Goal: Use online tool/utility: Utilize a website feature to perform a specific function

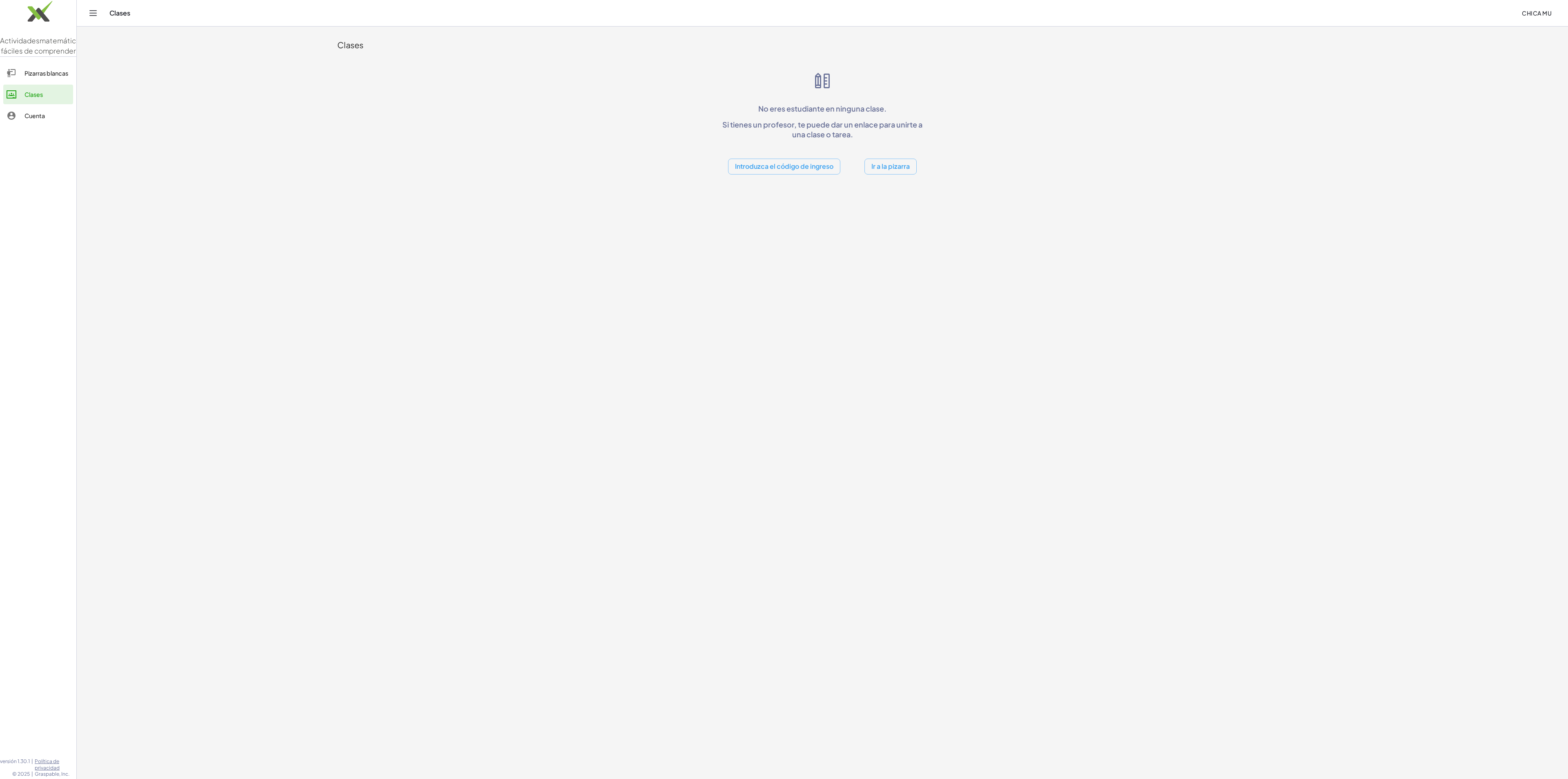
click at [783, 173] on button "Ir a la pizarra" at bounding box center [891, 166] width 52 height 16
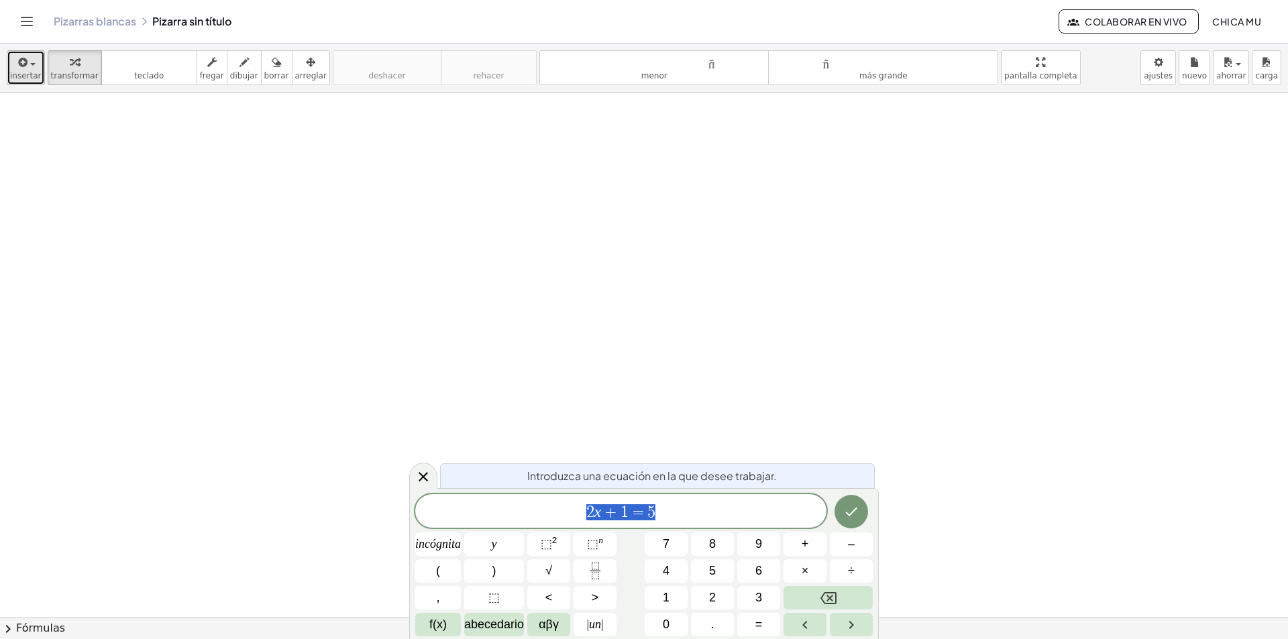
click at [33, 58] on div "button" at bounding box center [26, 62] width 32 height 16
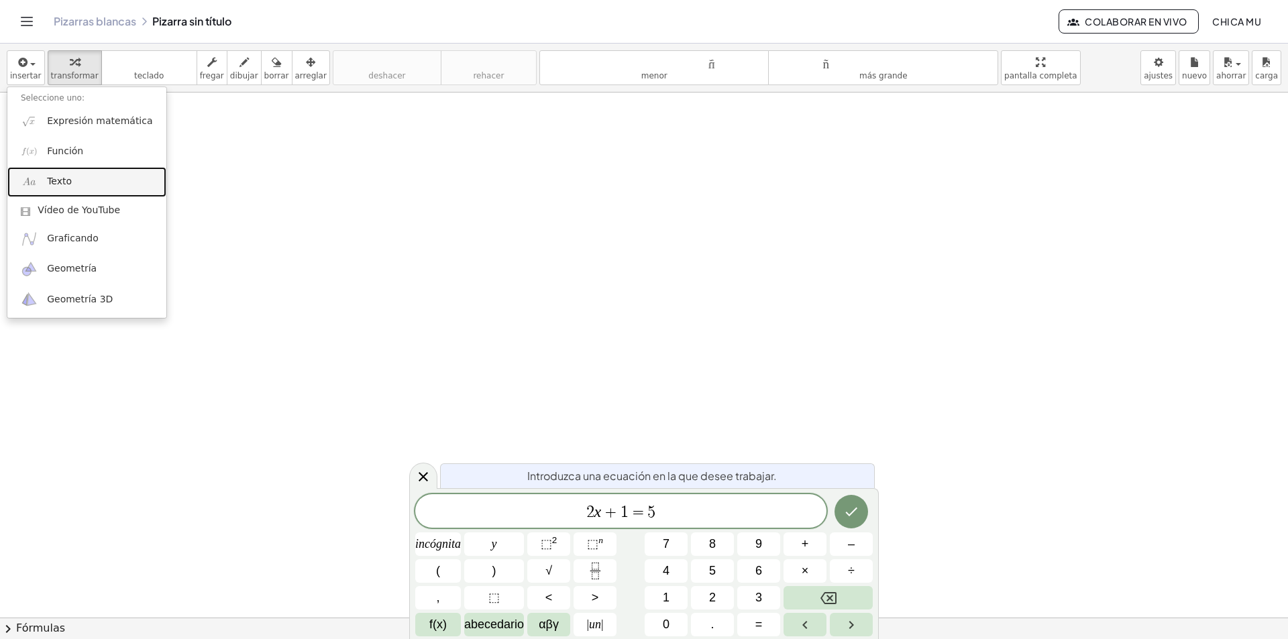
click at [101, 180] on link "Texto" at bounding box center [86, 182] width 159 height 30
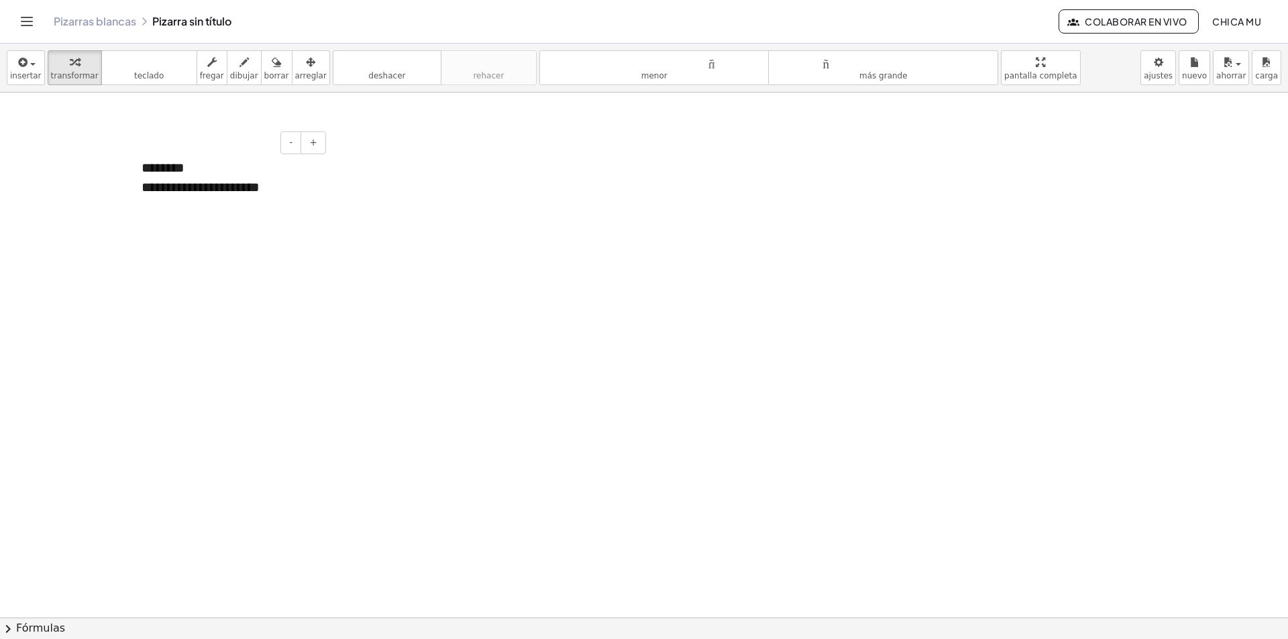
click at [158, 197] on div "**********" at bounding box center [229, 187] width 174 height 19
click at [254, 186] on font "**********" at bounding box center [198, 186] width 113 height 13
click at [147, 205] on font "********" at bounding box center [163, 205] width 43 height 13
click at [209, 210] on div "*******" at bounding box center [229, 206] width 174 height 19
click at [268, 209] on div "*********" at bounding box center [229, 206] width 174 height 19
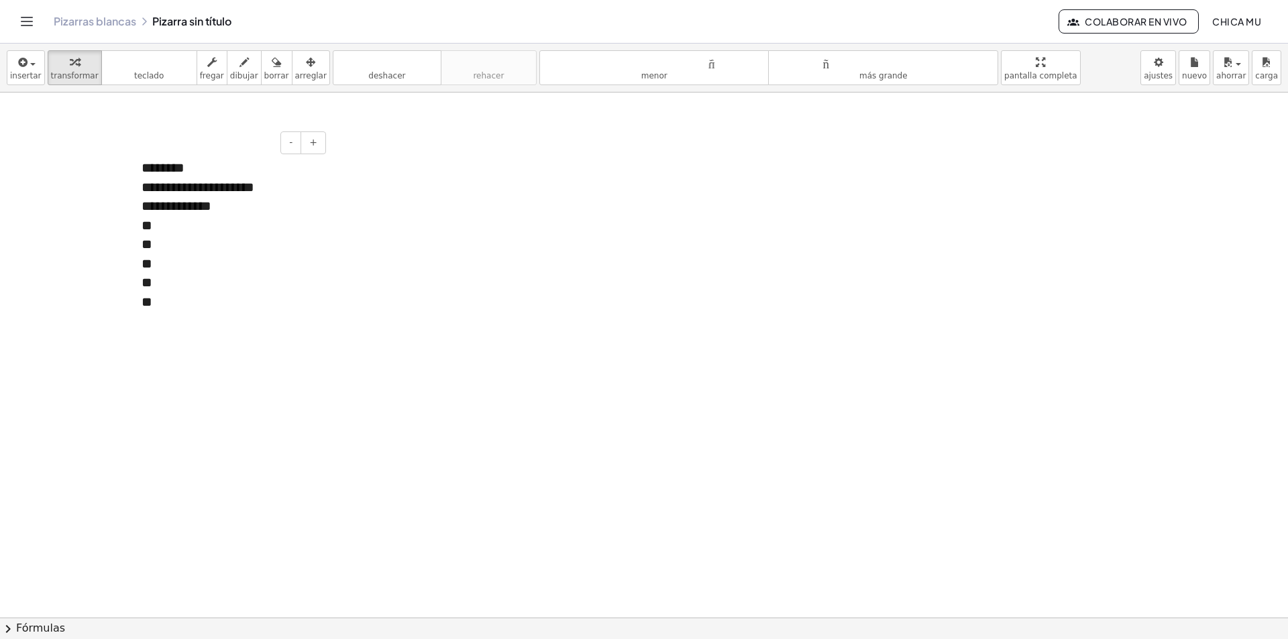
click at [243, 230] on div "**" at bounding box center [229, 225] width 174 height 19
click at [276, 257] on div "****" at bounding box center [229, 263] width 174 height 19
drag, startPoint x: 180, startPoint y: 266, endPoint x: 244, endPoint y: 232, distance: 71.4
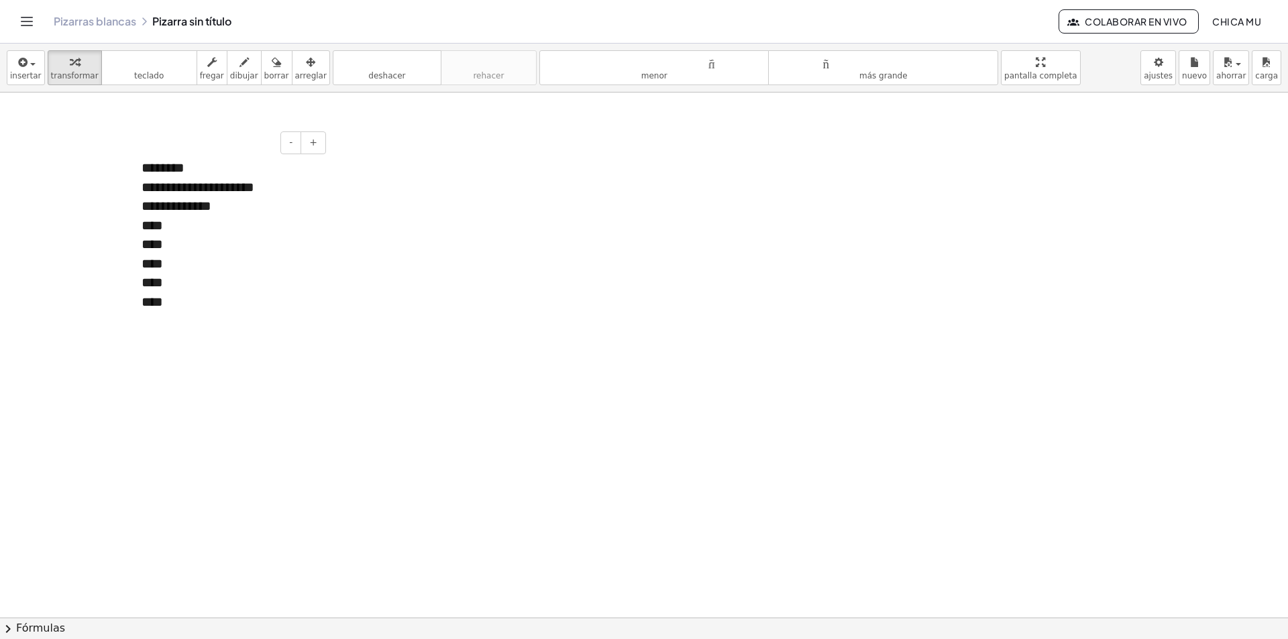
click at [169, 263] on div "****" at bounding box center [229, 263] width 174 height 19
click at [295, 72] on font "arreglar" at bounding box center [311, 75] width 32 height 9
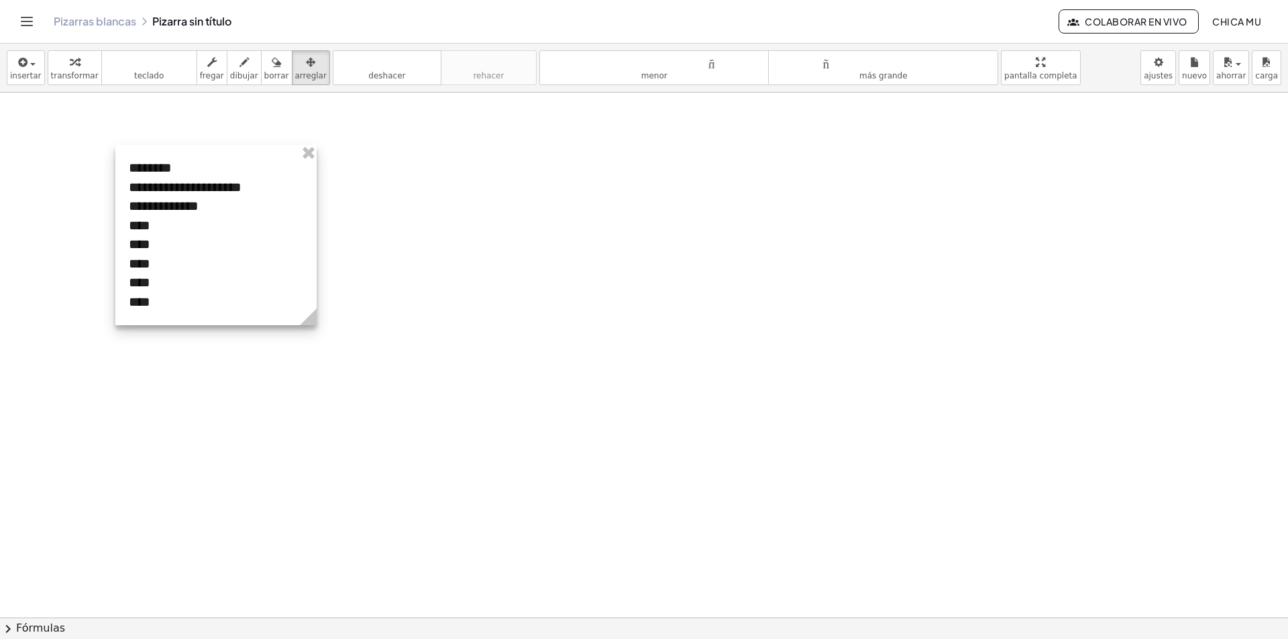
drag, startPoint x: 284, startPoint y: 256, endPoint x: 276, endPoint y: 256, distance: 8.0
click at [276, 256] on div at bounding box center [215, 235] width 201 height 180
drag, startPoint x: 278, startPoint y: 214, endPoint x: 271, endPoint y: 200, distance: 15.9
click at [271, 200] on div at bounding box center [214, 235] width 201 height 180
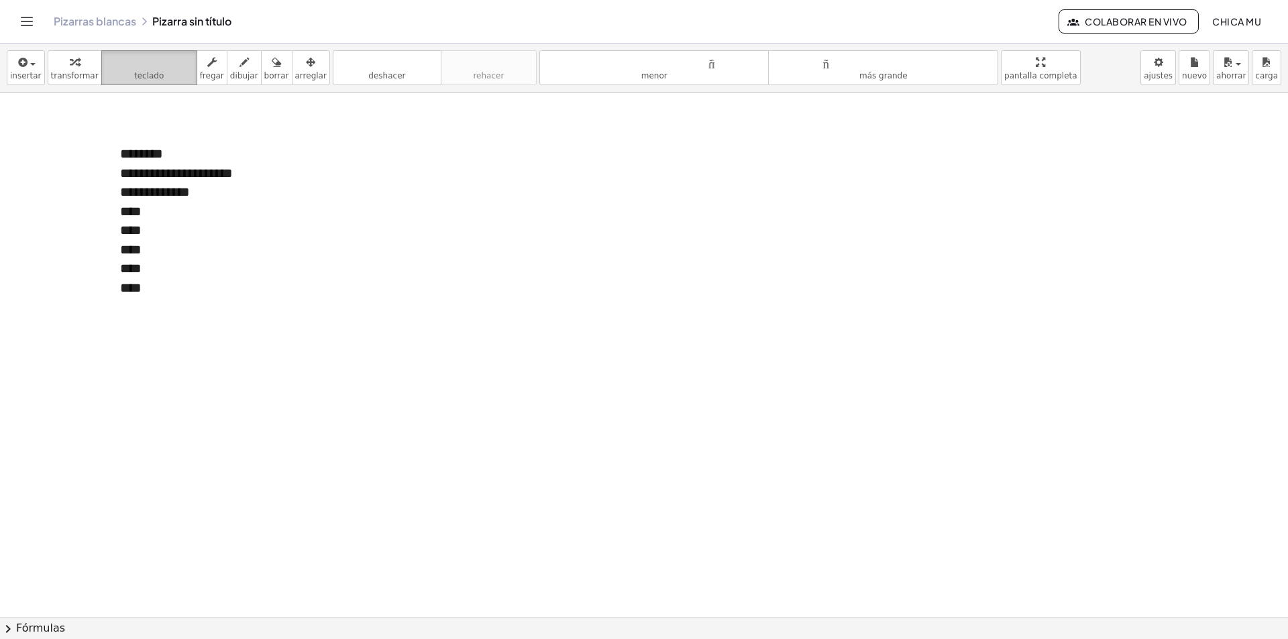
click at [139, 68] on font "teclado" at bounding box center [149, 62] width 89 height 13
click at [156, 79] on button "teclado teclado" at bounding box center [149, 67] width 96 height 35
click at [15, 27] on header "Pizarras blancas Pizarra sin título Colaborar en vivo Chica mu" at bounding box center [644, 22] width 1288 height 44
click at [34, 63] on div "button" at bounding box center [26, 62] width 32 height 16
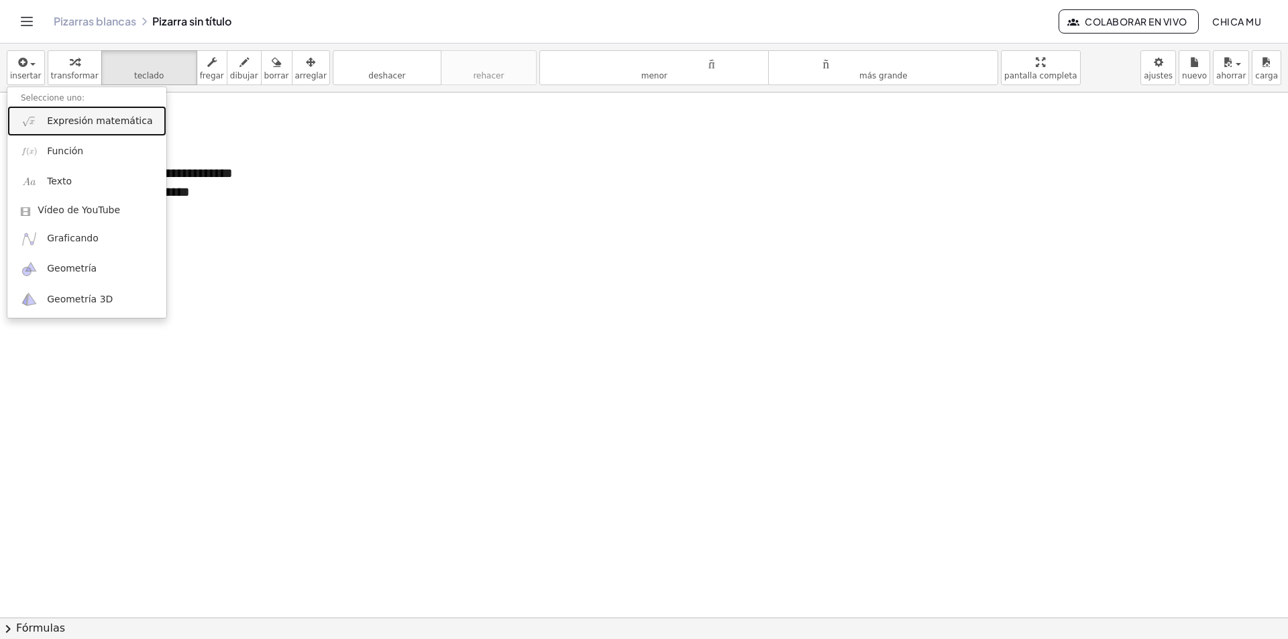
click at [80, 125] on font "Expresión matemática" at bounding box center [99, 120] width 105 height 11
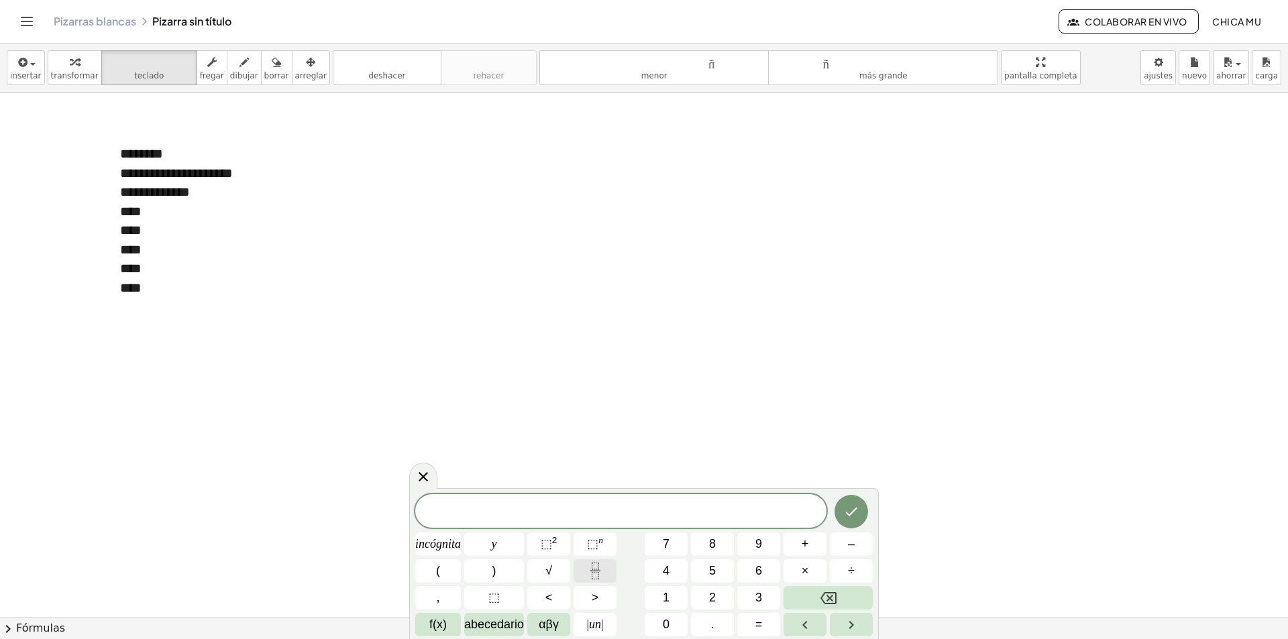
click at [601, 574] on icon "Fracción" at bounding box center [595, 571] width 17 height 17
click at [437, 567] on font "(" at bounding box center [438, 570] width 4 height 13
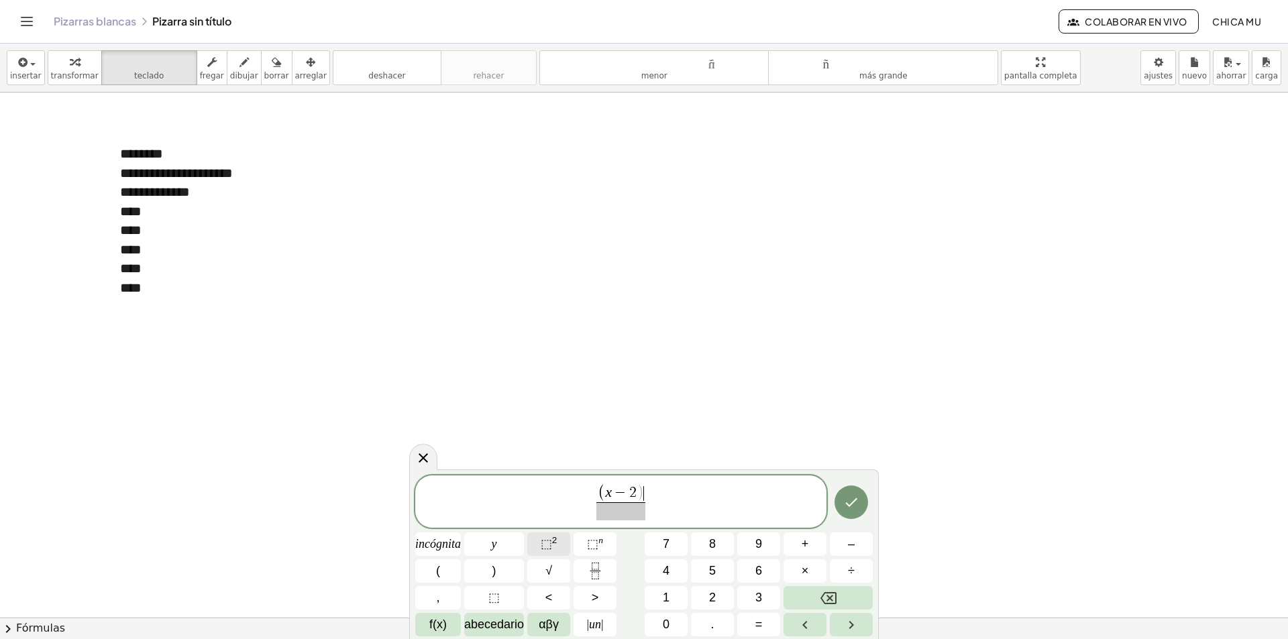
click at [560, 545] on button "⬚ 2" at bounding box center [548, 544] width 43 height 23
click at [541, 545] on font "⬚" at bounding box center [546, 543] width 11 height 13
click at [492, 568] on font ")" at bounding box center [494, 570] width 4 height 13
click at [561, 549] on button "⬚ 2" at bounding box center [548, 544] width 43 height 23
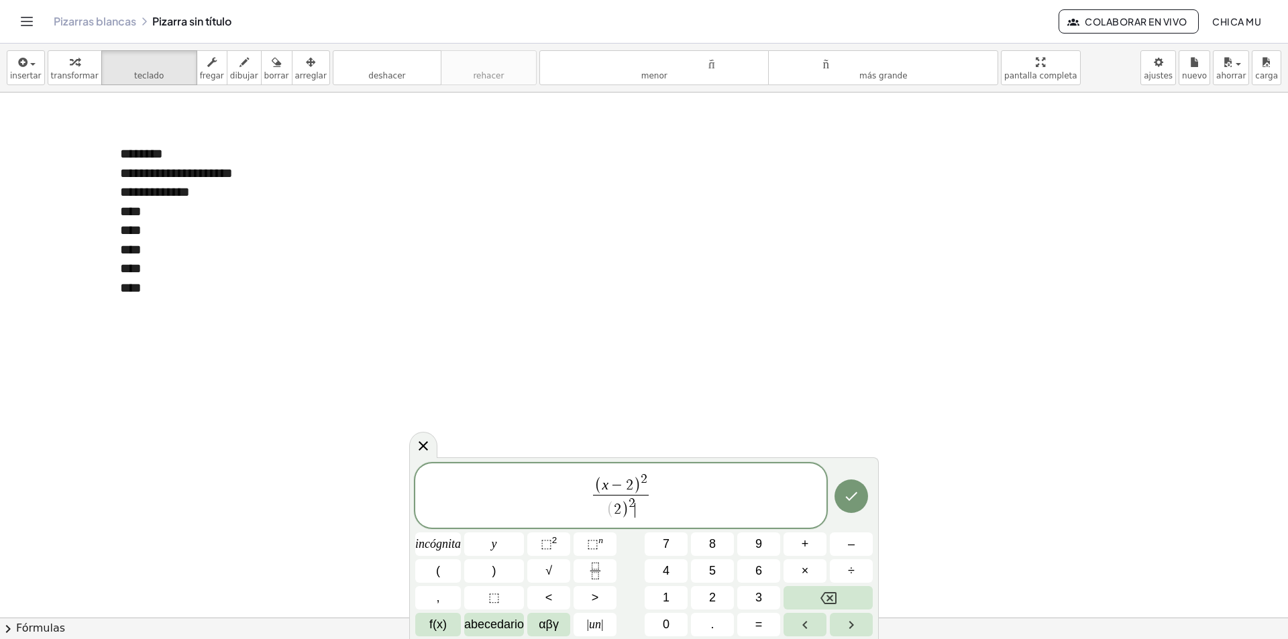
click at [667, 483] on span "( x − 2 ) 2 ( 2 ) 2 ​ ​" at bounding box center [620, 497] width 411 height 50
click at [551, 527] on div "( x − 2 ) 2 2 ​ ​" at bounding box center [620, 499] width 411 height 57
click at [641, 512] on span "2" at bounding box center [621, 511] width 56 height 18
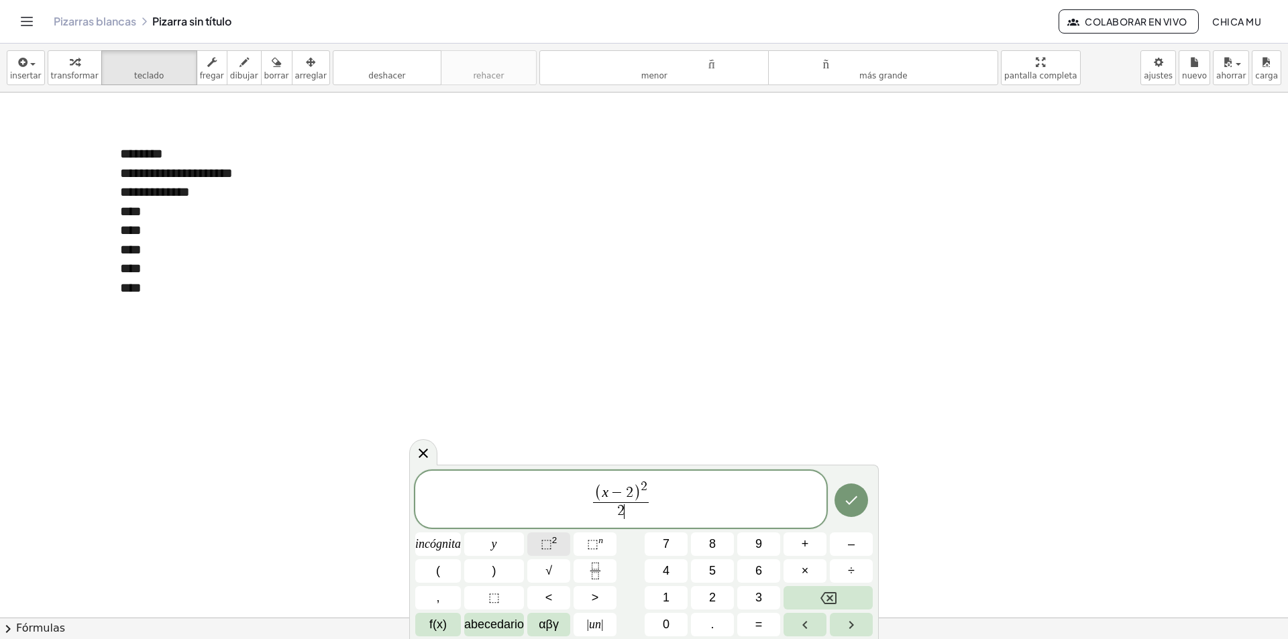
click at [561, 549] on button "⬚ 2" at bounding box center [548, 544] width 43 height 23
click at [684, 500] on span "( x − 2 ) 2 2 2 ​ ​" at bounding box center [620, 497] width 411 height 49
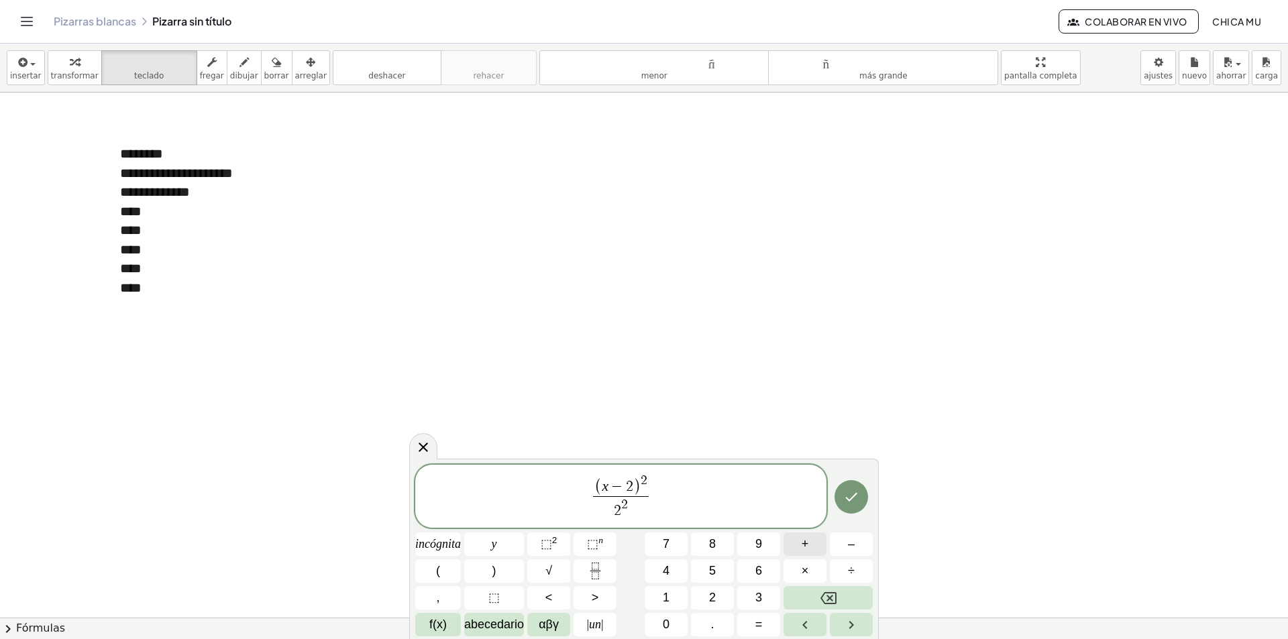
click at [804, 539] on font "+" at bounding box center [805, 543] width 7 height 13
click at [610, 571] on button "Fracción" at bounding box center [595, 570] width 43 height 23
click at [447, 572] on button "(" at bounding box center [438, 570] width 46 height 23
click at [851, 545] on font "–" at bounding box center [851, 543] width 7 height 13
click at [678, 594] on button "1" at bounding box center [666, 597] width 43 height 23
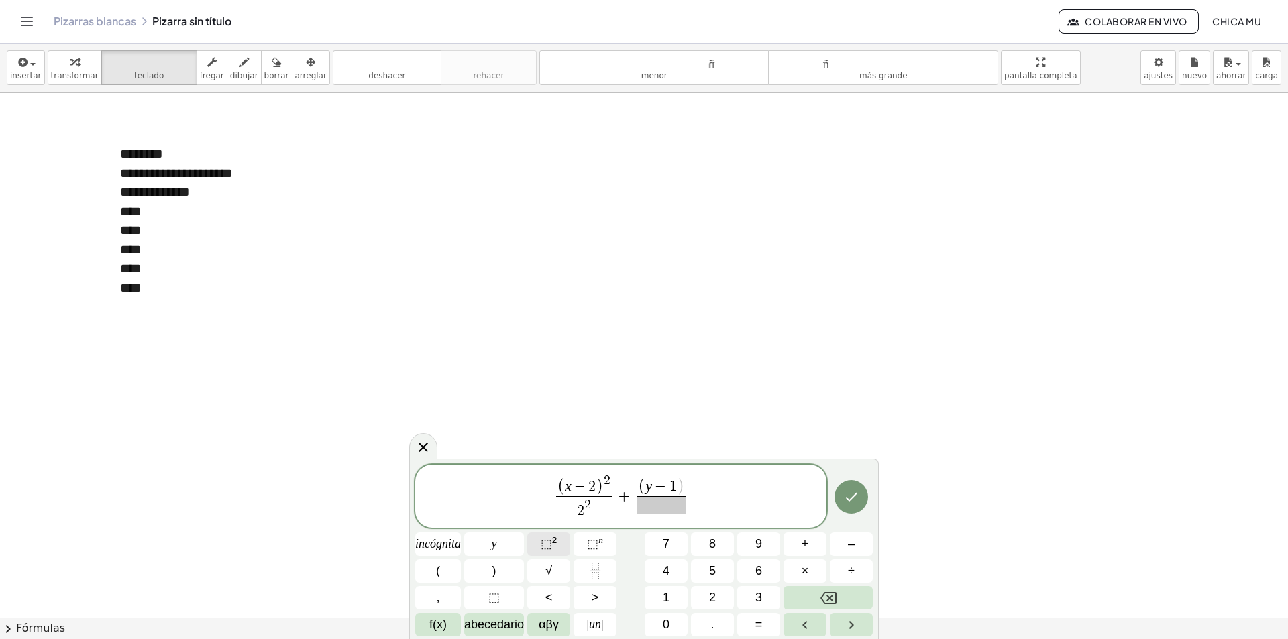
click at [549, 544] on font "⬚" at bounding box center [546, 543] width 11 height 13
click at [718, 593] on button "2" at bounding box center [712, 597] width 43 height 23
click at [565, 542] on button "⬚ 2" at bounding box center [548, 544] width 43 height 23
click at [705, 493] on span "( x − 2 ) 2 2 2 ​ + ( y − 1 ) 2 2 2 ​ ​" at bounding box center [620, 497] width 411 height 49
click at [771, 616] on button "=" at bounding box center [758, 624] width 43 height 23
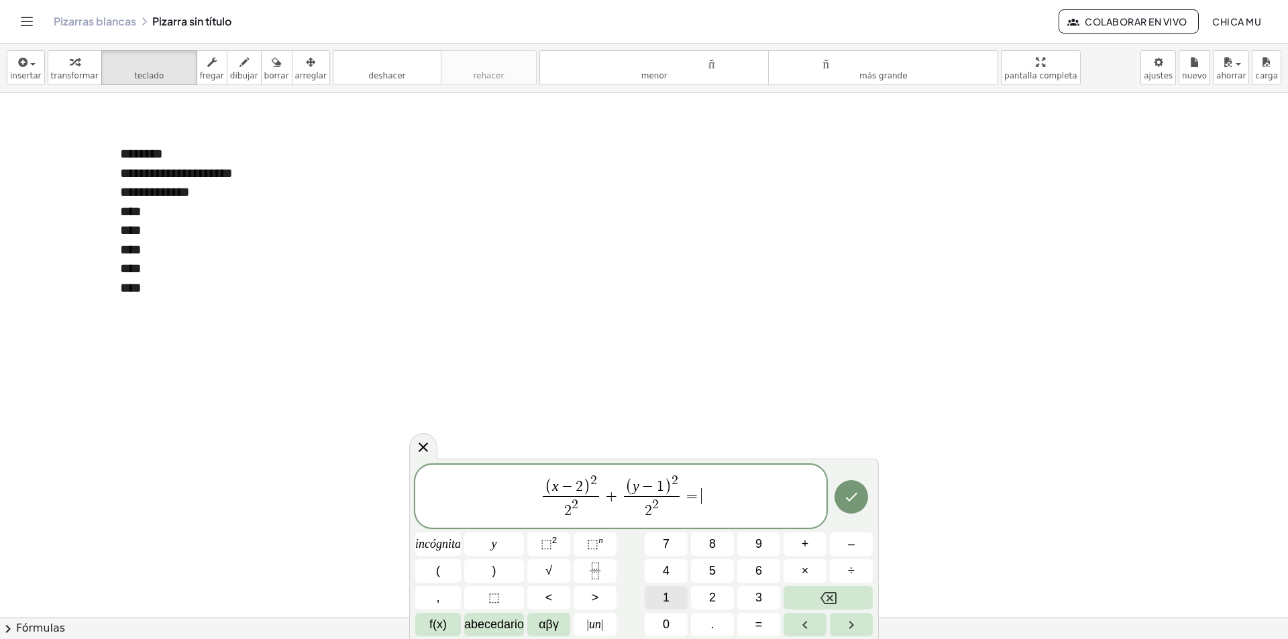
click at [663, 597] on font "1" at bounding box center [666, 597] width 7 height 13
click at [843, 505] on button "Hecho" at bounding box center [852, 497] width 34 height 34
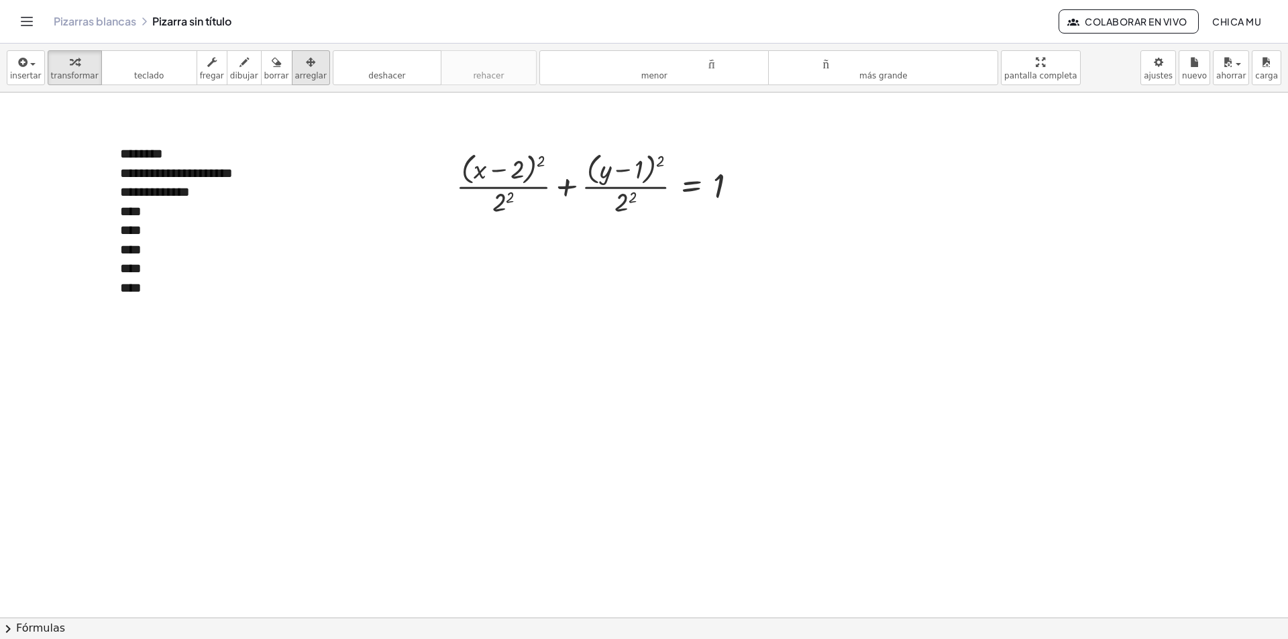
click at [295, 54] on div "button" at bounding box center [311, 62] width 32 height 16
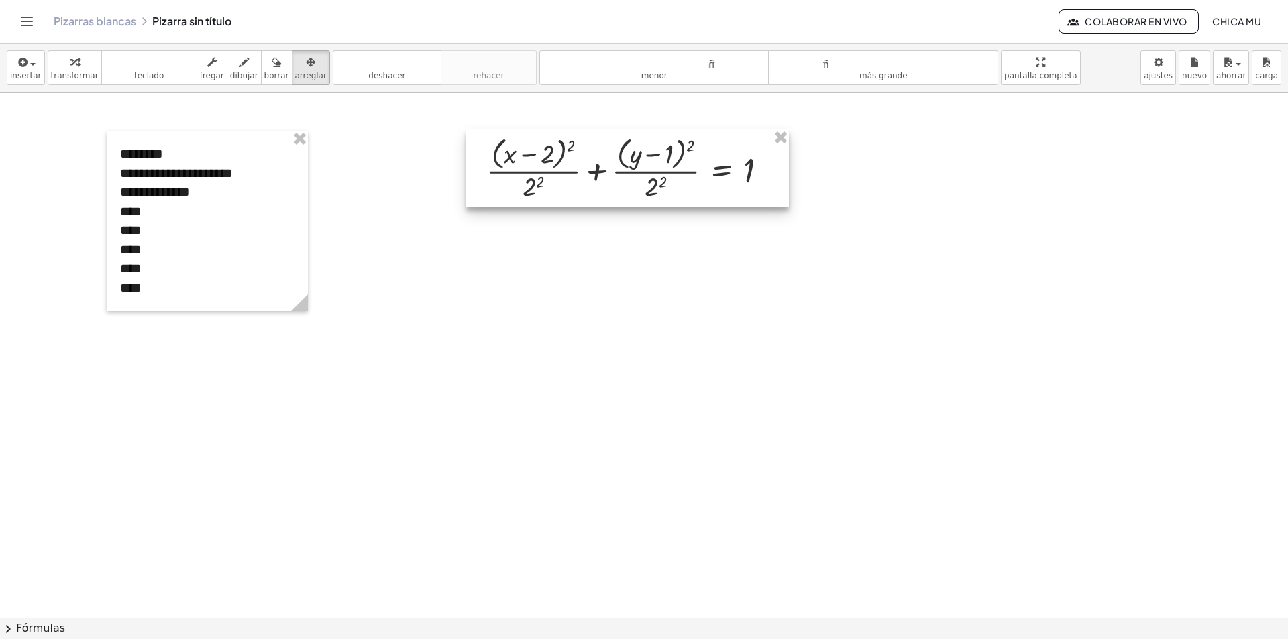
drag, startPoint x: 599, startPoint y: 193, endPoint x: 629, endPoint y: 177, distance: 33.9
click at [629, 177] on div at bounding box center [627, 168] width 323 height 78
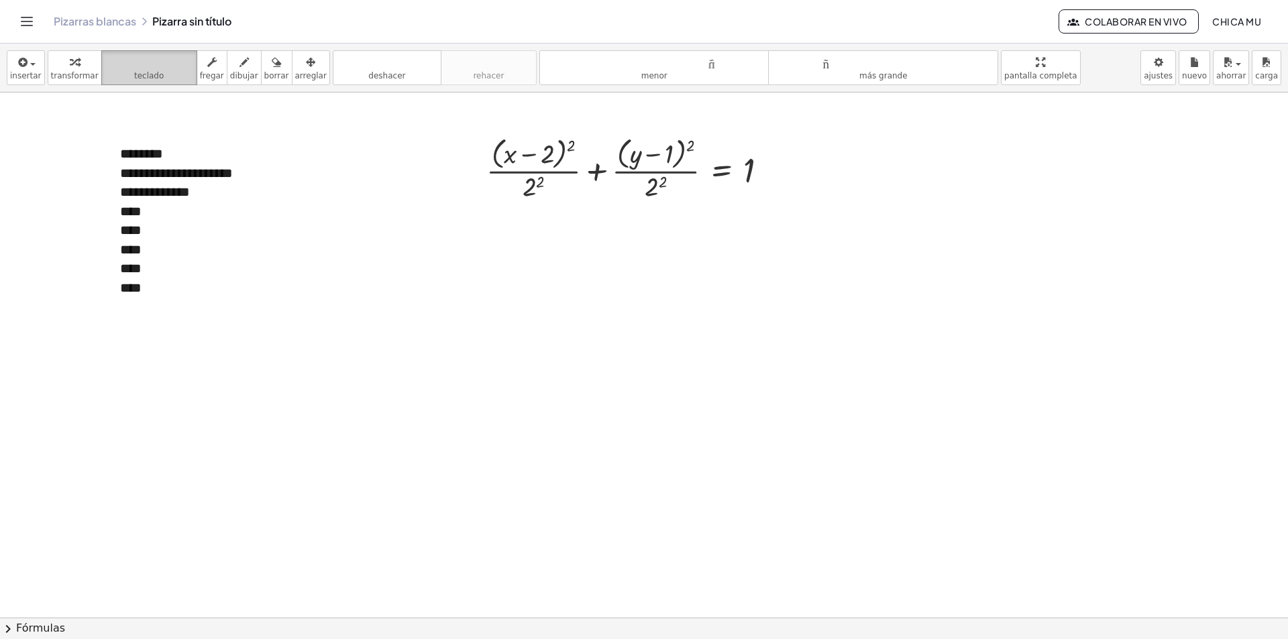
click at [124, 63] on font "teclado" at bounding box center [149, 62] width 89 height 13
click at [70, 69] on icon "button" at bounding box center [74, 62] width 9 height 16
click at [533, 188] on div at bounding box center [633, 168] width 306 height 71
click at [658, 190] on div at bounding box center [633, 168] width 306 height 71
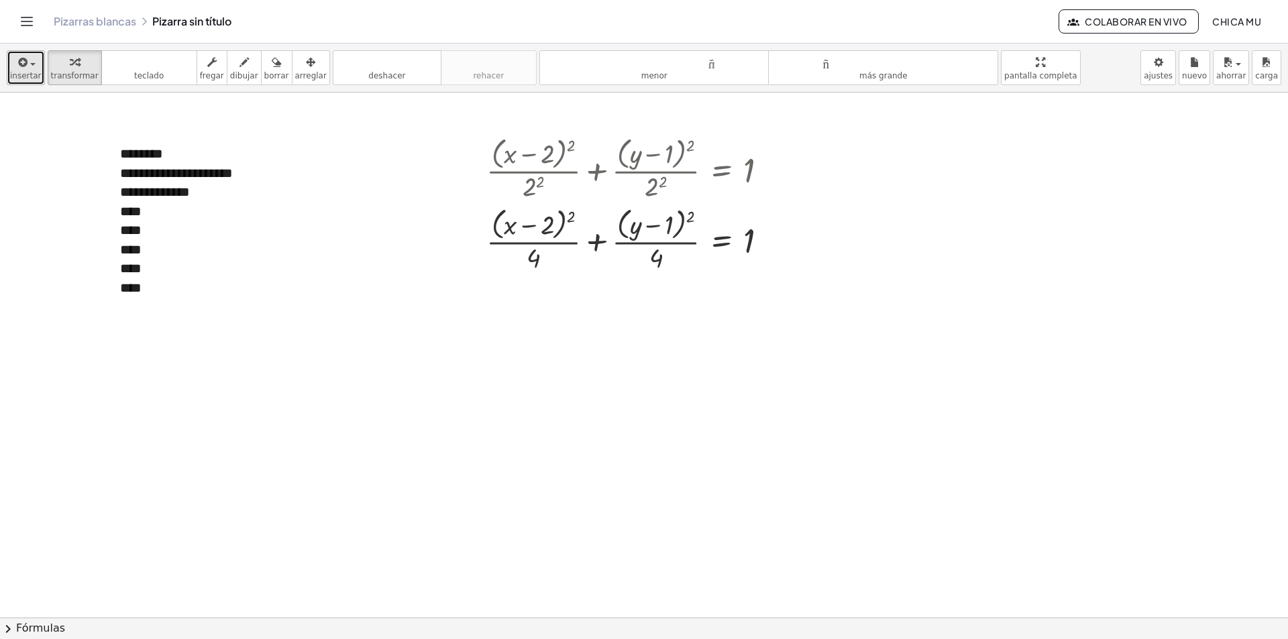
click at [39, 72] on button "insertar" at bounding box center [26, 67] width 38 height 35
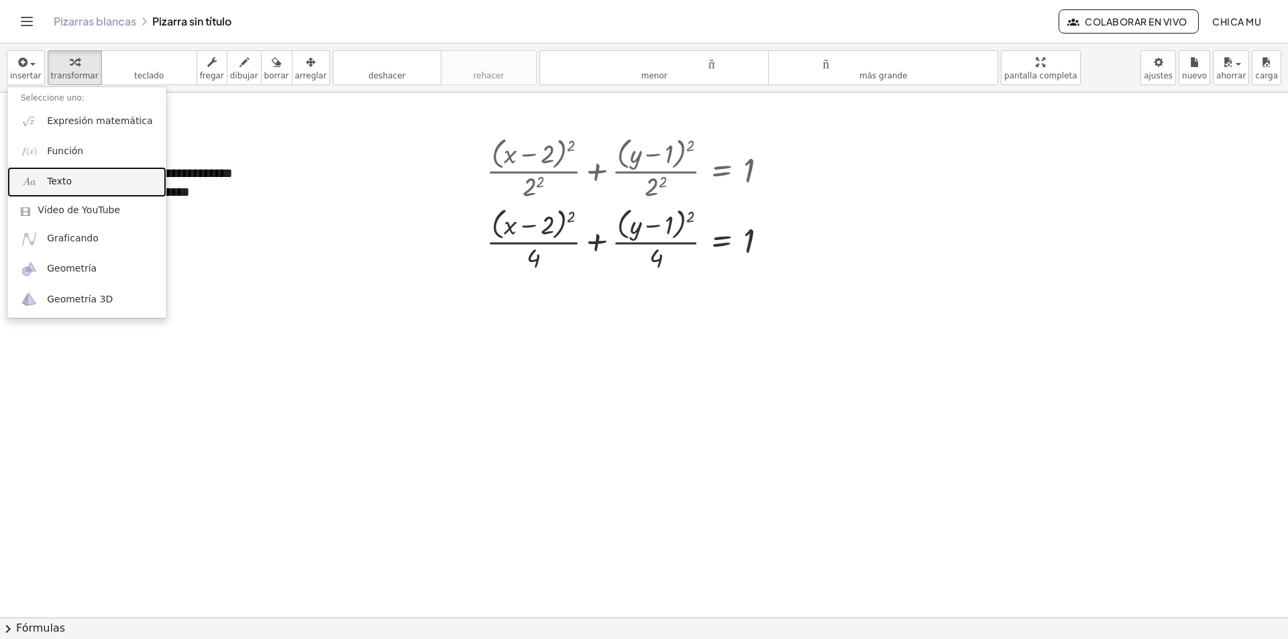
click at [78, 174] on link "Texto" at bounding box center [86, 182] width 159 height 30
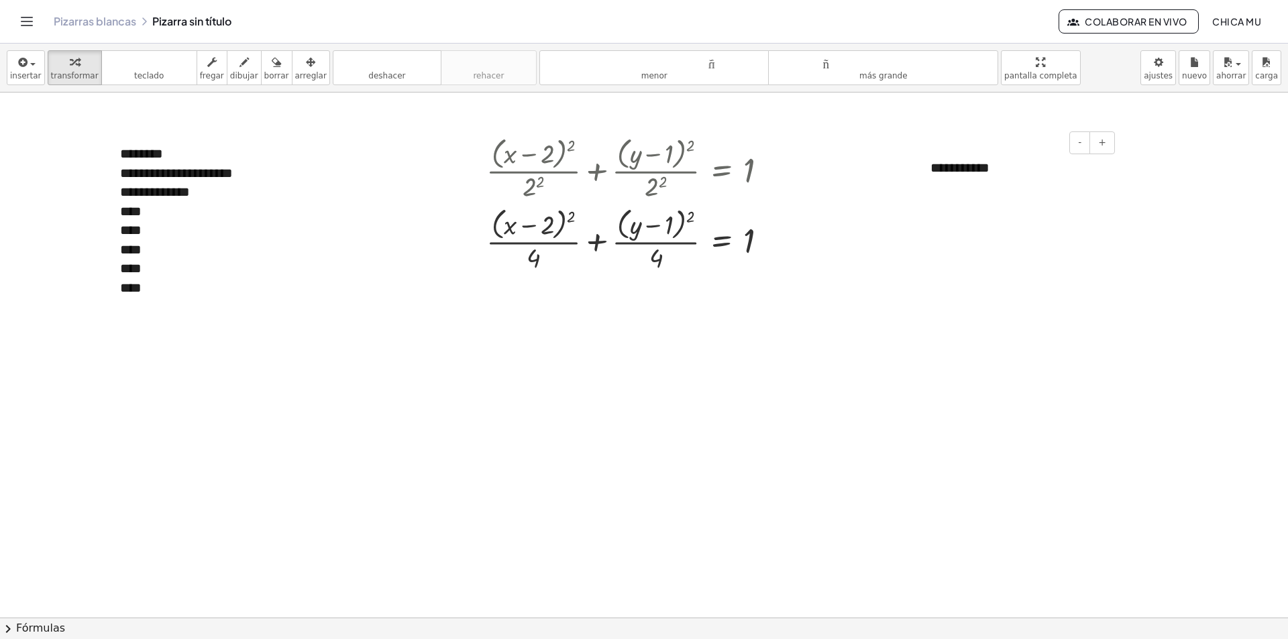
click at [1017, 176] on div "**********" at bounding box center [1017, 168] width 201 height 46
click at [972, 176] on div "**********" at bounding box center [1017, 168] width 201 height 46
drag, startPoint x: 1065, startPoint y: 175, endPoint x: 925, endPoint y: 162, distance: 140.1
click at [925, 162] on div "**********" at bounding box center [1017, 168] width 201 height 46
click at [936, 165] on font "**********" at bounding box center [973, 167] width 86 height 13
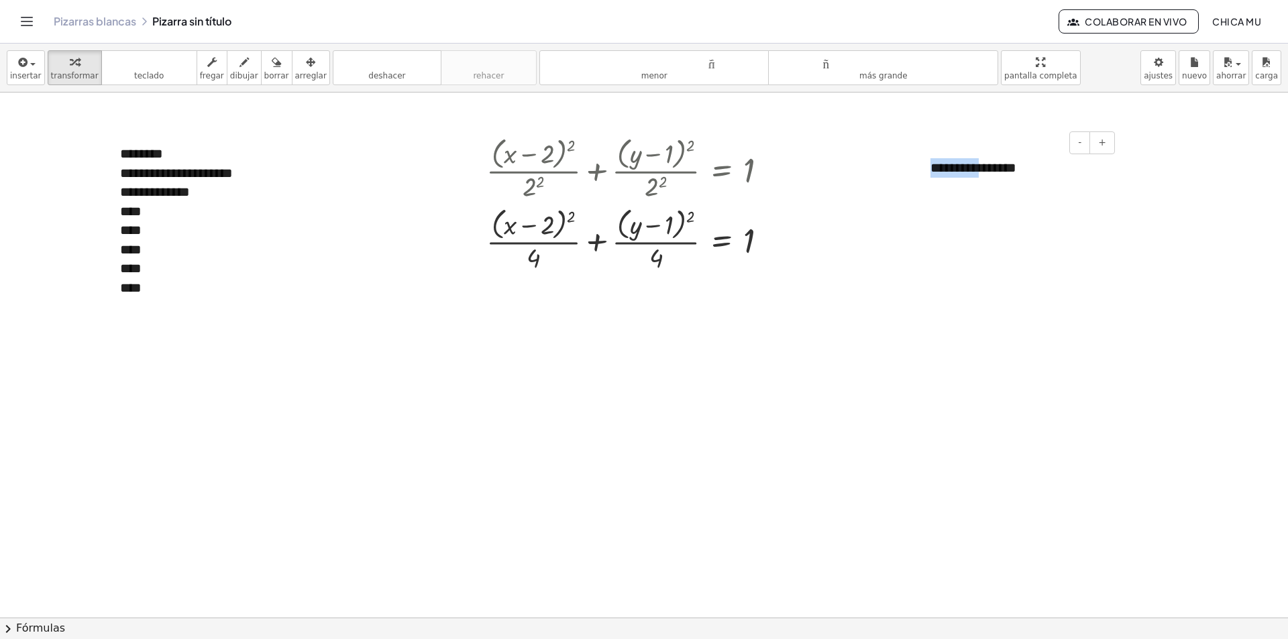
click at [936, 165] on font "**********" at bounding box center [973, 167] width 86 height 13
click at [1038, 152] on div "- +" at bounding box center [1014, 142] width 201 height 23
click at [1016, 174] on font "**********" at bounding box center [973, 167] width 86 height 13
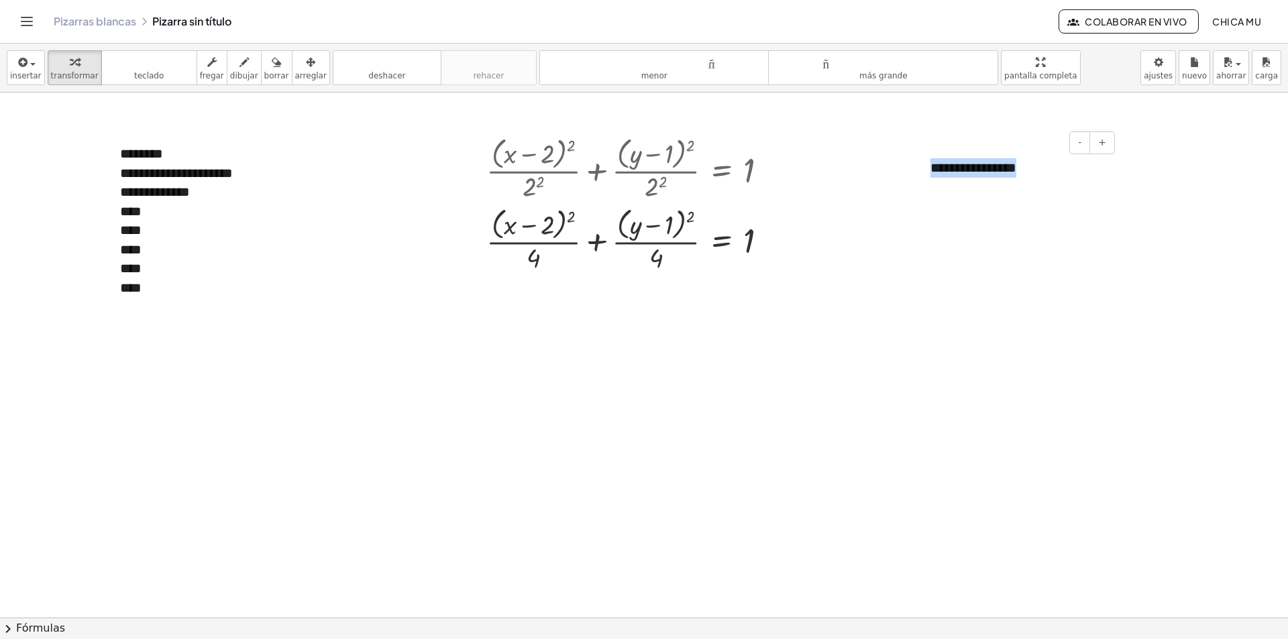
click at [1016, 174] on font "**********" at bounding box center [973, 167] width 86 height 13
click at [295, 67] on div "button" at bounding box center [311, 62] width 32 height 16
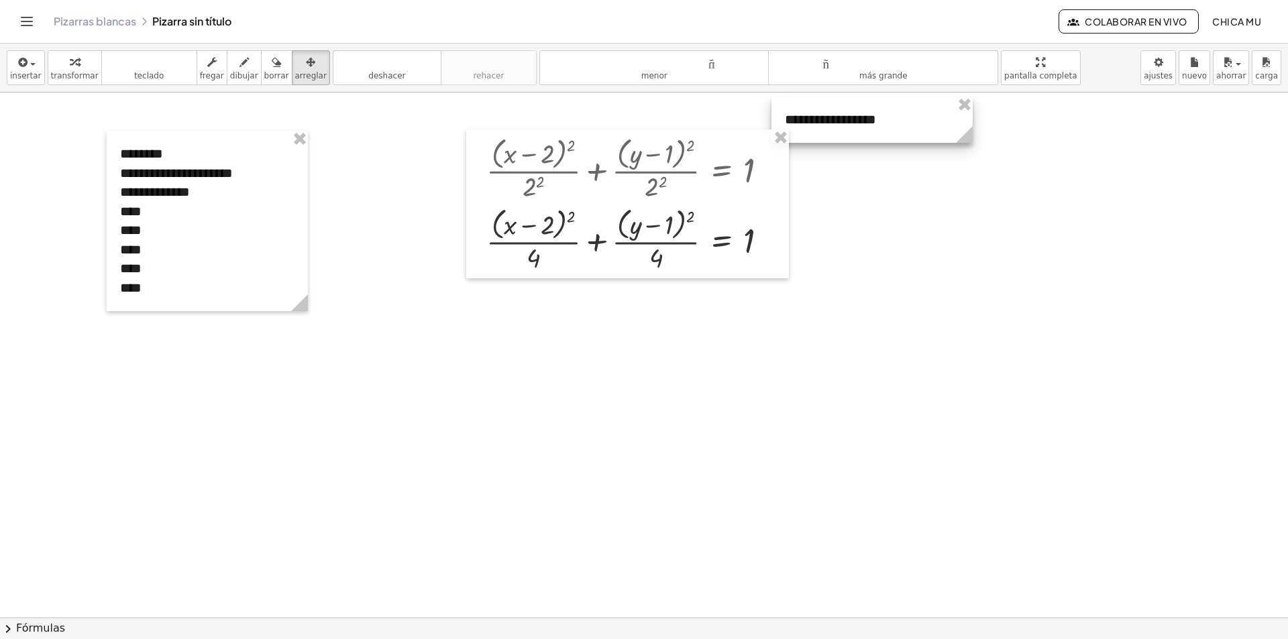
drag, startPoint x: 996, startPoint y: 173, endPoint x: 855, endPoint y: 124, distance: 148.5
click at [855, 124] on div at bounding box center [871, 120] width 201 height 46
click at [70, 71] on font "transformar" at bounding box center [75, 75] width 48 height 9
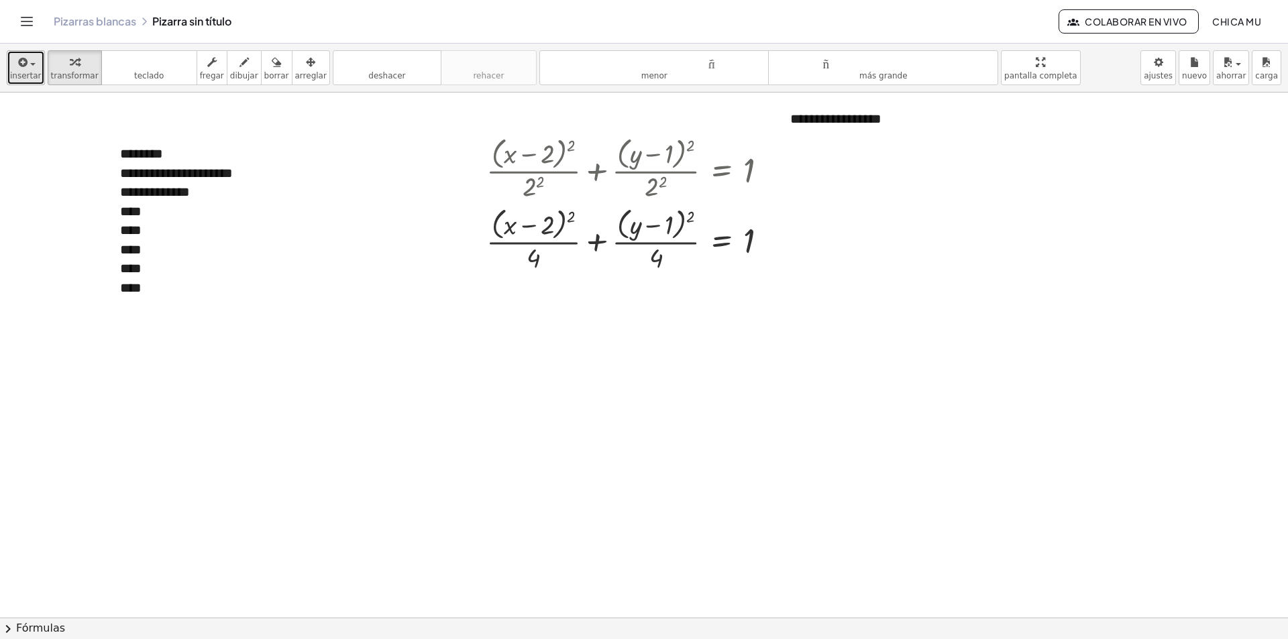
click at [17, 68] on icon "button" at bounding box center [22, 62] width 12 height 16
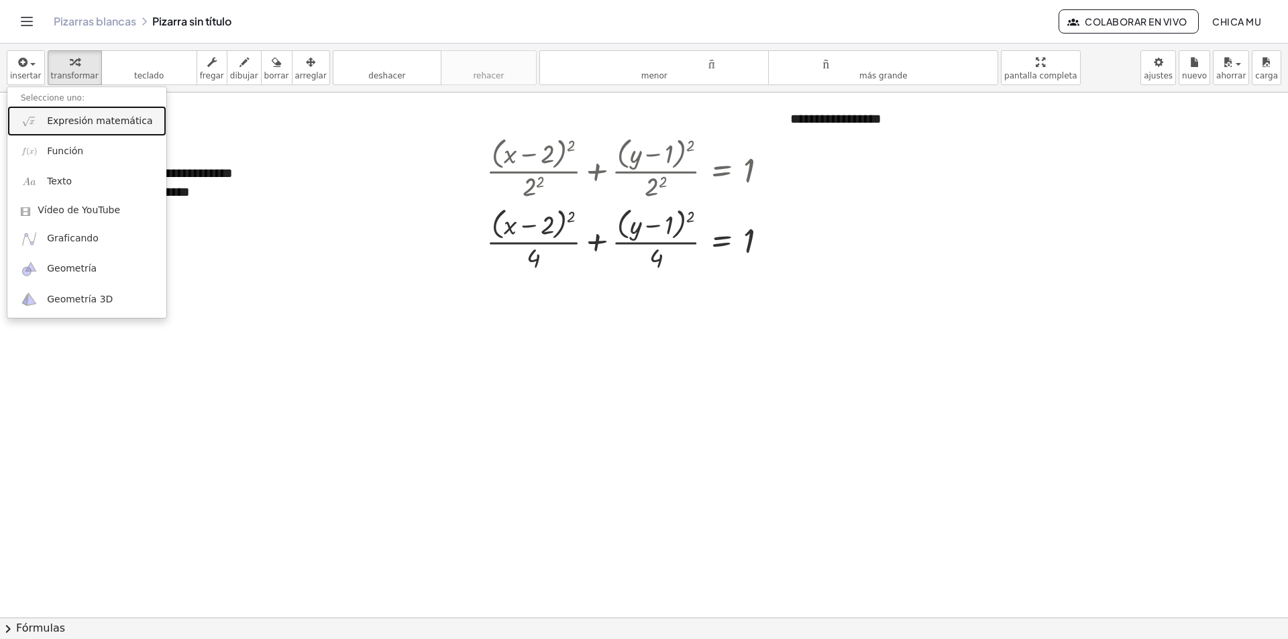
click at [91, 124] on font "Expresión matemática" at bounding box center [99, 120] width 105 height 11
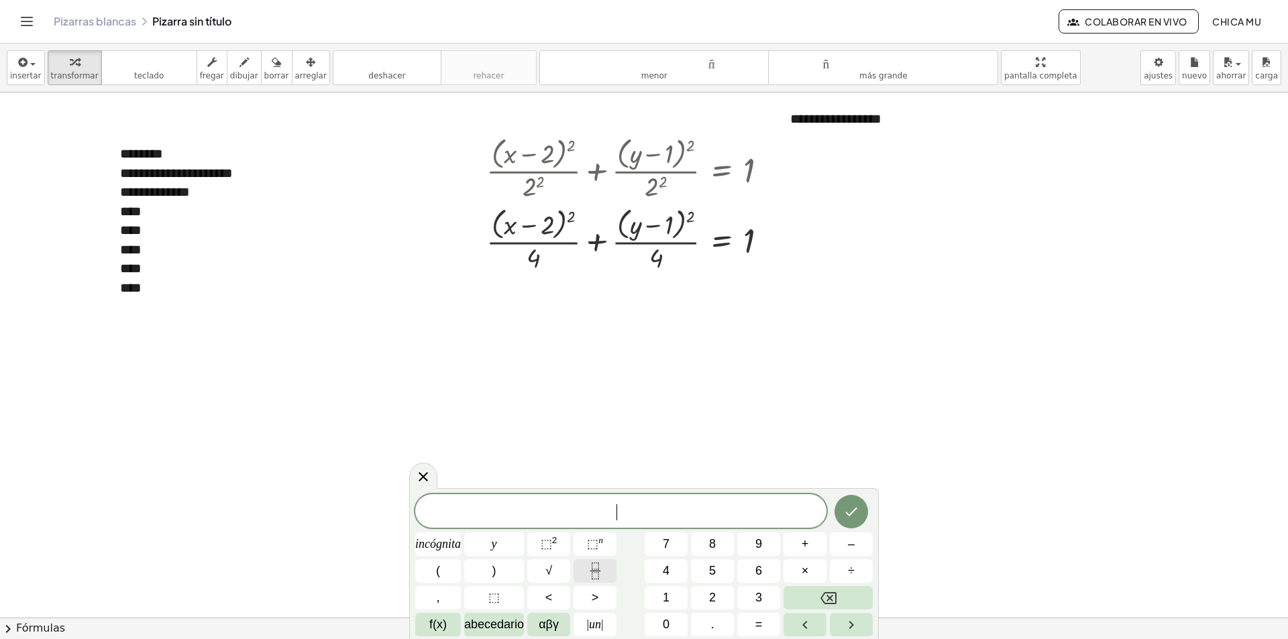
click at [604, 567] on button "Fracción" at bounding box center [595, 570] width 43 height 23
click at [453, 573] on button "(" at bounding box center [438, 570] width 46 height 23
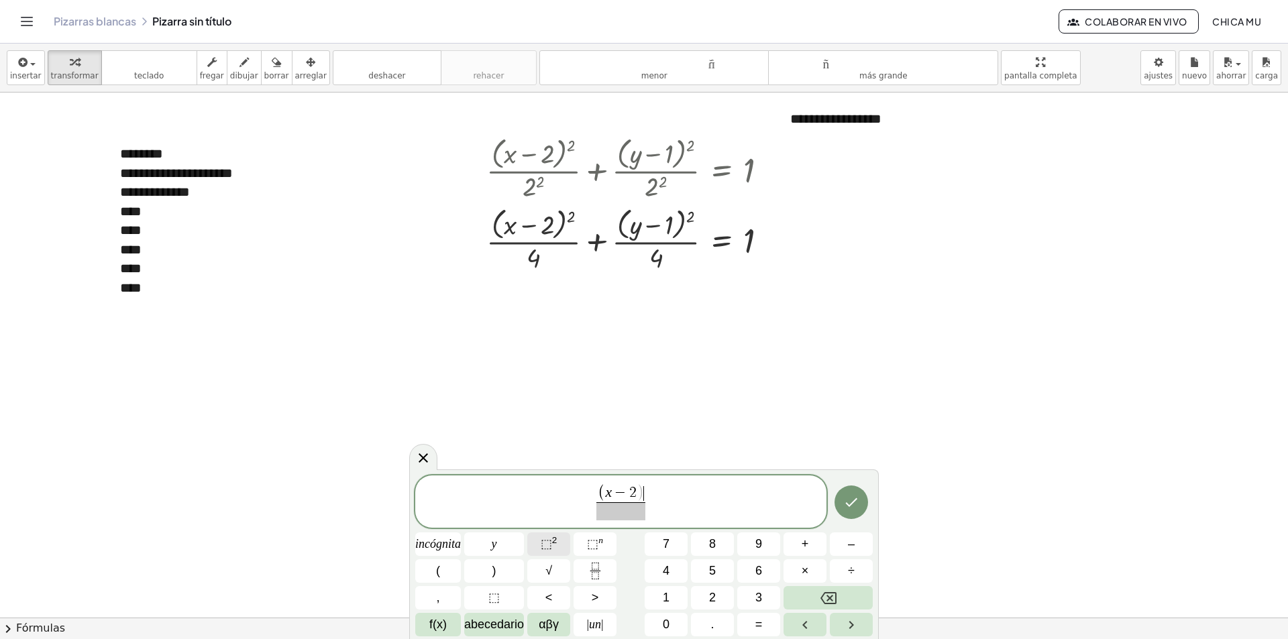
click at [556, 548] on span "⬚ 2" at bounding box center [549, 544] width 17 height 18
click at [808, 549] on font "+" at bounding box center [805, 543] width 7 height 13
click at [590, 574] on icon "Fracción" at bounding box center [595, 571] width 17 height 17
click at [447, 574] on button "(" at bounding box center [438, 570] width 46 height 23
click at [552, 550] on font "⬚" at bounding box center [546, 543] width 11 height 13
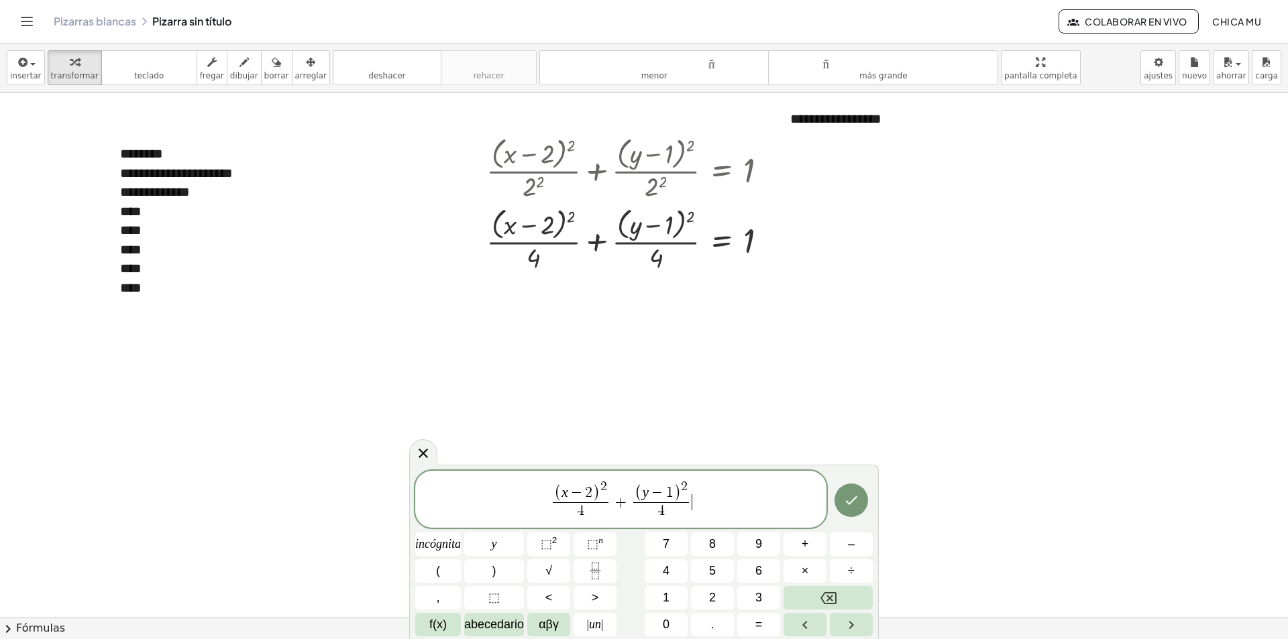
click at [764, 490] on span "( x − 2 ) 2 4 ​ + ( y − 1 ) 2 4 ​ ​" at bounding box center [620, 500] width 411 height 43
click at [760, 616] on font "=" at bounding box center [758, 624] width 7 height 13
click at [665, 596] on font "1" at bounding box center [666, 597] width 7 height 13
click at [839, 499] on button "Hecho" at bounding box center [852, 501] width 34 height 34
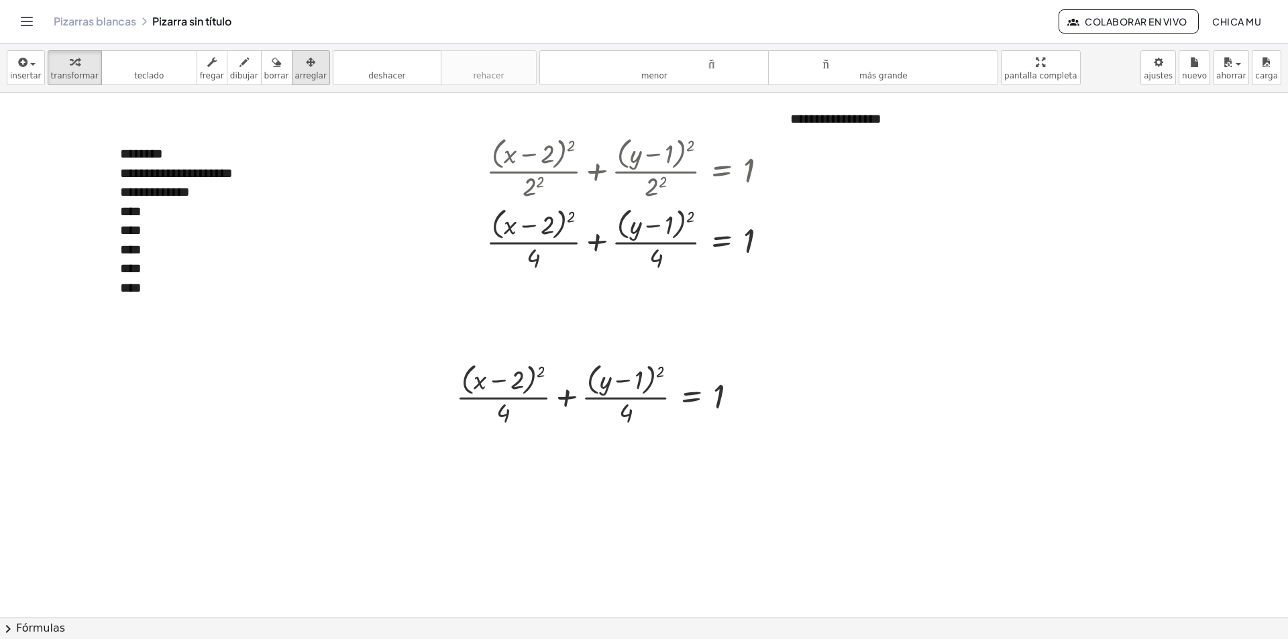
drag, startPoint x: 293, startPoint y: 72, endPoint x: 519, endPoint y: 292, distance: 315.5
click at [295, 72] on font "arreglar" at bounding box center [311, 75] width 32 height 9
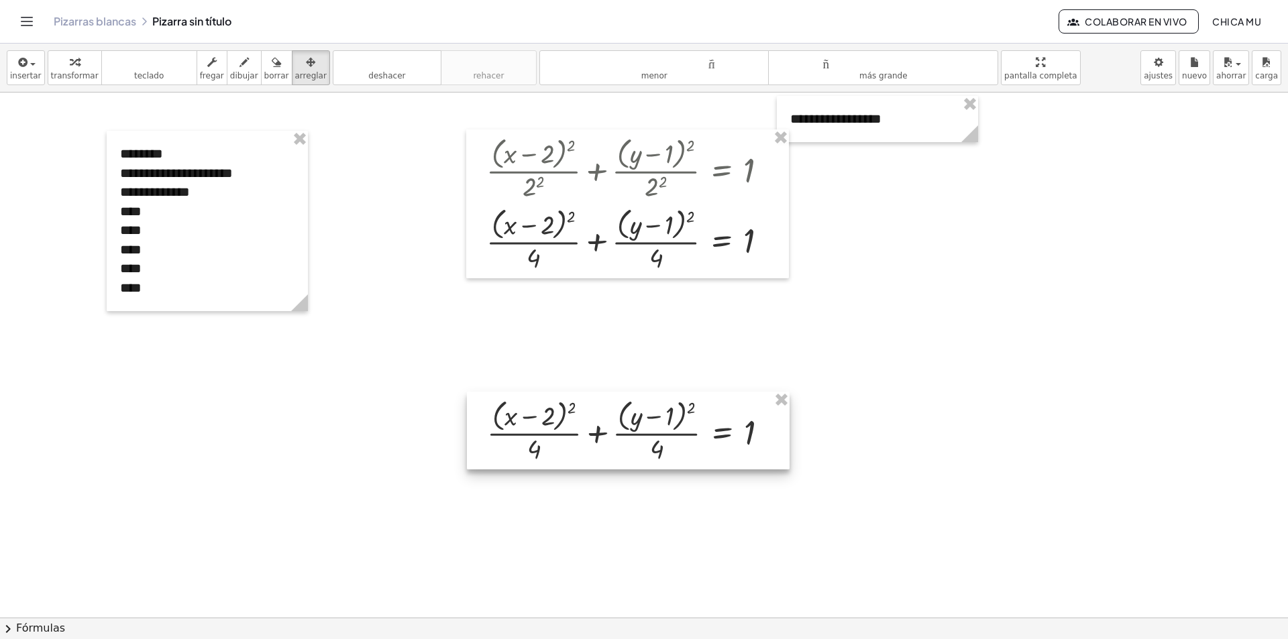
drag, startPoint x: 598, startPoint y: 408, endPoint x: 631, endPoint y: 441, distance: 47.4
click at [630, 443] on div at bounding box center [628, 431] width 323 height 78
click at [28, 76] on font "insertar" at bounding box center [26, 75] width 32 height 9
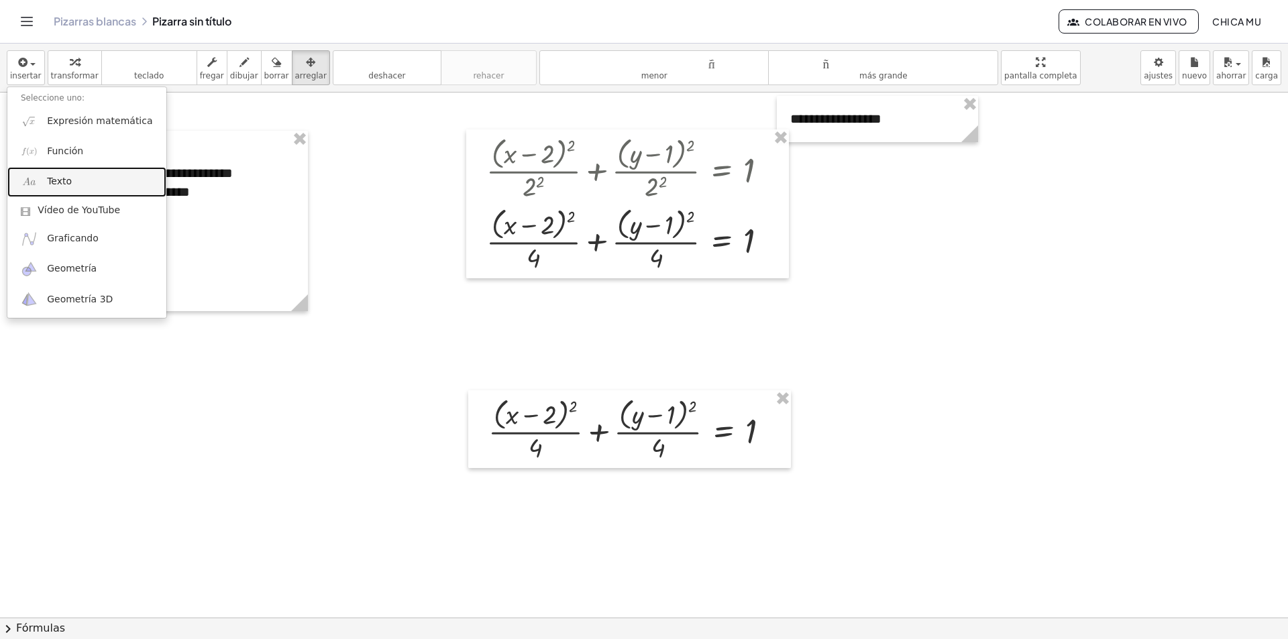
click at [101, 180] on link "Texto" at bounding box center [86, 182] width 159 height 30
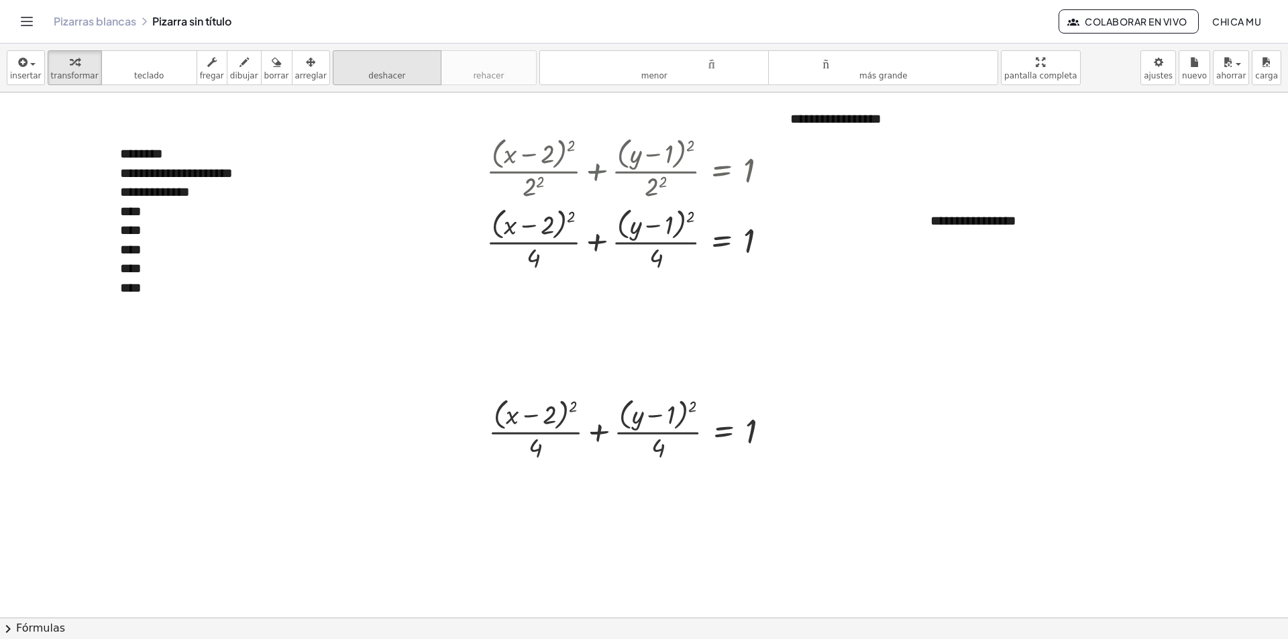
click at [295, 62] on div "button" at bounding box center [311, 62] width 32 height 16
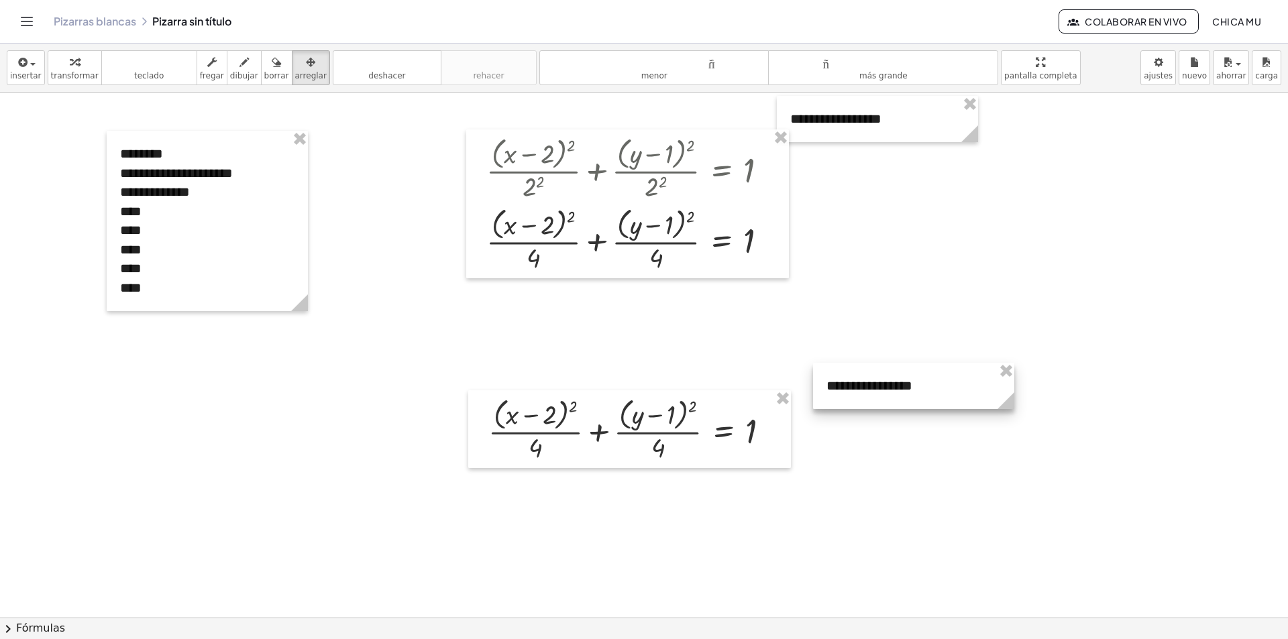
drag, startPoint x: 933, startPoint y: 331, endPoint x: 911, endPoint y: 405, distance: 77.0
click at [922, 402] on div at bounding box center [913, 386] width 201 height 46
click at [694, 366] on div at bounding box center [644, 618] width 1288 height 1051
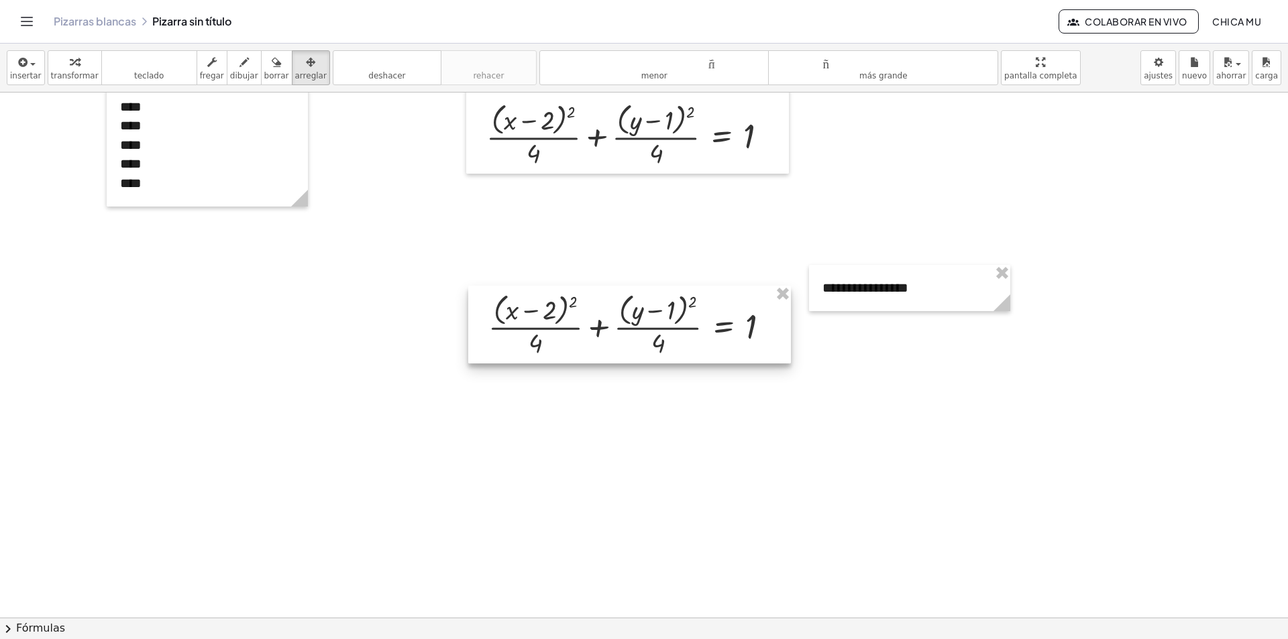
scroll to position [134, 0]
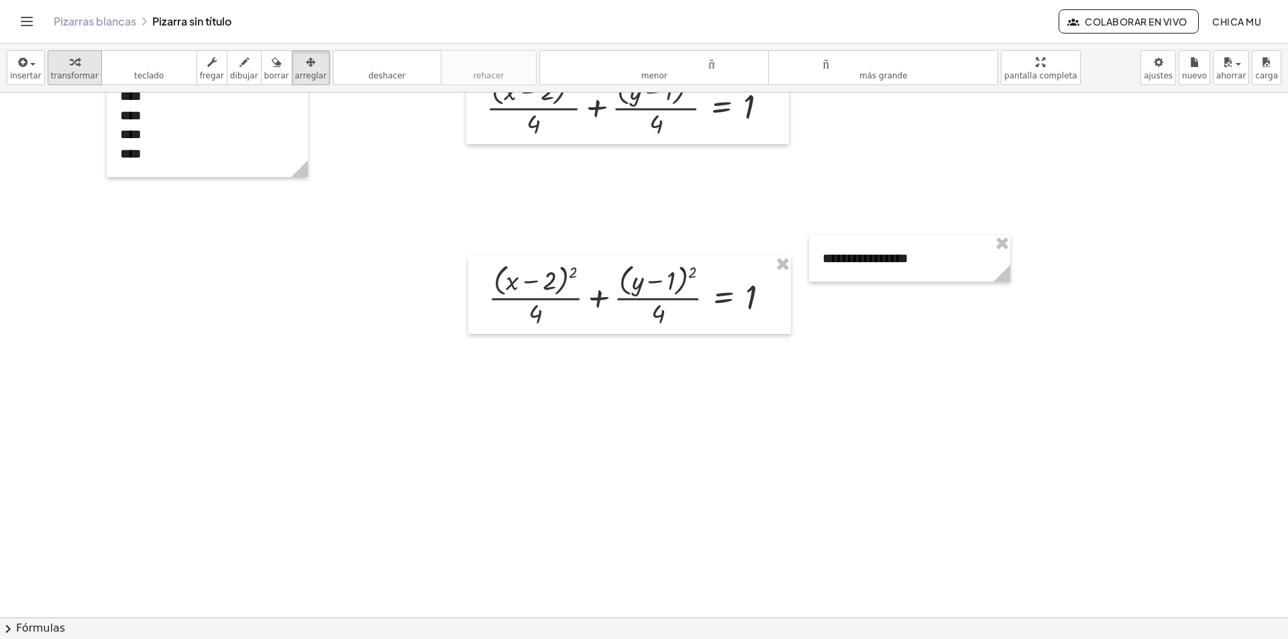
click at [82, 81] on button "transformar" at bounding box center [75, 67] width 54 height 35
click at [692, 270] on div at bounding box center [635, 295] width 306 height 71
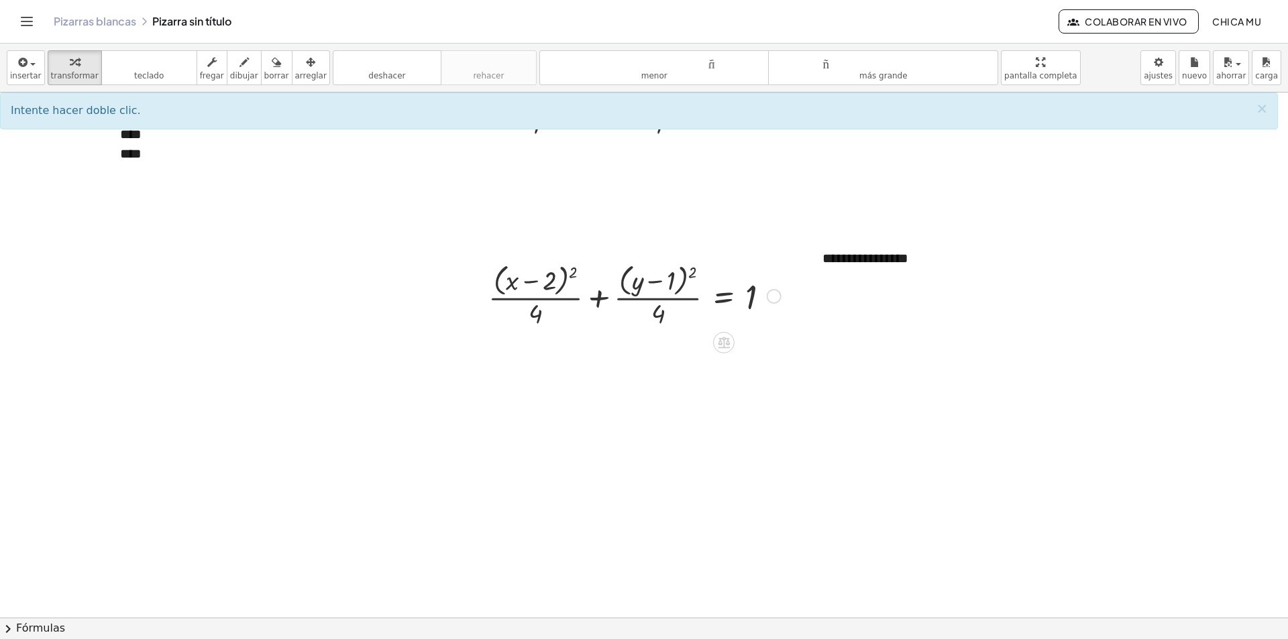
click at [677, 282] on div at bounding box center [635, 295] width 306 height 71
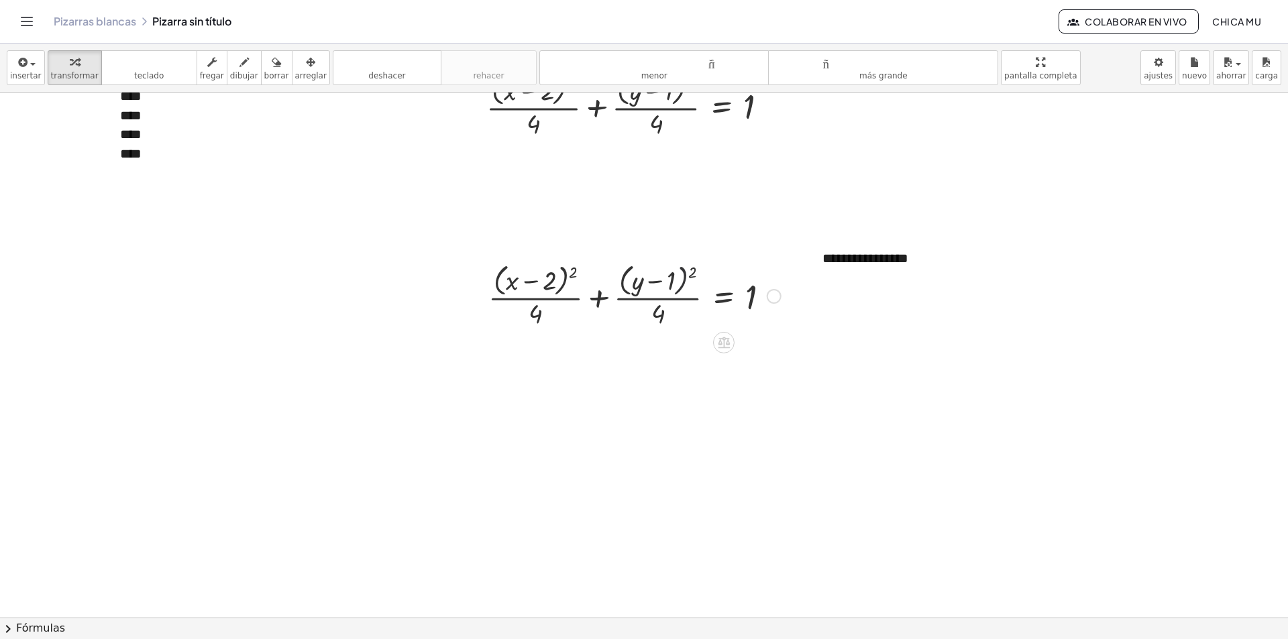
click at [676, 281] on div at bounding box center [635, 295] width 306 height 71
click at [557, 280] on div at bounding box center [635, 295] width 306 height 71
click at [544, 282] on div at bounding box center [635, 295] width 306 height 71
drag, startPoint x: 582, startPoint y: 271, endPoint x: 573, endPoint y: 272, distance: 9.5
click at [573, 272] on div at bounding box center [635, 295] width 306 height 71
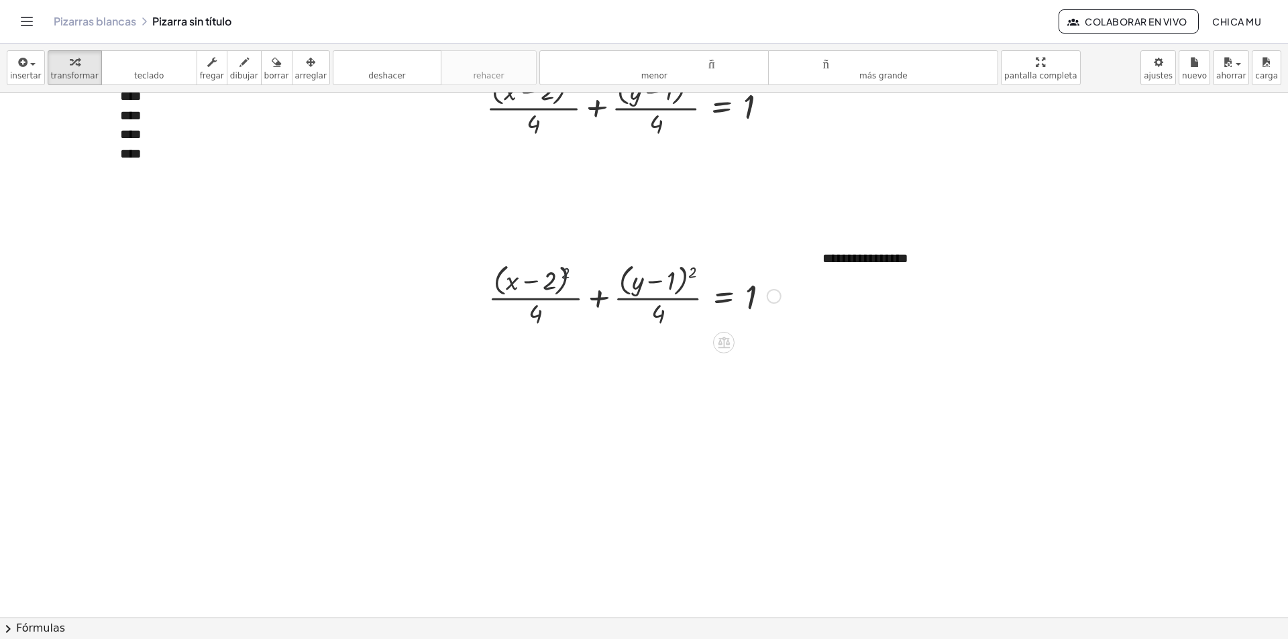
click at [573, 272] on div at bounding box center [635, 295] width 306 height 71
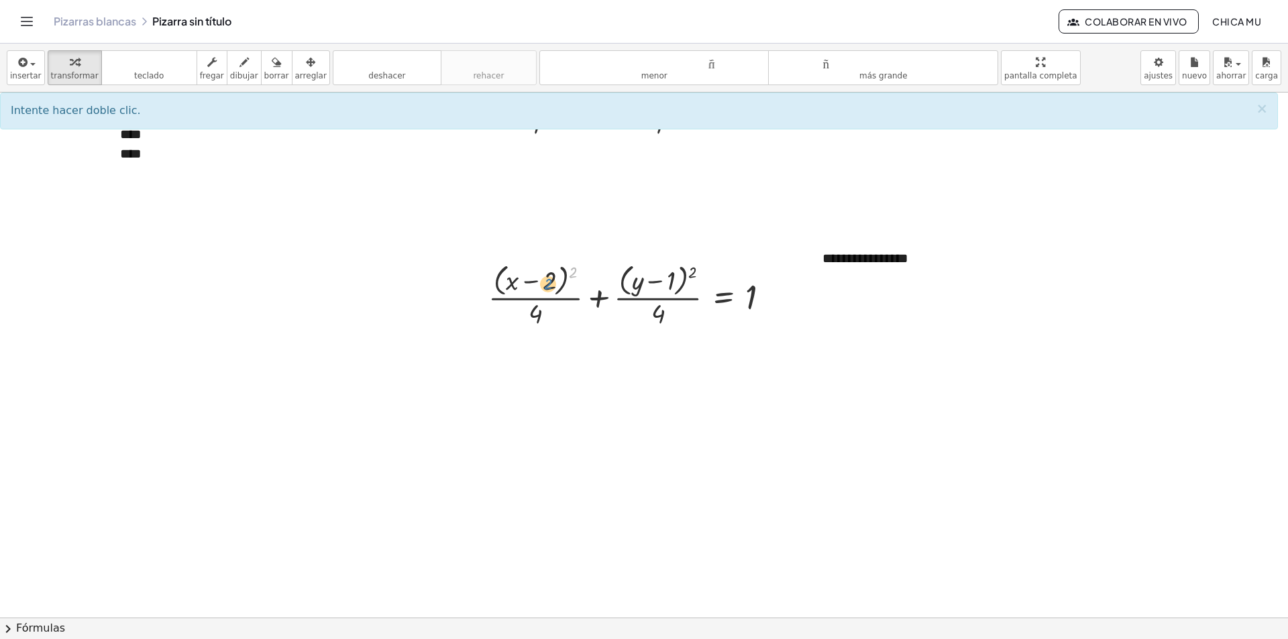
drag, startPoint x: 573, startPoint y: 272, endPoint x: 543, endPoint y: 284, distance: 31.9
click at [543, 284] on div at bounding box center [635, 295] width 306 height 71
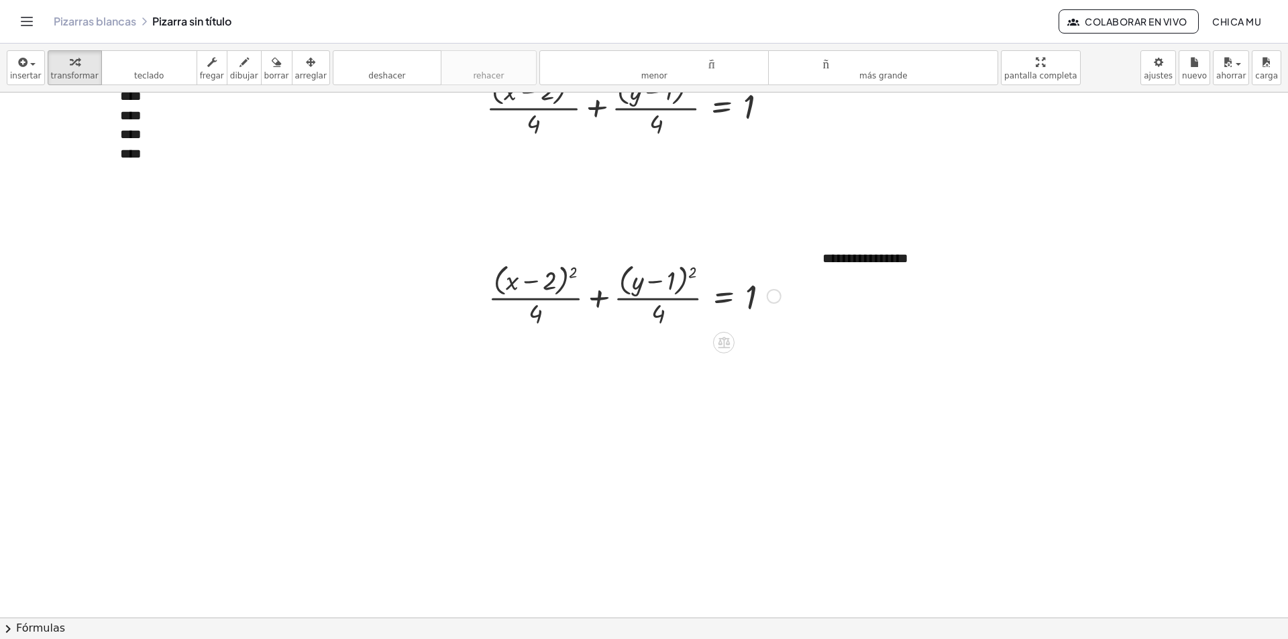
click at [574, 274] on div at bounding box center [635, 295] width 306 height 71
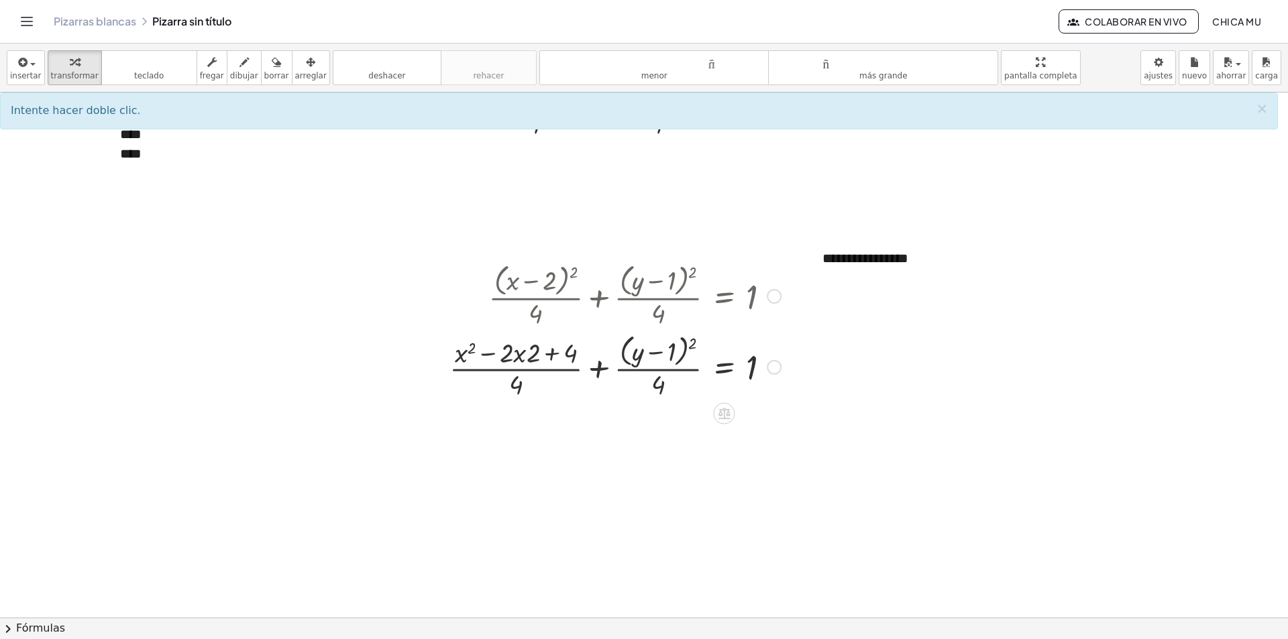
click at [690, 347] on div at bounding box center [615, 366] width 345 height 71
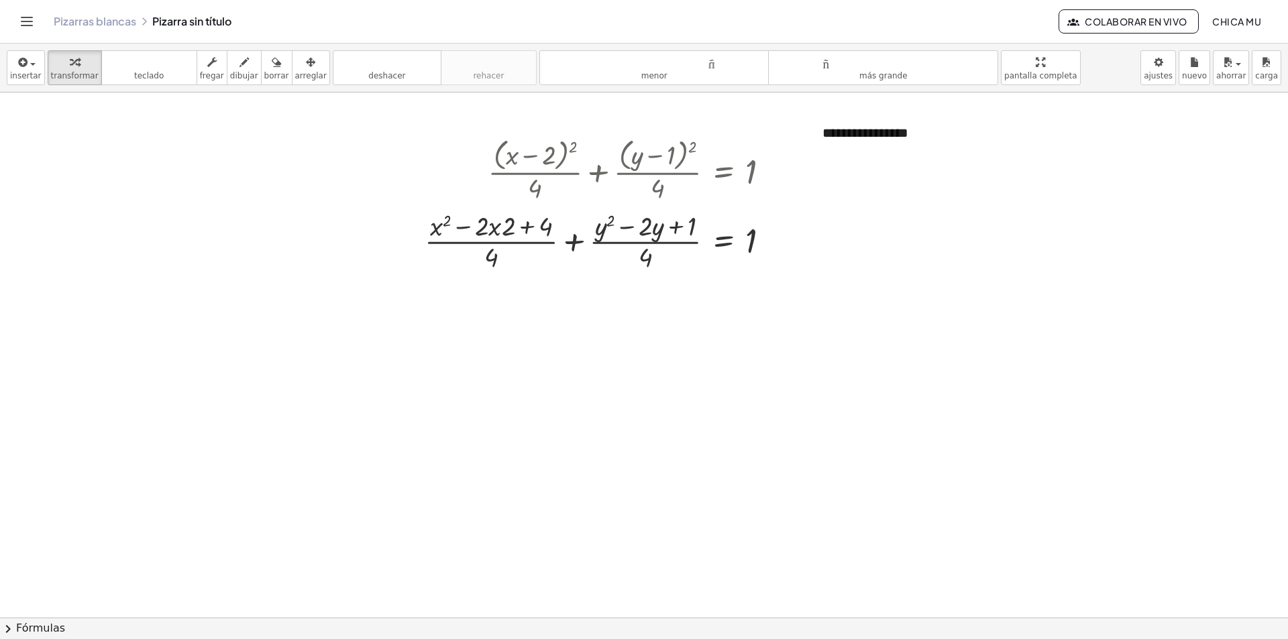
scroll to position [268, 0]
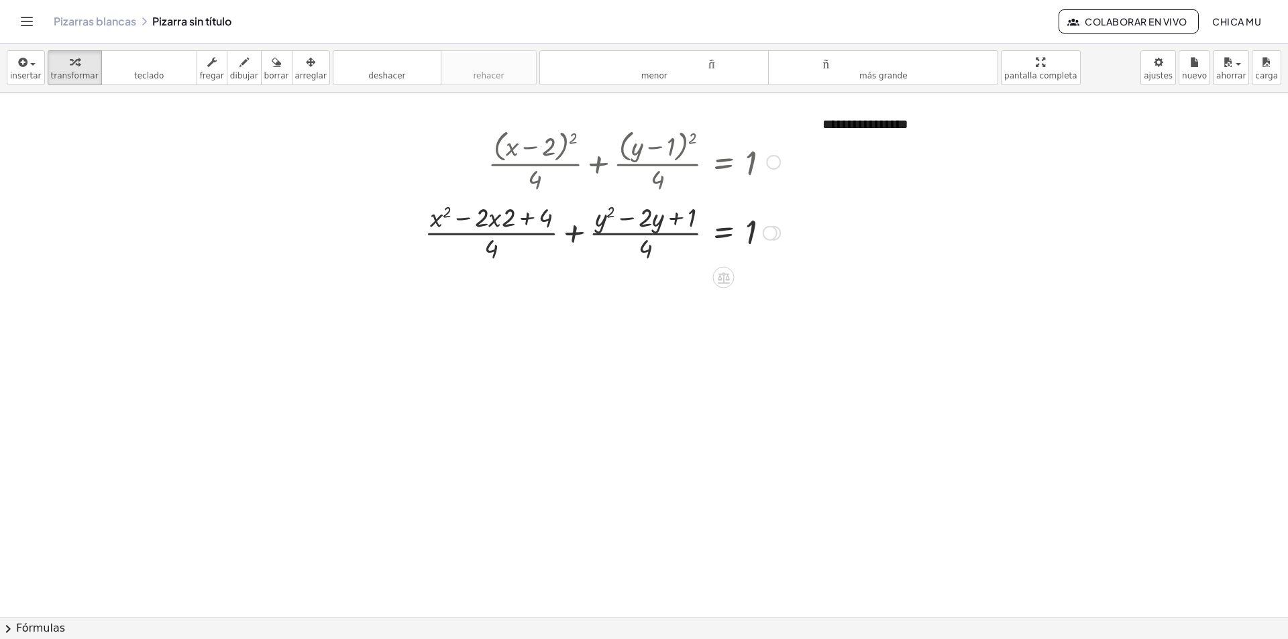
click at [516, 213] on div at bounding box center [602, 232] width 369 height 67
drag, startPoint x: 515, startPoint y: 218, endPoint x: 506, endPoint y: 219, distance: 8.7
click at [514, 219] on div at bounding box center [602, 232] width 369 height 67
click at [499, 219] on div at bounding box center [602, 232] width 369 height 67
drag, startPoint x: 513, startPoint y: 225, endPoint x: 495, endPoint y: 223, distance: 18.2
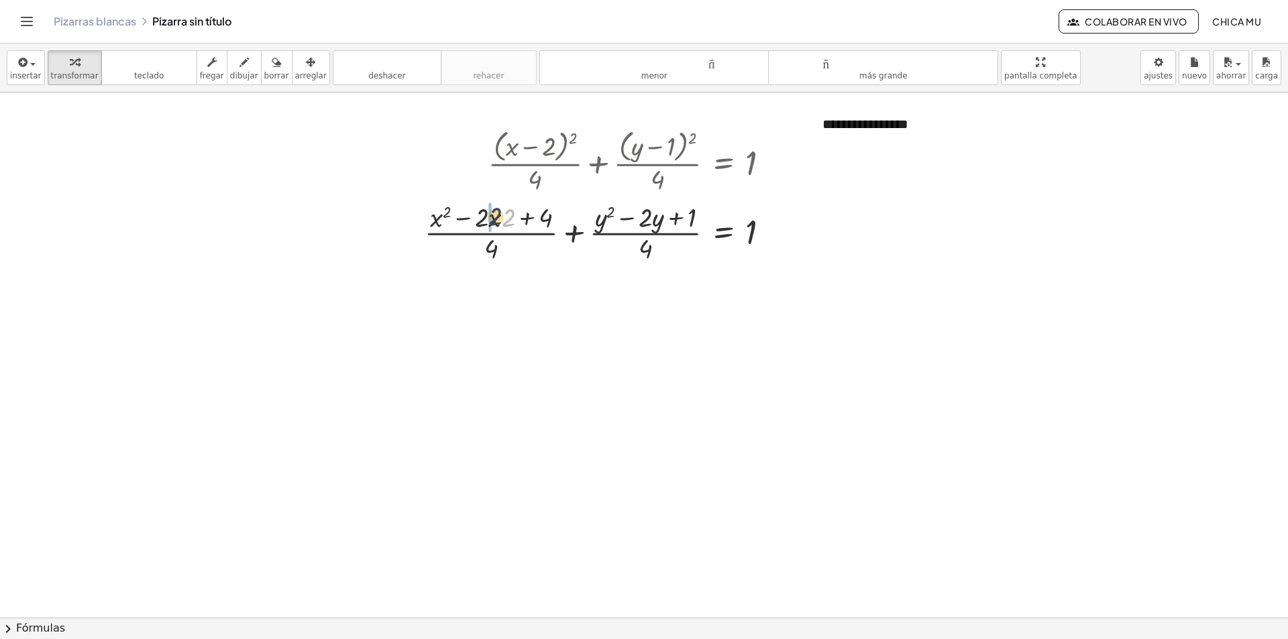
click at [495, 223] on div at bounding box center [602, 232] width 369 height 67
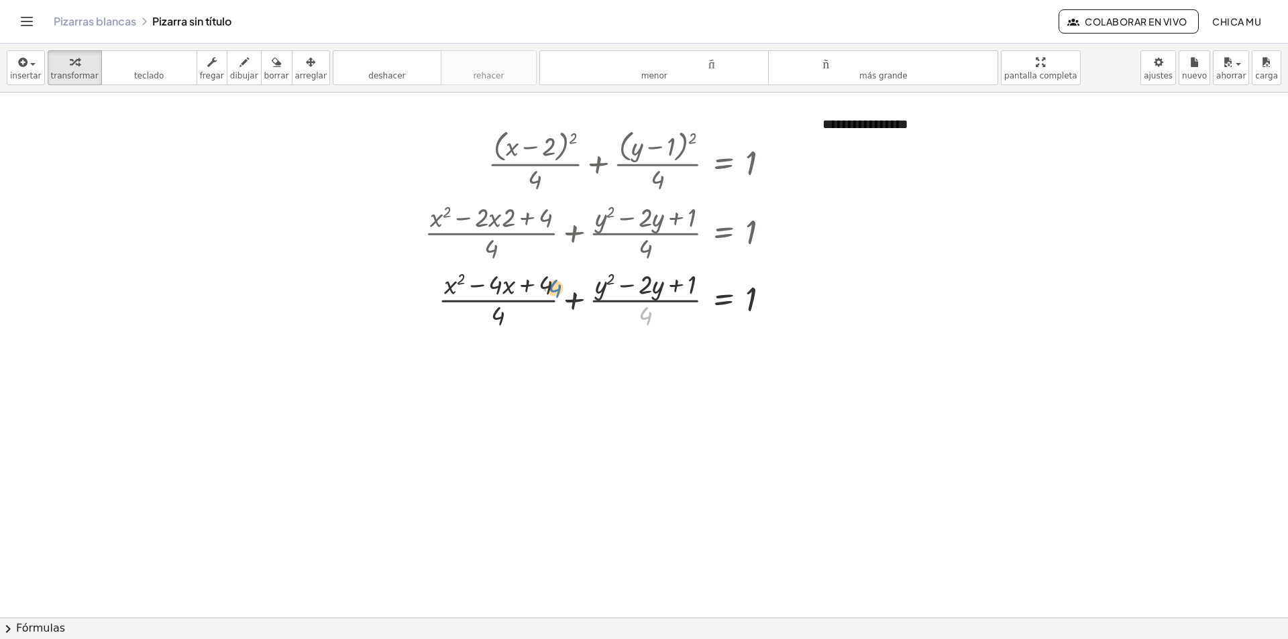
drag, startPoint x: 650, startPoint y: 323, endPoint x: 561, endPoint y: 296, distance: 92.7
click at [561, 296] on div at bounding box center [602, 299] width 369 height 67
drag, startPoint x: 645, startPoint y: 319, endPoint x: 786, endPoint y: 303, distance: 141.1
click at [786, 303] on div at bounding box center [602, 299] width 369 height 67
drag, startPoint x: 786, startPoint y: 303, endPoint x: 765, endPoint y: 305, distance: 20.2
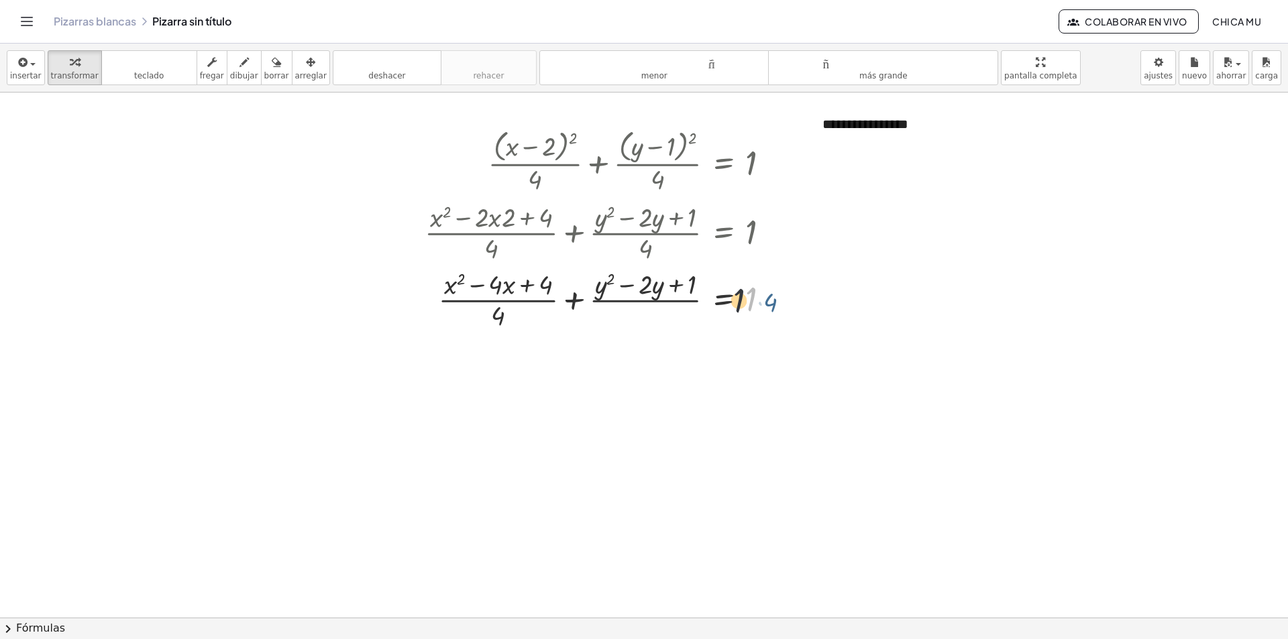
click at [768, 305] on div at bounding box center [602, 299] width 369 height 67
drag, startPoint x: 663, startPoint y: 321, endPoint x: 749, endPoint y: 319, distance: 85.2
click at [749, 319] on div at bounding box center [602, 299] width 369 height 67
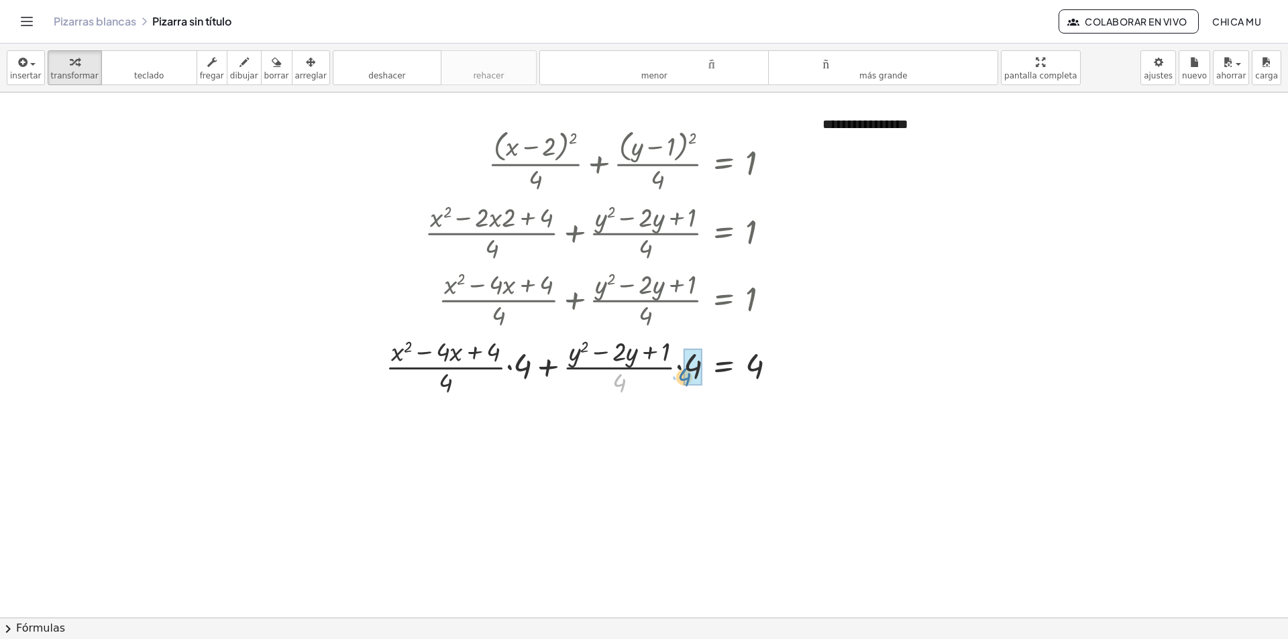
drag, startPoint x: 608, startPoint y: 382, endPoint x: 678, endPoint y: 374, distance: 70.9
click at [678, 374] on div at bounding box center [586, 366] width 415 height 67
click at [679, 374] on div at bounding box center [586, 366] width 415 height 67
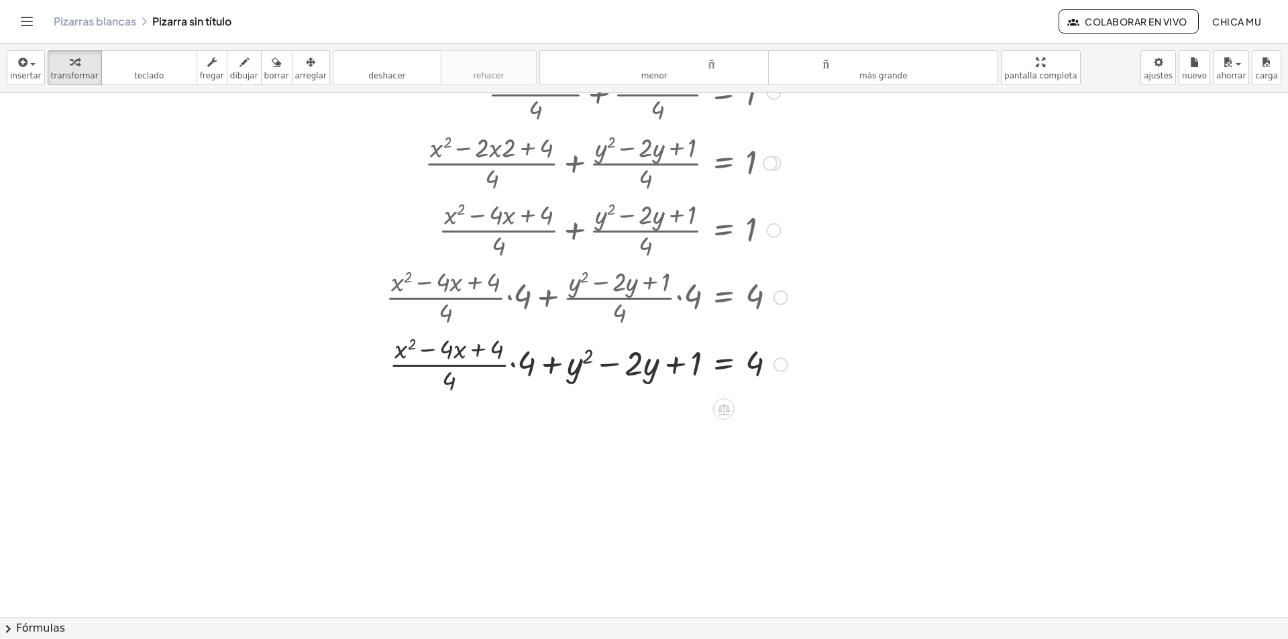
scroll to position [402, 0]
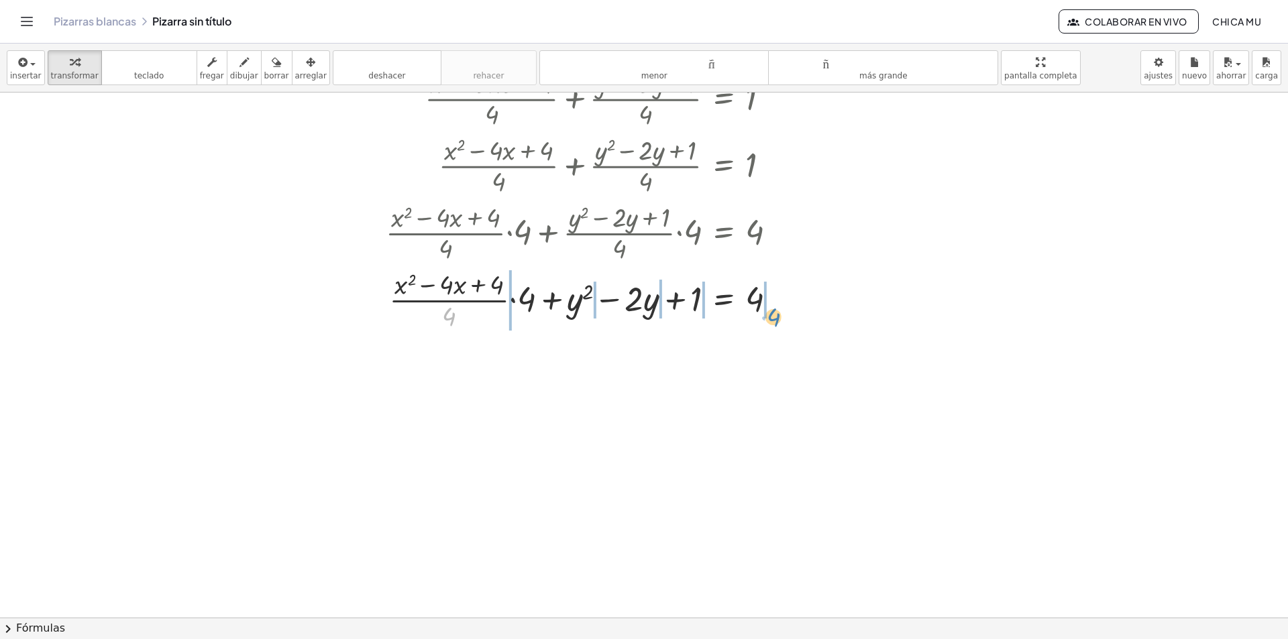
drag, startPoint x: 455, startPoint y: 326, endPoint x: 780, endPoint y: 327, distance: 324.7
click at [780, 327] on div at bounding box center [586, 299] width 415 height 67
drag, startPoint x: 449, startPoint y: 325, endPoint x: 521, endPoint y: 312, distance: 73.0
click at [545, 299] on div at bounding box center [586, 299] width 415 height 67
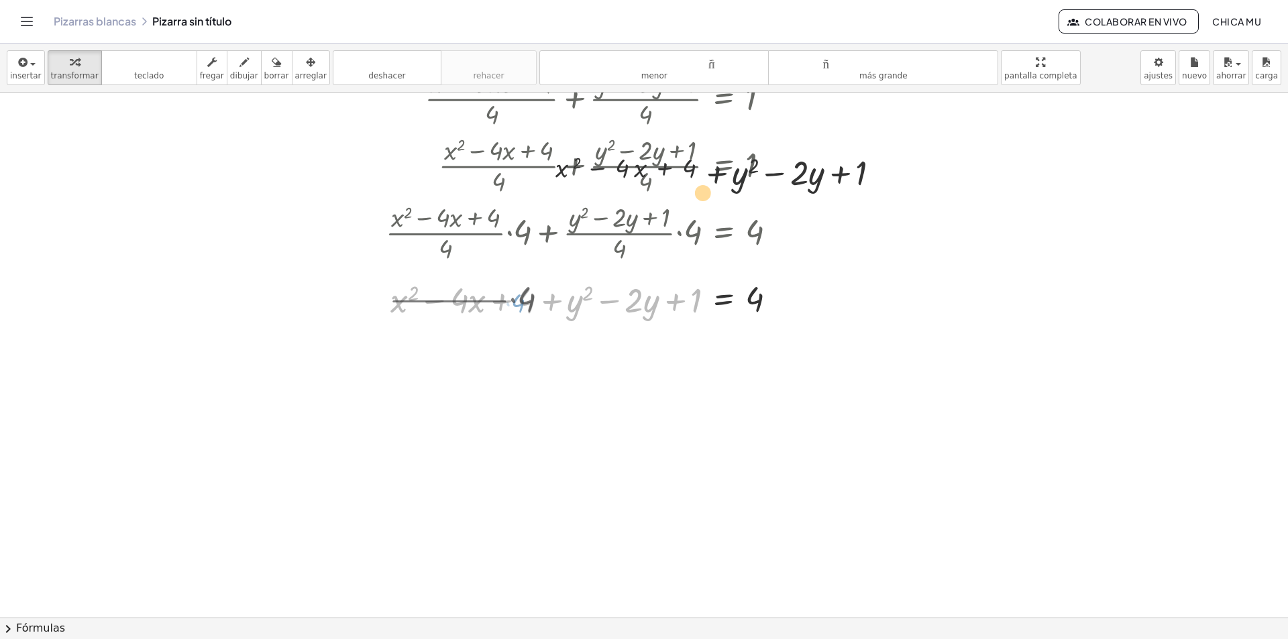
drag, startPoint x: 555, startPoint y: 292, endPoint x: 851, endPoint y: -58, distance: 458.5
click at [851, 0] on html "**********" at bounding box center [644, 319] width 1288 height 639
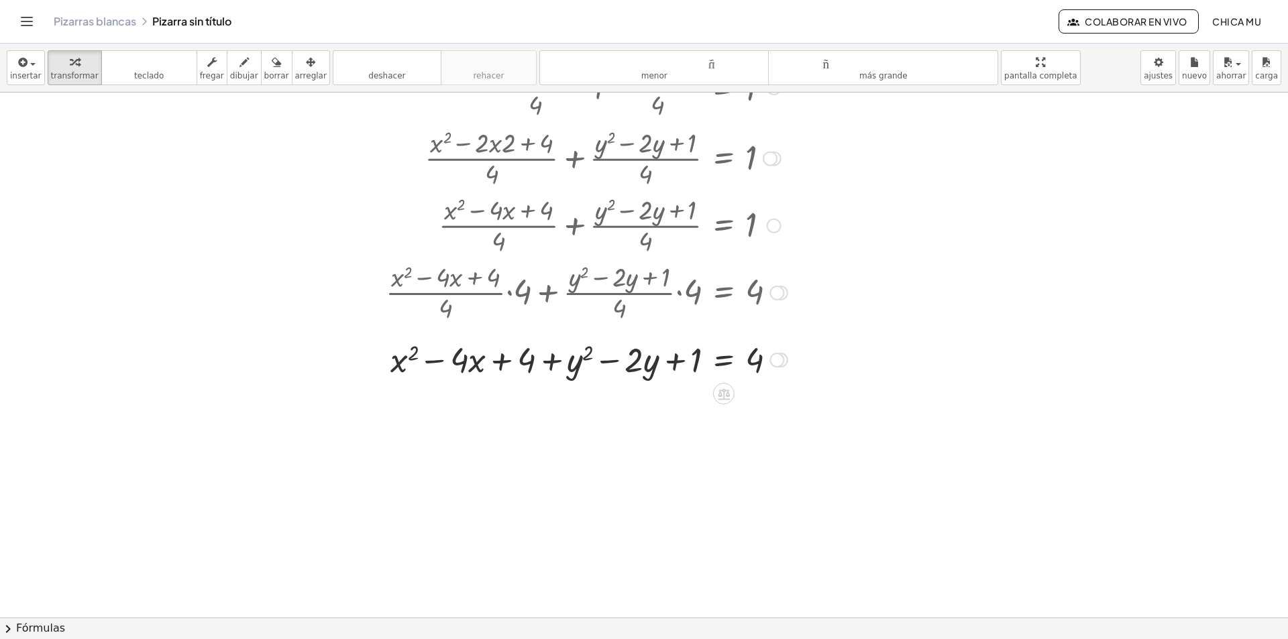
scroll to position [335, 0]
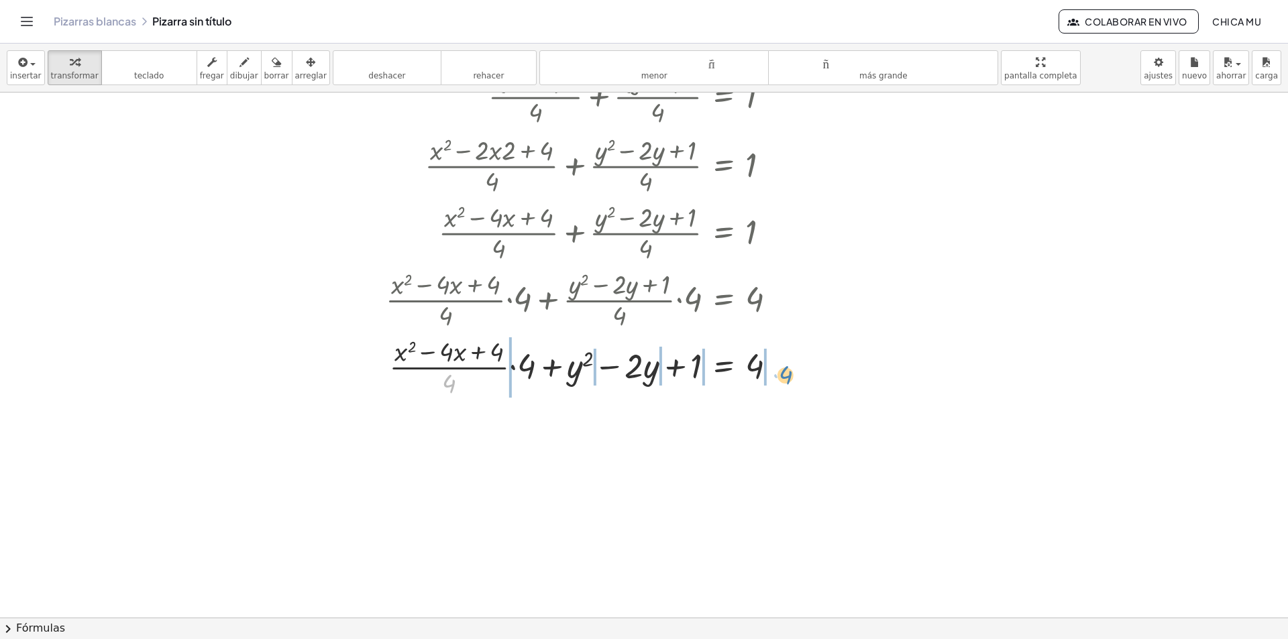
drag, startPoint x: 453, startPoint y: 387, endPoint x: 779, endPoint y: 376, distance: 326.2
click at [779, 376] on div at bounding box center [586, 366] width 416 height 67
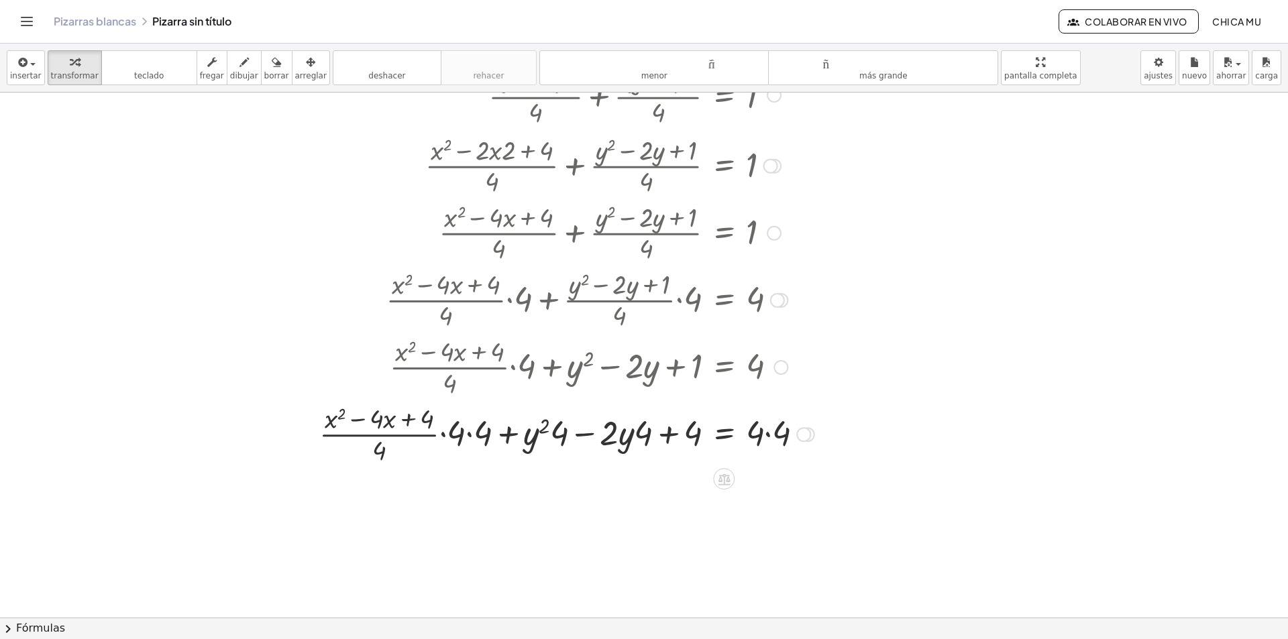
click at [696, 437] on div at bounding box center [567, 433] width 508 height 67
drag, startPoint x: 641, startPoint y: 435, endPoint x: 619, endPoint y: 435, distance: 22.8
click at [619, 435] on div at bounding box center [567, 433] width 508 height 67
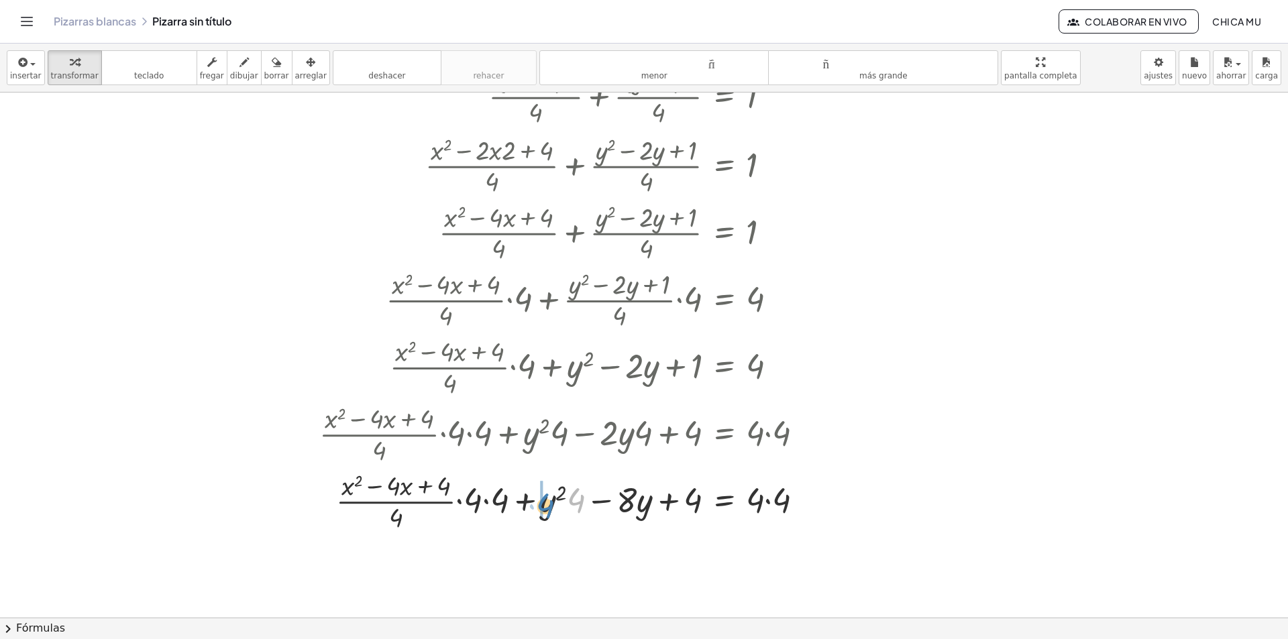
drag, startPoint x: 578, startPoint y: 499, endPoint x: 555, endPoint y: 505, distance: 23.6
click at [555, 505] on div at bounding box center [567, 500] width 508 height 67
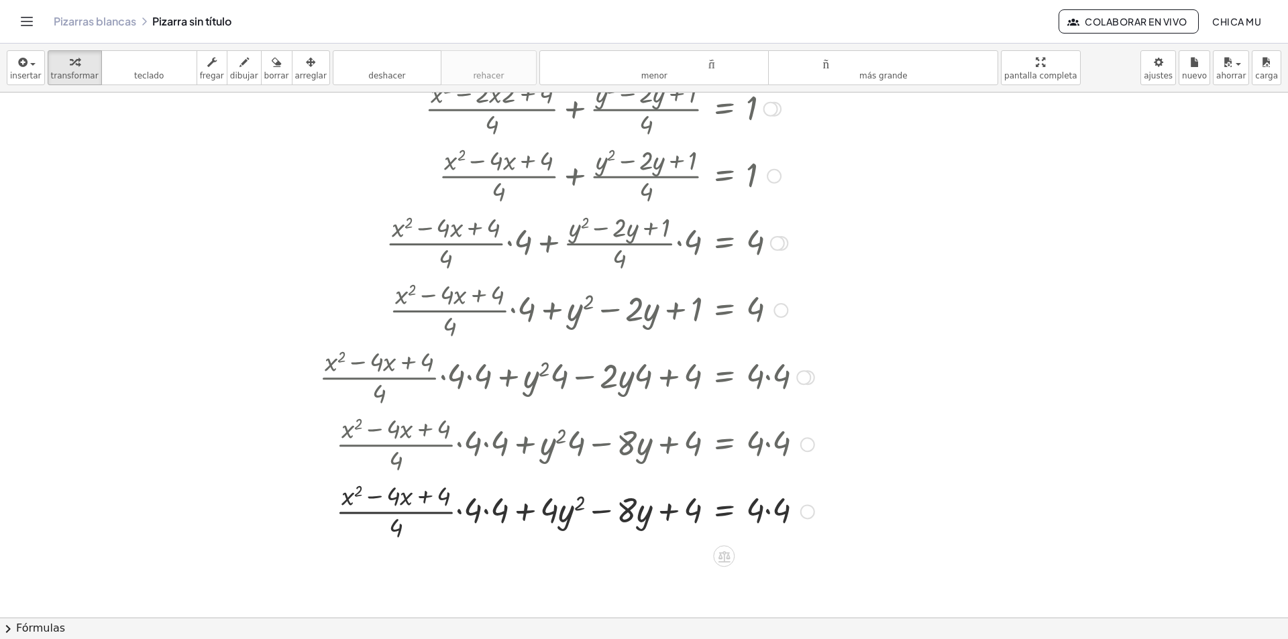
scroll to position [402, 0]
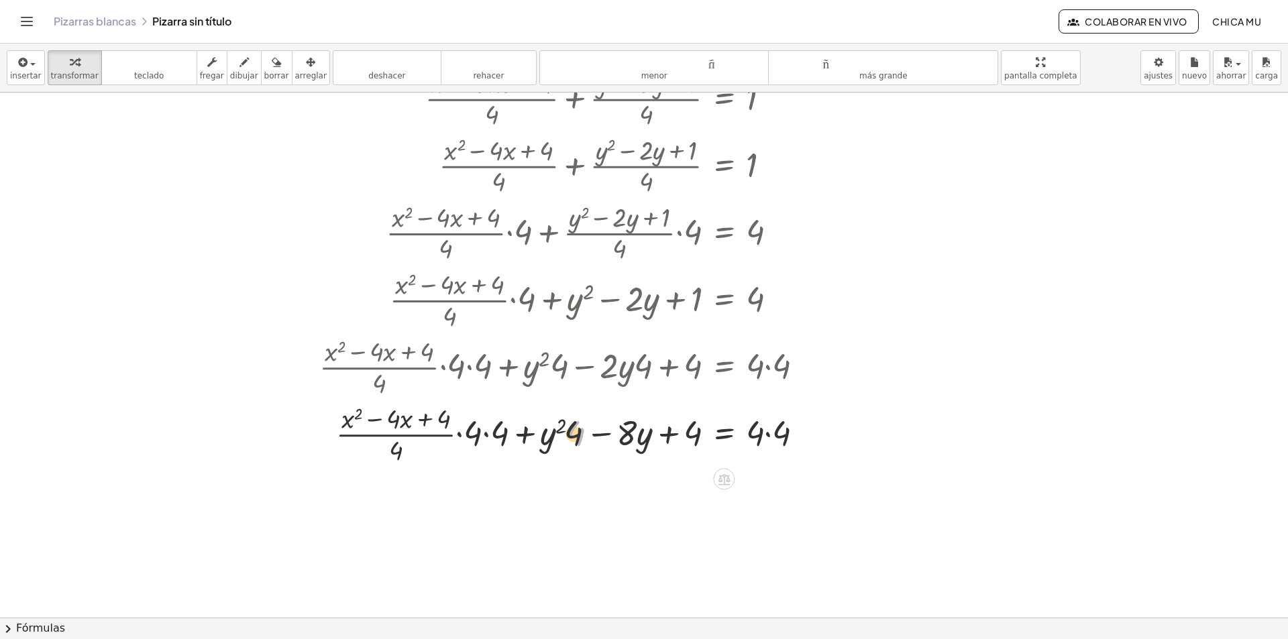
drag, startPoint x: 566, startPoint y: 436, endPoint x: 547, endPoint y: 436, distance: 19.5
click at [547, 436] on div at bounding box center [567, 433] width 508 height 67
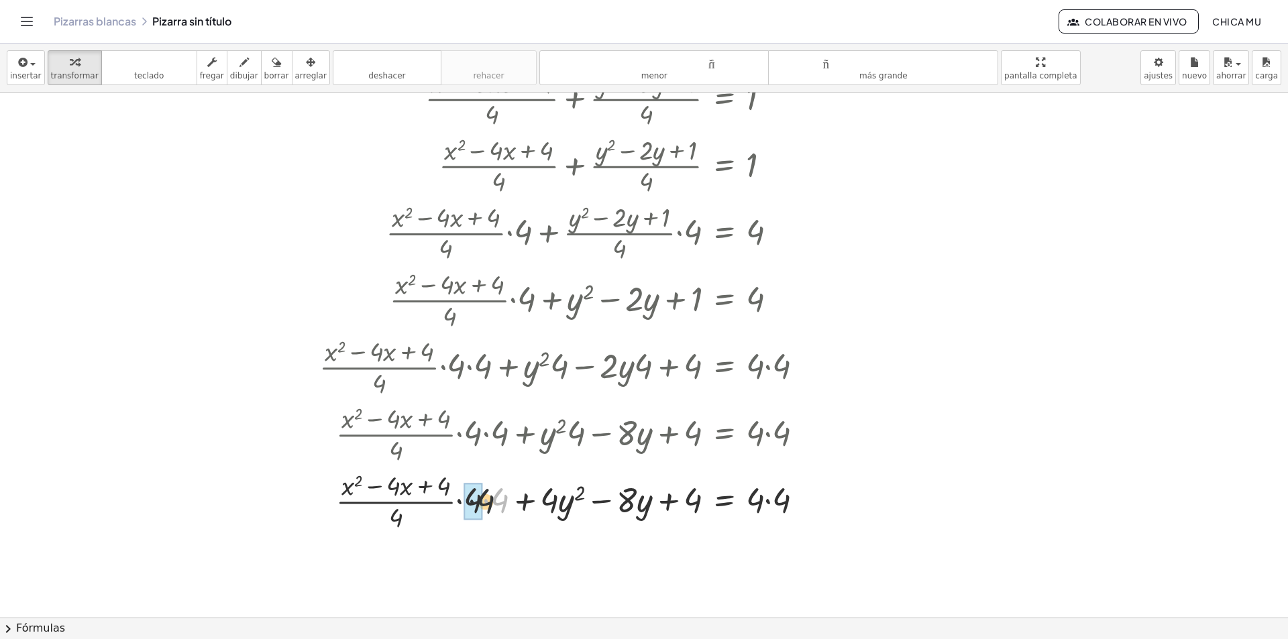
drag, startPoint x: 499, startPoint y: 501, endPoint x: 478, endPoint y: 502, distance: 20.8
click at [478, 502] on div at bounding box center [567, 500] width 508 height 67
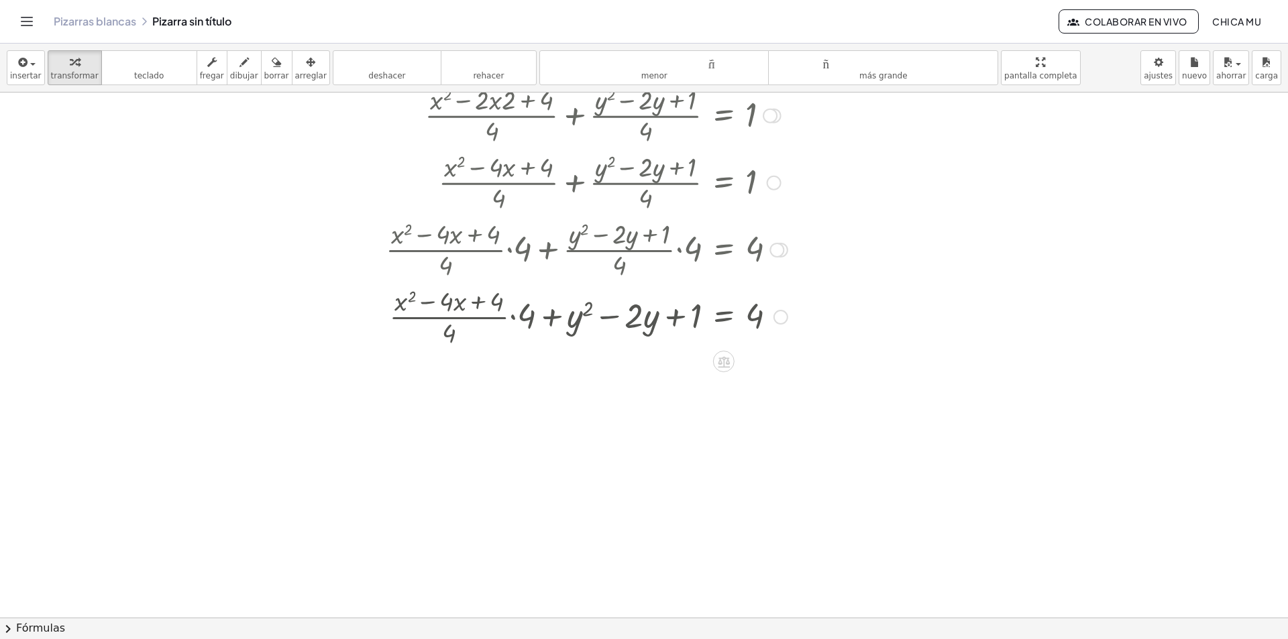
scroll to position [324, 0]
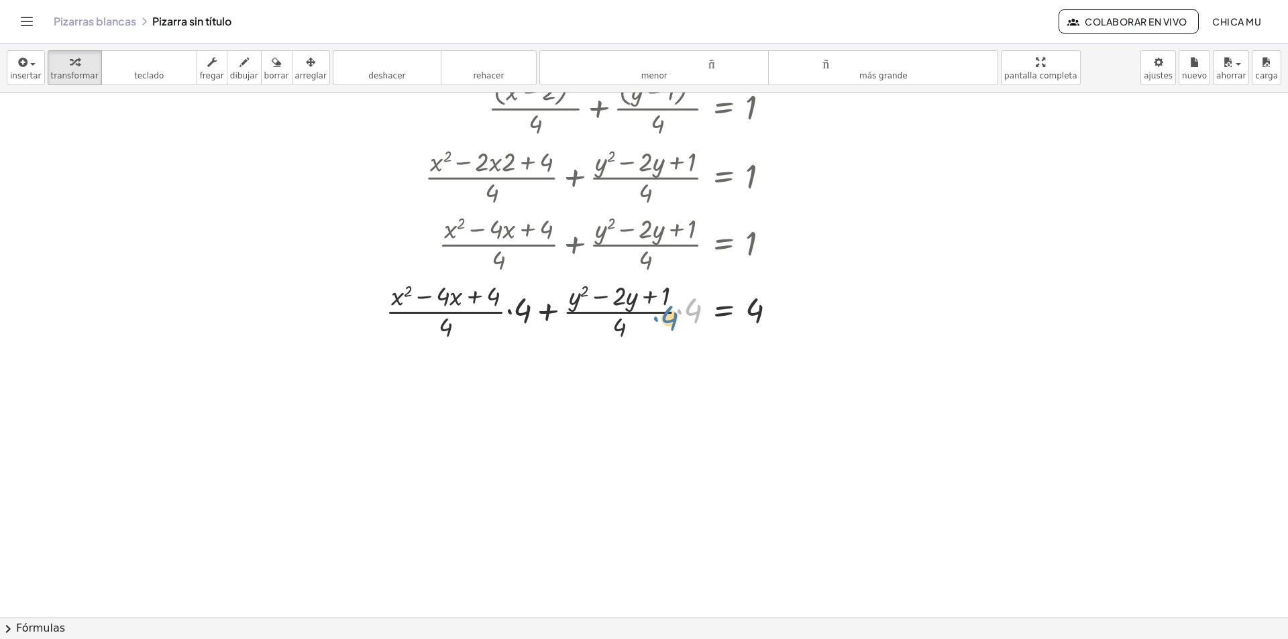
drag, startPoint x: 693, startPoint y: 311, endPoint x: 685, endPoint y: 317, distance: 10.1
click at [685, 317] on div at bounding box center [586, 310] width 415 height 67
drag, startPoint x: 698, startPoint y: 313, endPoint x: 565, endPoint y: 308, distance: 133.6
drag, startPoint x: 618, startPoint y: 330, endPoint x: 695, endPoint y: 329, distance: 77.2
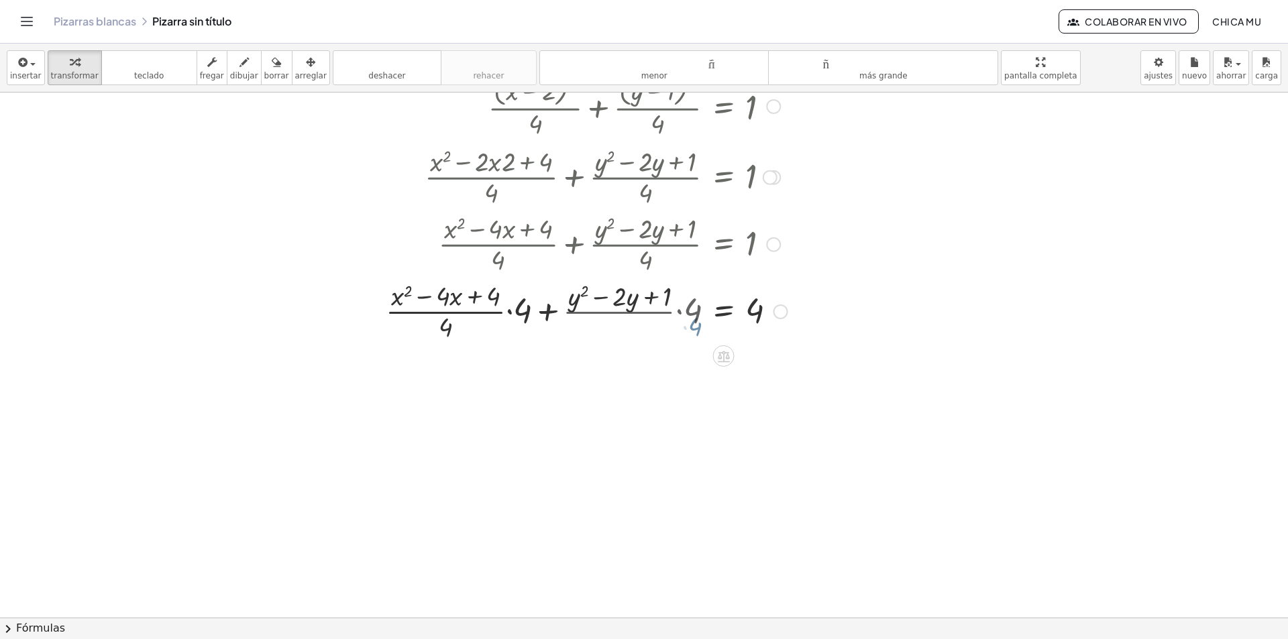
click at [695, 329] on div at bounding box center [588, 310] width 412 height 67
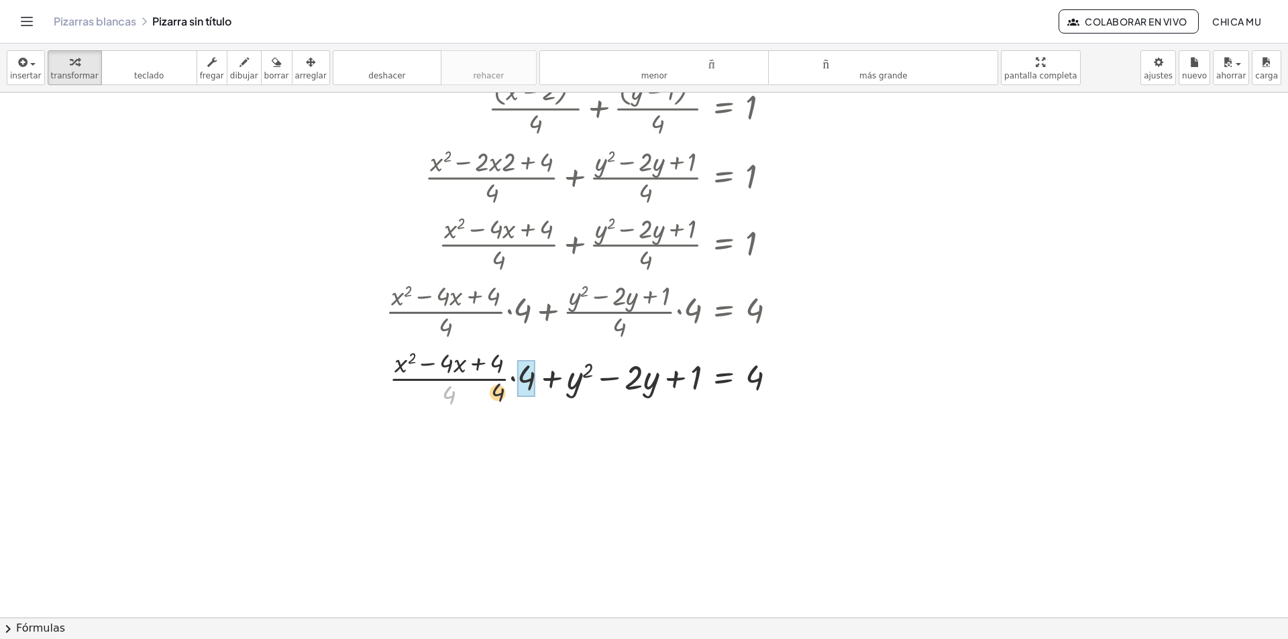
drag, startPoint x: 450, startPoint y: 397, endPoint x: 521, endPoint y: 392, distance: 71.3
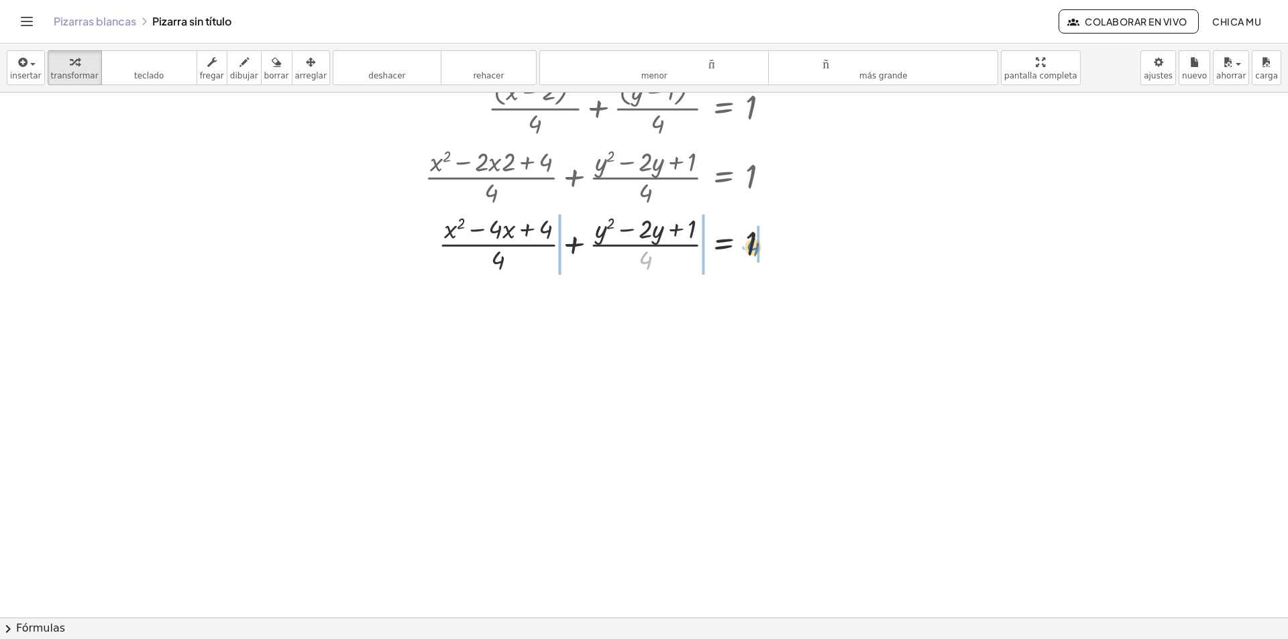
drag, startPoint x: 651, startPoint y: 260, endPoint x: 761, endPoint y: 245, distance: 111.0
click at [761, 245] on div at bounding box center [602, 243] width 369 height 67
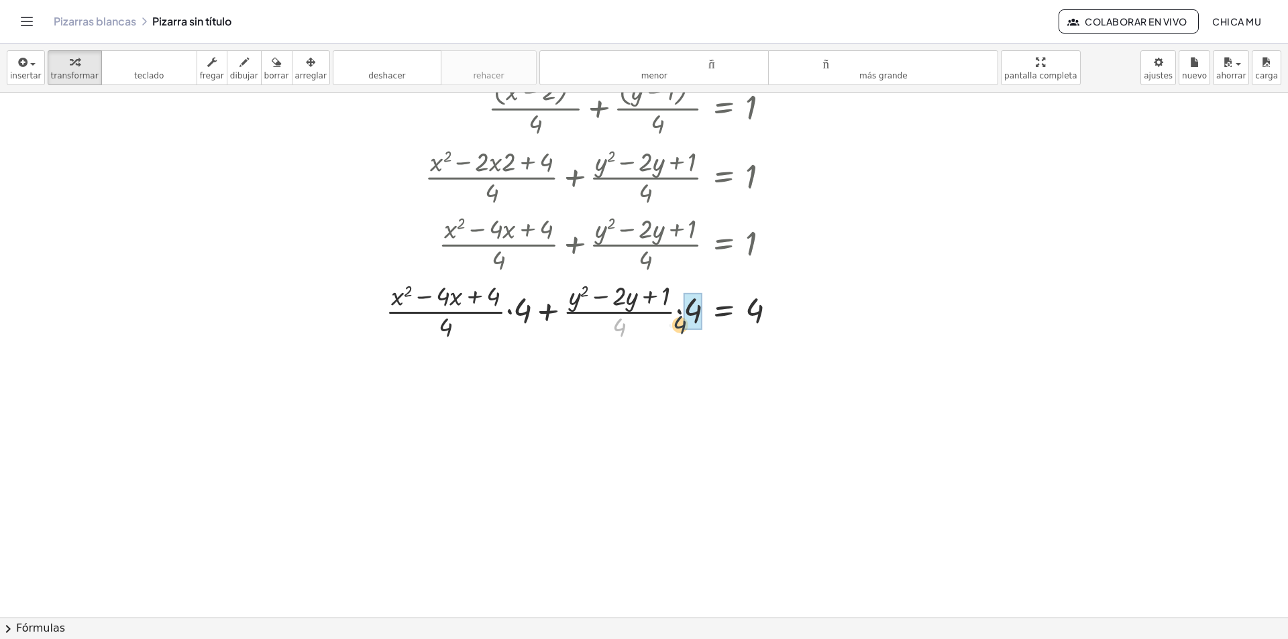
drag, startPoint x: 638, startPoint y: 332, endPoint x: 682, endPoint y: 327, distance: 43.9
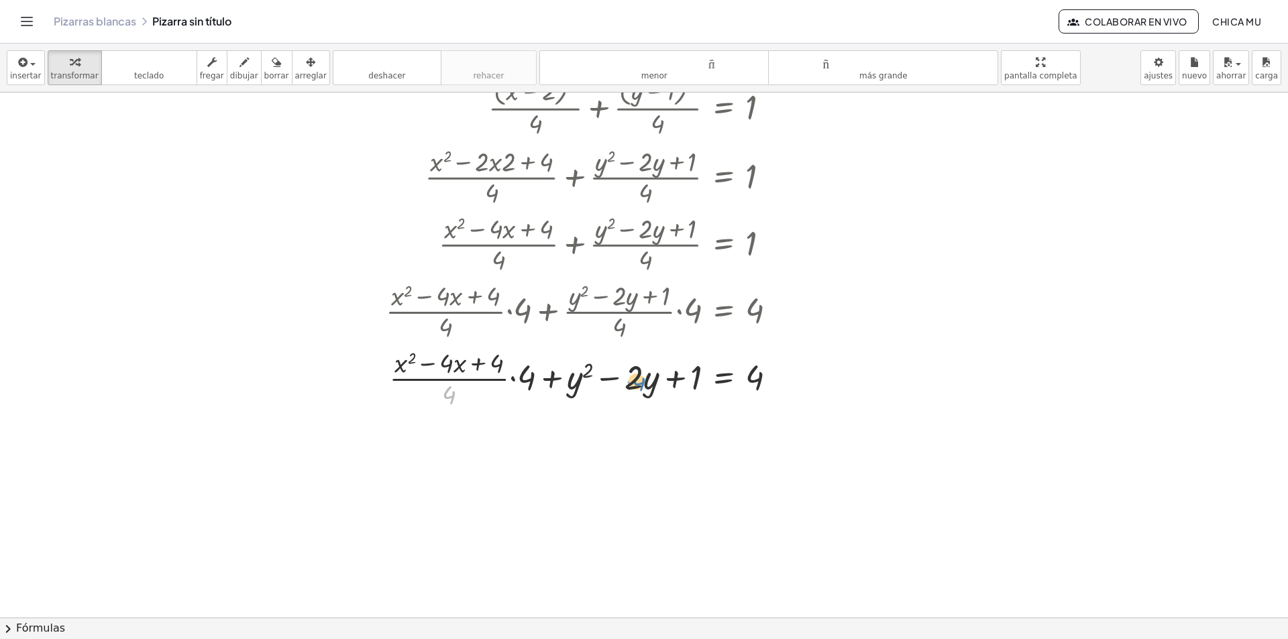
drag, startPoint x: 454, startPoint y: 396, endPoint x: 549, endPoint y: 382, distance: 96.3
click at [570, 382] on div at bounding box center [586, 377] width 415 height 67
drag, startPoint x: 549, startPoint y: 382, endPoint x: 523, endPoint y: 380, distance: 26.2
click at [523, 380] on div at bounding box center [586, 377] width 415 height 67
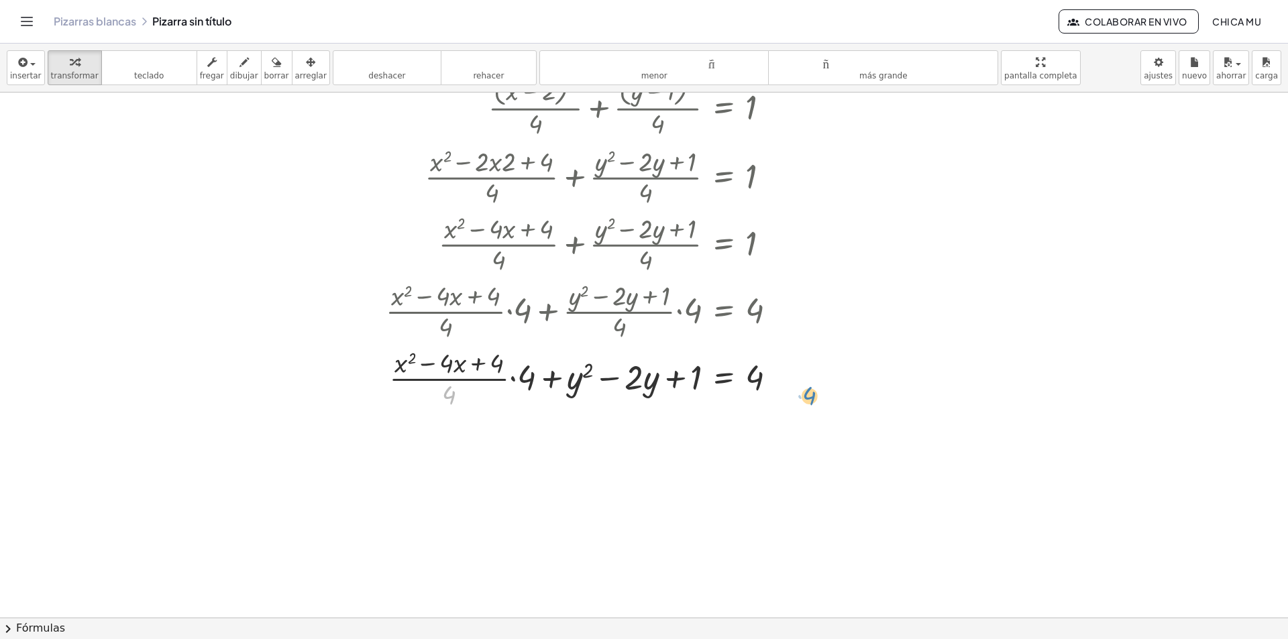
drag, startPoint x: 444, startPoint y: 403, endPoint x: 771, endPoint y: 394, distance: 327.5
click at [783, 399] on div at bounding box center [586, 377] width 415 height 67
drag, startPoint x: 771, startPoint y: 394, endPoint x: 769, endPoint y: 381, distance: 13.7
click at [769, 381] on div at bounding box center [586, 377] width 415 height 67
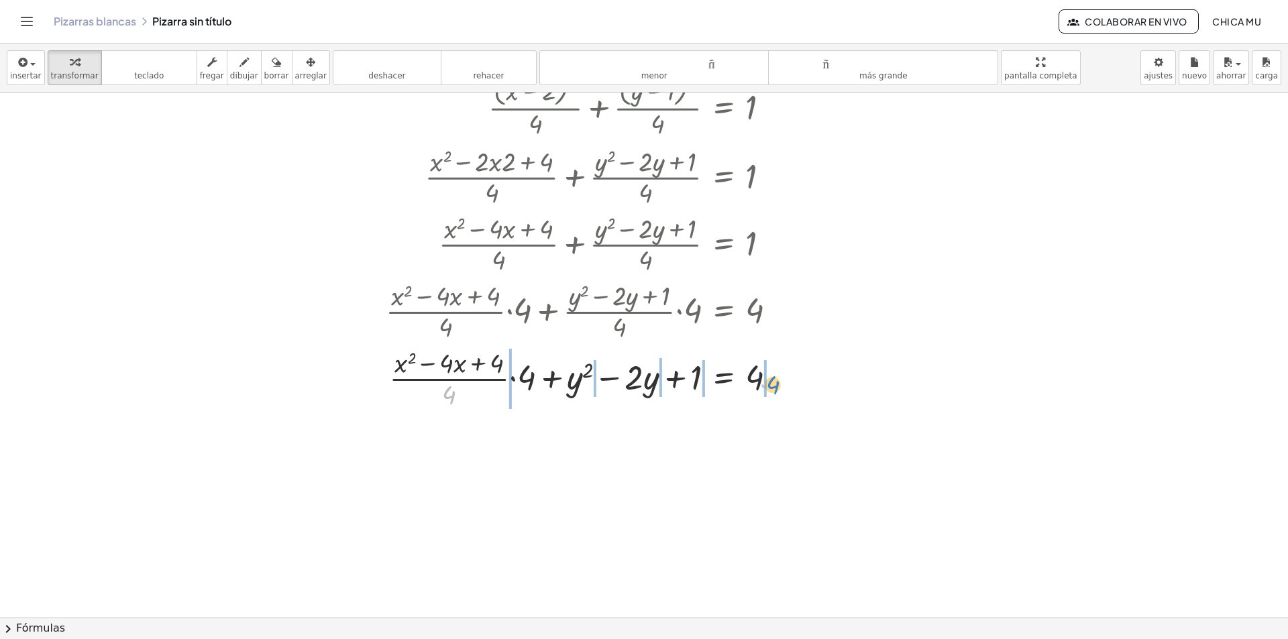
drag, startPoint x: 453, startPoint y: 398, endPoint x: 778, endPoint y: 389, distance: 324.8
click at [778, 389] on div at bounding box center [586, 377] width 415 height 67
drag, startPoint x: 530, startPoint y: 382, endPoint x: 386, endPoint y: 372, distance: 144.0
click at [386, 372] on div at bounding box center [586, 377] width 415 height 67
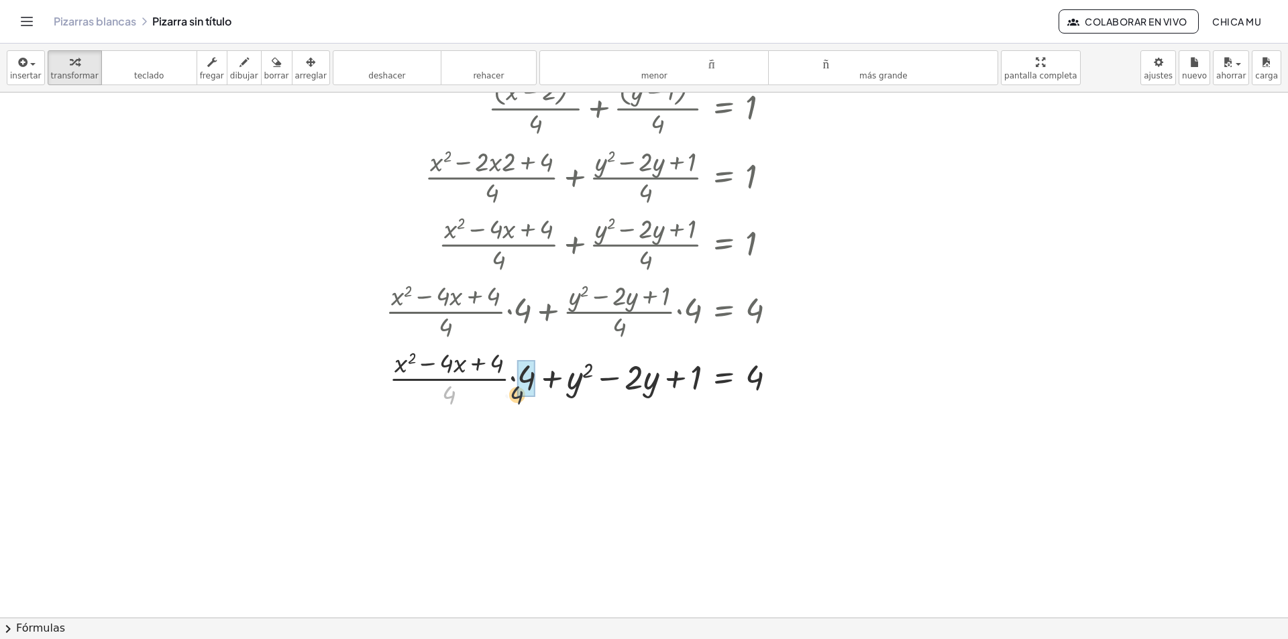
drag, startPoint x: 444, startPoint y: 395, endPoint x: 516, endPoint y: 395, distance: 71.8
click at [516, 395] on div at bounding box center [586, 377] width 415 height 67
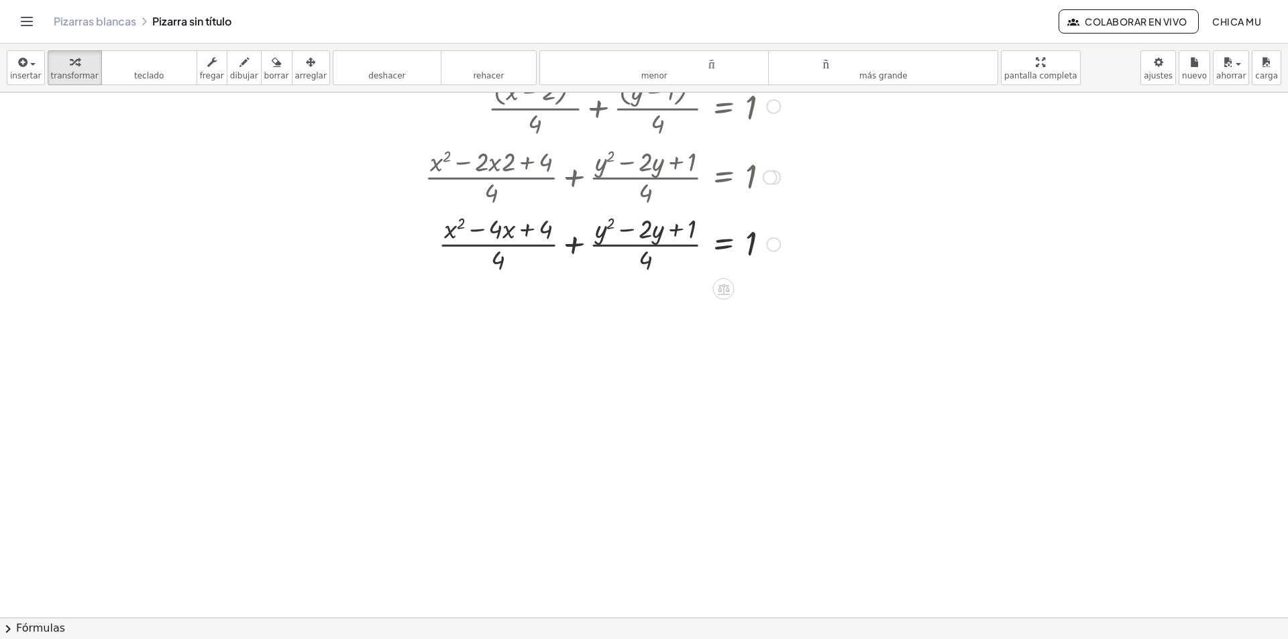
scroll to position [190, 0]
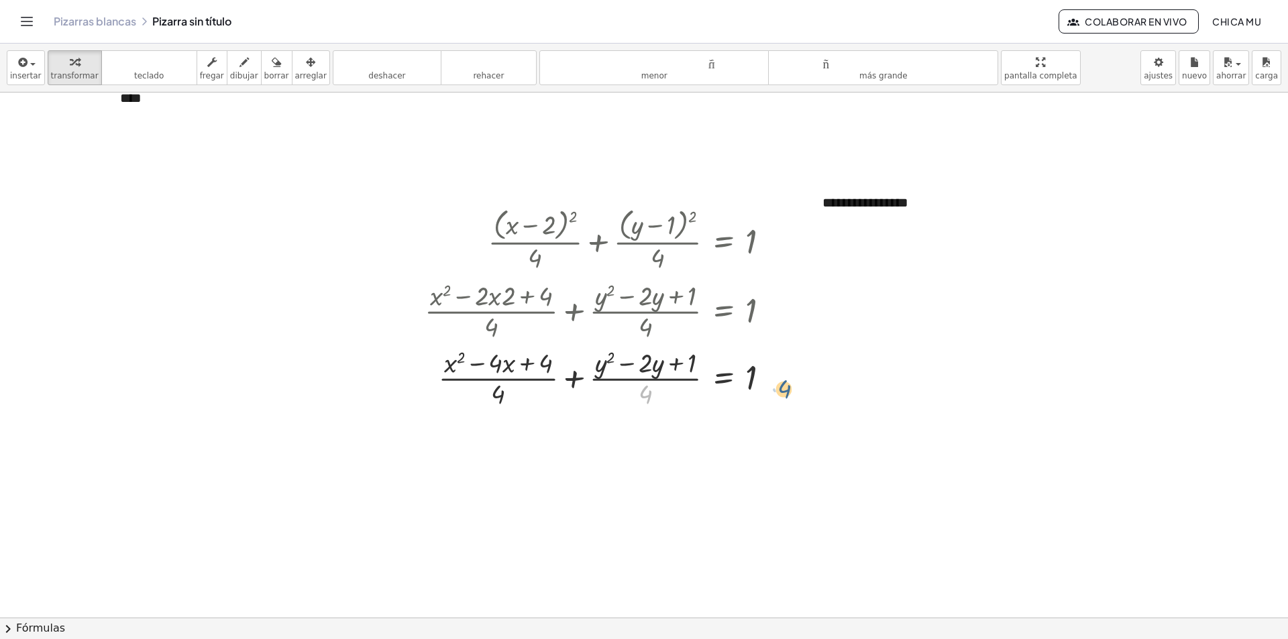
drag, startPoint x: 645, startPoint y: 396, endPoint x: 786, endPoint y: 390, distance: 140.3
click at [786, 390] on div at bounding box center [602, 377] width 369 height 67
drag, startPoint x: 637, startPoint y: 402, endPoint x: 761, endPoint y: 385, distance: 125.3
click at [761, 385] on div at bounding box center [602, 377] width 369 height 67
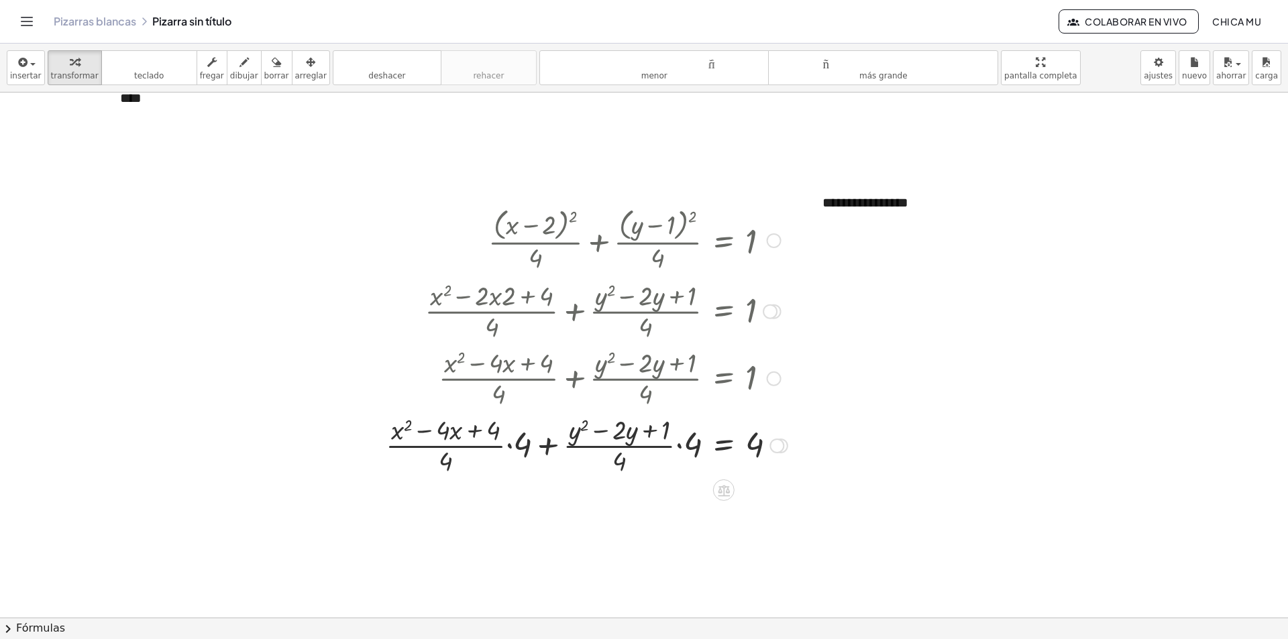
drag, startPoint x: 621, startPoint y: 399, endPoint x: 658, endPoint y: 403, distance: 37.1
click at [660, 395] on div at bounding box center [586, 377] width 415 height 67
drag, startPoint x: 615, startPoint y: 464, endPoint x: 688, endPoint y: 464, distance: 72.4
click at [688, 464] on div at bounding box center [586, 444] width 415 height 67
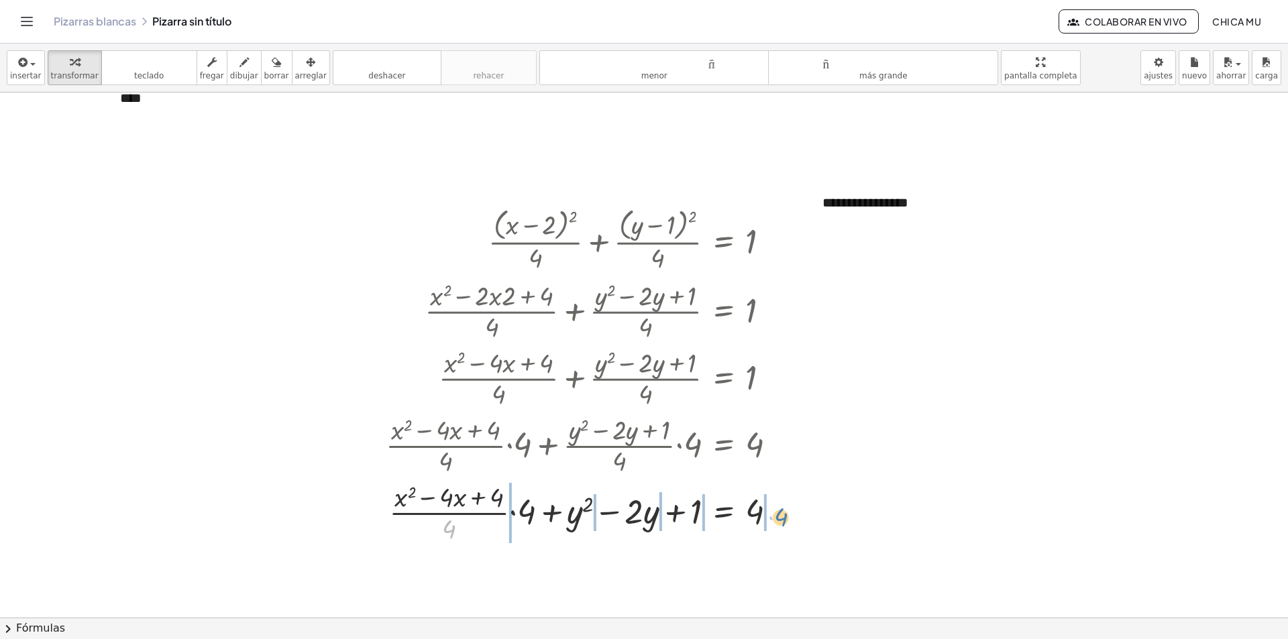
drag, startPoint x: 455, startPoint y: 533, endPoint x: 784, endPoint y: 519, distance: 328.3
click at [784, 519] on div at bounding box center [586, 511] width 415 height 67
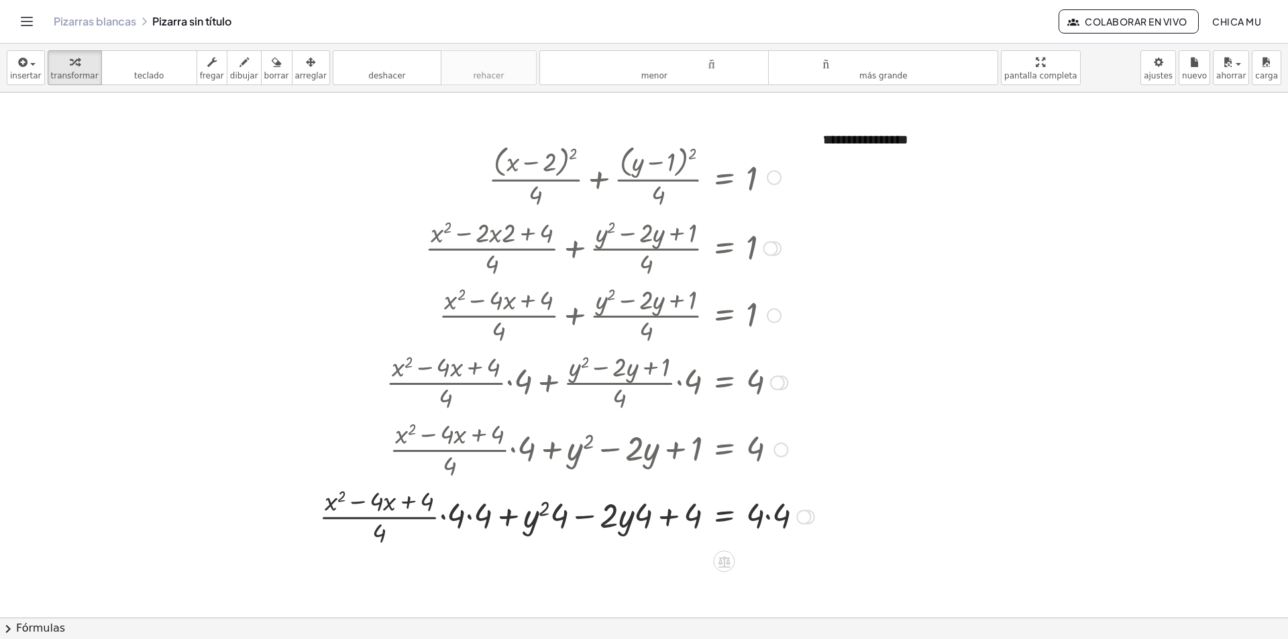
scroll to position [257, 0]
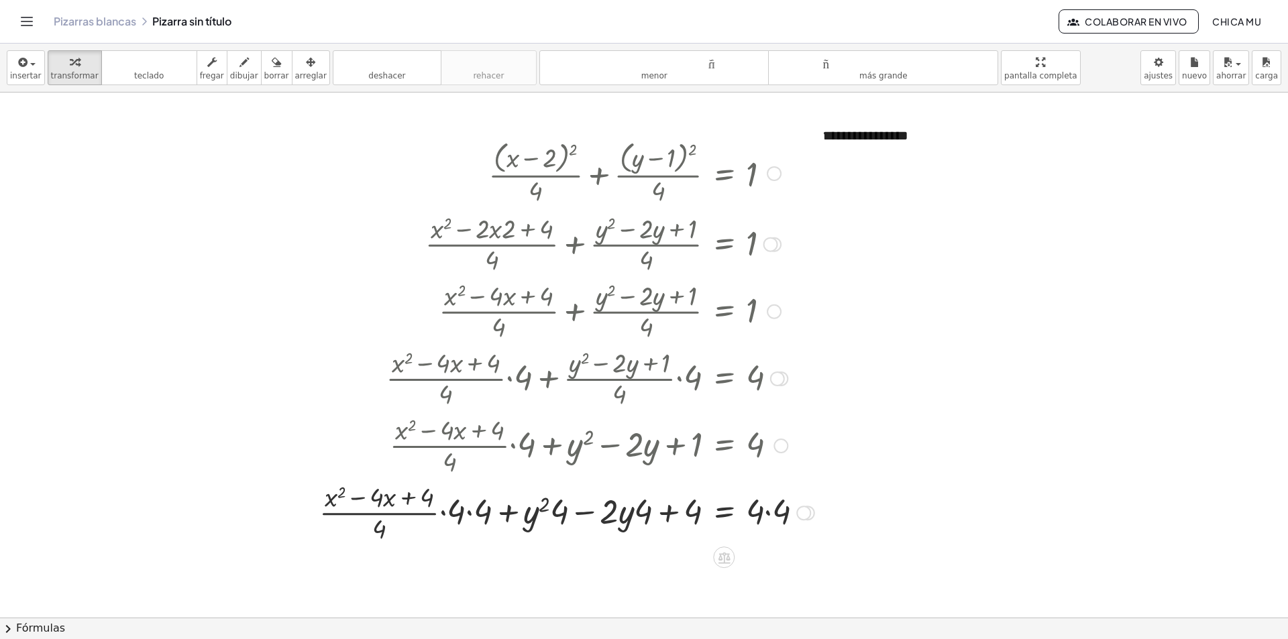
drag, startPoint x: 482, startPoint y: 524, endPoint x: 466, endPoint y: 519, distance: 16.8
click at [466, 519] on div at bounding box center [567, 511] width 508 height 67
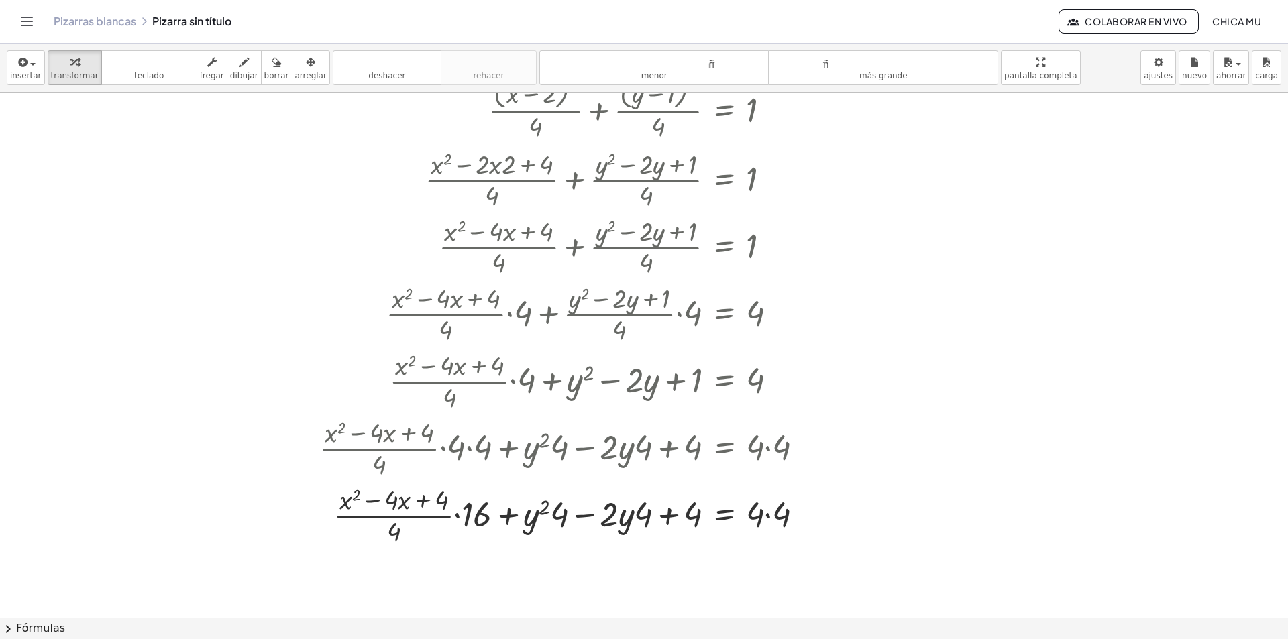
scroll to position [324, 0]
drag, startPoint x: 549, startPoint y: 519, endPoint x: 527, endPoint y: 519, distance: 21.5
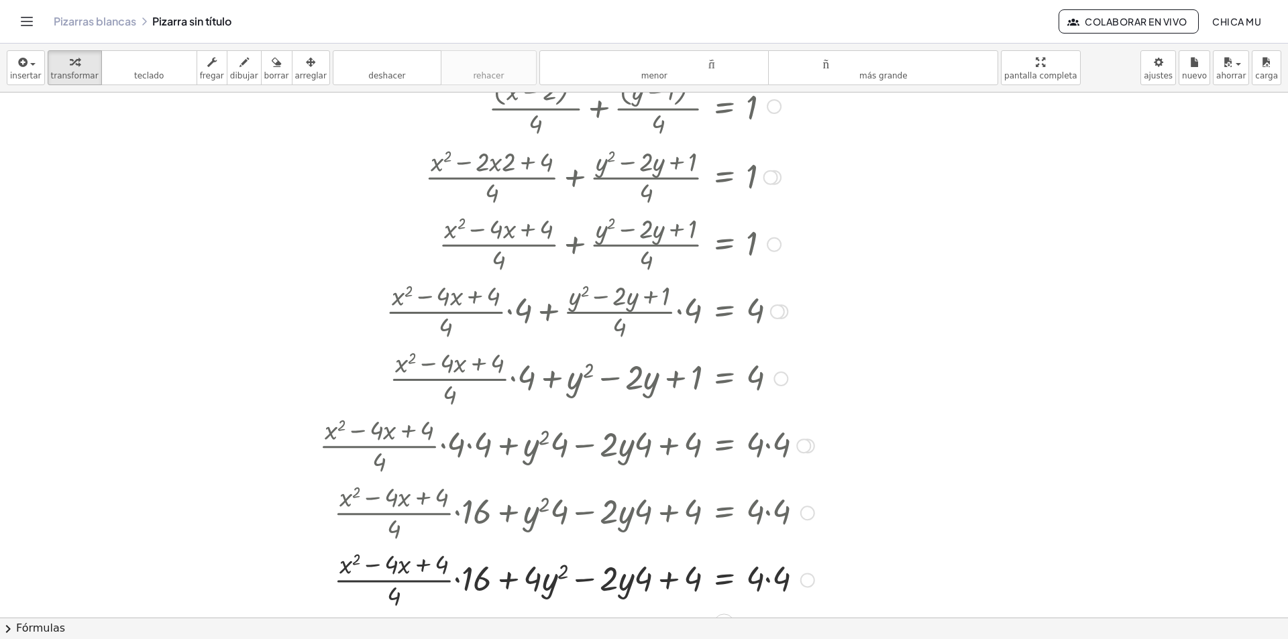
click at [643, 515] on div at bounding box center [567, 511] width 508 height 67
drag, startPoint x: 642, startPoint y: 572, endPoint x: 614, endPoint y: 574, distance: 28.2
drag, startPoint x: 486, startPoint y: 582, endPoint x: 364, endPoint y: 570, distance: 122.6
click at [366, 570] on div at bounding box center [567, 578] width 508 height 67
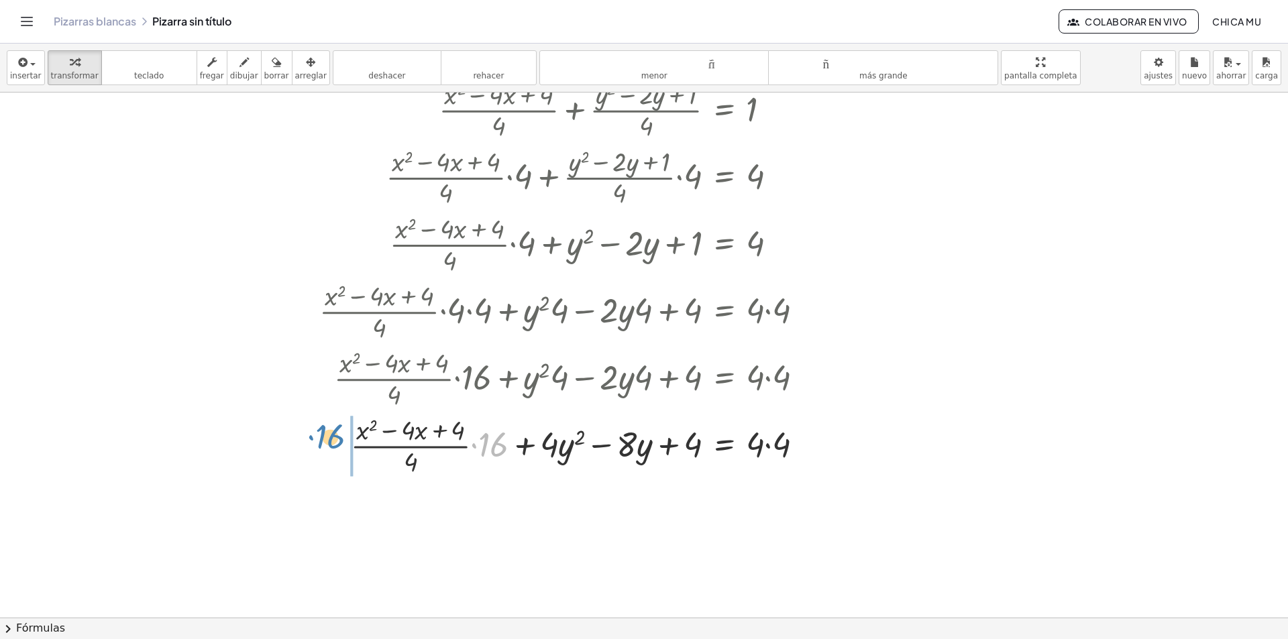
drag, startPoint x: 458, startPoint y: 455, endPoint x: 325, endPoint y: 445, distance: 133.2
click at [325, 445] on div at bounding box center [571, 444] width 499 height 67
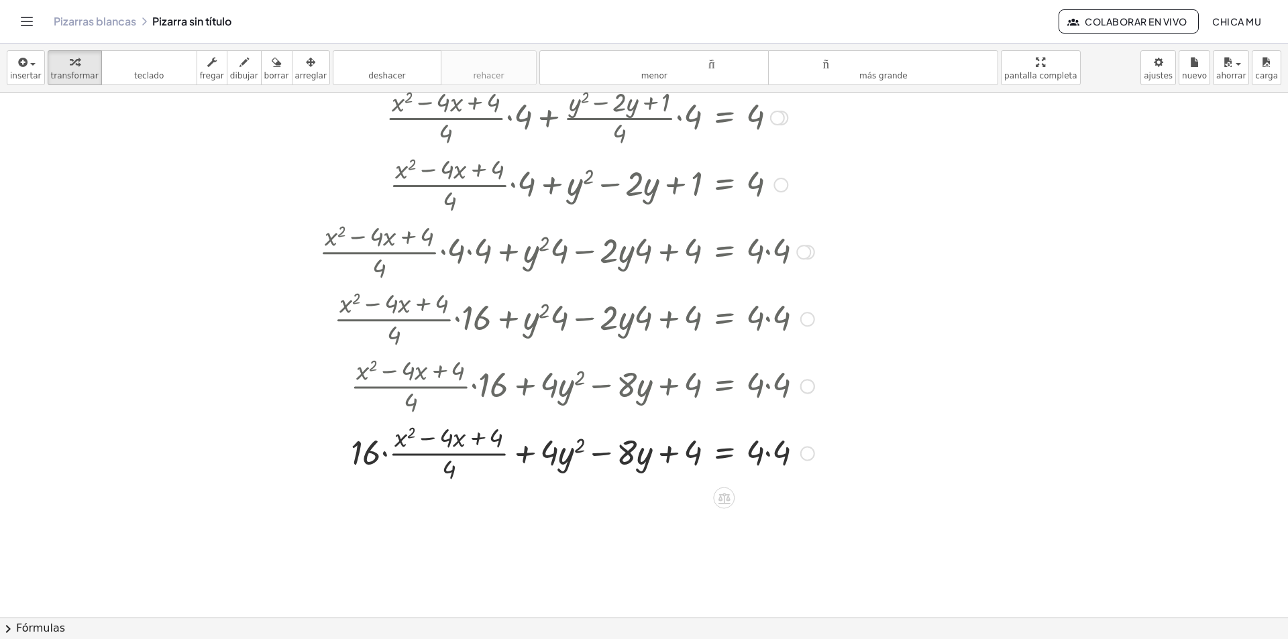
scroll to position [525, 0]
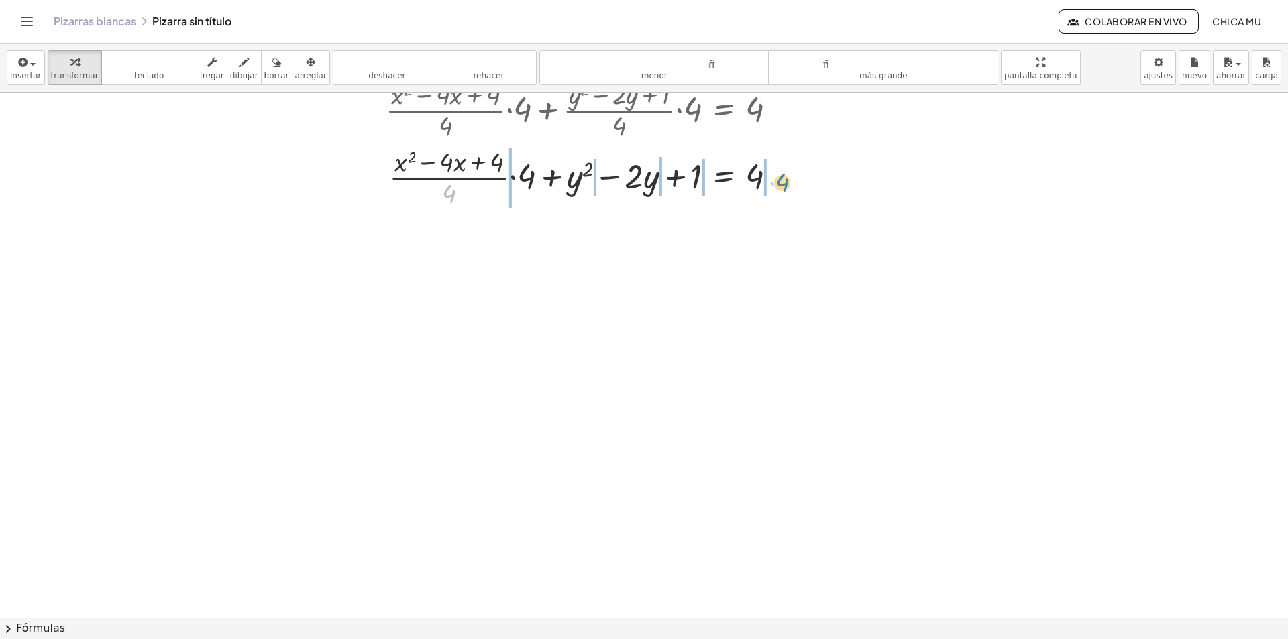
drag, startPoint x: 480, startPoint y: 197, endPoint x: 771, endPoint y: 182, distance: 292.2
click at [773, 182] on div at bounding box center [586, 176] width 415 height 67
click at [771, 182] on div at bounding box center [586, 176] width 415 height 67
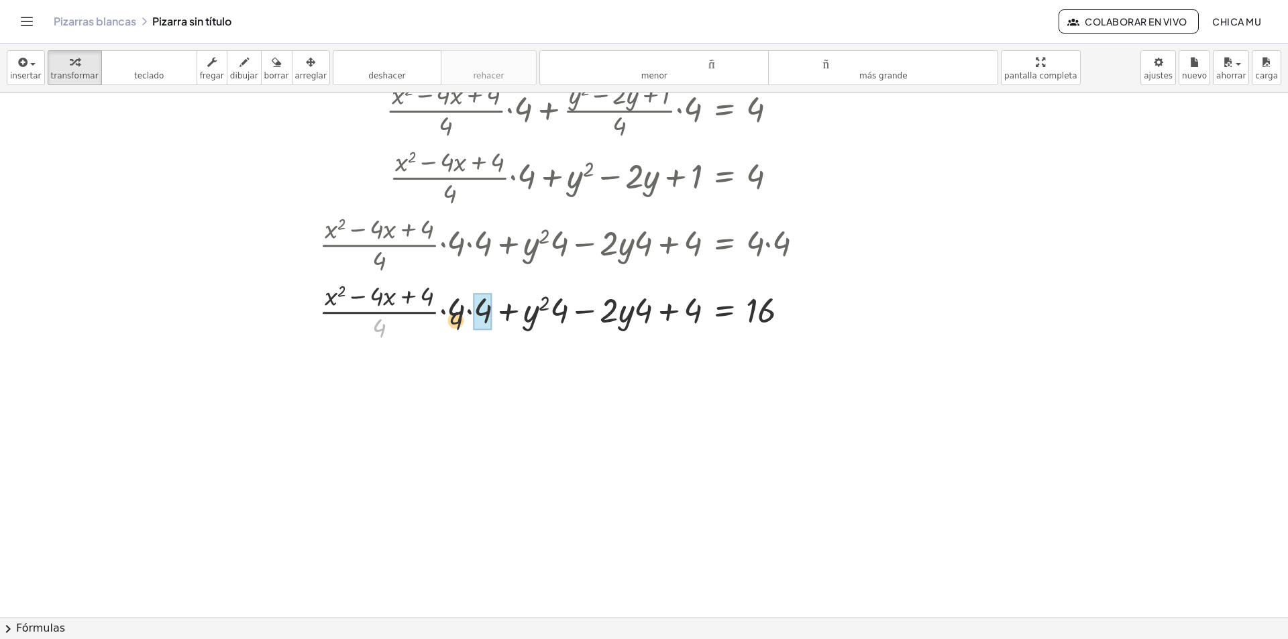
drag, startPoint x: 409, startPoint y: 327, endPoint x: 479, endPoint y: 325, distance: 70.5
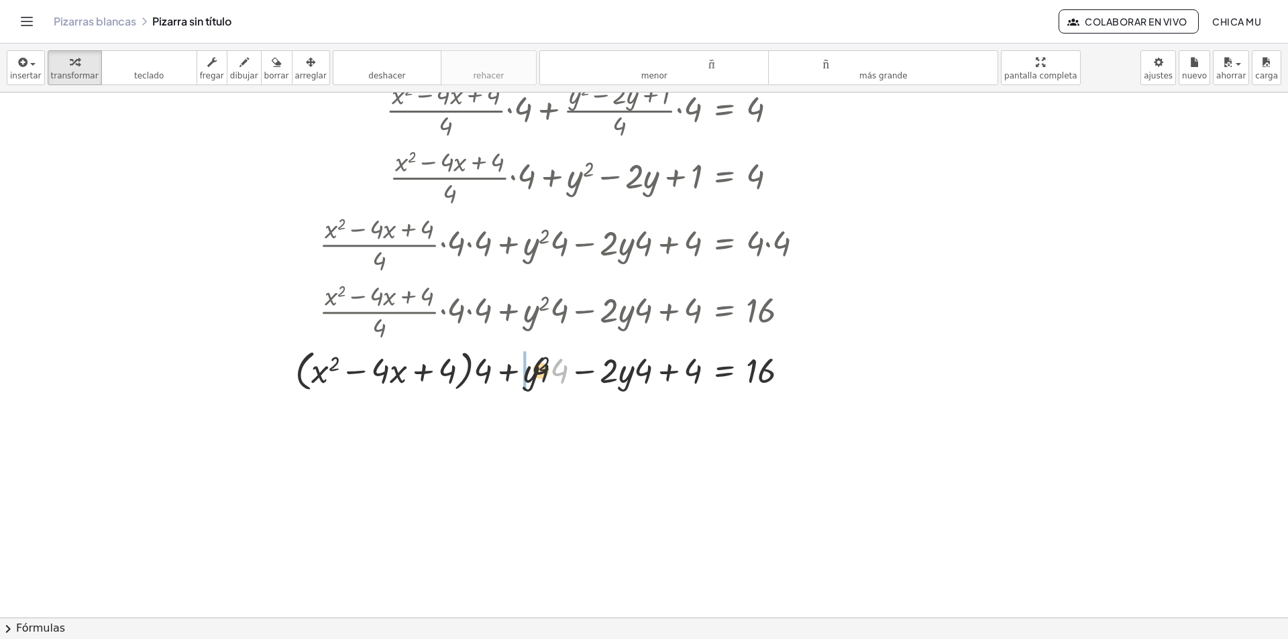
drag, startPoint x: 531, startPoint y: 374, endPoint x: 519, endPoint y: 372, distance: 12.4
click at [519, 372] on div at bounding box center [554, 369] width 533 height 51
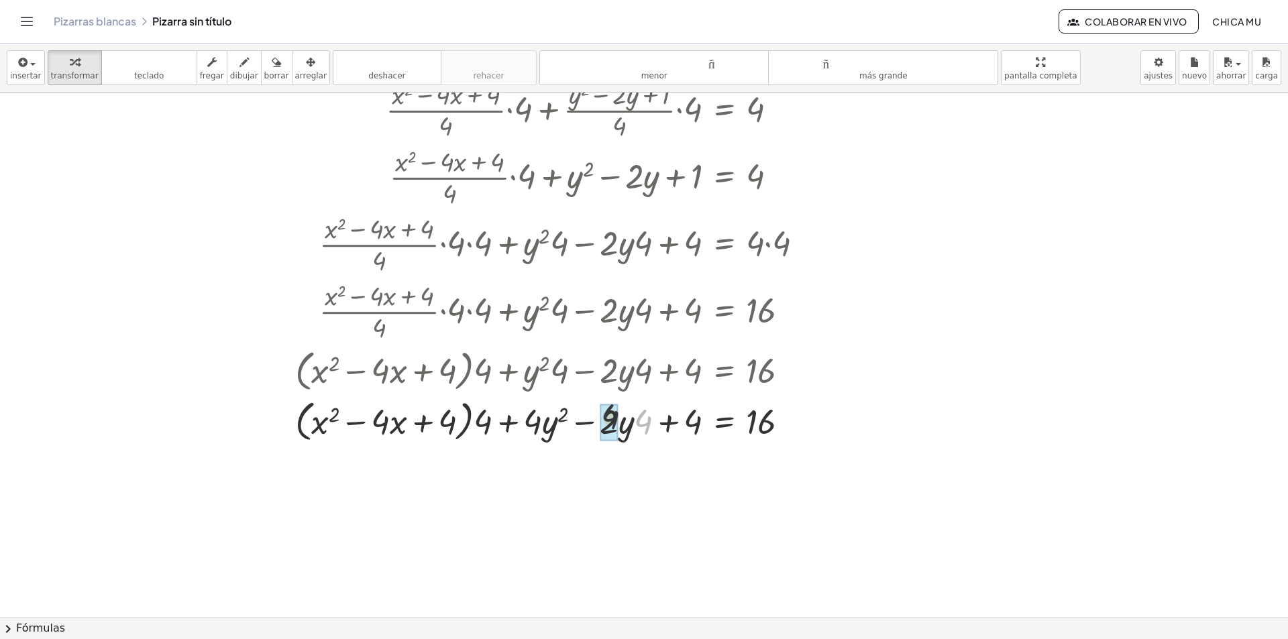
drag, startPoint x: 645, startPoint y: 374, endPoint x: 618, endPoint y: 400, distance: 37.5
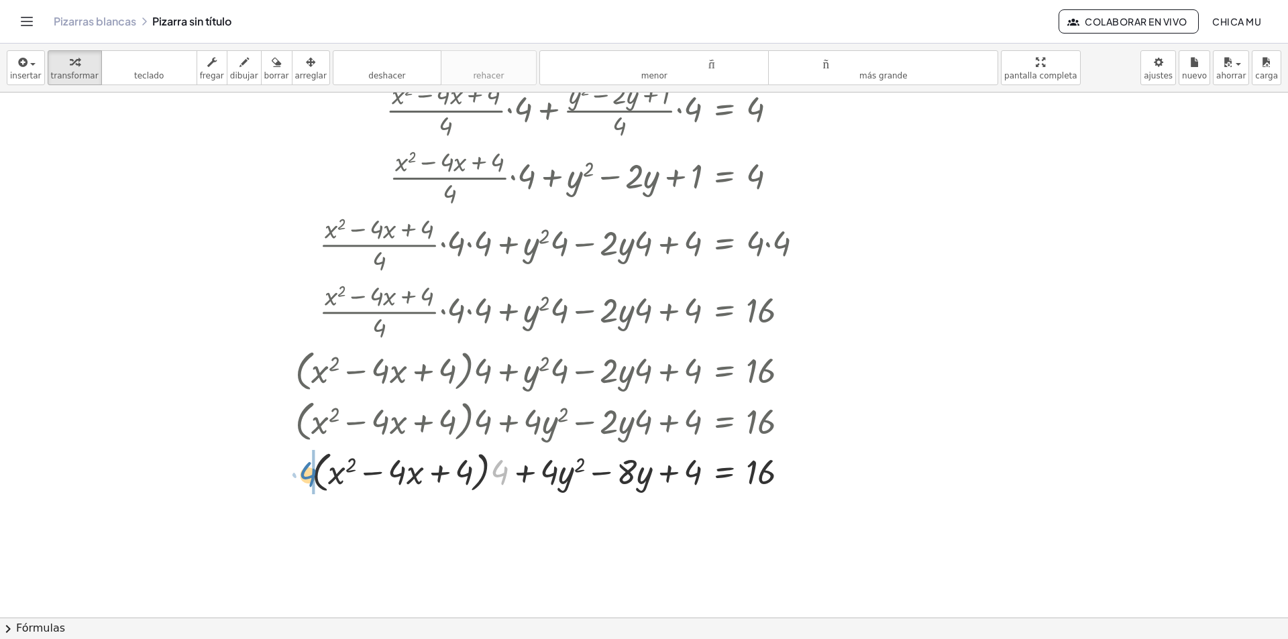
drag, startPoint x: 502, startPoint y: 473, endPoint x: 311, endPoint y: 476, distance: 190.5
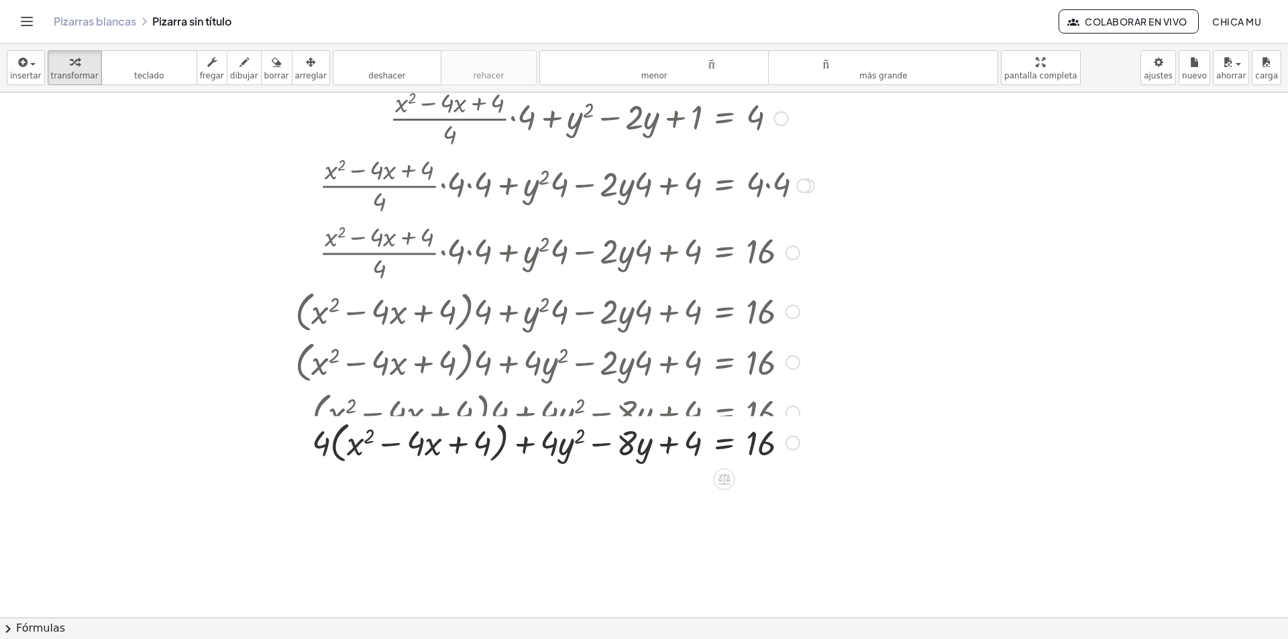
scroll to position [659, 0]
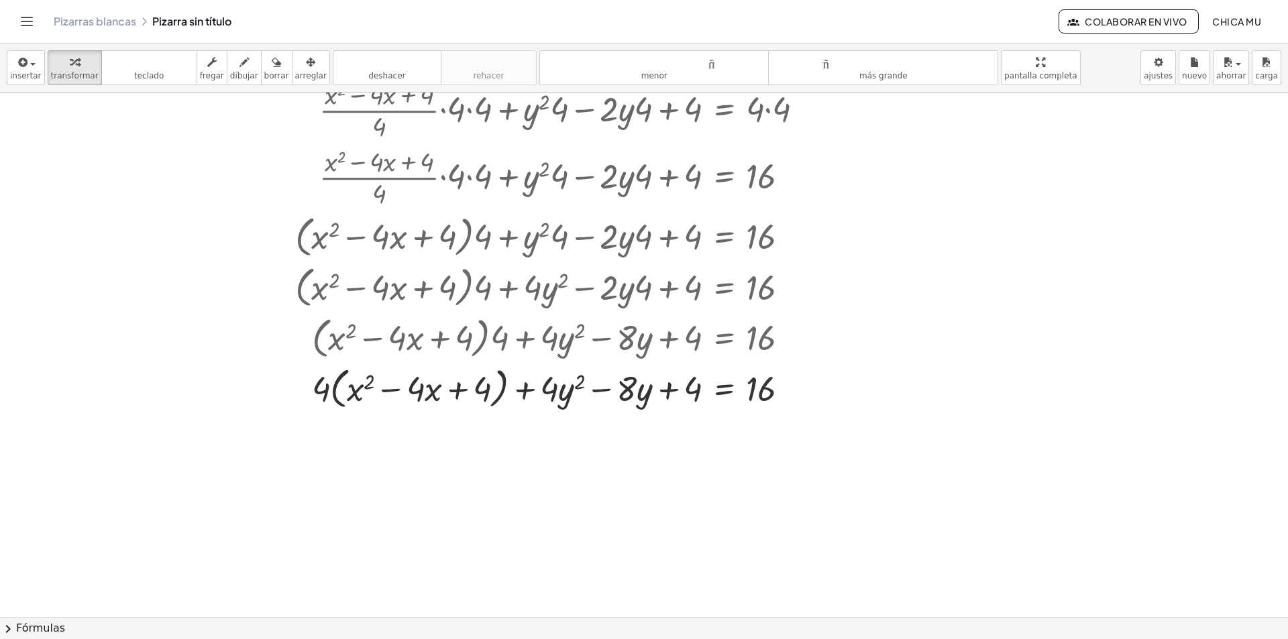
click at [126, 616] on button "chevron_right Fórmulas" at bounding box center [644, 628] width 1288 height 21
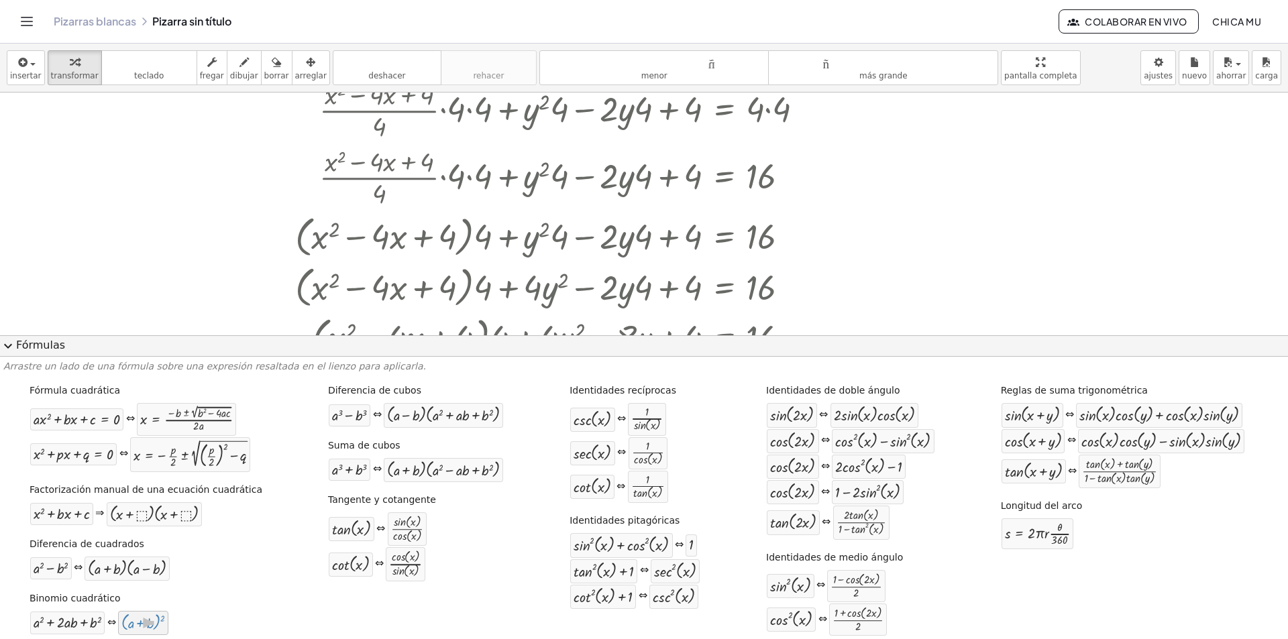
click at [142, 616] on div at bounding box center [143, 622] width 44 height 17
drag, startPoint x: 212, startPoint y: 568, endPoint x: 378, endPoint y: 331, distance: 289.4
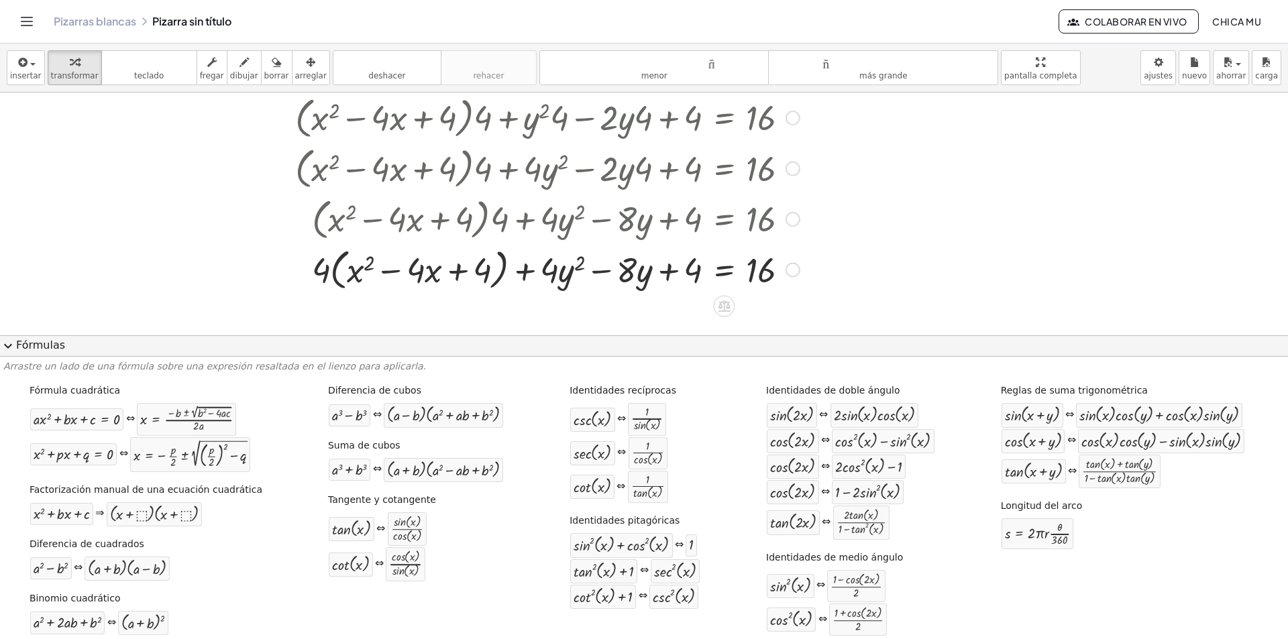
scroll to position [861, 0]
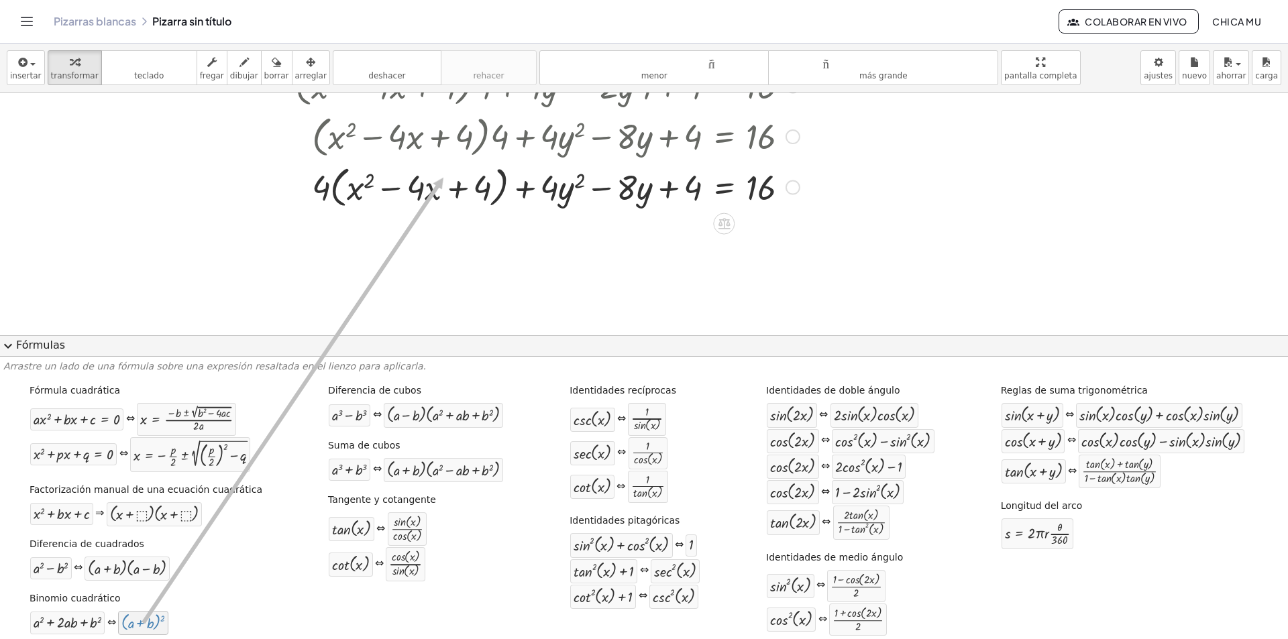
drag, startPoint x: 148, startPoint y: 618, endPoint x: 445, endPoint y: 178, distance: 531.0
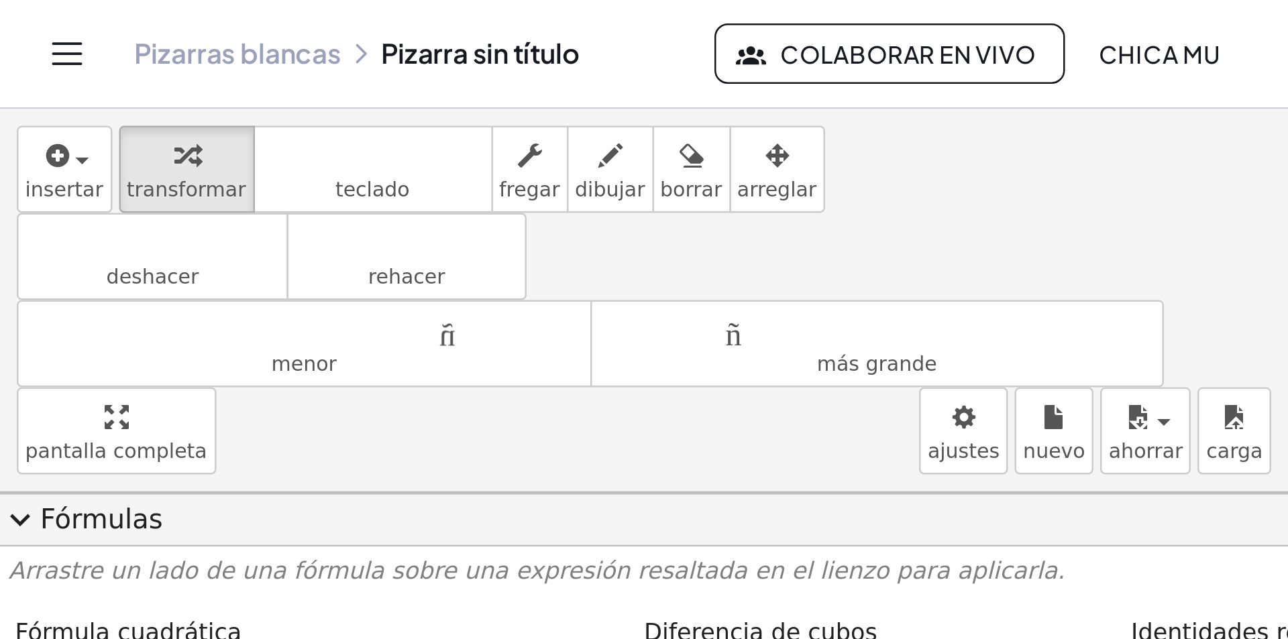
scroll to position [478, 0]
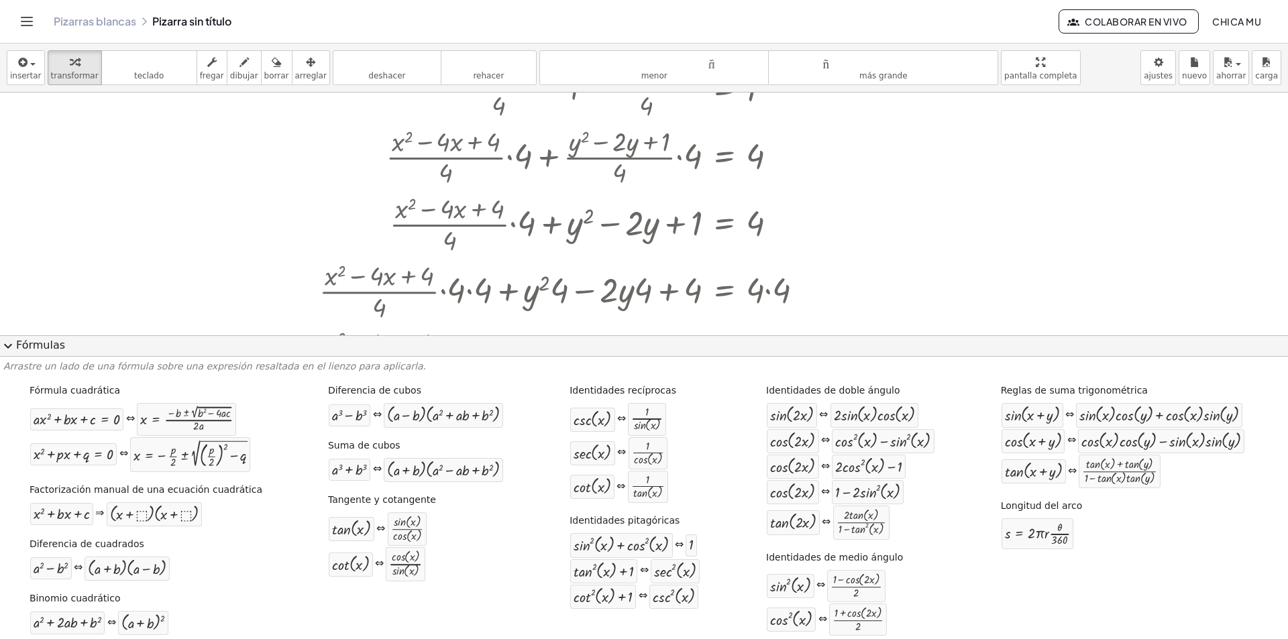
click at [54, 349] on font "Fórmulas" at bounding box center [40, 345] width 49 height 13
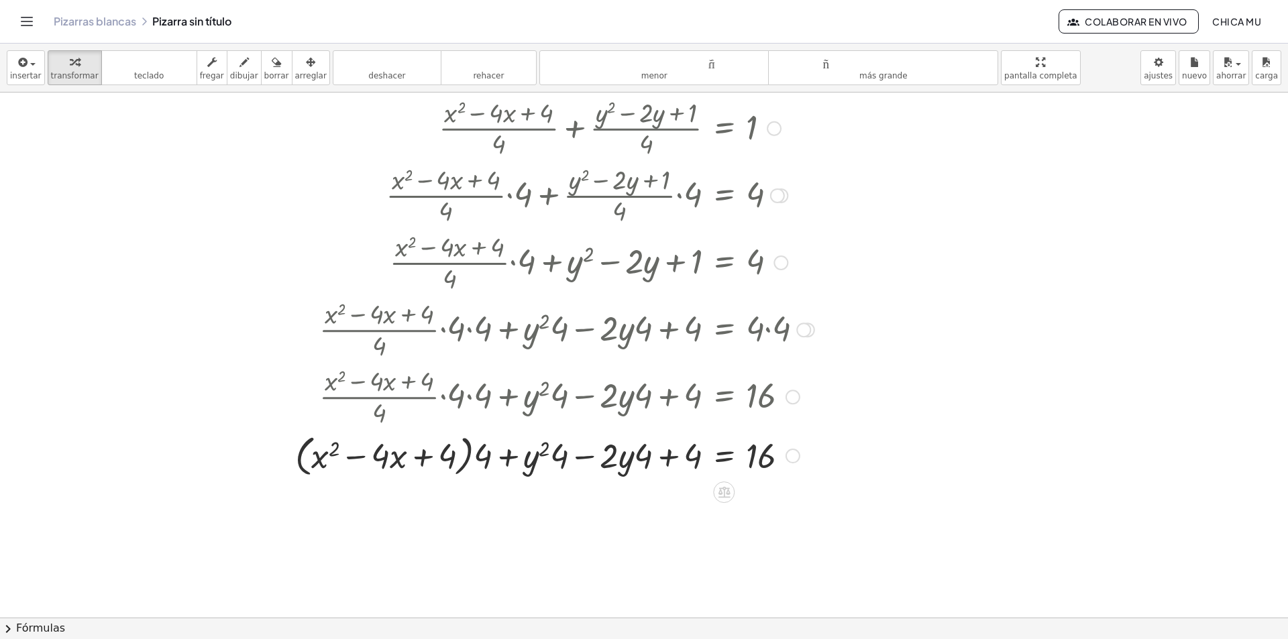
scroll to position [210, 0]
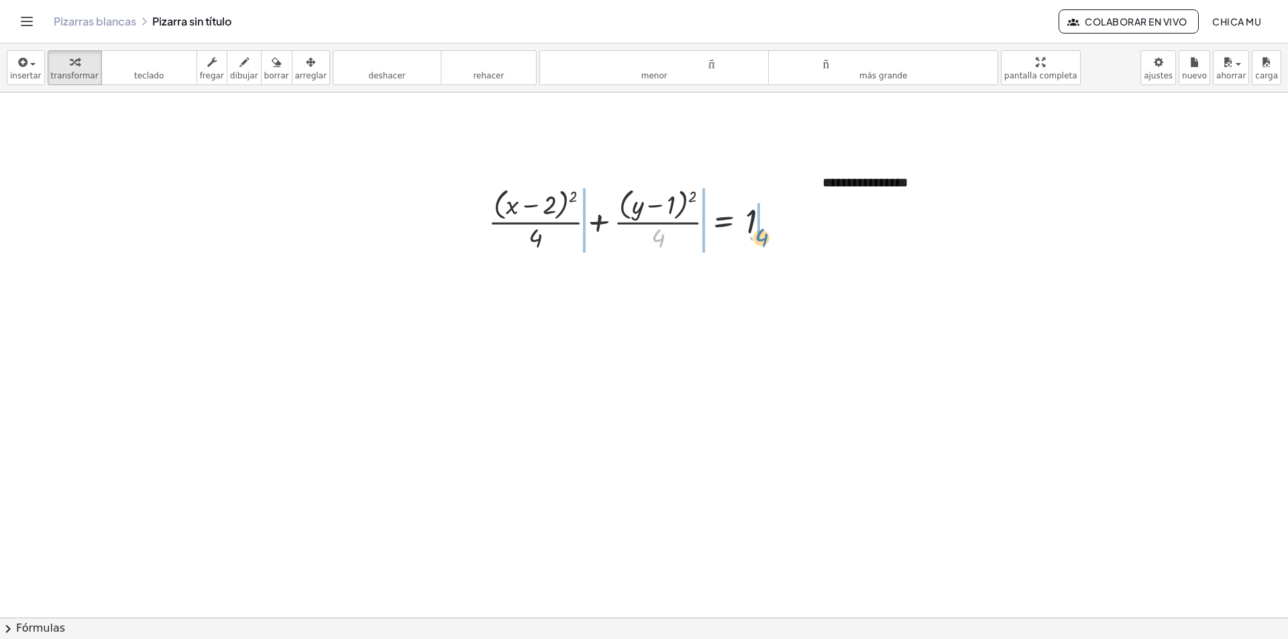
drag, startPoint x: 659, startPoint y: 237, endPoint x: 762, endPoint y: 237, distance: 103.3
click at [762, 237] on div at bounding box center [635, 219] width 306 height 71
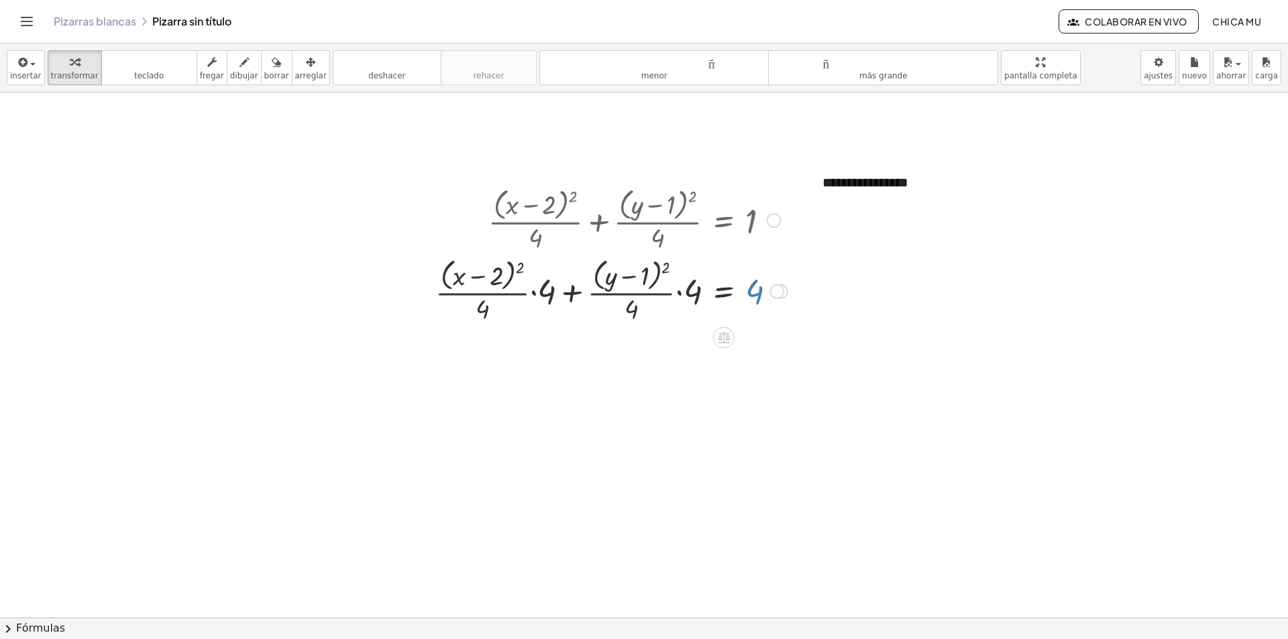
click at [724, 221] on div "+ · ( + x − 2 ) 2 · 4 + · ( + y − 1 ) 2 · 4 = 1 + · · ( + x − 2 ) 2 · 4 · 4 + ·…" at bounding box center [724, 221] width 0 height 0
drag, startPoint x: 632, startPoint y: 315, endPoint x: 687, endPoint y: 304, distance: 56.2
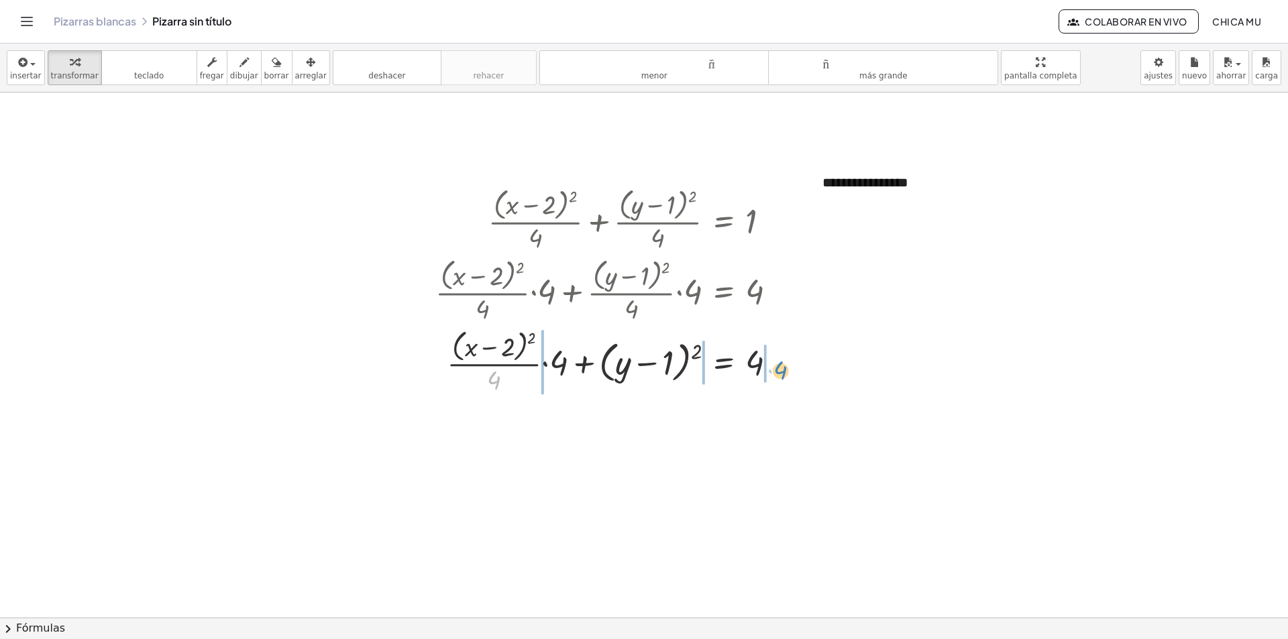
drag, startPoint x: 517, startPoint y: 379, endPoint x: 783, endPoint y: 372, distance: 265.8
click at [783, 372] on div at bounding box center [612, 361] width 366 height 71
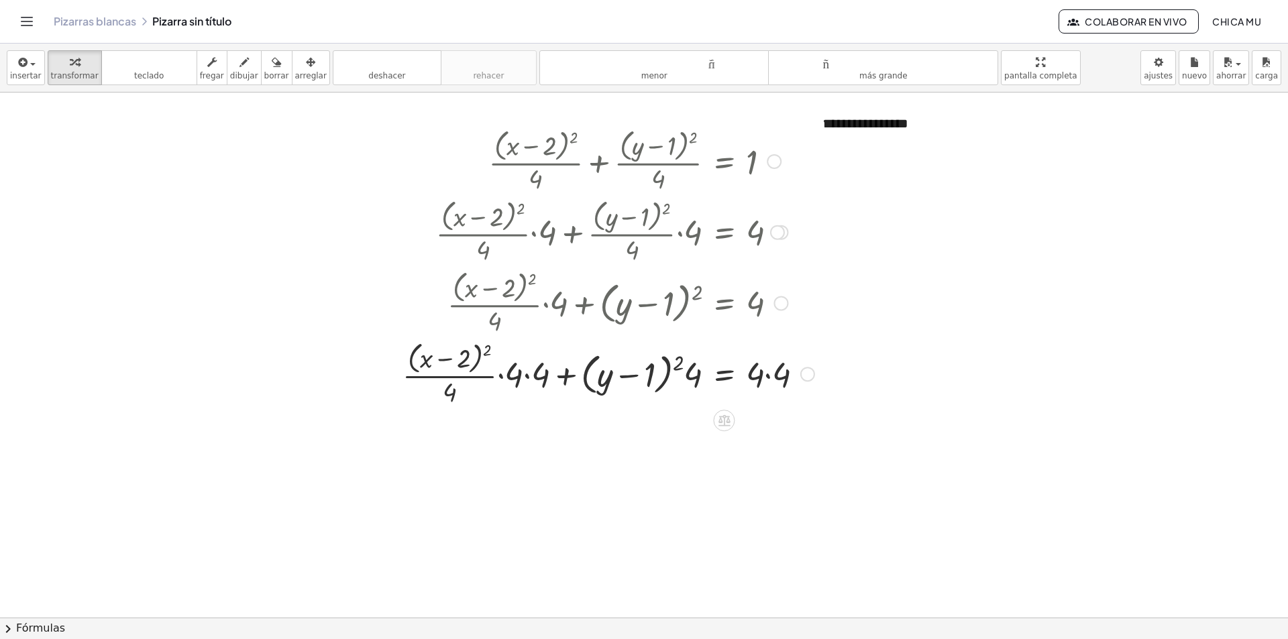
scroll to position [277, 0]
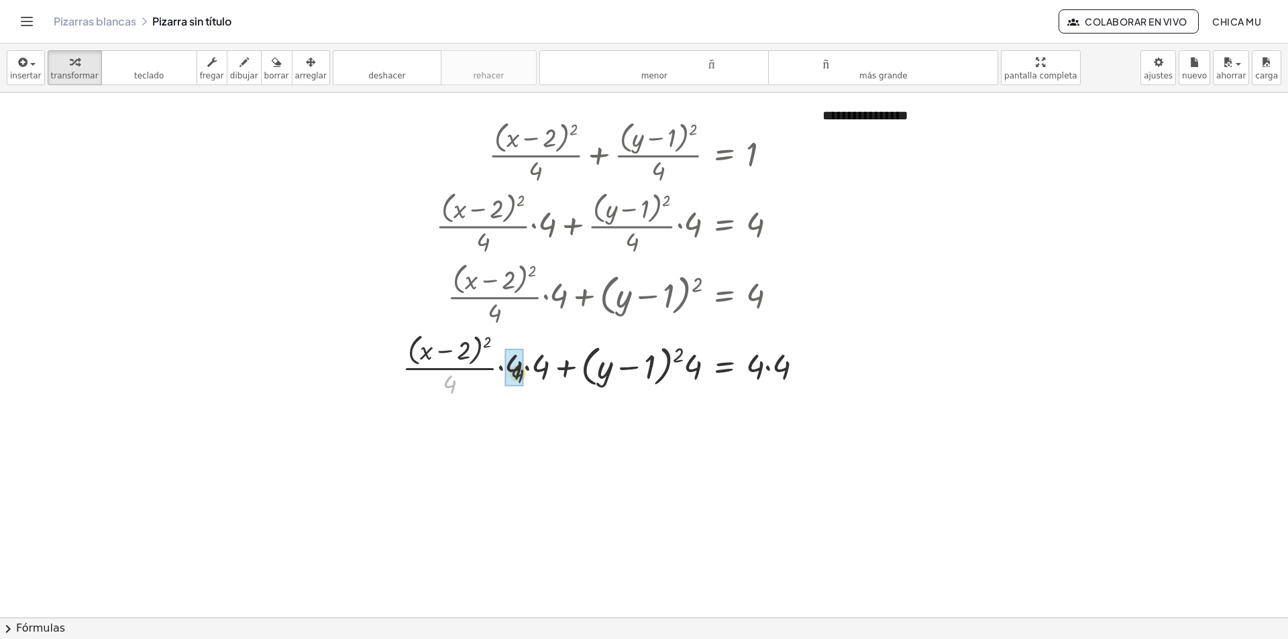
drag, startPoint x: 454, startPoint y: 388, endPoint x: 525, endPoint y: 378, distance: 71.9
click at [525, 378] on div at bounding box center [608, 364] width 425 height 71
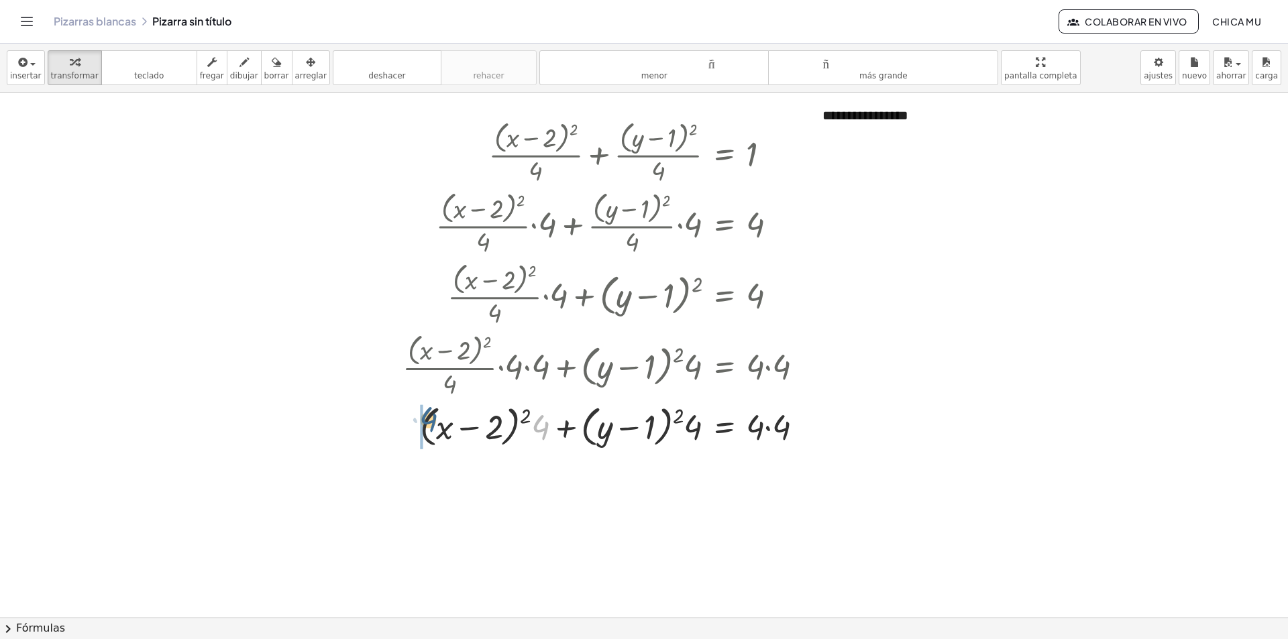
drag, startPoint x: 543, startPoint y: 428, endPoint x: 429, endPoint y: 420, distance: 114.3
click at [429, 420] on div at bounding box center [608, 425] width 425 height 51
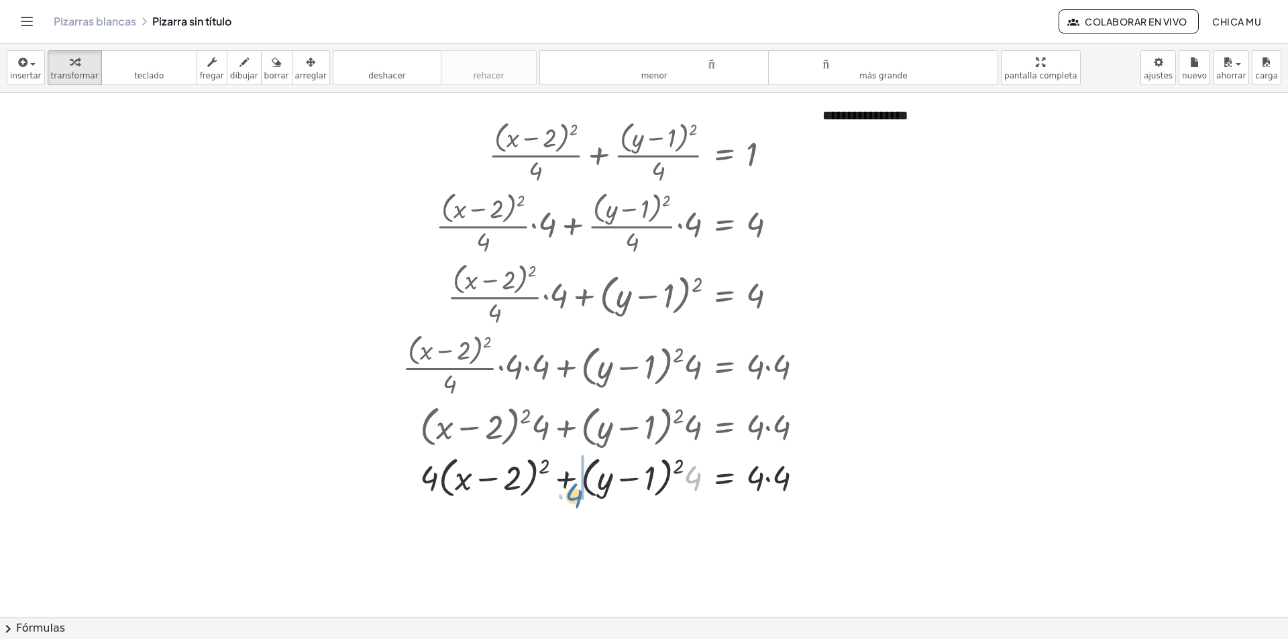
drag, startPoint x: 667, startPoint y: 435, endPoint x: 580, endPoint y: 450, distance: 87.8
click at [580, 451] on div at bounding box center [608, 476] width 425 height 51
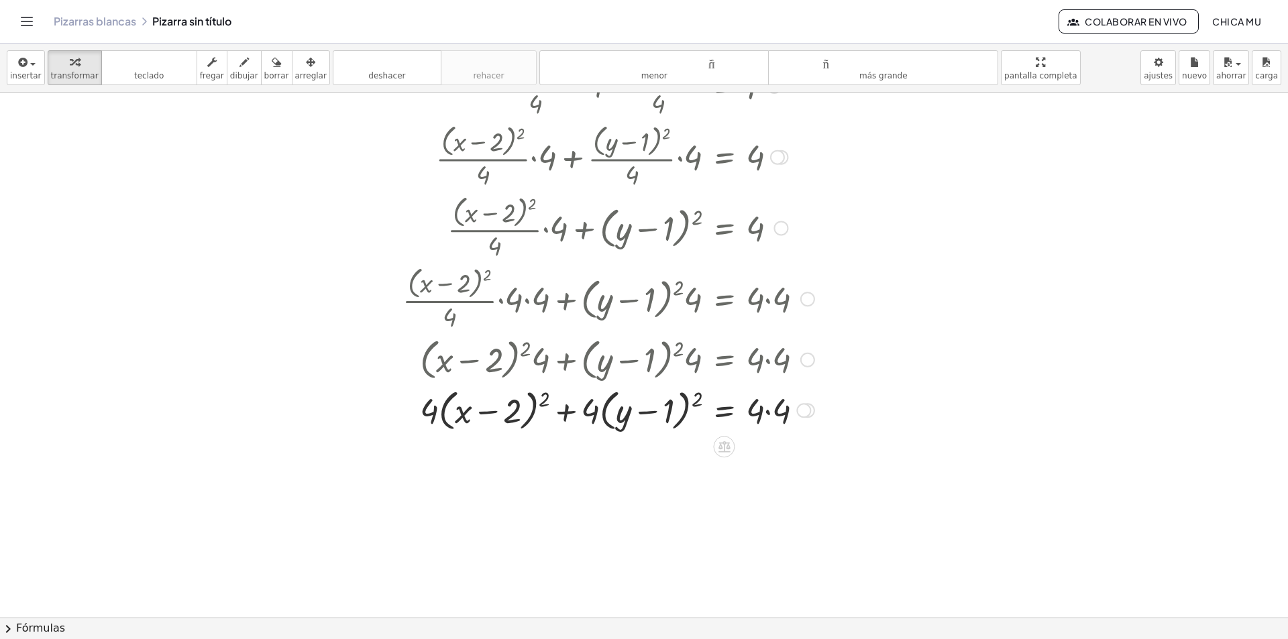
click at [786, 413] on div at bounding box center [608, 409] width 425 height 51
click at [197, 616] on button "chevron_right Fórmulas" at bounding box center [644, 628] width 1288 height 21
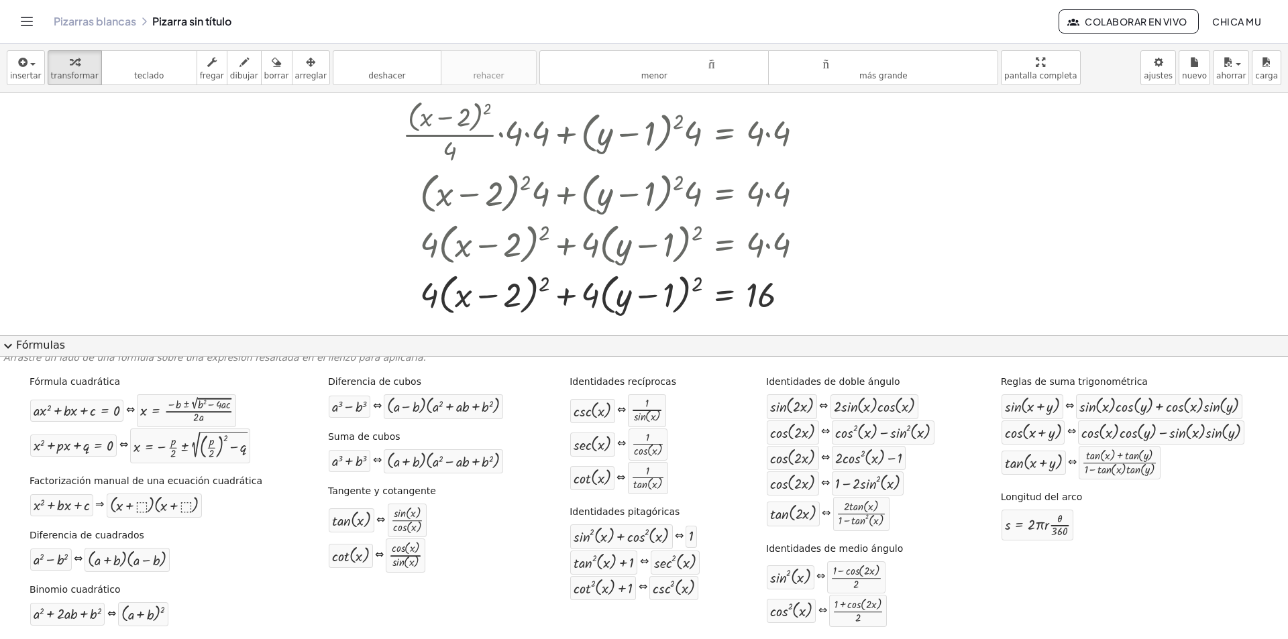
scroll to position [680, 0]
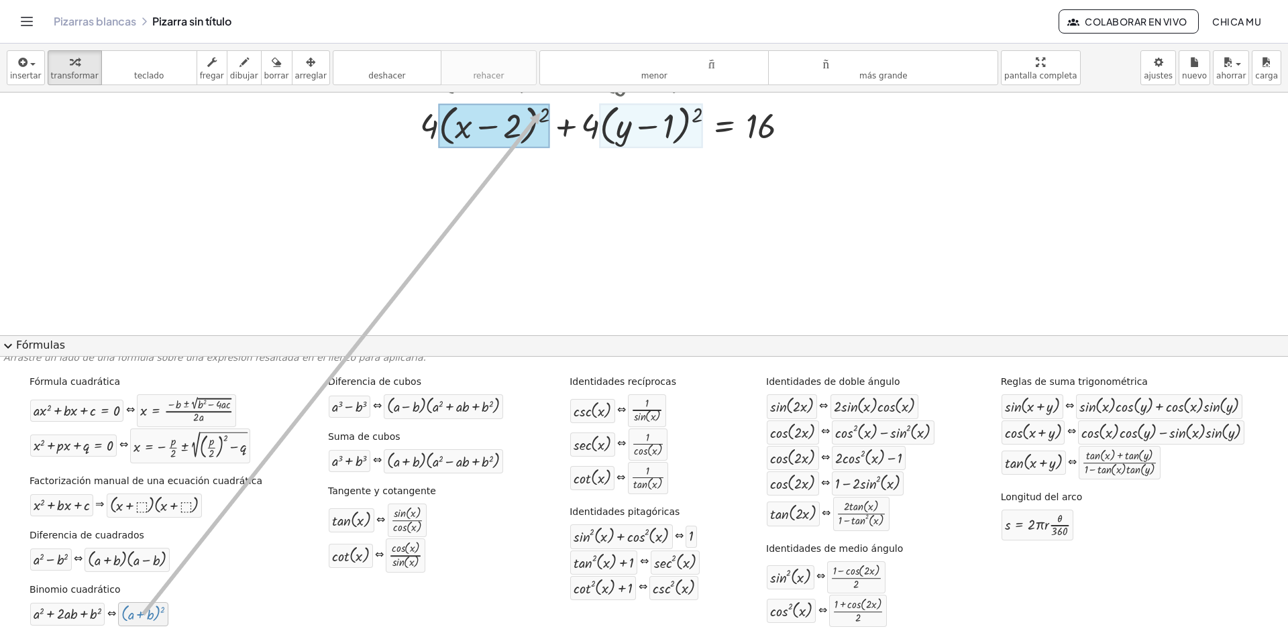
drag, startPoint x: 389, startPoint y: 373, endPoint x: 537, endPoint y: 119, distance: 293.4
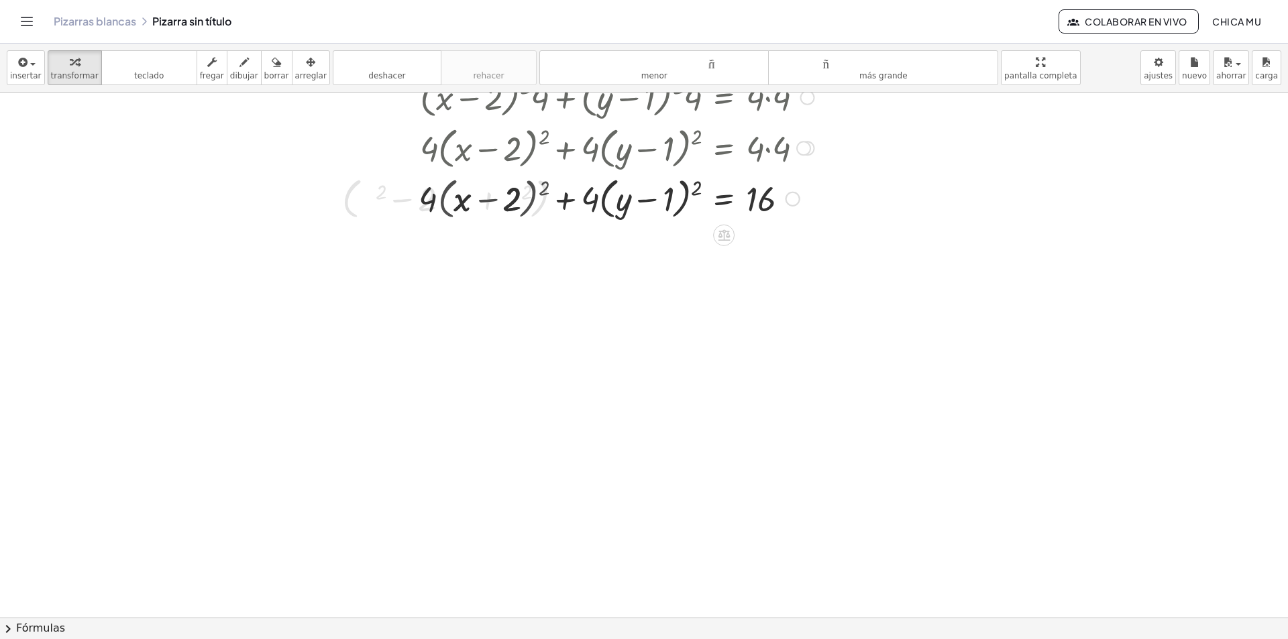
scroll to position [606, 0]
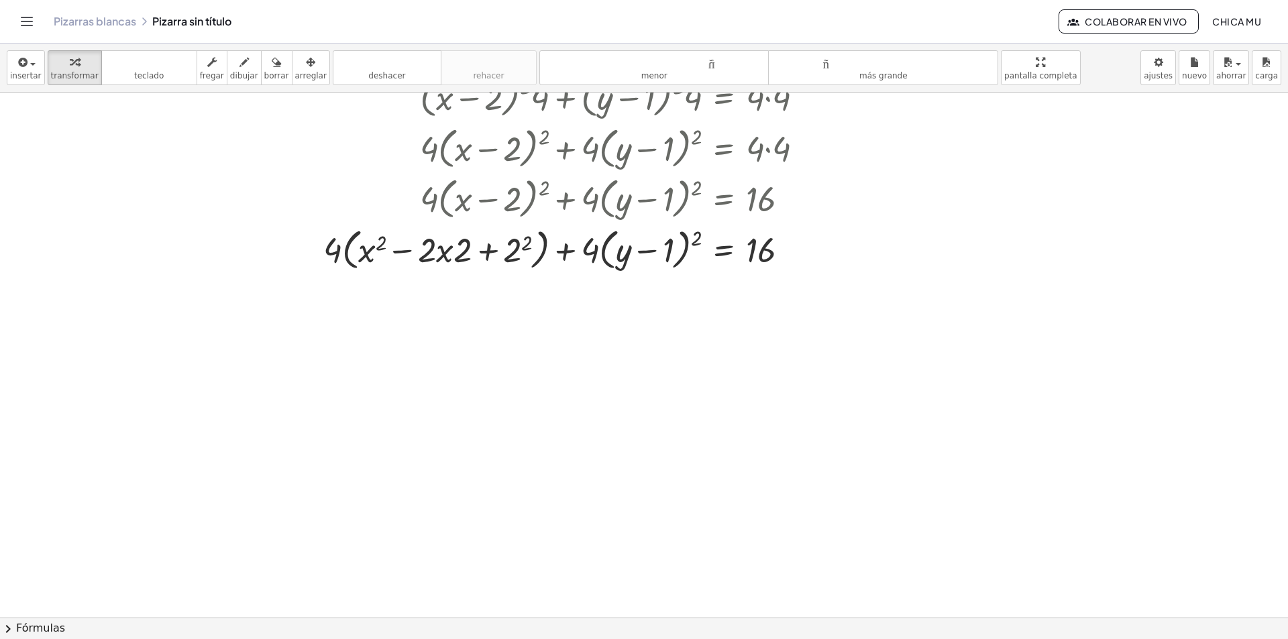
click at [183, 616] on button "chevron_right Fórmulas" at bounding box center [644, 628] width 1288 height 21
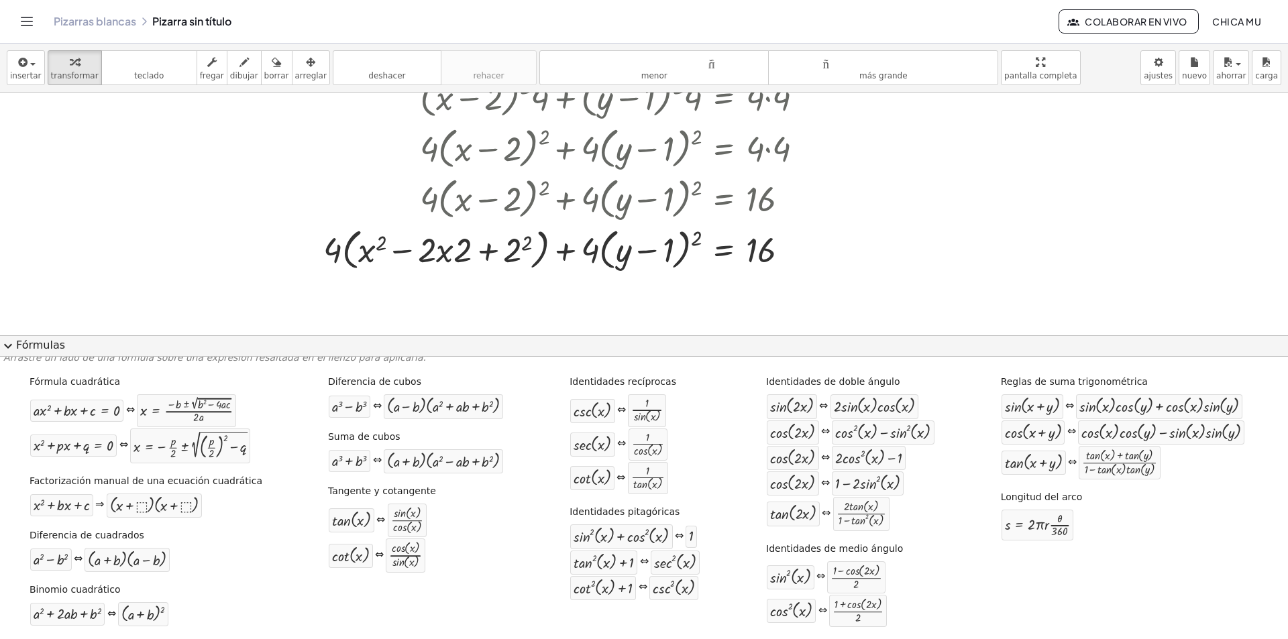
scroll to position [680, 0]
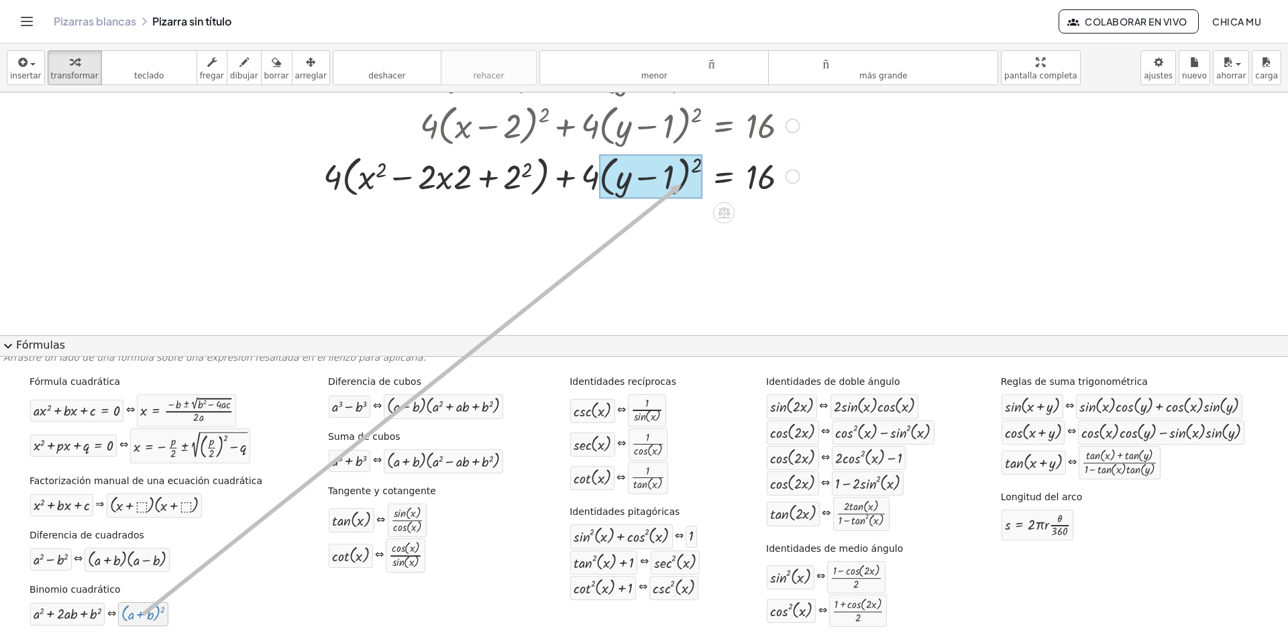
drag, startPoint x: 191, startPoint y: 585, endPoint x: 682, endPoint y: 183, distance: 634.5
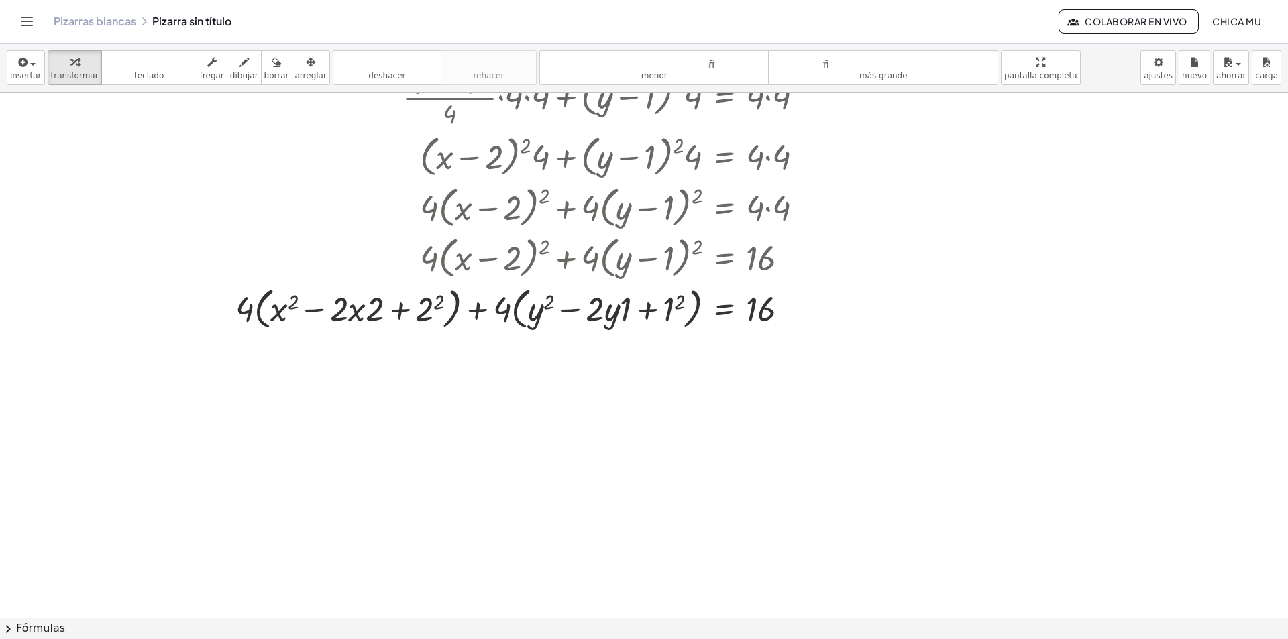
scroll to position [539, 0]
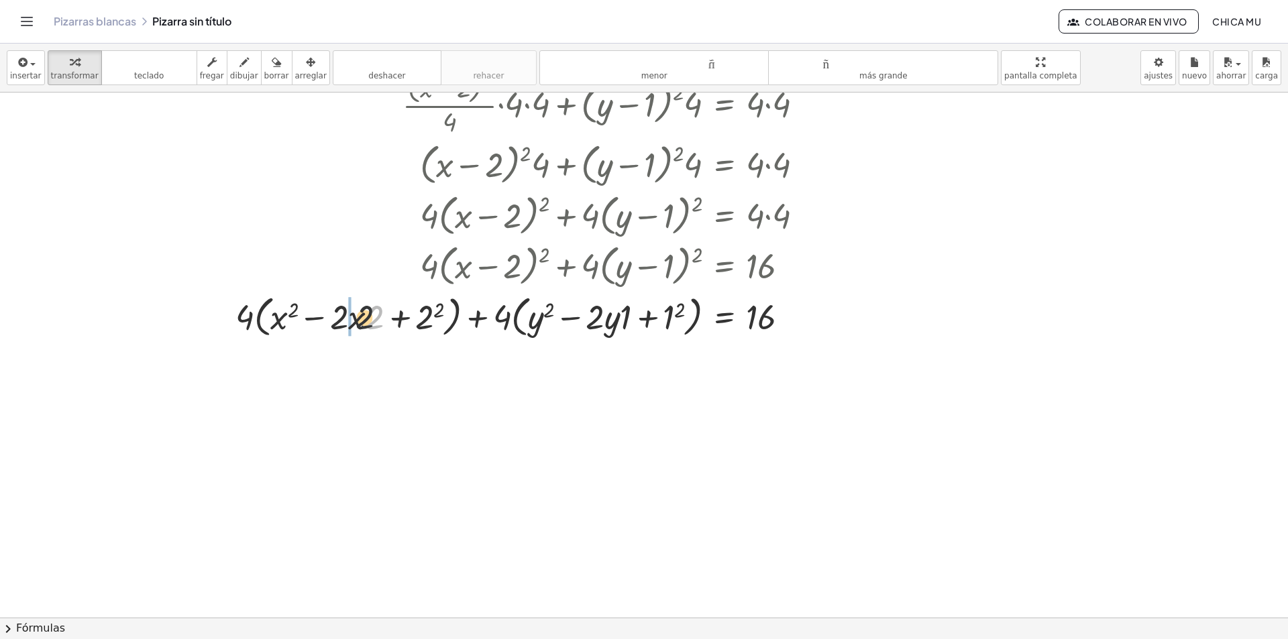
drag, startPoint x: 372, startPoint y: 319, endPoint x: 345, endPoint y: 318, distance: 27.5
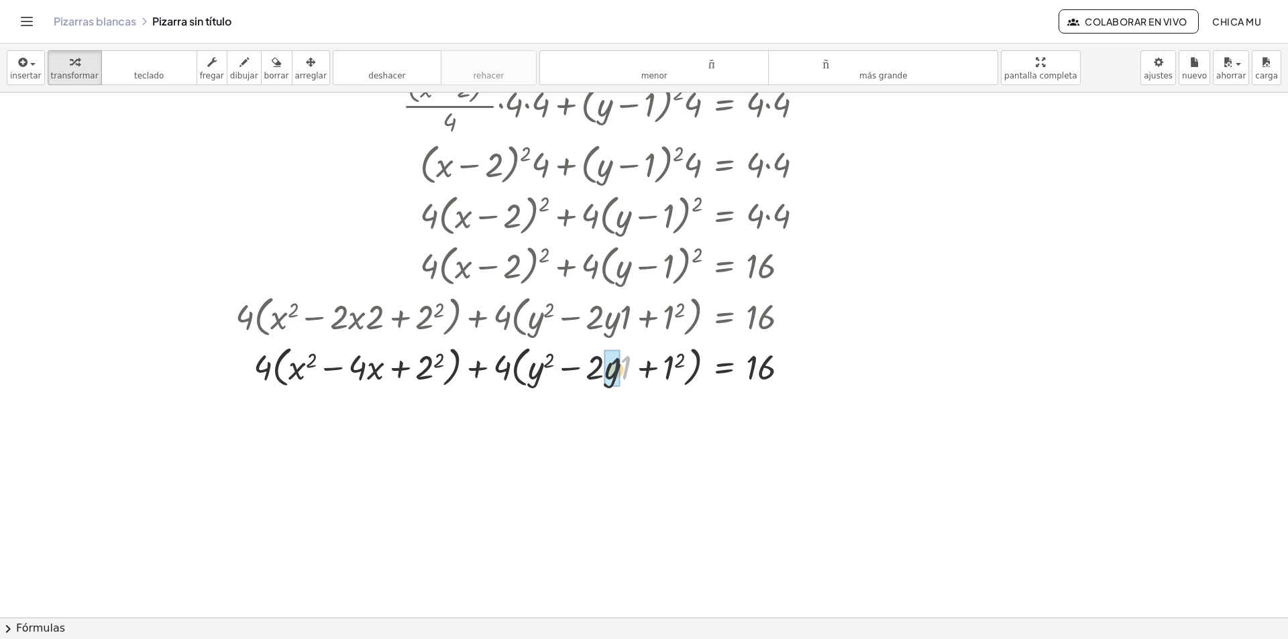
drag, startPoint x: 625, startPoint y: 323, endPoint x: 608, endPoint y: 327, distance: 17.1
click at [608, 327] on div at bounding box center [525, 315] width 592 height 51
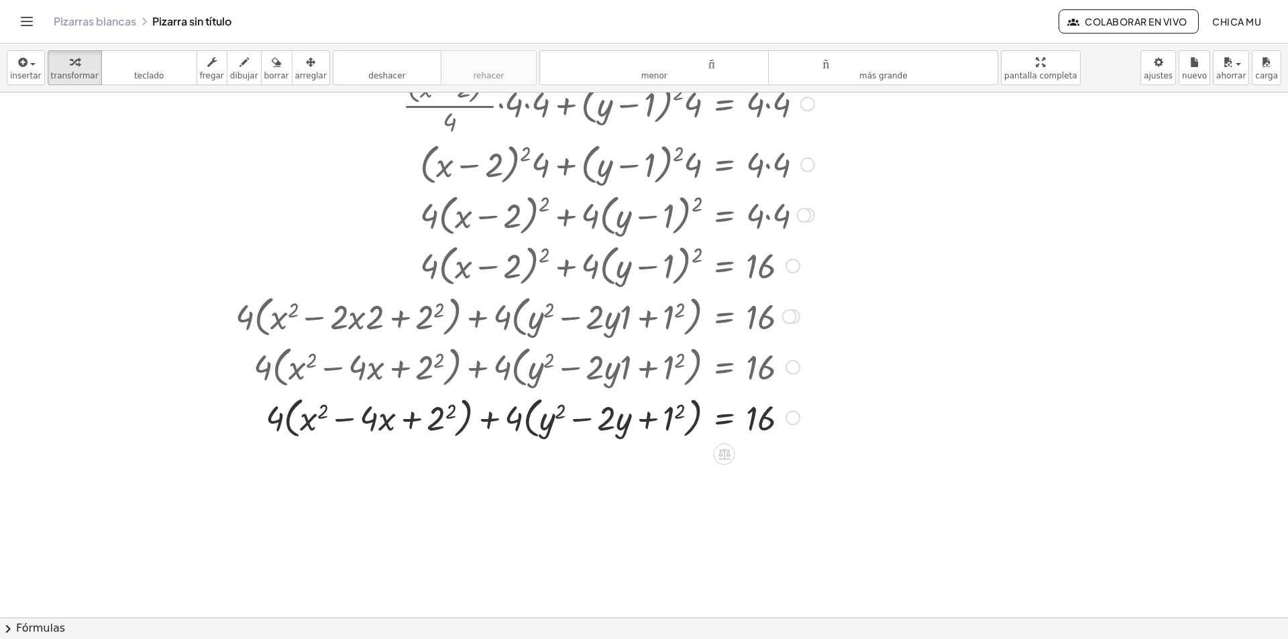
click at [677, 414] on div at bounding box center [525, 417] width 592 height 51
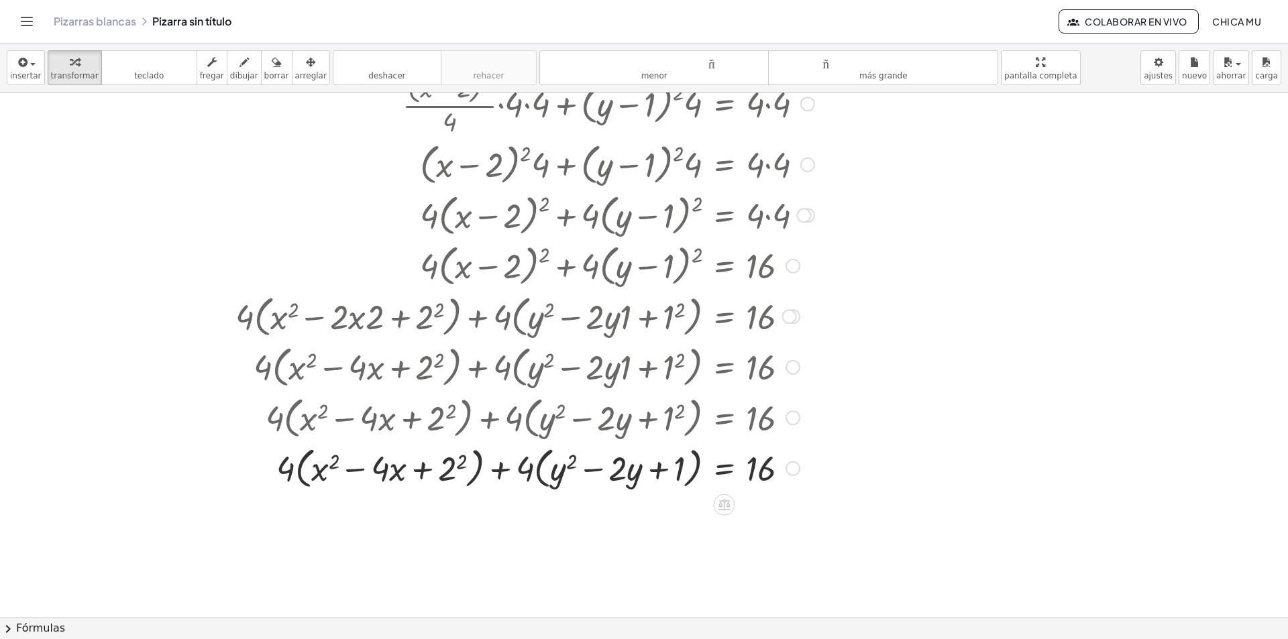
click at [468, 463] on div at bounding box center [525, 467] width 592 height 51
click at [465, 463] on div at bounding box center [525, 467] width 592 height 51
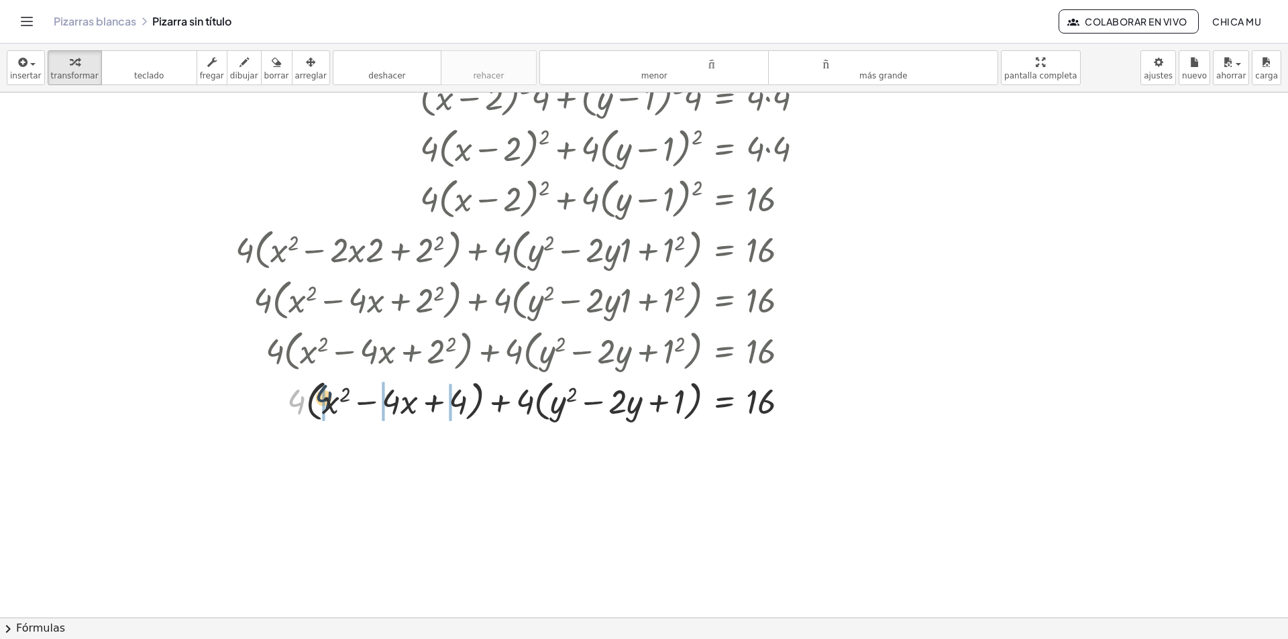
drag, startPoint x: 301, startPoint y: 403, endPoint x: 329, endPoint y: 398, distance: 27.9
click at [329, 398] on div at bounding box center [525, 400] width 592 height 51
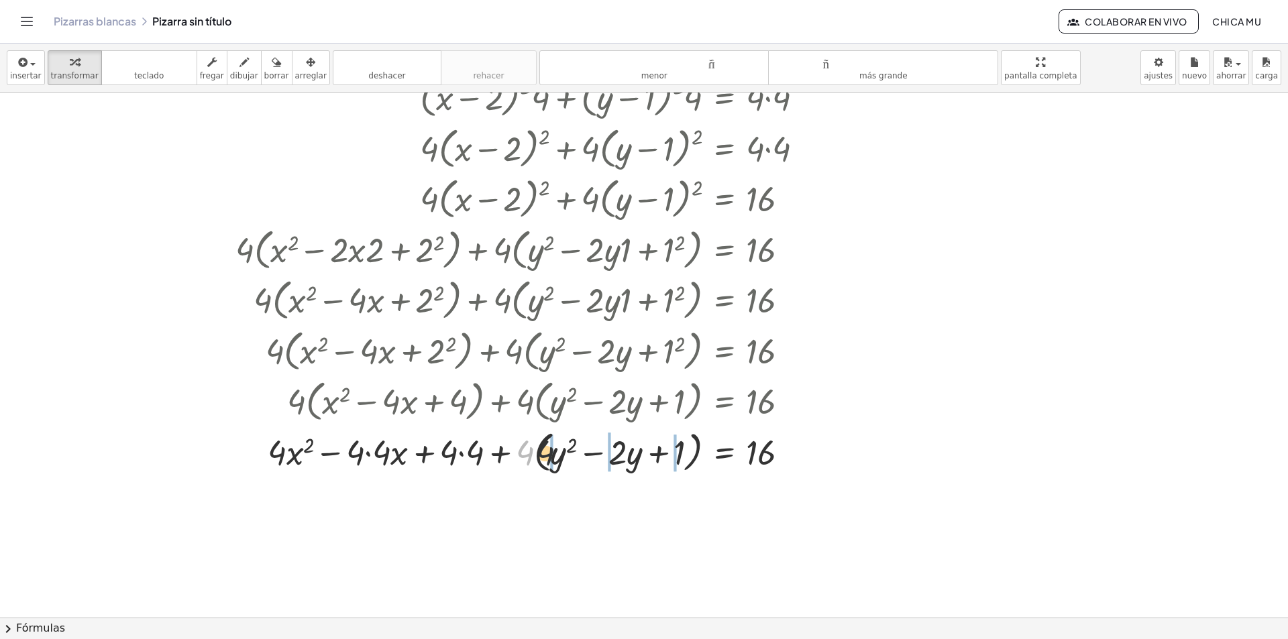
drag, startPoint x: 527, startPoint y: 455, endPoint x: 549, endPoint y: 454, distance: 21.5
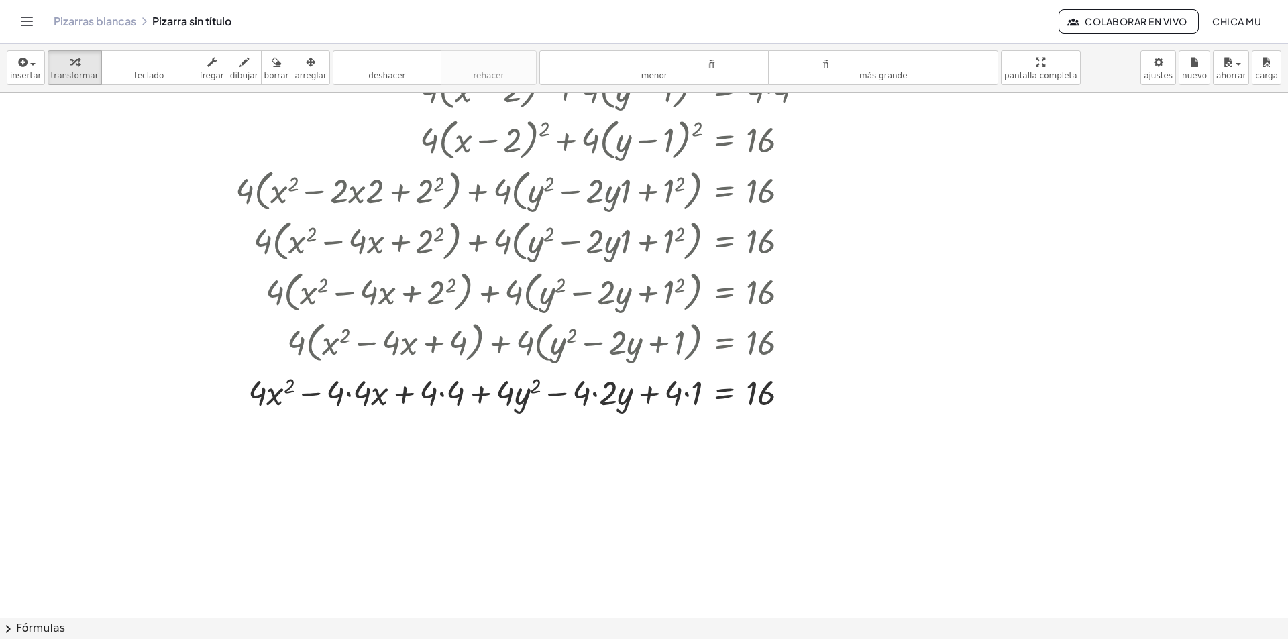
scroll to position [674, 0]
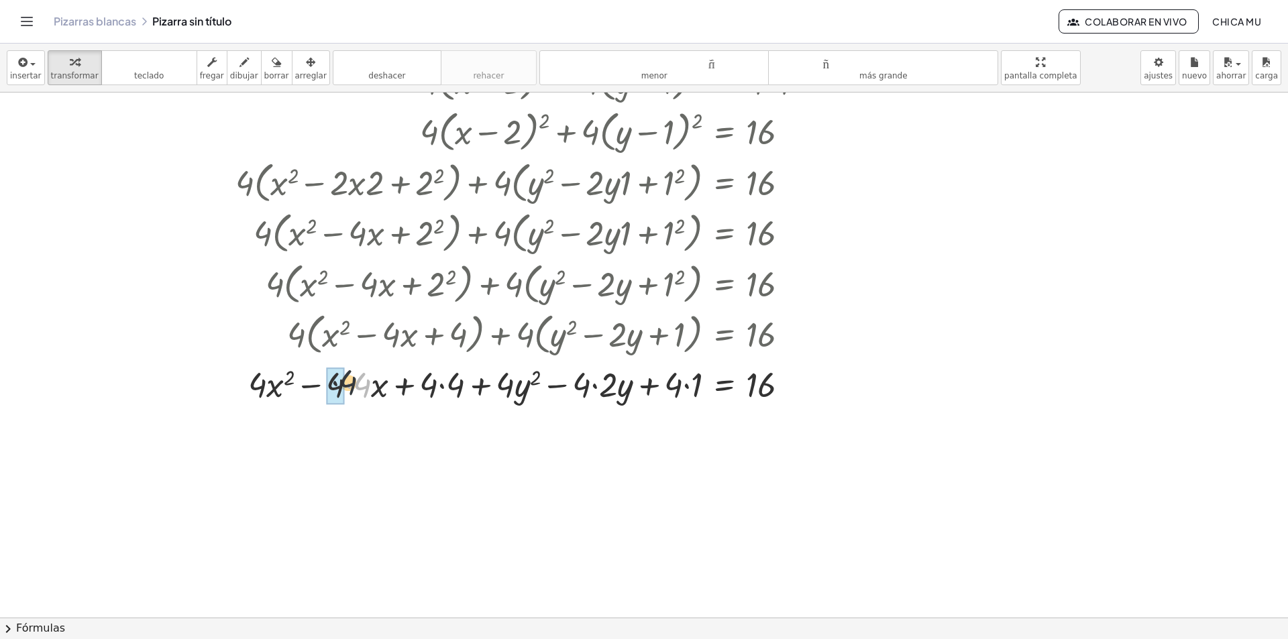
drag, startPoint x: 369, startPoint y: 386, endPoint x: 351, endPoint y: 384, distance: 18.3
click at [351, 384] on div at bounding box center [525, 384] width 592 height 46
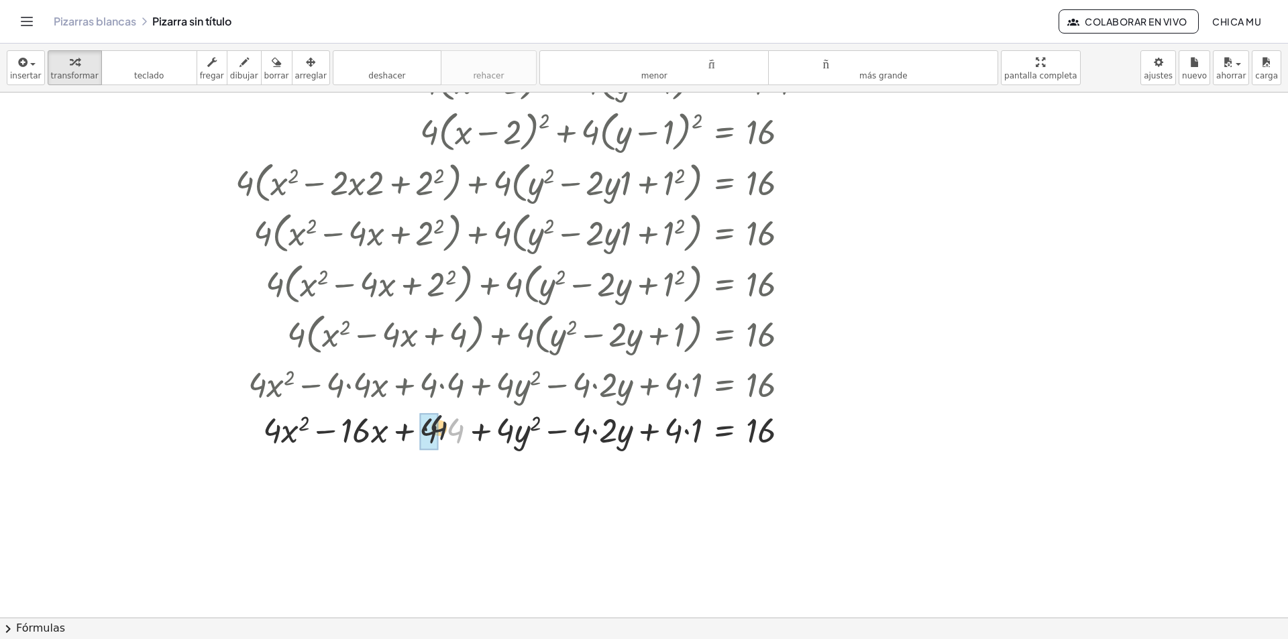
drag, startPoint x: 449, startPoint y: 433, endPoint x: 425, endPoint y: 429, distance: 23.8
drag, startPoint x: 610, startPoint y: 433, endPoint x: 582, endPoint y: 431, distance: 28.9
click at [498, 441] on div at bounding box center [525, 430] width 592 height 46
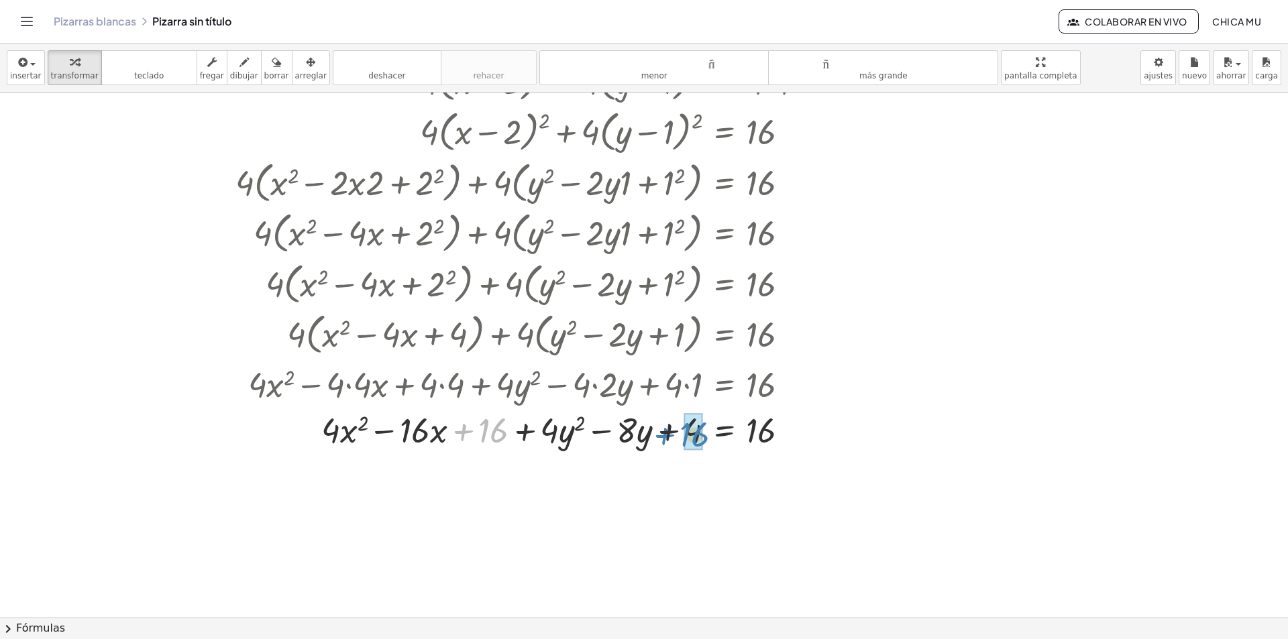
drag, startPoint x: 498, startPoint y: 441, endPoint x: 700, endPoint y: 445, distance: 202.0
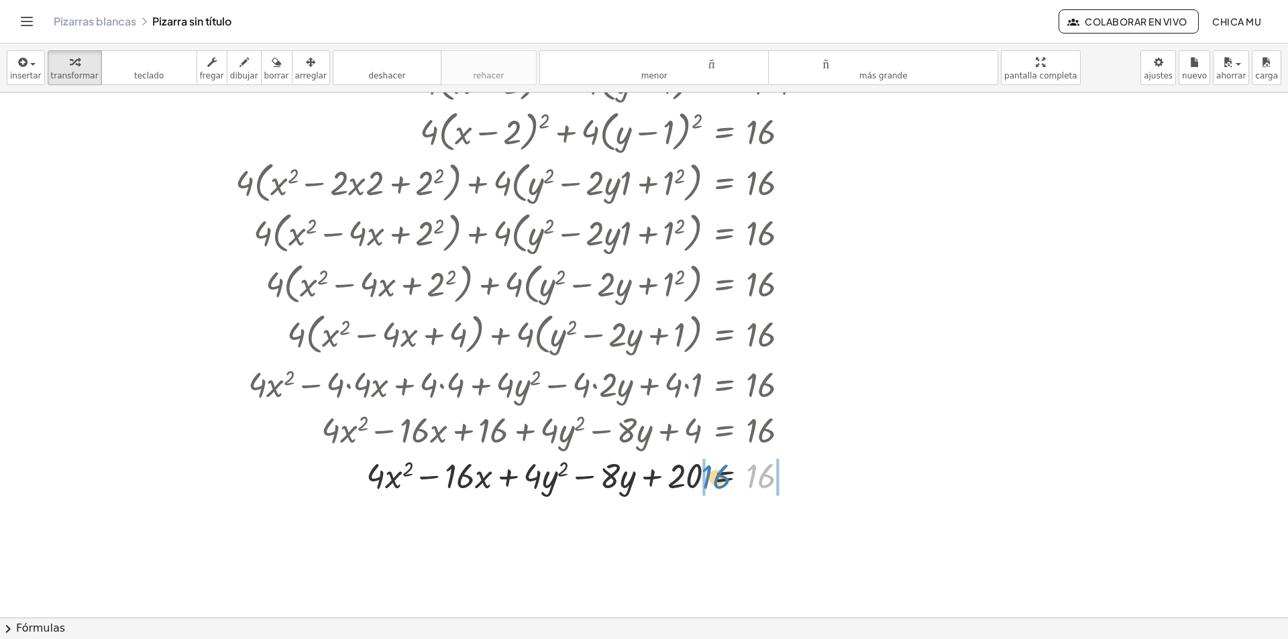
drag, startPoint x: 748, startPoint y: 481, endPoint x: 714, endPoint y: 482, distance: 34.2
click at [714, 482] on div at bounding box center [525, 475] width 592 height 46
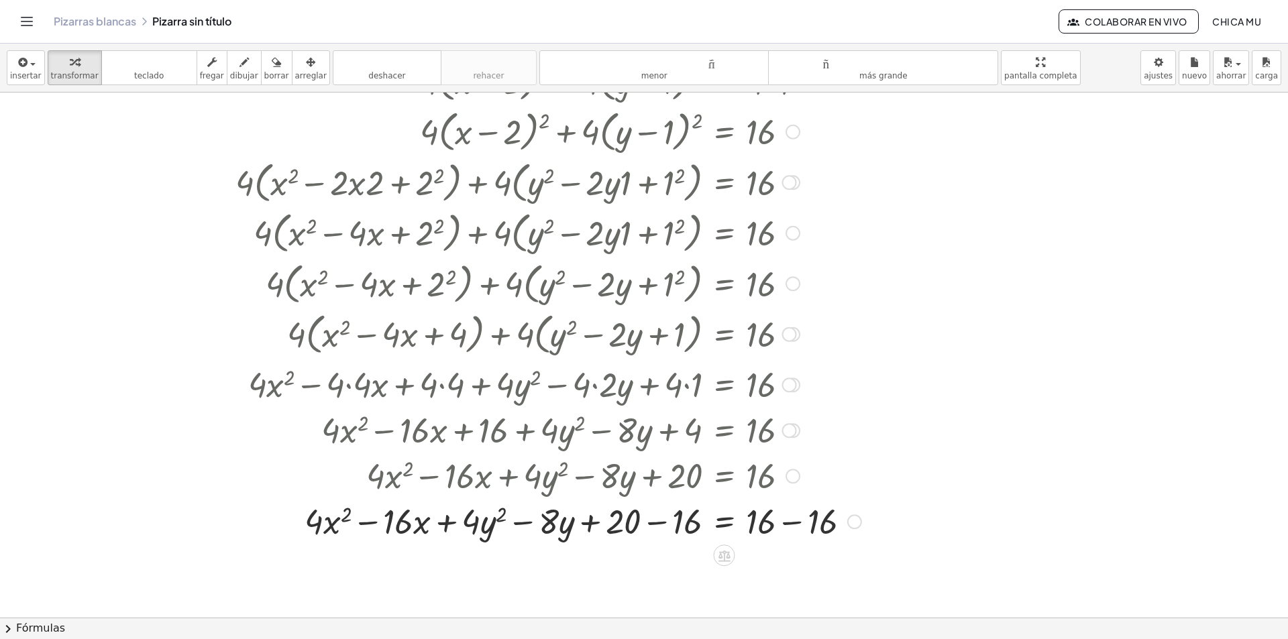
click at [814, 487] on div at bounding box center [548, 475] width 639 height 46
click at [812, 530] on div at bounding box center [548, 521] width 639 height 46
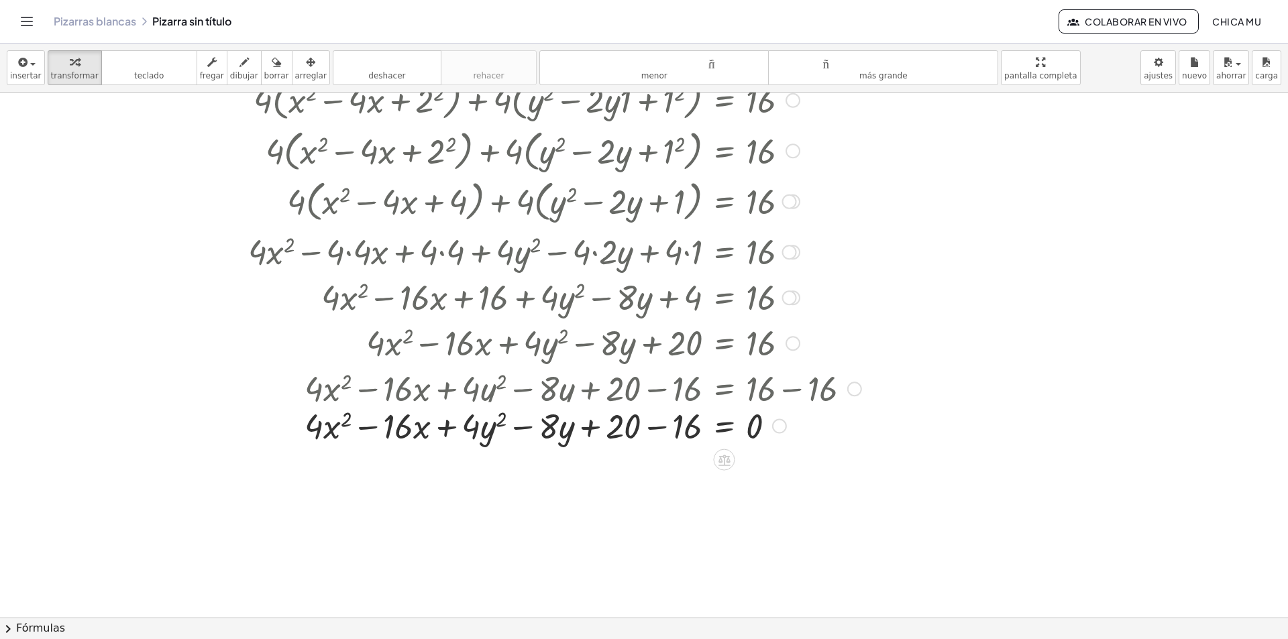
scroll to position [808, 0]
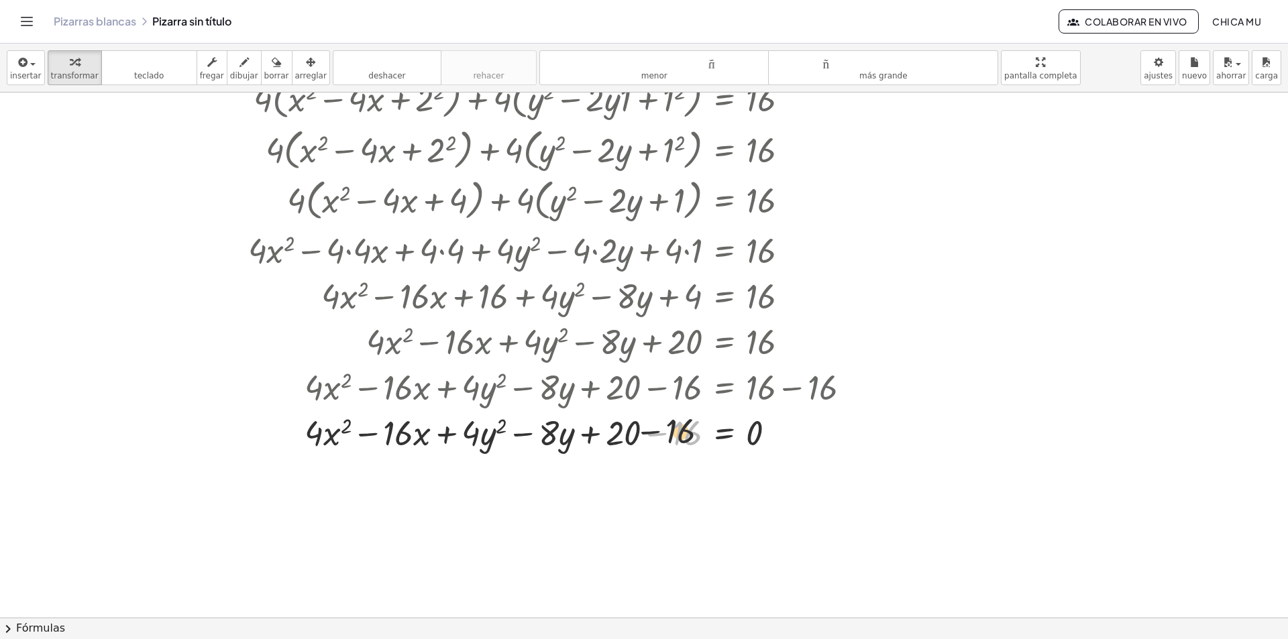
drag, startPoint x: 664, startPoint y: 435, endPoint x: 639, endPoint y: 435, distance: 25.5
click at [640, 435] on div at bounding box center [548, 432] width 639 height 46
drag, startPoint x: 685, startPoint y: 436, endPoint x: 637, endPoint y: 436, distance: 48.3
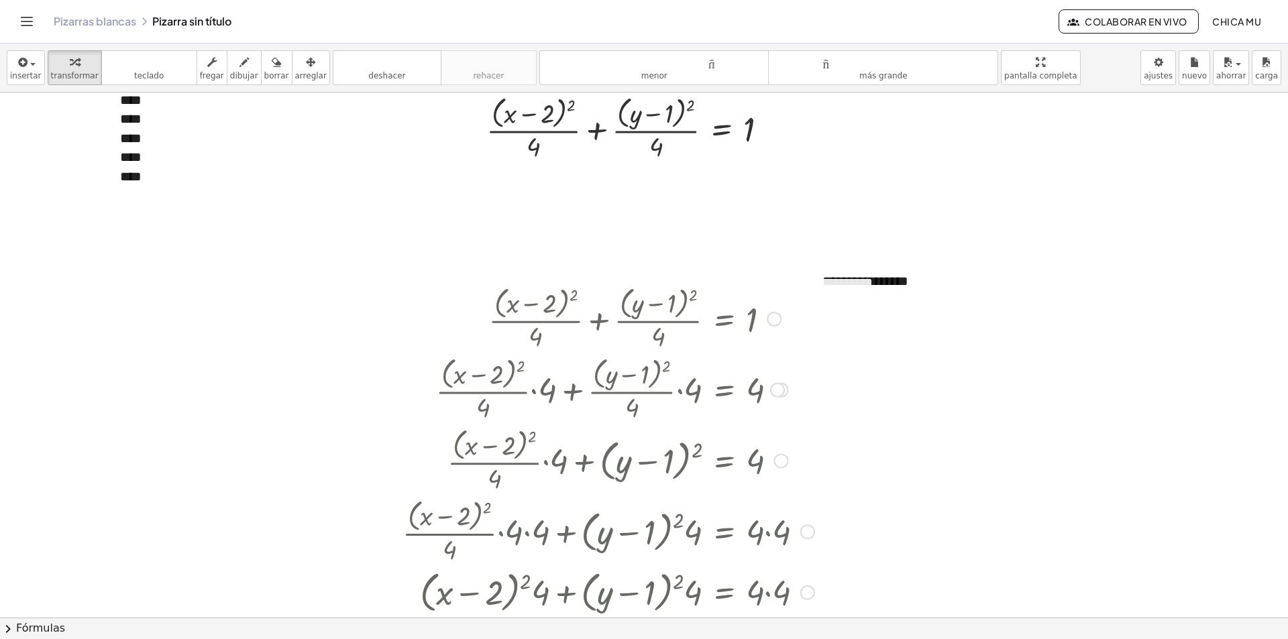
scroll to position [0, 0]
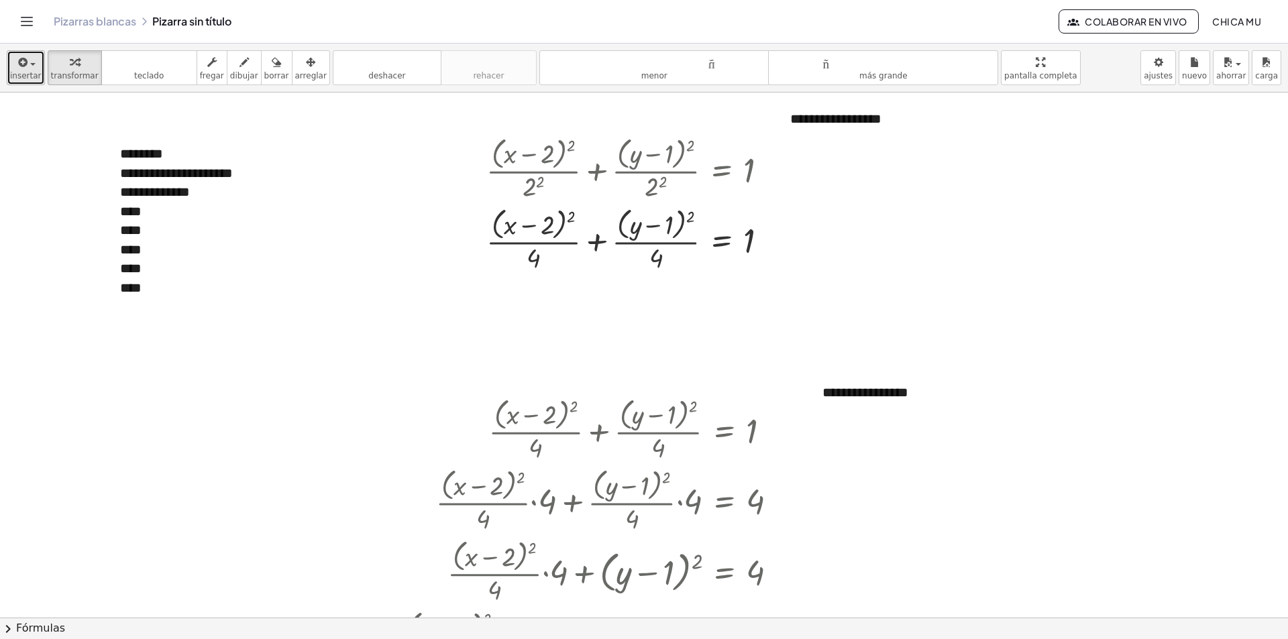
click at [33, 78] on font "insertar" at bounding box center [26, 75] width 32 height 9
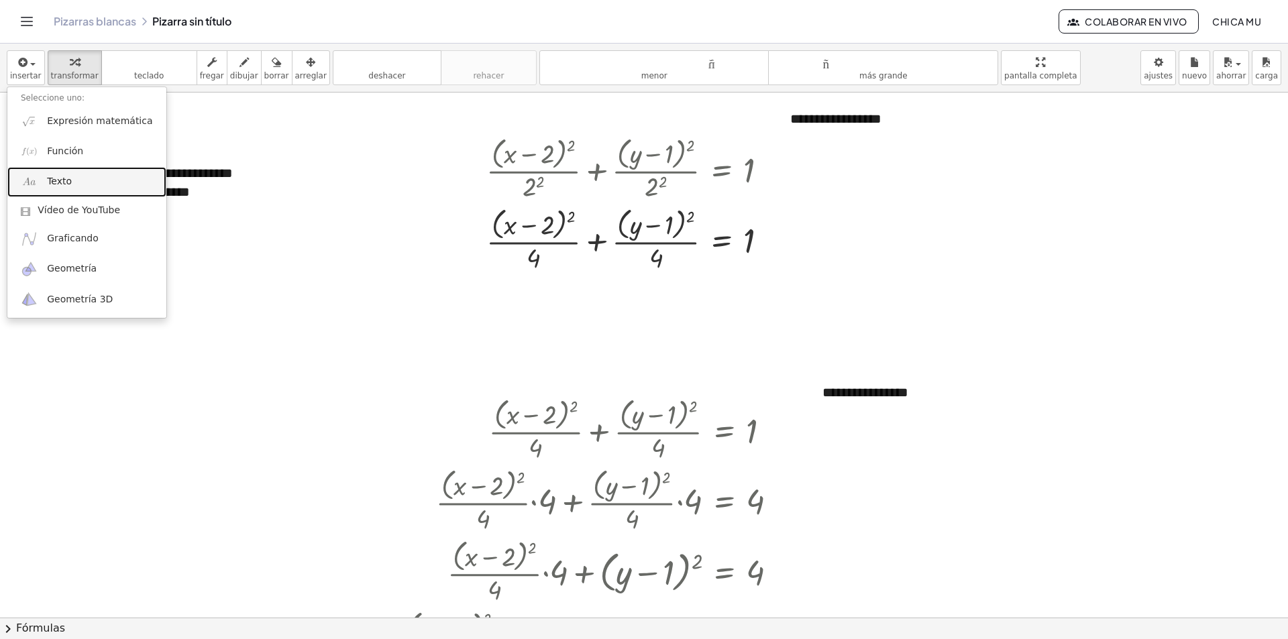
click at [68, 176] on font "Texto" at bounding box center [59, 181] width 25 height 11
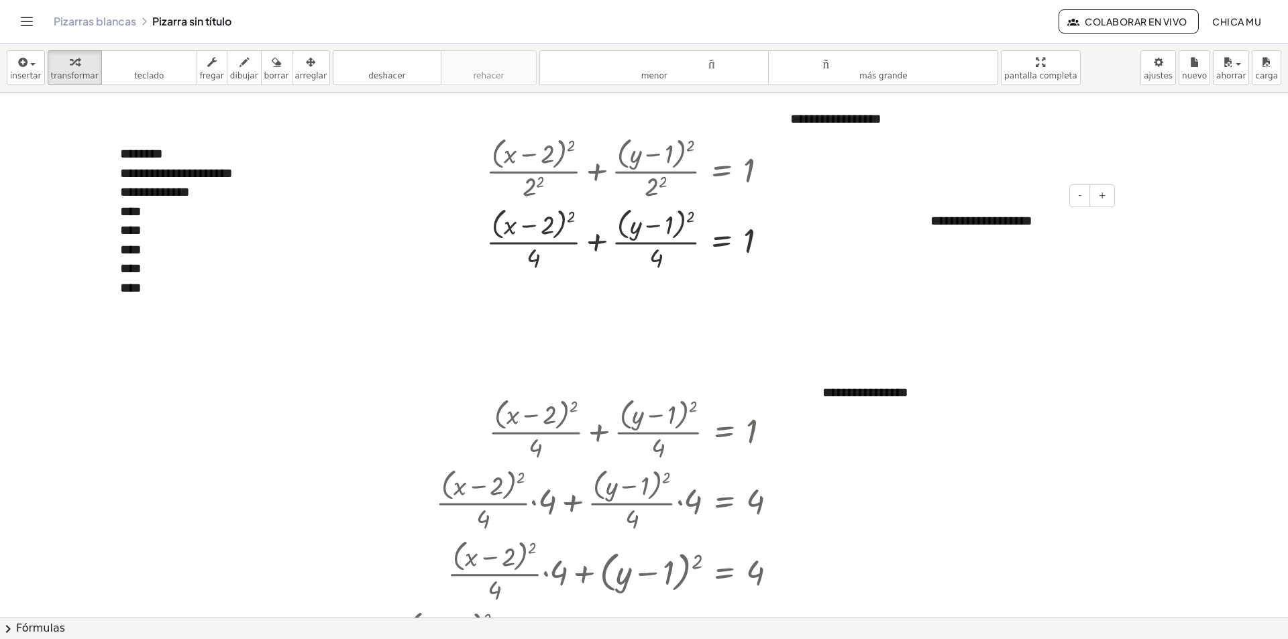
click at [995, 354] on div at bounding box center [644, 618] width 1288 height 1051
click at [292, 60] on button "arreglar" at bounding box center [311, 67] width 38 height 35
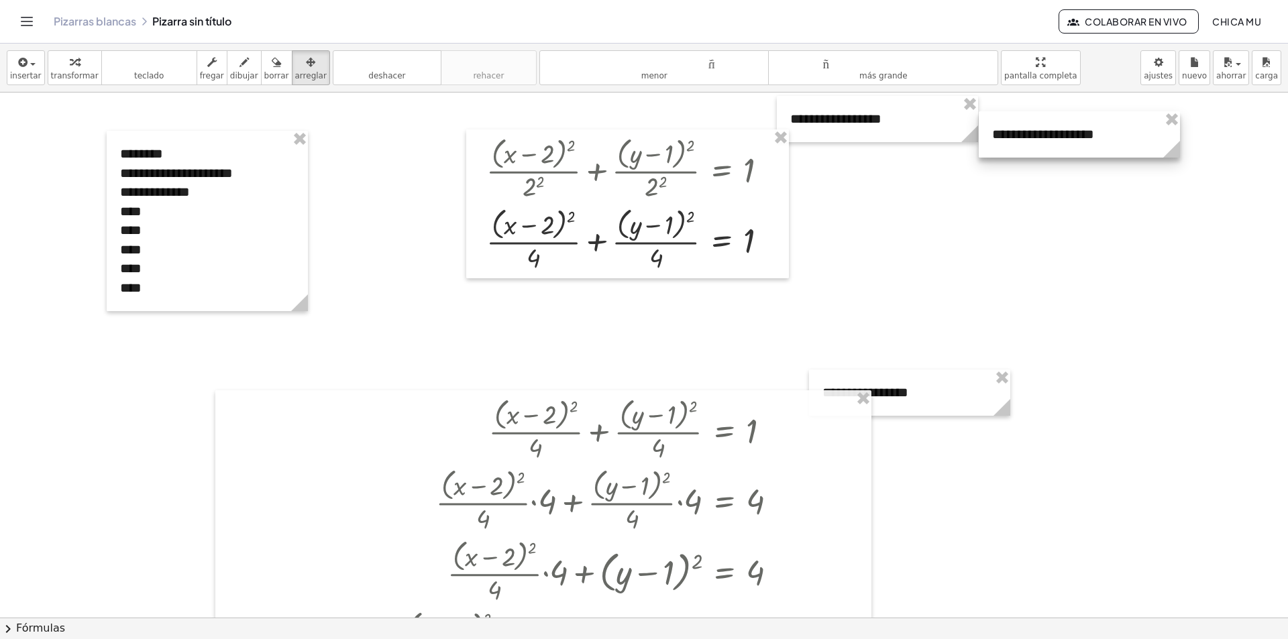
drag, startPoint x: 998, startPoint y: 235, endPoint x: 1057, endPoint y: 250, distance: 61.0
click at [1094, 145] on div at bounding box center [1079, 134] width 201 height 46
drag, startPoint x: 1057, startPoint y: 250, endPoint x: 888, endPoint y: 313, distance: 180.2
click at [1055, 252] on div at bounding box center [644, 618] width 1288 height 1051
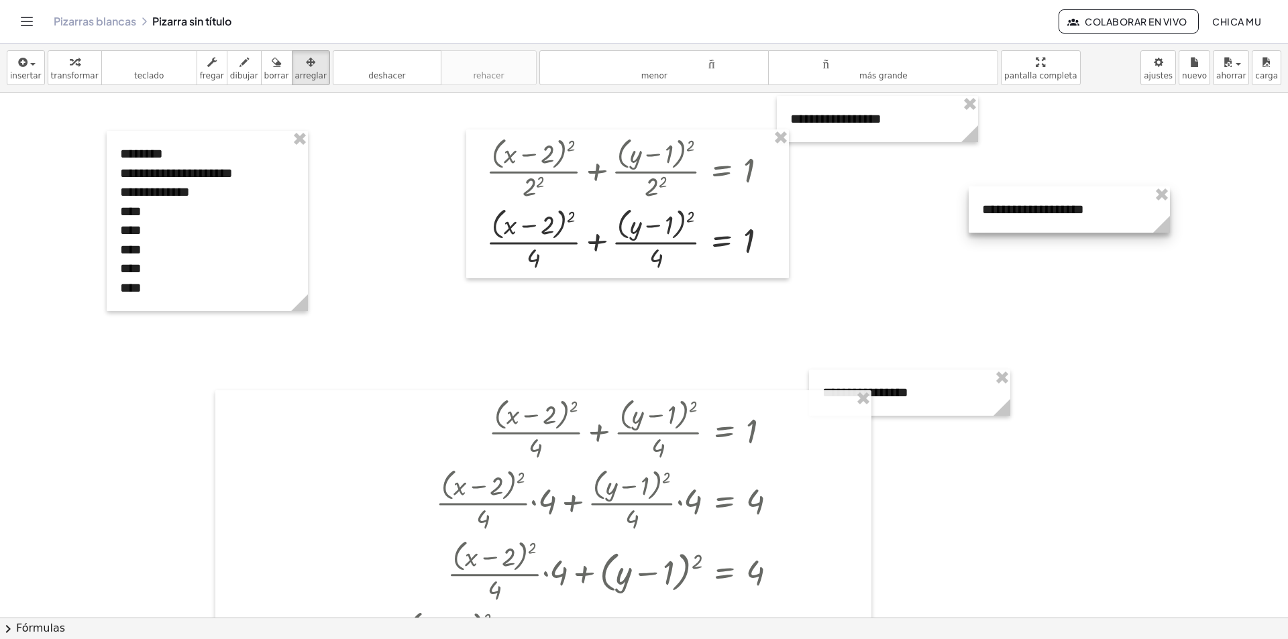
drag, startPoint x: 1102, startPoint y: 140, endPoint x: 943, endPoint y: 386, distance: 293.4
click at [1093, 233] on div at bounding box center [1069, 209] width 201 height 46
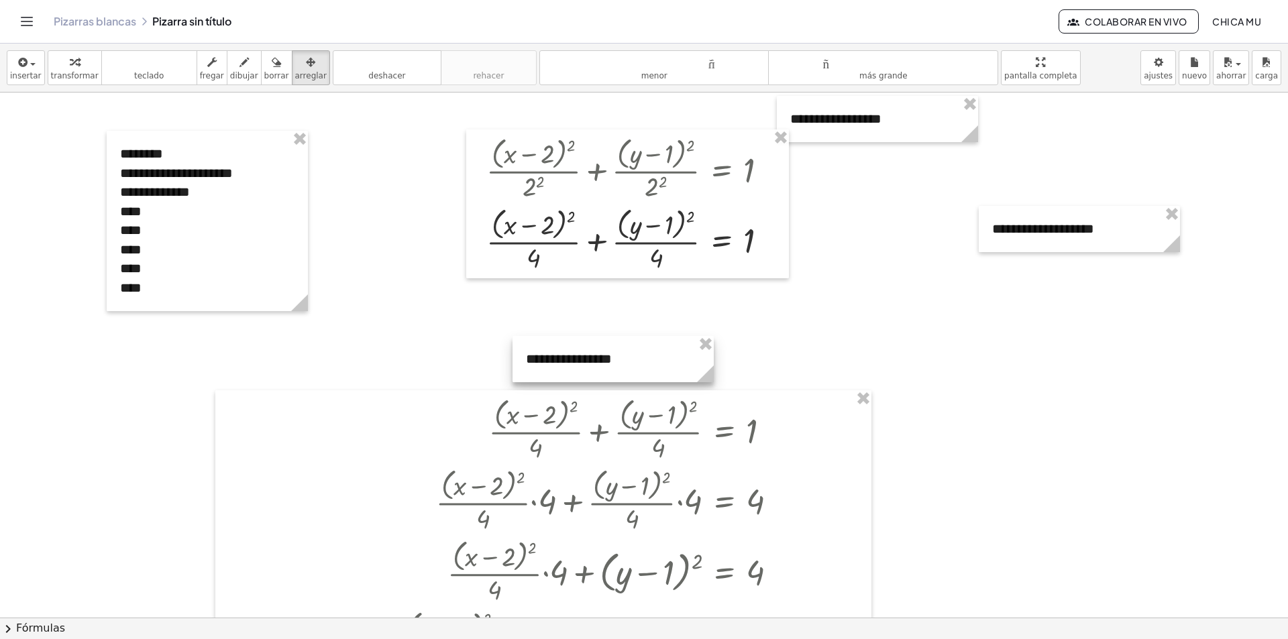
drag, startPoint x: 890, startPoint y: 396, endPoint x: 826, endPoint y: 149, distance: 255.6
click at [592, 365] on div at bounding box center [613, 359] width 201 height 46
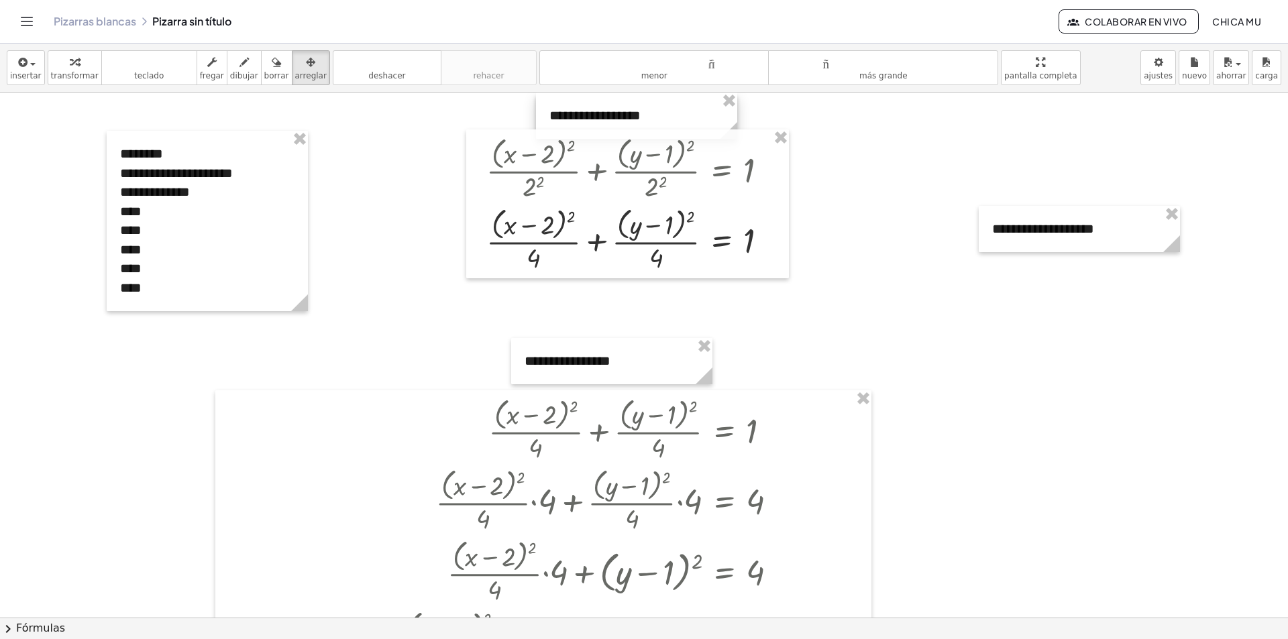
drag, startPoint x: 784, startPoint y: 116, endPoint x: 662, endPoint y: 103, distance: 122.8
click at [662, 103] on div at bounding box center [636, 116] width 201 height 46
click at [1021, 221] on div at bounding box center [1079, 229] width 201 height 46
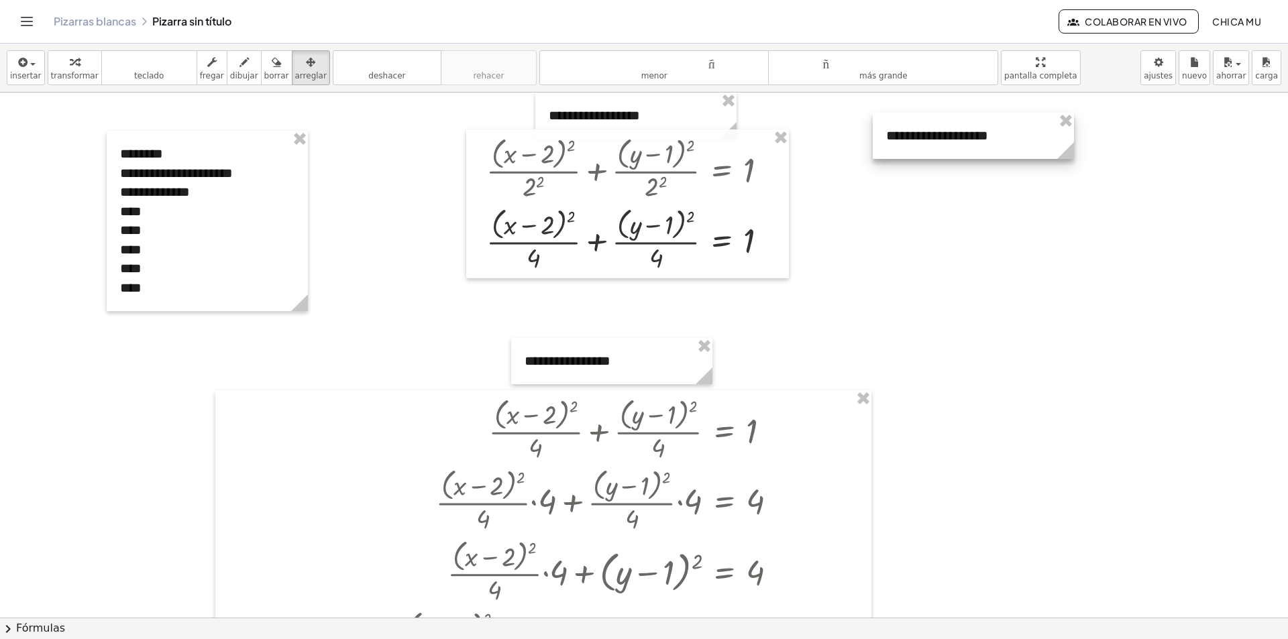
drag, startPoint x: 994, startPoint y: 186, endPoint x: 904, endPoint y: 158, distance: 94.4
click at [912, 127] on div at bounding box center [973, 136] width 201 height 46
click at [902, 227] on div at bounding box center [644, 618] width 1288 height 1051
click at [922, 256] on div at bounding box center [644, 618] width 1288 height 1051
click at [869, 235] on div at bounding box center [644, 618] width 1288 height 1051
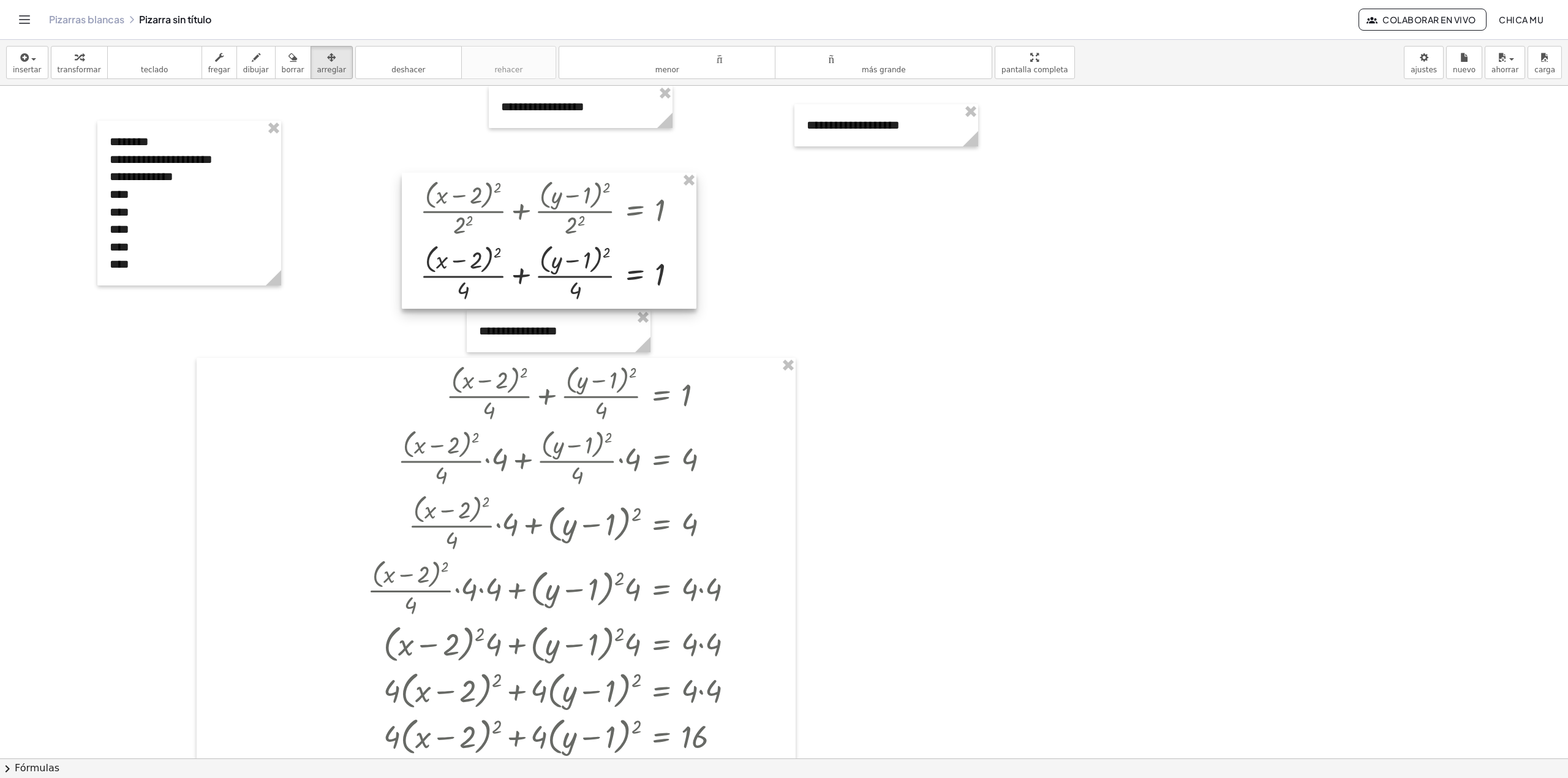
drag, startPoint x: 552, startPoint y: 248, endPoint x: 533, endPoint y: 294, distance: 49.8
click at [533, 294] on div at bounding box center [549, 240] width 295 height 136
drag, startPoint x: 598, startPoint y: 118, endPoint x: 426, endPoint y: 202, distance: 191.4
click at [574, 163] on div at bounding box center [555, 148] width 184 height 42
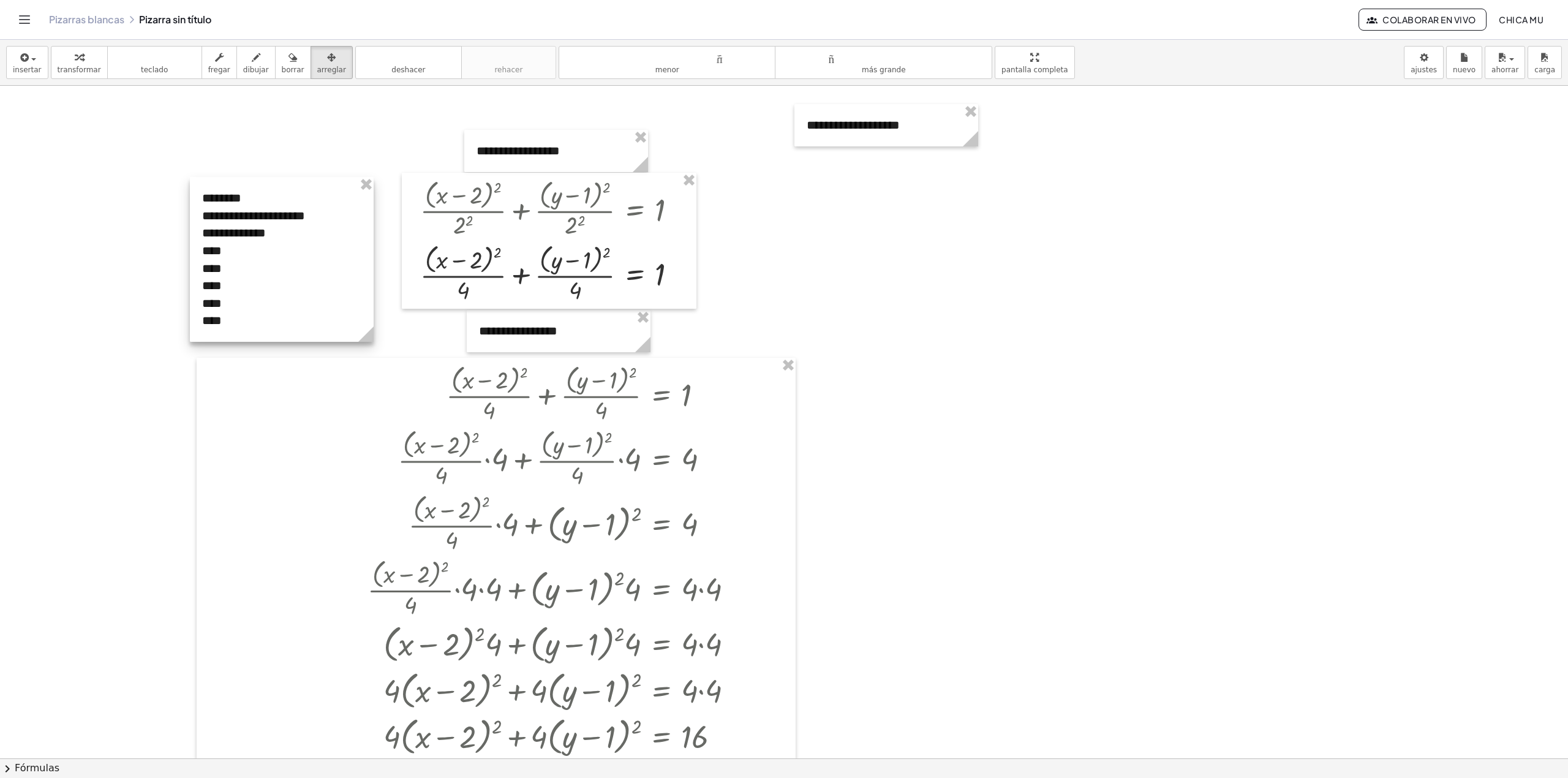
drag, startPoint x: 256, startPoint y: 194, endPoint x: 349, endPoint y: 250, distance: 108.6
click at [349, 250] on div at bounding box center [281, 259] width 184 height 164
drag, startPoint x: 893, startPoint y: 139, endPoint x: 832, endPoint y: 219, distance: 100.6
click at [838, 215] on div at bounding box center [842, 195] width 184 height 42
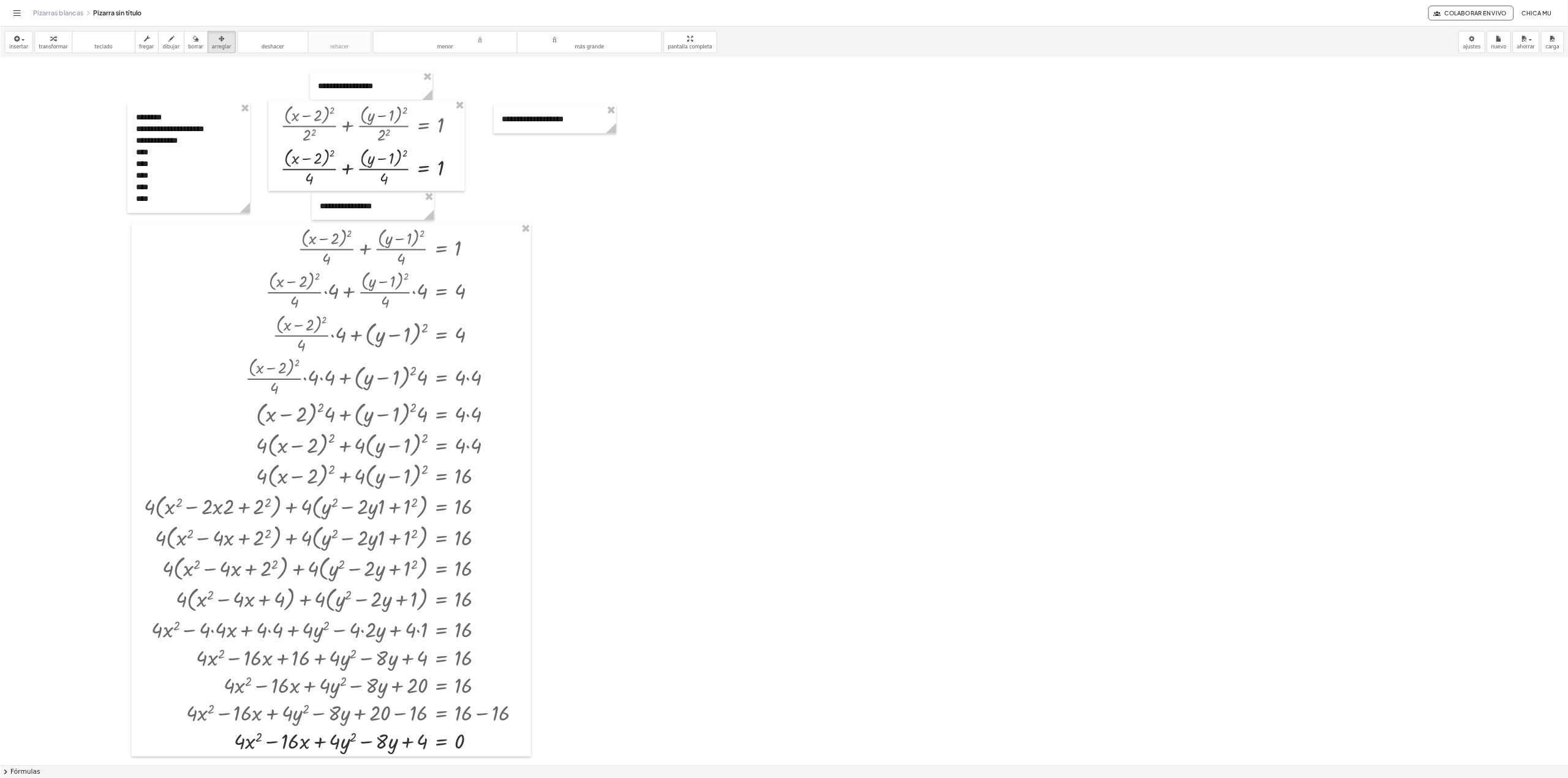
scroll to position [26, 0]
click at [94, 60] on button "transformar" at bounding box center [79, 63] width 57 height 33
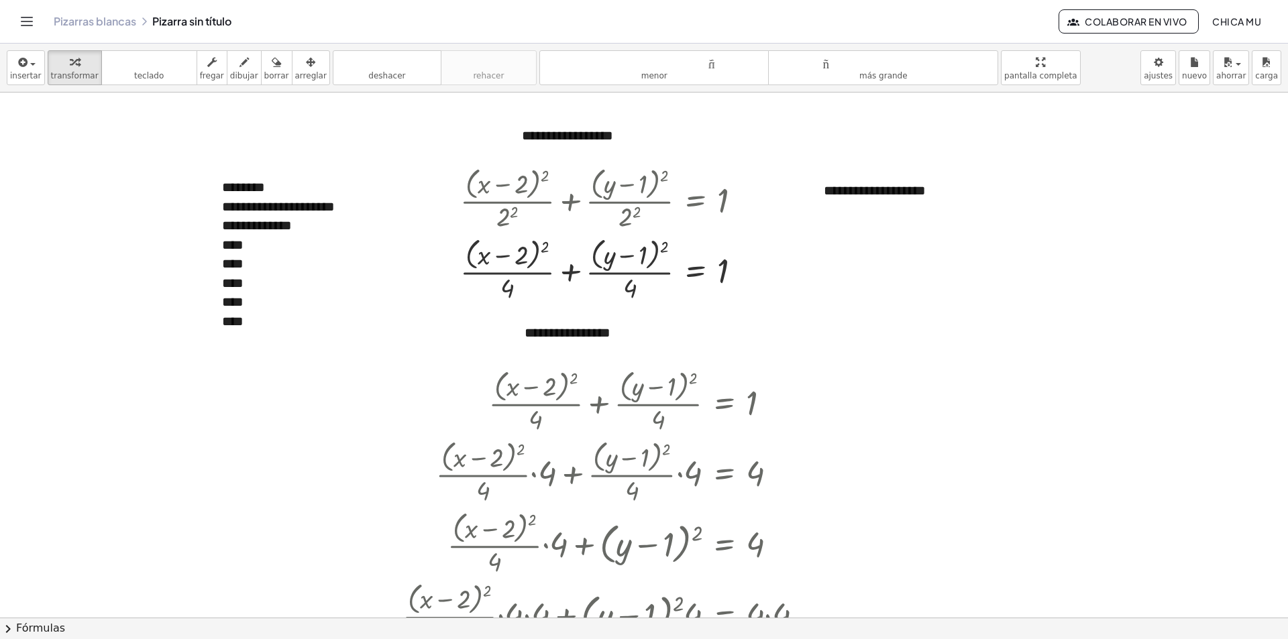
click at [312, 616] on button "chevron_right Fórmulas" at bounding box center [644, 628] width 1288 height 21
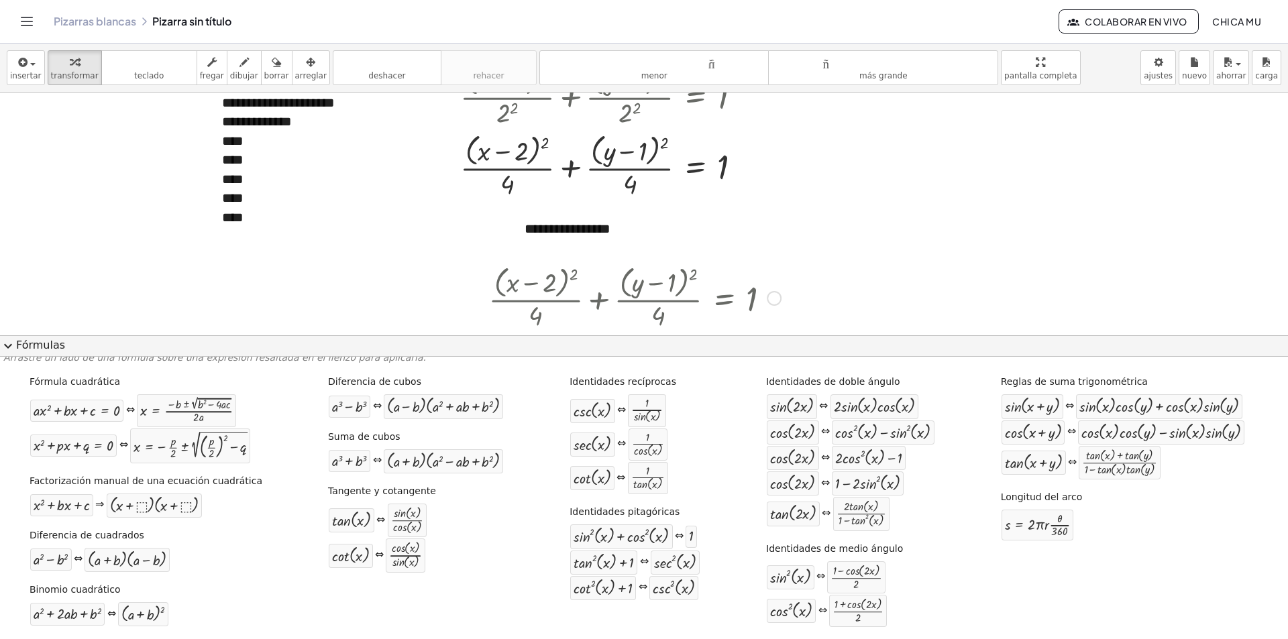
scroll to position [162, 0]
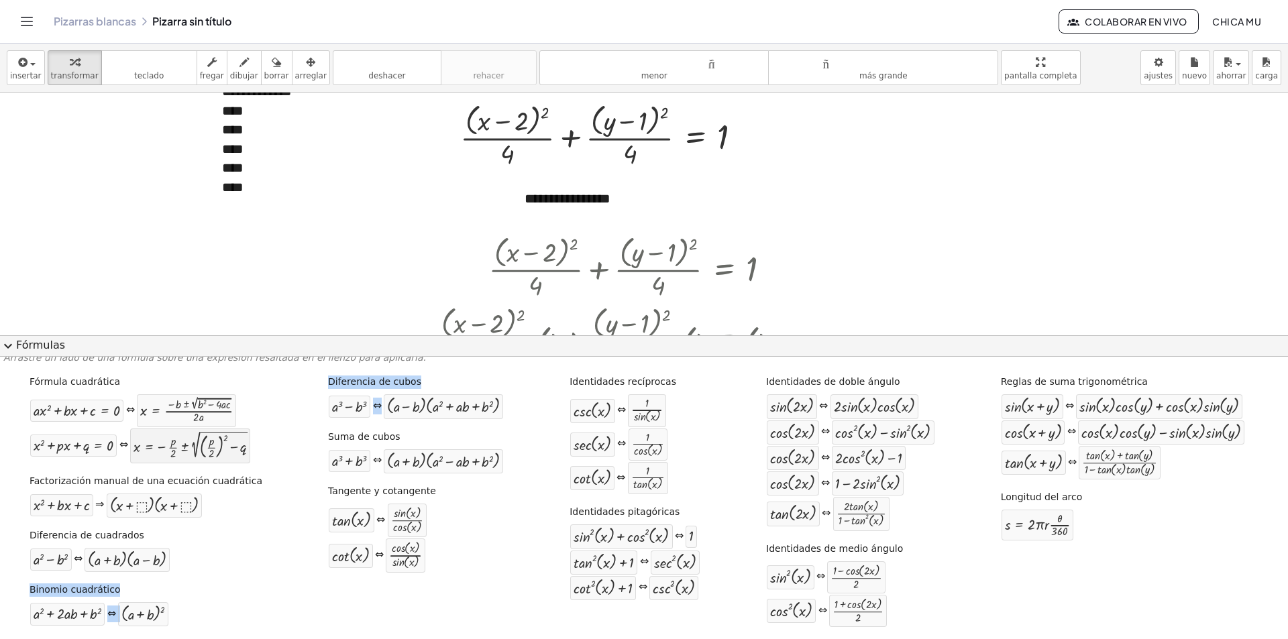
drag, startPoint x: 130, startPoint y: 573, endPoint x: 224, endPoint y: 449, distance: 155.6
click at [409, 424] on div "Fórmula cuadrática + · a · x 2 + · b · x + c = 0 ⇔ x = · ( − b ± 2 √ ( + b 2 − …" at bounding box center [643, 503] width 1281 height 265
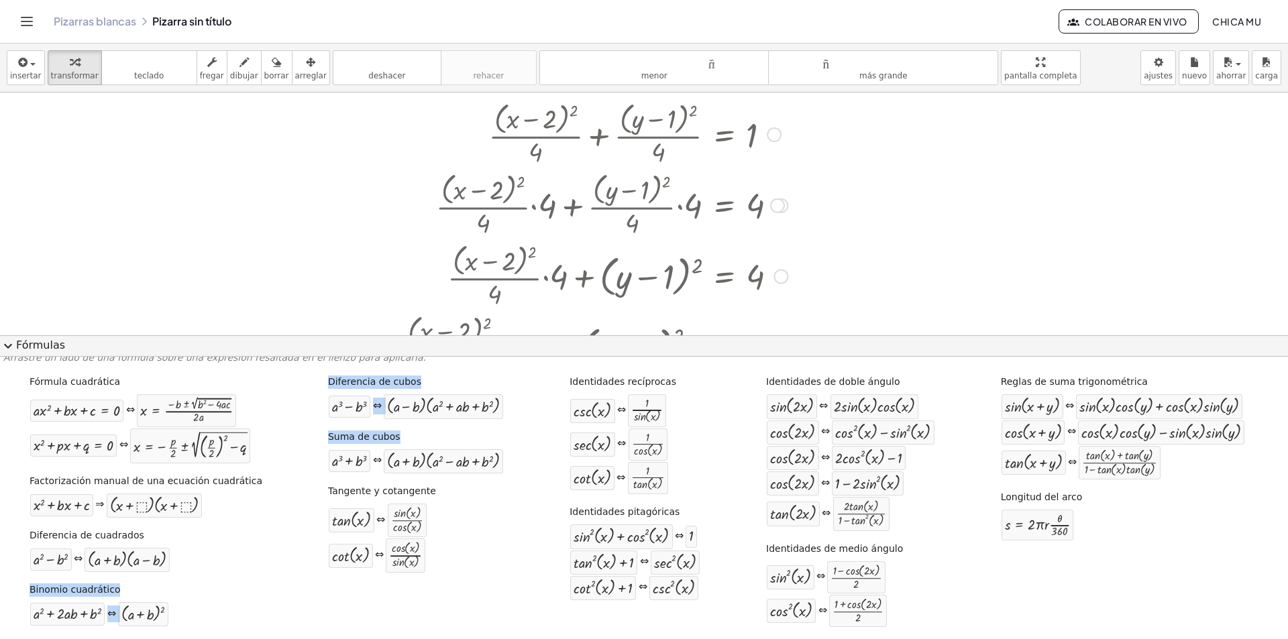
scroll to position [297, 0]
click at [272, 234] on div at bounding box center [548, 203] width 639 height 71
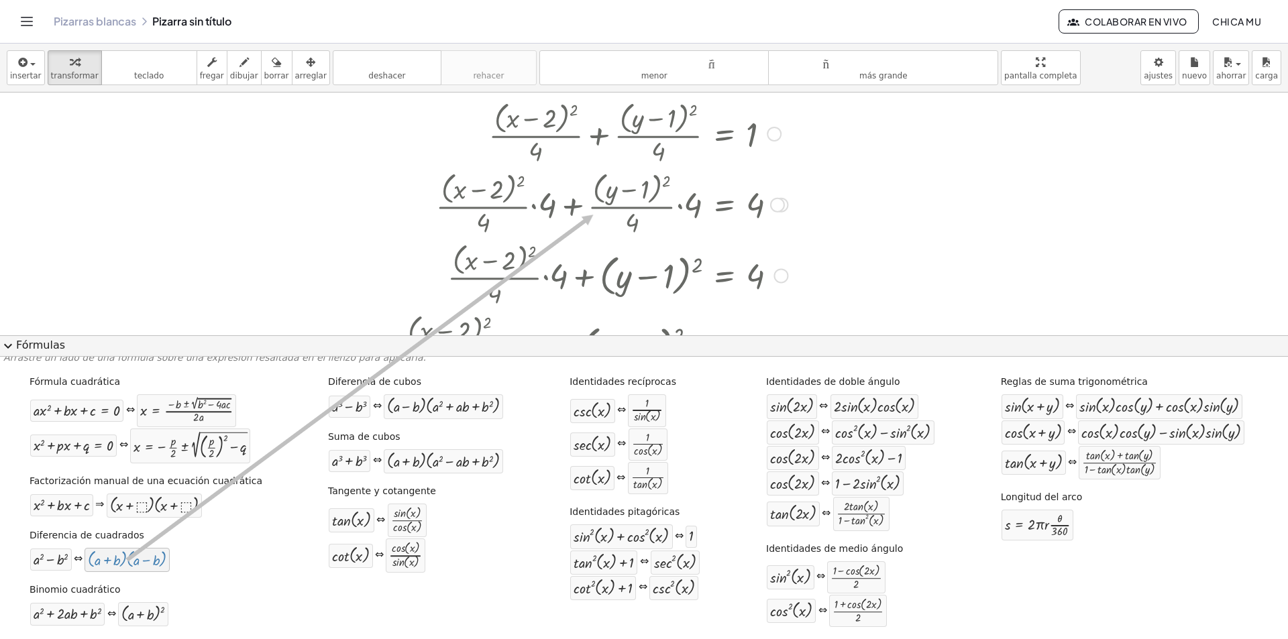
drag, startPoint x: 127, startPoint y: 566, endPoint x: 586, endPoint y: 183, distance: 597.3
drag, startPoint x: 586, startPoint y: 183, endPoint x: 514, endPoint y: 177, distance: 72.0
click at [537, 172] on div at bounding box center [548, 203] width 639 height 71
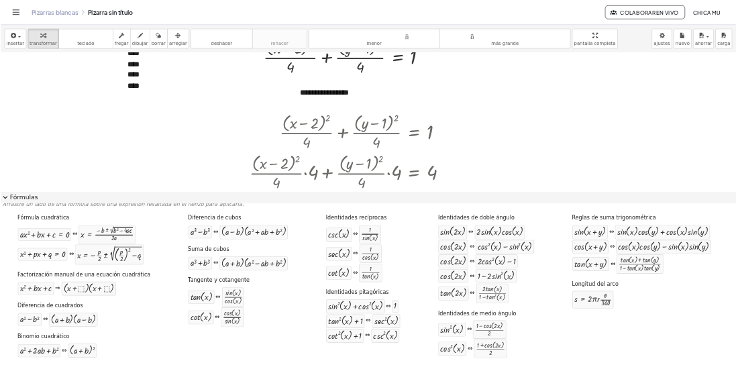
scroll to position [162, 0]
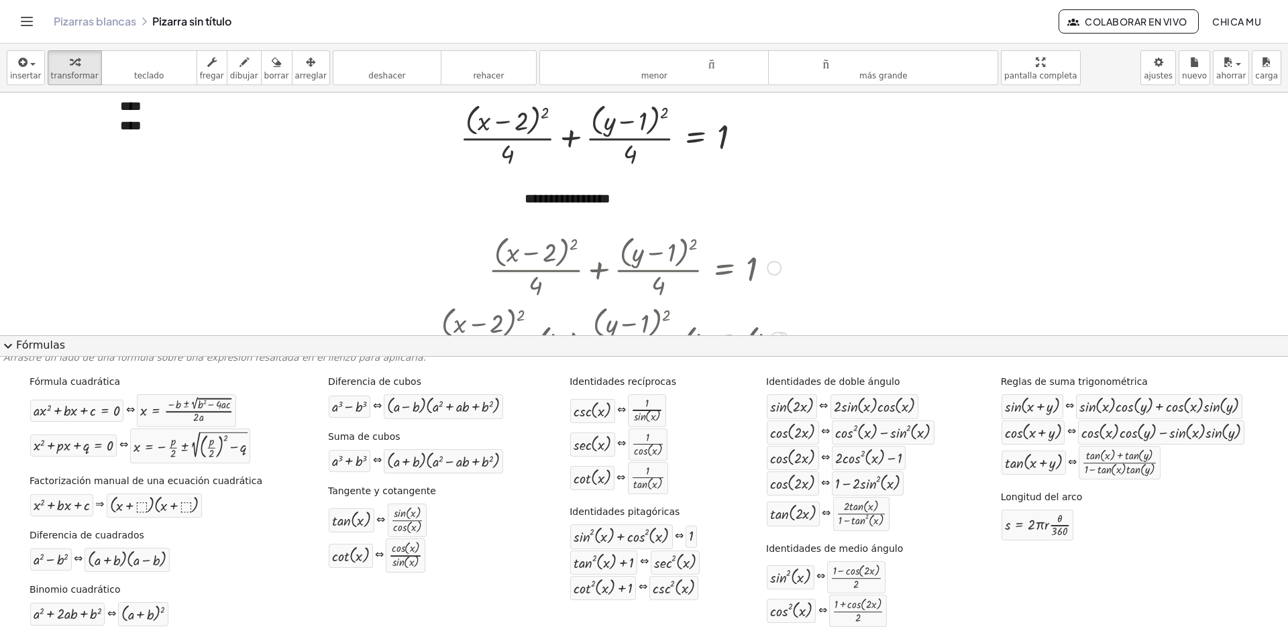
click at [418, 265] on div at bounding box center [548, 266] width 639 height 71
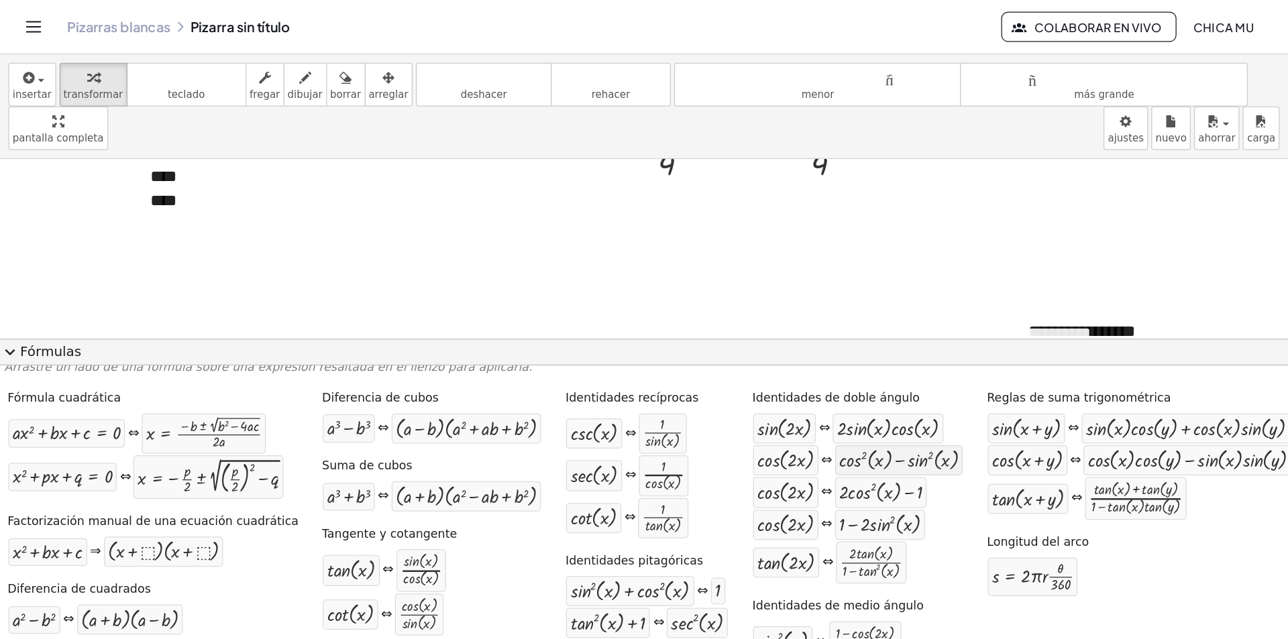
scroll to position [9, 0]
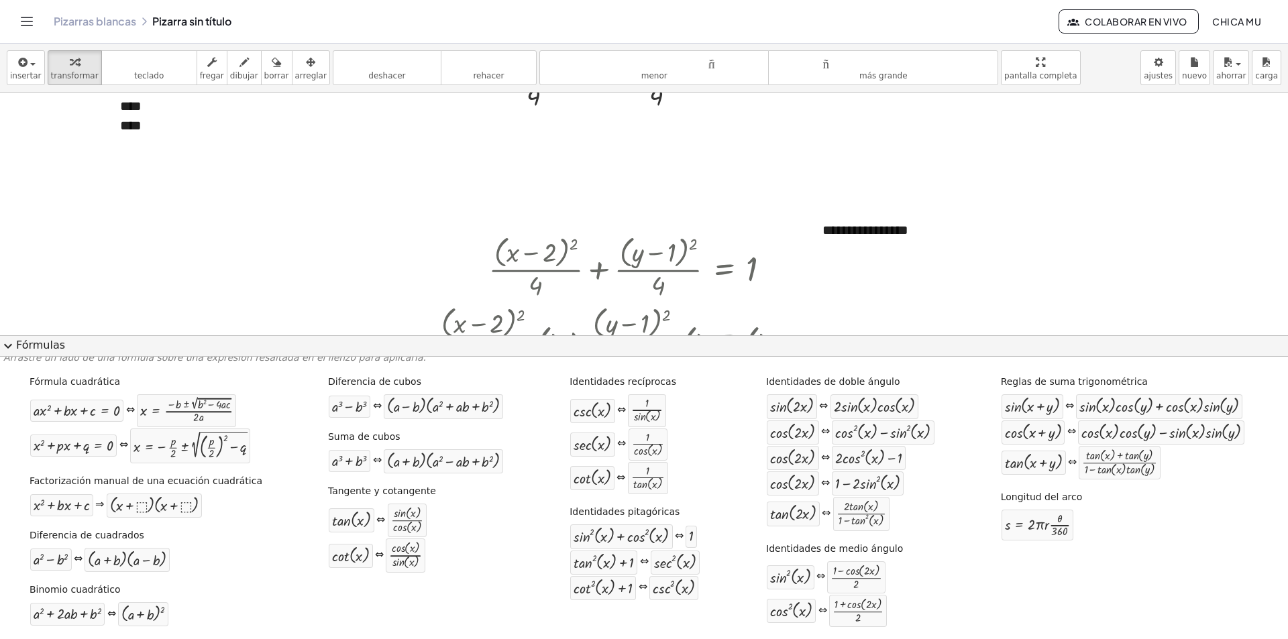
click at [27, 347] on font "Fórmulas" at bounding box center [40, 345] width 49 height 13
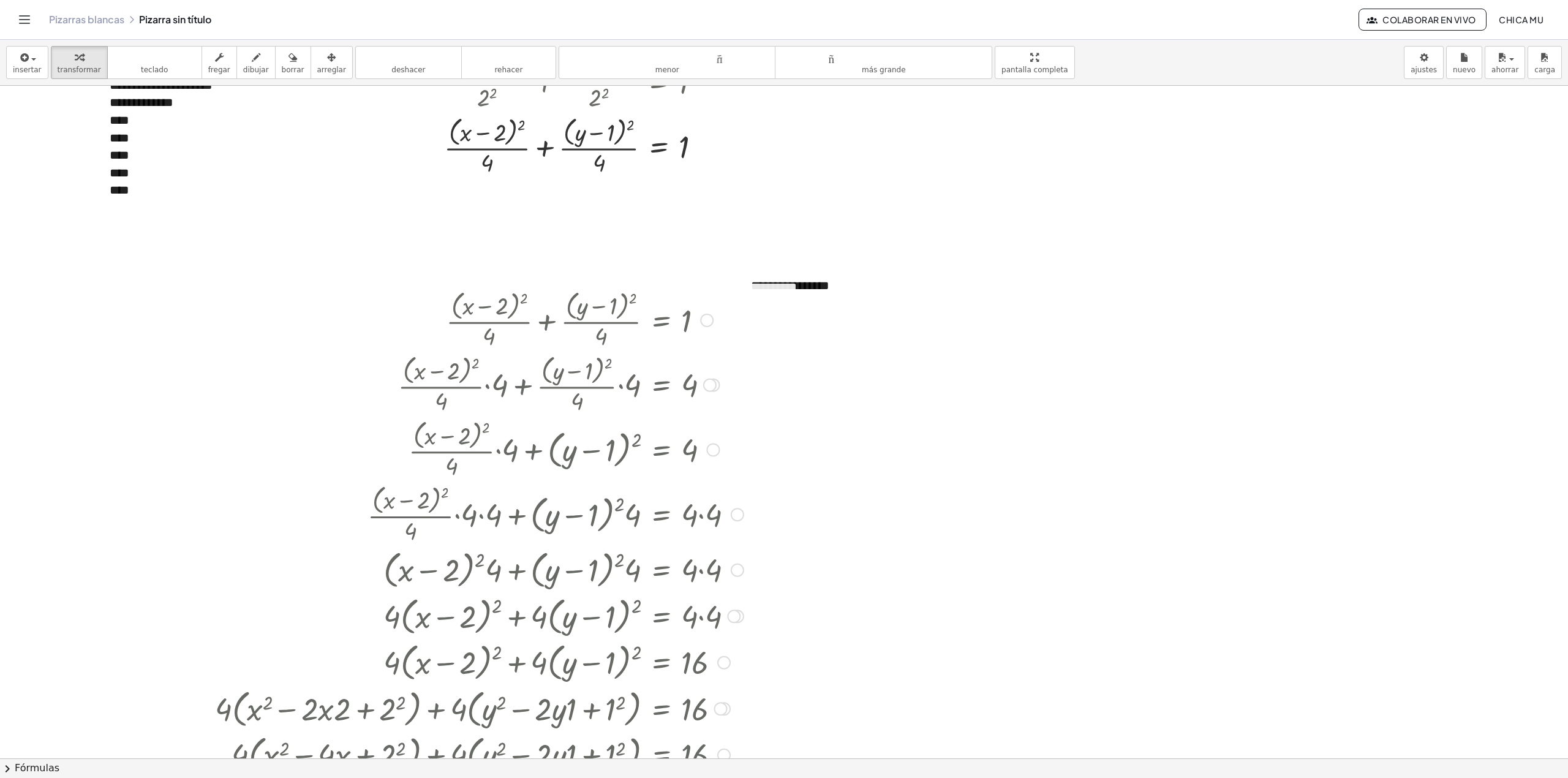
scroll to position [81, 0]
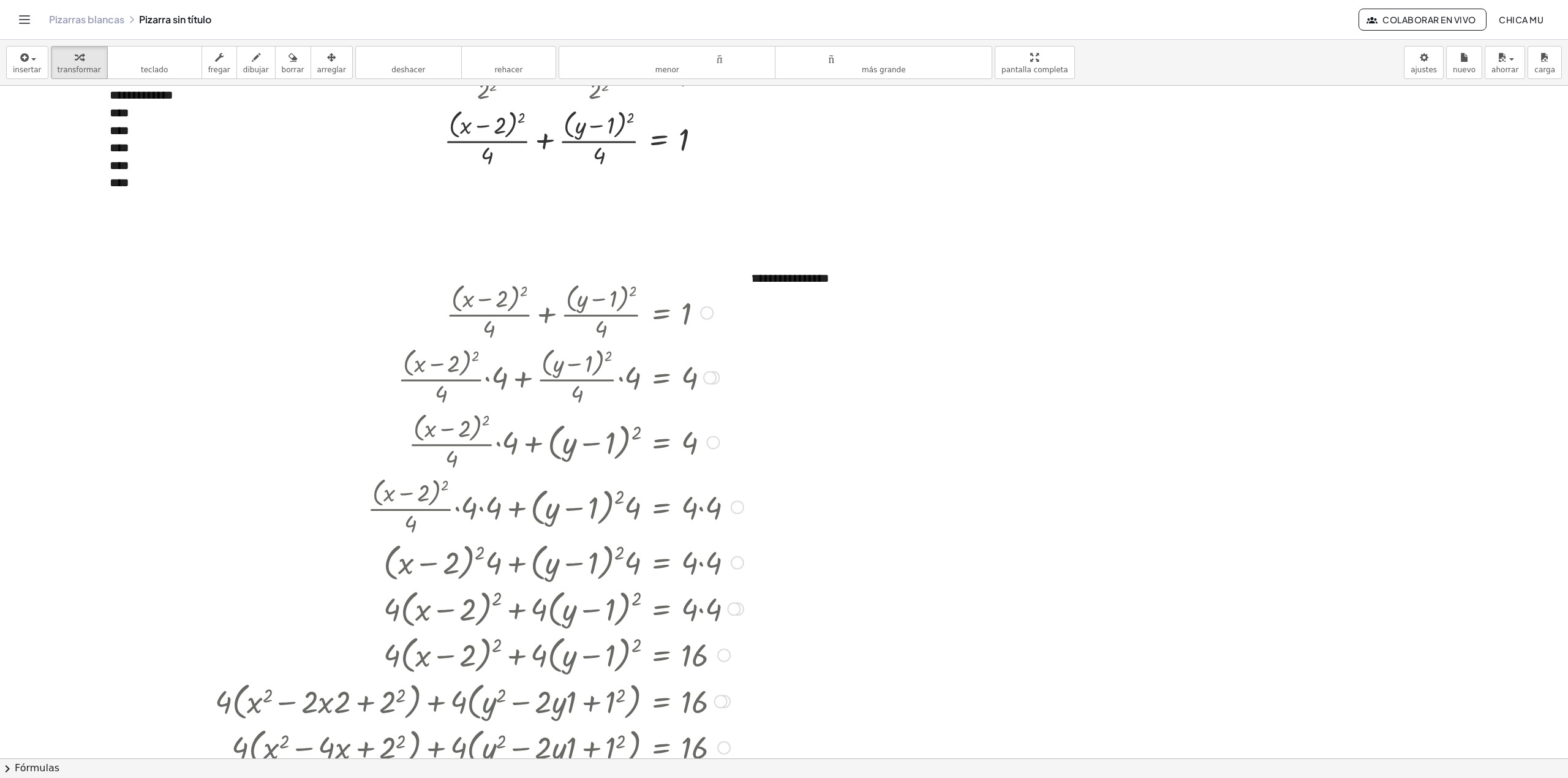
click at [527, 426] on div at bounding box center [479, 441] width 541 height 65
drag, startPoint x: 544, startPoint y: 415, endPoint x: 557, endPoint y: 337, distance: 79.1
click at [661, 313] on div "+ · ( + x − 2 ) 2 · 4 + · ( + y − 1 ) 2 · 4 = 1 + · · ( + x − 2 ) 2 · 4 · 4 + ·…" at bounding box center [661, 313] width 0 height 0
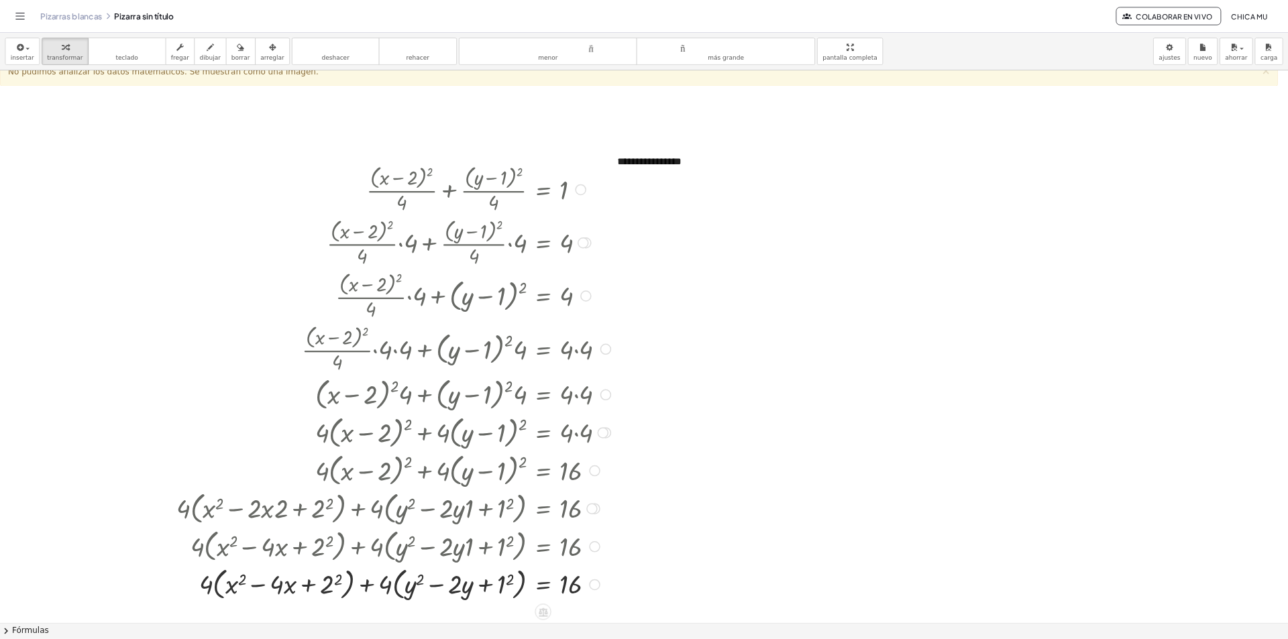
scroll to position [0, 0]
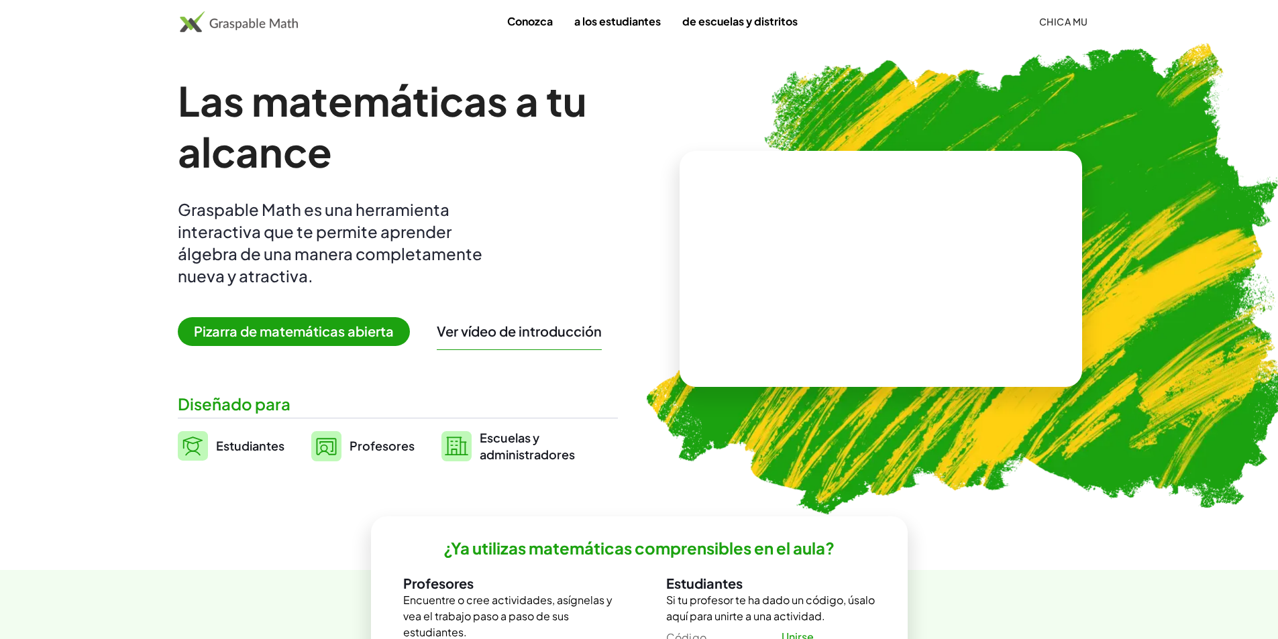
click at [359, 340] on span "Pizarra de matemáticas abierta" at bounding box center [294, 331] width 232 height 29
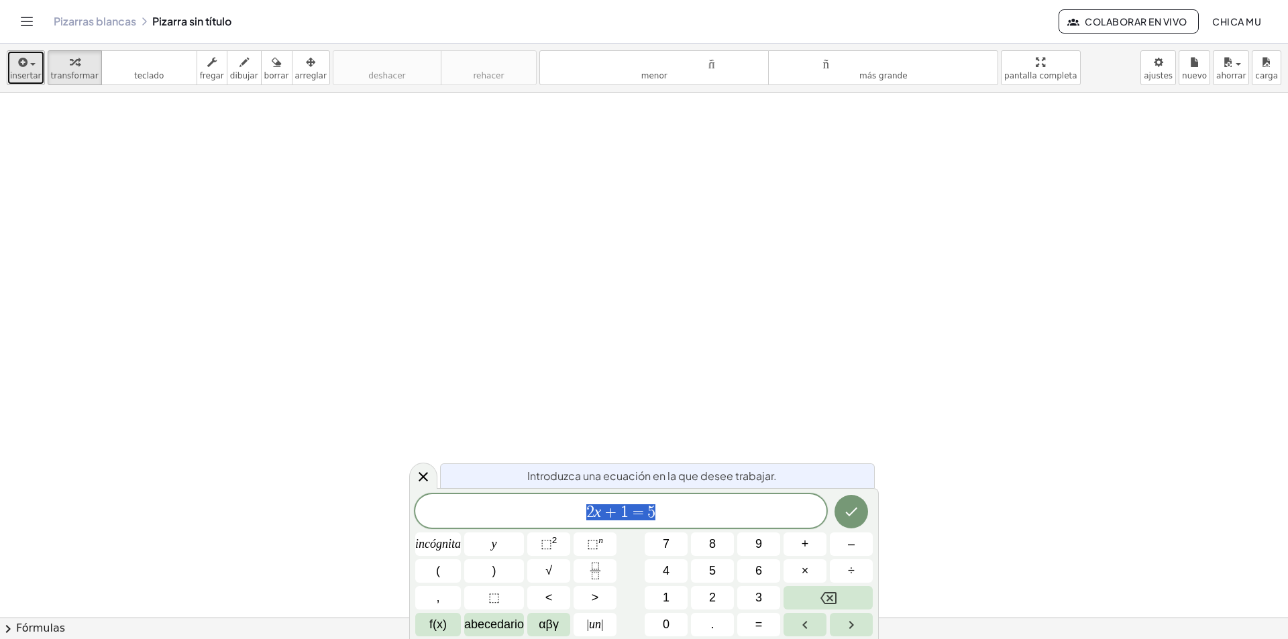
click at [17, 65] on icon "button" at bounding box center [22, 62] width 12 height 16
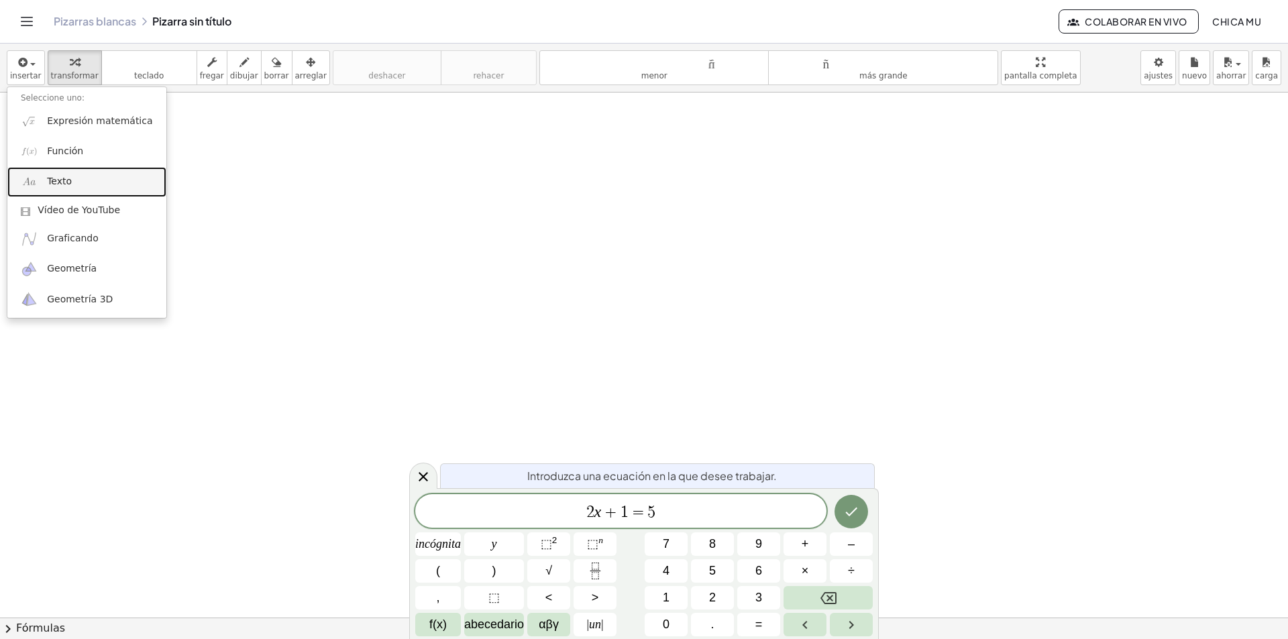
click at [67, 179] on font "Texto" at bounding box center [59, 181] width 25 height 11
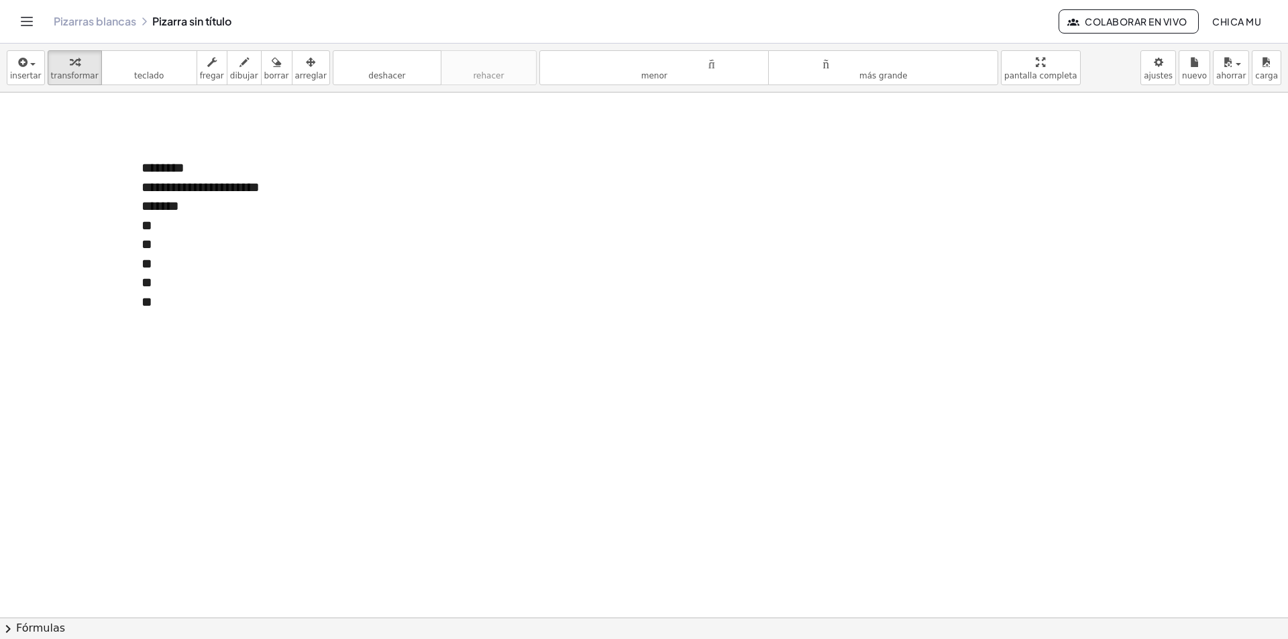
click at [306, 66] on icon "button" at bounding box center [310, 62] width 9 height 16
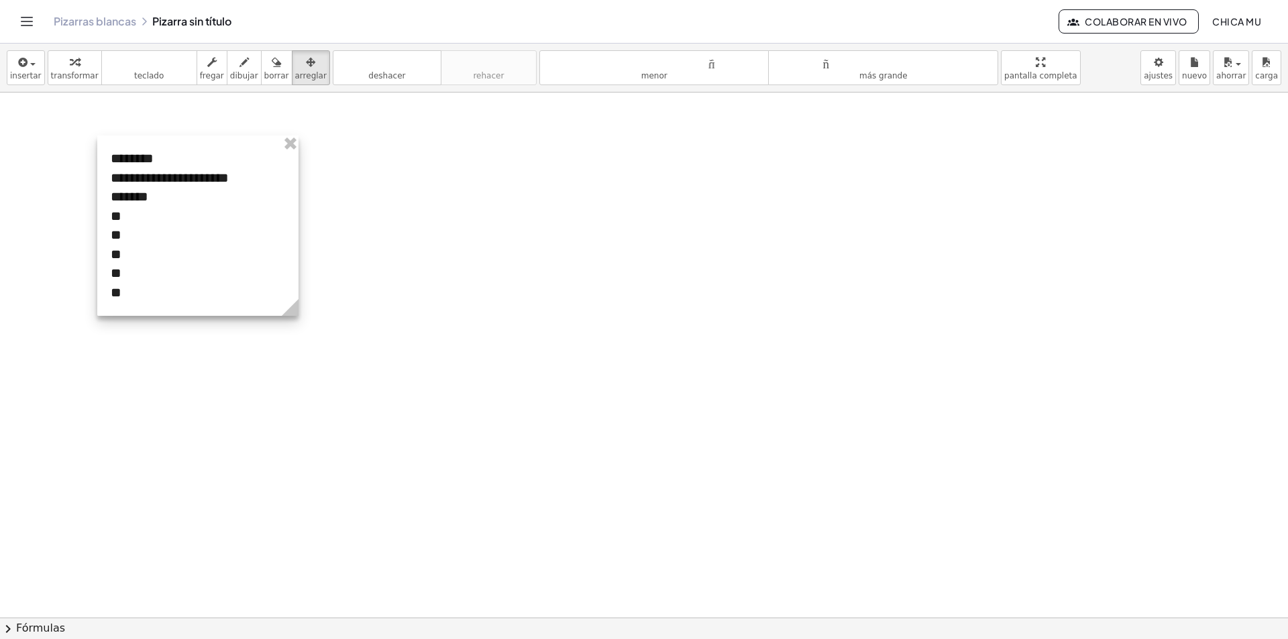
drag, startPoint x: 279, startPoint y: 258, endPoint x: 248, endPoint y: 249, distance: 32.3
click at [248, 249] on div at bounding box center [197, 226] width 201 height 180
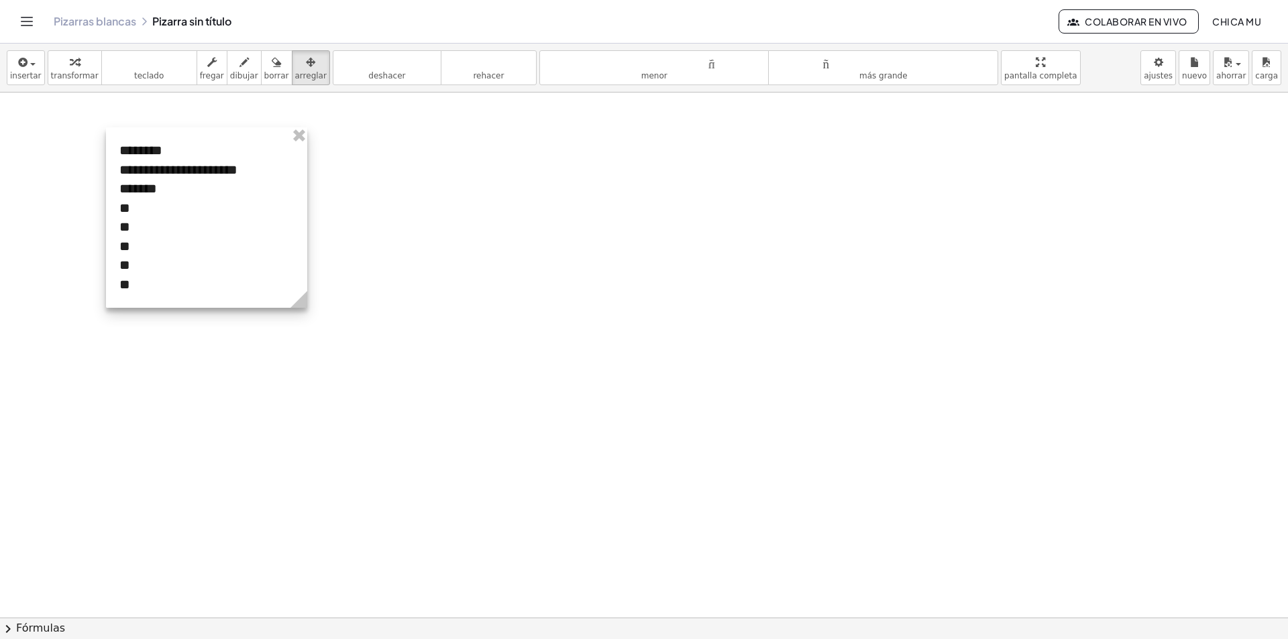
drag, startPoint x: 262, startPoint y: 279, endPoint x: 256, endPoint y: 258, distance: 21.7
click at [254, 258] on div at bounding box center [206, 217] width 201 height 180
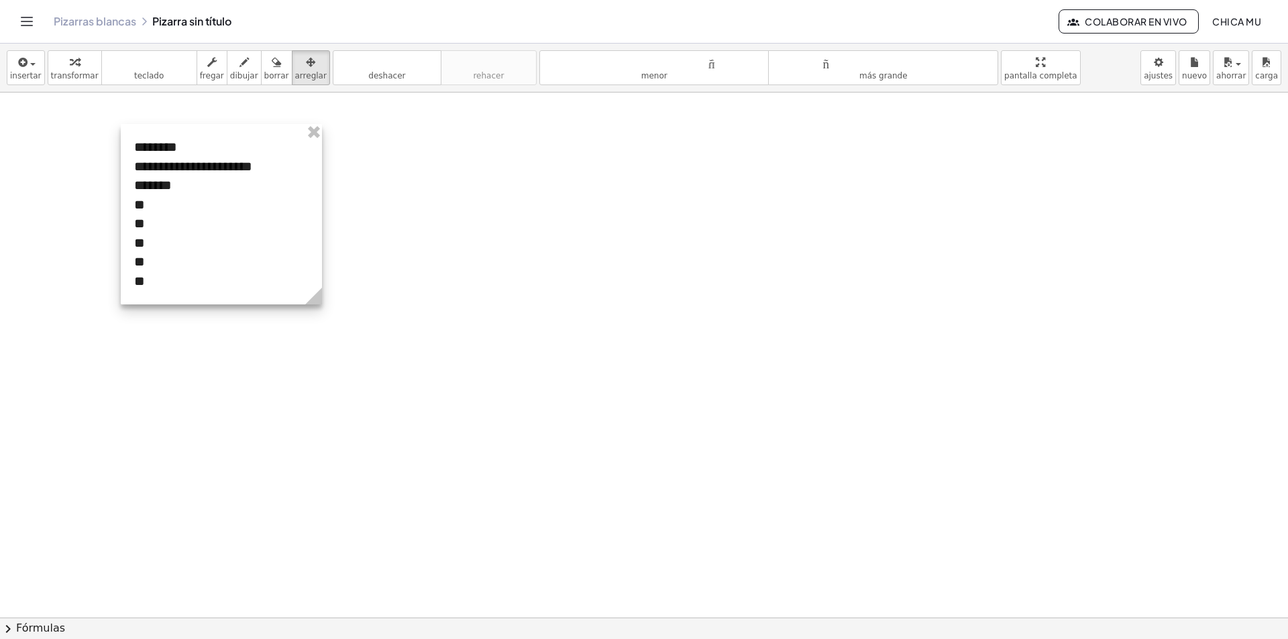
click at [204, 172] on div at bounding box center [221, 214] width 201 height 180
click at [0, 64] on div "insertar Seleccione uno: Expresión matemática Función Texto Vídeo de YouTube Gr…" at bounding box center [644, 68] width 1288 height 49
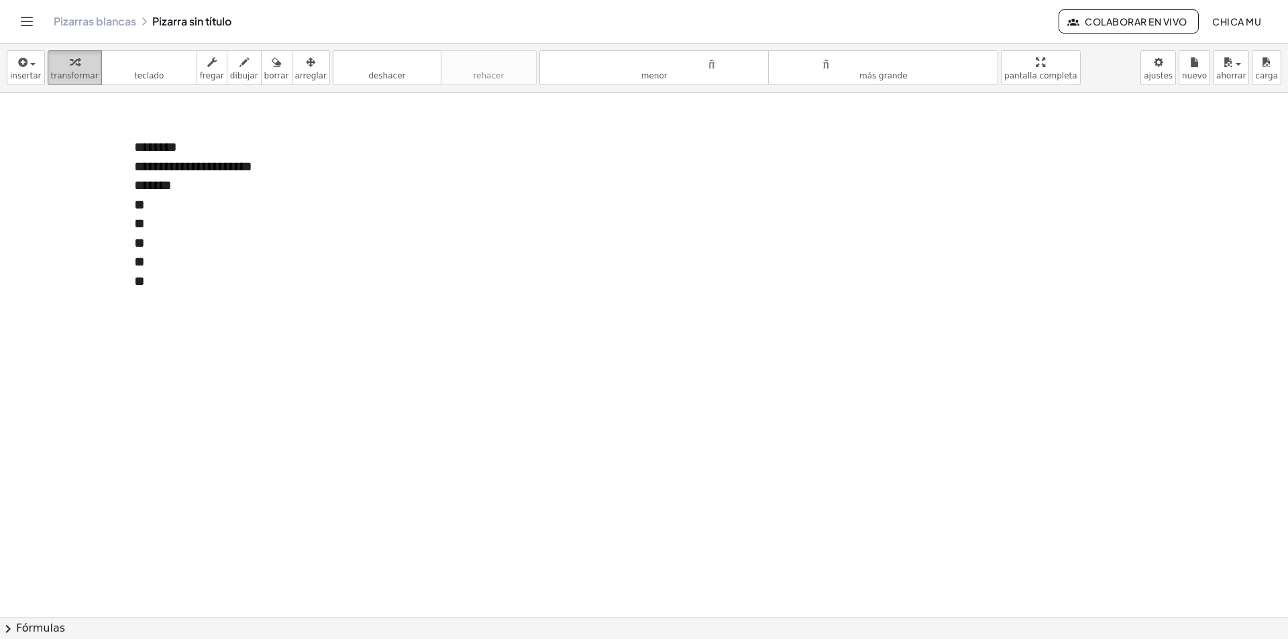
click at [59, 60] on div "button" at bounding box center [75, 62] width 48 height 16
click at [19, 71] on font "insertar" at bounding box center [26, 75] width 32 height 9
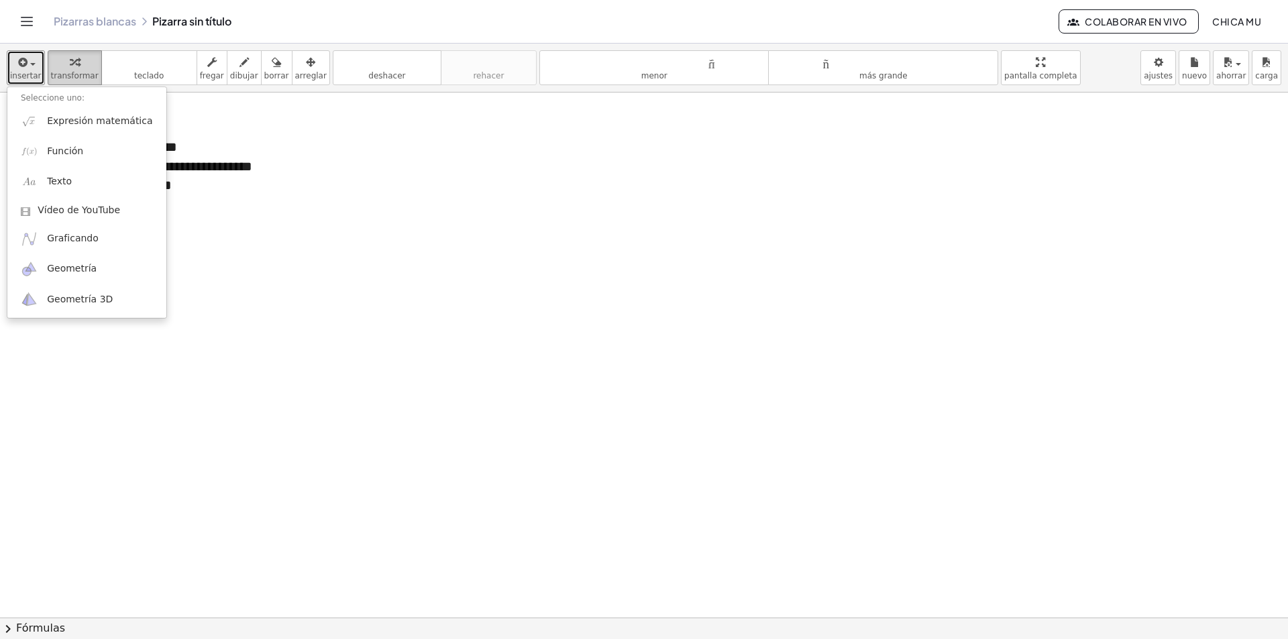
click at [70, 62] on icon "button" at bounding box center [74, 62] width 9 height 16
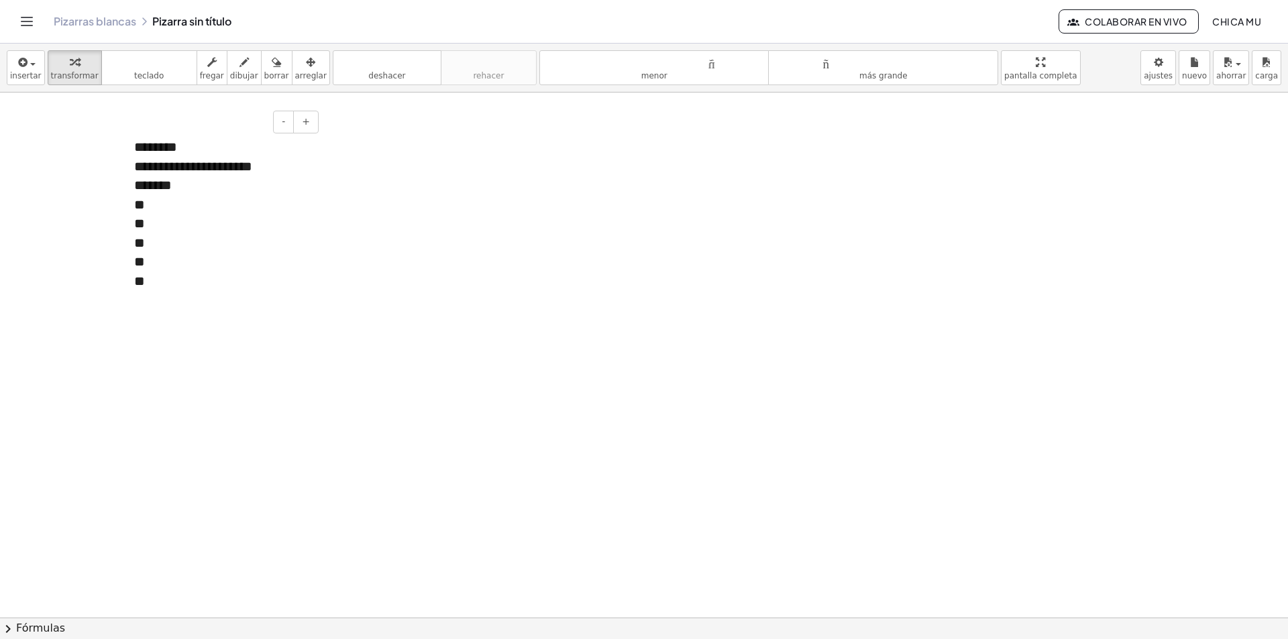
click at [205, 167] on font "**********" at bounding box center [193, 166] width 118 height 13
click at [194, 197] on div "**" at bounding box center [221, 204] width 174 height 19
click at [193, 185] on div "*******" at bounding box center [221, 185] width 174 height 19
click at [173, 206] on div "**" at bounding box center [221, 204] width 174 height 19
click at [159, 207] on div "**" at bounding box center [221, 204] width 174 height 19
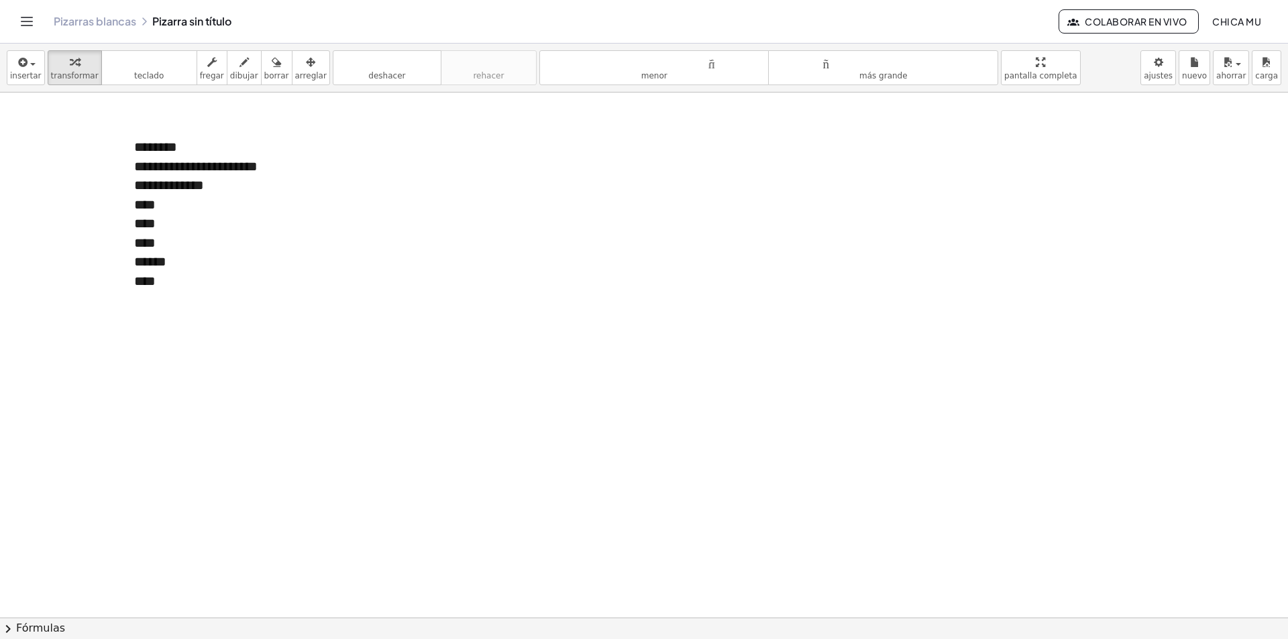
click at [21, 58] on icon "button" at bounding box center [22, 62] width 12 height 16
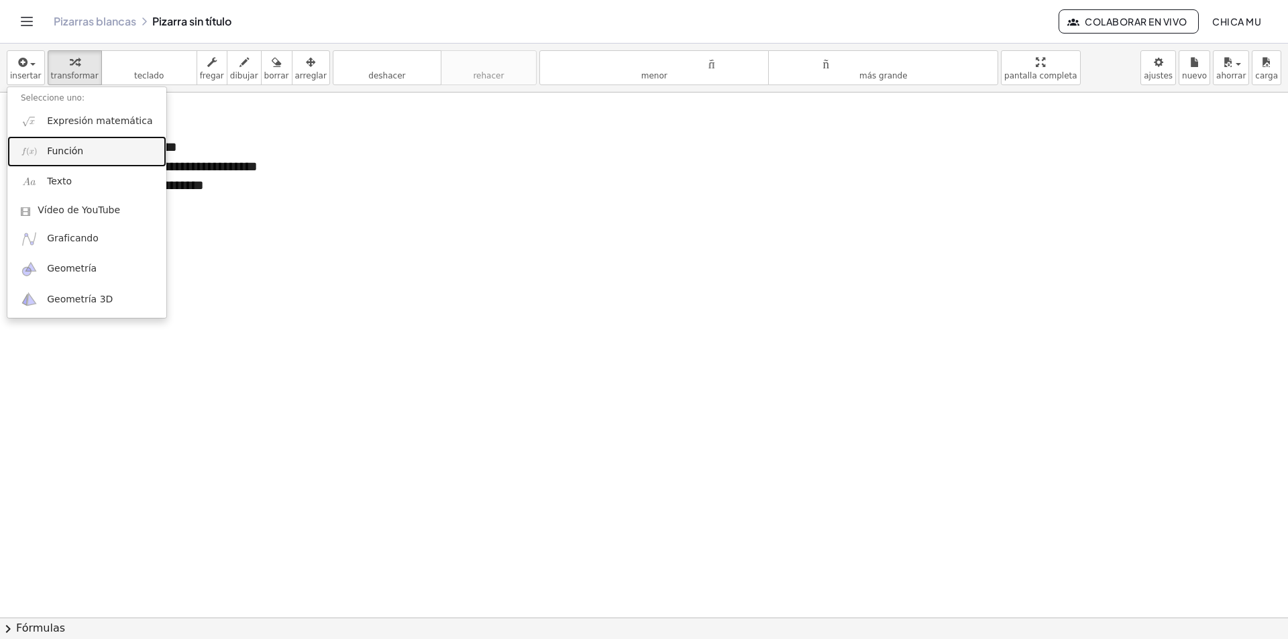
click at [71, 149] on font "Función" at bounding box center [65, 151] width 36 height 11
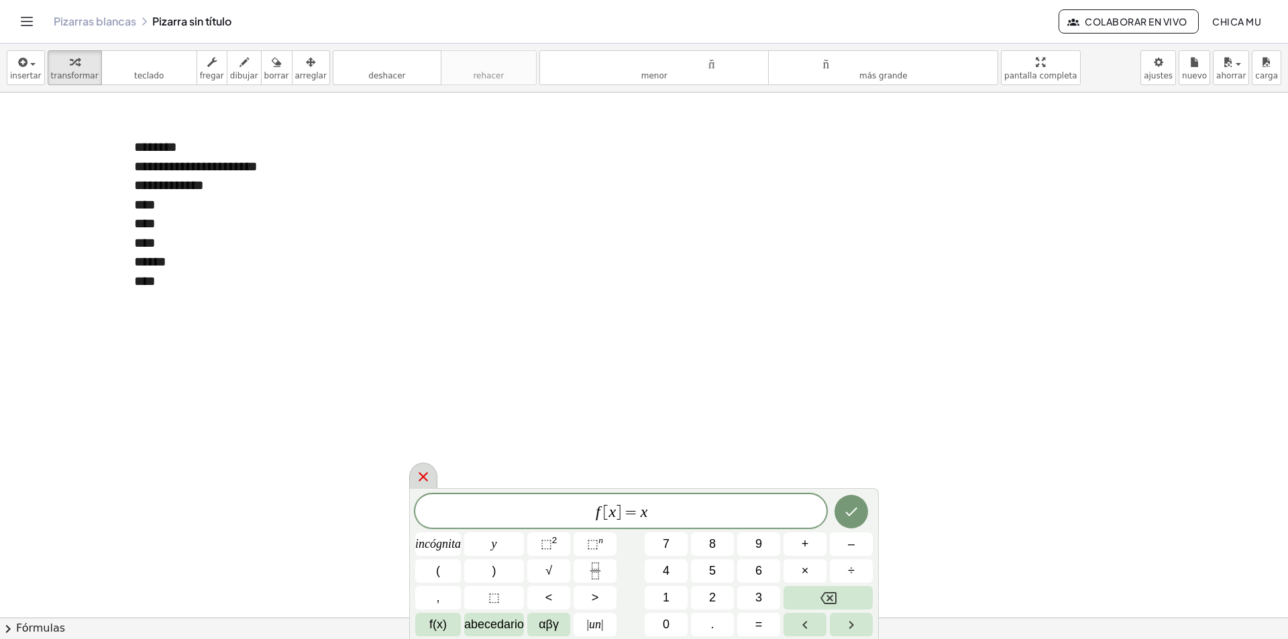
click at [421, 472] on icon at bounding box center [423, 477] width 16 height 16
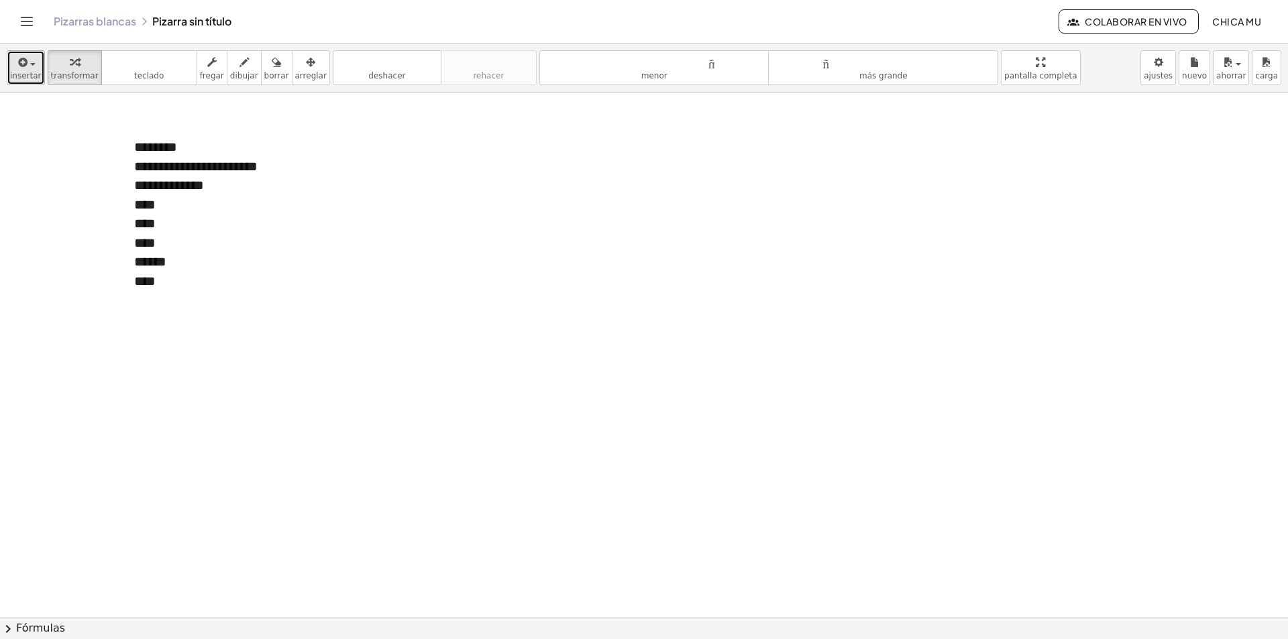
click at [17, 67] on icon "button" at bounding box center [22, 62] width 12 height 16
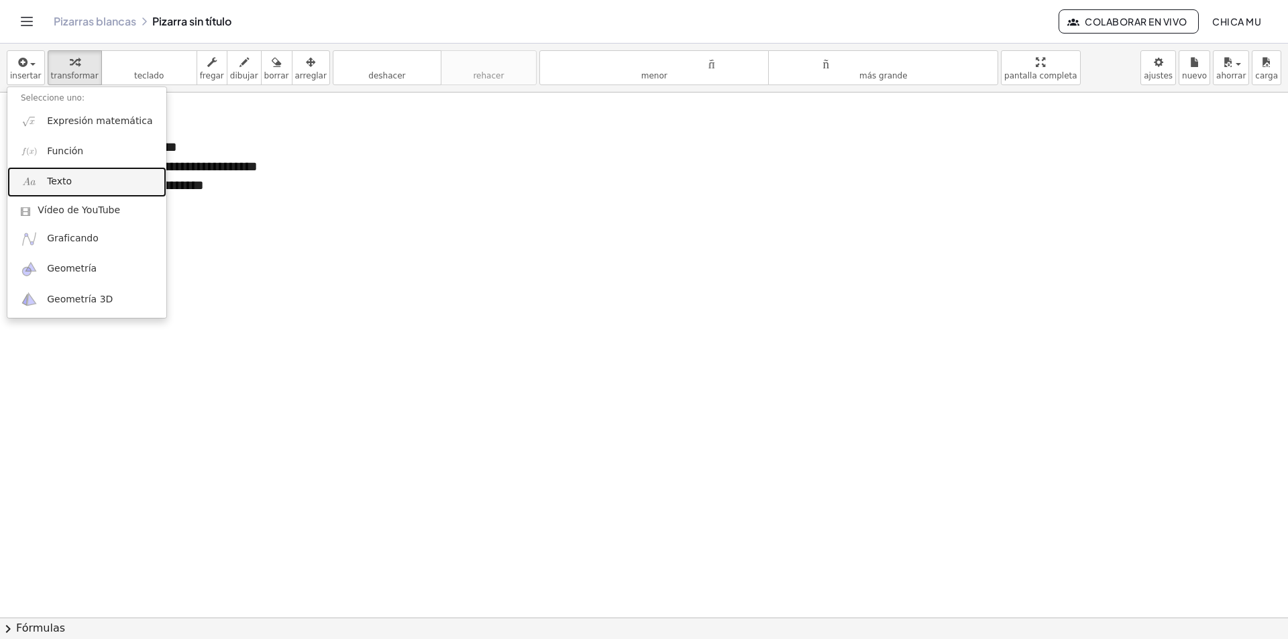
click at [95, 172] on link "Texto" at bounding box center [86, 182] width 159 height 30
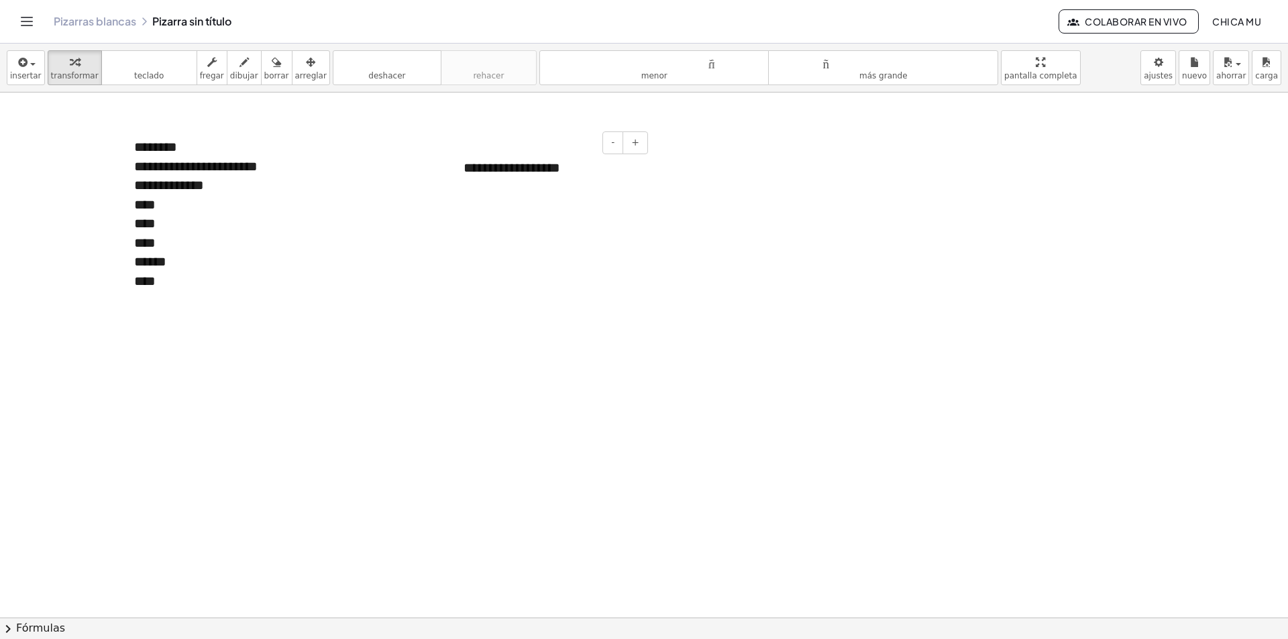
click at [472, 164] on font "**********" at bounding box center [512, 167] width 97 height 13
click at [307, 67] on button "arreglar" at bounding box center [311, 67] width 38 height 35
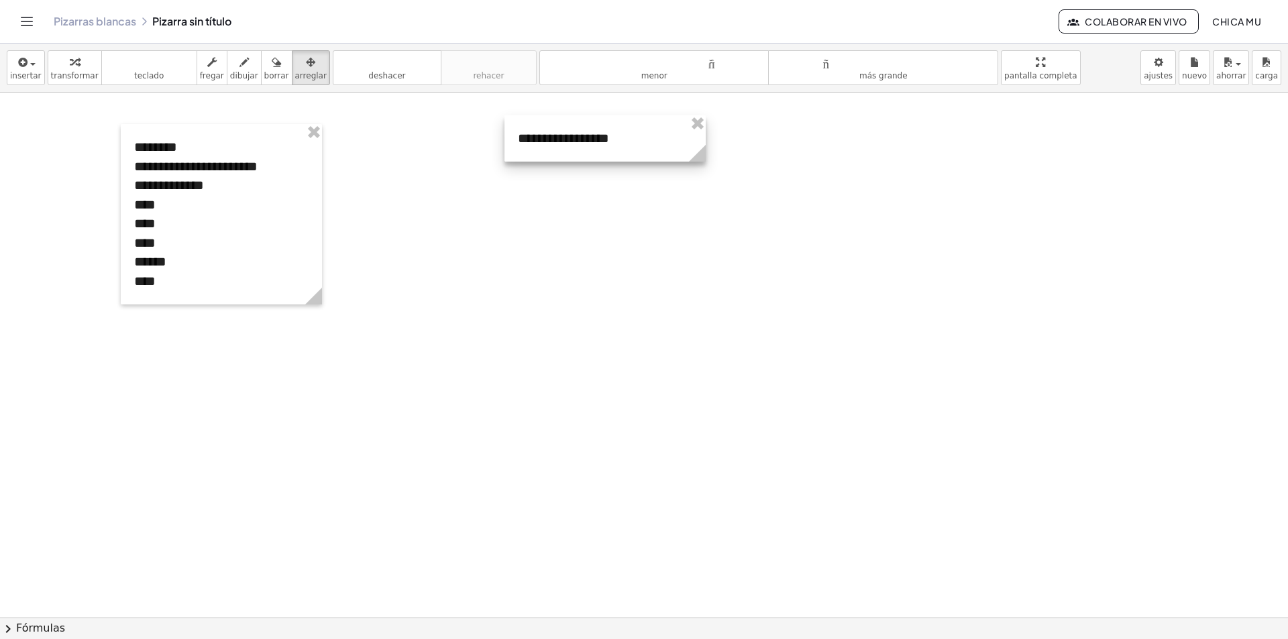
drag, startPoint x: 627, startPoint y: 153, endPoint x: 620, endPoint y: 157, distance: 8.4
click at [623, 156] on div at bounding box center [604, 138] width 201 height 46
click at [7, 67] on button "insertar" at bounding box center [26, 67] width 38 height 35
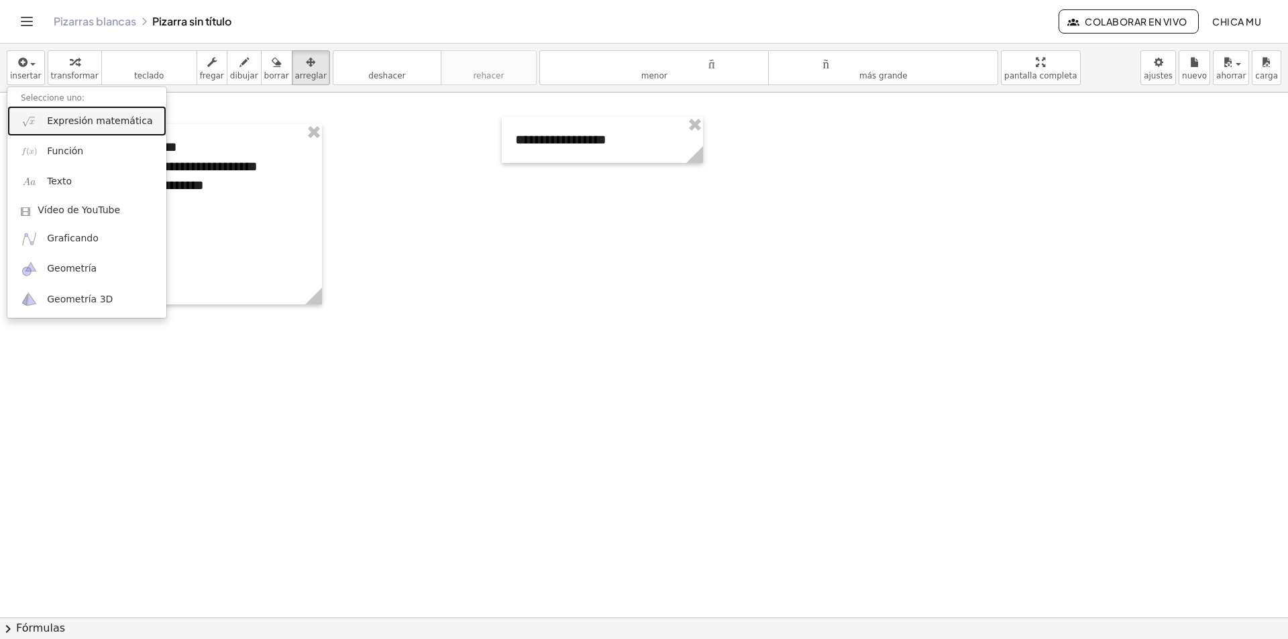
click at [76, 118] on font "Expresión matemática" at bounding box center [99, 120] width 105 height 11
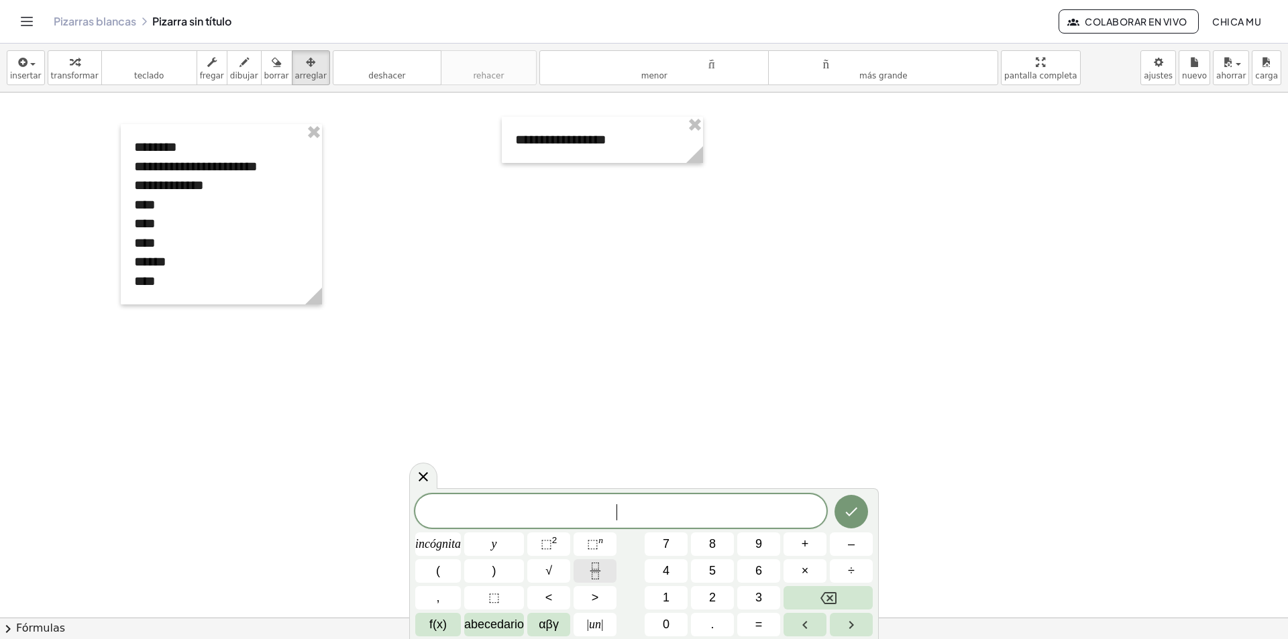
click at [593, 576] on icon "Fracción" at bounding box center [595, 571] width 17 height 17
click at [445, 571] on button "(" at bounding box center [438, 570] width 46 height 23
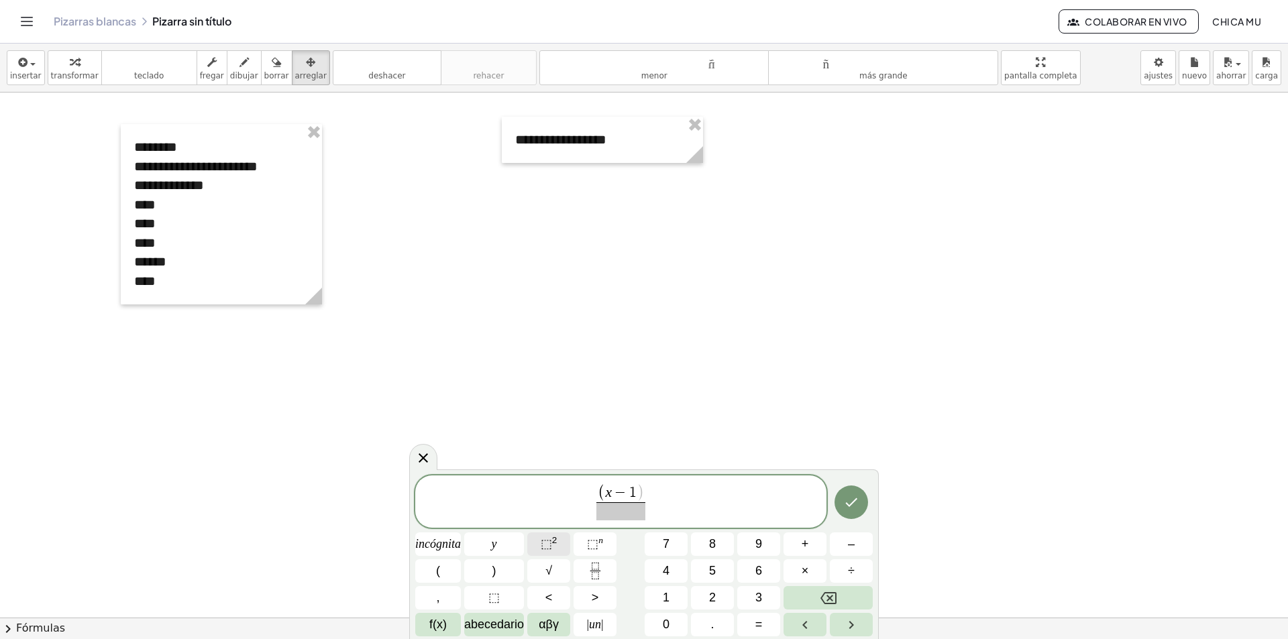
click at [549, 546] on font "⬚" at bounding box center [546, 543] width 11 height 13
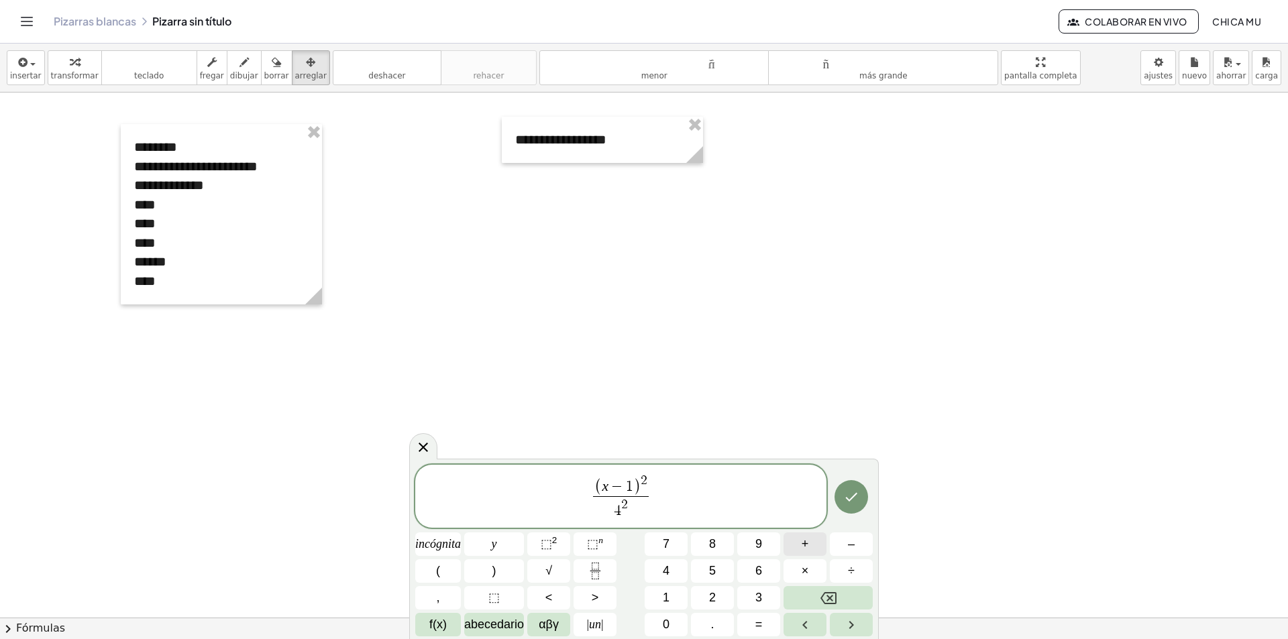
click at [798, 545] on button "+" at bounding box center [805, 544] width 43 height 23
click at [595, 568] on icon "Fracción" at bounding box center [595, 571] width 17 height 17
click at [455, 564] on button "(" at bounding box center [438, 570] width 46 height 23
click at [547, 541] on font "⬚" at bounding box center [546, 543] width 11 height 13
click at [542, 548] on font "⬚" at bounding box center [546, 543] width 11 height 13
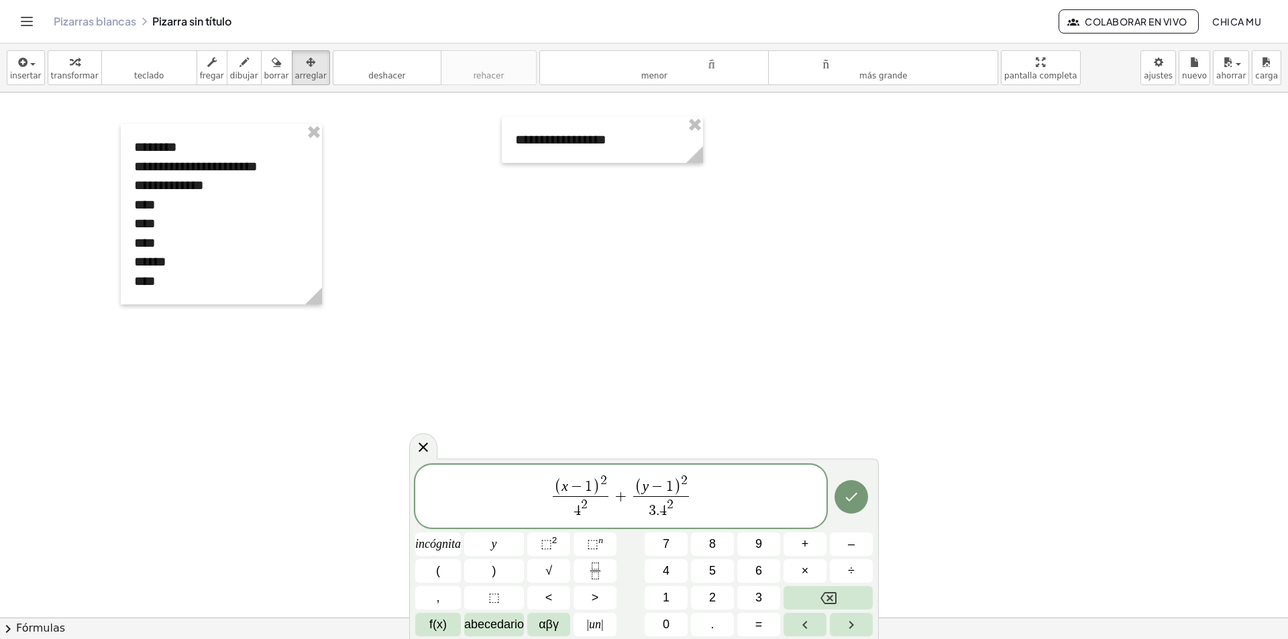
click at [714, 488] on span "( x − 1 ) 2 4 2 ​ + ( y − 1 ) 2 3 . 4 2 ​ ​" at bounding box center [620, 497] width 411 height 49
click at [745, 616] on button "=" at bounding box center [758, 624] width 43 height 23
click at [675, 601] on button "1" at bounding box center [666, 597] width 43 height 23
click at [842, 497] on button "Hecho" at bounding box center [852, 497] width 34 height 34
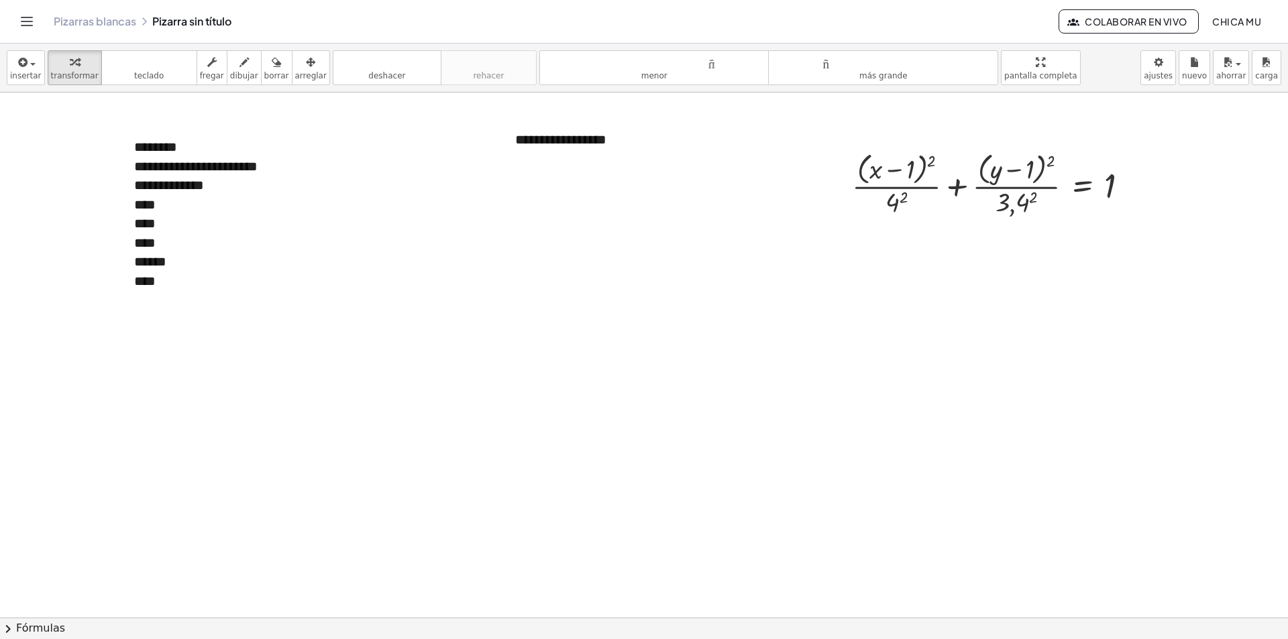
click at [324, 66] on div "insertar Seleccione uno: Expresión matemática Función Texto Vídeo de YouTube Gr…" at bounding box center [644, 68] width 1288 height 49
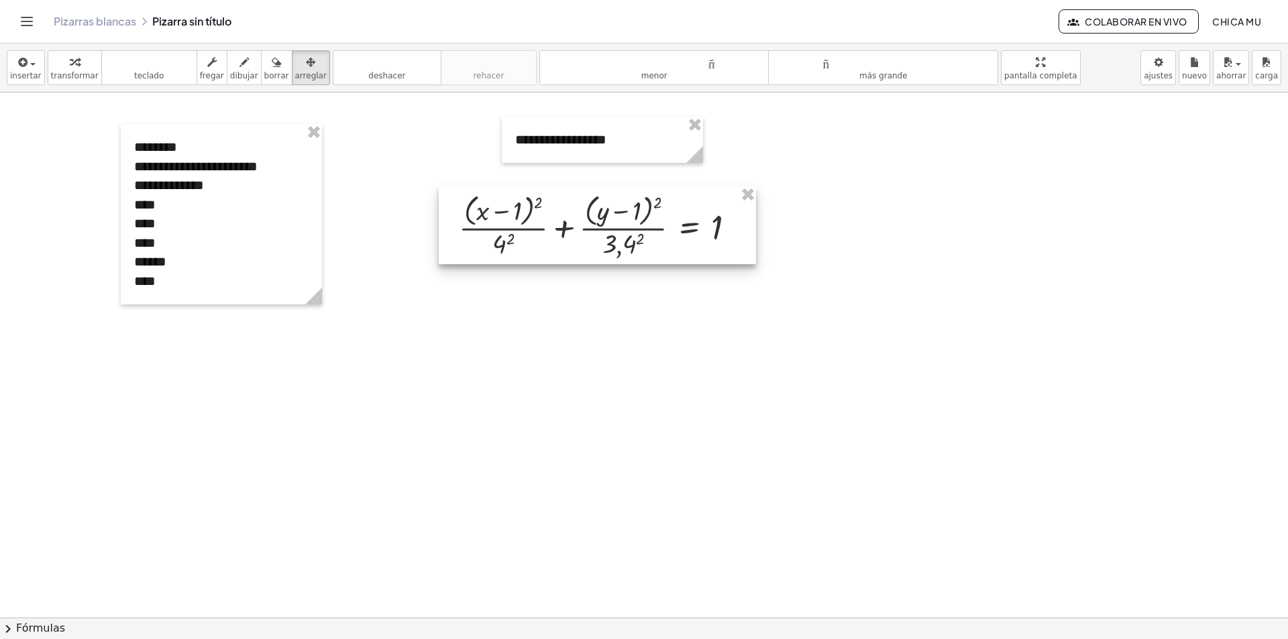
drag, startPoint x: 940, startPoint y: 154, endPoint x: 547, endPoint y: 195, distance: 395.3
click at [547, 195] on div at bounding box center [597, 225] width 317 height 78
click at [156, 67] on font "teclado" at bounding box center [149, 62] width 89 height 13
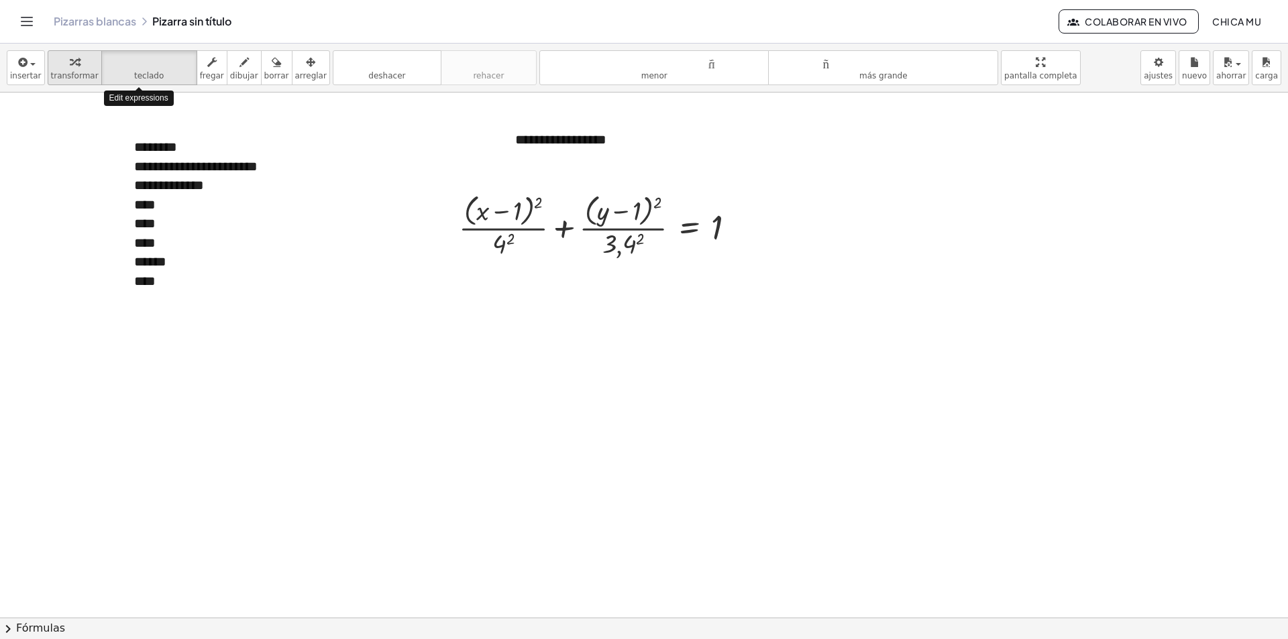
click at [82, 63] on div "button" at bounding box center [75, 62] width 48 height 16
click at [644, 238] on div at bounding box center [602, 225] width 301 height 71
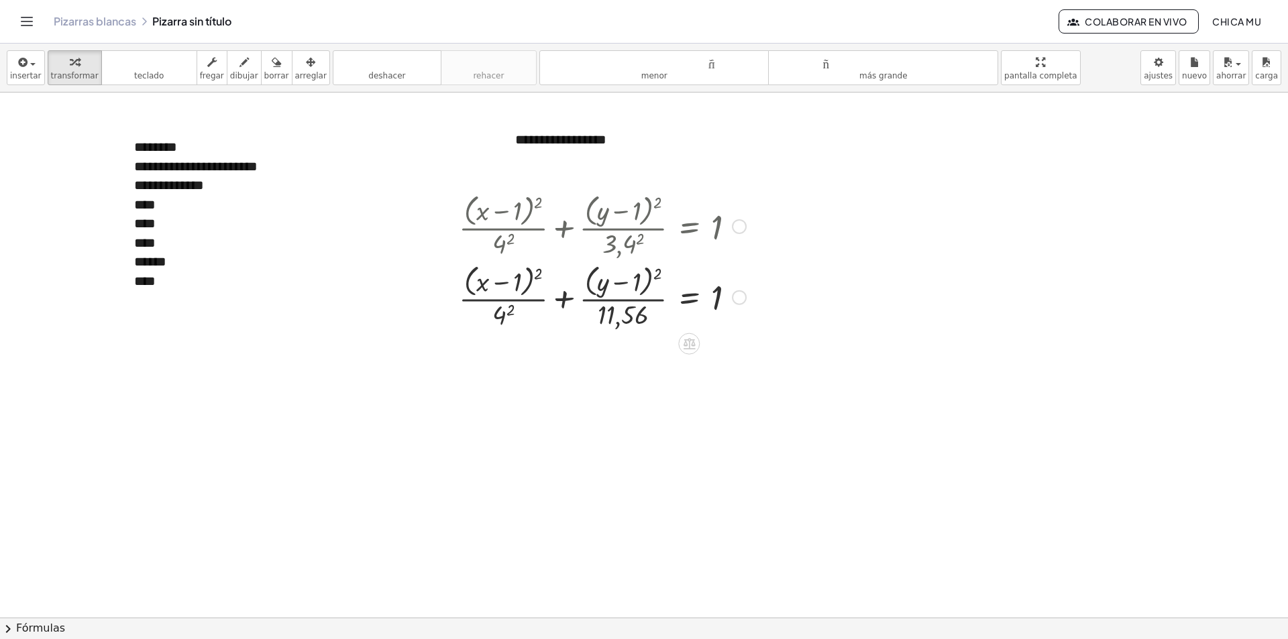
click at [515, 307] on div at bounding box center [602, 296] width 301 height 71
click at [508, 308] on div at bounding box center [602, 296] width 301 height 71
click at [34, 76] on font "insertar" at bounding box center [26, 75] width 32 height 9
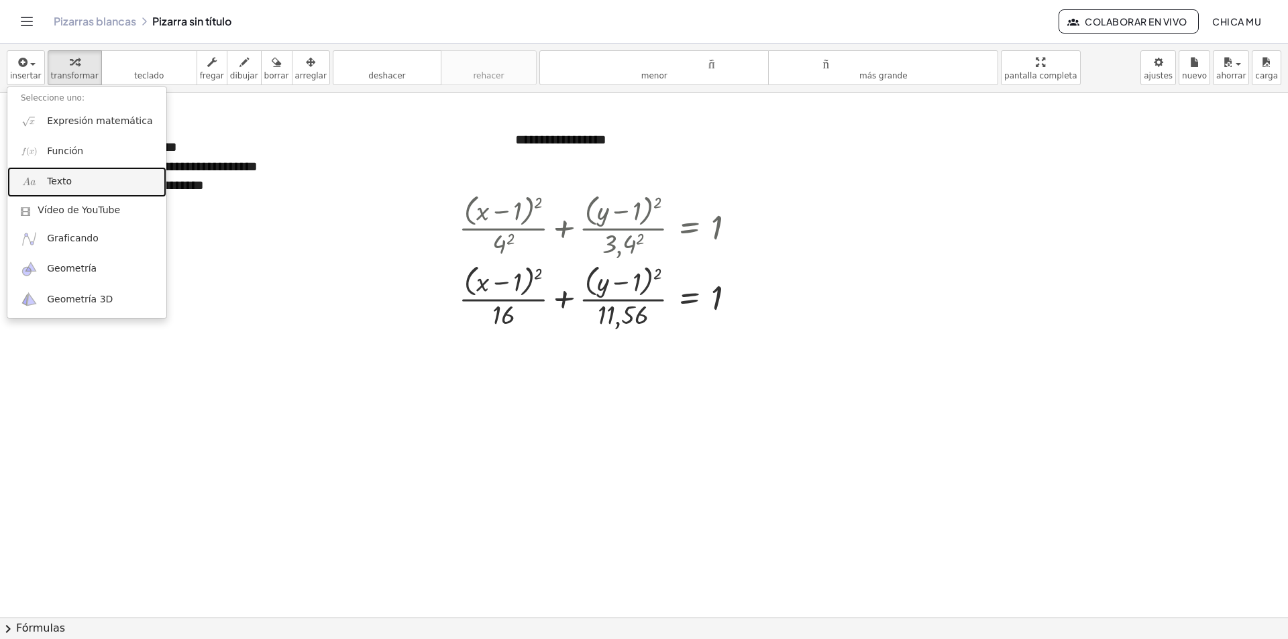
click at [75, 177] on link "Texto" at bounding box center [86, 182] width 159 height 30
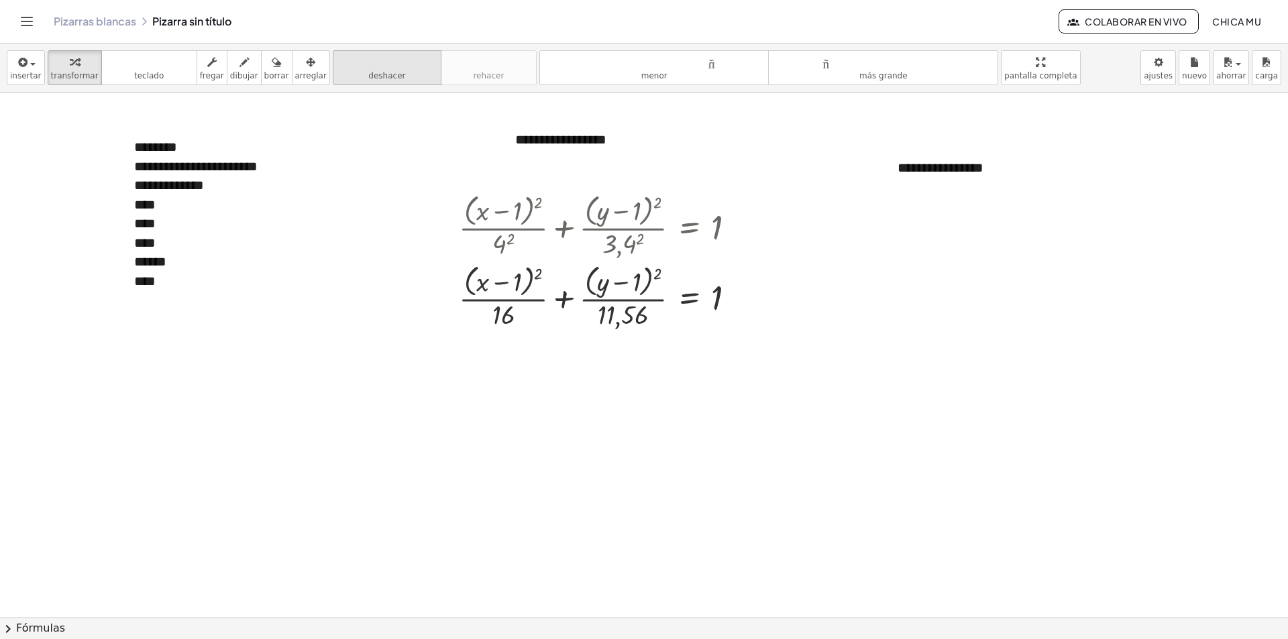
click at [306, 66] on icon "button" at bounding box center [310, 62] width 9 height 16
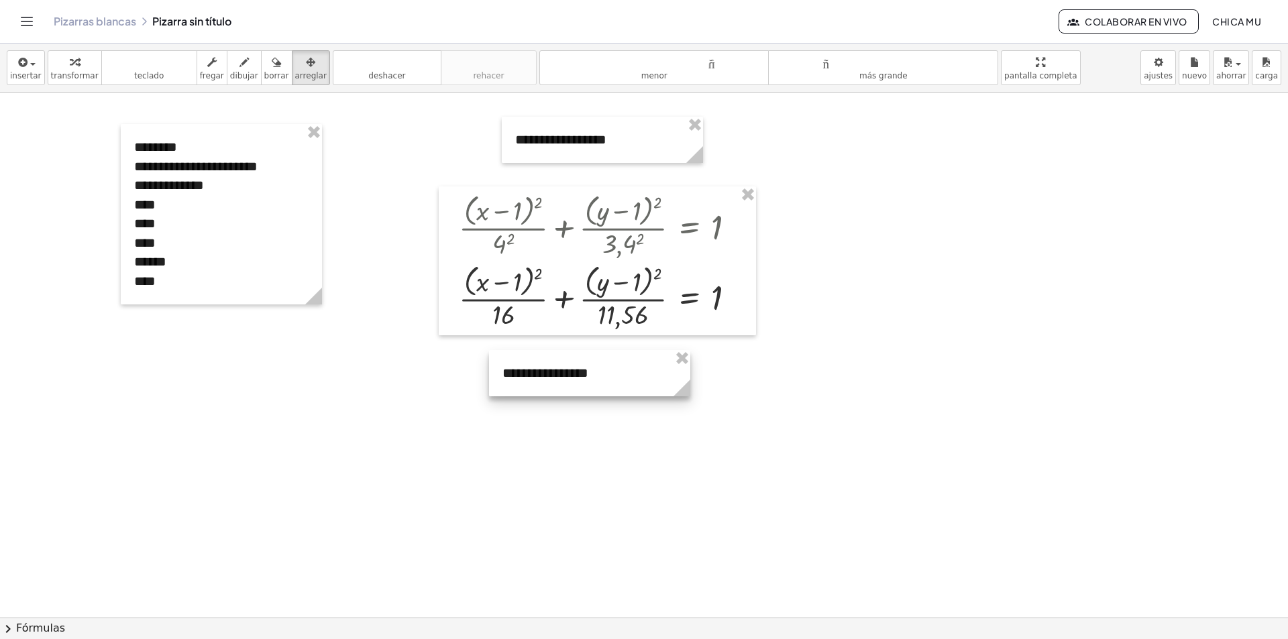
drag, startPoint x: 924, startPoint y: 189, endPoint x: 631, endPoint y: 303, distance: 315.2
click at [536, 385] on div at bounding box center [589, 373] width 201 height 46
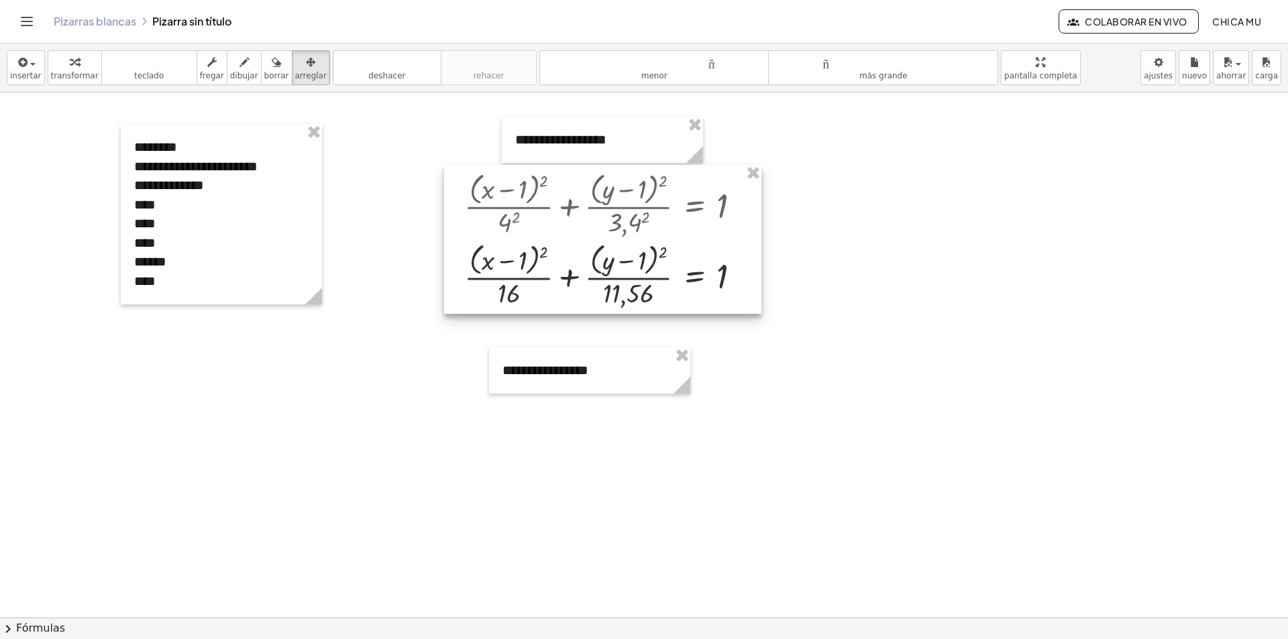
drag, startPoint x: 643, startPoint y: 293, endPoint x: 648, endPoint y: 276, distance: 18.2
click at [648, 276] on div at bounding box center [602, 239] width 317 height 149
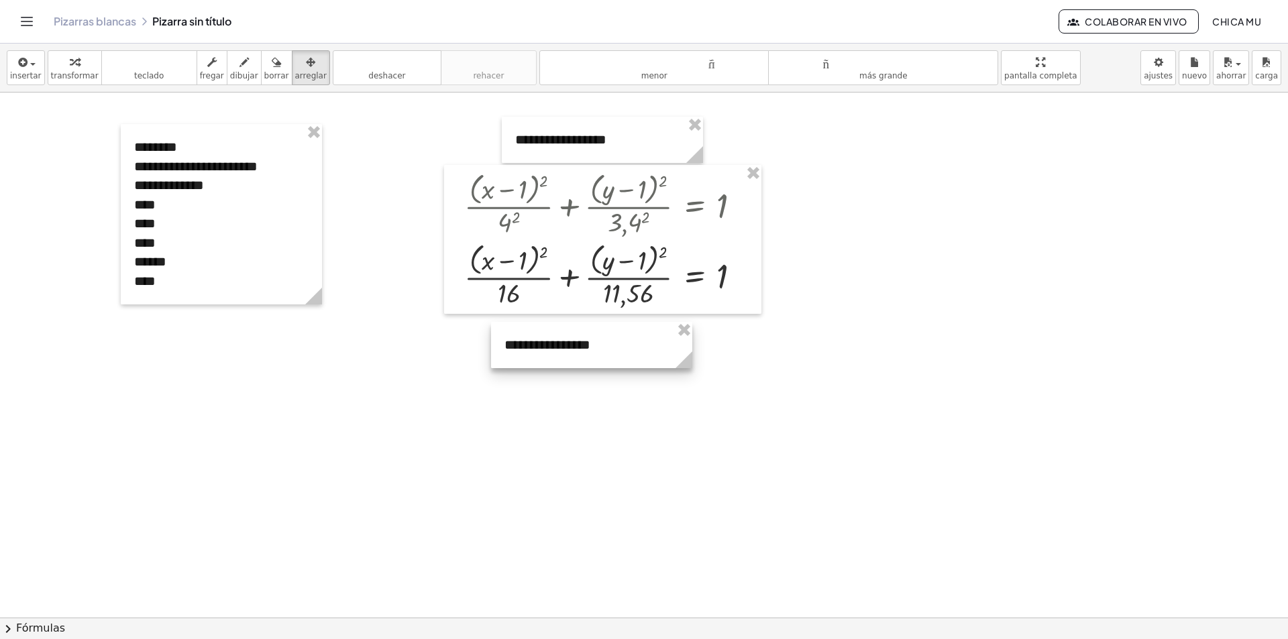
drag, startPoint x: 639, startPoint y: 354, endPoint x: 647, endPoint y: 345, distance: 11.4
click at [647, 346] on div at bounding box center [591, 345] width 201 height 46
click at [11, 58] on div "button" at bounding box center [26, 62] width 32 height 16
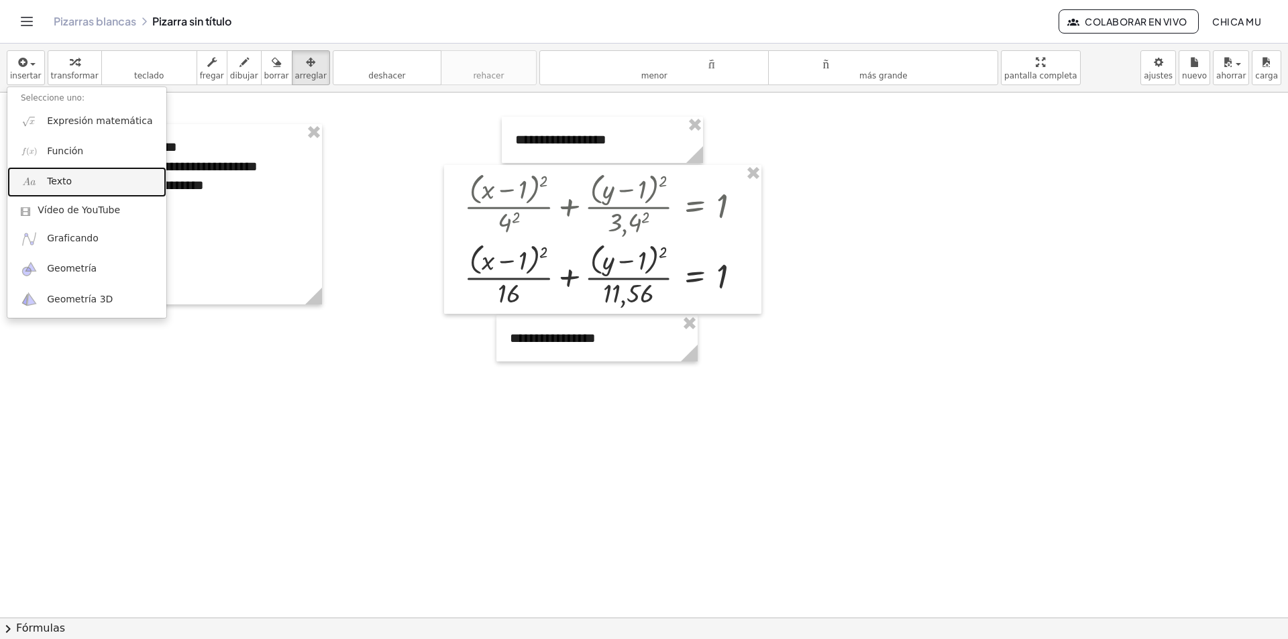
click at [76, 174] on link "Texto" at bounding box center [86, 182] width 159 height 30
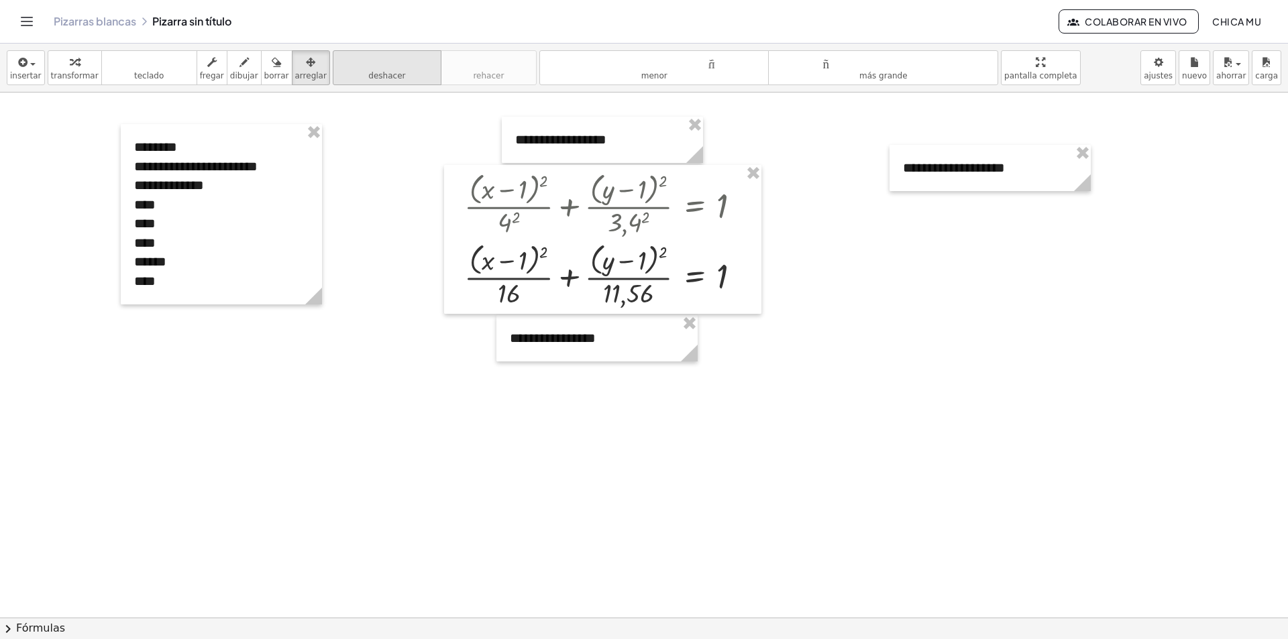
drag, startPoint x: 298, startPoint y: 64, endPoint x: 311, endPoint y: 64, distance: 13.4
click at [303, 64] on div "button" at bounding box center [311, 62] width 32 height 16
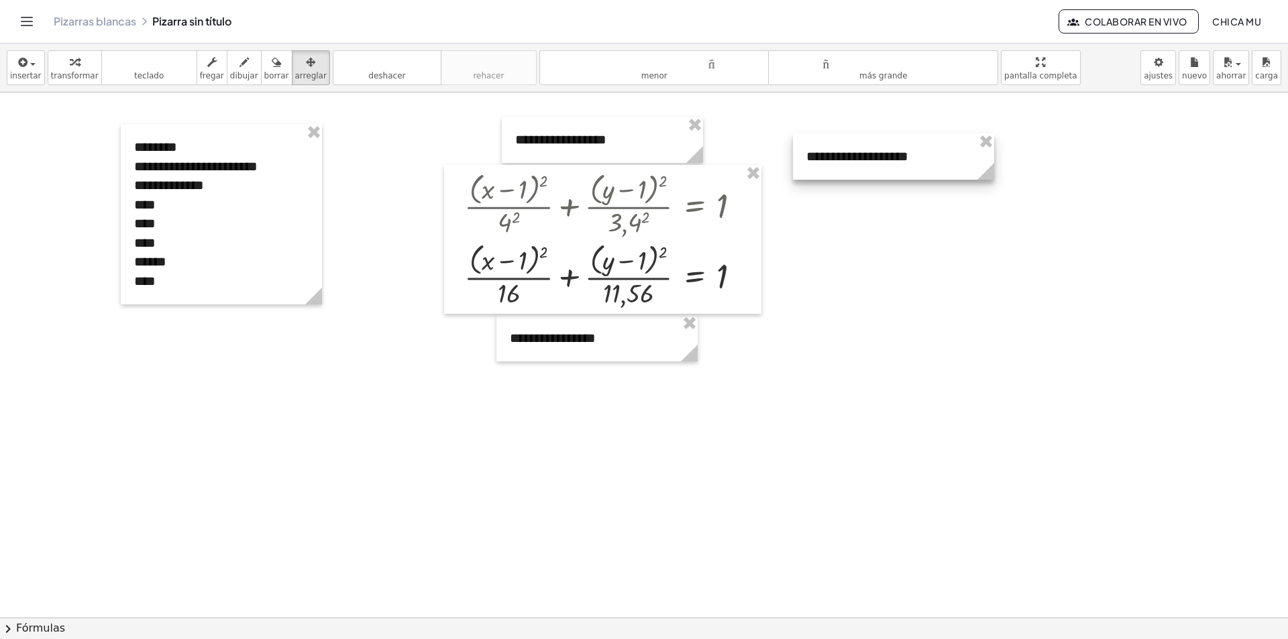
drag, startPoint x: 947, startPoint y: 157, endPoint x: 860, endPoint y: 166, distance: 87.6
click at [851, 146] on div at bounding box center [893, 156] width 201 height 46
drag, startPoint x: 865, startPoint y: 288, endPoint x: 840, endPoint y: 323, distance: 43.2
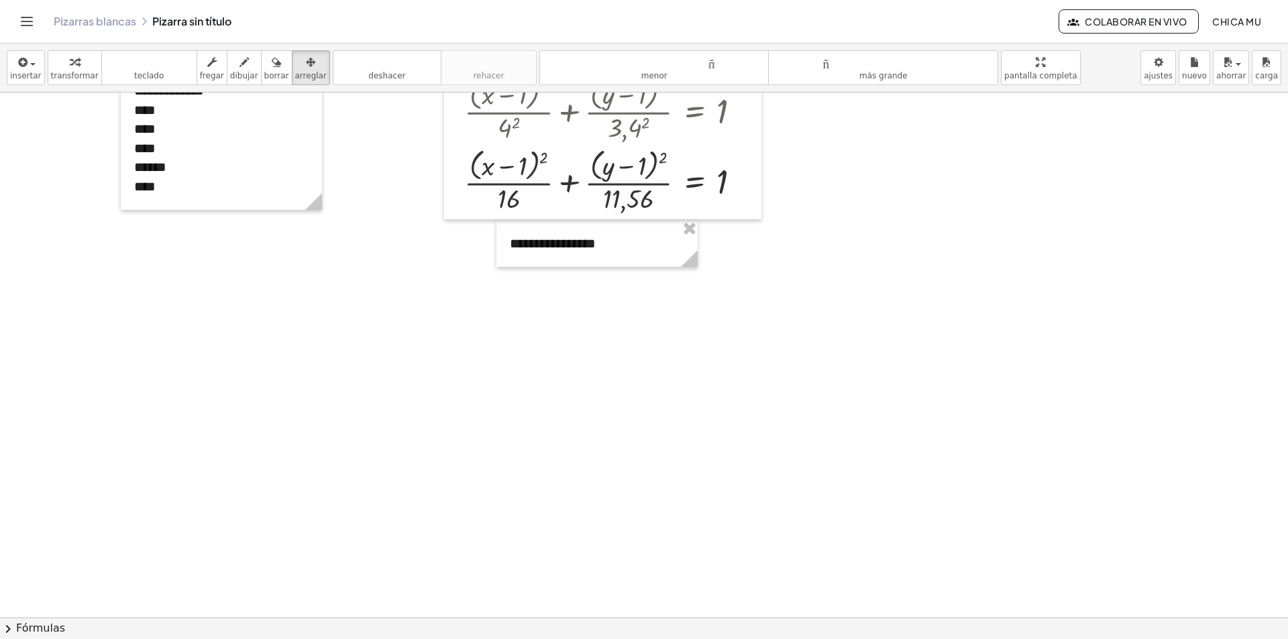
scroll to position [134, 0]
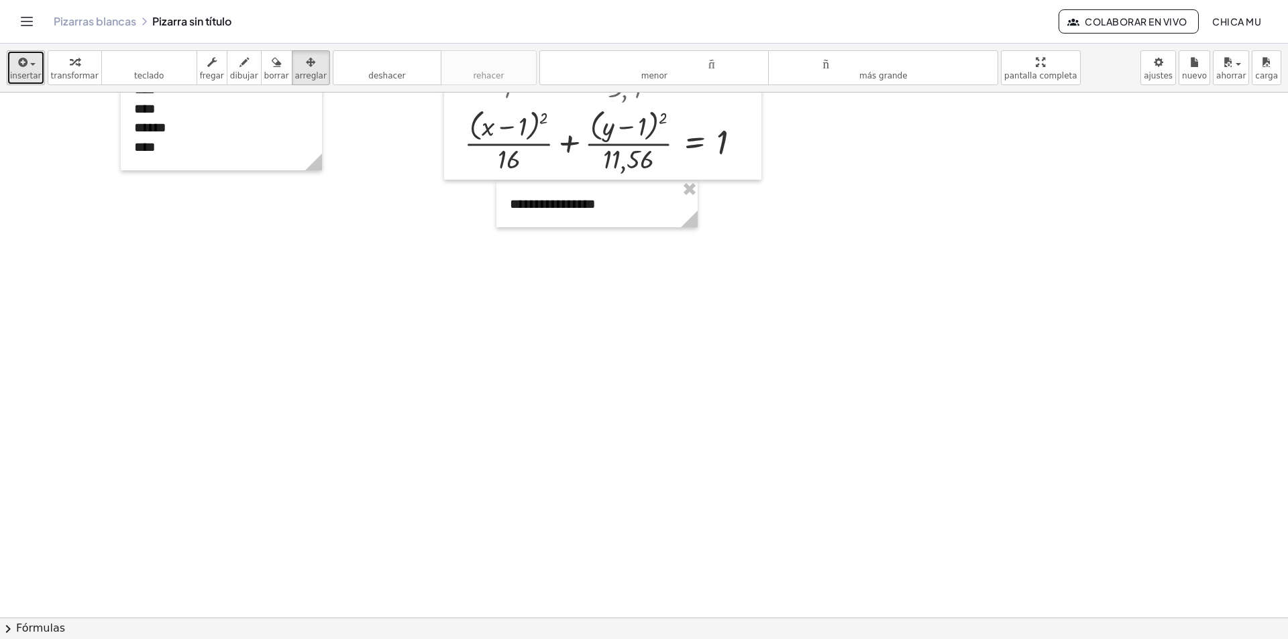
click at [20, 58] on icon "button" at bounding box center [22, 62] width 12 height 16
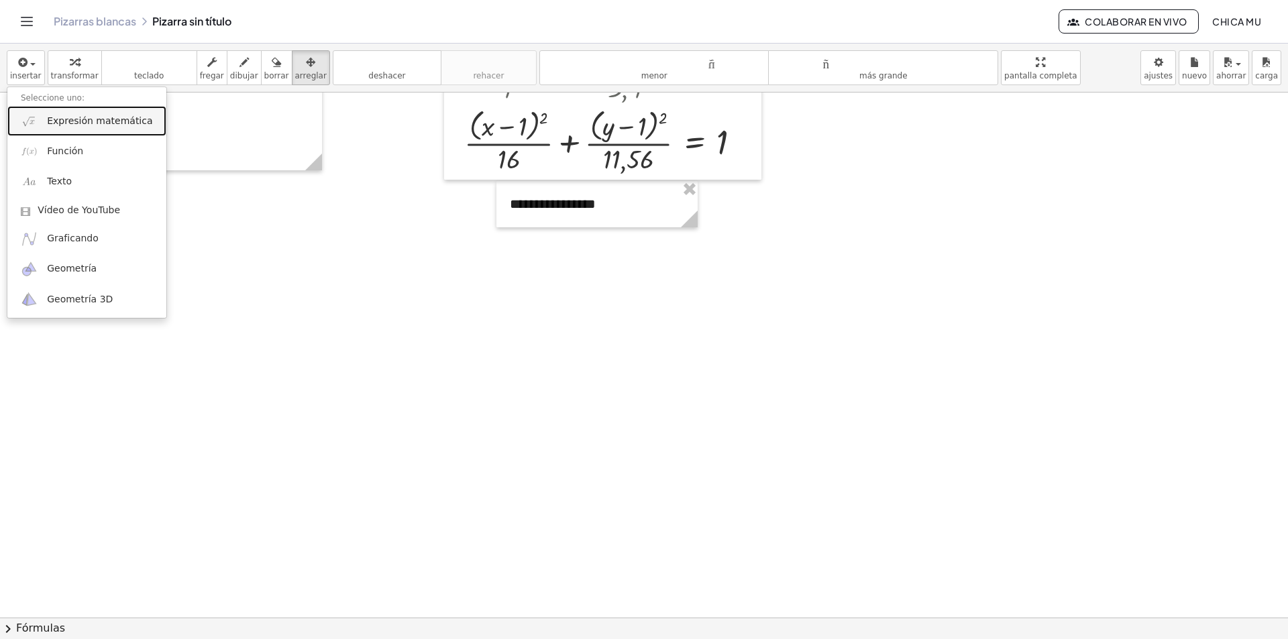
click at [75, 125] on font "Expresión matemática" at bounding box center [99, 120] width 105 height 11
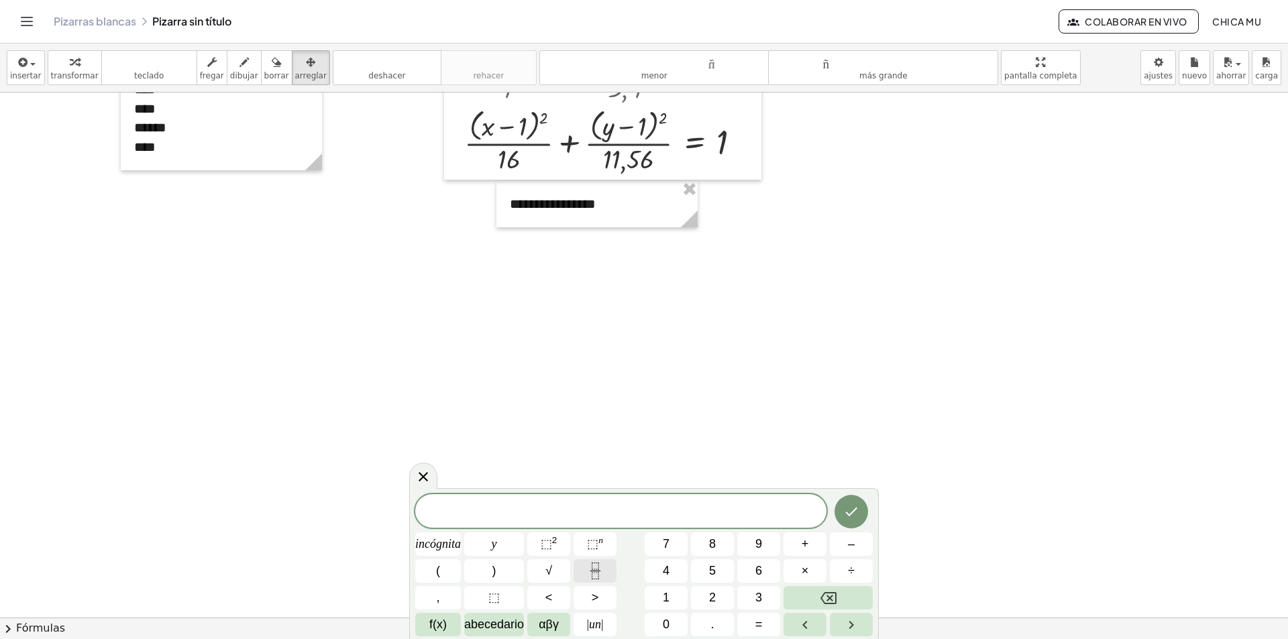
click at [594, 567] on icon "Fracción" at bounding box center [595, 571] width 17 height 17
click at [432, 566] on button "(" at bounding box center [438, 570] width 46 height 23
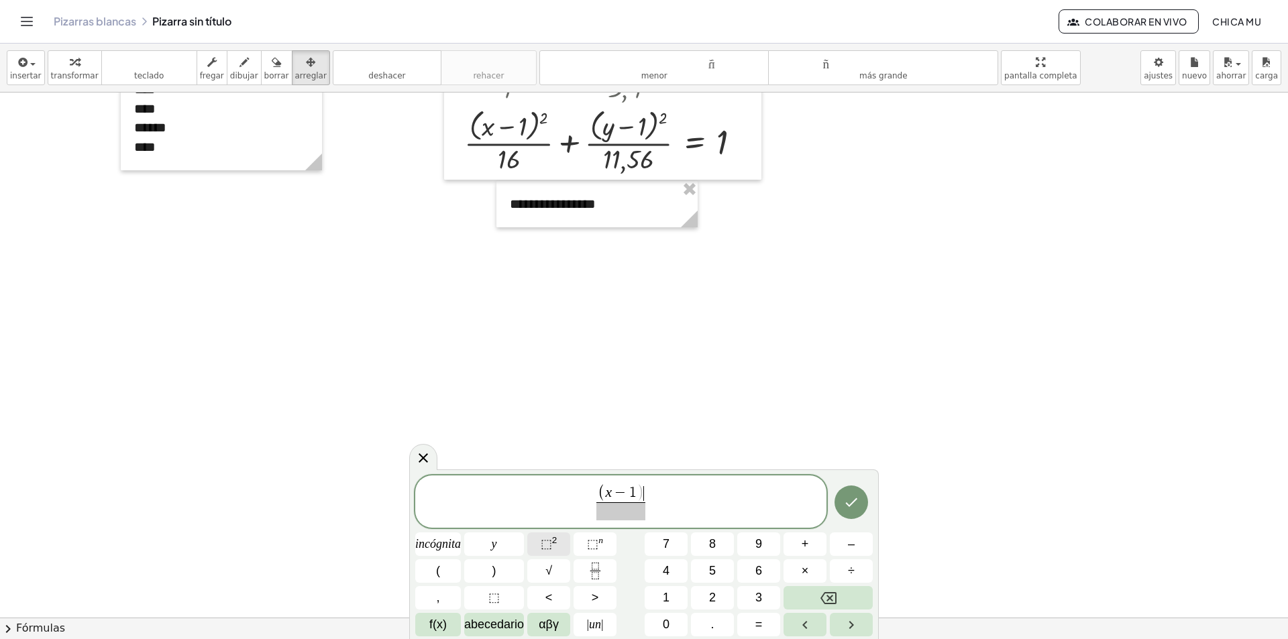
click at [549, 549] on font "⬚" at bounding box center [546, 543] width 11 height 13
click at [818, 553] on button "+" at bounding box center [805, 544] width 43 height 23
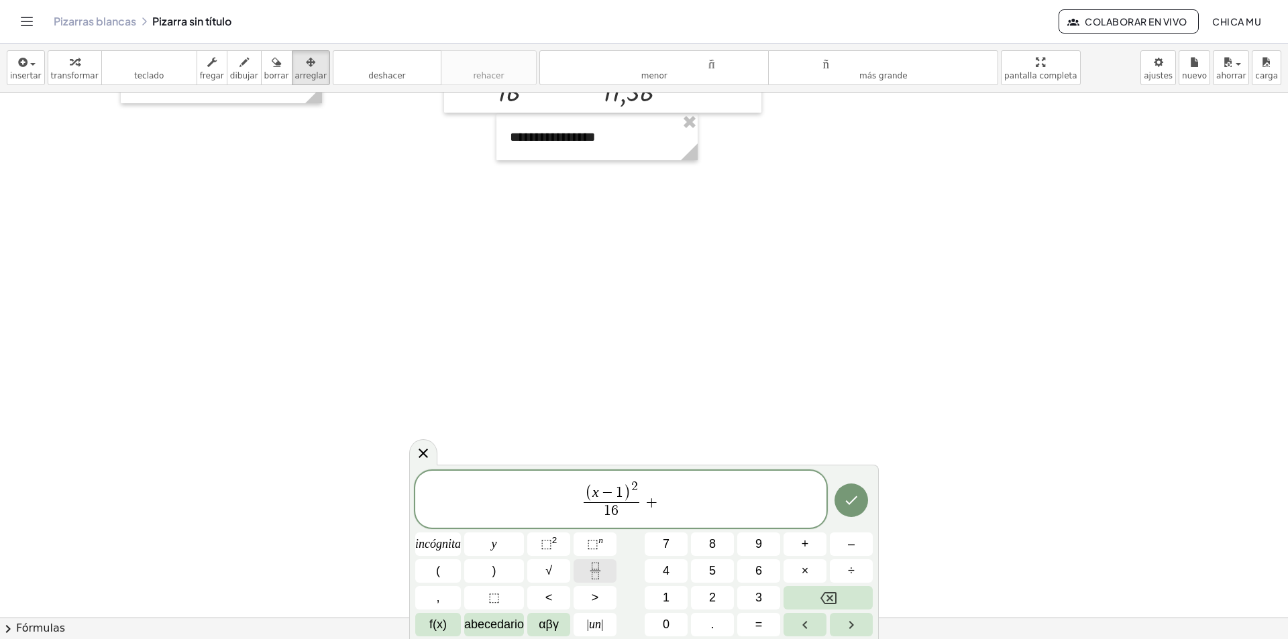
click at [590, 561] on button "Fracción" at bounding box center [595, 570] width 43 height 23
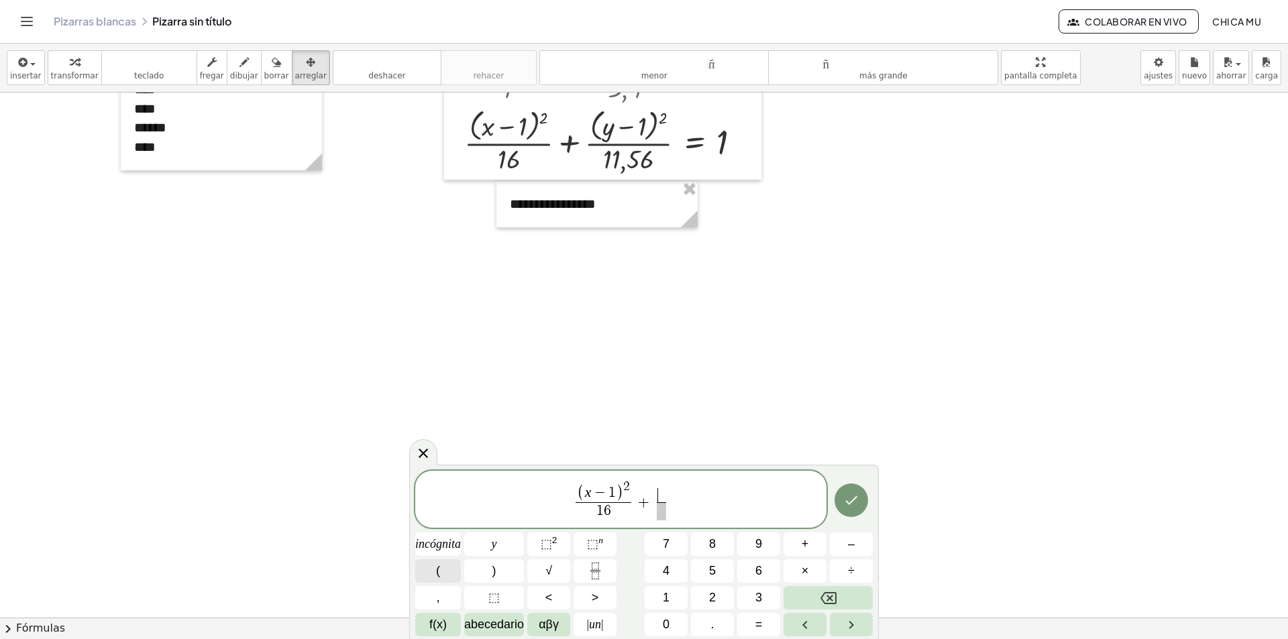
click at [451, 572] on button "(" at bounding box center [438, 570] width 46 height 23
click at [538, 549] on button "⬚ 2" at bounding box center [548, 544] width 43 height 23
click at [437, 606] on span "," at bounding box center [437, 598] width 3 height 18
click at [738, 502] on span "( x − 1 ) 2 1 6 ​ + ( y − 1 ) 2 1 1 , 5 6 ​ ​" at bounding box center [620, 500] width 411 height 43
click at [765, 616] on button "=" at bounding box center [758, 624] width 43 height 23
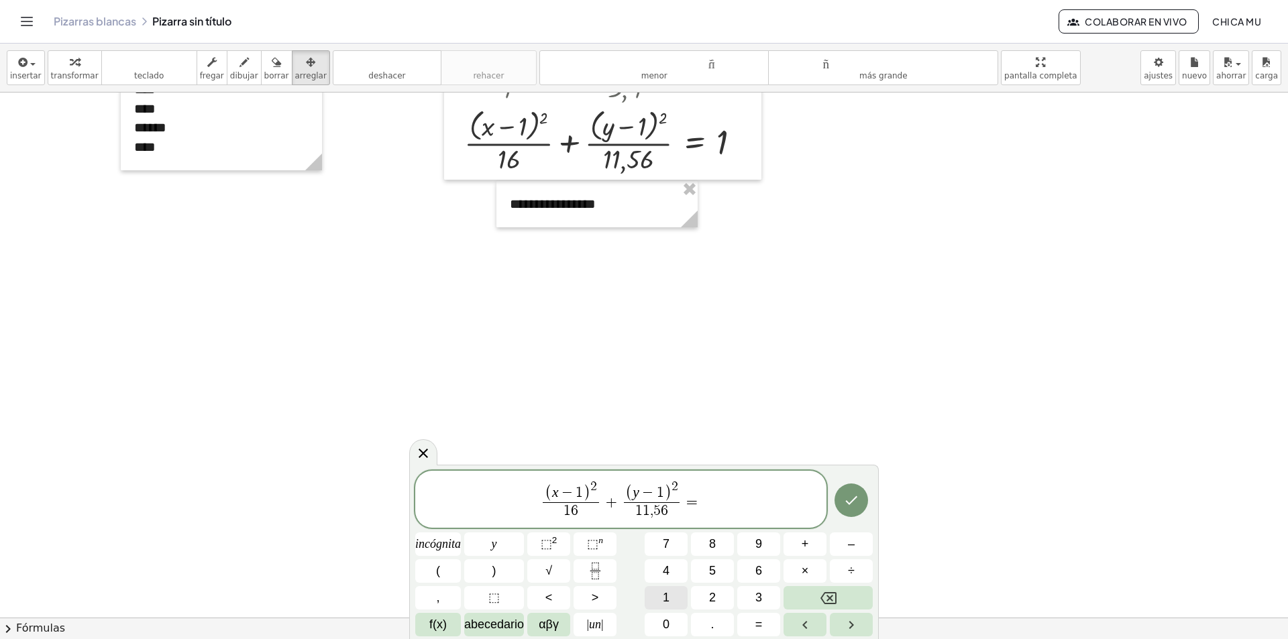
click at [676, 598] on button "1" at bounding box center [666, 597] width 43 height 23
click at [461, 533] on div at bounding box center [438, 544] width 46 height 23
click at [859, 511] on button "Hecho" at bounding box center [852, 501] width 34 height 34
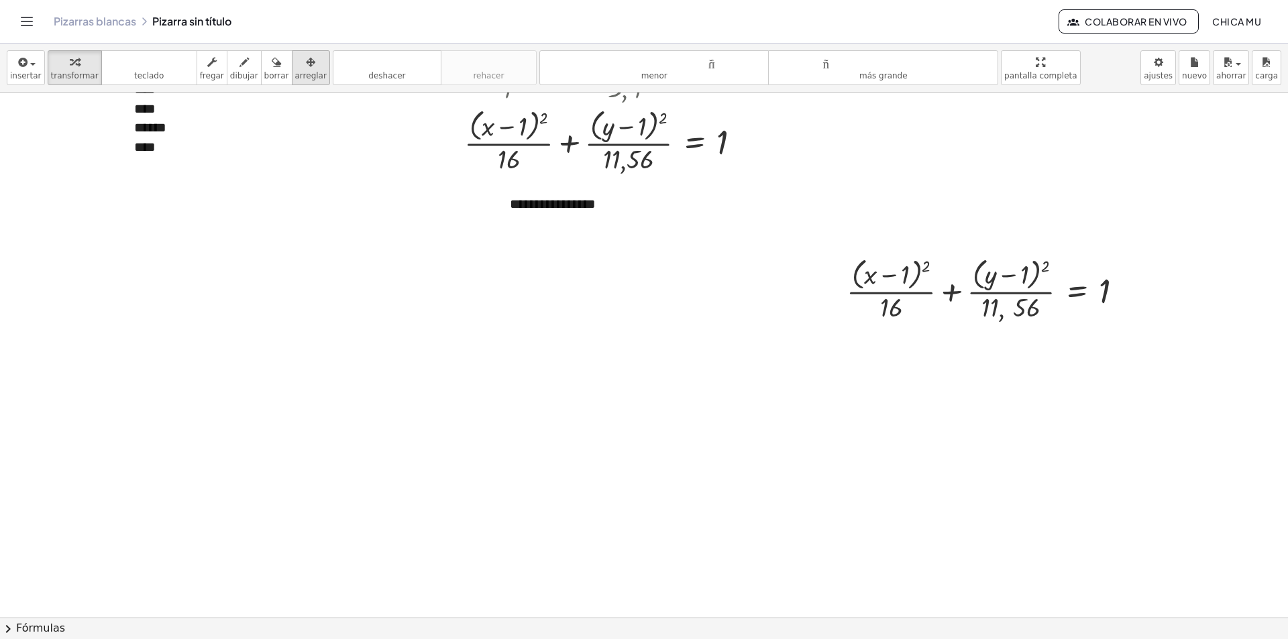
click at [295, 64] on div "button" at bounding box center [311, 62] width 32 height 16
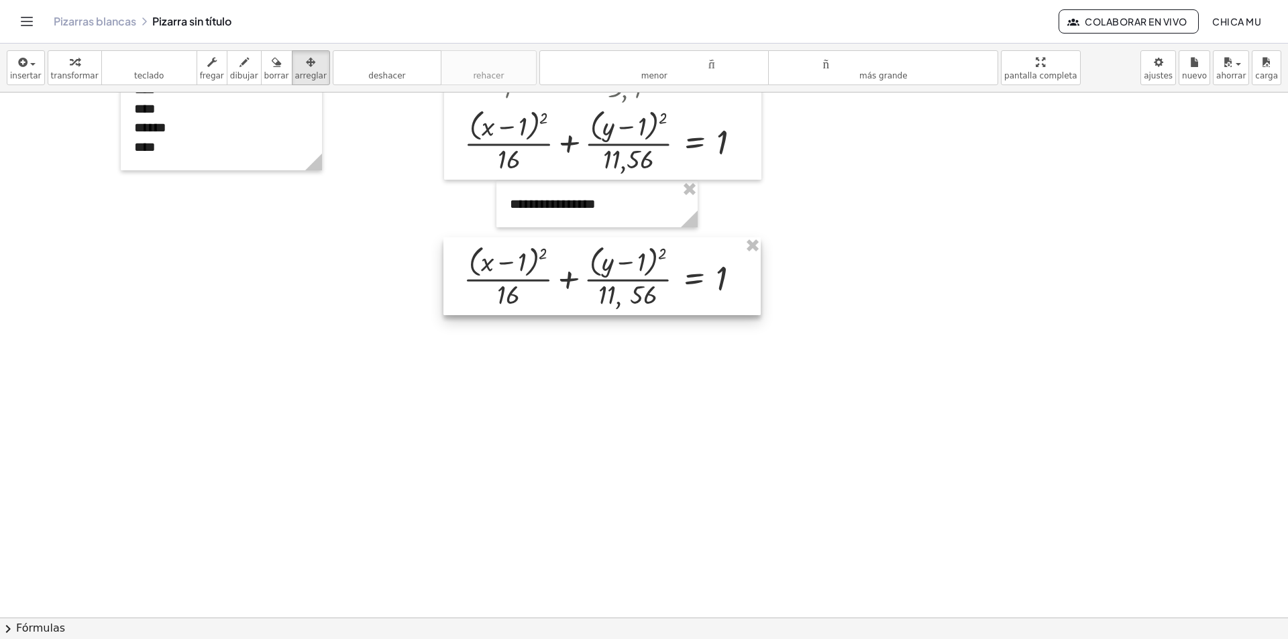
drag, startPoint x: 906, startPoint y: 294, endPoint x: 550, endPoint y: 276, distance: 356.0
click at [550, 276] on div at bounding box center [601, 276] width 317 height 78
click at [61, 74] on font "transformar" at bounding box center [75, 75] width 48 height 9
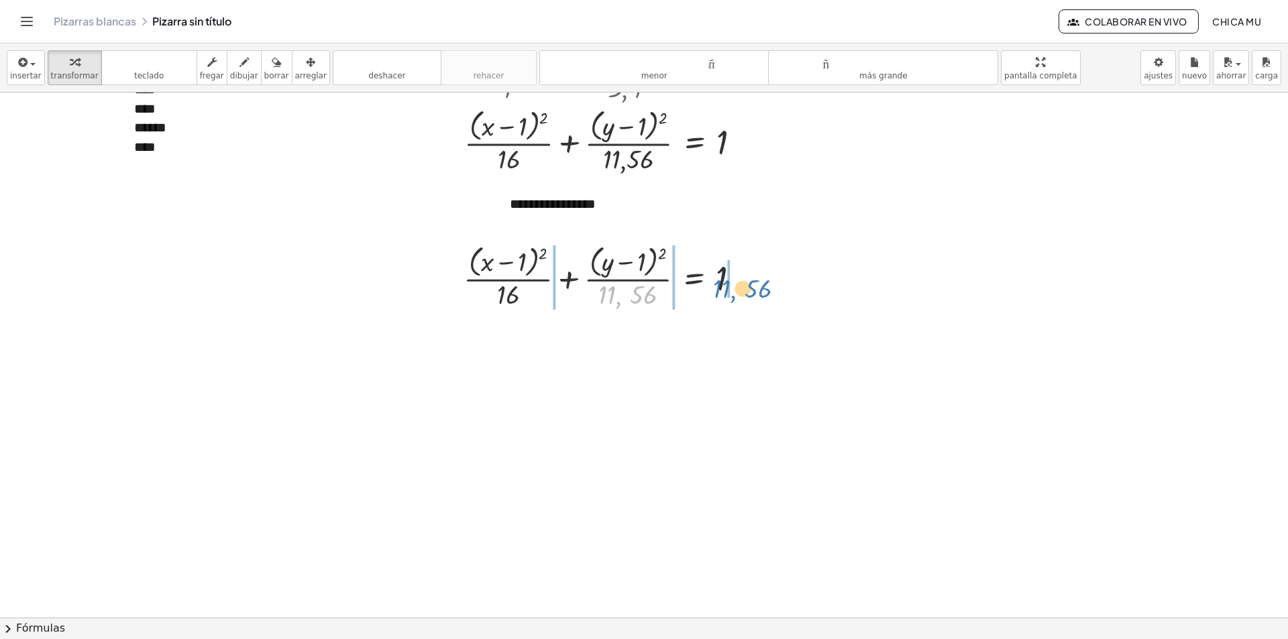
drag, startPoint x: 630, startPoint y: 294, endPoint x: 745, endPoint y: 288, distance: 114.9
click at [745, 288] on div at bounding box center [607, 276] width 301 height 71
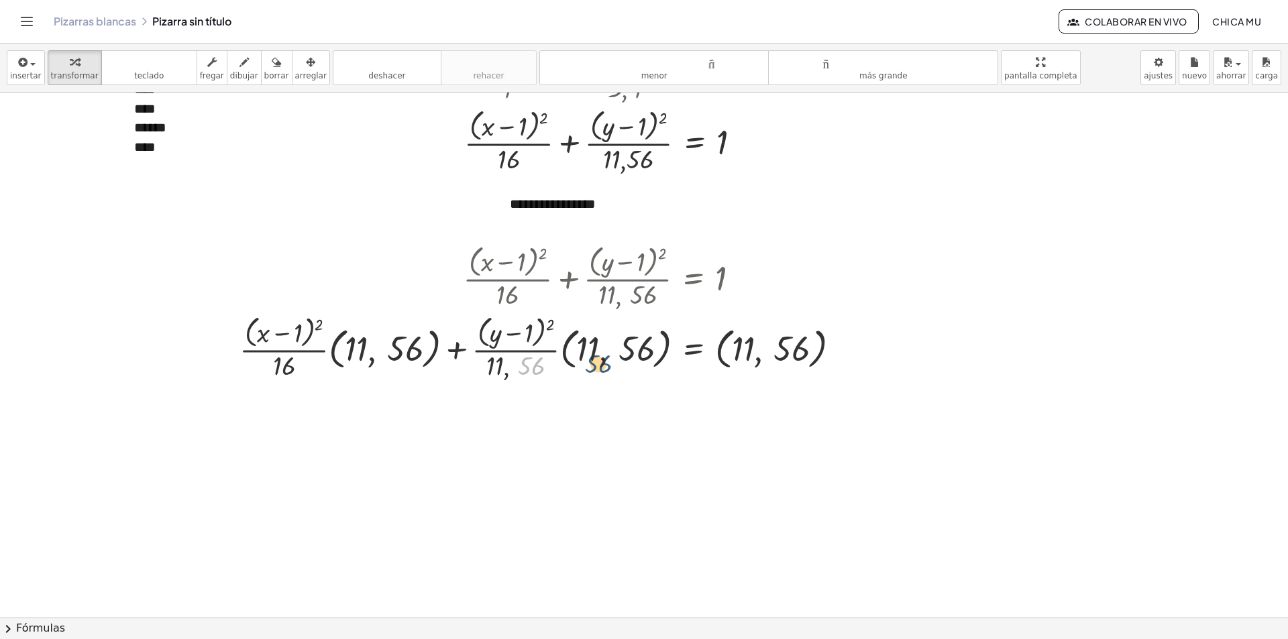
drag, startPoint x: 541, startPoint y: 366, endPoint x: 621, endPoint y: 360, distance: 80.1
click at [614, 362] on div at bounding box center [545, 347] width 625 height 71
click at [621, 360] on div at bounding box center [545, 347] width 625 height 71
drag, startPoint x: 477, startPoint y: 366, endPoint x: 498, endPoint y: 364, distance: 20.9
click at [513, 367] on div at bounding box center [545, 347] width 625 height 71
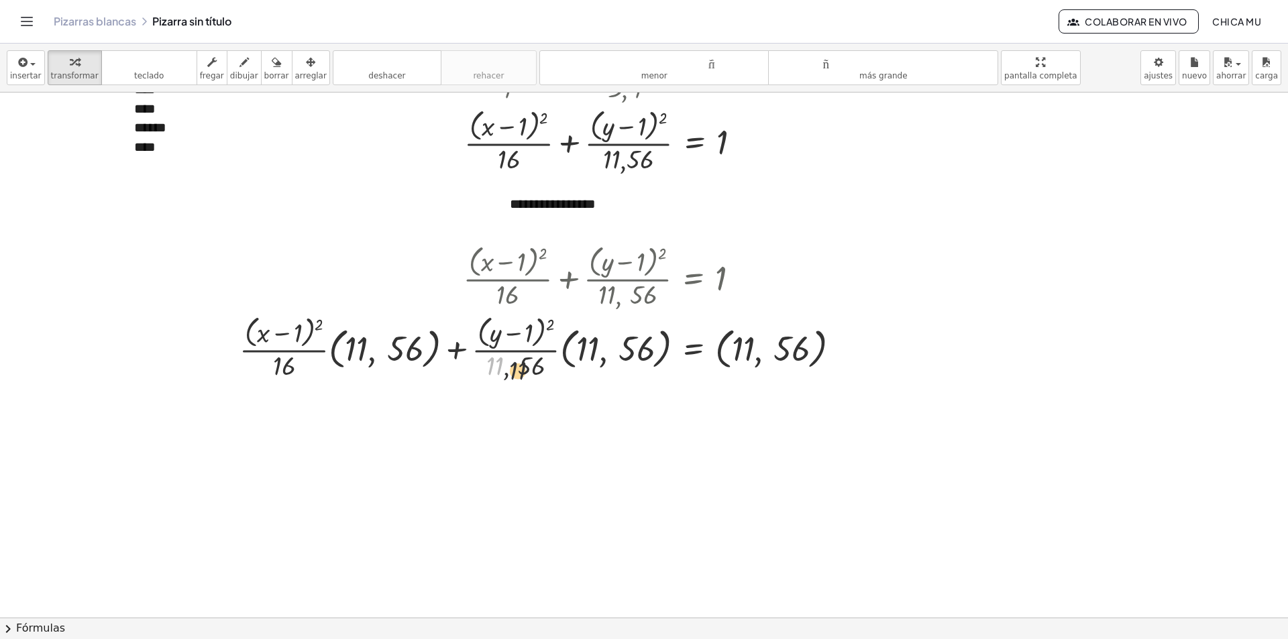
drag, startPoint x: 482, startPoint y: 360, endPoint x: 540, endPoint y: 366, distance: 58.7
click at [531, 368] on div at bounding box center [545, 347] width 625 height 71
drag, startPoint x: 599, startPoint y: 350, endPoint x: 576, endPoint y: 356, distance: 24.4
click at [576, 356] on div at bounding box center [545, 347] width 625 height 71
drag, startPoint x: 629, startPoint y: 370, endPoint x: 615, endPoint y: 374, distance: 13.8
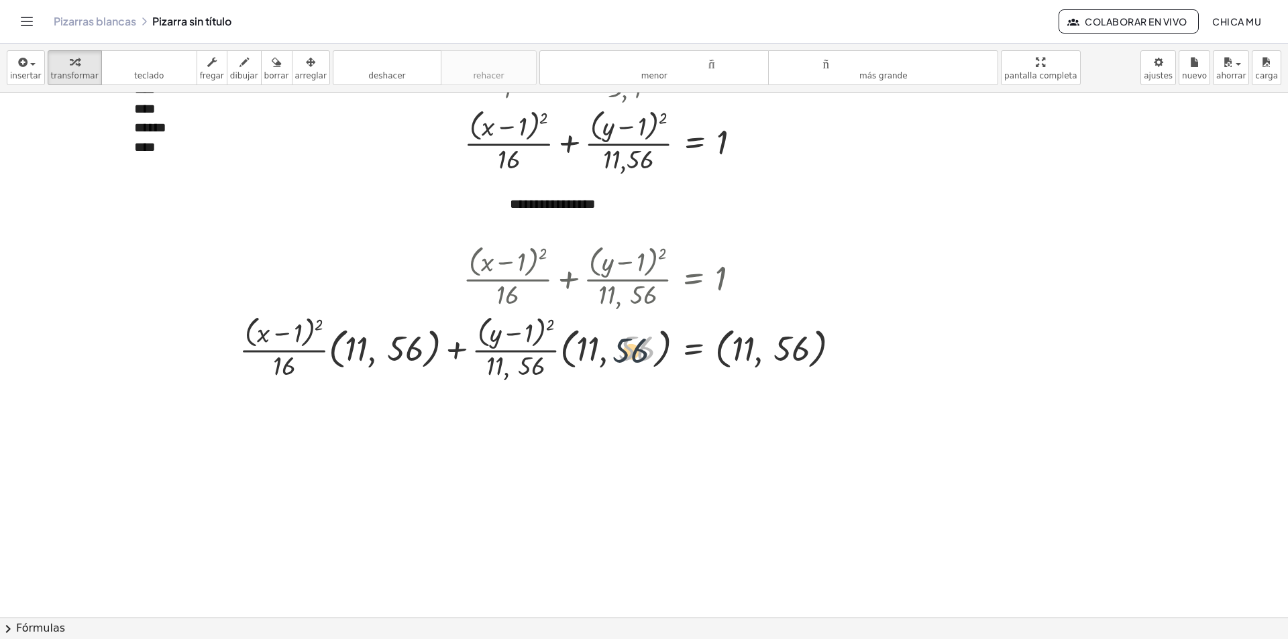
click at [618, 374] on div at bounding box center [545, 347] width 625 height 71
drag, startPoint x: 564, startPoint y: 333, endPoint x: 572, endPoint y: 339, distance: 9.5
click at [572, 339] on div at bounding box center [545, 347] width 625 height 71
drag, startPoint x: 480, startPoint y: 363, endPoint x: 494, endPoint y: 353, distance: 16.8
click at [487, 356] on div at bounding box center [545, 347] width 625 height 71
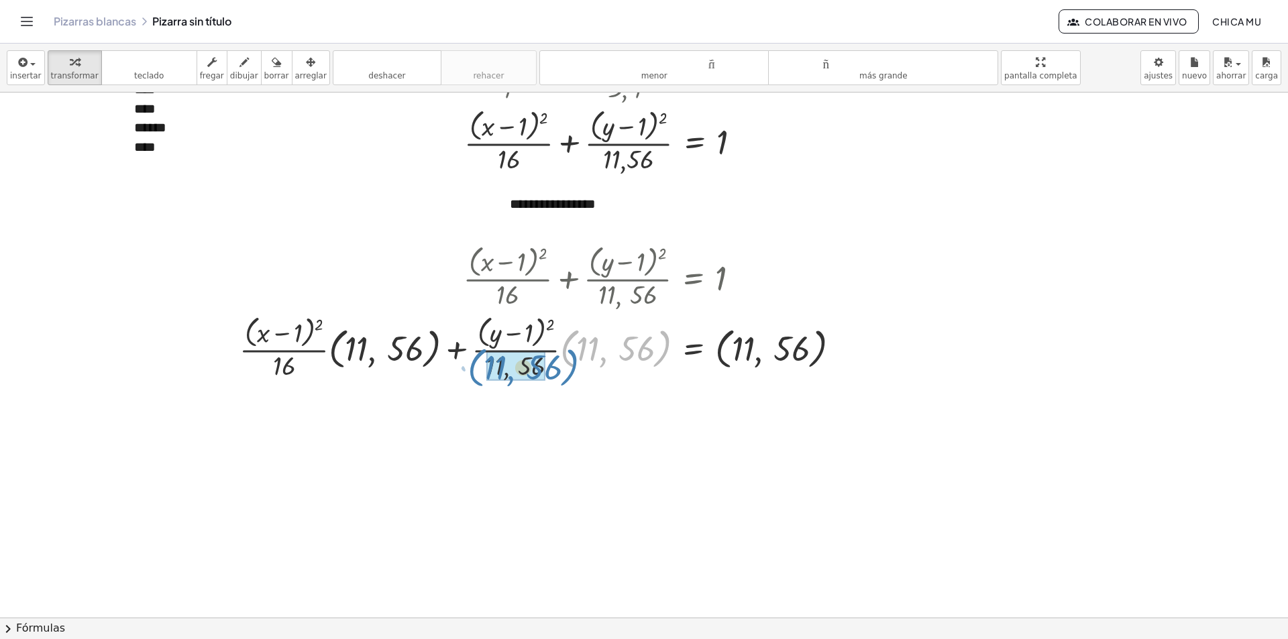
drag, startPoint x: 570, startPoint y: 341, endPoint x: 476, endPoint y: 360, distance: 95.1
click at [476, 360] on div at bounding box center [545, 347] width 625 height 71
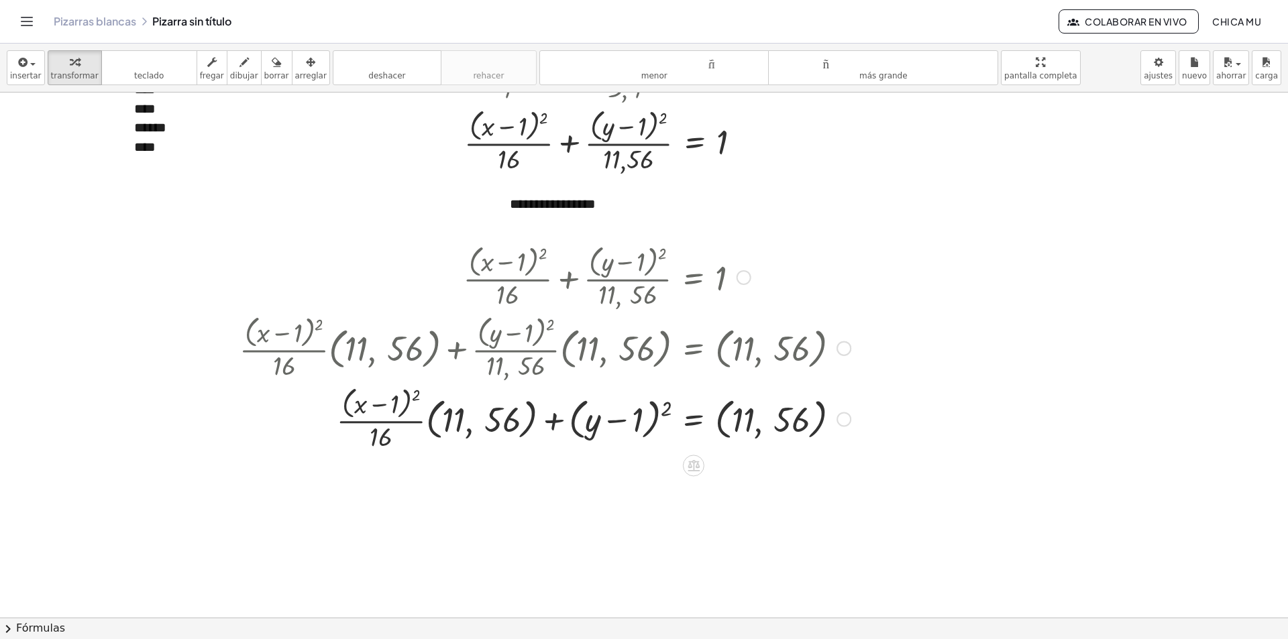
scroll to position [201, 0]
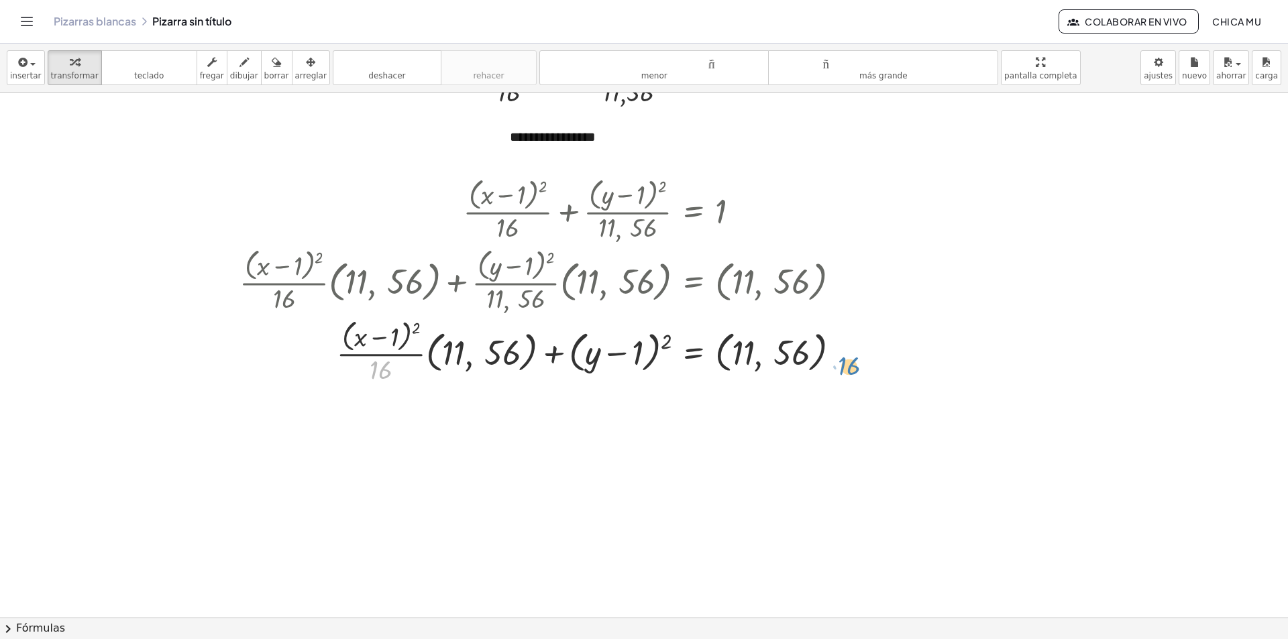
drag, startPoint x: 370, startPoint y: 379, endPoint x: 840, endPoint y: 375, distance: 470.3
click at [840, 375] on div at bounding box center [545, 351] width 625 height 71
drag, startPoint x: 378, startPoint y: 372, endPoint x: 831, endPoint y: 370, distance: 452.8
click at [831, 370] on div at bounding box center [545, 351] width 625 height 71
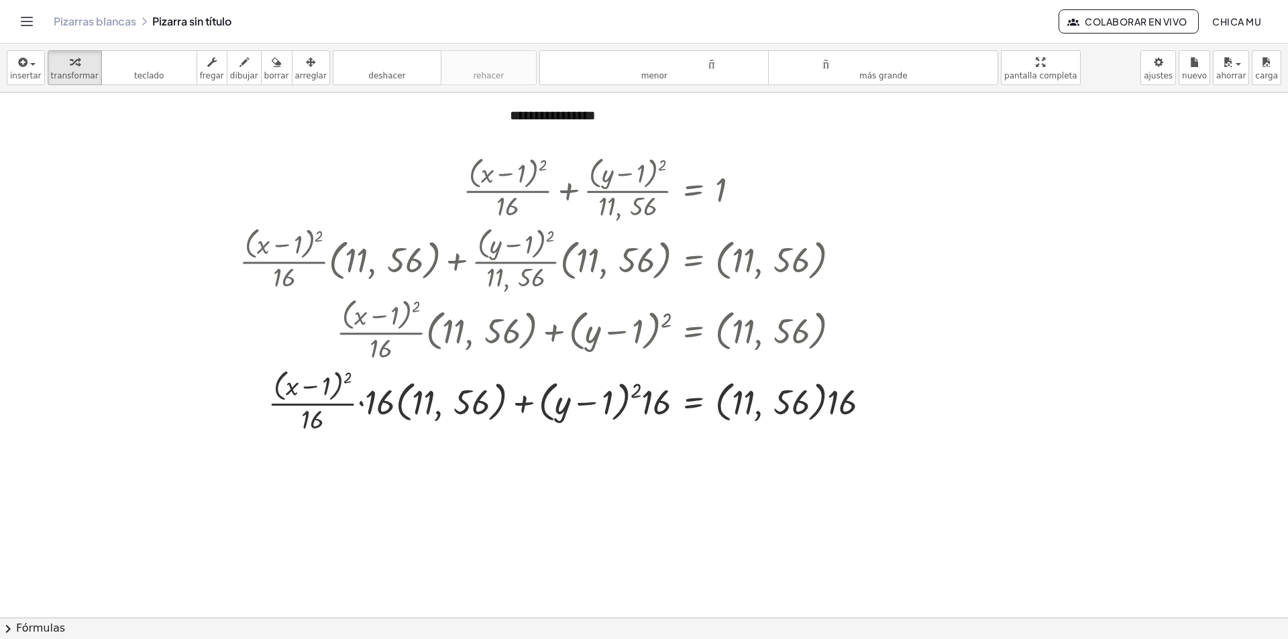
scroll to position [268, 0]
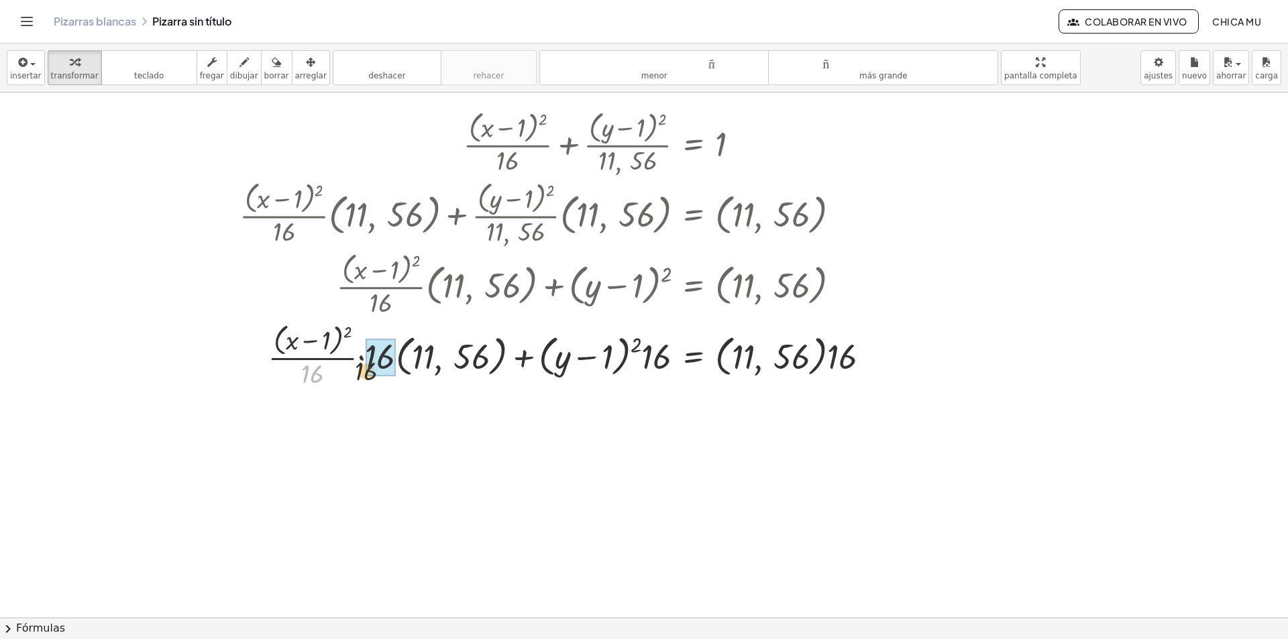
drag, startPoint x: 318, startPoint y: 373, endPoint x: 390, endPoint y: 365, distance: 72.9
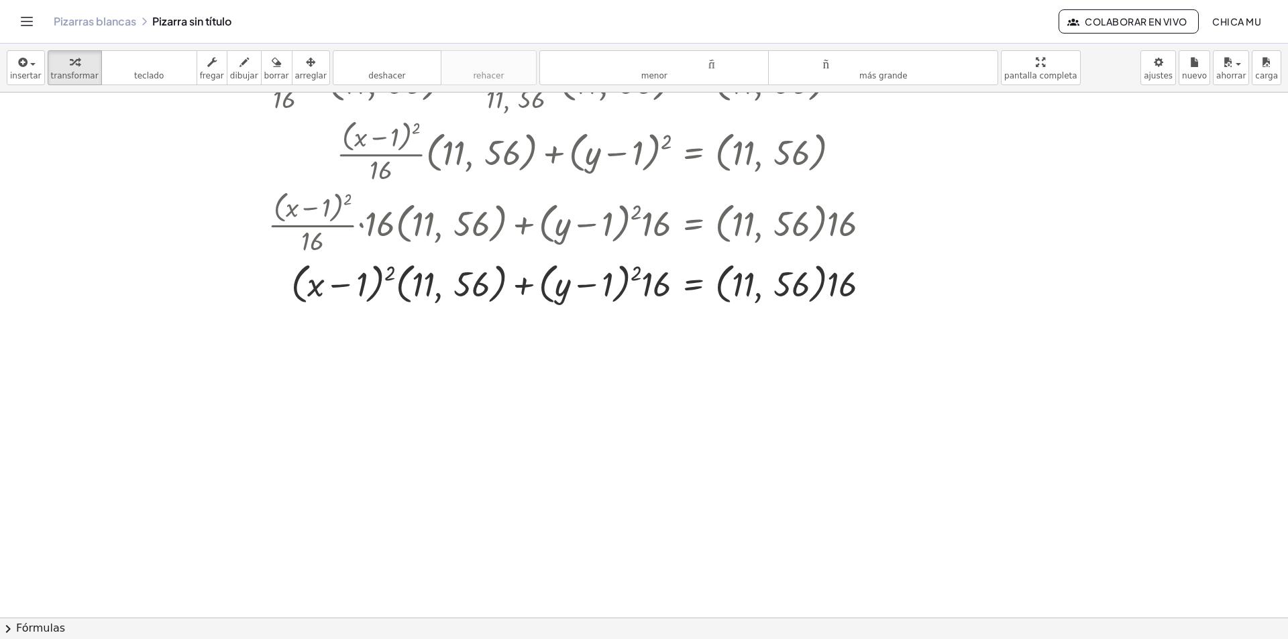
scroll to position [402, 0]
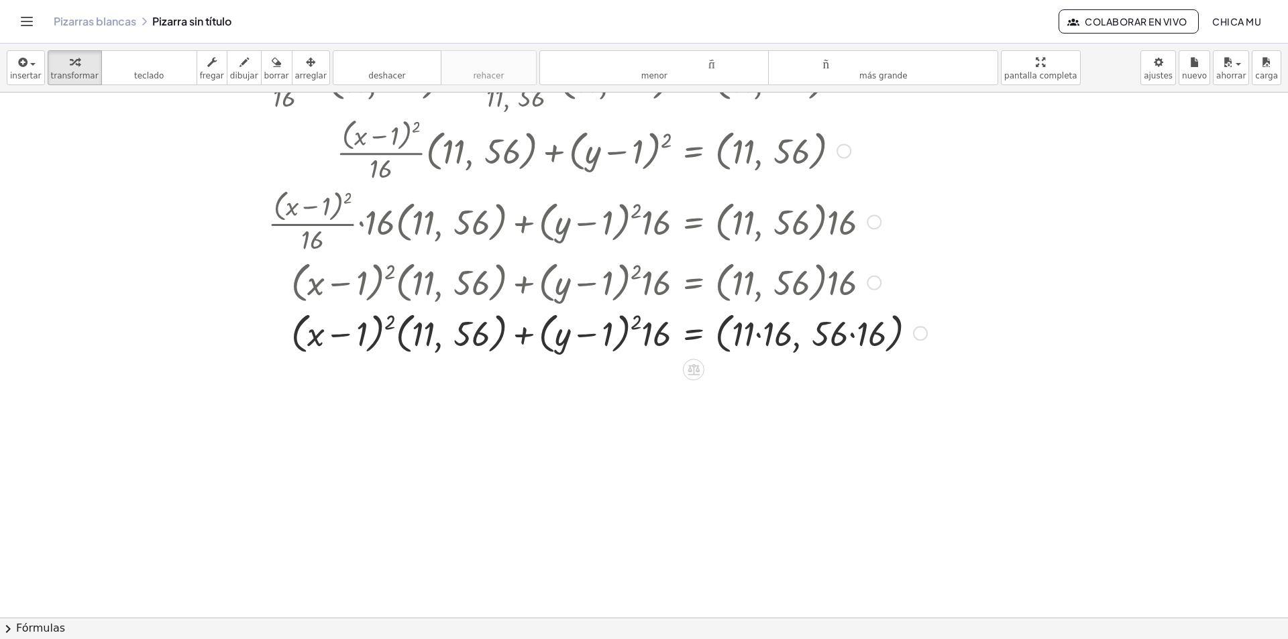
click at [843, 341] on div at bounding box center [583, 332] width 701 height 51
click at [868, 341] on div at bounding box center [583, 332] width 701 height 51
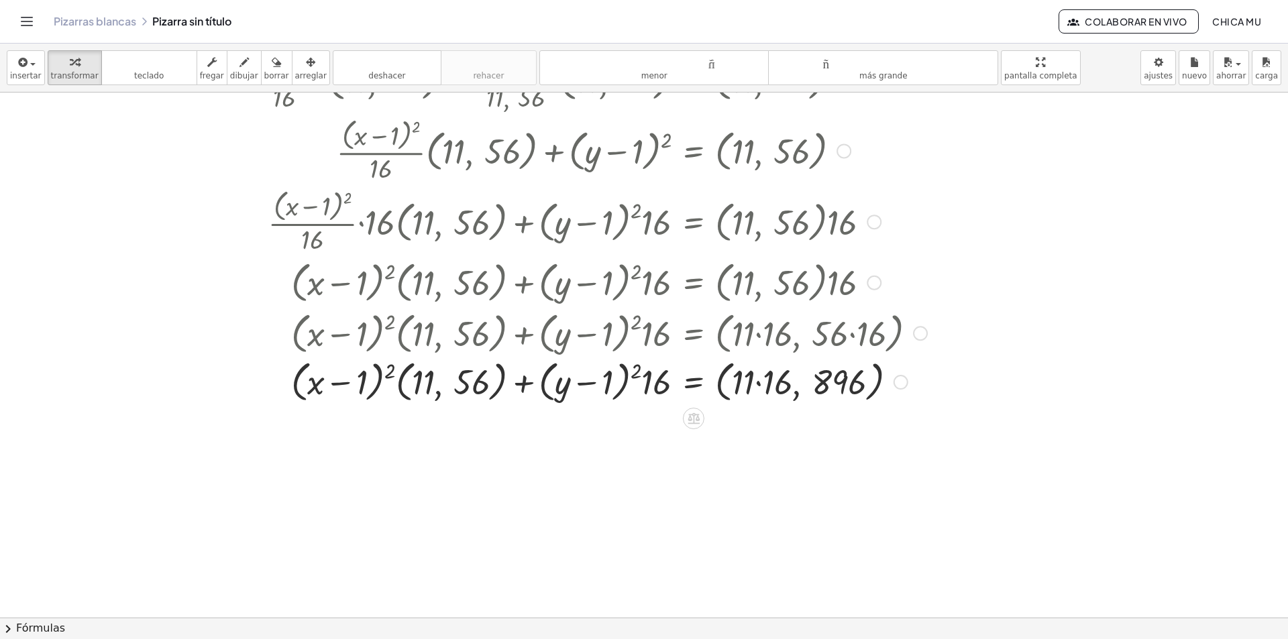
drag, startPoint x: 781, startPoint y: 335, endPoint x: 779, endPoint y: 365, distance: 29.6
click at [694, 9] on div "+ · ( + x − 1 ) 2 · 16 + · ( + y − 1 ) 2 · ( , 11 , 56 ) = 1 + · · ( + x − 1 ) …" at bounding box center [694, 9] width 0 height 0
click at [776, 381] on div at bounding box center [583, 383] width 701 height 51
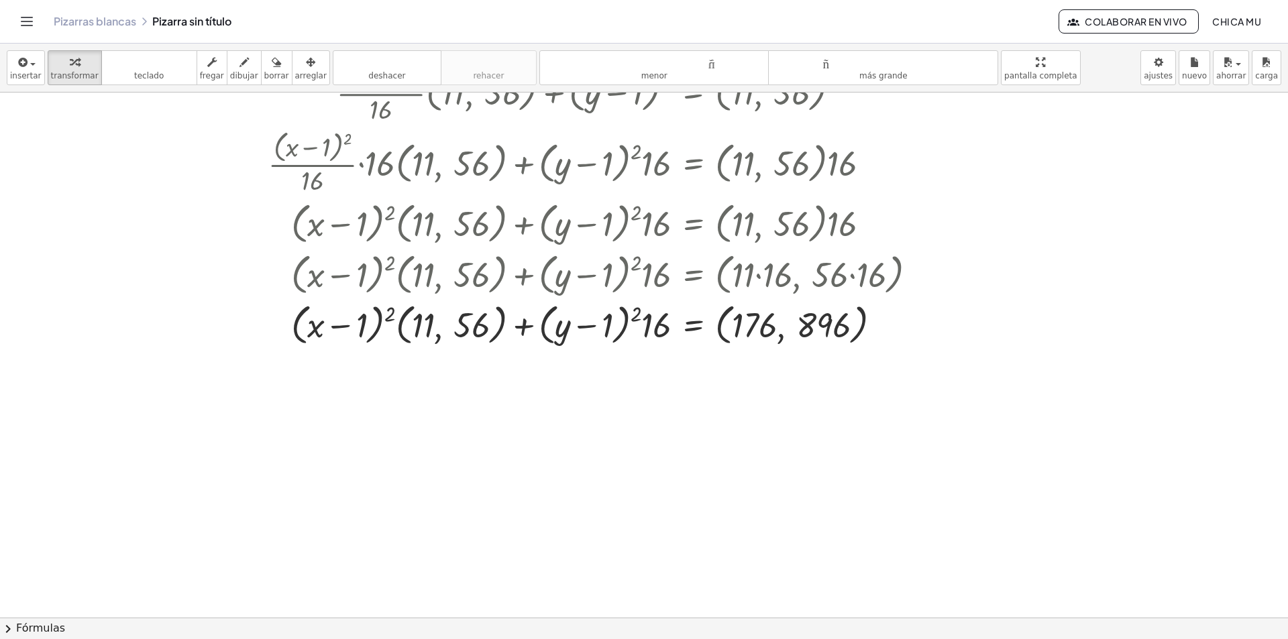
scroll to position [470, 0]
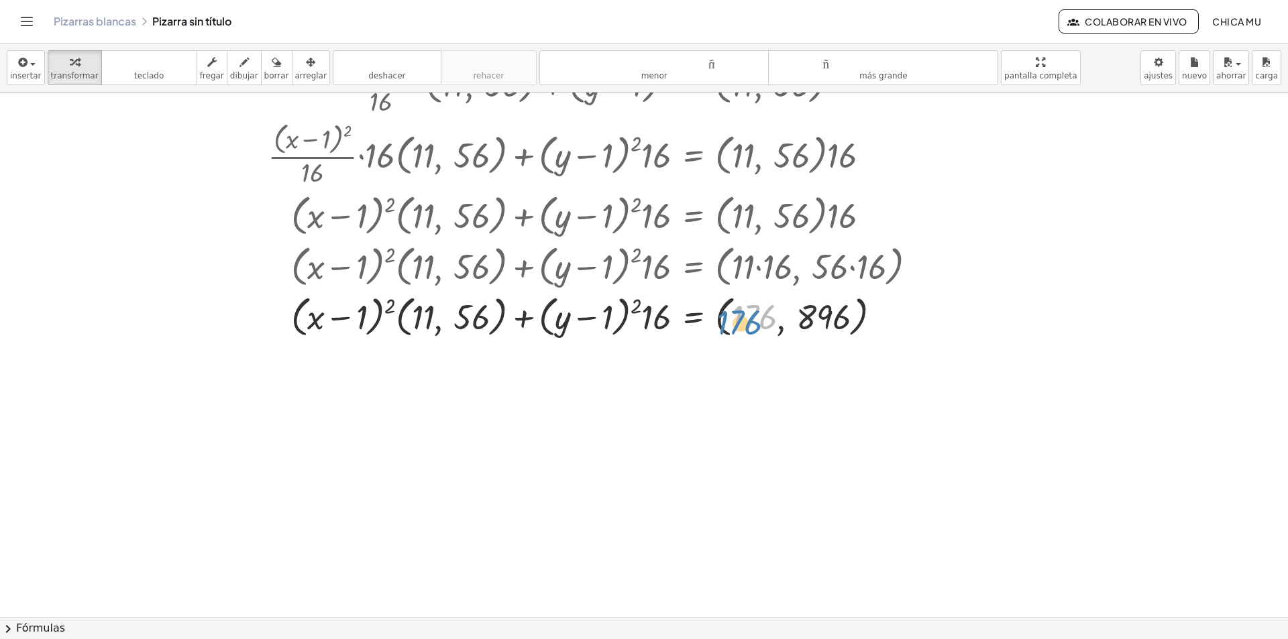
drag, startPoint x: 680, startPoint y: 323, endPoint x: 775, endPoint y: 336, distance: 96.1
click at [775, 336] on div at bounding box center [583, 315] width 701 height 51
click at [709, 335] on div at bounding box center [583, 315] width 701 height 51
click at [411, 325] on div at bounding box center [583, 315] width 701 height 51
drag, startPoint x: 399, startPoint y: 329, endPoint x: 189, endPoint y: 328, distance: 210.0
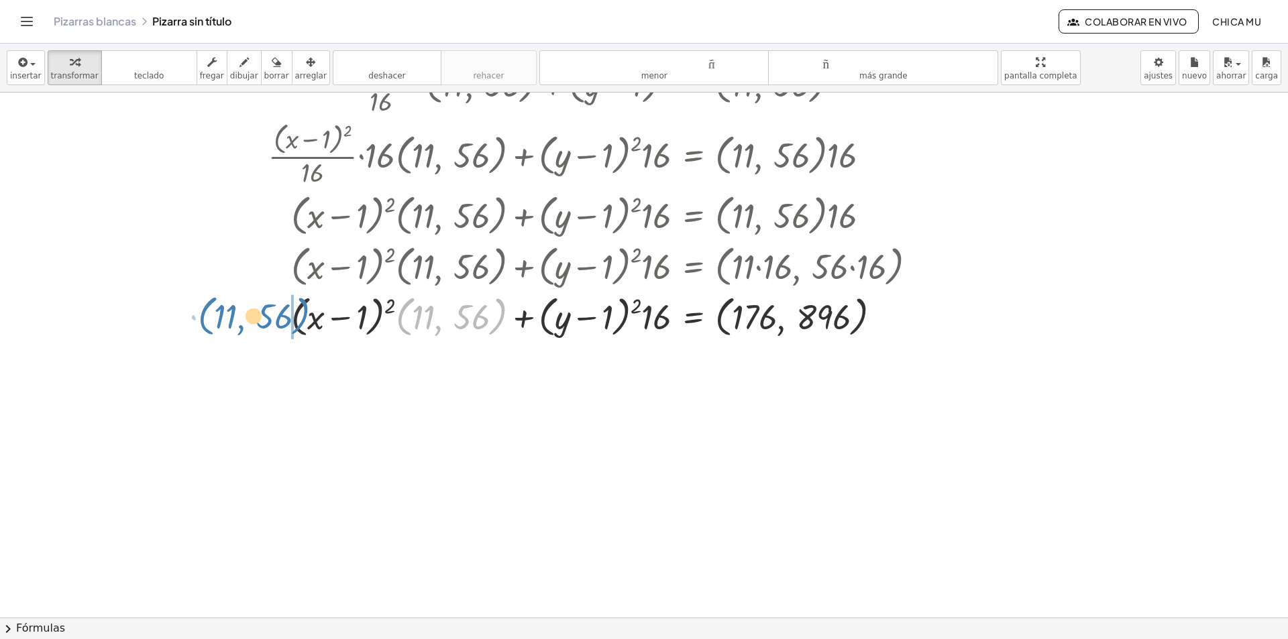
click at [189, 328] on div "**********" at bounding box center [644, 190] width 1288 height 1135
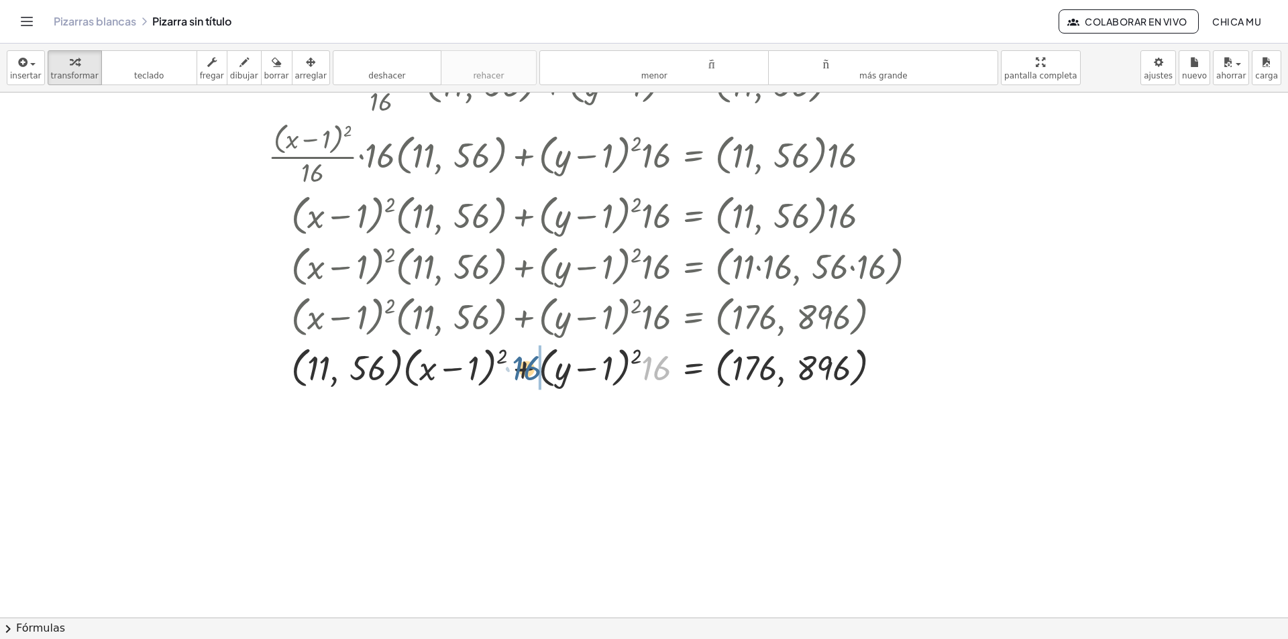
drag, startPoint x: 646, startPoint y: 380, endPoint x: 521, endPoint y: 380, distance: 124.8
click at [521, 380] on div at bounding box center [583, 366] width 701 height 51
click at [119, 616] on button "chevron_right Fórmulas" at bounding box center [644, 628] width 1288 height 21
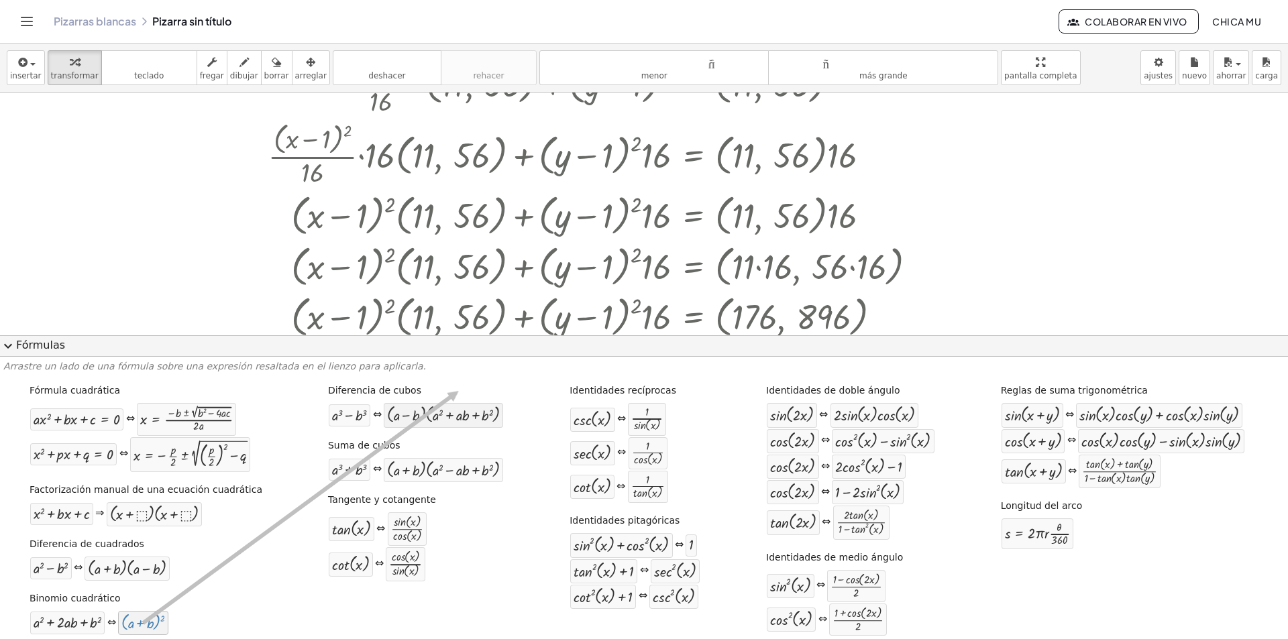
drag, startPoint x: 144, startPoint y: 619, endPoint x: 425, endPoint y: 411, distance: 350.6
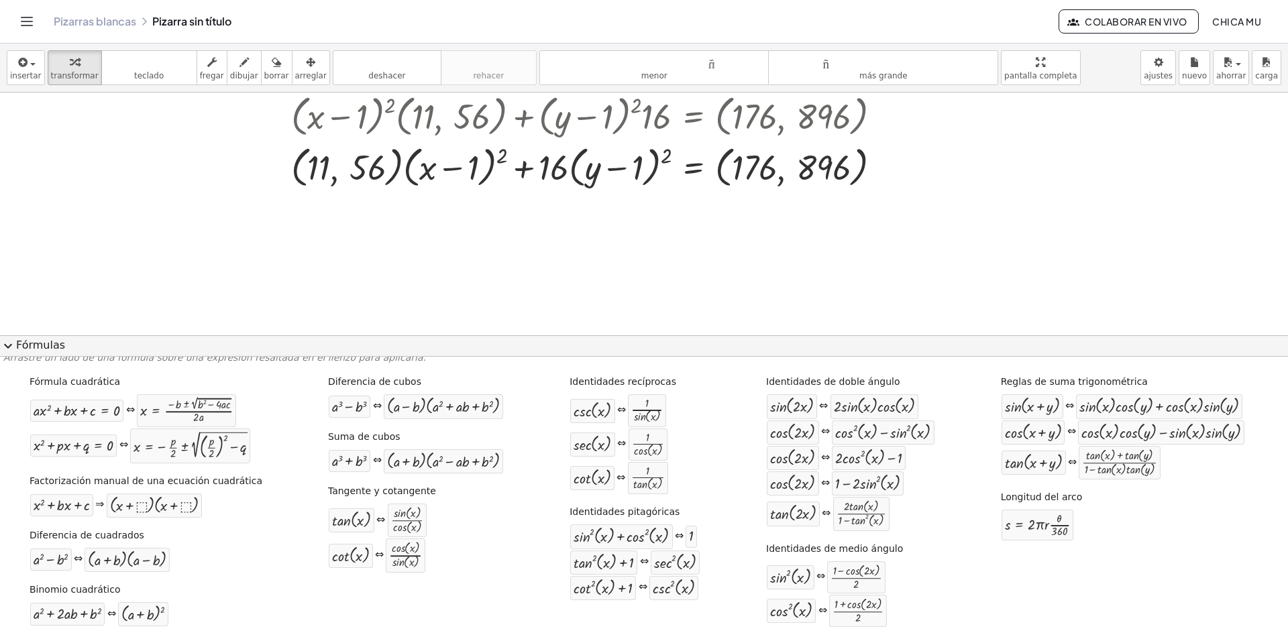
scroll to position [671, 0]
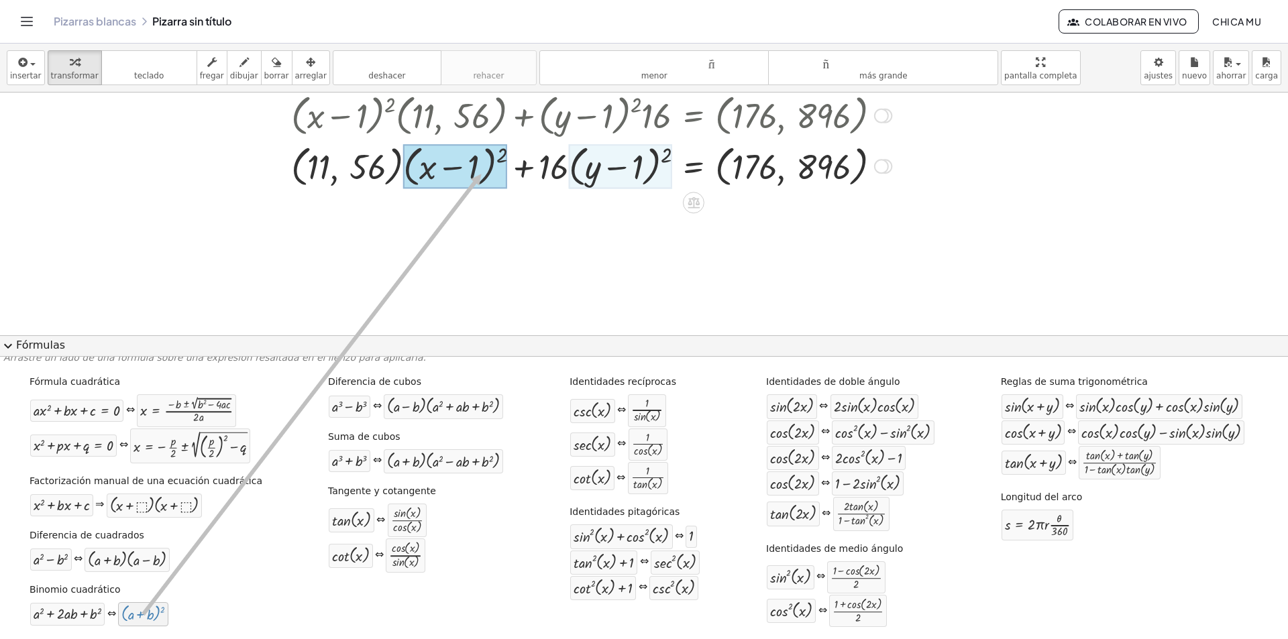
drag, startPoint x: 145, startPoint y: 612, endPoint x: 483, endPoint y: 174, distance: 553.9
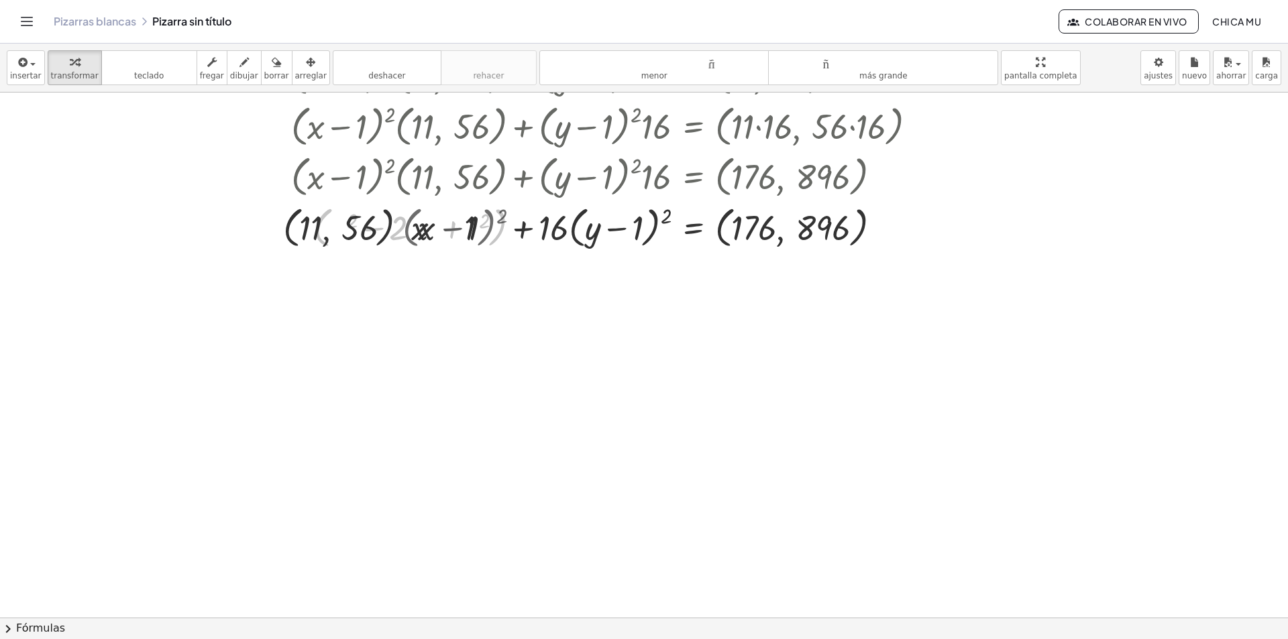
scroll to position [610, 0]
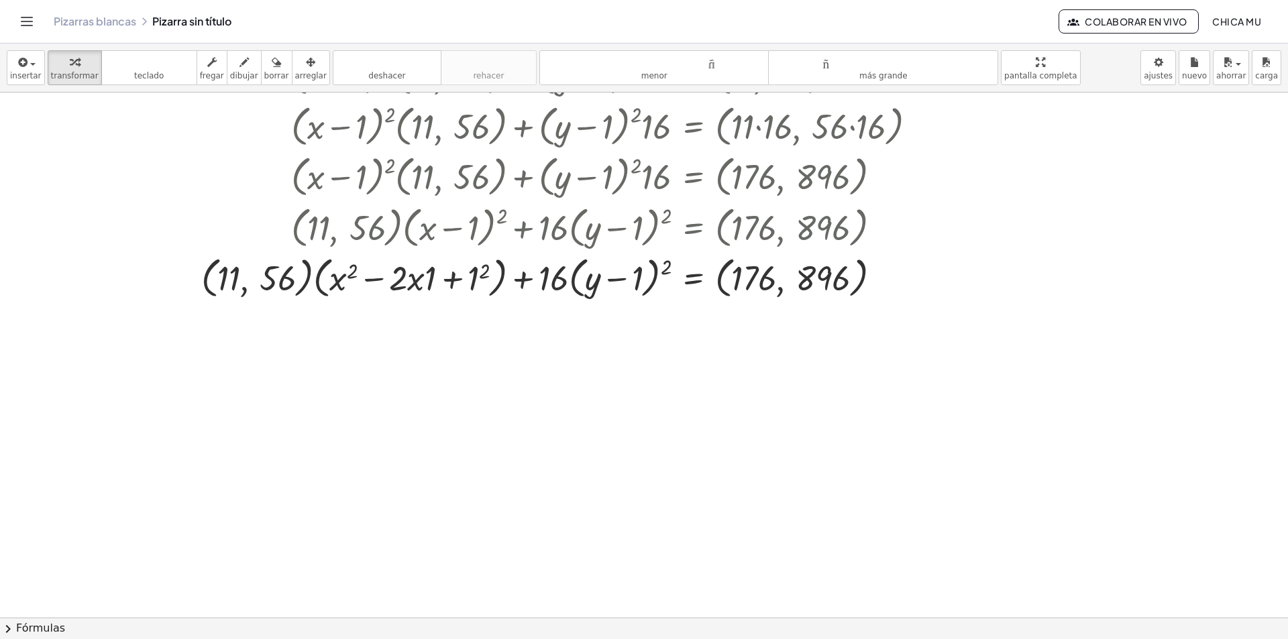
click at [129, 616] on button "chevron_right Fórmulas" at bounding box center [644, 628] width 1288 height 21
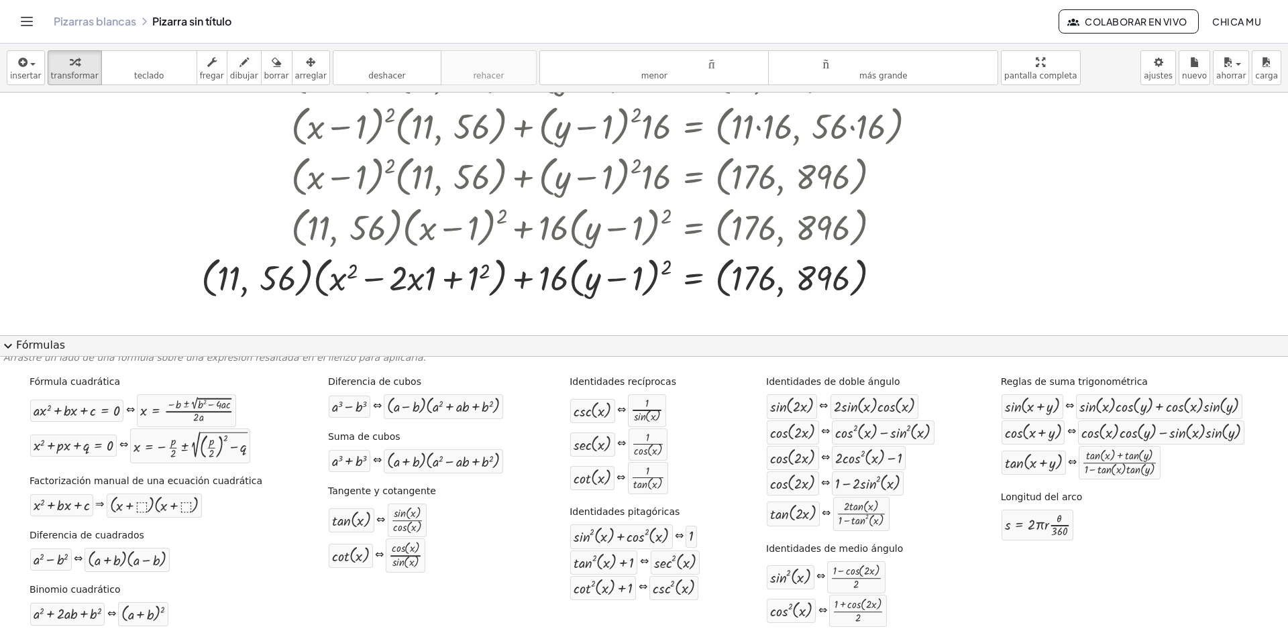
scroll to position [671, 0]
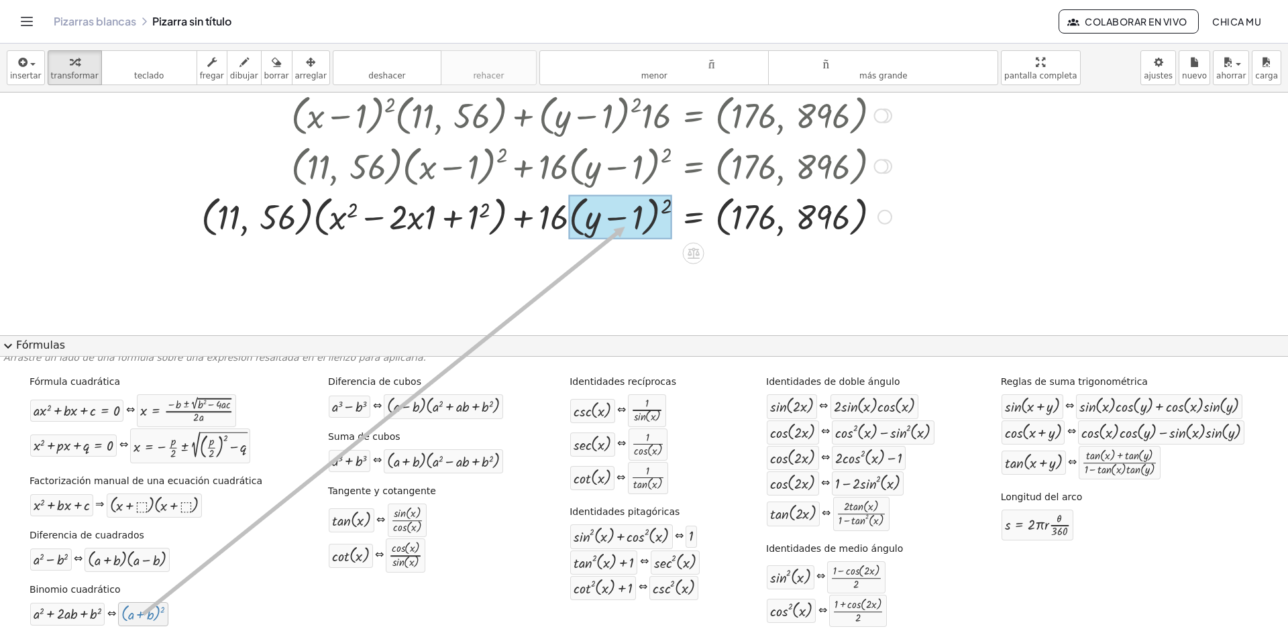
drag, startPoint x: 141, startPoint y: 620, endPoint x: 627, endPoint y: 227, distance: 624.8
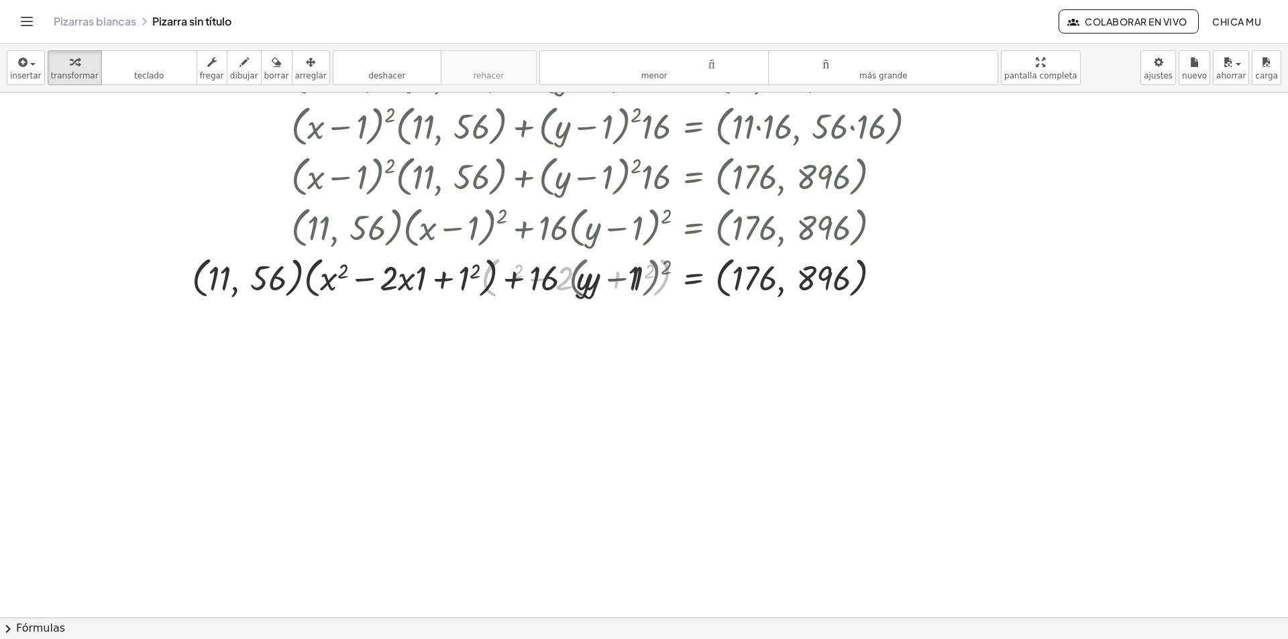
scroll to position [610, 0]
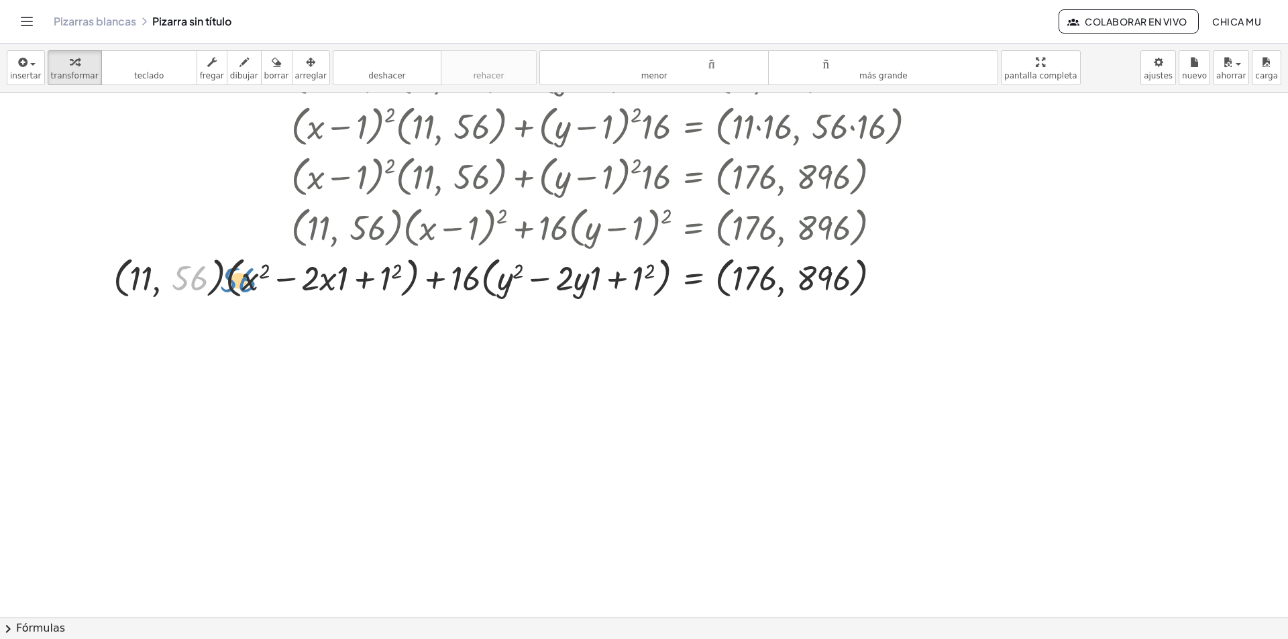
drag, startPoint x: 188, startPoint y: 287, endPoint x: 202, endPoint y: 282, distance: 15.1
click at [202, 282] on div at bounding box center [520, 277] width 827 height 51
drag, startPoint x: 120, startPoint y: 264, endPoint x: 142, endPoint y: 264, distance: 21.5
click at [142, 264] on div at bounding box center [520, 277] width 827 height 51
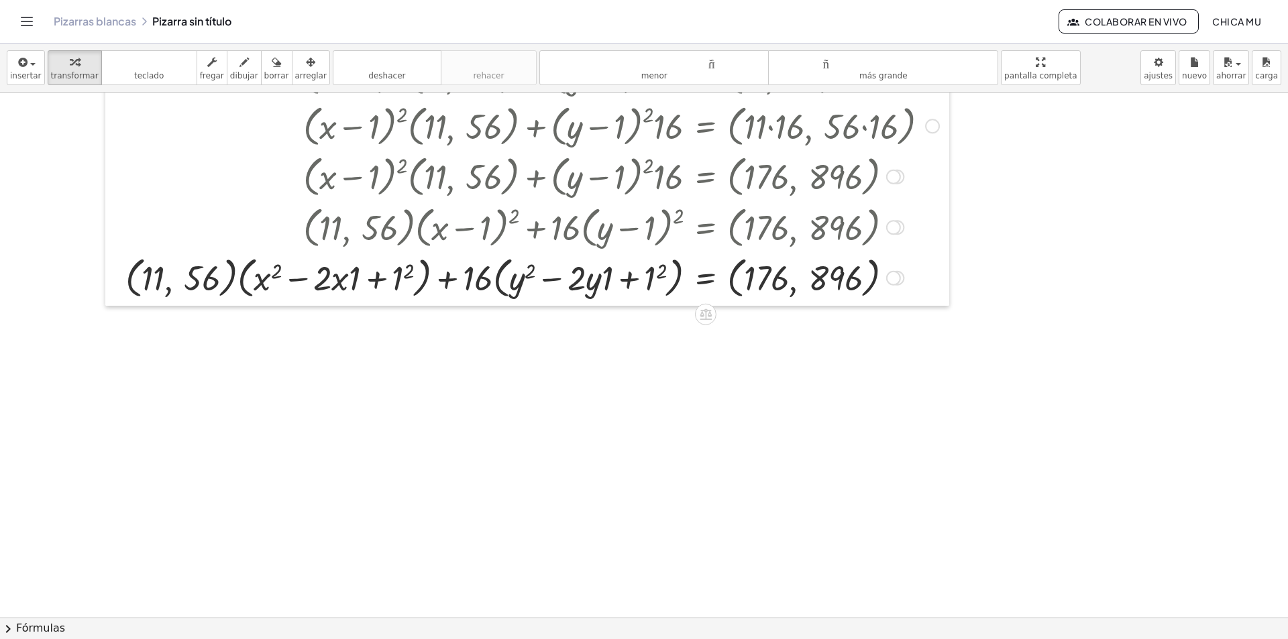
drag, startPoint x: 111, startPoint y: 266, endPoint x: 123, endPoint y: 266, distance: 12.1
click at [123, 266] on div at bounding box center [115, 34] width 20 height 544
drag, startPoint x: 133, startPoint y: 267, endPoint x: 275, endPoint y: 269, distance: 142.2
click at [276, 269] on div at bounding box center [532, 277] width 827 height 51
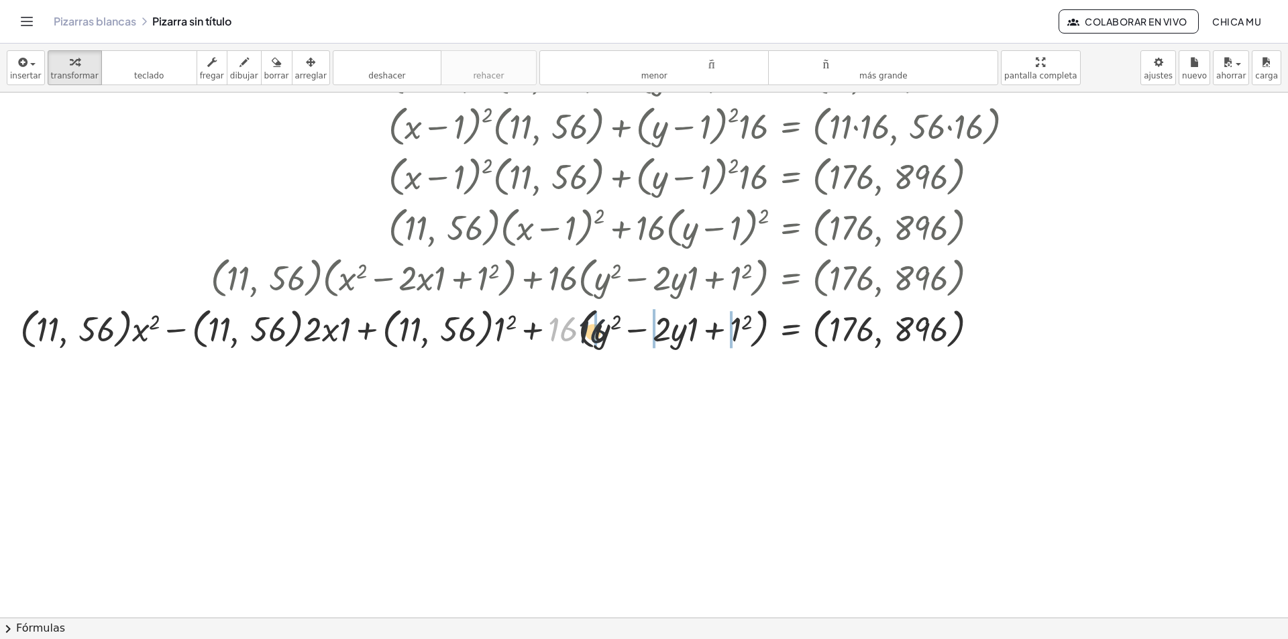
drag, startPoint x: 568, startPoint y: 323, endPoint x: 598, endPoint y: 324, distance: 30.2
click at [598, 324] on div at bounding box center [522, 328] width 1018 height 51
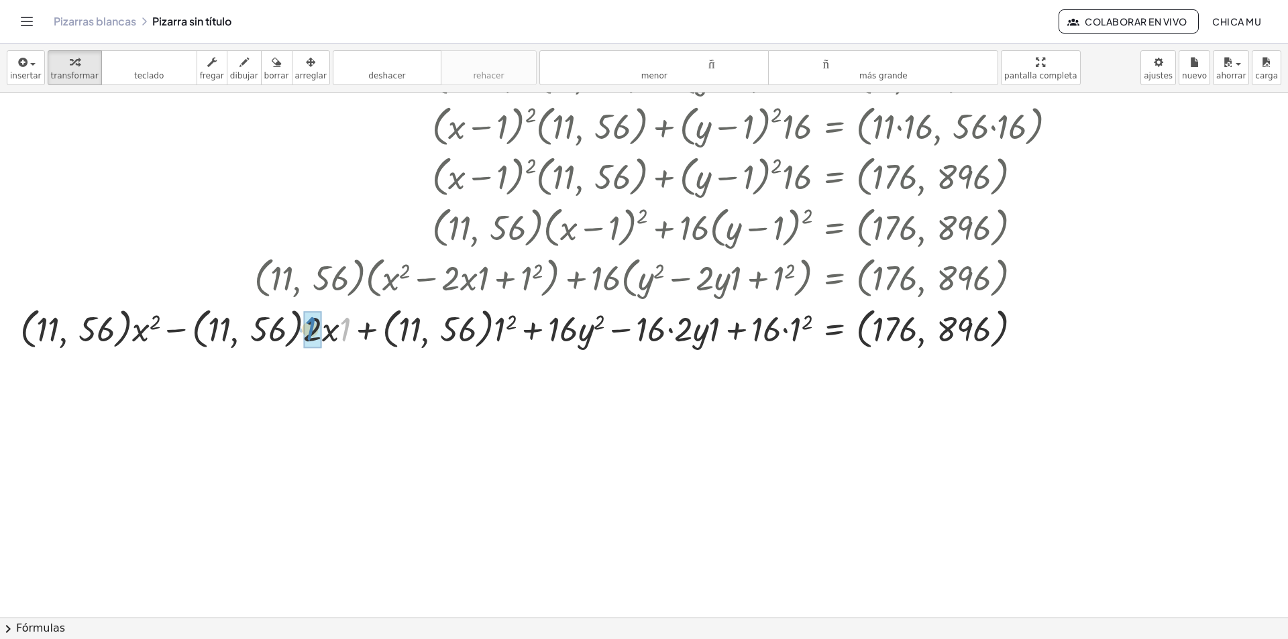
drag, startPoint x: 347, startPoint y: 335, endPoint x: 312, endPoint y: 335, distance: 34.9
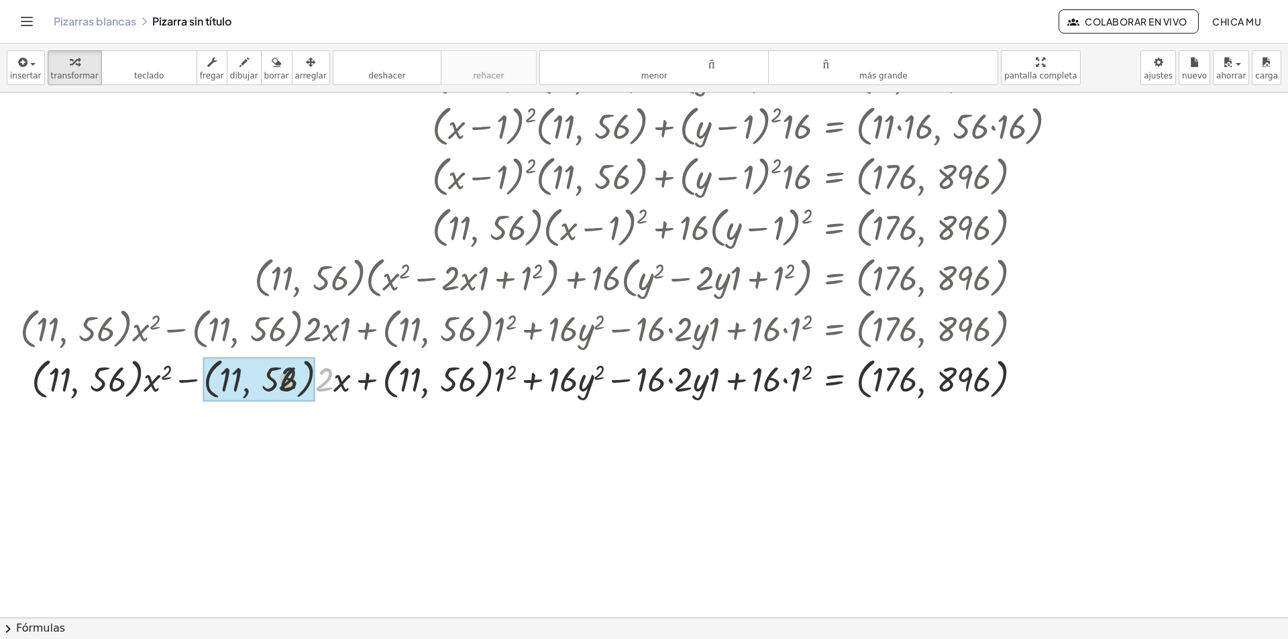
drag, startPoint x: 323, startPoint y: 387, endPoint x: 312, endPoint y: 387, distance: 10.7
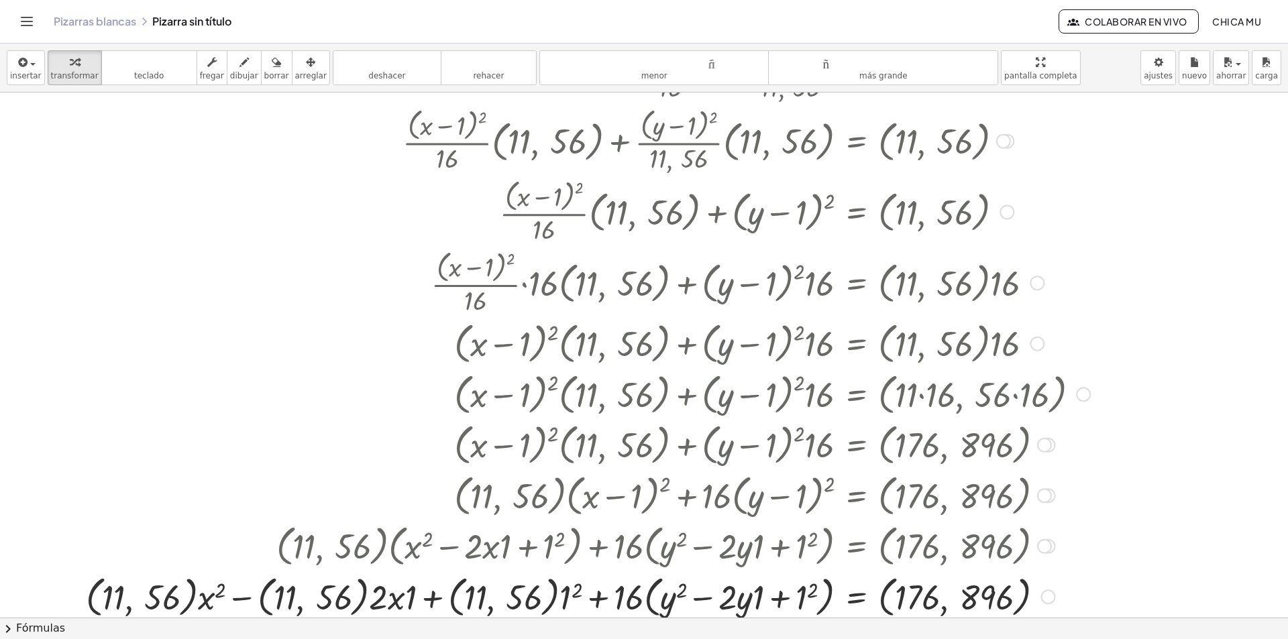
scroll to position [476, 0]
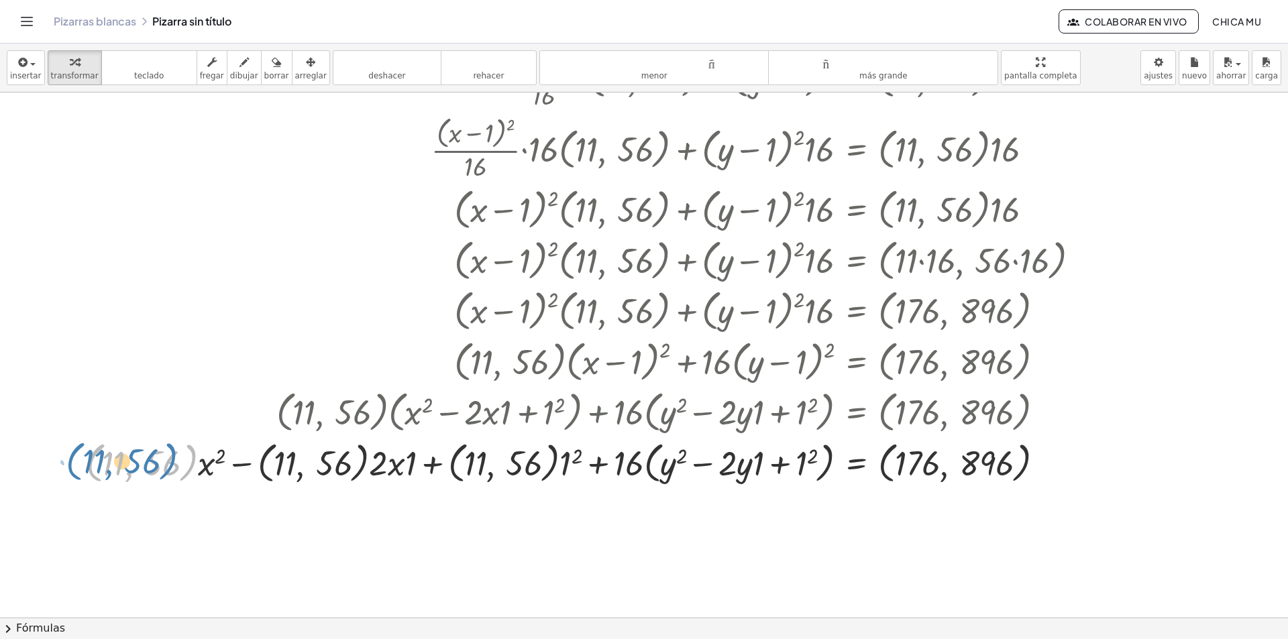
click at [87, 452] on div at bounding box center [588, 462] width 1018 height 51
click at [198, 459] on div at bounding box center [588, 462] width 1018 height 51
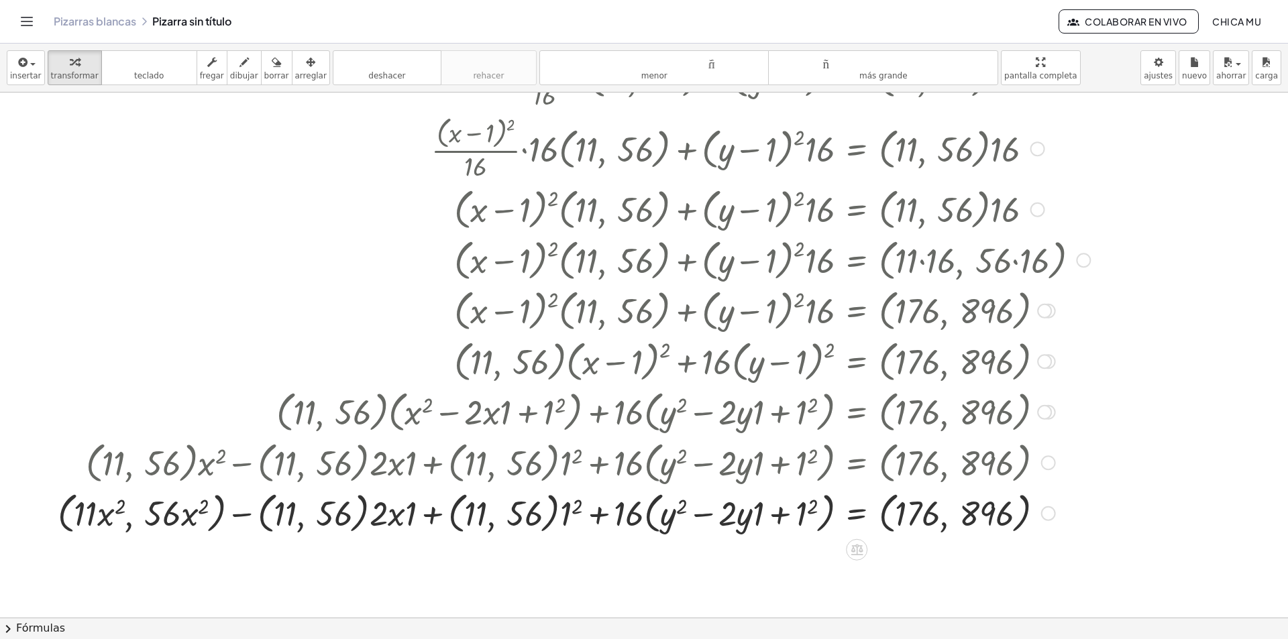
drag, startPoint x: 178, startPoint y: 514, endPoint x: 177, endPoint y: 522, distance: 8.1
click at [178, 515] on div at bounding box center [574, 512] width 1046 height 51
click at [195, 525] on div at bounding box center [574, 512] width 1046 height 51
click at [184, 521] on div at bounding box center [574, 512] width 1046 height 51
drag, startPoint x: 178, startPoint y: 515, endPoint x: 169, endPoint y: 511, distance: 10.0
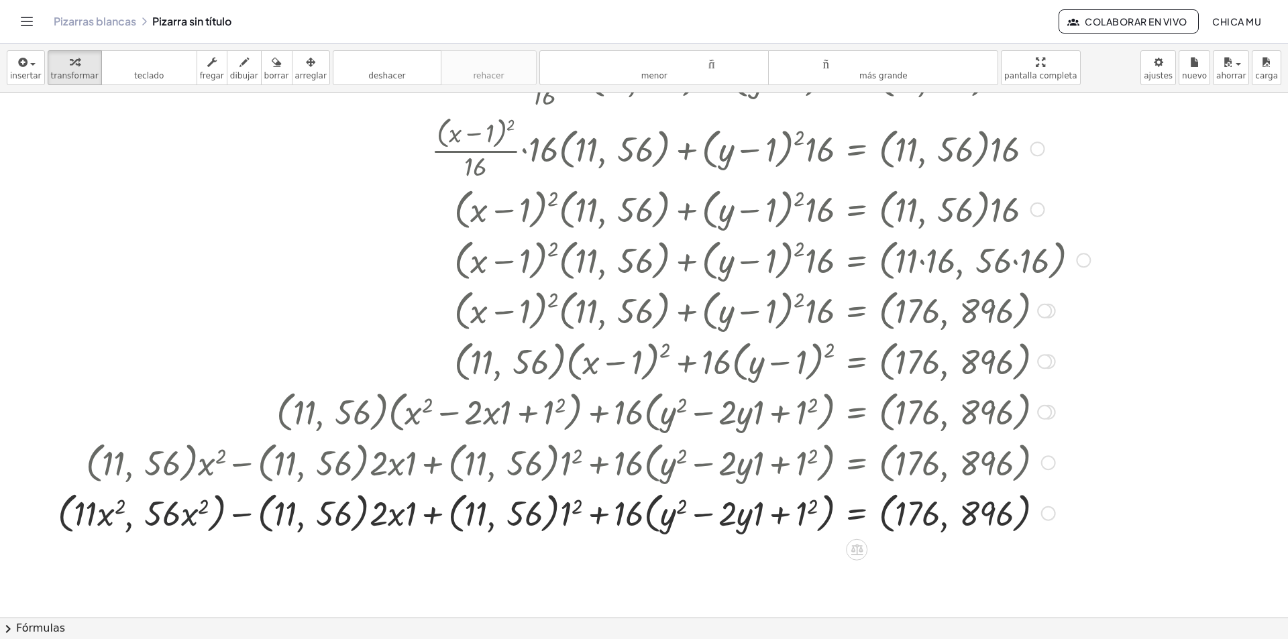
click at [173, 513] on div at bounding box center [574, 512] width 1046 height 51
drag, startPoint x: 169, startPoint y: 511, endPoint x: 154, endPoint y: 510, distance: 14.8
click at [158, 510] on div at bounding box center [574, 512] width 1046 height 51
drag, startPoint x: 154, startPoint y: 510, endPoint x: 121, endPoint y: 516, distance: 33.4
click at [154, 510] on div at bounding box center [574, 512] width 1046 height 51
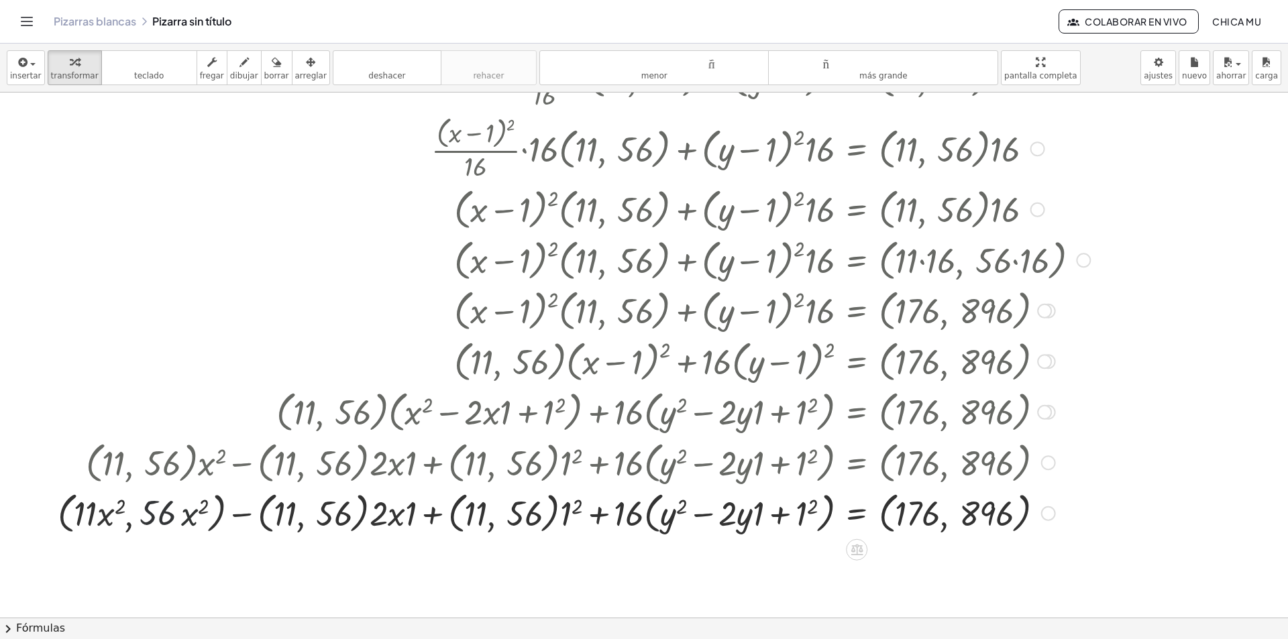
click at [144, 512] on div at bounding box center [574, 512] width 1046 height 51
drag, startPoint x: 107, startPoint y: 516, endPoint x: 128, endPoint y: 519, distance: 21.6
click at [134, 519] on div at bounding box center [574, 512] width 1046 height 51
click at [128, 519] on div at bounding box center [574, 512] width 1046 height 51
drag, startPoint x: 80, startPoint y: 514, endPoint x: 162, endPoint y: 527, distance: 82.8
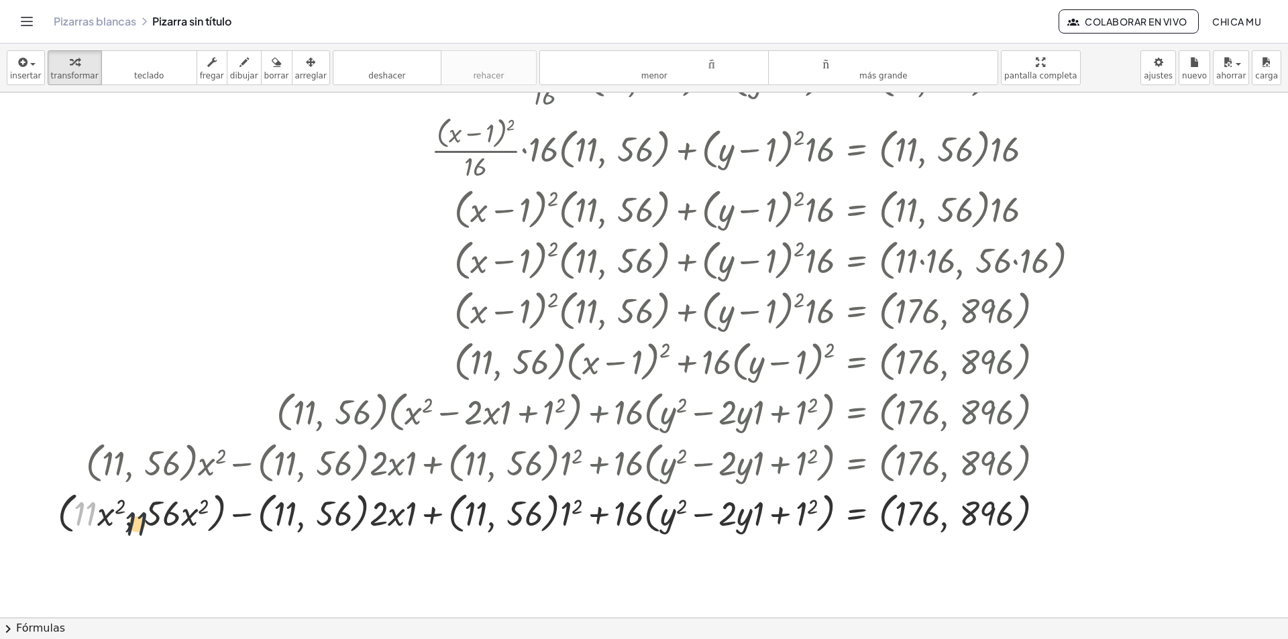
click at [156, 527] on div at bounding box center [574, 512] width 1046 height 51
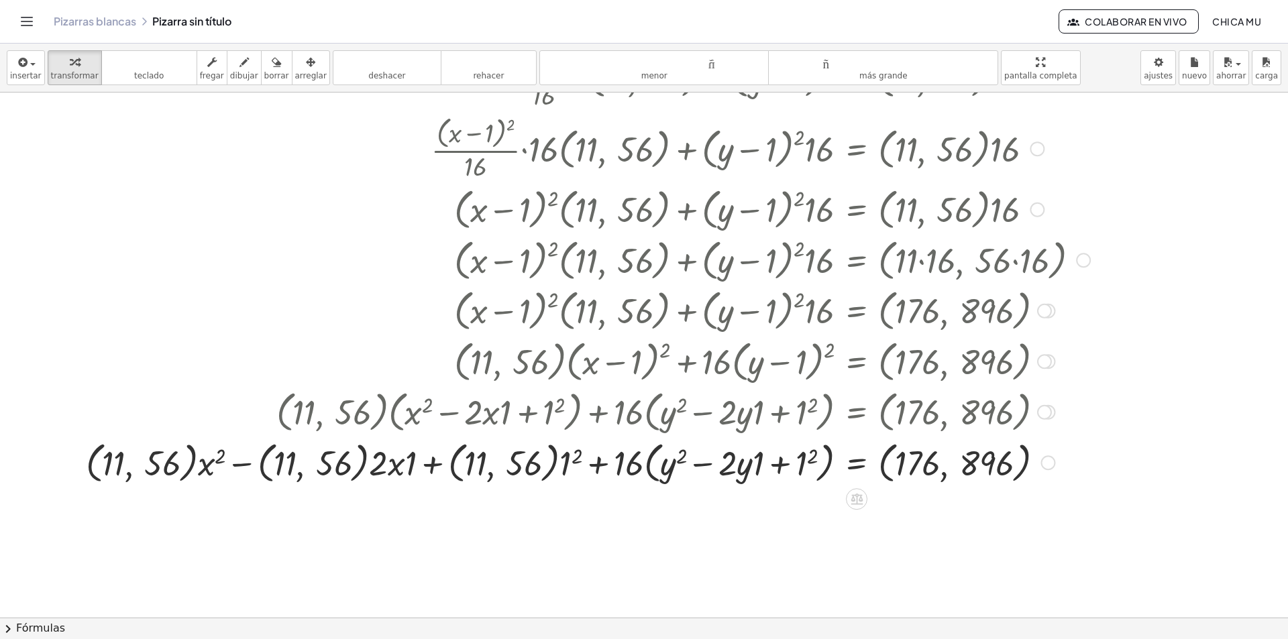
click at [194, 453] on div at bounding box center [588, 462] width 1018 height 51
drag, startPoint x: 407, startPoint y: 468, endPoint x: 439, endPoint y: 472, distance: 33.1
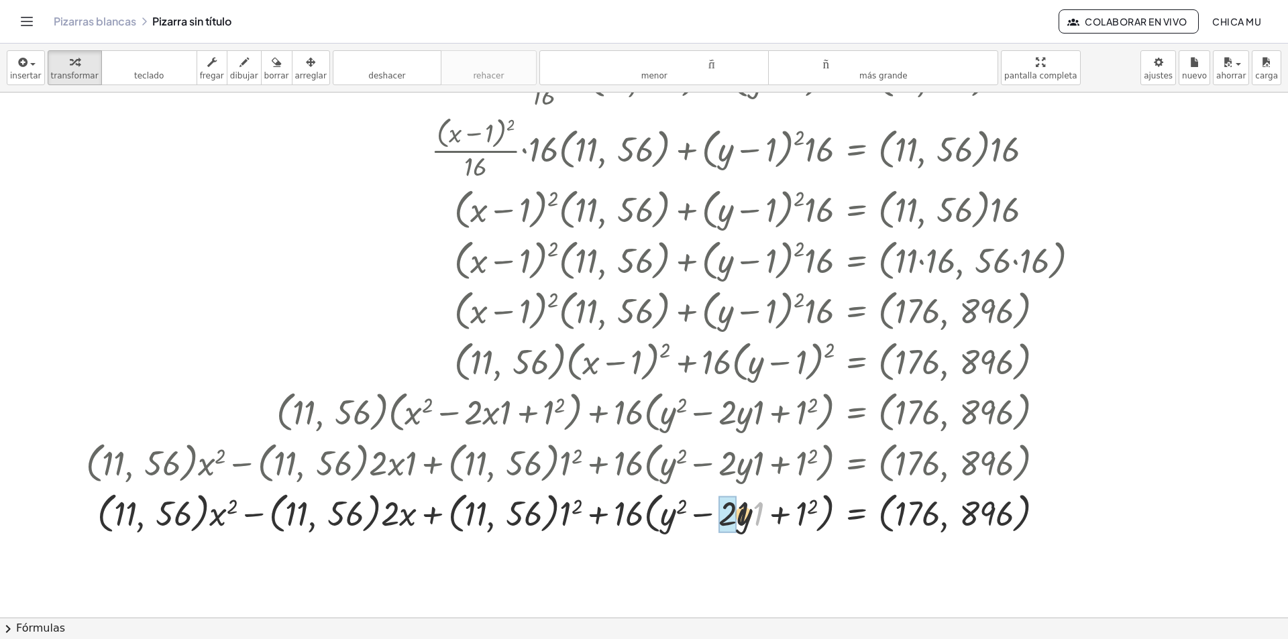
drag, startPoint x: 735, startPoint y: 517, endPoint x: 720, endPoint y: 516, distance: 14.8
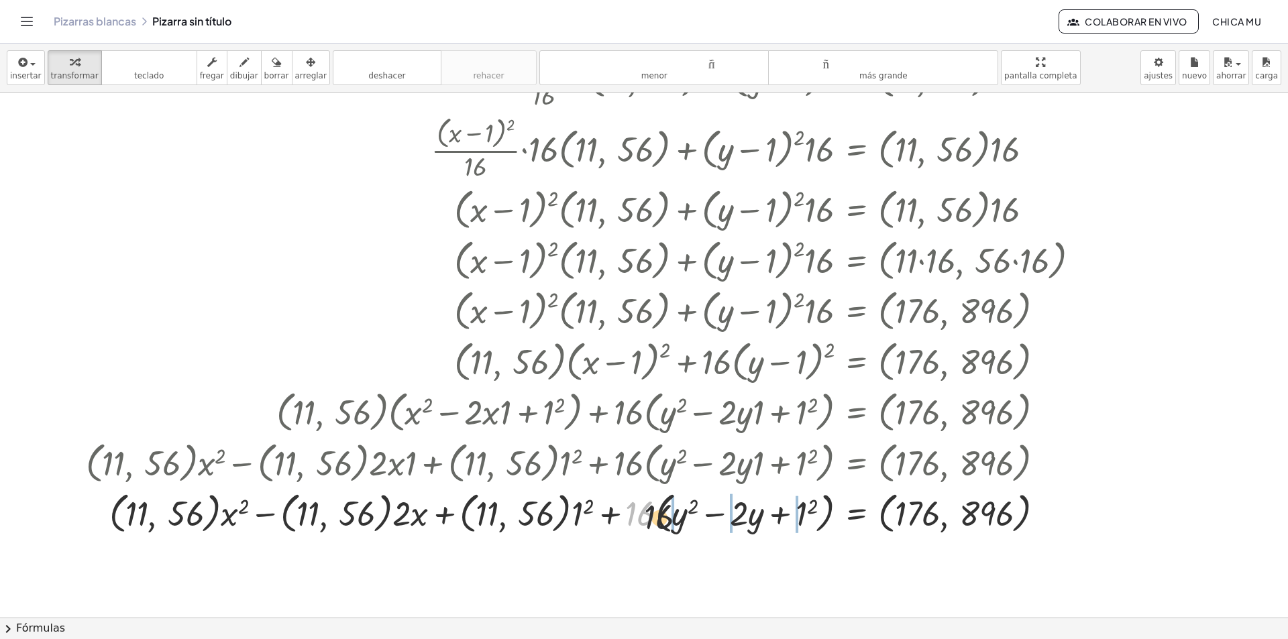
click at [668, 519] on div at bounding box center [588, 512] width 1018 height 51
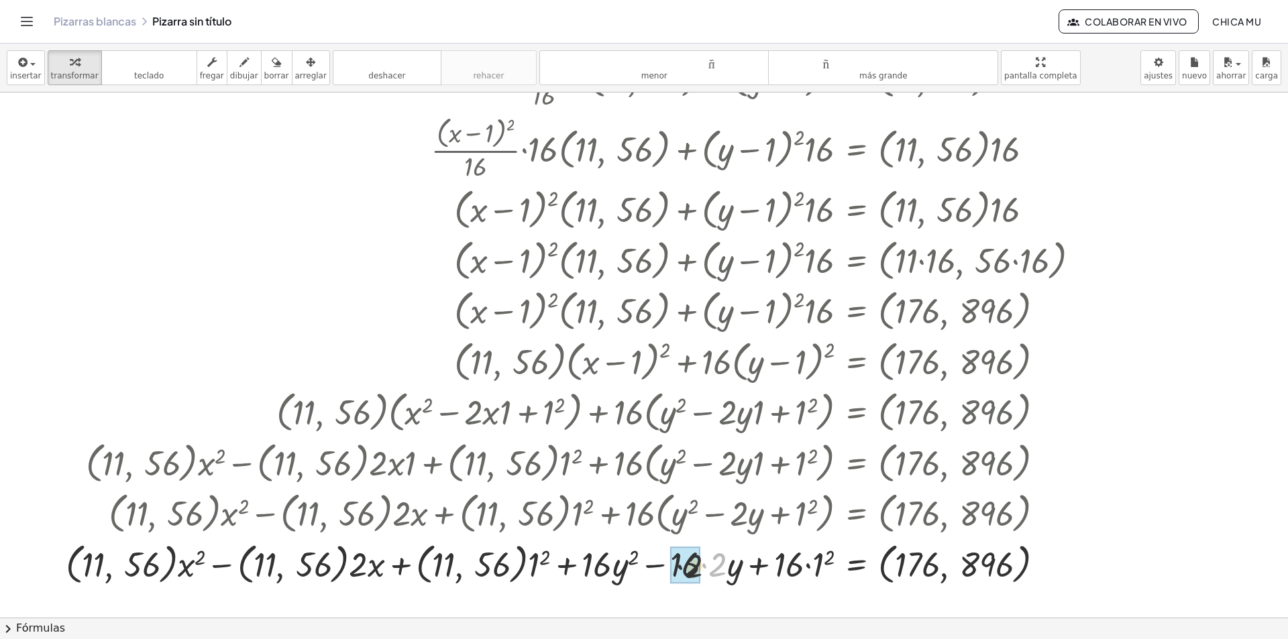
drag, startPoint x: 718, startPoint y: 567, endPoint x: 685, endPoint y: 565, distance: 32.9
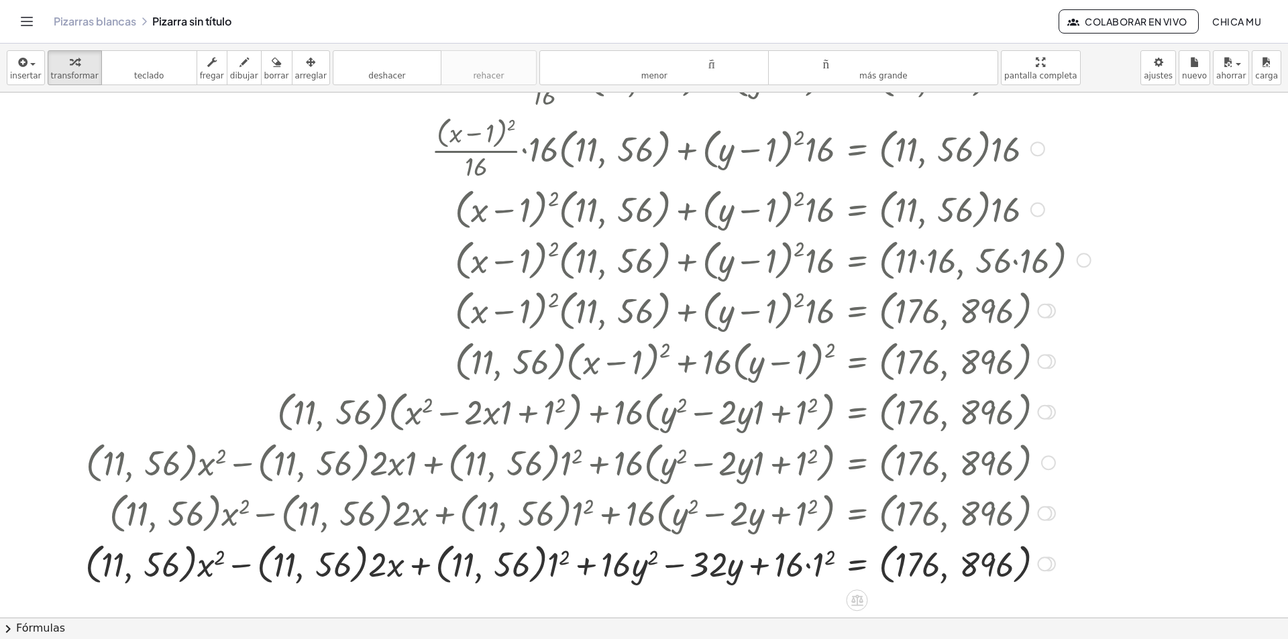
drag, startPoint x: 816, startPoint y: 570, endPoint x: 796, endPoint y: 572, distance: 19.6
click at [796, 572] on div at bounding box center [587, 563] width 1019 height 51
drag, startPoint x: 817, startPoint y: 568, endPoint x: 785, endPoint y: 568, distance: 32.2
click at [785, 568] on div at bounding box center [587, 563] width 1019 height 51
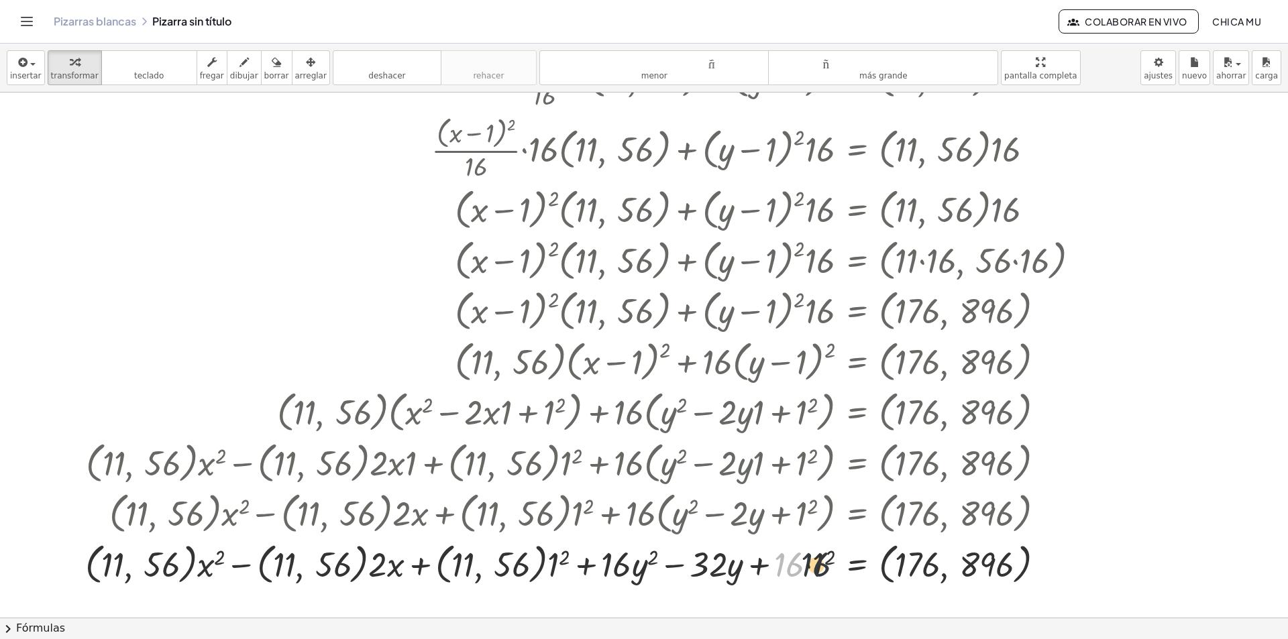
drag, startPoint x: 789, startPoint y: 566, endPoint x: 817, endPoint y: 566, distance: 28.2
click at [817, 566] on div at bounding box center [587, 563] width 1019 height 51
click at [822, 561] on div at bounding box center [587, 563] width 1019 height 51
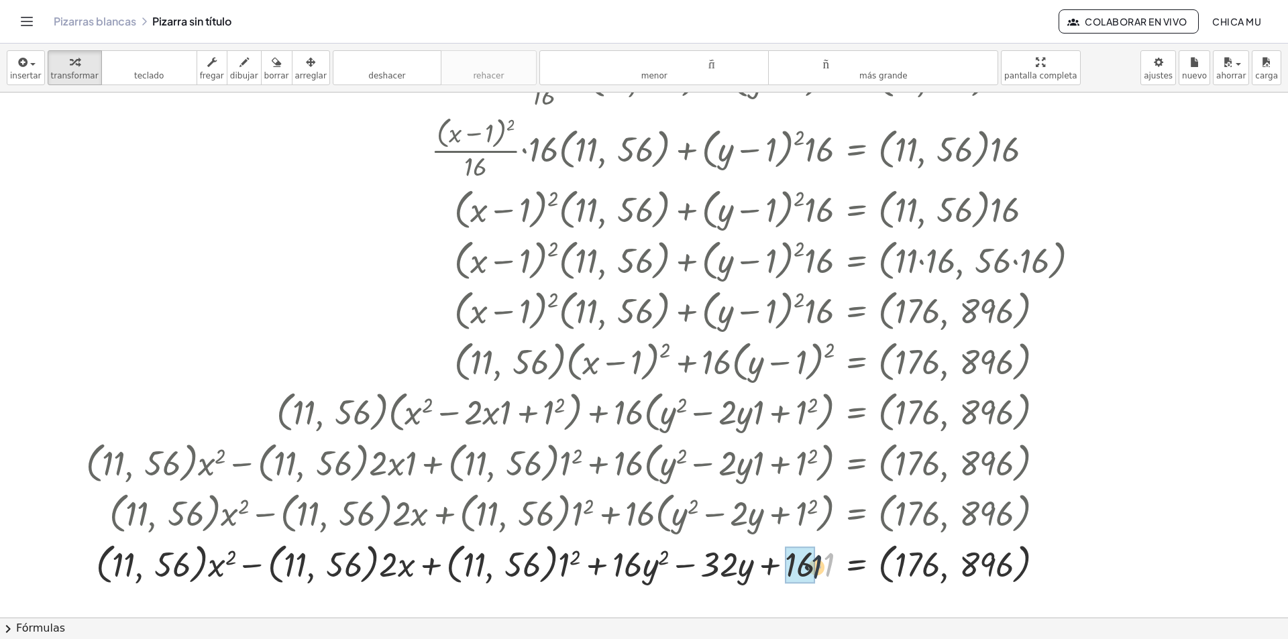
drag, startPoint x: 824, startPoint y: 564, endPoint x: 806, endPoint y: 568, distance: 17.8
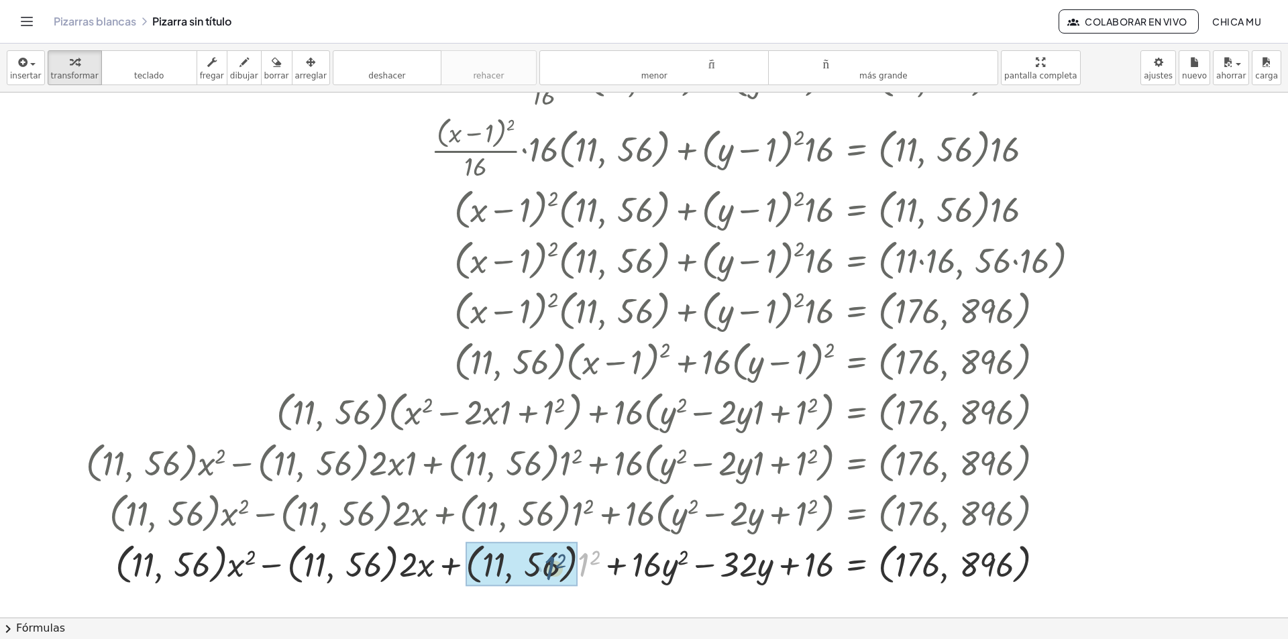
drag, startPoint x: 582, startPoint y: 564, endPoint x: 570, endPoint y: 566, distance: 12.2
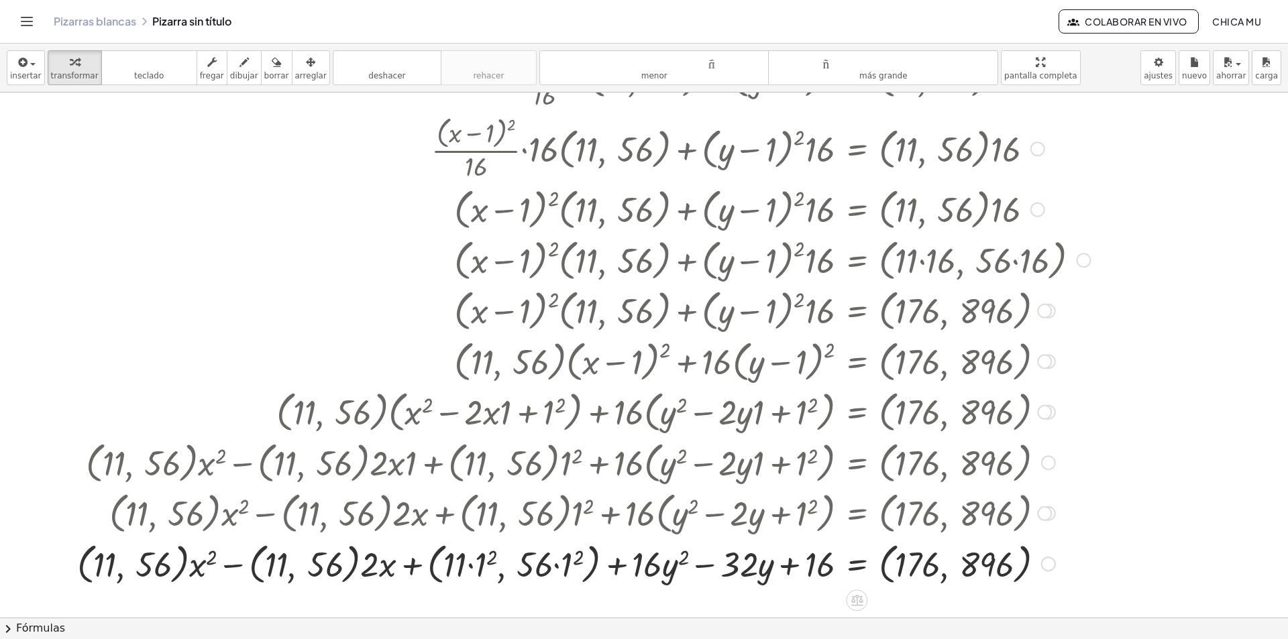
click at [470, 566] on div at bounding box center [583, 563] width 1027 height 51
click at [478, 567] on div at bounding box center [583, 563] width 1027 height 51
click at [479, 566] on div at bounding box center [588, 563] width 1018 height 51
click at [569, 566] on div at bounding box center [588, 563] width 1018 height 51
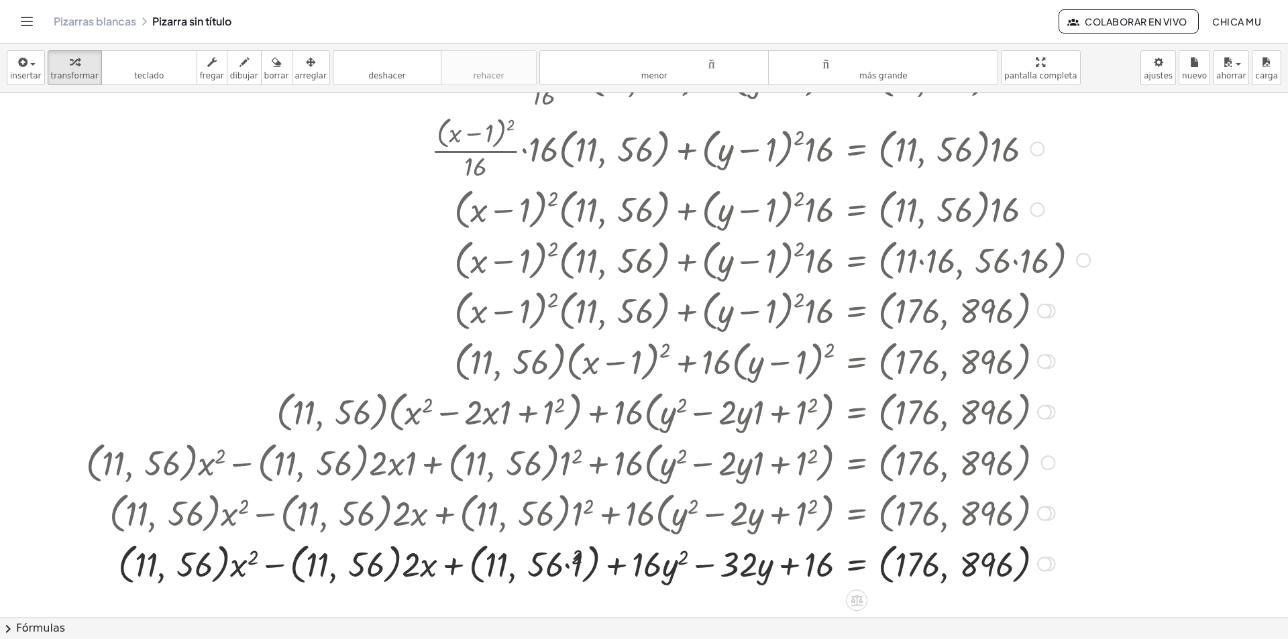
click at [570, 563] on div at bounding box center [588, 563] width 1018 height 51
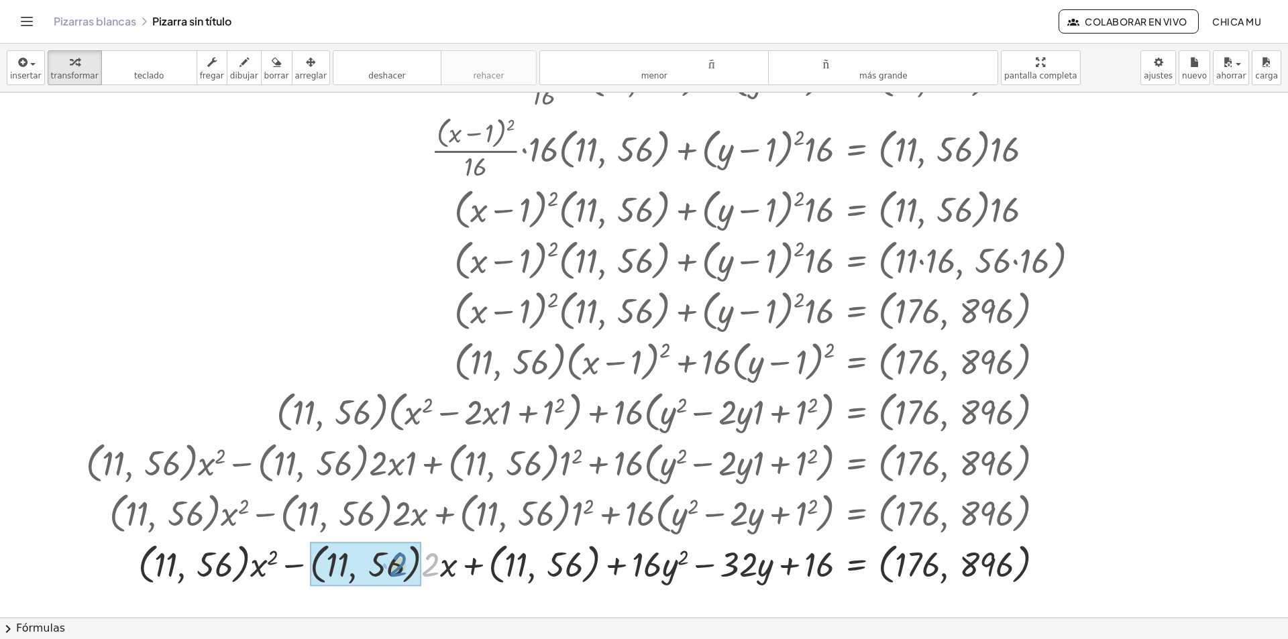
drag, startPoint x: 423, startPoint y: 564, endPoint x: 460, endPoint y: 572, distance: 37.6
click at [449, 572] on div at bounding box center [588, 563] width 1018 height 51
click at [443, 553] on div at bounding box center [588, 563] width 1018 height 51
drag, startPoint x: 433, startPoint y: 560, endPoint x: 416, endPoint y: 561, distance: 17.5
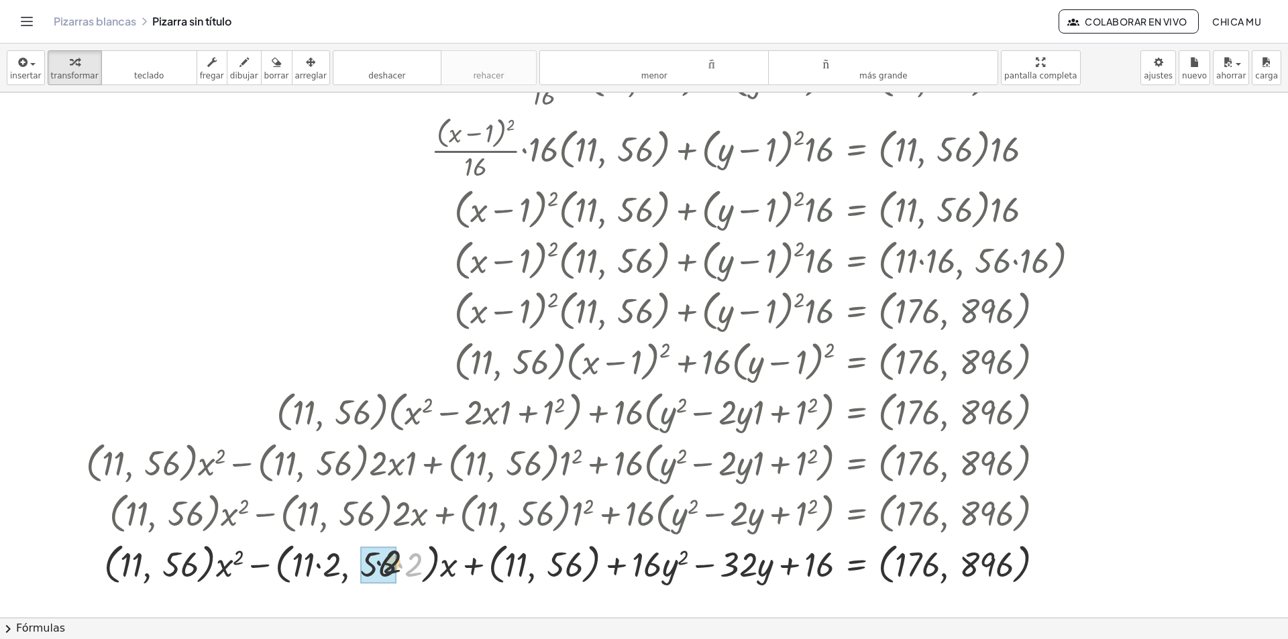
drag, startPoint x: 417, startPoint y: 566, endPoint x: 384, endPoint y: 561, distance: 33.2
drag, startPoint x: 392, startPoint y: 566, endPoint x: 352, endPoint y: 565, distance: 40.3
click at [353, 565] on div at bounding box center [588, 563] width 1018 height 51
click at [351, 566] on div at bounding box center [588, 563] width 1018 height 51
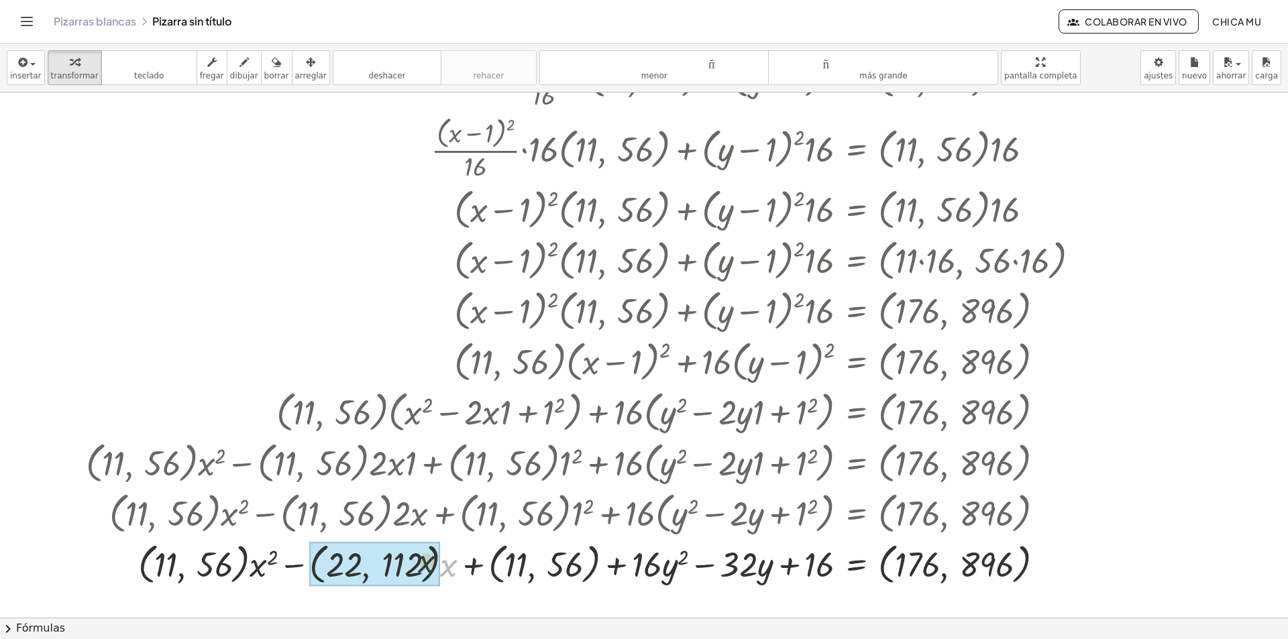
drag, startPoint x: 442, startPoint y: 572, endPoint x: 419, endPoint y: 568, distance: 23.8
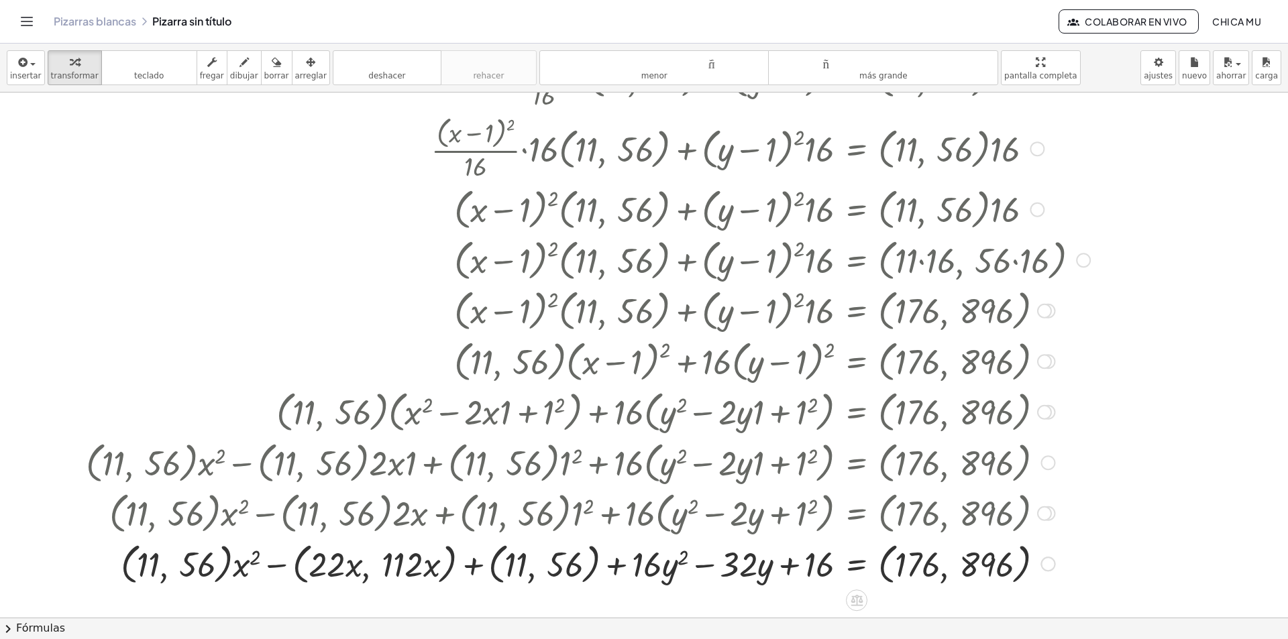
click at [355, 569] on div at bounding box center [588, 563] width 1018 height 51
drag, startPoint x: 354, startPoint y: 569, endPoint x: 343, endPoint y: 568, distance: 11.4
click at [351, 569] on div at bounding box center [588, 563] width 1018 height 51
click at [348, 569] on div at bounding box center [588, 563] width 1018 height 51
drag, startPoint x: 343, startPoint y: 568, endPoint x: 326, endPoint y: 565, distance: 17.1
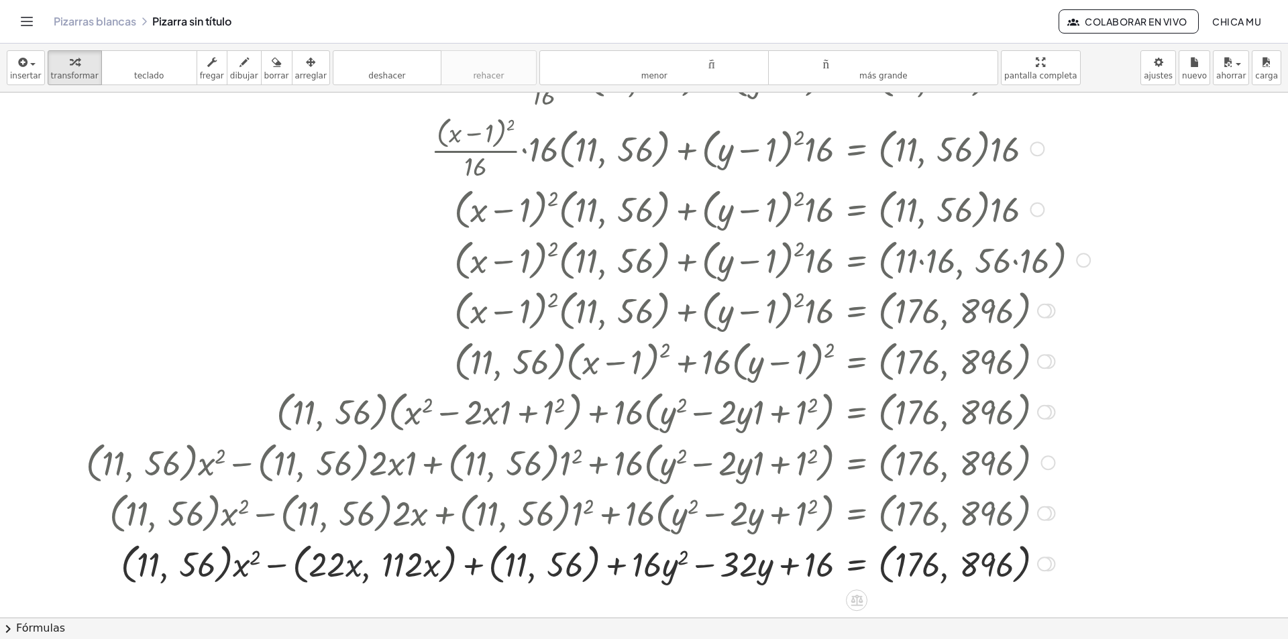
click at [335, 567] on div at bounding box center [588, 563] width 1018 height 51
drag, startPoint x: 326, startPoint y: 565, endPoint x: 347, endPoint y: 569, distance: 21.8
click at [347, 569] on div at bounding box center [588, 563] width 1018 height 51
click at [346, 570] on div at bounding box center [588, 563] width 1018 height 51
drag, startPoint x: 350, startPoint y: 568, endPoint x: 449, endPoint y: 555, distance: 99.4
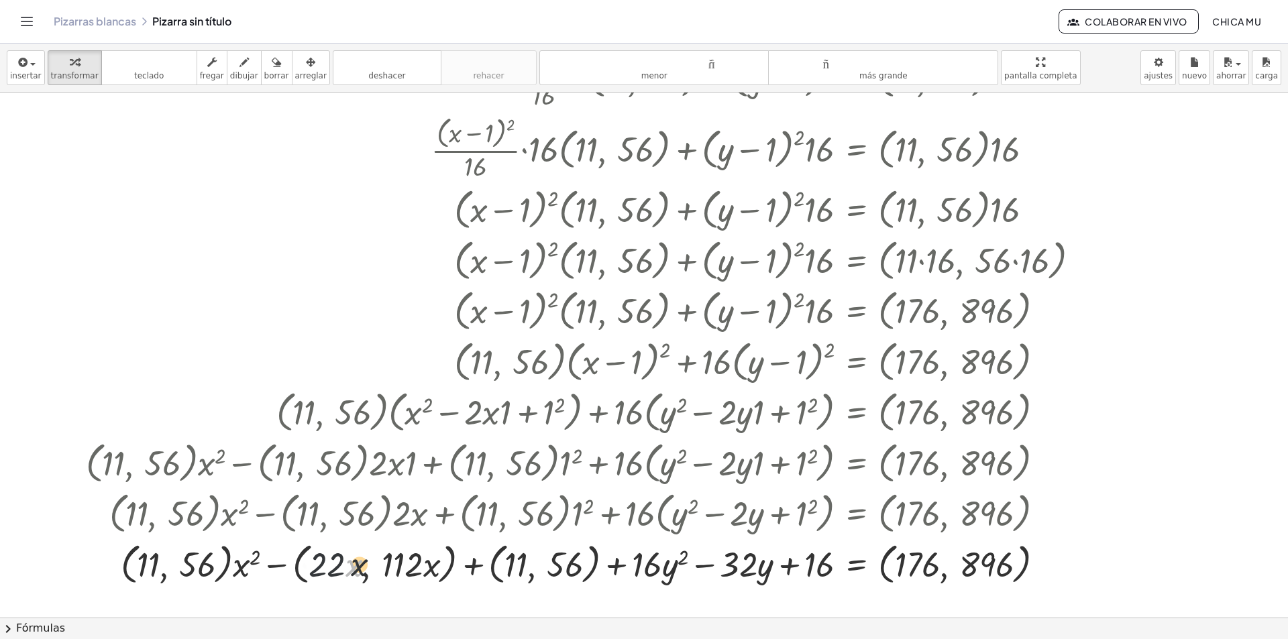
click at [411, 561] on div at bounding box center [588, 563] width 1018 height 51
drag, startPoint x: 415, startPoint y: 565, endPoint x: 339, endPoint y: 565, distance: 75.8
click at [339, 565] on div at bounding box center [588, 563] width 1018 height 51
drag, startPoint x: 402, startPoint y: 570, endPoint x: 318, endPoint y: 557, distance: 84.8
click at [318, 557] on div at bounding box center [588, 563] width 1018 height 51
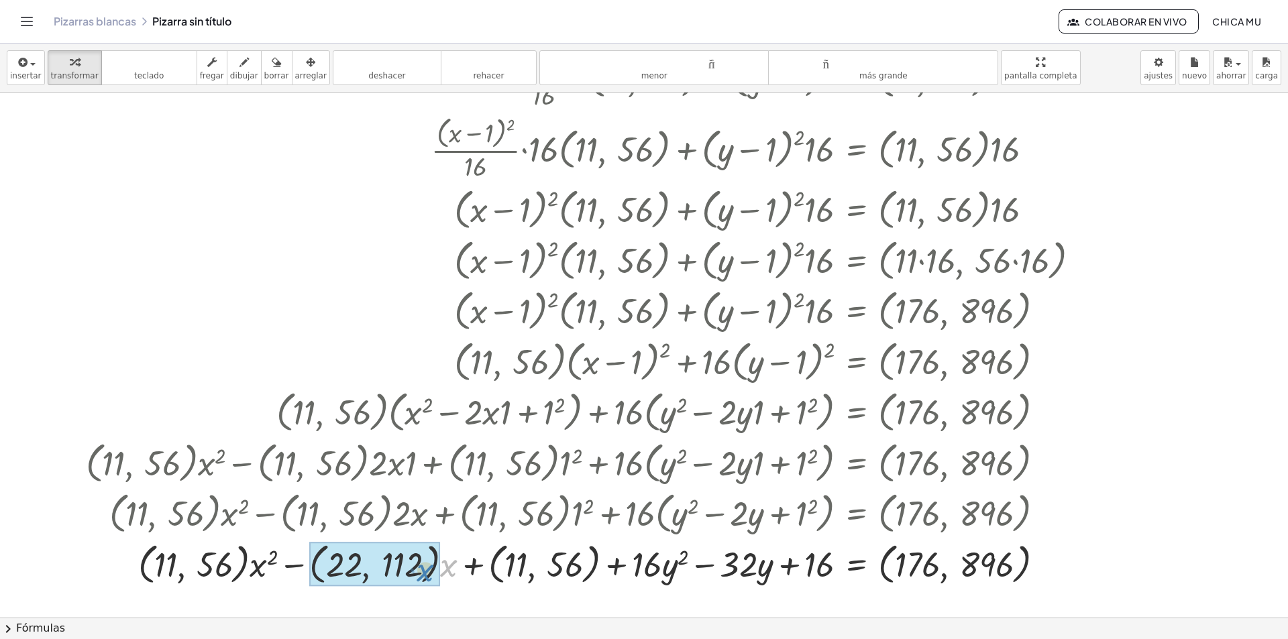
drag, startPoint x: 449, startPoint y: 578, endPoint x: 437, endPoint y: 598, distance: 24.4
click at [433, 594] on div "**********" at bounding box center [644, 184] width 1288 height 1135
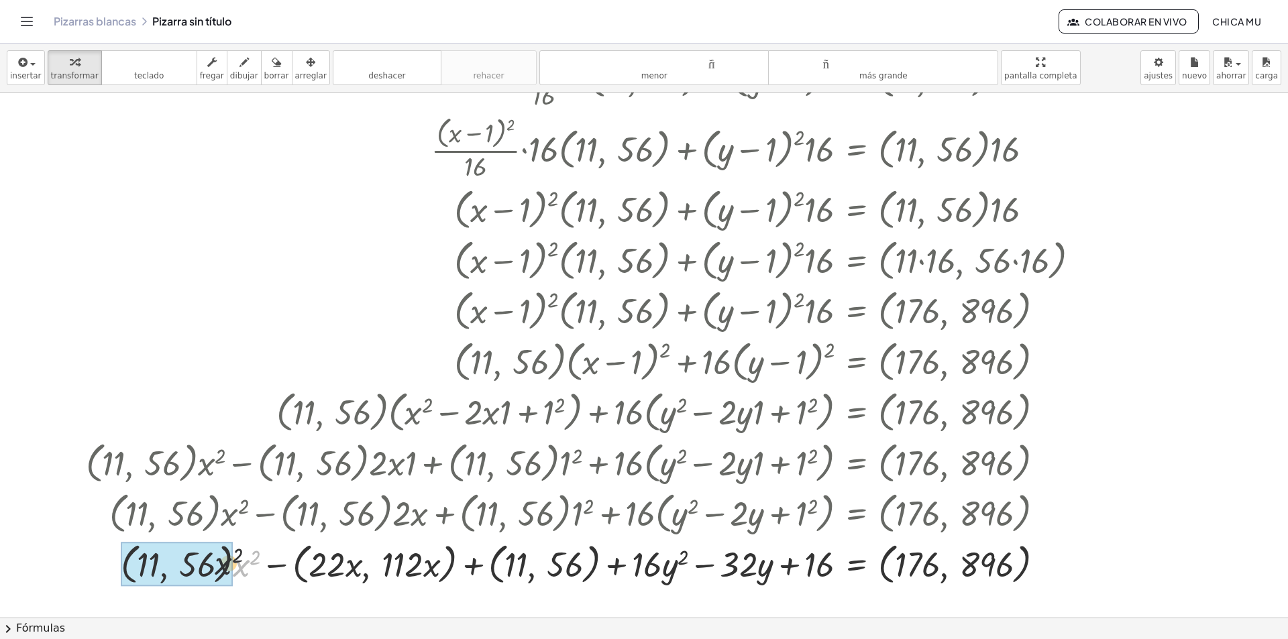
drag, startPoint x: 222, startPoint y: 567, endPoint x: 201, endPoint y: 566, distance: 20.8
click at [223, 571] on div at bounding box center [588, 563] width 1018 height 51
click at [221, 572] on div at bounding box center [588, 563] width 1018 height 51
click at [282, 566] on div at bounding box center [588, 563] width 1018 height 51
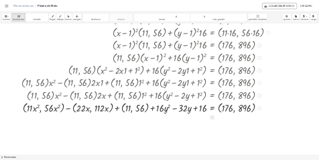
scroll to position [610, 0]
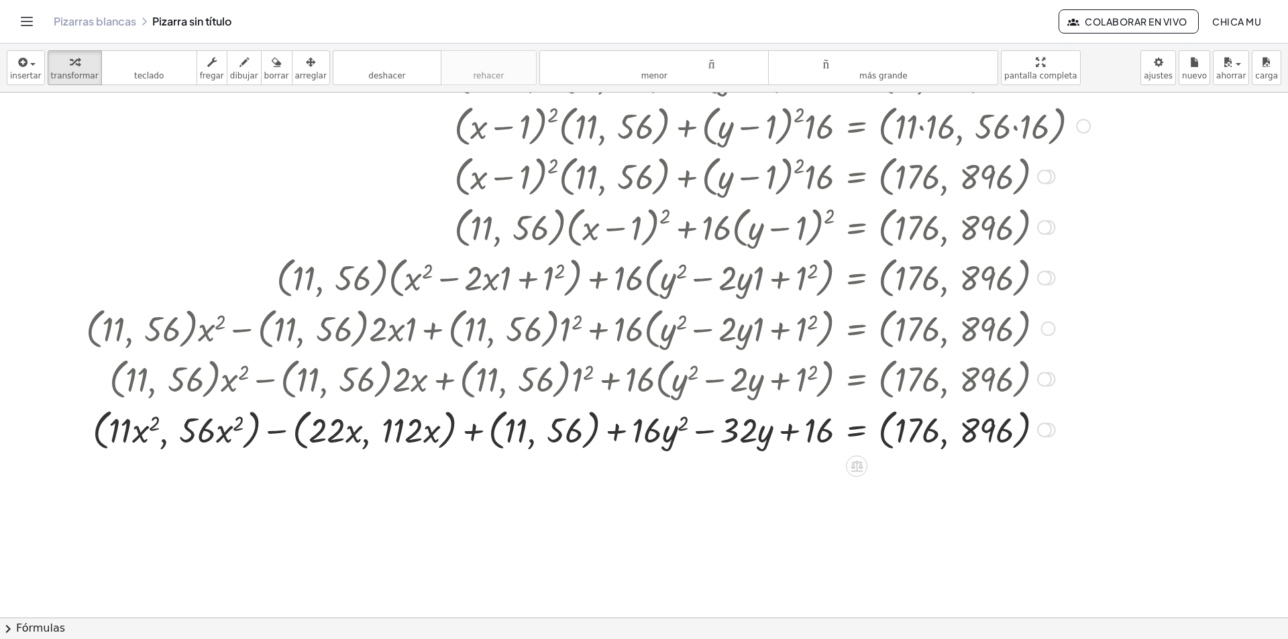
click at [227, 433] on div at bounding box center [588, 429] width 1018 height 51
click at [266, 422] on div at bounding box center [588, 429] width 1018 height 51
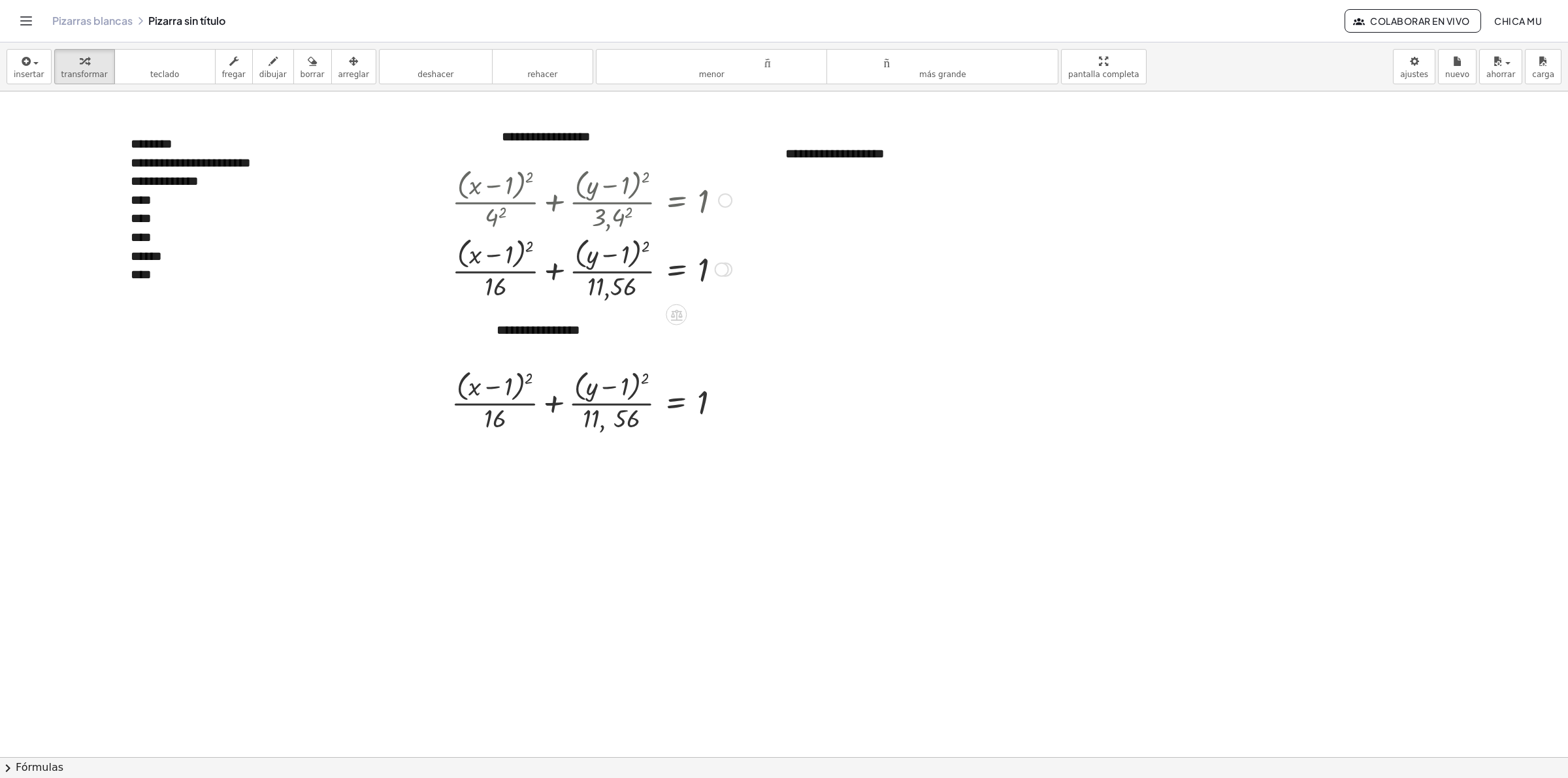
scroll to position [0, 0]
click at [252, 600] on button "chevron_right Fórmulas" at bounding box center [784, 766] width 1568 height 20
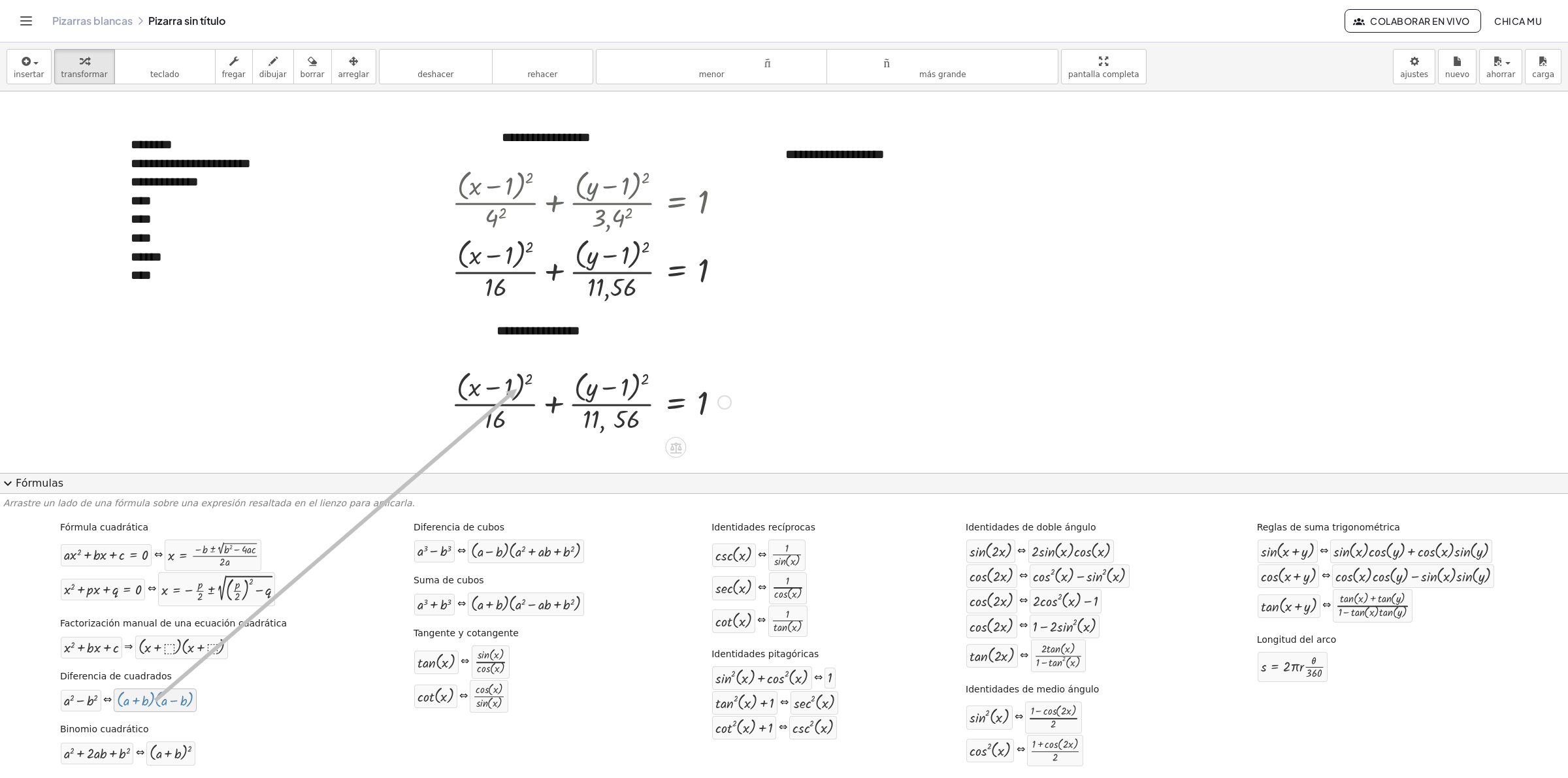
drag, startPoint x: 154, startPoint y: 706, endPoint x: 506, endPoint y: 388, distance: 474.4
click at [506, 388] on div "**********" at bounding box center [784, 410] width 1568 height 735
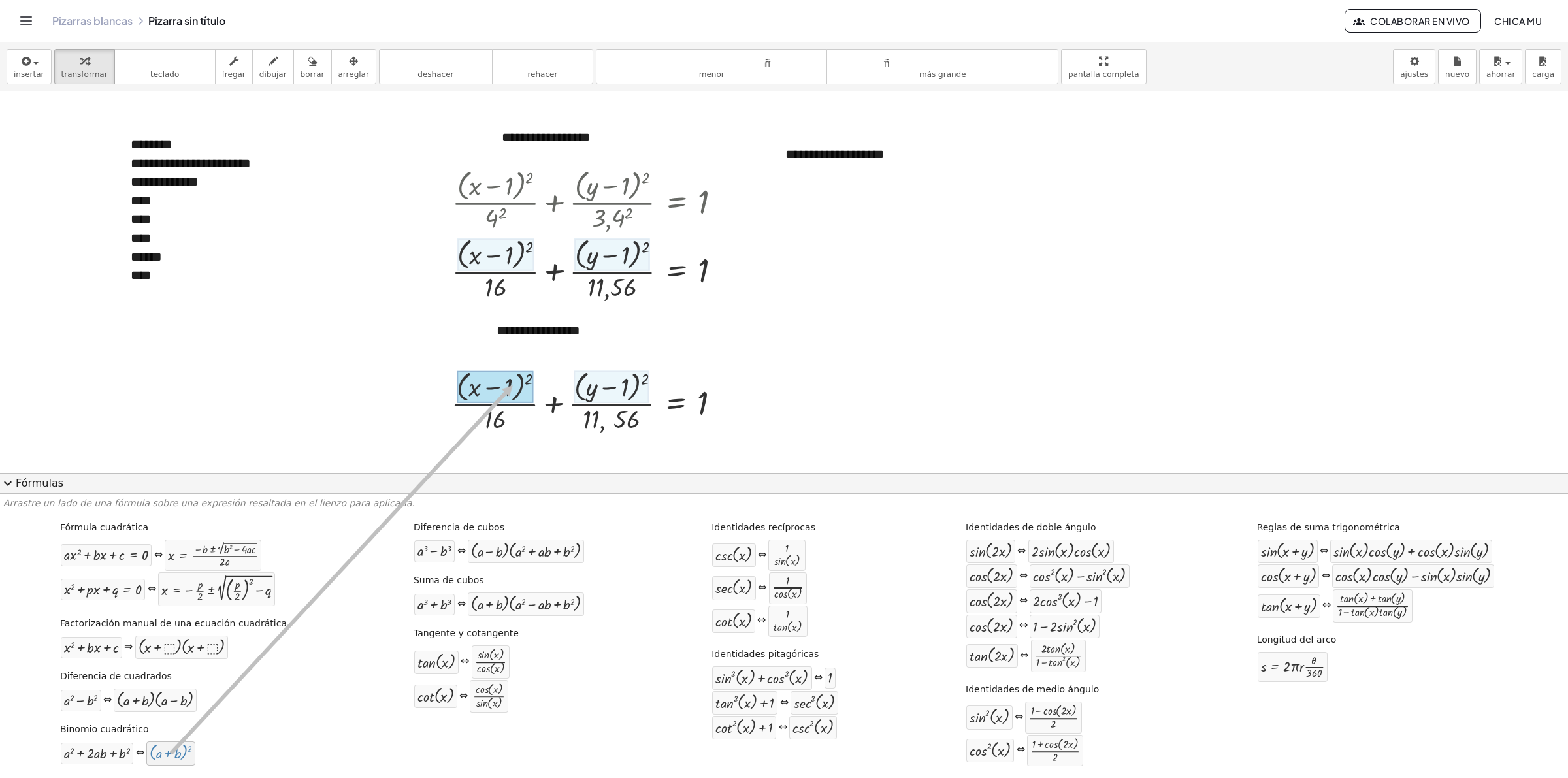
drag, startPoint x: 177, startPoint y: 751, endPoint x: 499, endPoint y: 387, distance: 486.0
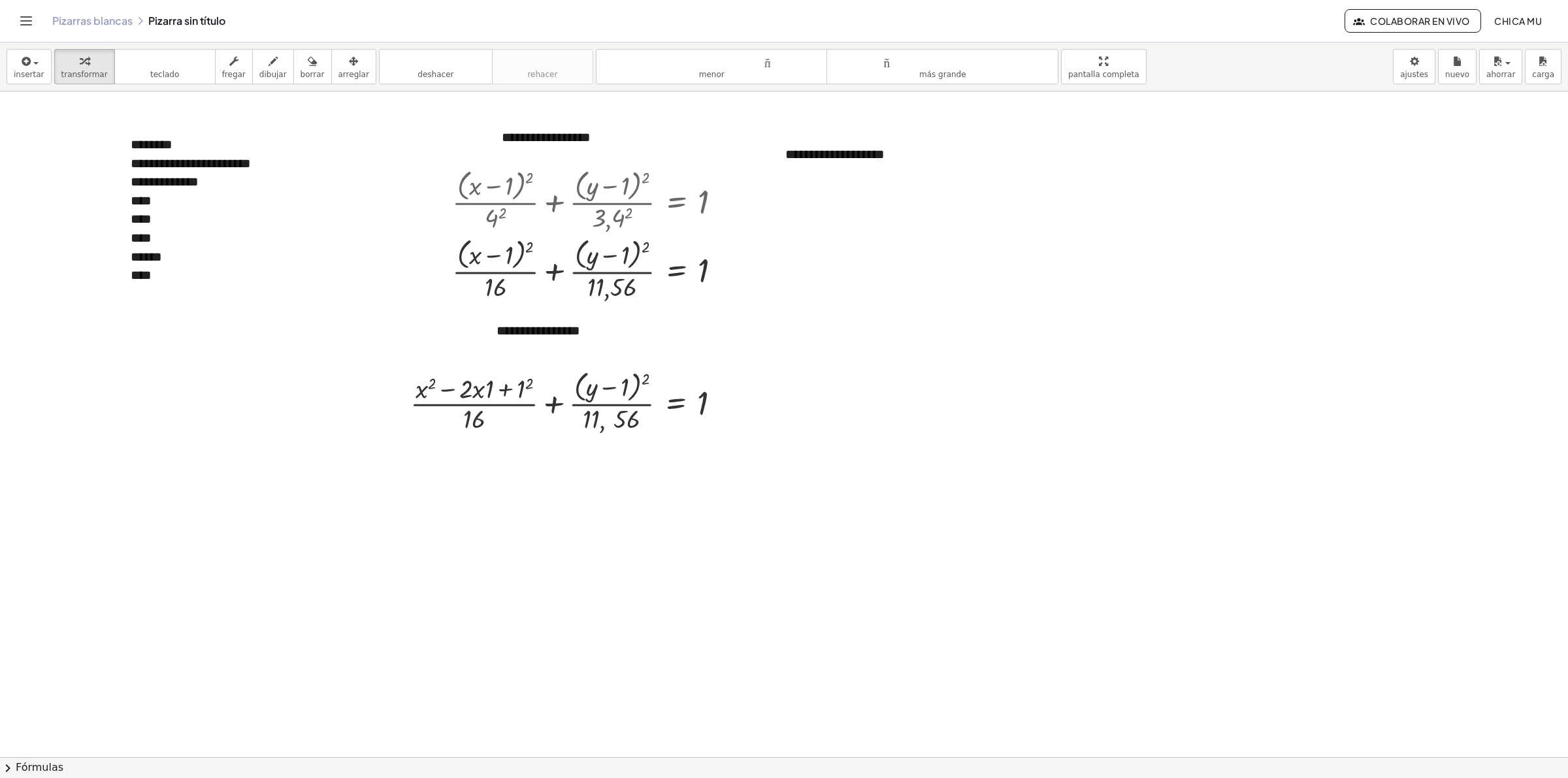
drag, startPoint x: 184, startPoint y: 767, endPoint x: 177, endPoint y: 772, distance: 8.6
click at [183, 600] on button "chevron_right Fórmulas" at bounding box center [784, 766] width 1568 height 20
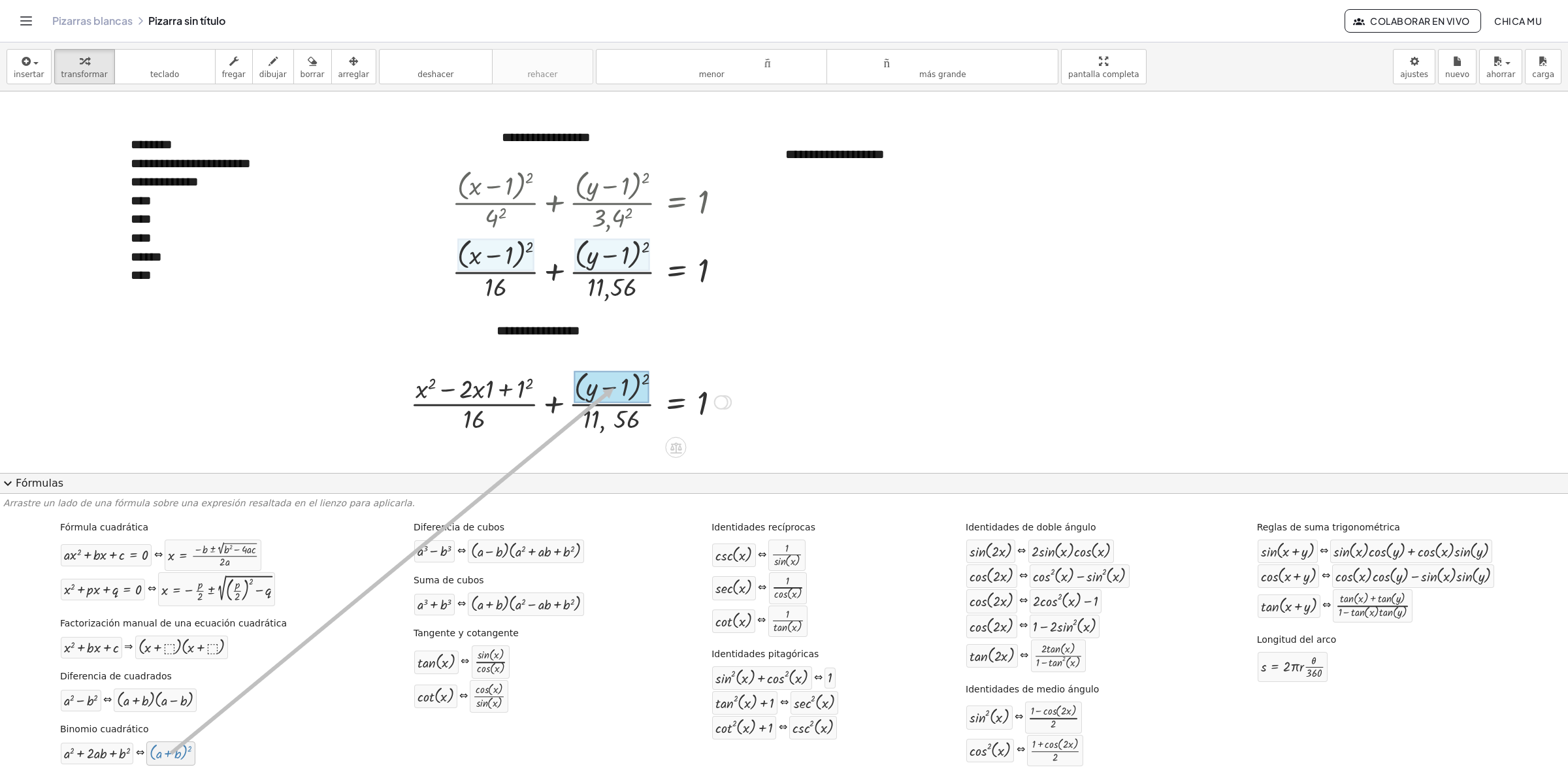
drag, startPoint x: 171, startPoint y: 758, endPoint x: 600, endPoint y: 389, distance: 565.9
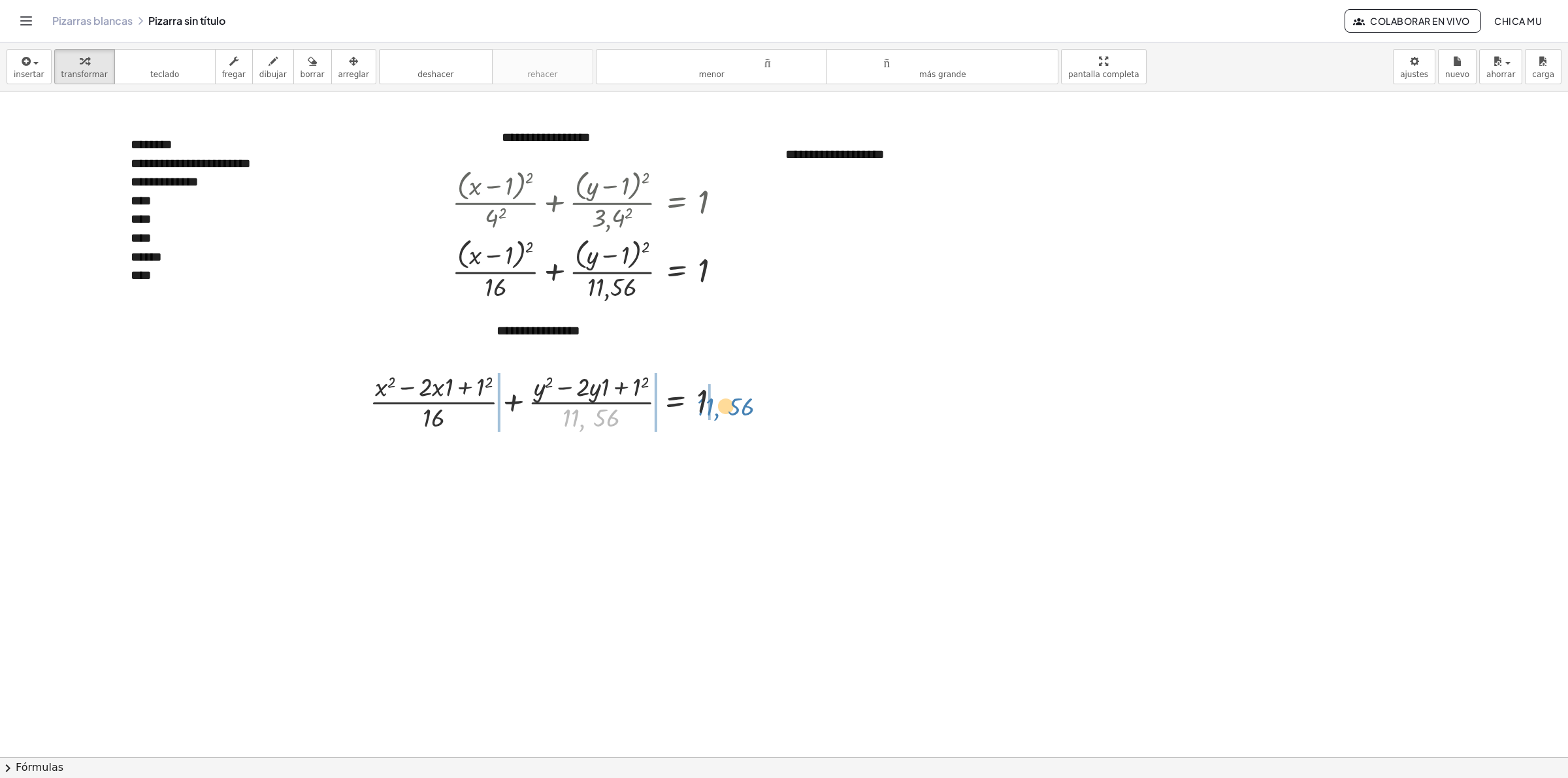
drag, startPoint x: 585, startPoint y: 423, endPoint x: 716, endPoint y: 410, distance: 131.6
click at [716, 410] on div at bounding box center [550, 400] width 374 height 65
drag, startPoint x: 442, startPoint y: 422, endPoint x: 733, endPoint y: 414, distance: 291.1
click at [733, 414] on div at bounding box center [550, 400] width 374 height 65
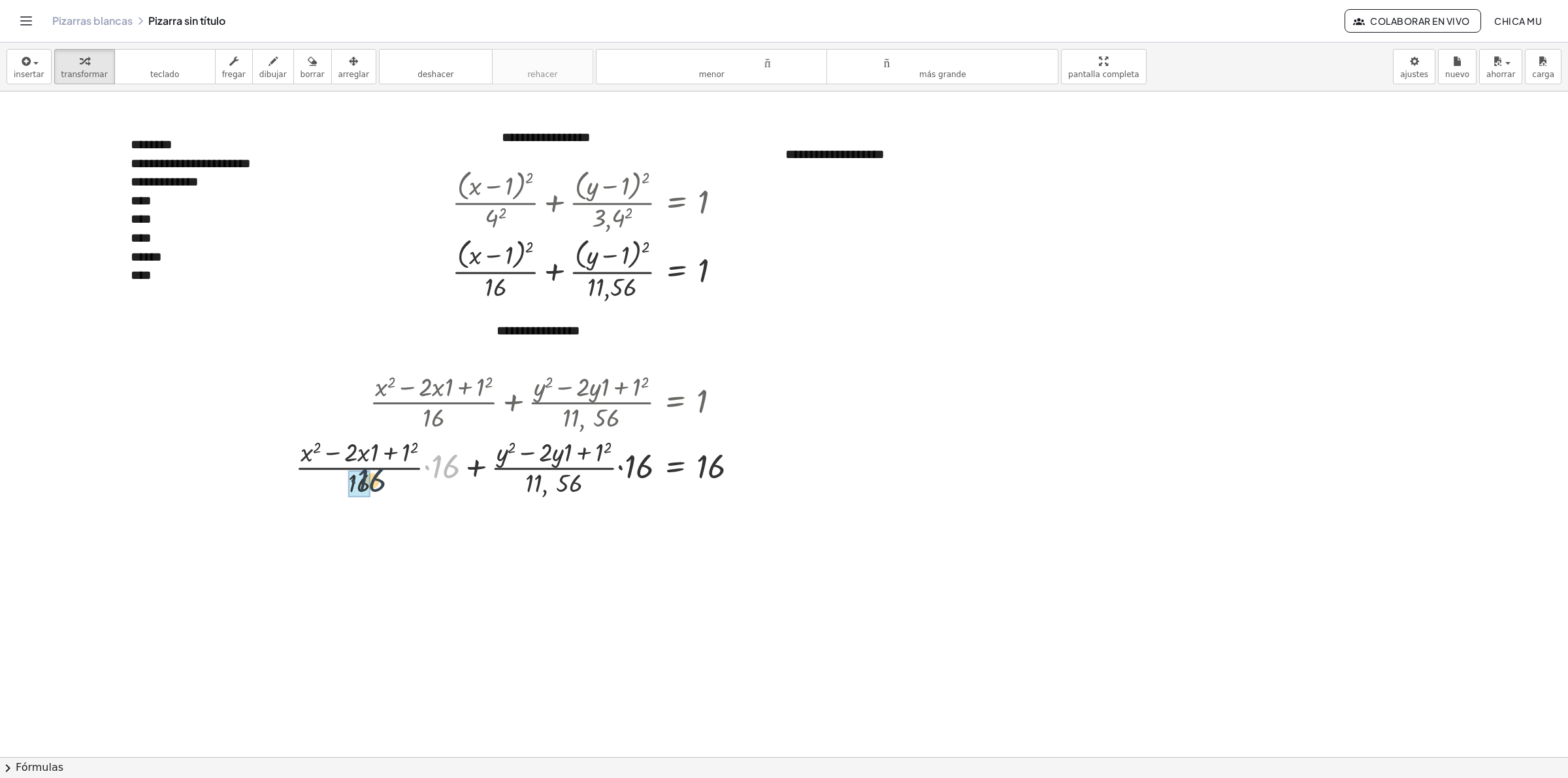
drag, startPoint x: 425, startPoint y: 478, endPoint x: 370, endPoint y: 489, distance: 56.1
click at [370, 489] on div at bounding box center [522, 465] width 467 height 65
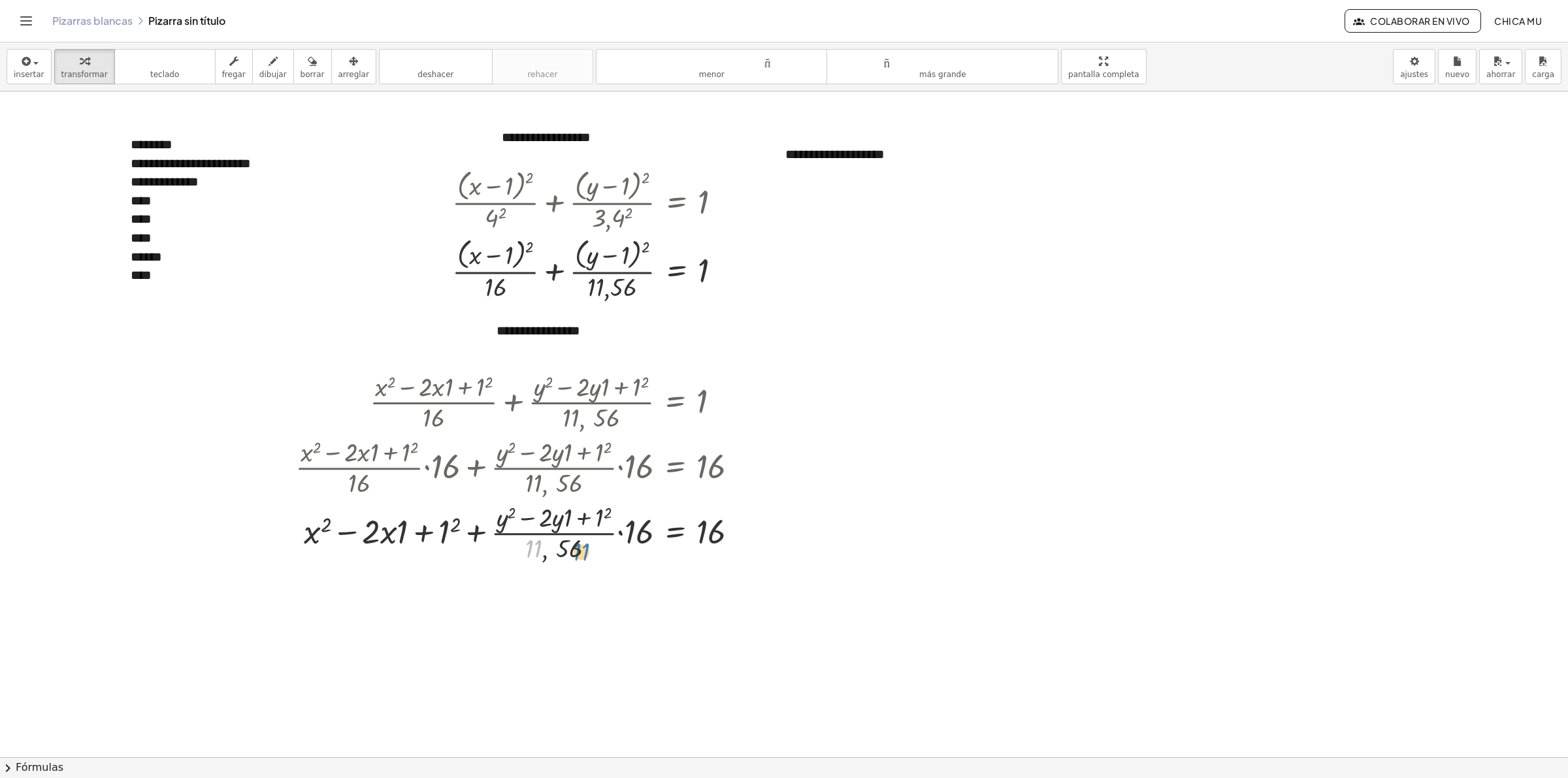
drag, startPoint x: 541, startPoint y: 546, endPoint x: 535, endPoint y: 538, distance: 10.0
click at [544, 542] on div at bounding box center [522, 532] width 467 height 65
click at [592, 551] on div at bounding box center [522, 532] width 467 height 65
drag, startPoint x: 542, startPoint y: 546, endPoint x: 550, endPoint y: 544, distance: 8.2
click at [556, 546] on div at bounding box center [522, 532] width 467 height 65
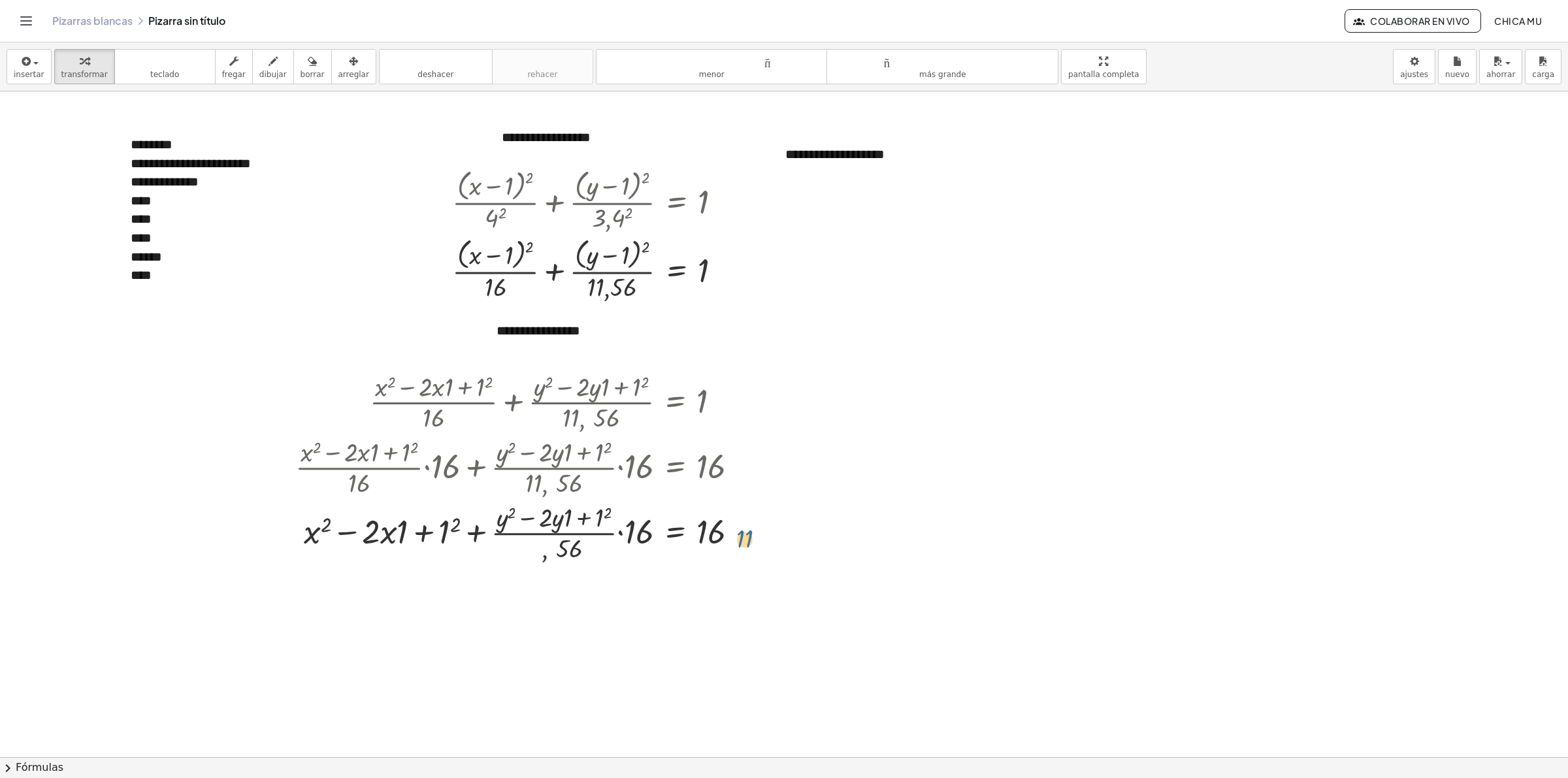
drag, startPoint x: 536, startPoint y: 542, endPoint x: 752, endPoint y: 528, distance: 216.5
click at [752, 528] on div at bounding box center [522, 532] width 467 height 65
click at [569, 560] on div at bounding box center [522, 532] width 467 height 65
drag, startPoint x: 589, startPoint y: 557, endPoint x: 599, endPoint y: 563, distance: 11.7
click at [599, 563] on div at bounding box center [522, 532] width 467 height 65
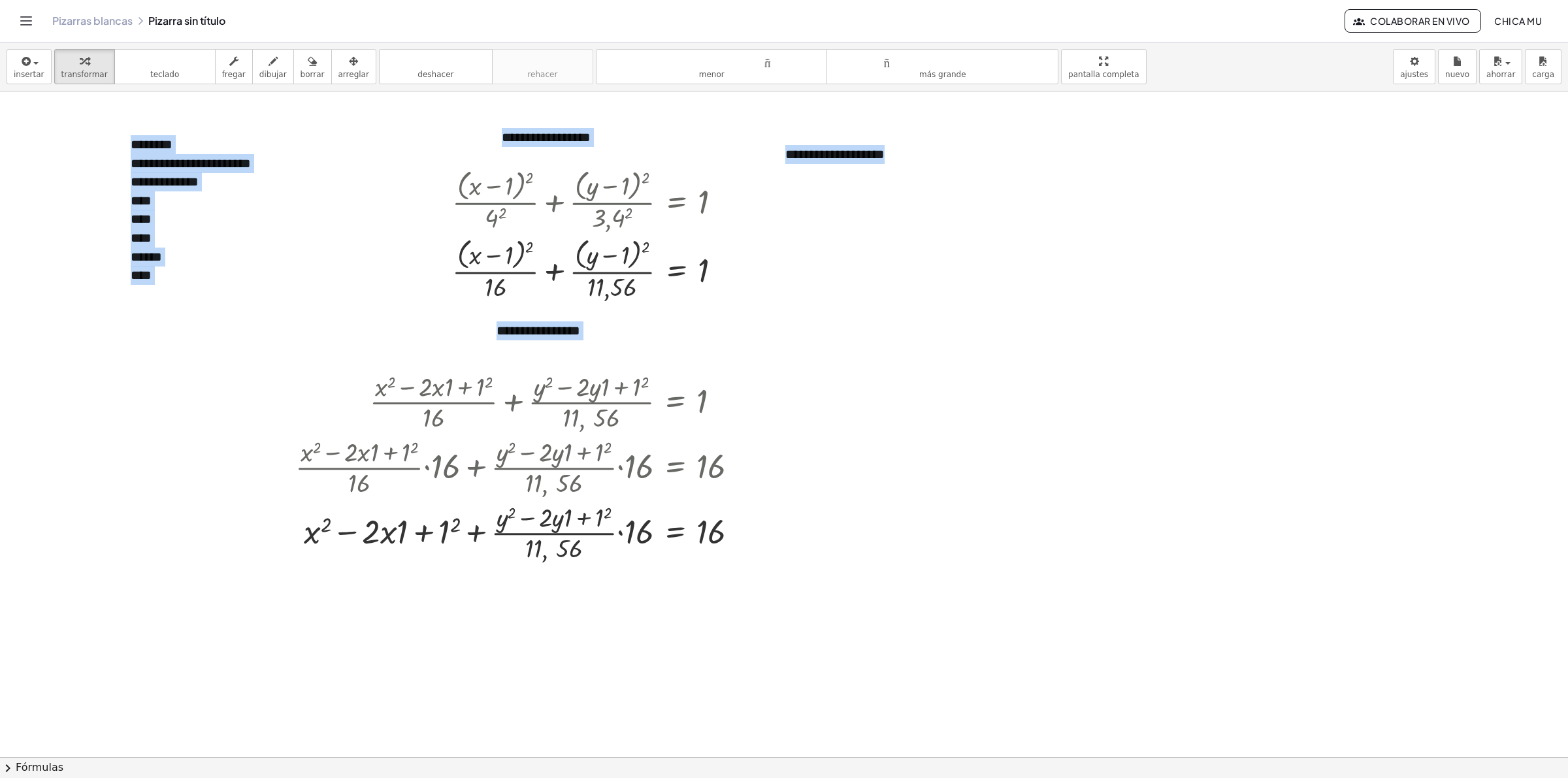
drag, startPoint x: 584, startPoint y: 566, endPoint x: 594, endPoint y: 575, distance: 13.5
click at [594, 575] on div "**********" at bounding box center [784, 757] width 1568 height 1331
click at [594, 575] on div at bounding box center [784, 757] width 1568 height 1331
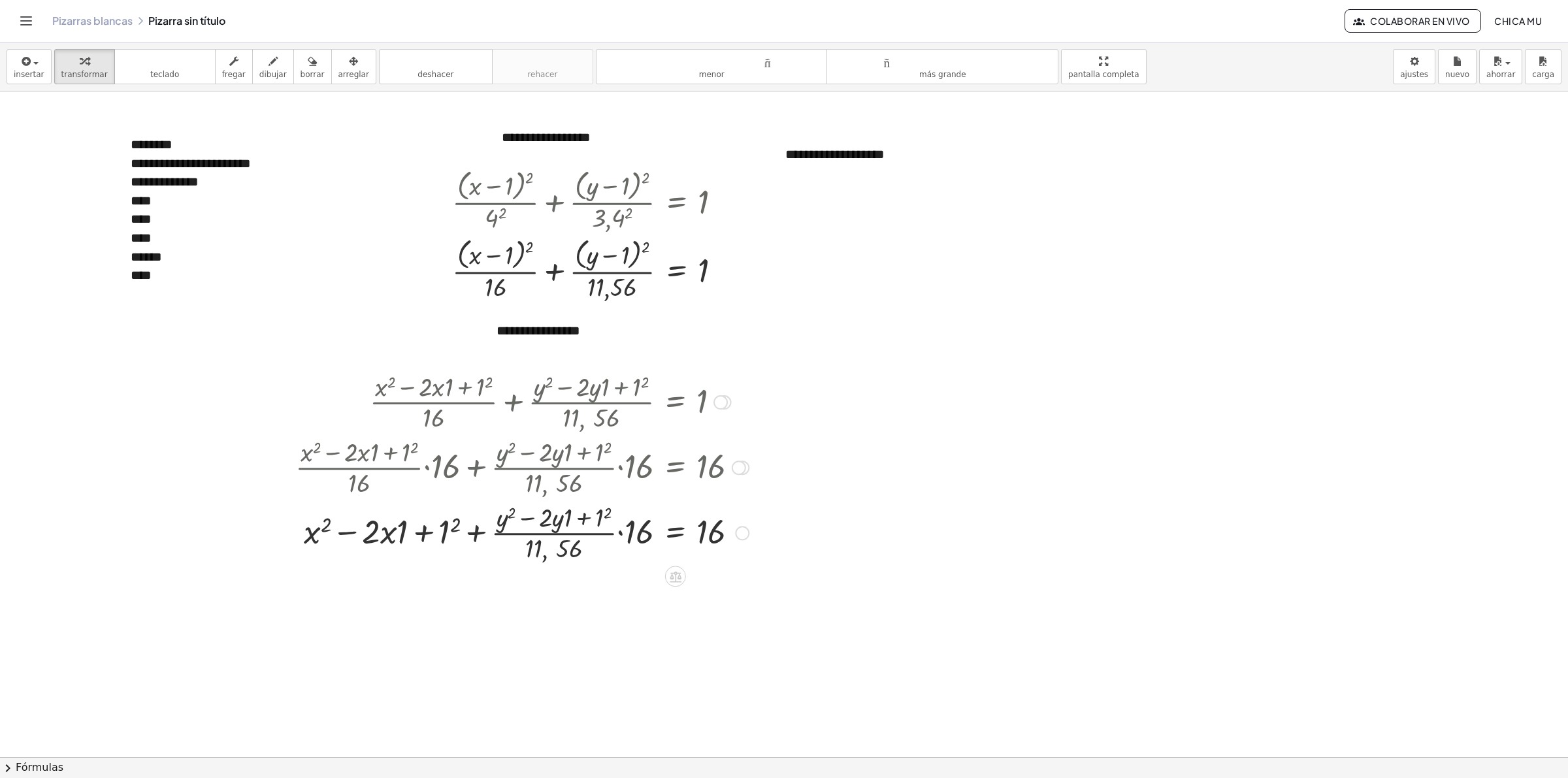
drag, startPoint x: 594, startPoint y: 575, endPoint x: 511, endPoint y: 540, distance: 90.1
click at [516, 540] on div "**********" at bounding box center [784, 757] width 1568 height 1331
click at [515, 538] on div at bounding box center [522, 532] width 467 height 65
drag, startPoint x: 521, startPoint y: 553, endPoint x: 530, endPoint y: 555, distance: 9.2
click at [533, 556] on div at bounding box center [522, 532] width 467 height 65
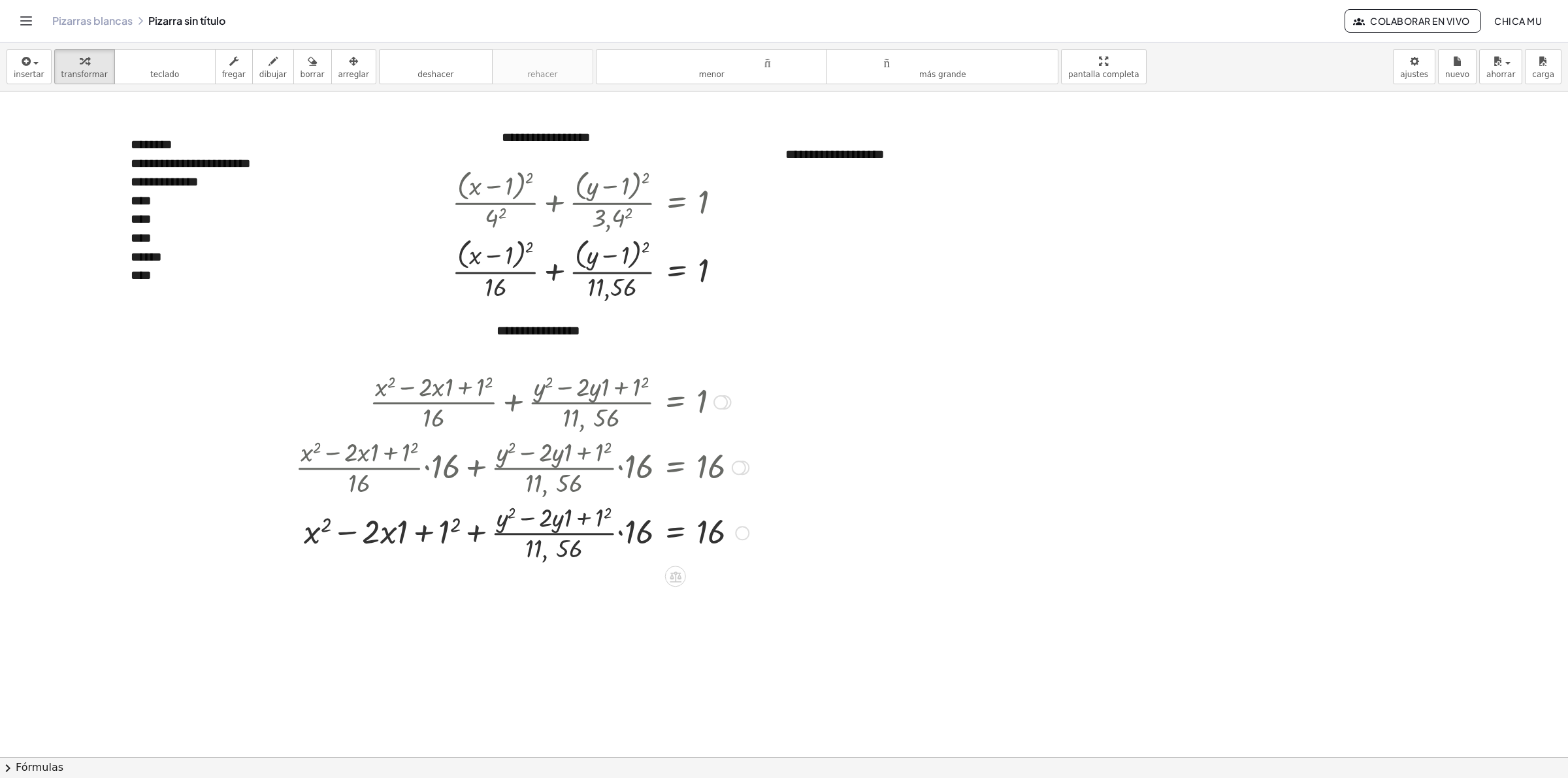
drag, startPoint x: 571, startPoint y: 485, endPoint x: 631, endPoint y: 488, distance: 60.1
click at [631, 488] on div at bounding box center [522, 465] width 467 height 65
drag, startPoint x: 590, startPoint y: 574, endPoint x: 534, endPoint y: 556, distance: 58.8
click at [534, 556] on div "**********" at bounding box center [784, 757] width 1568 height 1331
drag, startPoint x: 574, startPoint y: 552, endPoint x: 740, endPoint y: 531, distance: 167.3
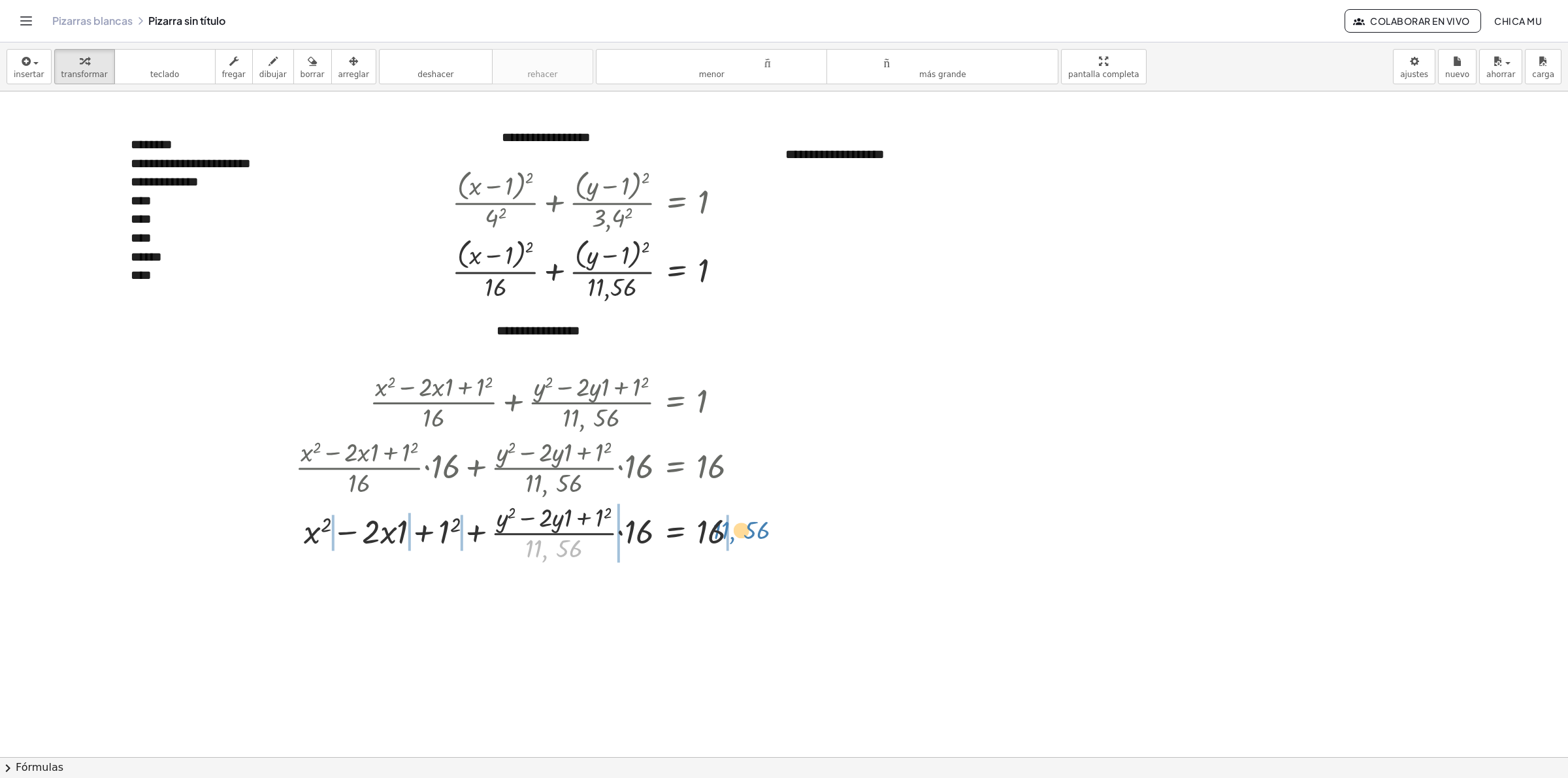
click at [740, 531] on div at bounding box center [522, 532] width 467 height 65
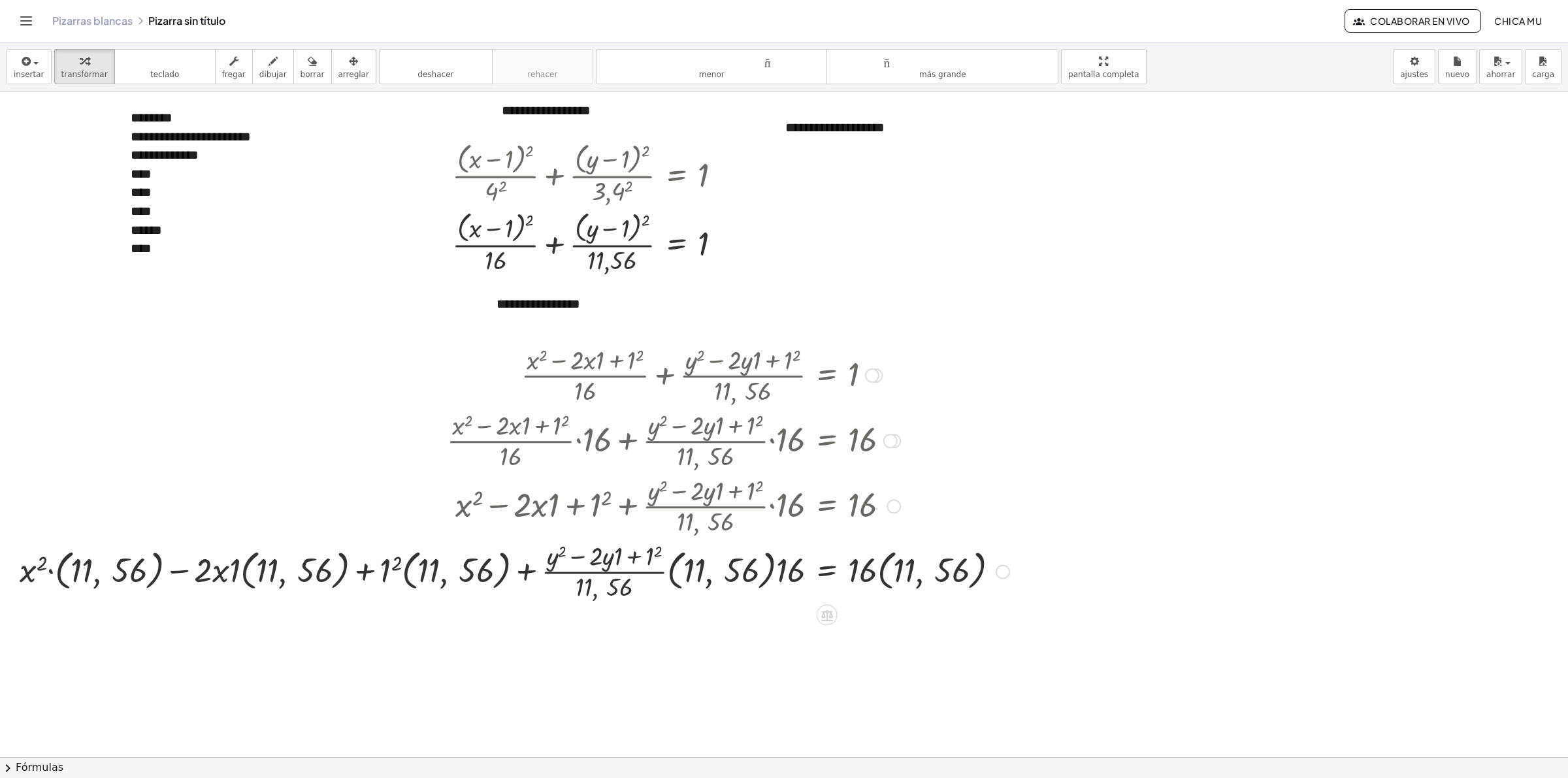
scroll to position [82, 0]
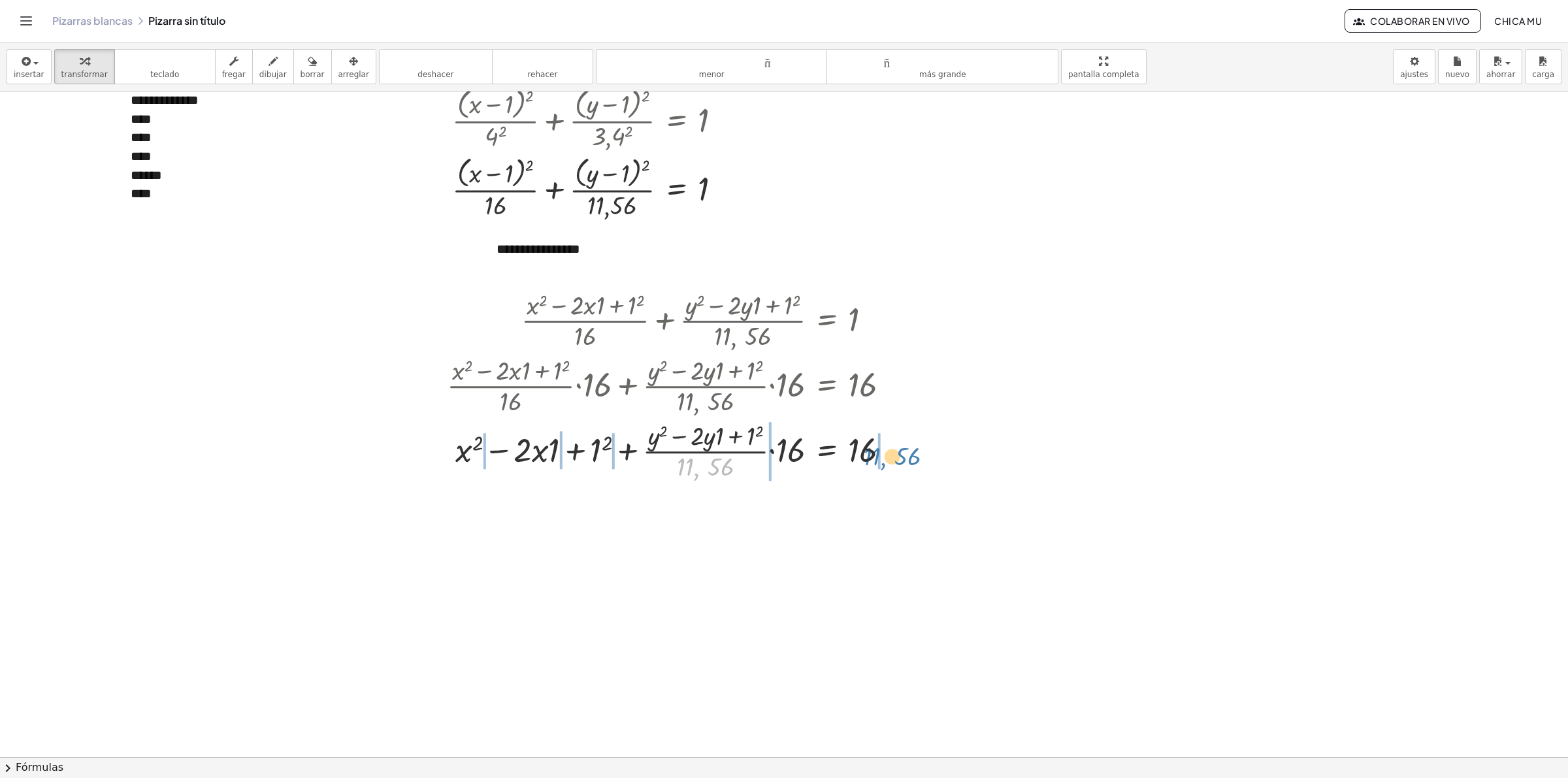
drag, startPoint x: 707, startPoint y: 479, endPoint x: 894, endPoint y: 468, distance: 187.3
click at [894, 468] on div at bounding box center [673, 450] width 467 height 65
click at [688, 477] on div at bounding box center [673, 450] width 467 height 65
click at [26, 54] on button "insertar" at bounding box center [29, 66] width 45 height 35
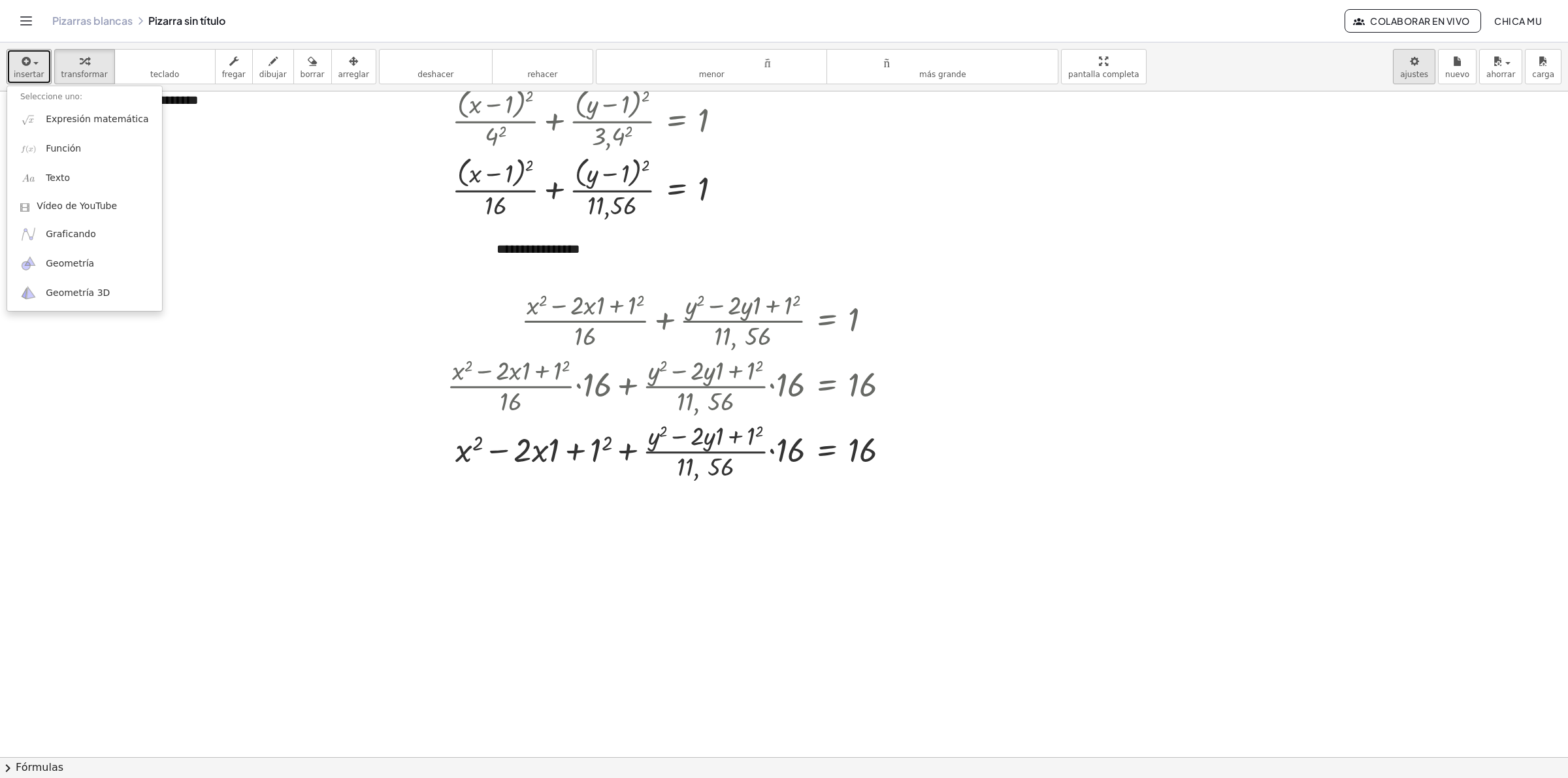
click at [1244, 76] on body "**********" at bounding box center [784, 389] width 1568 height 778
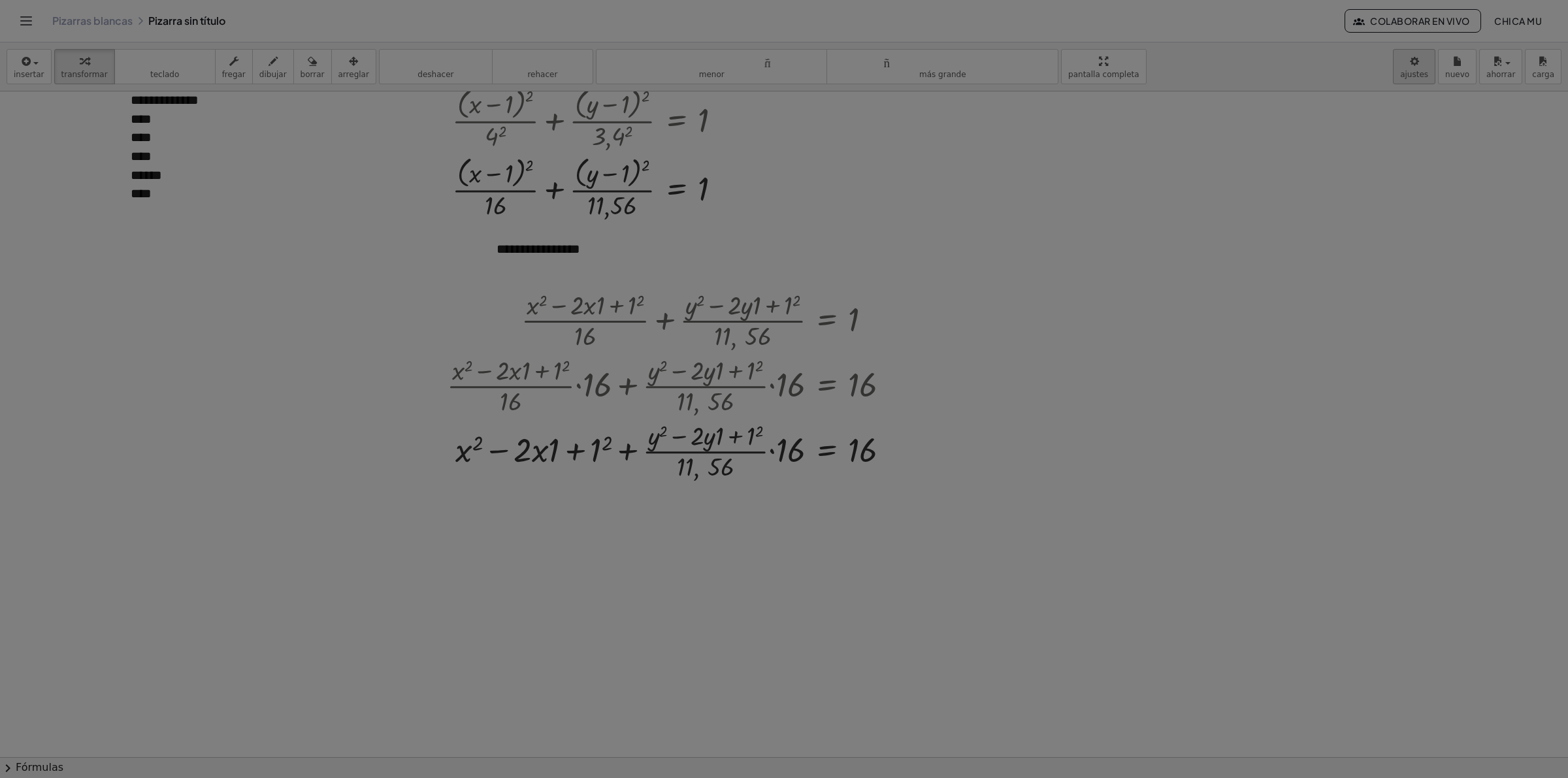
click at [1244, 76] on div at bounding box center [784, 389] width 1568 height 778
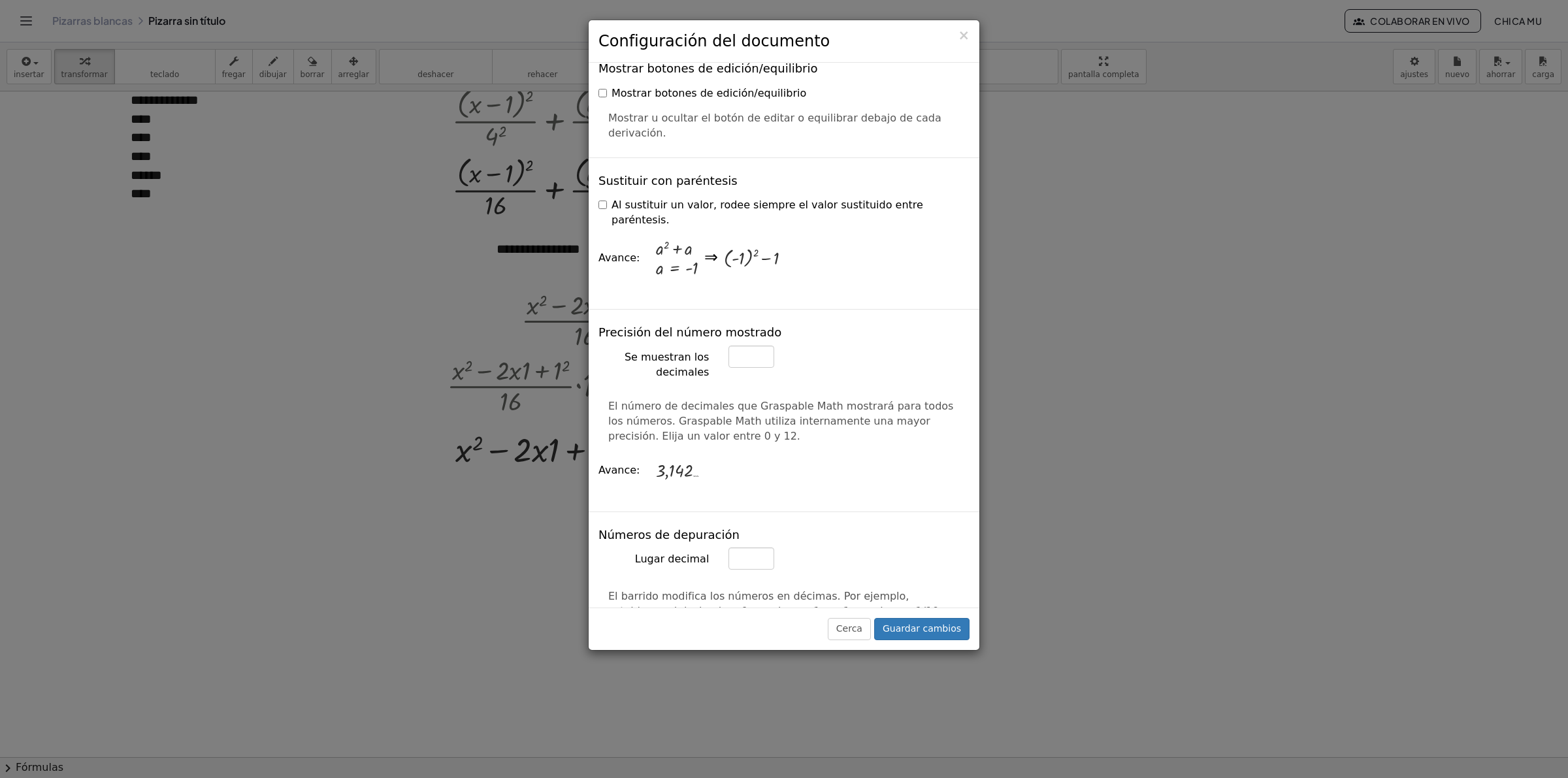
scroll to position [408, 0]
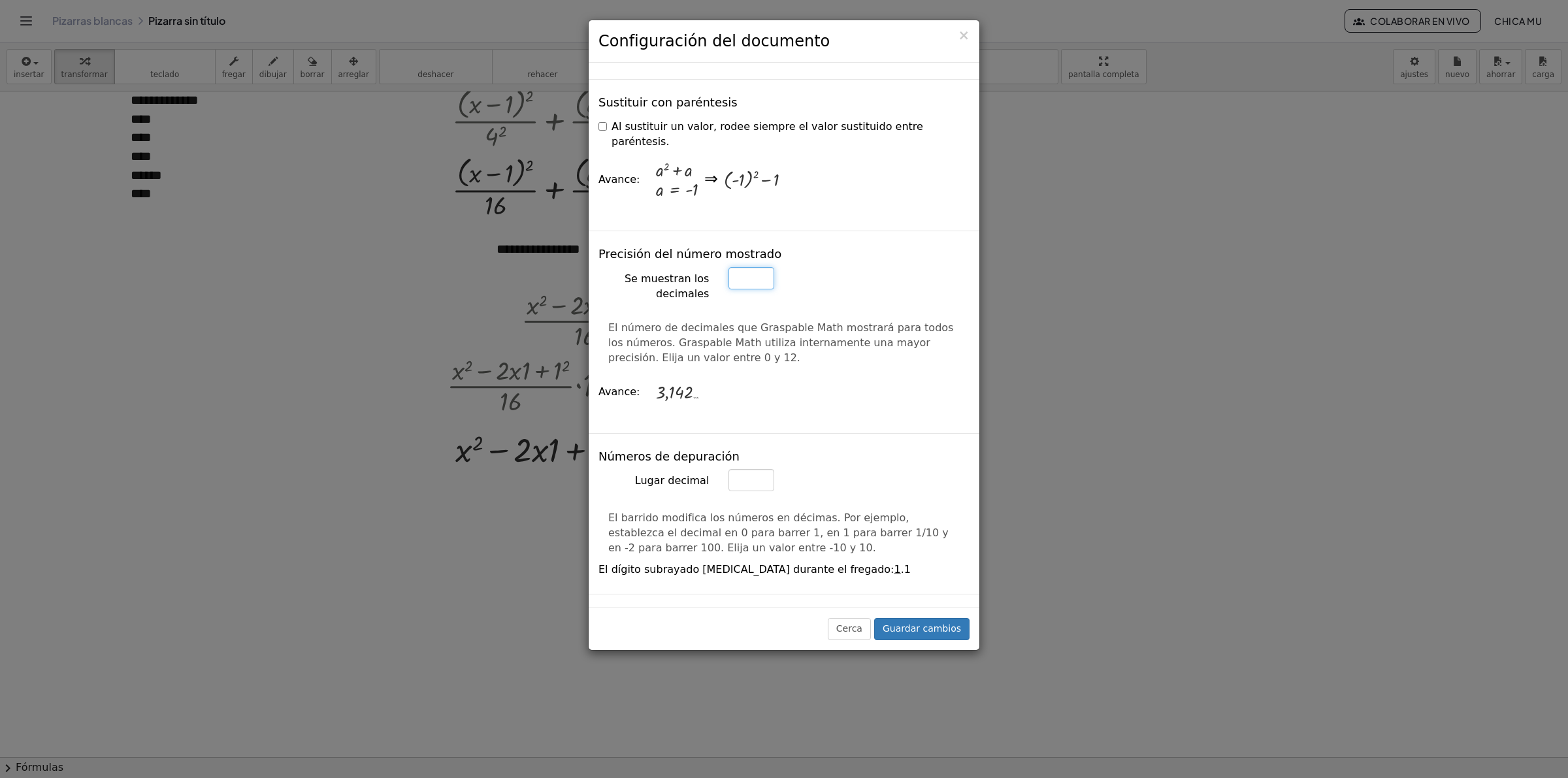
click at [748, 270] on input "*" at bounding box center [751, 278] width 46 height 22
click at [762, 267] on input "*" at bounding box center [751, 278] width 46 height 22
click at [760, 278] on div "Se muestran los decimales *" at bounding box center [783, 284] width 391 height 35
click at [760, 273] on input "*" at bounding box center [751, 278] width 46 height 22
type input "*"
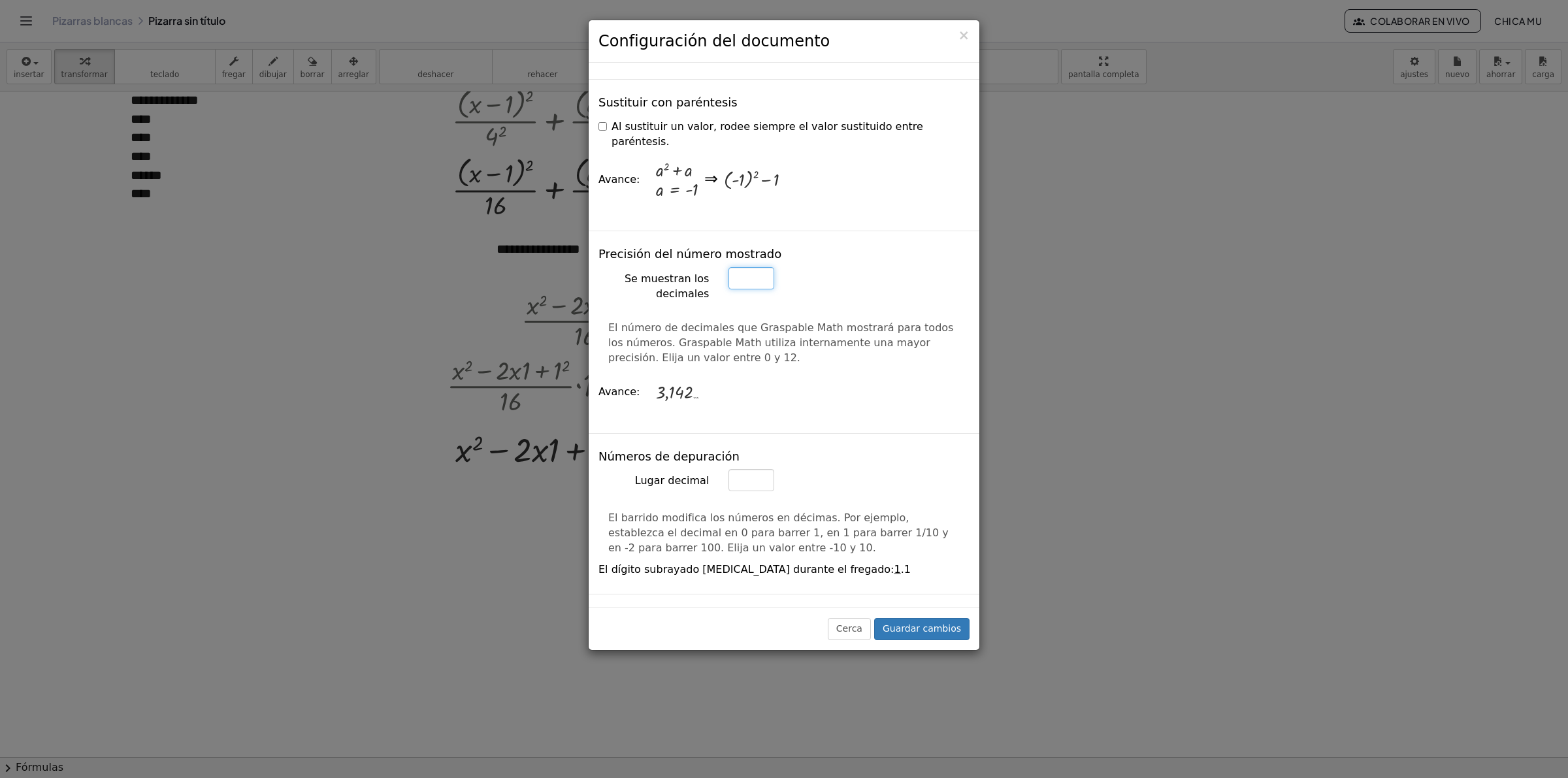
click at [760, 273] on input "*" at bounding box center [751, 278] width 46 height 22
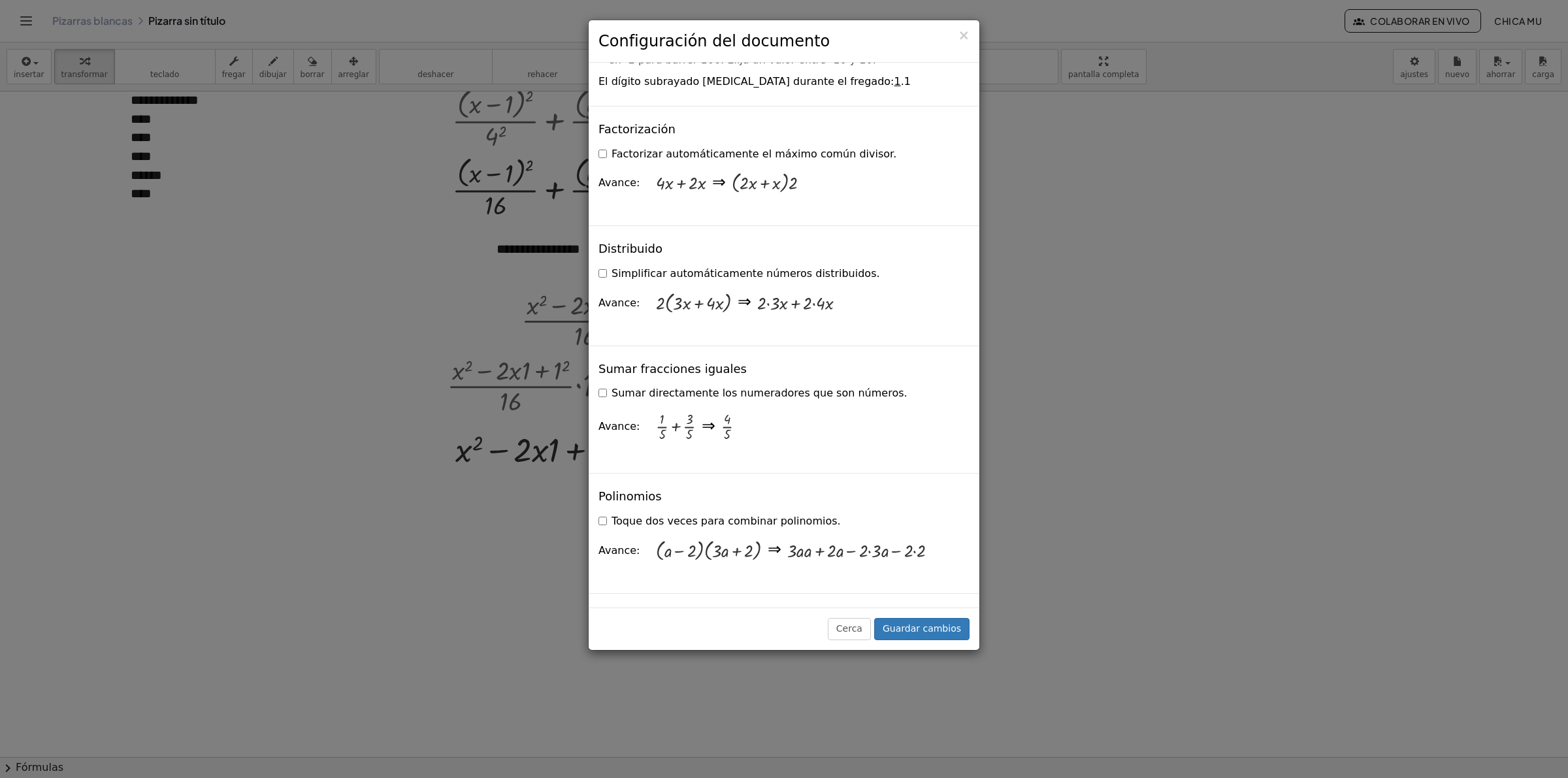
scroll to position [898, 0]
click at [608, 265] on label "Simplificar automáticamente números distribuidos." at bounding box center [738, 272] width 281 height 15
click at [605, 265] on label "Simplificar automáticamente números distribuidos." at bounding box center [738, 272] width 281 height 15
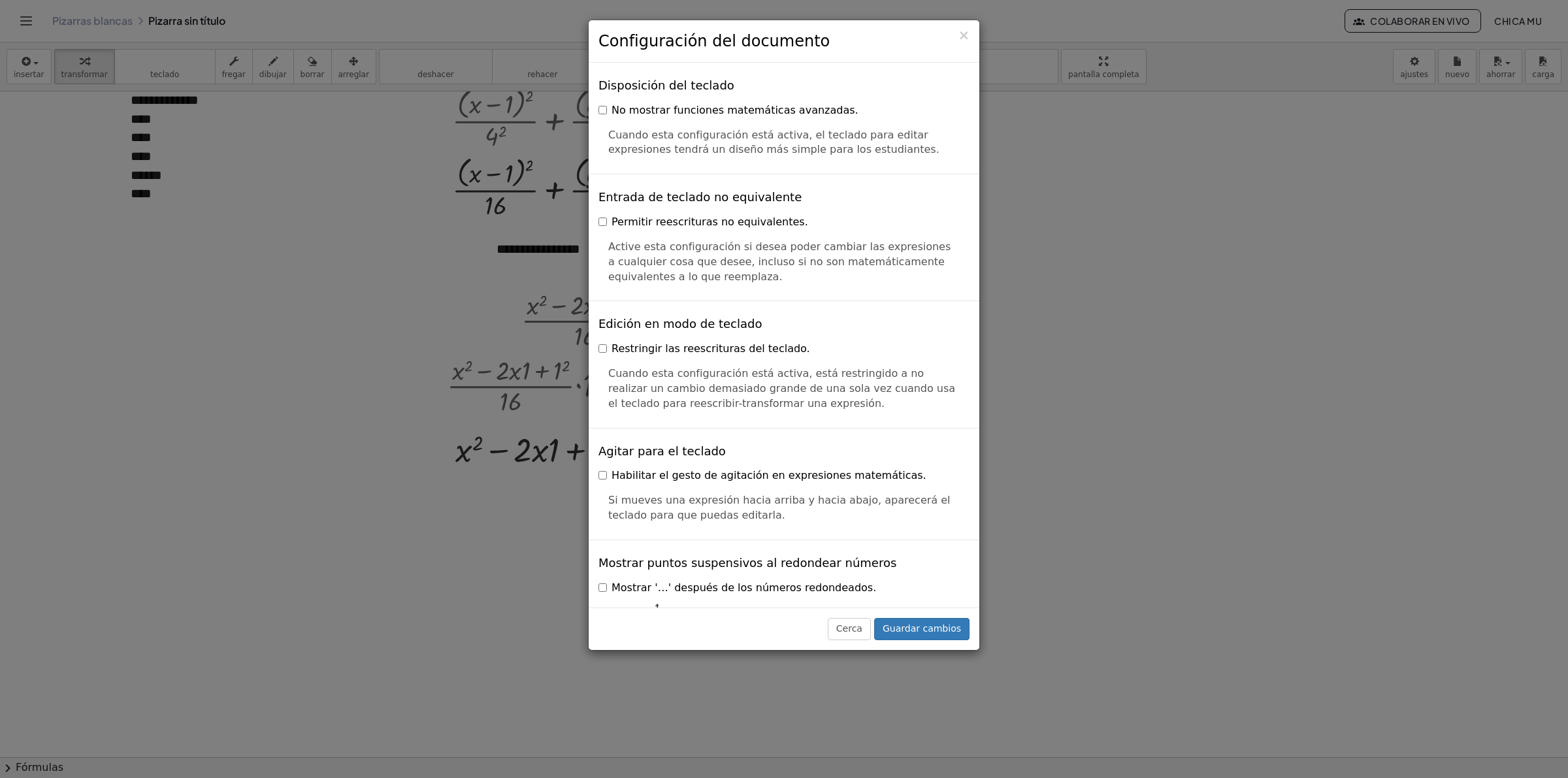
scroll to position [3012, 0]
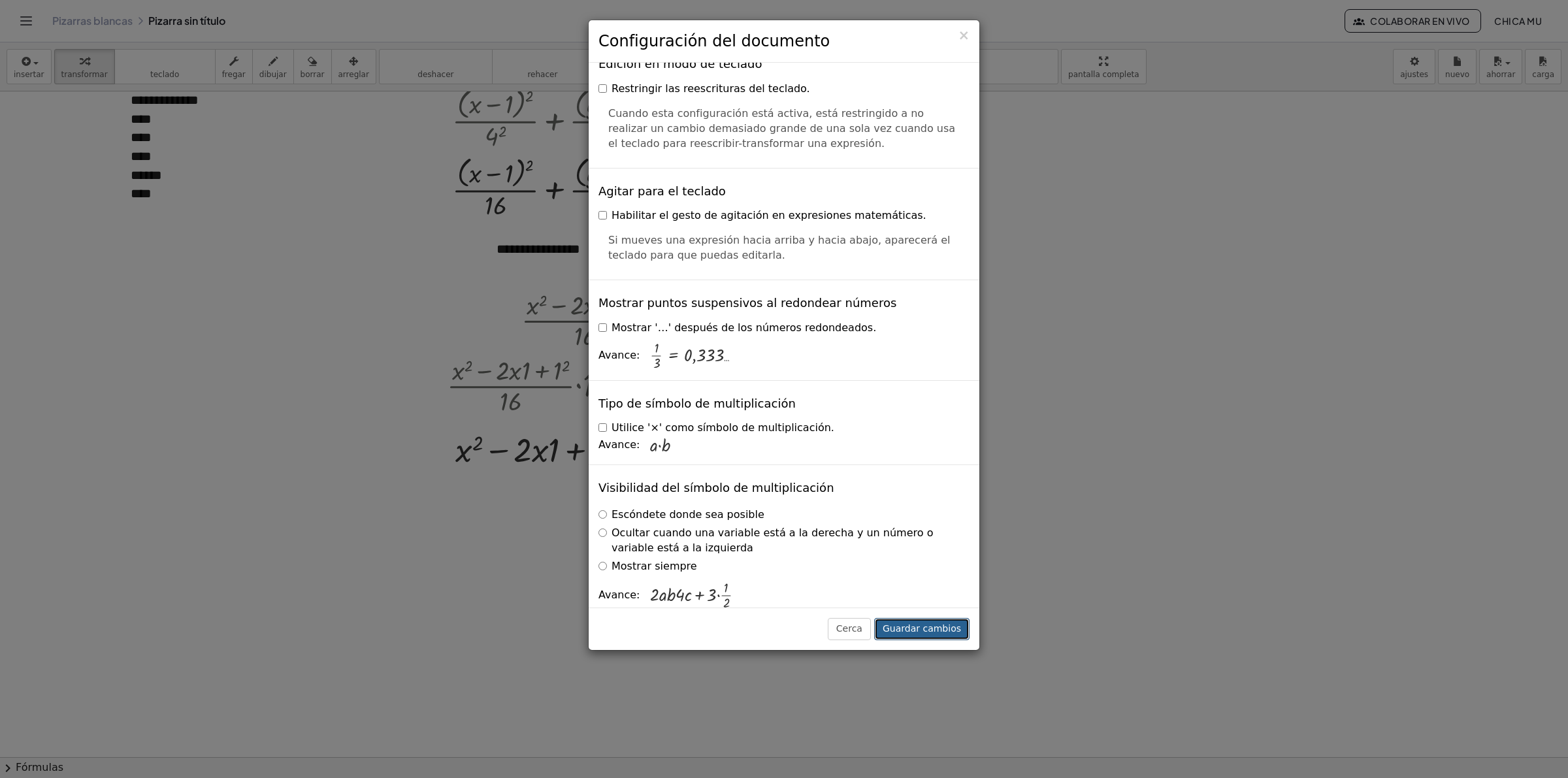
click at [946, 600] on font "Guardar cambios" at bounding box center [921, 628] width 78 height 11
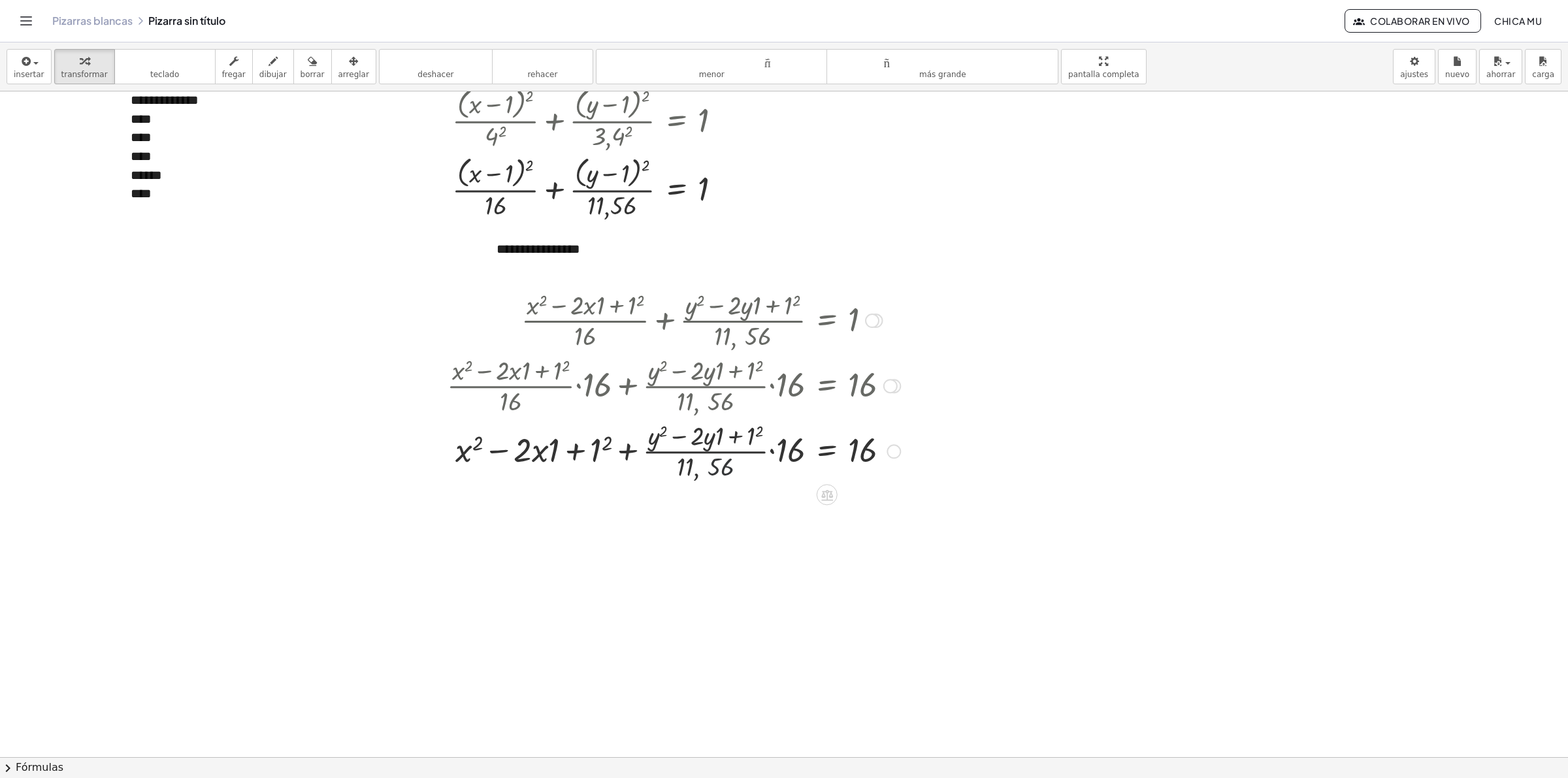
drag, startPoint x: 724, startPoint y: 468, endPoint x: 740, endPoint y: 468, distance: 16.0
click at [740, 468] on div at bounding box center [673, 450] width 467 height 65
click at [749, 483] on div at bounding box center [673, 450] width 467 height 65
drag, startPoint x: 739, startPoint y: 479, endPoint x: 717, endPoint y: 483, distance: 22.4
click at [759, 481] on div at bounding box center [673, 450] width 467 height 65
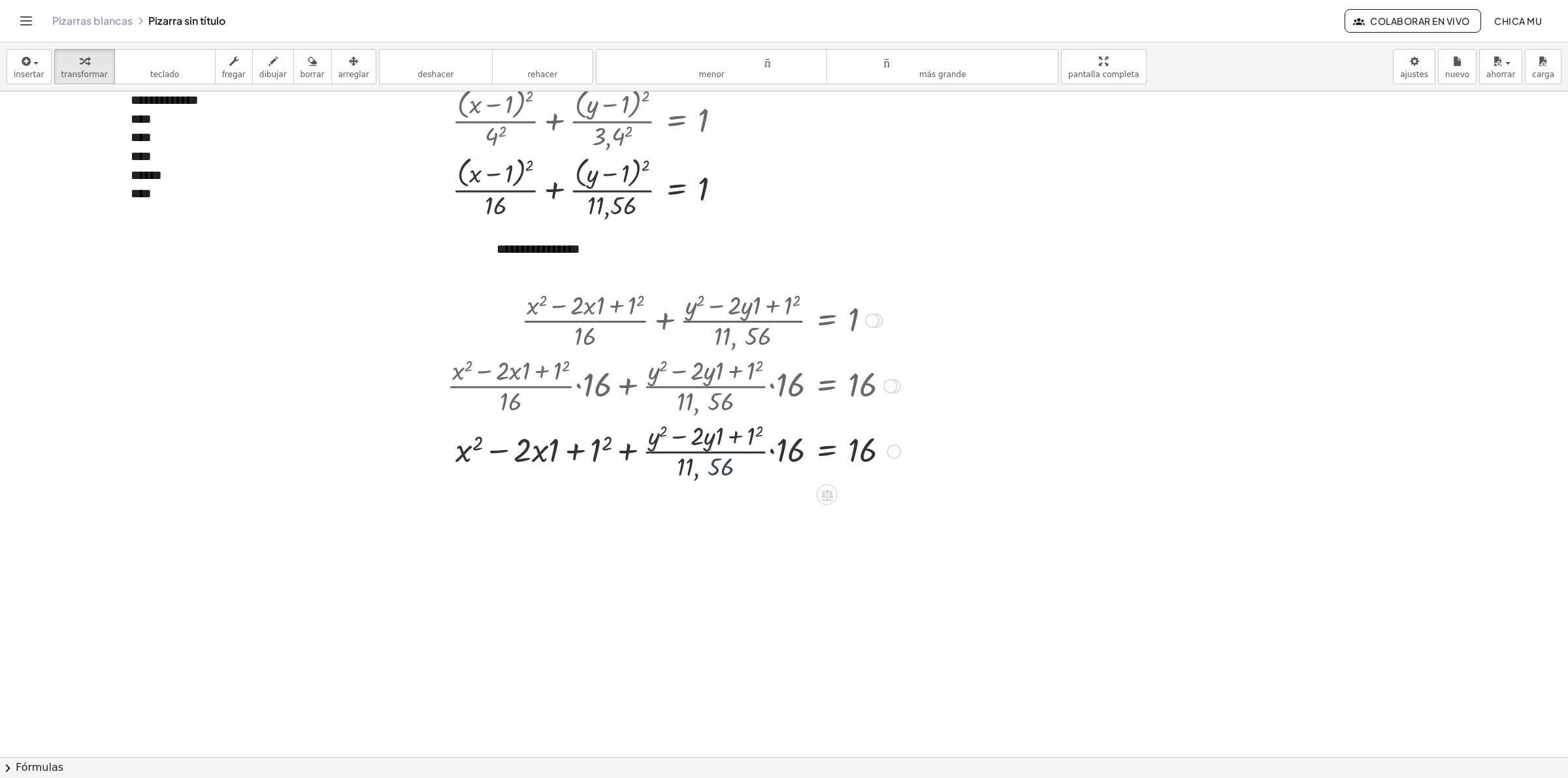
click at [710, 472] on div at bounding box center [673, 450] width 467 height 65
drag, startPoint x: 705, startPoint y: 469, endPoint x: 899, endPoint y: 458, distance: 194.3
click at [899, 458] on div at bounding box center [673, 450] width 467 height 65
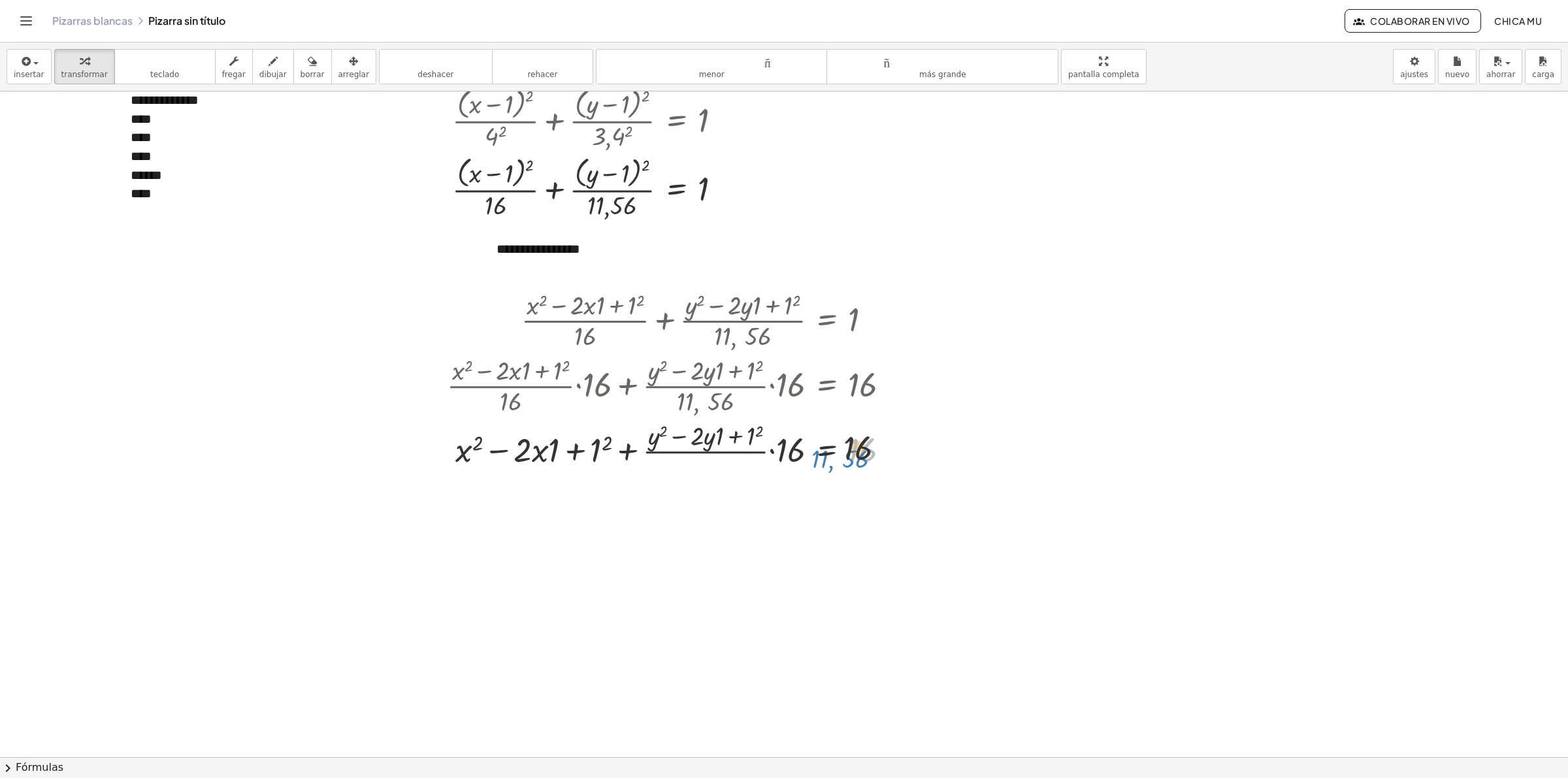
drag, startPoint x: 899, startPoint y: 458, endPoint x: 888, endPoint y: 452, distance: 12.5
click at [888, 452] on div at bounding box center [673, 450] width 467 height 65
drag, startPoint x: 704, startPoint y: 475, endPoint x: 902, endPoint y: 460, distance: 198.6
click at [902, 460] on div at bounding box center [673, 450] width 467 height 65
drag, startPoint x: 701, startPoint y: 467, endPoint x: 880, endPoint y: 458, distance: 179.2
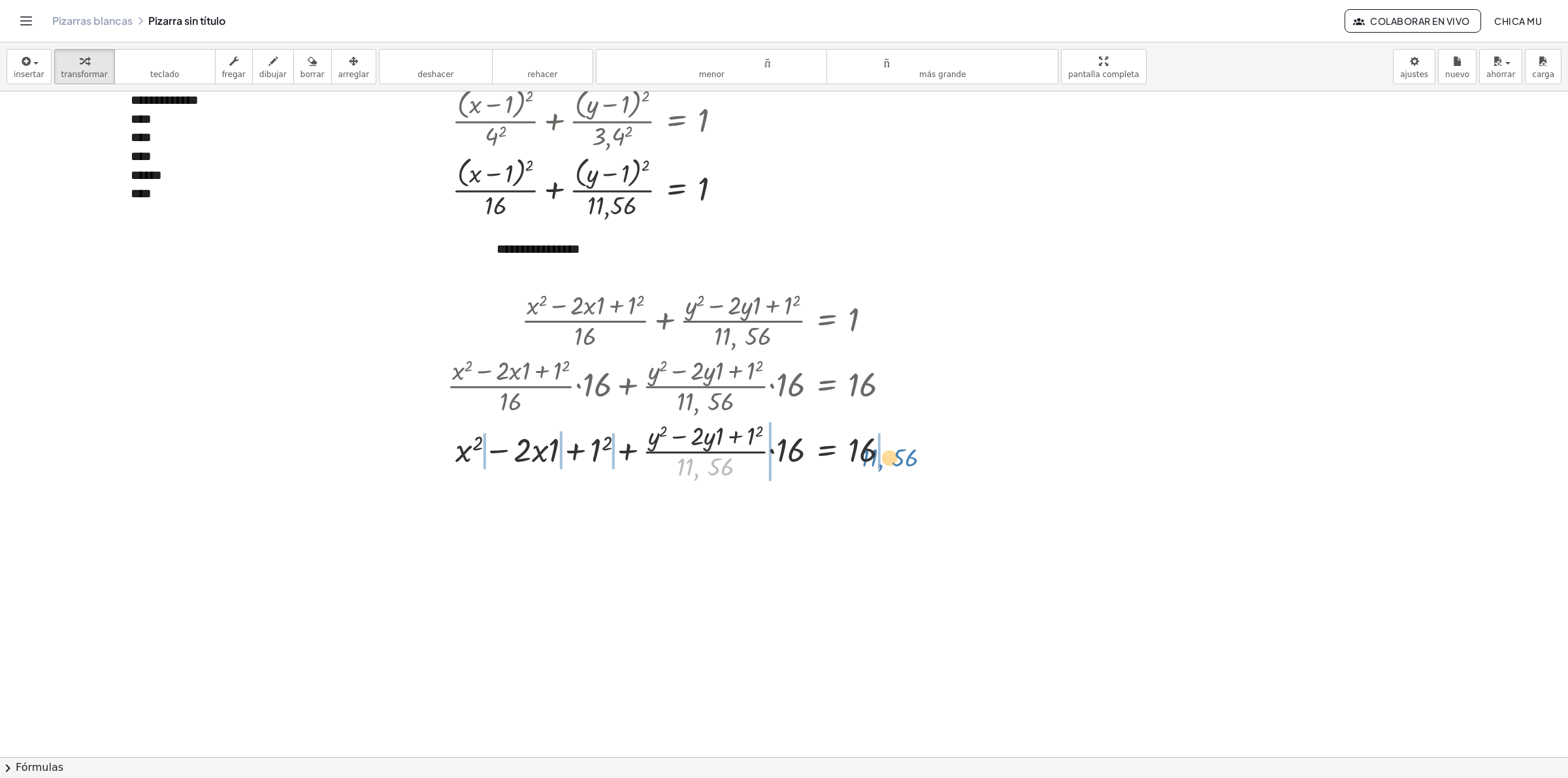
click at [880, 458] on div at bounding box center [673, 450] width 467 height 65
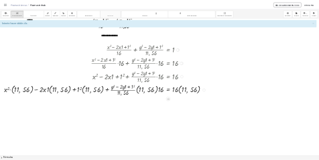
scroll to position [168, 0]
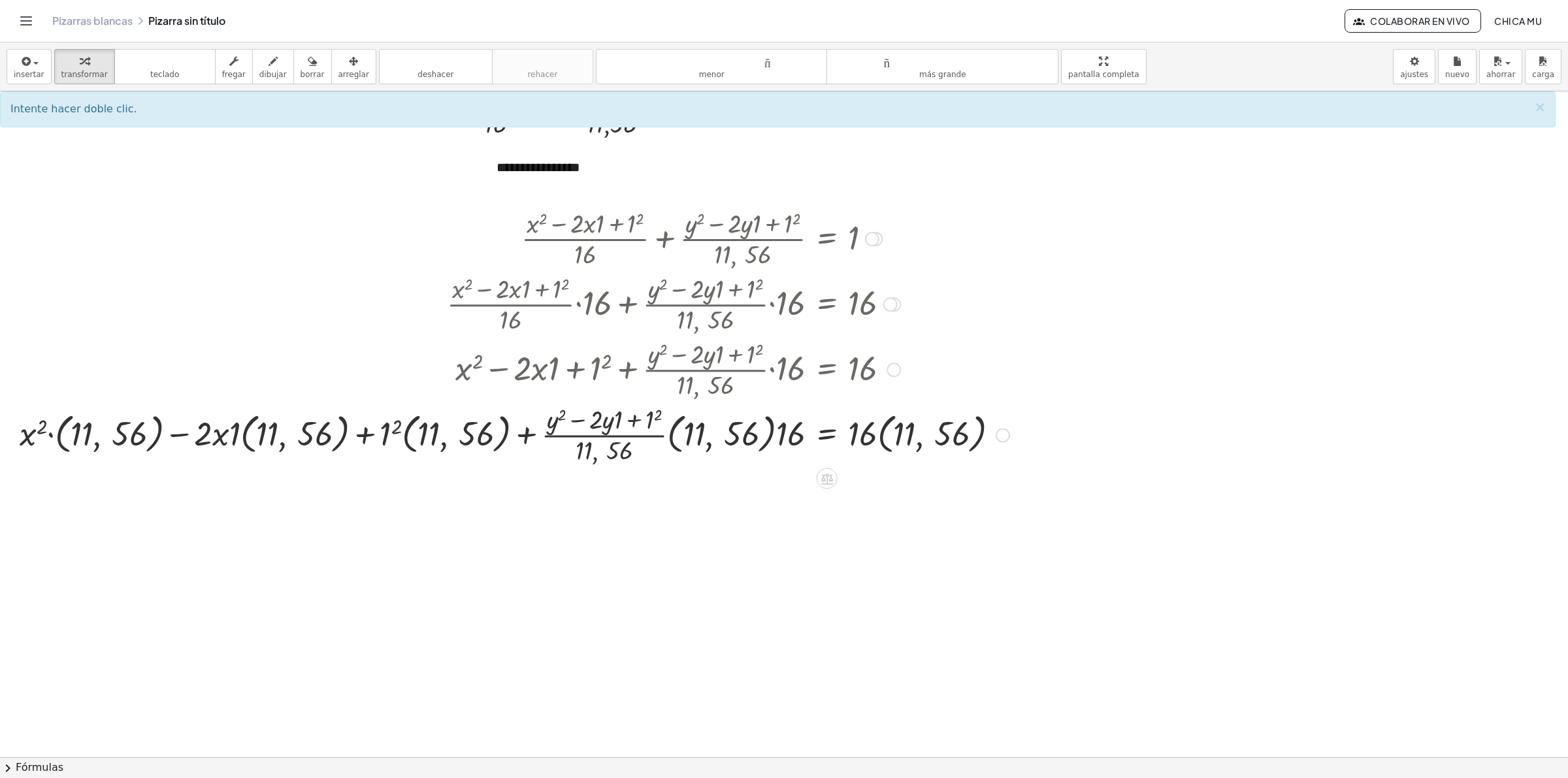
click at [118, 427] on div at bounding box center [514, 434] width 1003 height 65
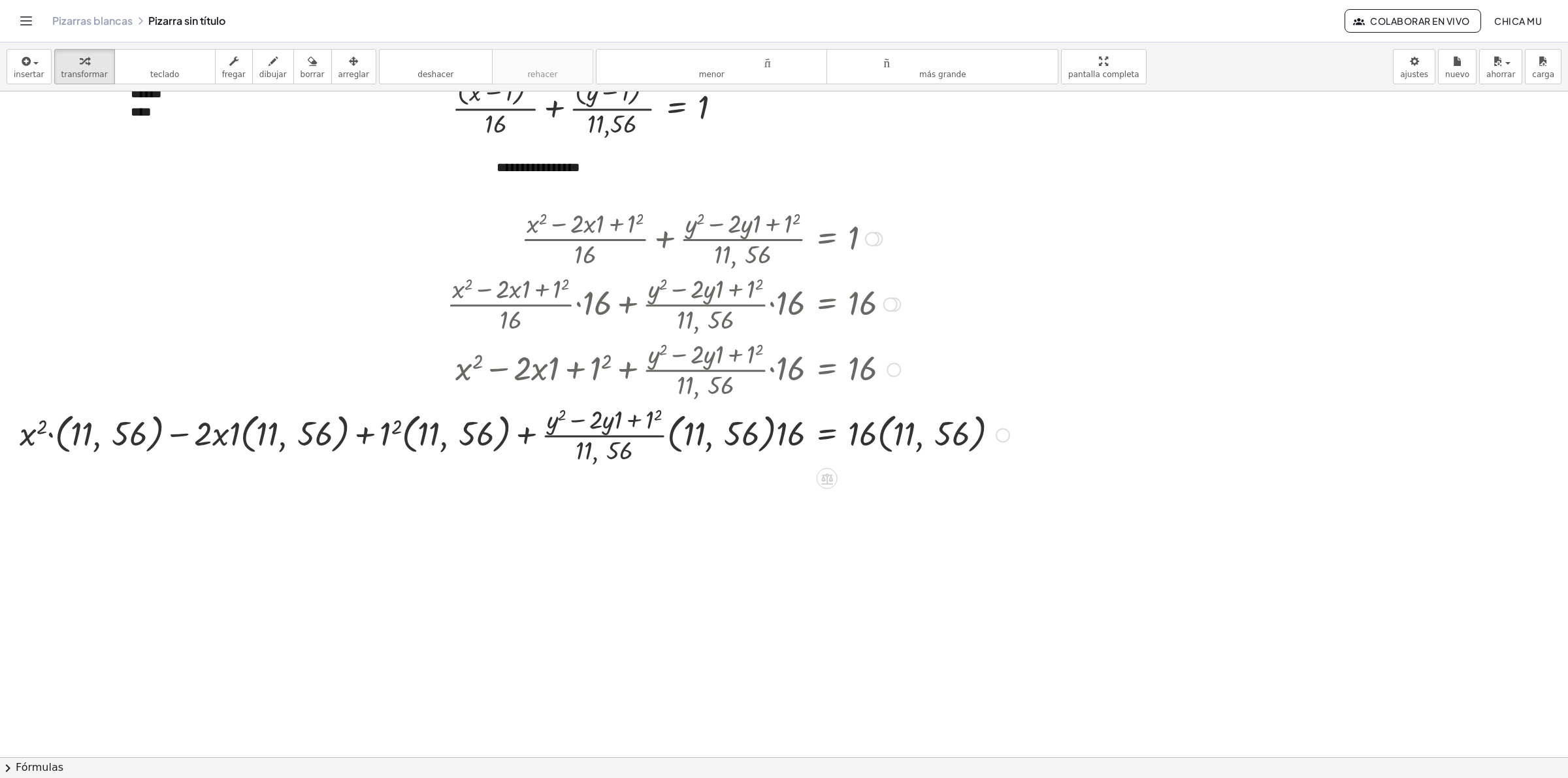
click at [83, 435] on div at bounding box center [514, 434] width 1003 height 65
click at [116, 432] on div at bounding box center [514, 434] width 1003 height 65
drag, startPoint x: 118, startPoint y: 432, endPoint x: 142, endPoint y: 437, distance: 24.5
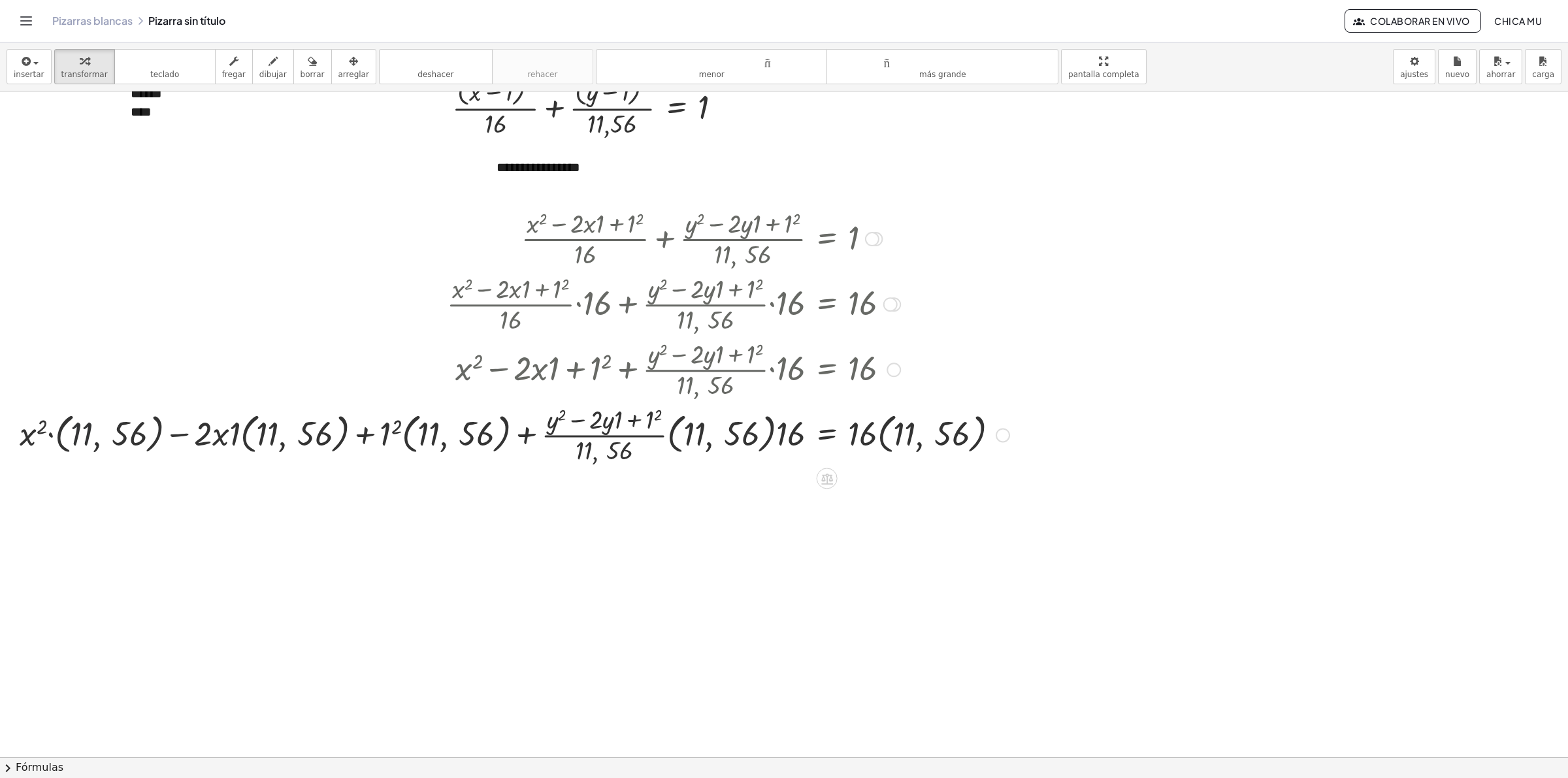
click at [119, 432] on div at bounding box center [514, 434] width 1003 height 65
drag, startPoint x: 142, startPoint y: 437, endPoint x: 40, endPoint y: 426, distance: 102.6
click at [40, 426] on div at bounding box center [514, 434] width 1003 height 65
drag, startPoint x: 31, startPoint y: 432, endPoint x: 126, endPoint y: 446, distance: 96.0
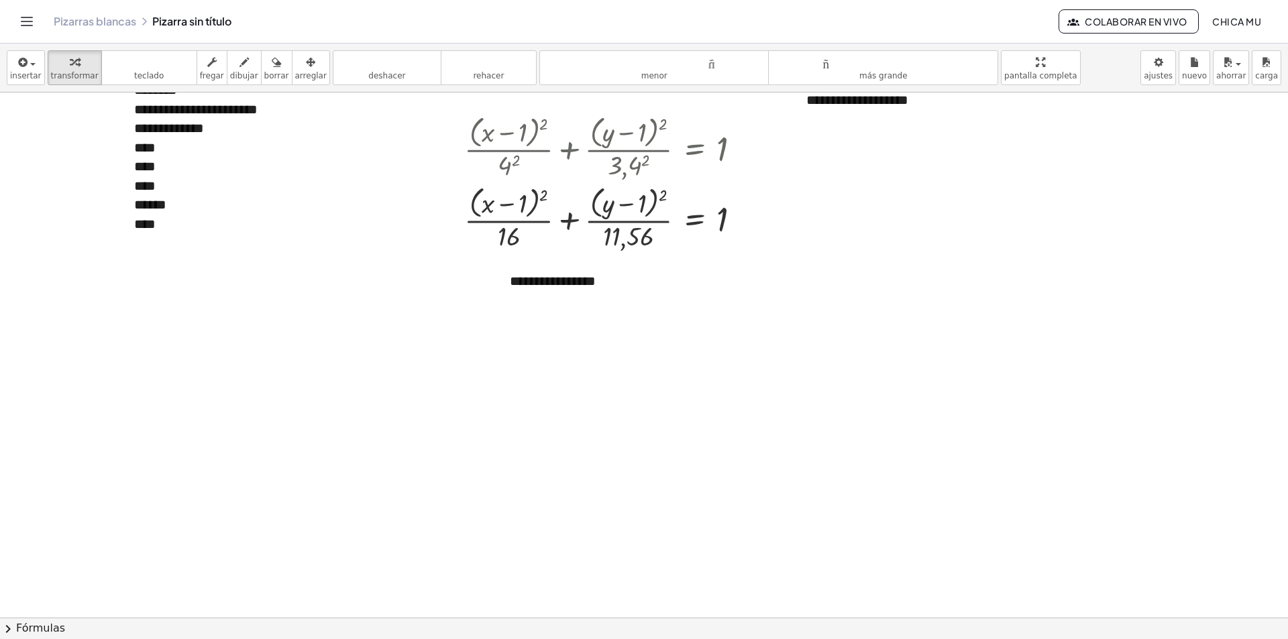
scroll to position [0, 0]
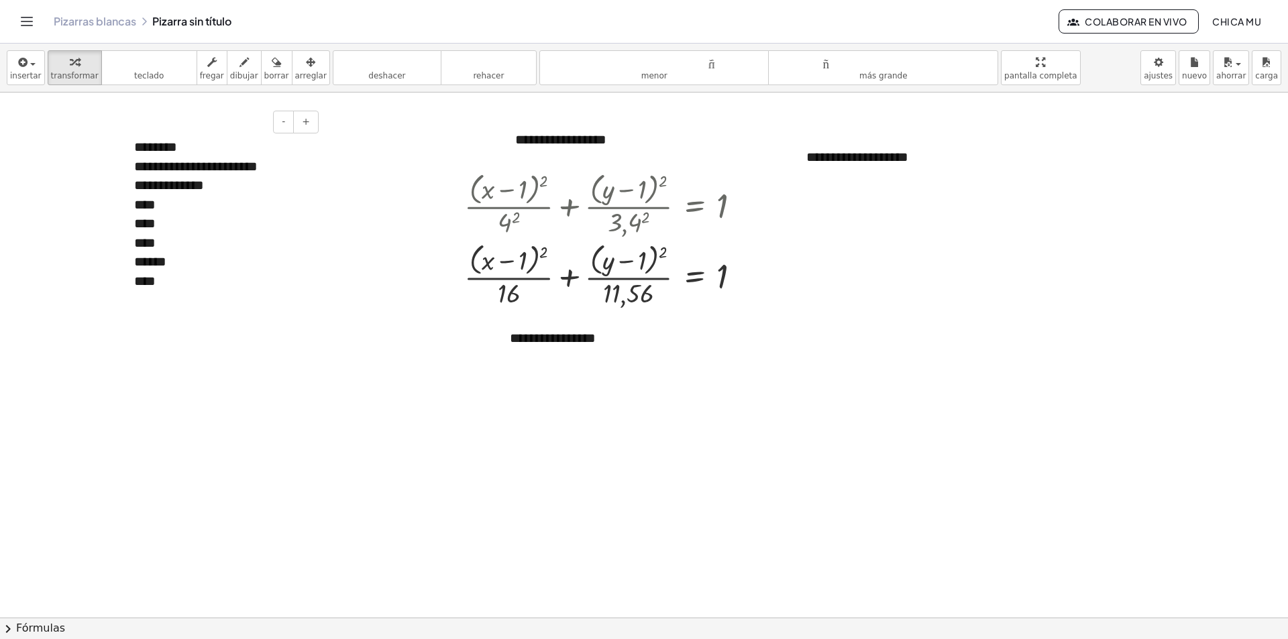
click at [175, 264] on div "******" at bounding box center [221, 261] width 174 height 19
click at [634, 229] on div at bounding box center [608, 203] width 301 height 71
drag, startPoint x: 643, startPoint y: 330, endPoint x: 668, endPoint y: 292, distance: 45.4
click at [643, 329] on div "**********" at bounding box center [596, 338] width 201 height 46
click at [669, 292] on div at bounding box center [608, 274] width 301 height 71
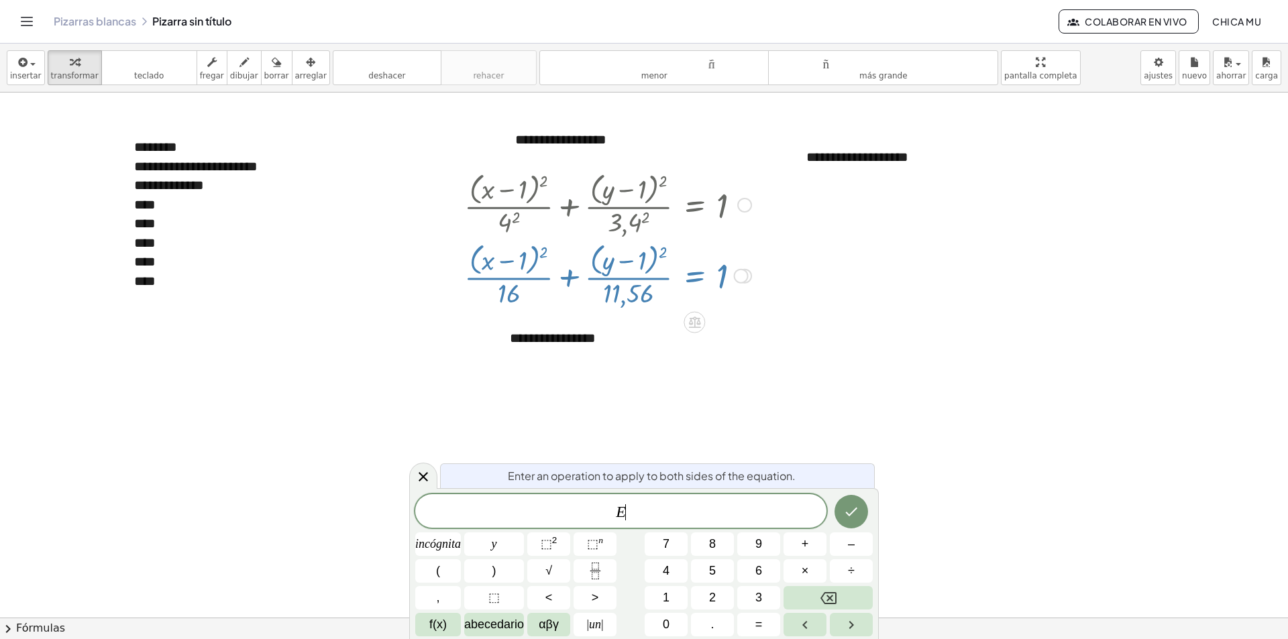
click at [686, 278] on div at bounding box center [608, 274] width 301 height 71
click at [647, 280] on div at bounding box center [608, 274] width 301 height 71
click at [641, 275] on div at bounding box center [608, 274] width 301 height 71
click at [653, 293] on div at bounding box center [608, 274] width 301 height 71
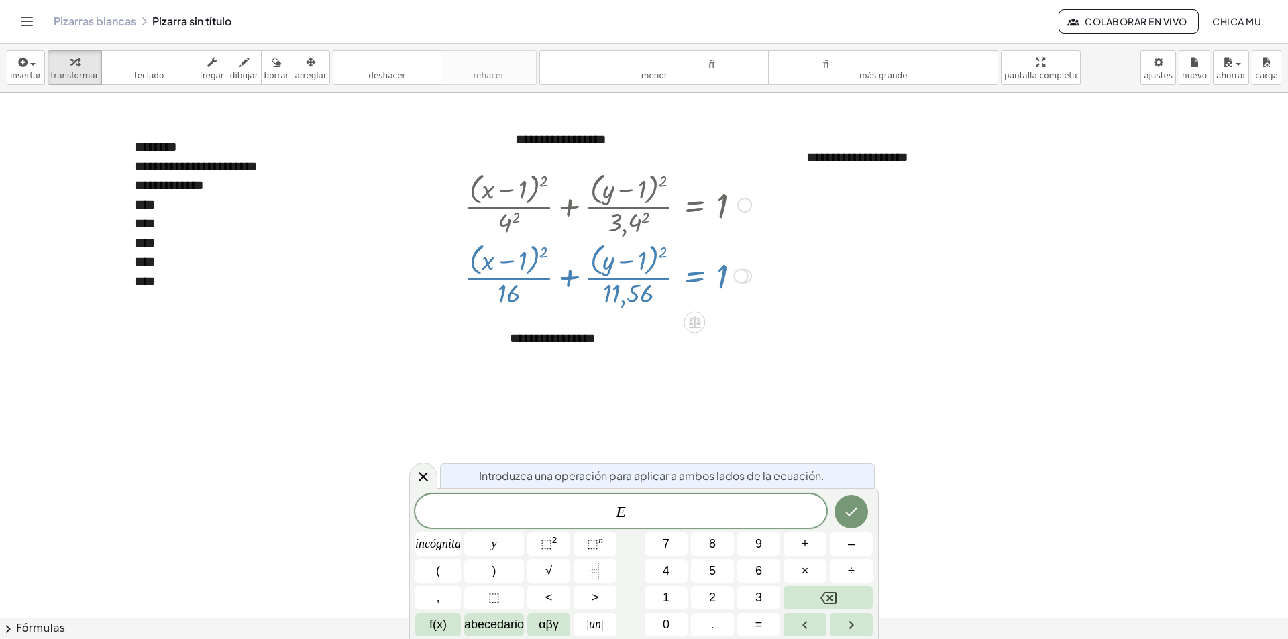
click at [653, 293] on div at bounding box center [608, 274] width 301 height 71
click at [651, 293] on div at bounding box center [608, 274] width 301 height 71
click at [421, 476] on icon at bounding box center [423, 477] width 16 height 16
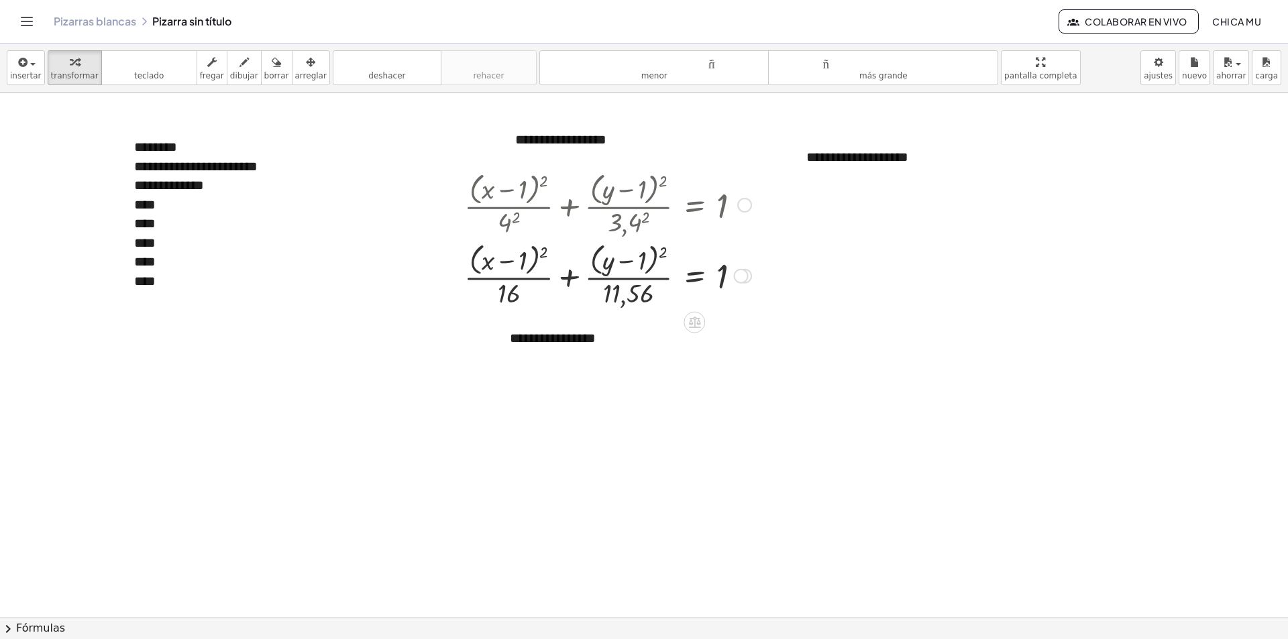
click at [672, 278] on div at bounding box center [608, 274] width 301 height 71
drag, startPoint x: 651, startPoint y: 290, endPoint x: 603, endPoint y: 293, distance: 47.7
click at [596, 294] on div at bounding box center [608, 274] width 301 height 71
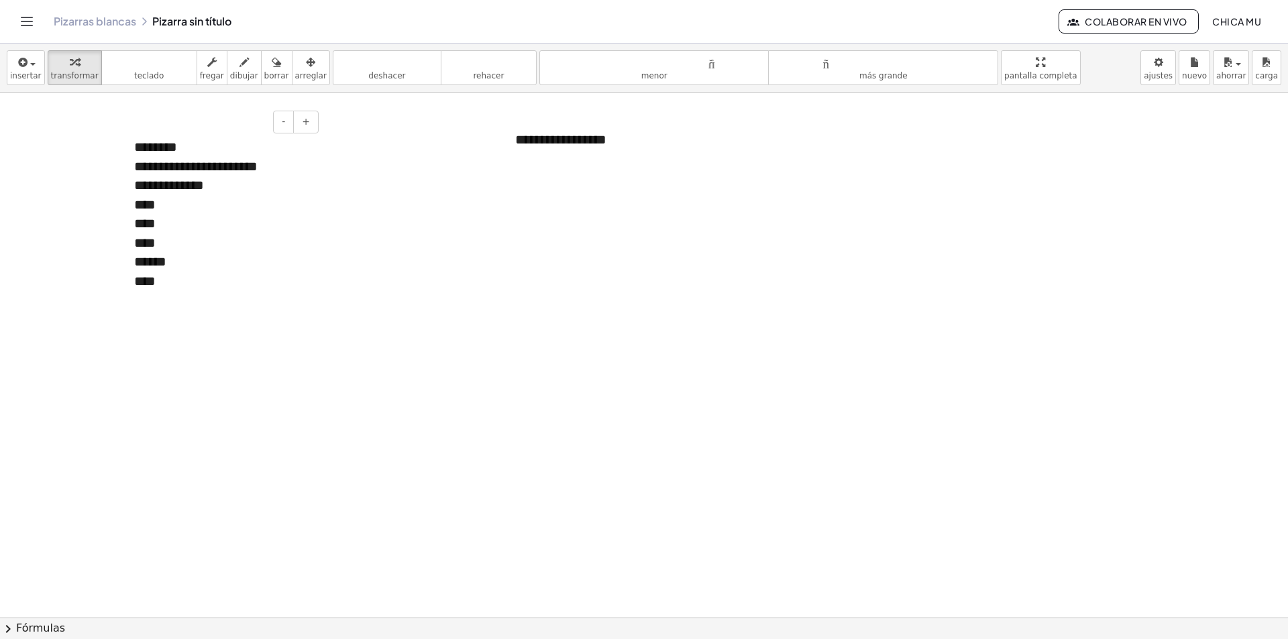
drag, startPoint x: 174, startPoint y: 258, endPoint x: 168, endPoint y: 252, distance: 8.1
click at [173, 258] on div "******" at bounding box center [221, 261] width 174 height 19
click at [24, 75] on font "insertar" at bounding box center [26, 75] width 32 height 9
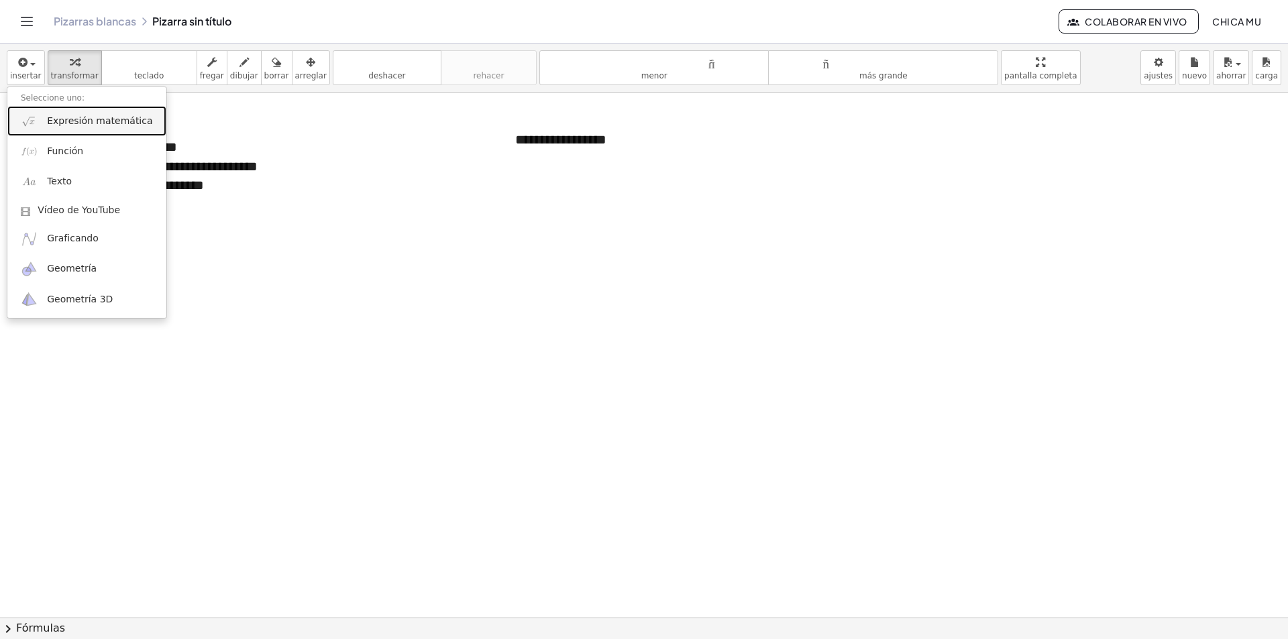
click at [74, 119] on font "Expresión matemática" at bounding box center [99, 120] width 105 height 11
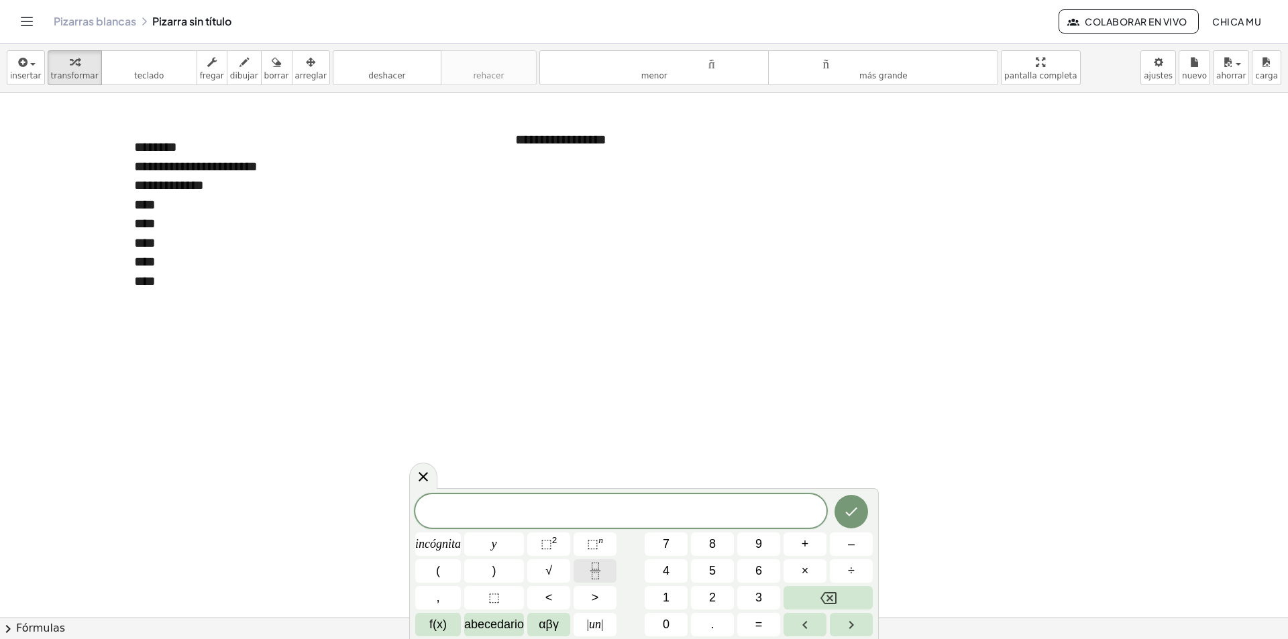
click at [603, 564] on icon "Fracción" at bounding box center [595, 571] width 17 height 17
click at [457, 569] on button "(" at bounding box center [438, 570] width 46 height 23
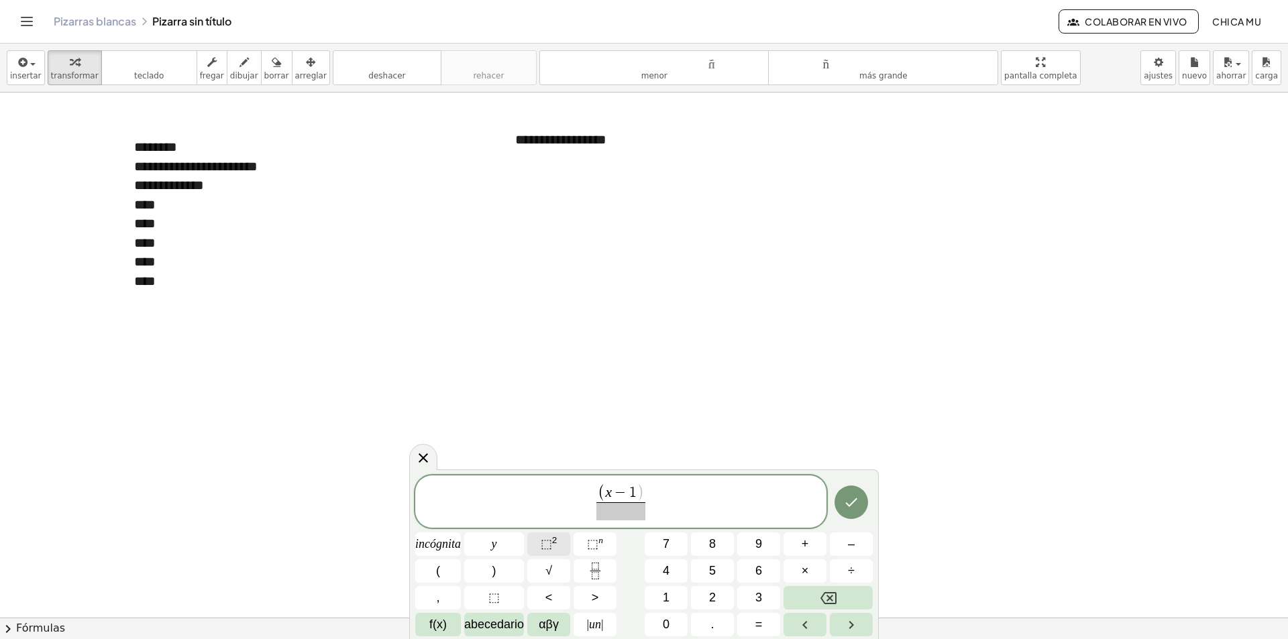
click at [534, 549] on button "⬚ 2" at bounding box center [548, 544] width 43 height 23
click at [523, 551] on button "y" at bounding box center [494, 544] width 60 height 23
click at [551, 553] on span "⬚ 2" at bounding box center [549, 544] width 17 height 18
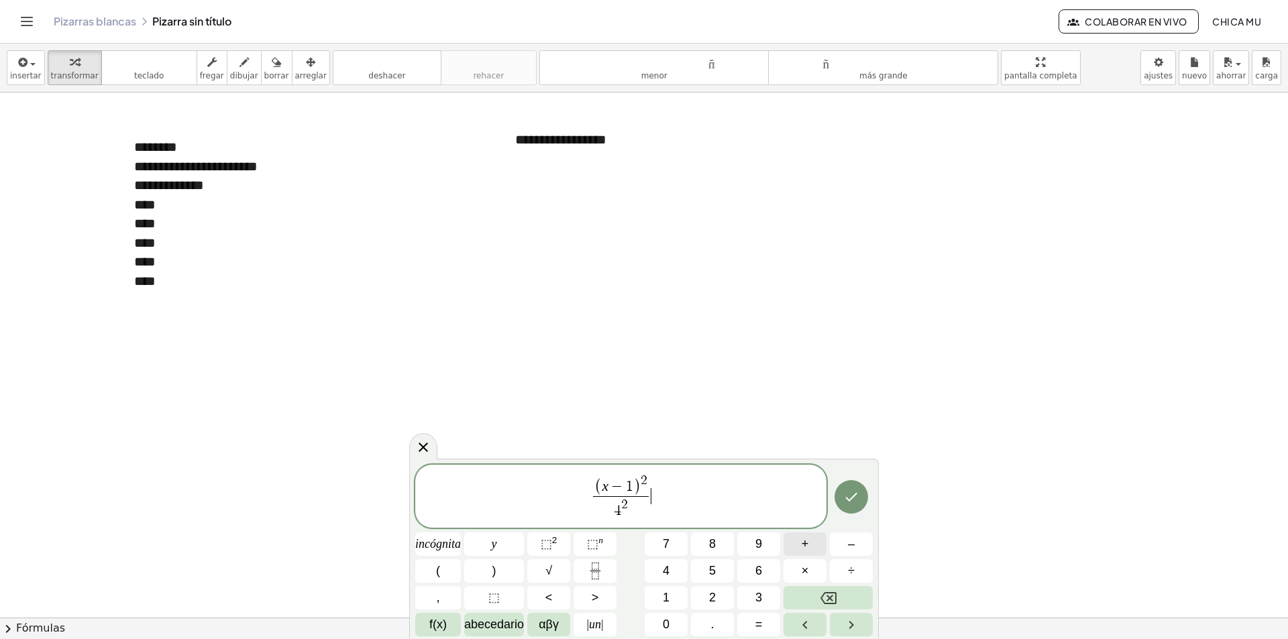
click at [806, 534] on button "+" at bounding box center [805, 544] width 43 height 23
click at [599, 570] on icon "Fracción" at bounding box center [595, 571] width 17 height 17
click at [442, 569] on button "(" at bounding box center [438, 570] width 46 height 23
click at [562, 555] on button "⬚ 2" at bounding box center [548, 544] width 43 height 23
click at [566, 547] on button "⬚ 2" at bounding box center [548, 544] width 43 height 23
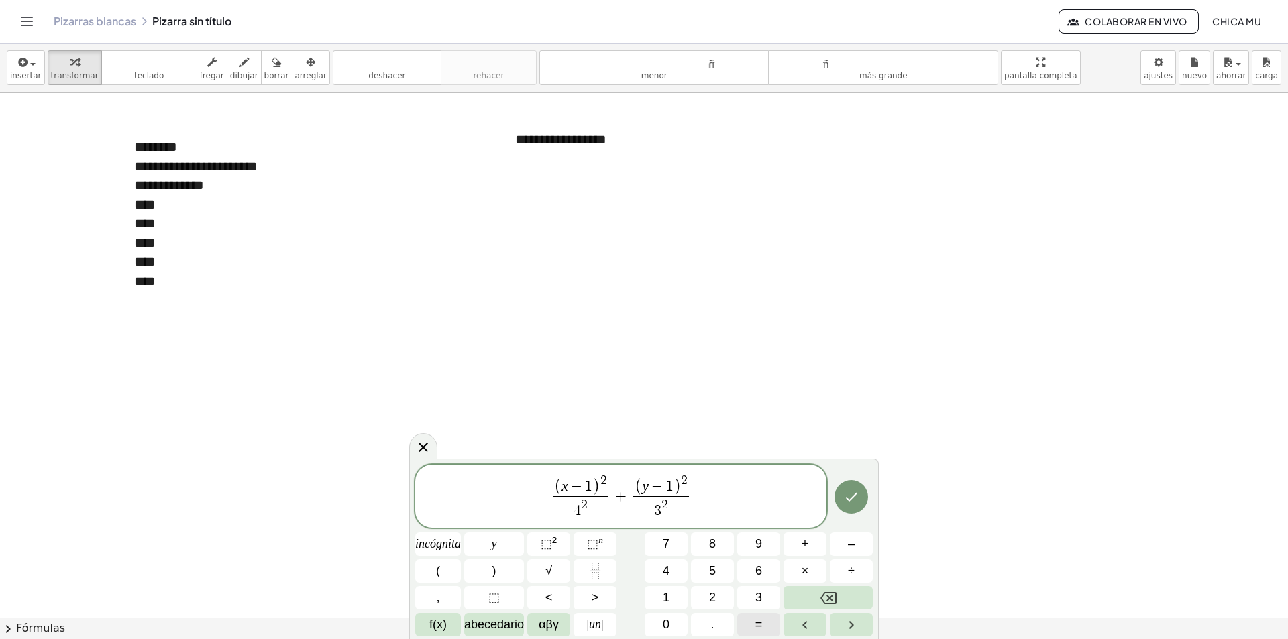
click at [745, 616] on button "=" at bounding box center [758, 624] width 43 height 23
click at [669, 599] on font "1" at bounding box center [666, 597] width 7 height 13
click at [857, 498] on icon "Hecho" at bounding box center [851, 497] width 16 height 16
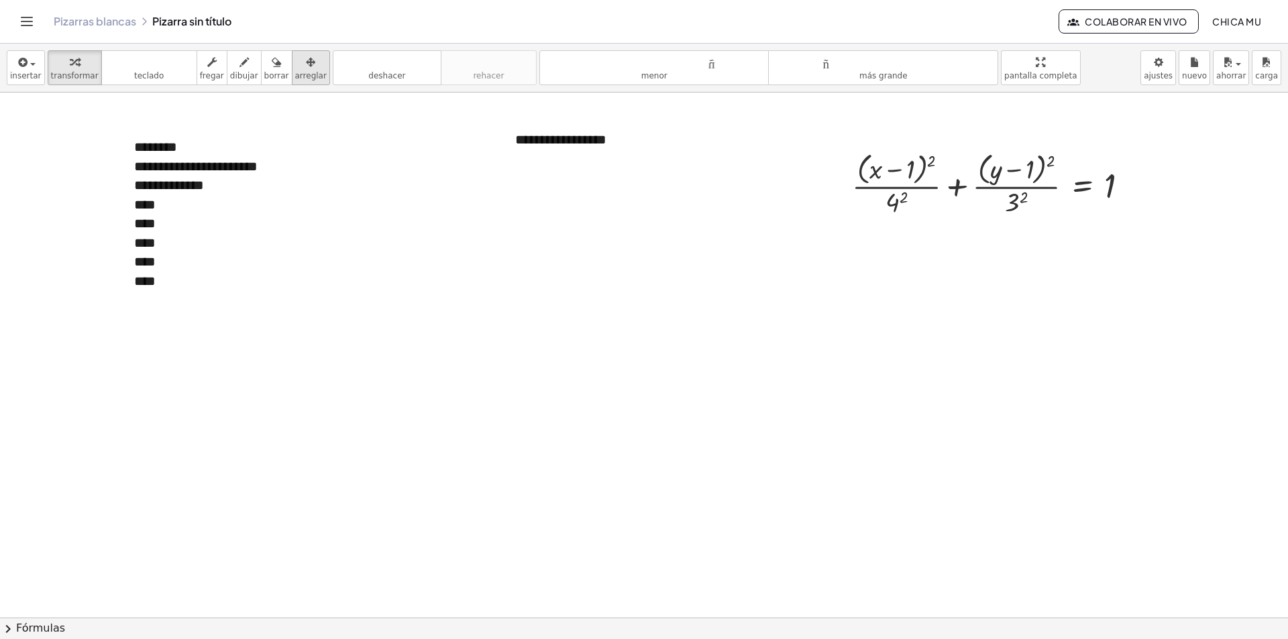
click at [295, 73] on font "arreglar" at bounding box center [311, 75] width 32 height 9
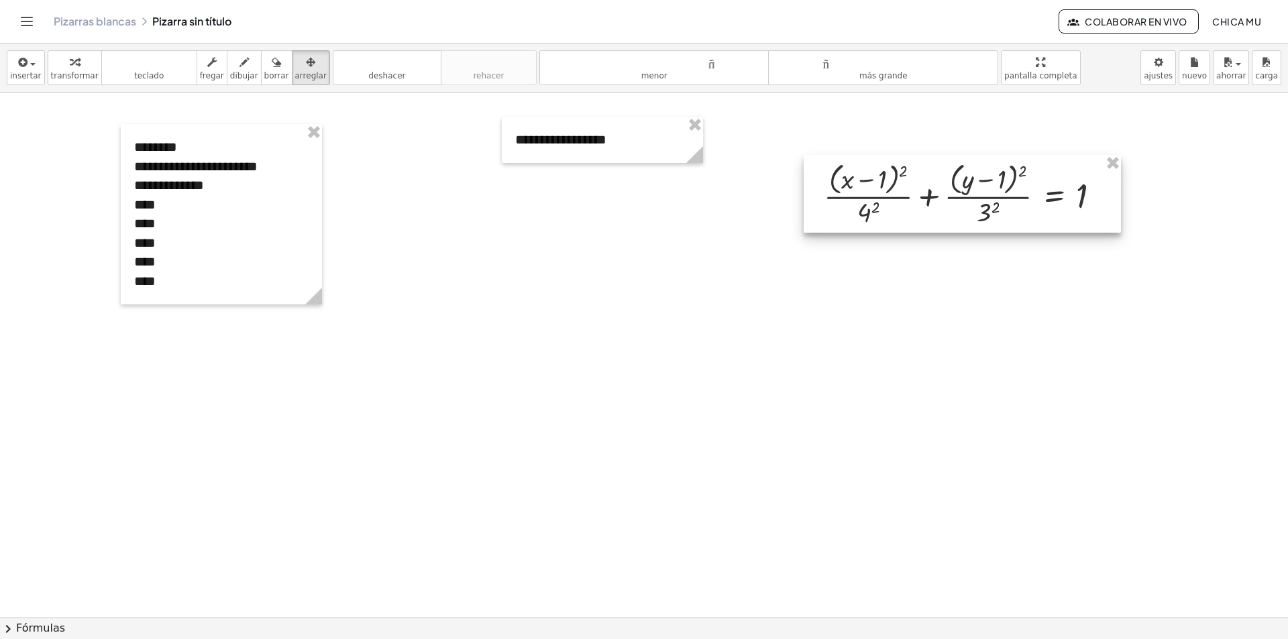
drag, startPoint x: 900, startPoint y: 206, endPoint x: 525, endPoint y: 231, distance: 375.9
click at [804, 231] on div at bounding box center [962, 194] width 317 height 78
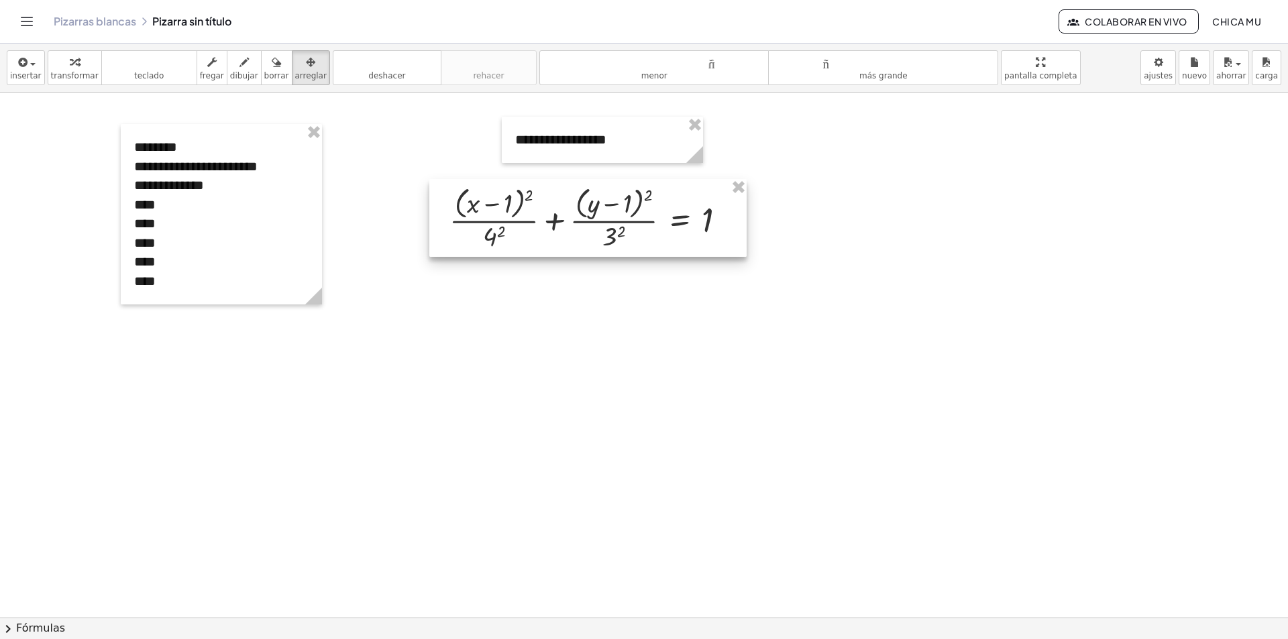
drag, startPoint x: 555, startPoint y: 225, endPoint x: 543, endPoint y: 245, distance: 22.6
click at [532, 231] on div at bounding box center [587, 218] width 317 height 78
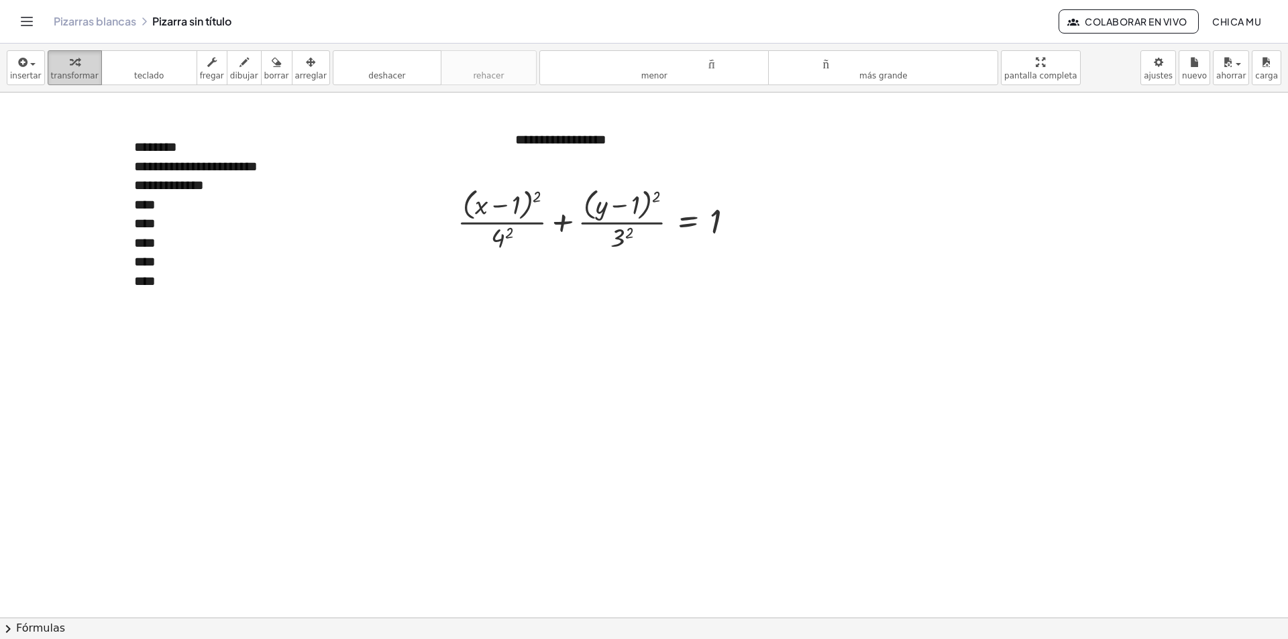
click at [86, 74] on font "transformar" at bounding box center [75, 75] width 48 height 9
click at [625, 236] on div at bounding box center [601, 219] width 301 height 71
click at [503, 235] on div at bounding box center [601, 219] width 301 height 71
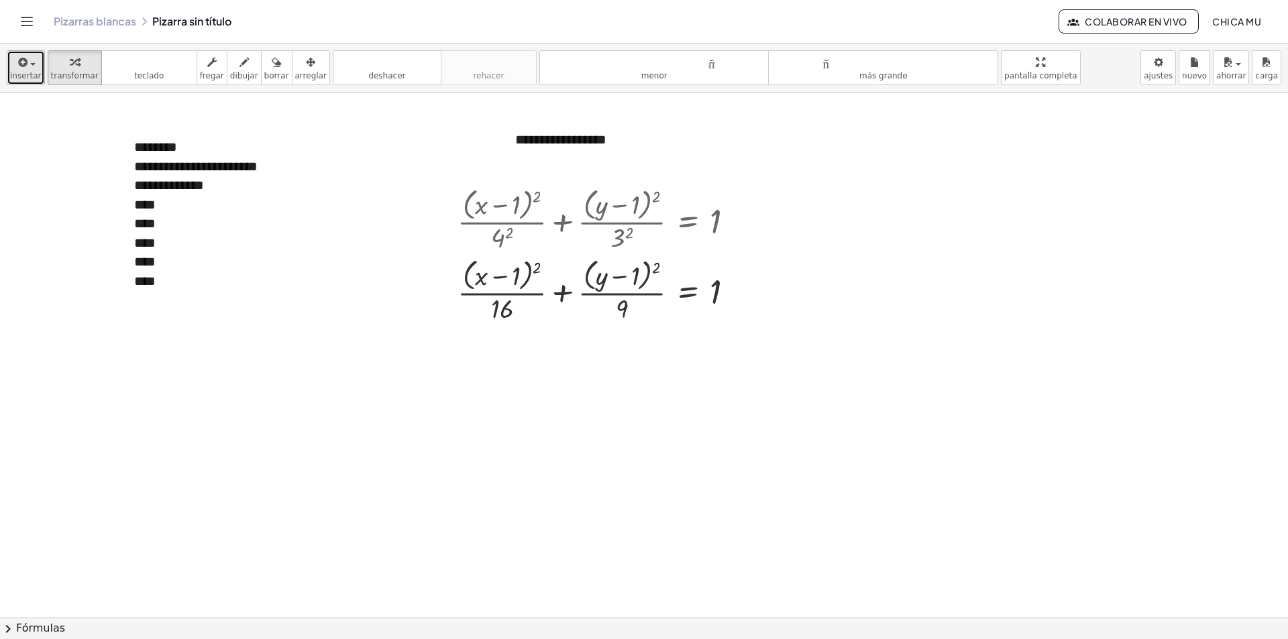
click at [11, 81] on button "insertar" at bounding box center [26, 67] width 38 height 35
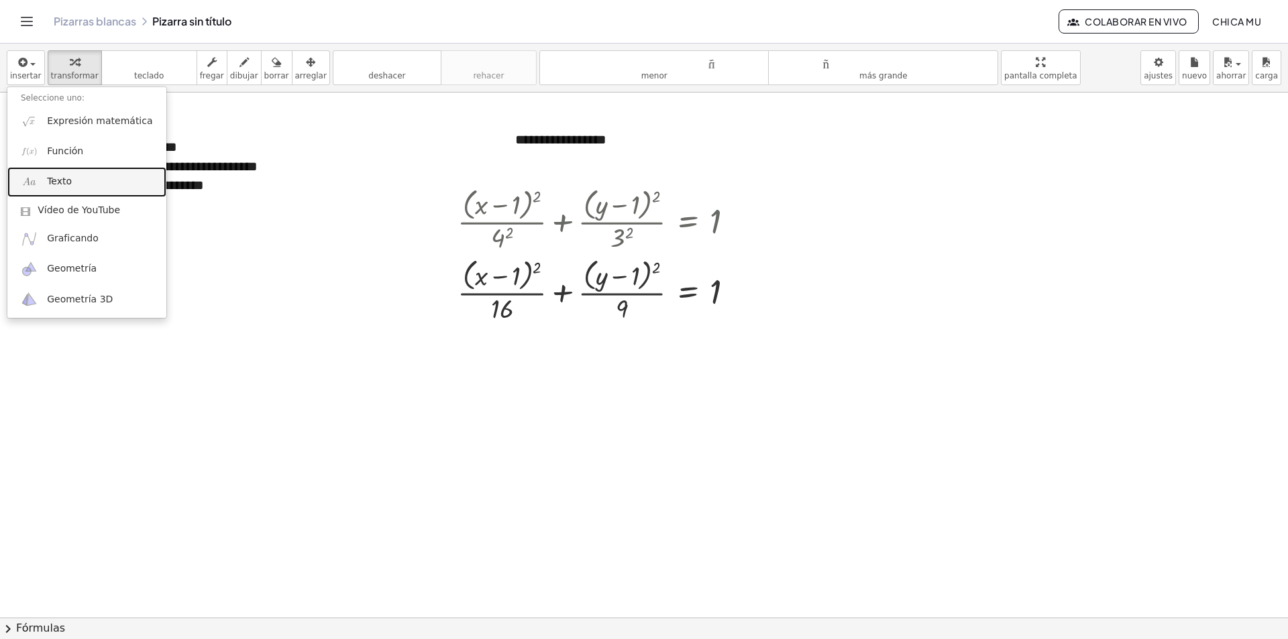
click at [74, 172] on link "Texto" at bounding box center [86, 182] width 159 height 30
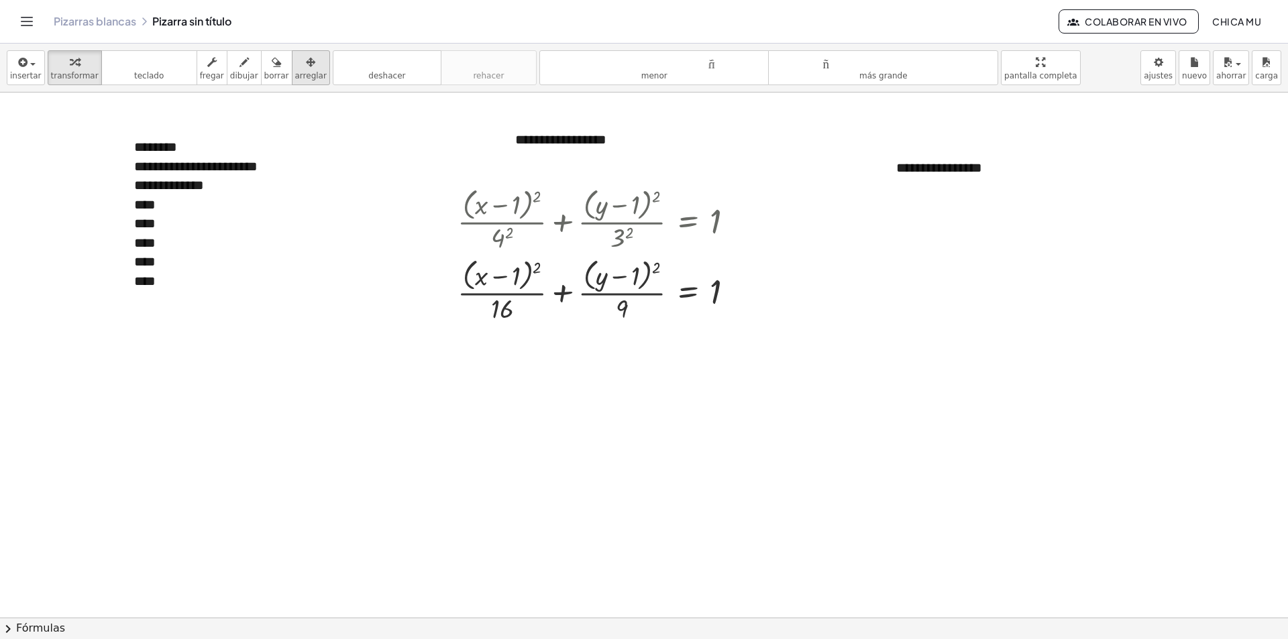
click at [299, 68] on div "button" at bounding box center [311, 62] width 32 height 16
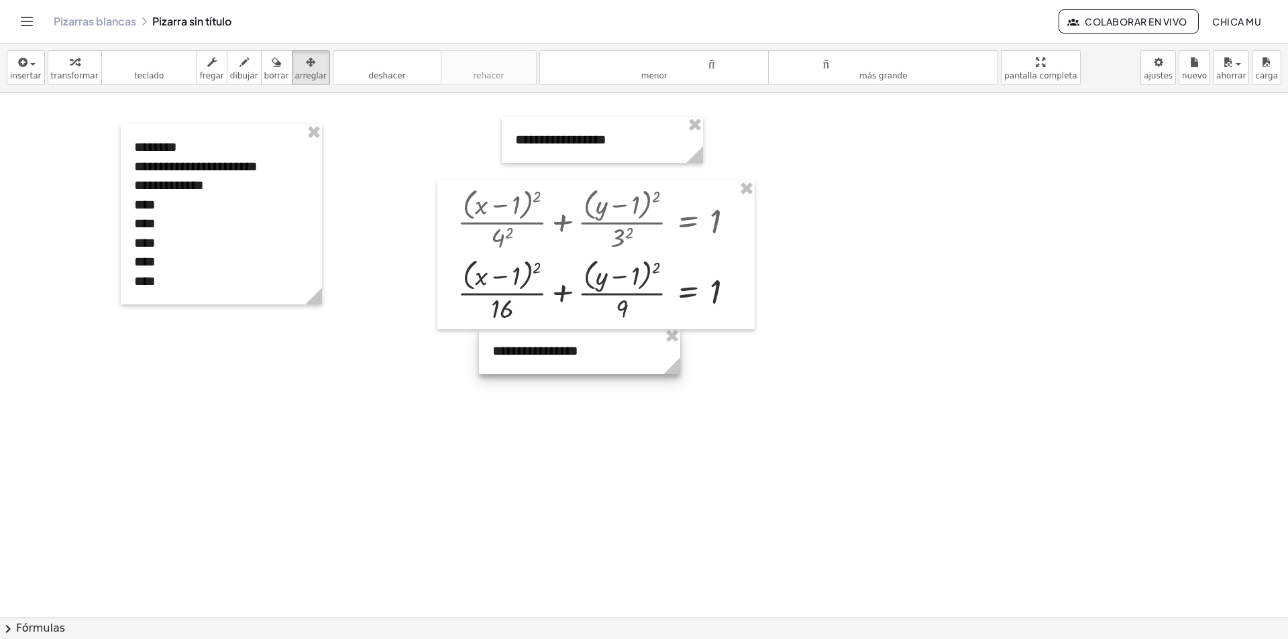
drag, startPoint x: 803, startPoint y: 266, endPoint x: 649, endPoint y: 333, distance: 168.2
click at [636, 358] on div at bounding box center [579, 351] width 201 height 46
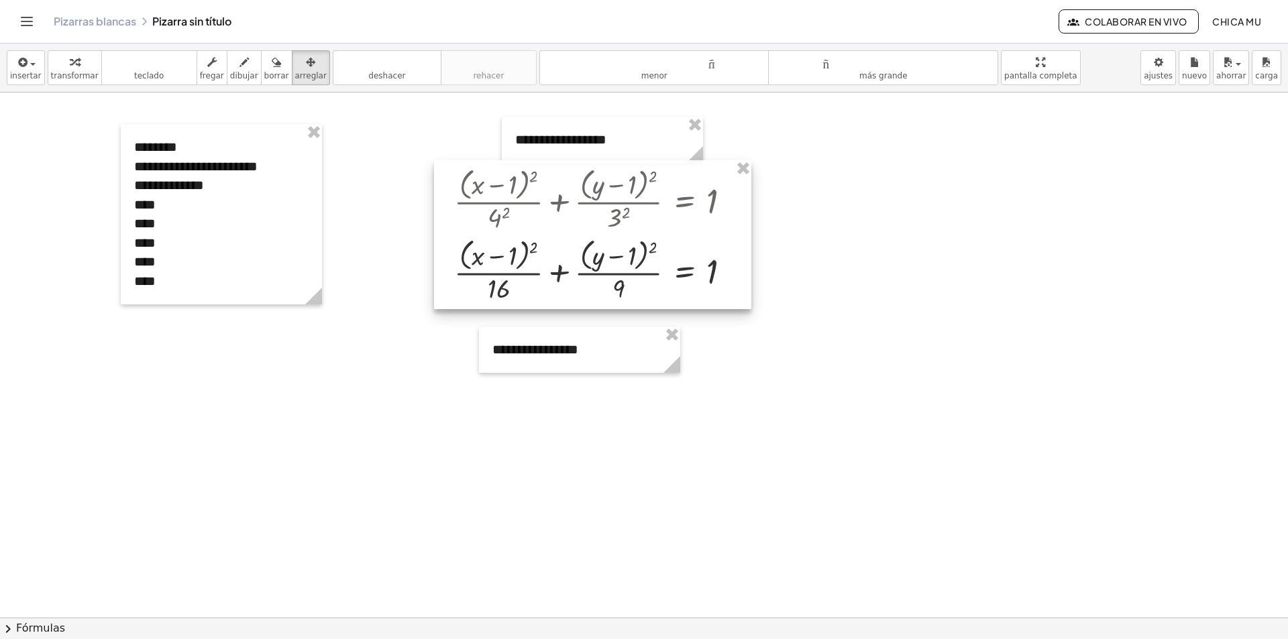
click at [671, 297] on div at bounding box center [592, 234] width 317 height 149
drag, startPoint x: 648, startPoint y: 370, endPoint x: 663, endPoint y: 349, distance: 26.4
click at [663, 349] on div at bounding box center [590, 328] width 201 height 46
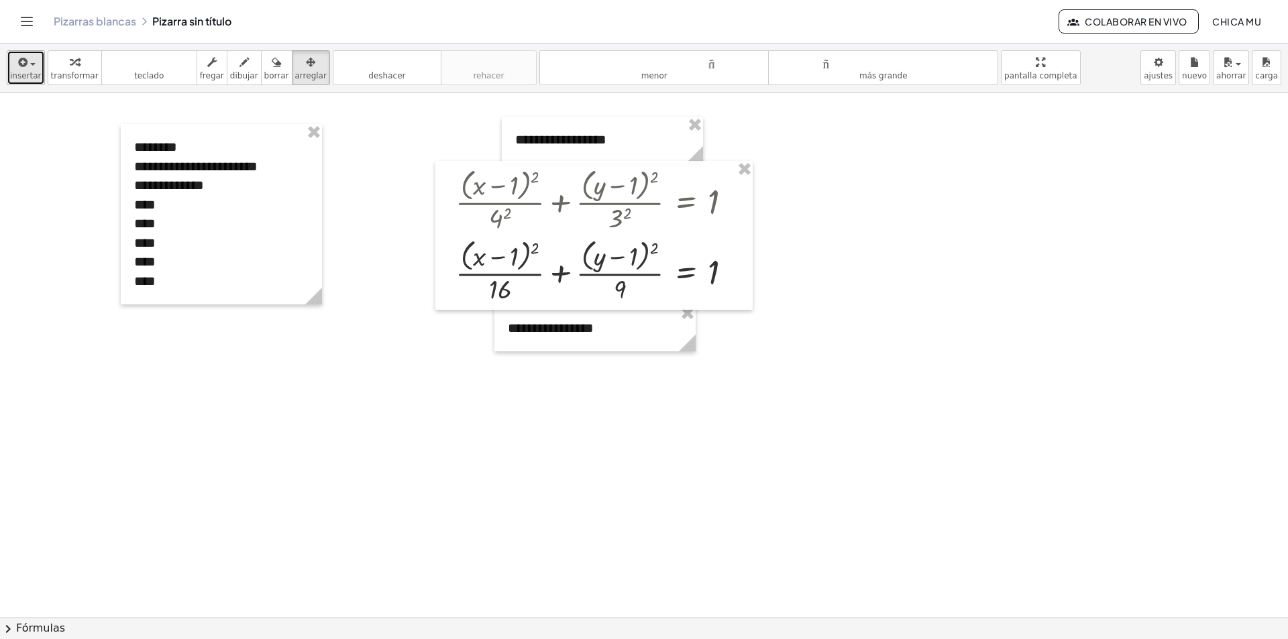
click at [28, 74] on font "insertar" at bounding box center [26, 75] width 32 height 9
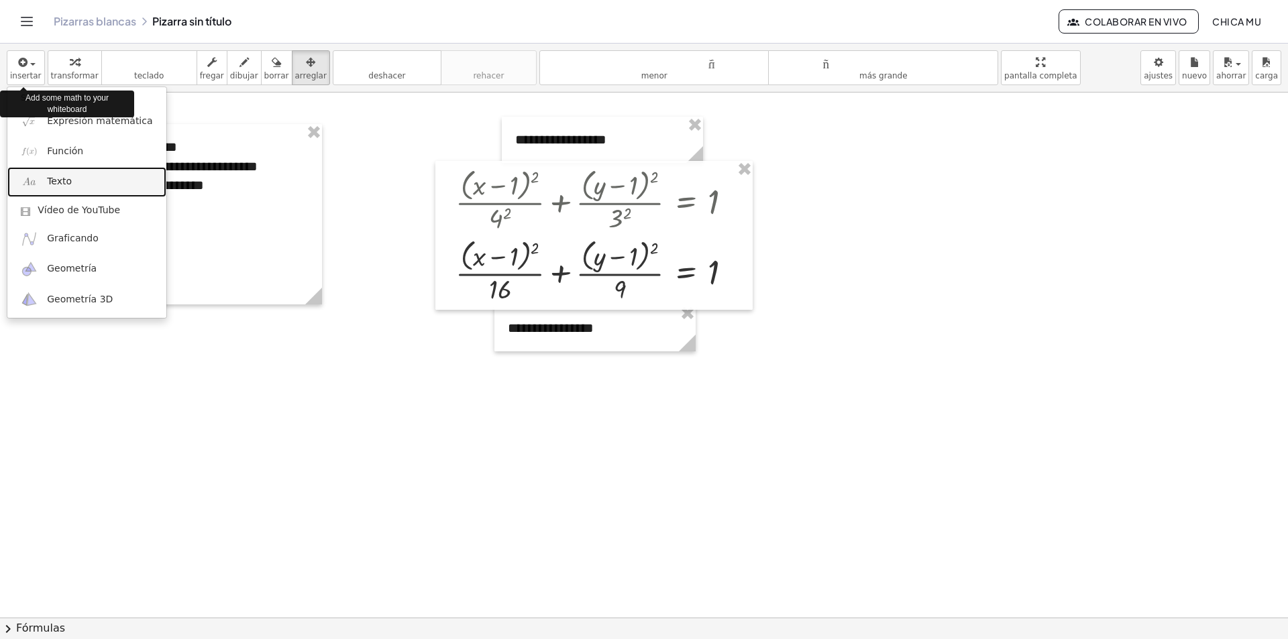
click at [54, 174] on link "Texto" at bounding box center [86, 182] width 159 height 30
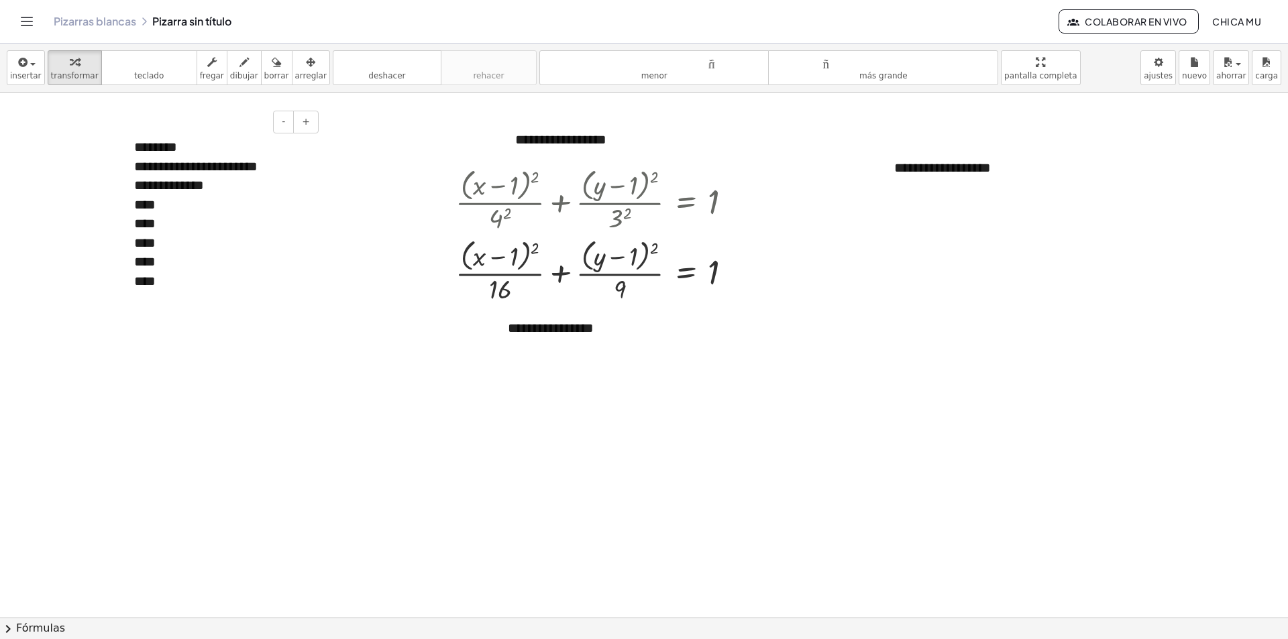
click at [204, 192] on font "**********" at bounding box center [169, 184] width 70 height 13
click at [197, 192] on font "**********" at bounding box center [169, 184] width 70 height 13
click at [157, 213] on div "****" at bounding box center [221, 204] width 174 height 19
click at [162, 237] on div "****" at bounding box center [221, 242] width 174 height 19
click at [163, 264] on div "****" at bounding box center [221, 261] width 174 height 19
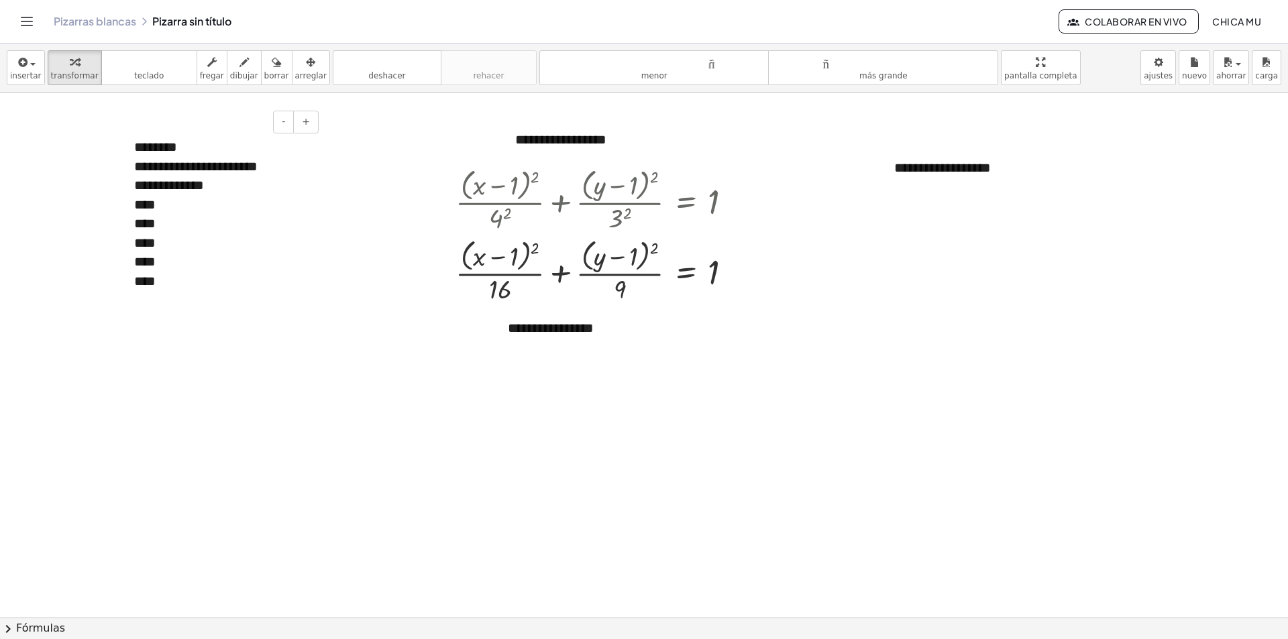
click at [176, 290] on div "****" at bounding box center [221, 281] width 174 height 19
click at [597, 284] on div at bounding box center [599, 270] width 301 height 71
click at [598, 190] on div at bounding box center [599, 199] width 301 height 71
click at [653, 194] on div at bounding box center [599, 199] width 301 height 71
drag, startPoint x: 537, startPoint y: 266, endPoint x: 598, endPoint y: 266, distance: 61.7
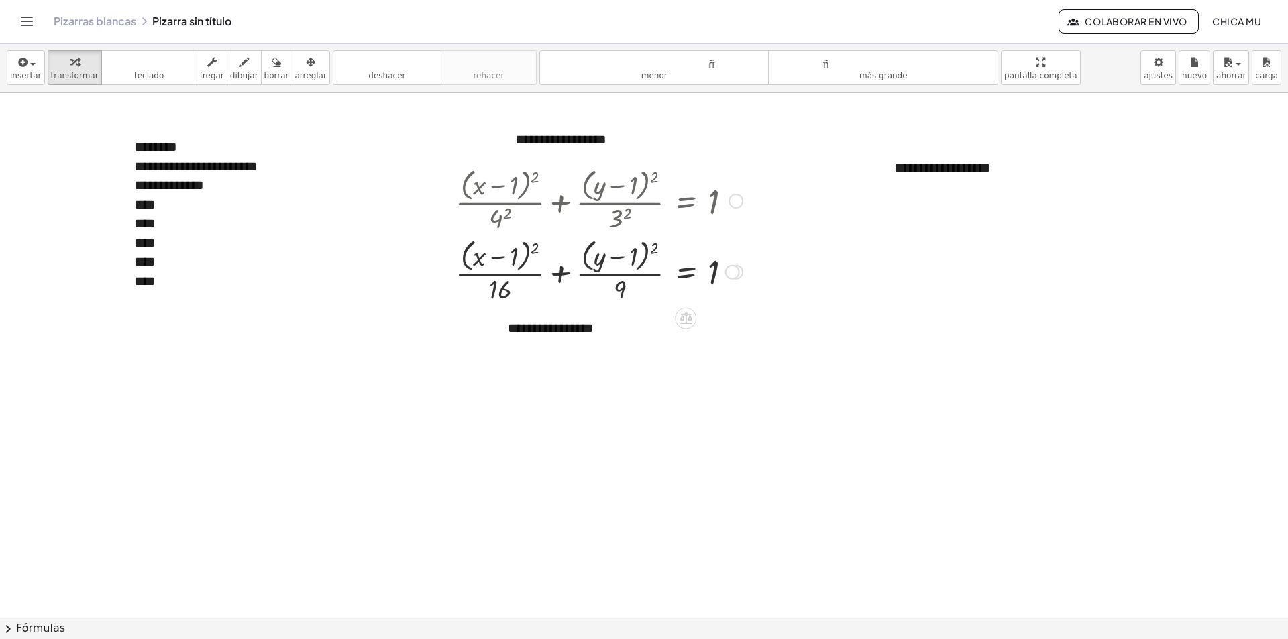
click at [592, 266] on div at bounding box center [599, 270] width 301 height 71
click at [512, 267] on div at bounding box center [599, 270] width 301 height 71
click at [490, 265] on div at bounding box center [599, 270] width 301 height 71
drag, startPoint x: 654, startPoint y: 250, endPoint x: 540, endPoint y: 99, distance: 189.2
click at [654, 248] on div at bounding box center [599, 270] width 301 height 71
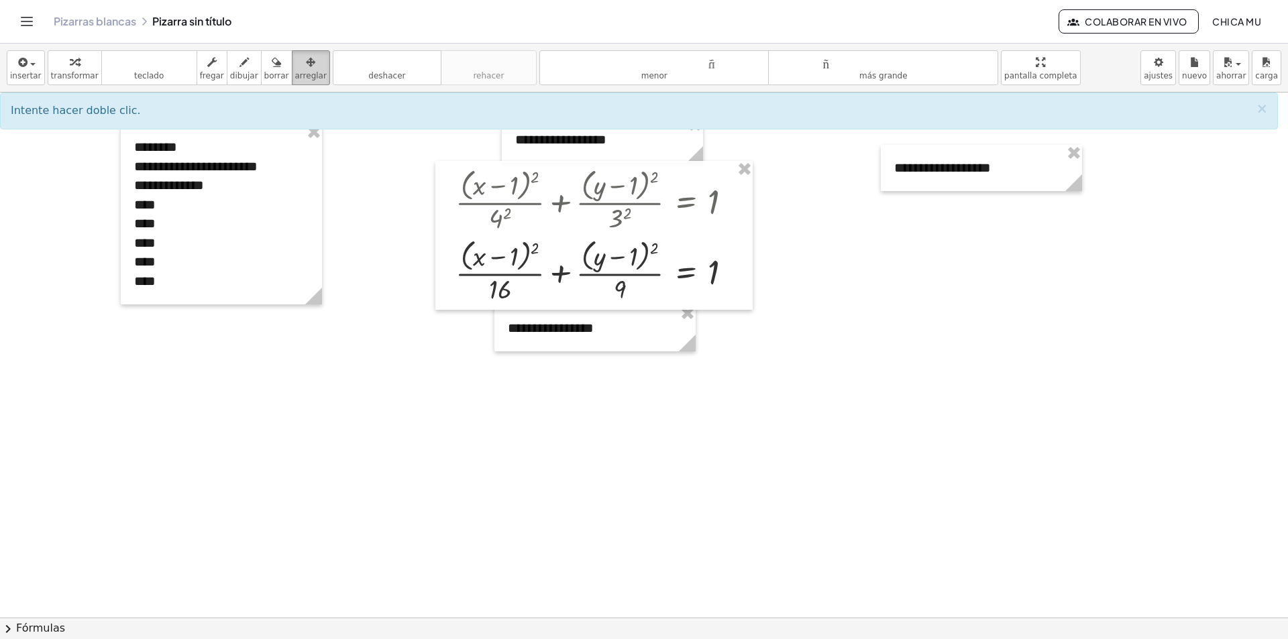
drag, startPoint x: 289, startPoint y: 70, endPoint x: 371, endPoint y: 76, distance: 82.1
click at [295, 71] on font "arreglar" at bounding box center [311, 75] width 32 height 9
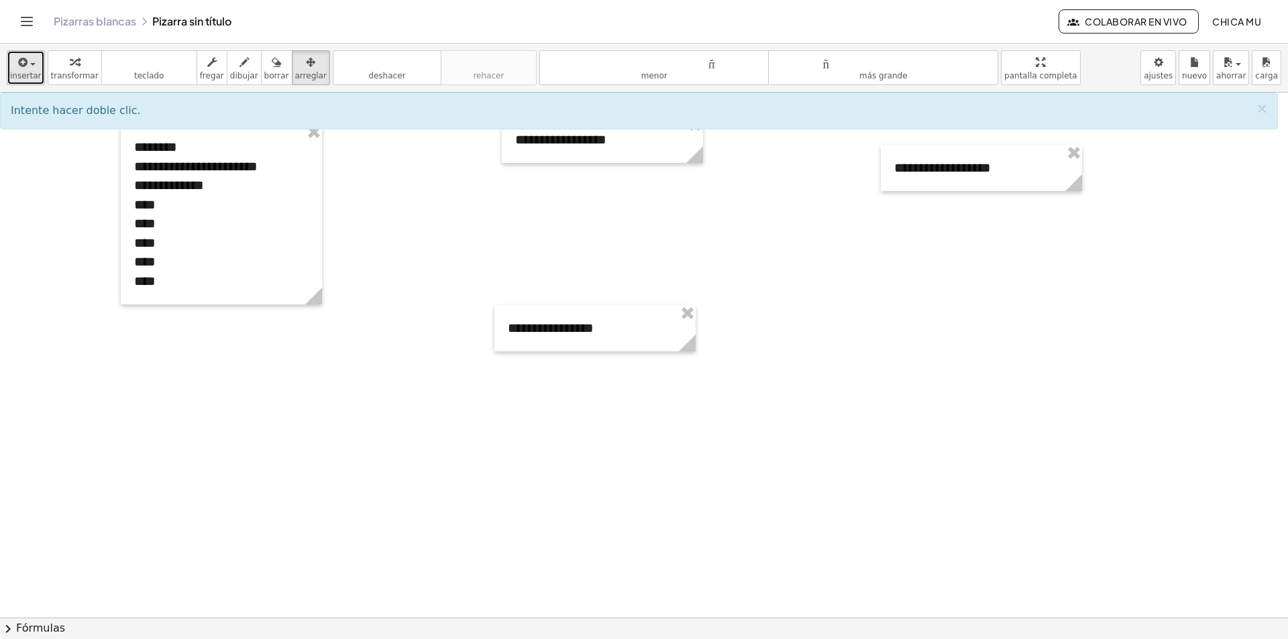
click at [7, 60] on button "insertar" at bounding box center [26, 67] width 38 height 35
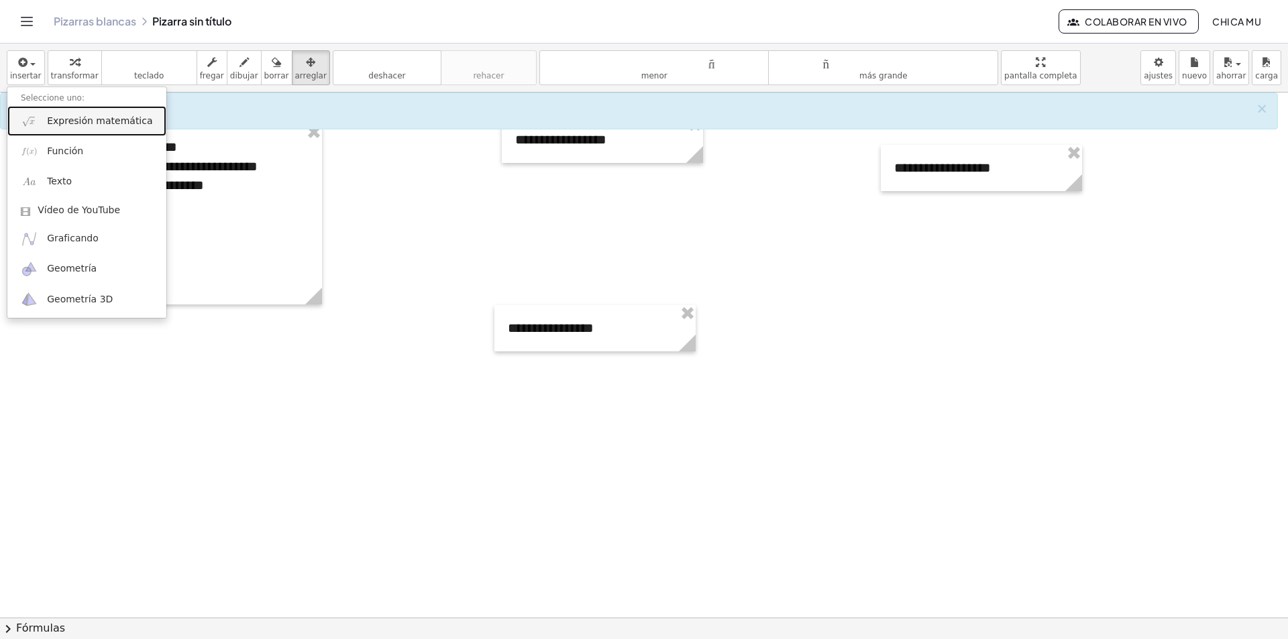
click at [94, 116] on font "Expresión matemática" at bounding box center [99, 120] width 105 height 11
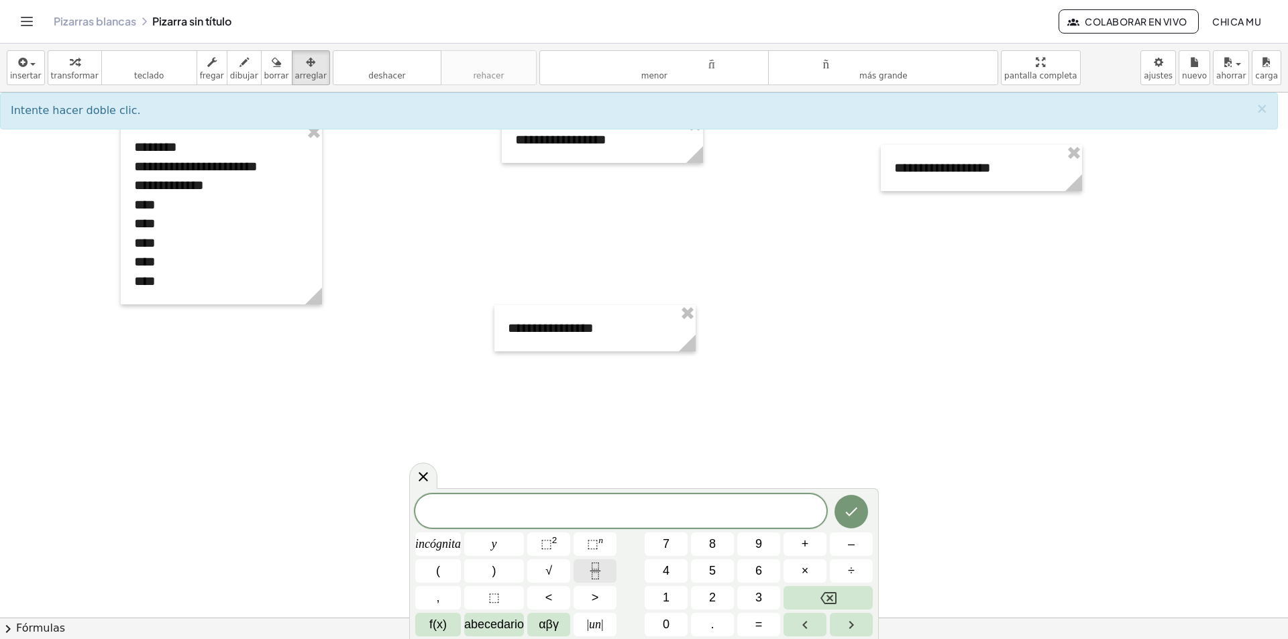
click at [602, 573] on icon "Fracción" at bounding box center [595, 571] width 17 height 17
click at [441, 572] on button "(" at bounding box center [438, 570] width 46 height 23
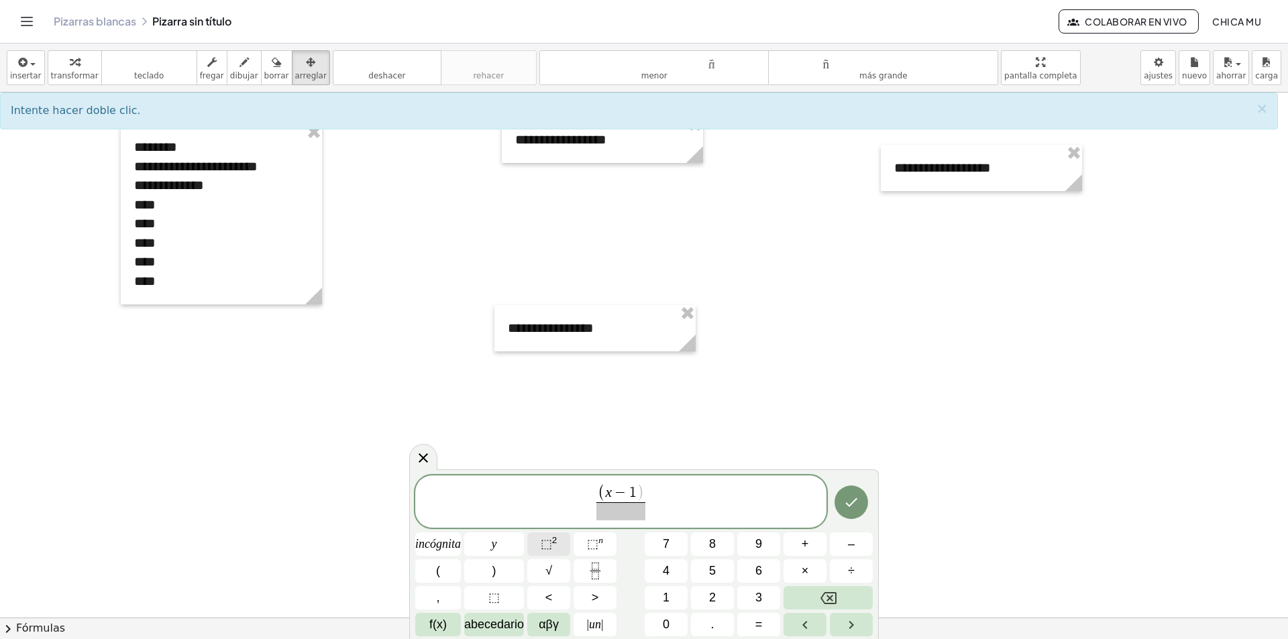
click at [554, 543] on font "2" at bounding box center [554, 540] width 5 height 10
click at [549, 546] on font "⬚" at bounding box center [546, 543] width 11 height 13
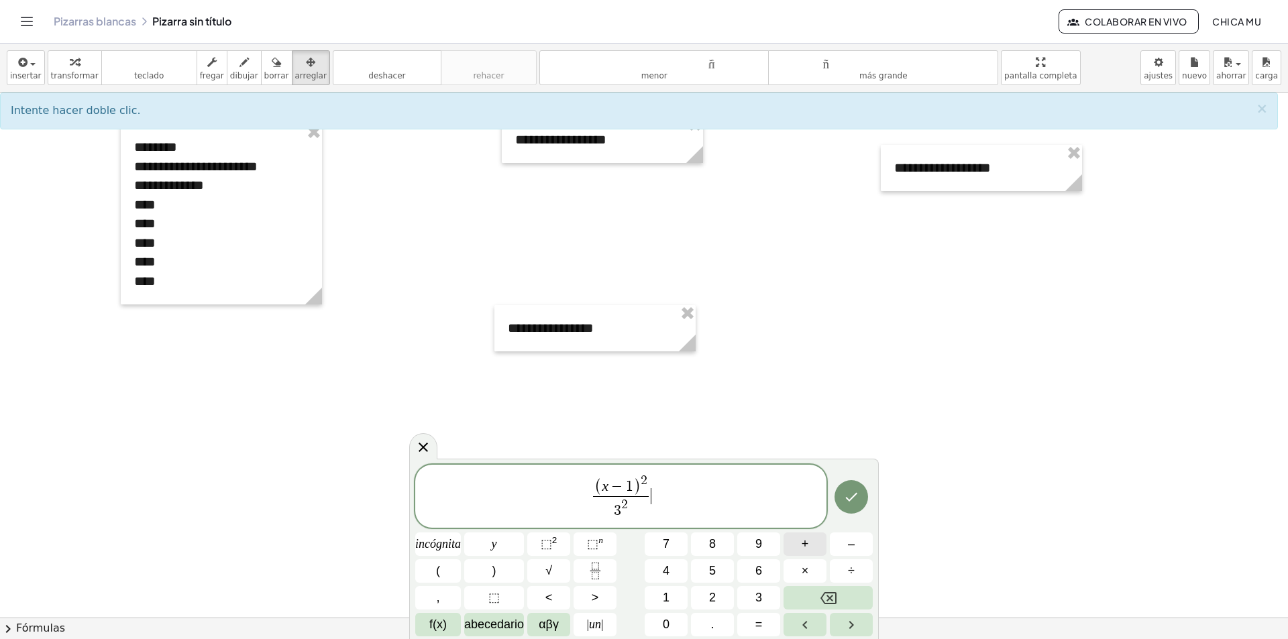
click at [815, 540] on button "+" at bounding box center [805, 544] width 43 height 23
click at [589, 572] on icon "Fracción" at bounding box center [595, 571] width 17 height 17
click at [457, 568] on button "(" at bounding box center [438, 570] width 46 height 23
click at [549, 547] on font "⬚" at bounding box center [546, 543] width 11 height 13
click at [546, 547] on font "⬚" at bounding box center [546, 543] width 11 height 13
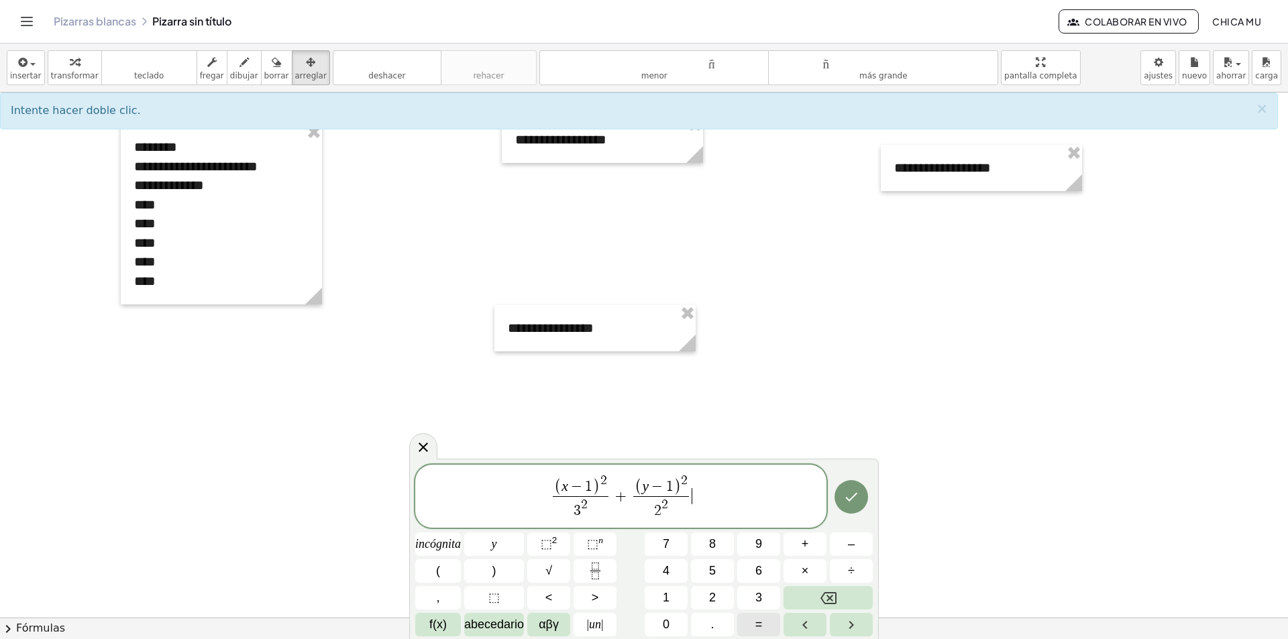
click at [757, 616] on font "=" at bounding box center [758, 624] width 7 height 13
click at [649, 586] on button "1" at bounding box center [666, 597] width 43 height 23
click at [863, 500] on button "Hecho" at bounding box center [852, 497] width 34 height 34
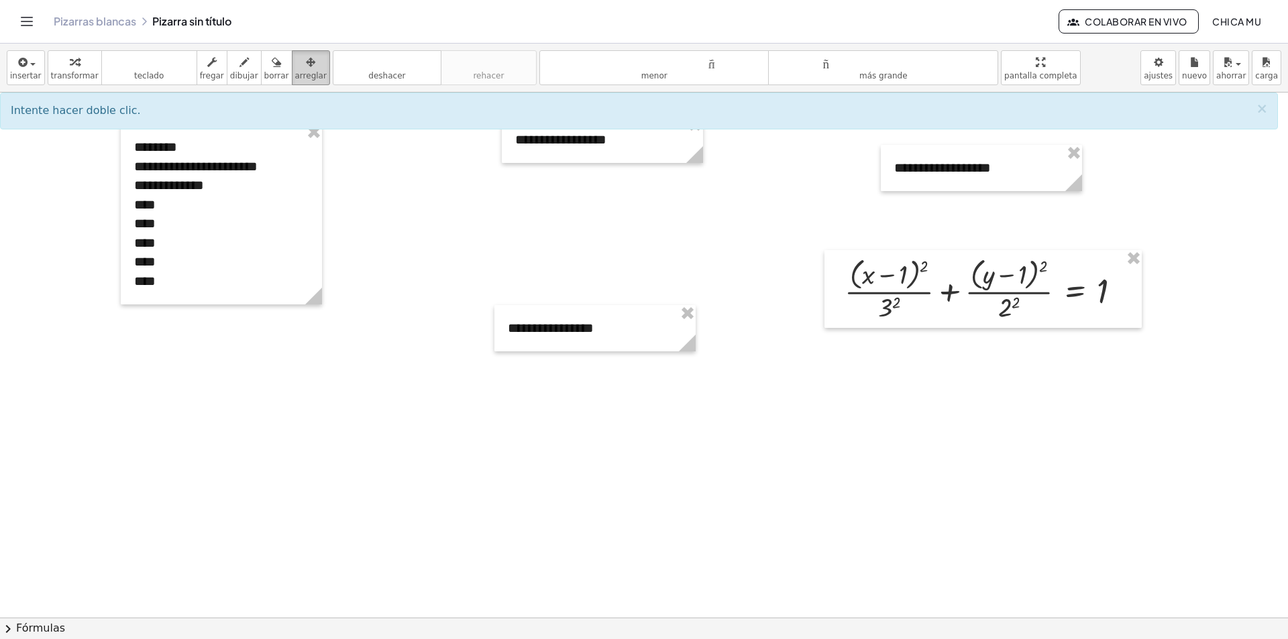
click at [295, 76] on font "arreglar" at bounding box center [311, 75] width 32 height 9
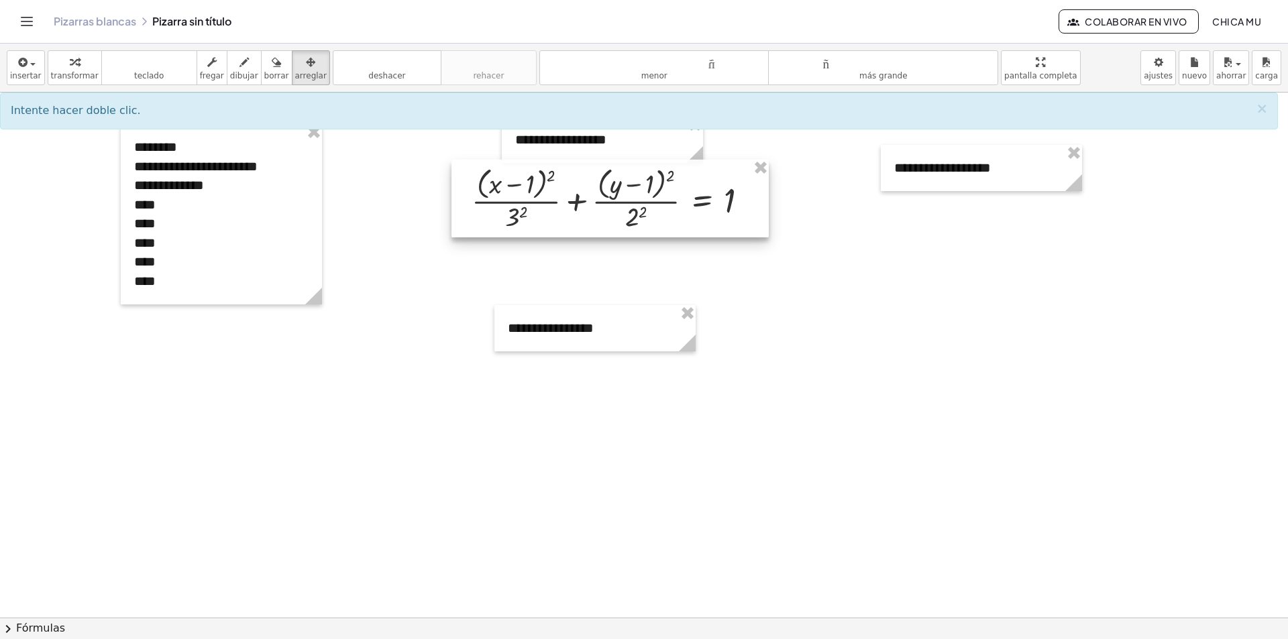
drag, startPoint x: 989, startPoint y: 281, endPoint x: 616, endPoint y: 191, distance: 383.8
click at [616, 191] on div at bounding box center [609, 199] width 317 height 78
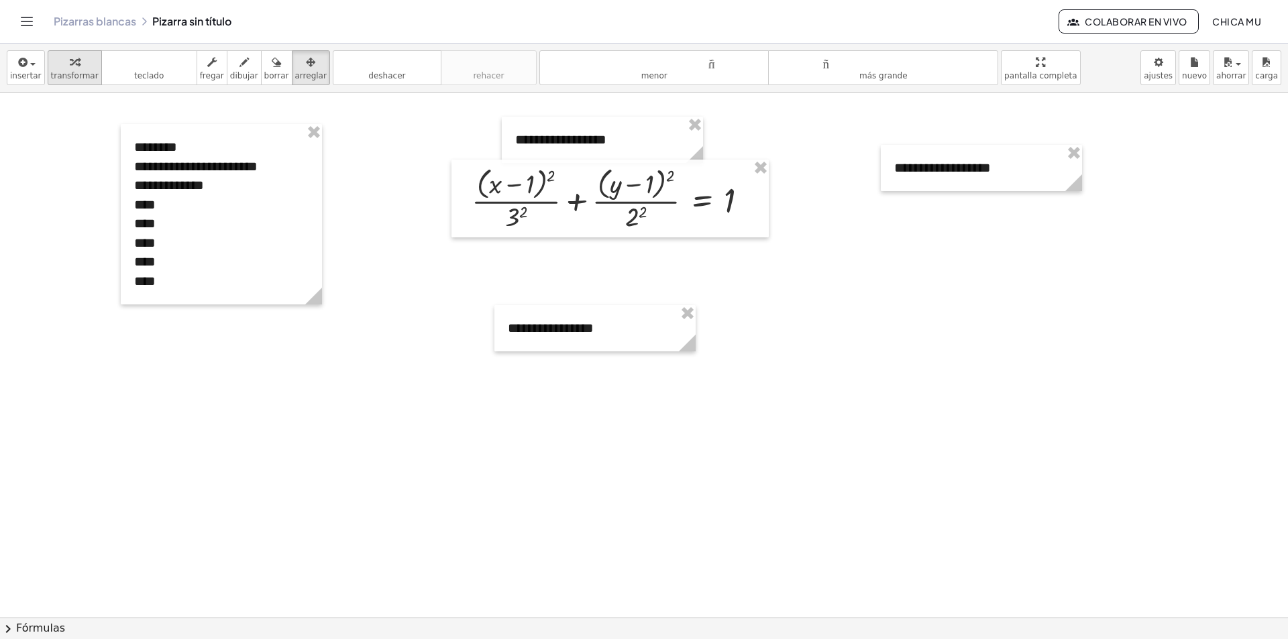
click at [80, 75] on font "transformar" at bounding box center [75, 75] width 48 height 9
click at [520, 218] on div at bounding box center [615, 198] width 301 height 71
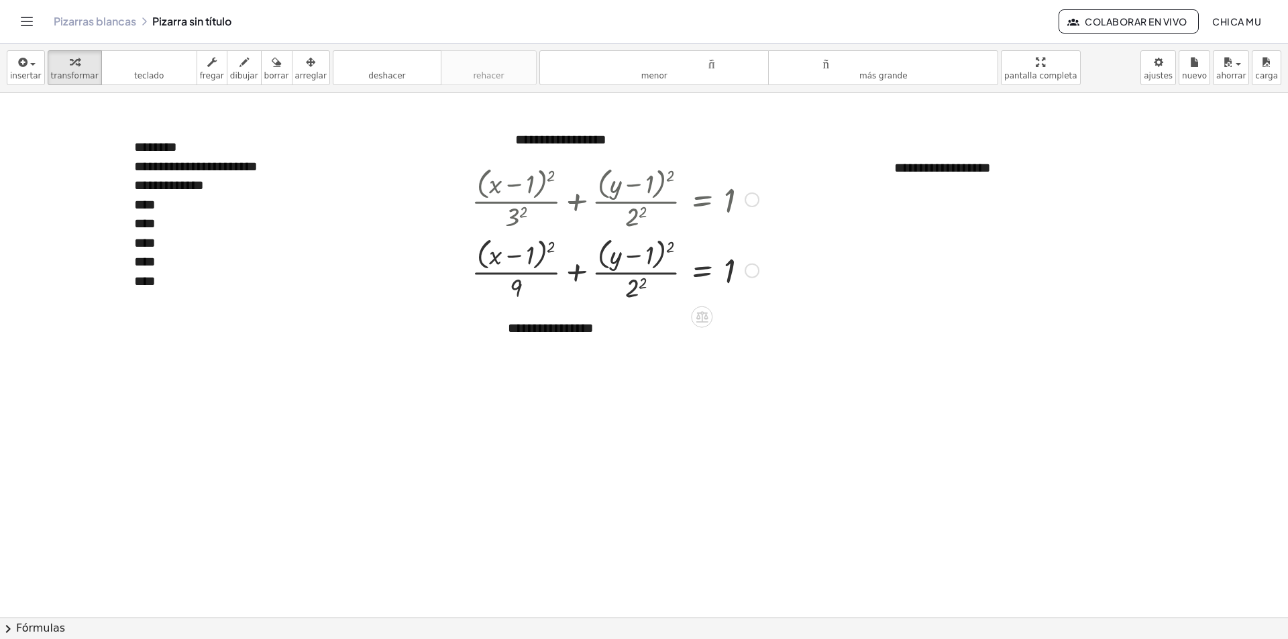
click at [649, 284] on div at bounding box center [615, 269] width 301 height 71
click at [906, 174] on font "**********" at bounding box center [942, 167] width 97 height 13
click at [30, 68] on div "button" at bounding box center [26, 62] width 32 height 16
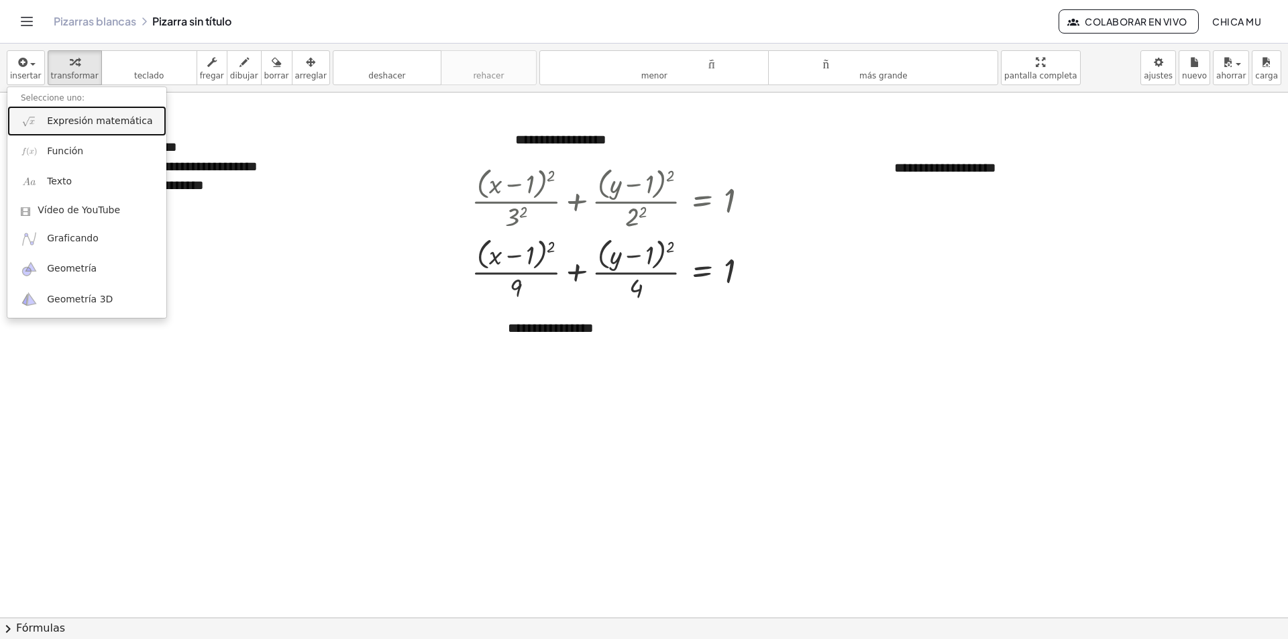
click at [69, 116] on font "Expresión matemática" at bounding box center [99, 120] width 105 height 11
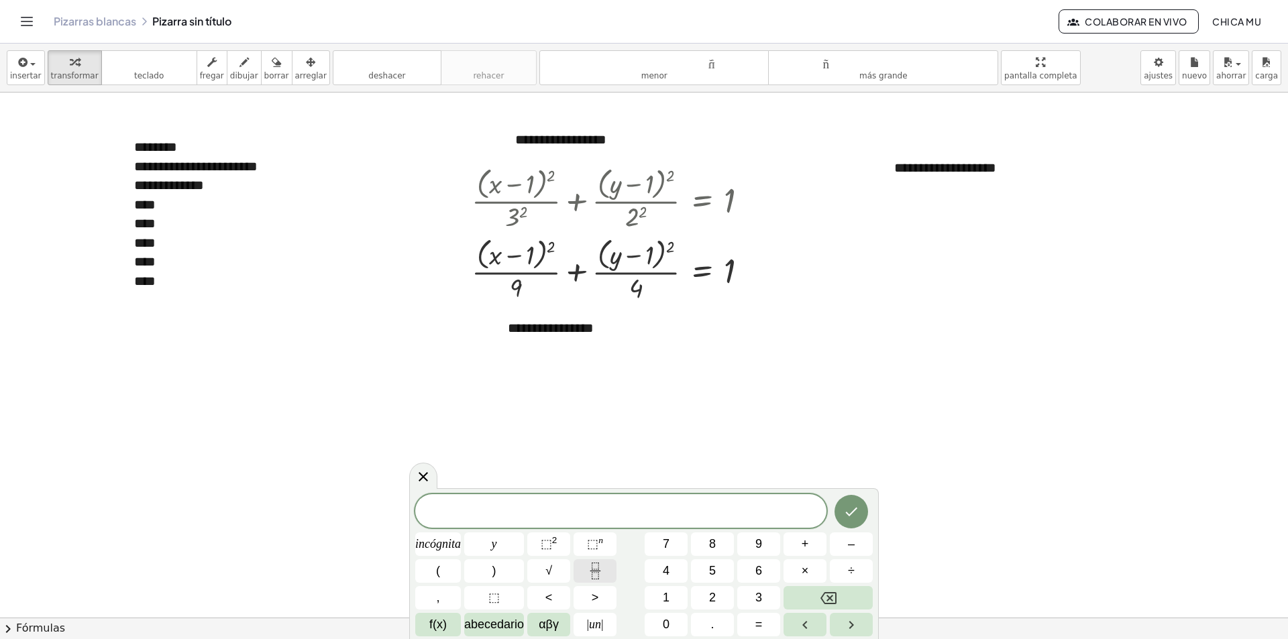
click at [606, 574] on button "Fracción" at bounding box center [595, 570] width 43 height 23
click at [445, 576] on button "(" at bounding box center [438, 570] width 46 height 23
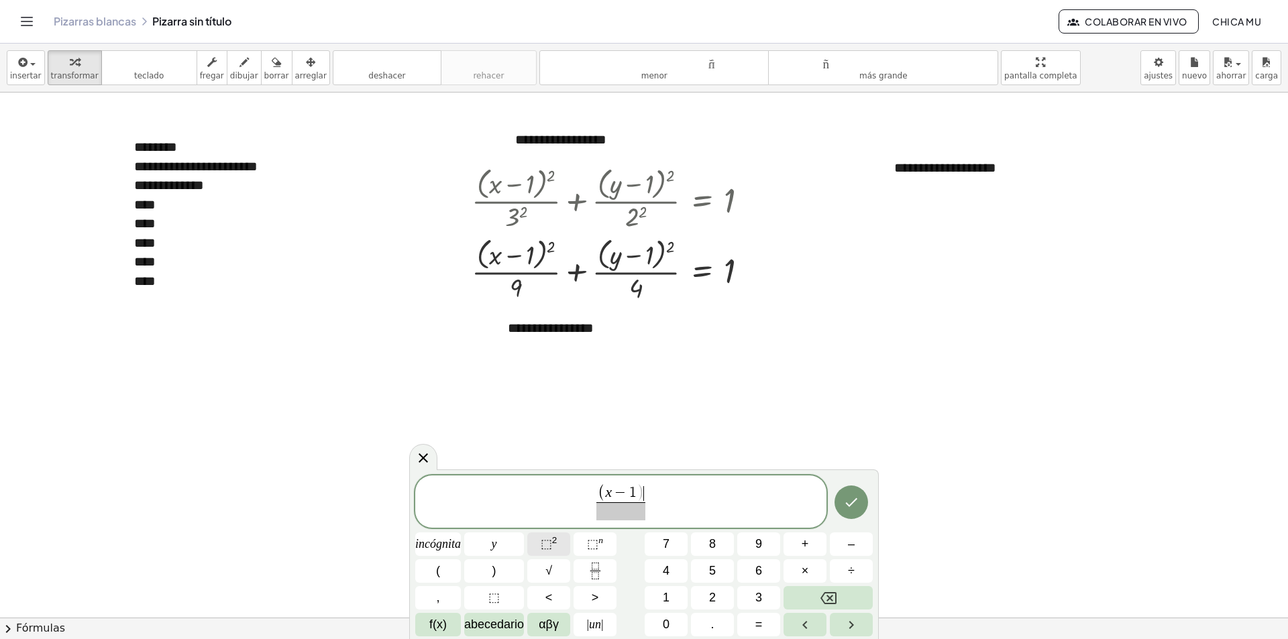
click at [557, 544] on font "2" at bounding box center [554, 540] width 5 height 10
click at [813, 551] on button "+" at bounding box center [805, 544] width 43 height 23
click at [592, 572] on icon "Fracción" at bounding box center [595, 571] width 17 height 17
click at [456, 568] on button "(" at bounding box center [438, 570] width 46 height 23
click at [547, 545] on font "⬚" at bounding box center [546, 543] width 11 height 13
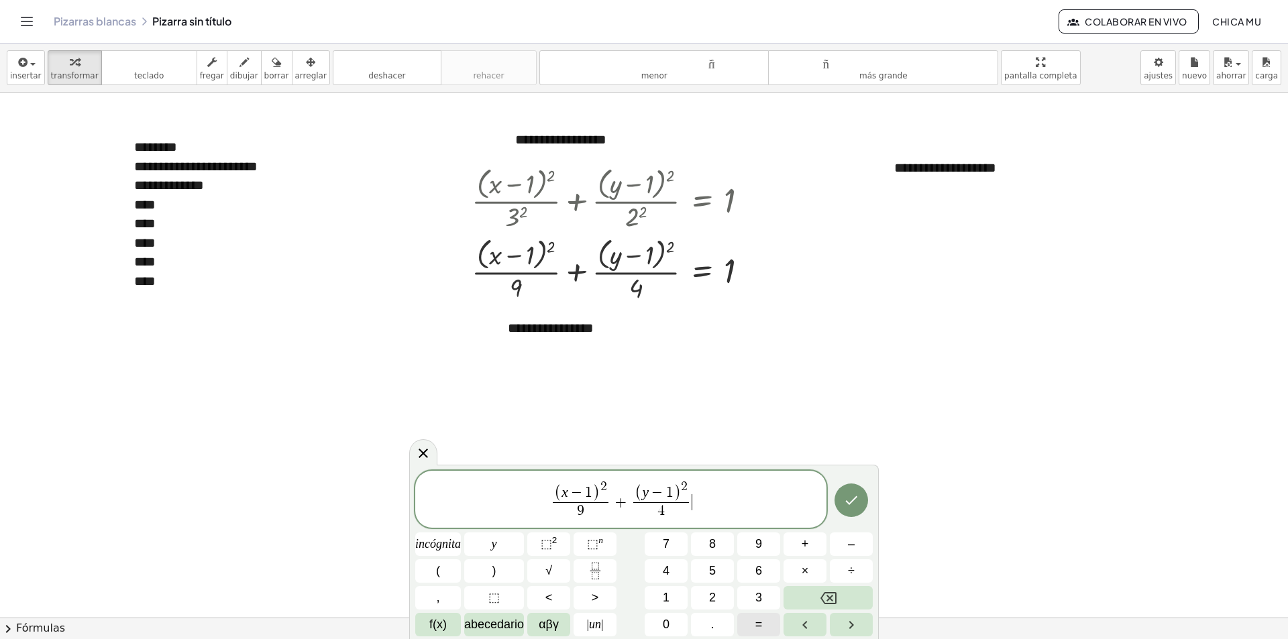
click at [763, 616] on button "=" at bounding box center [758, 624] width 43 height 23
click at [659, 592] on button "1" at bounding box center [666, 597] width 43 height 23
click at [848, 510] on button "Hecho" at bounding box center [852, 501] width 34 height 34
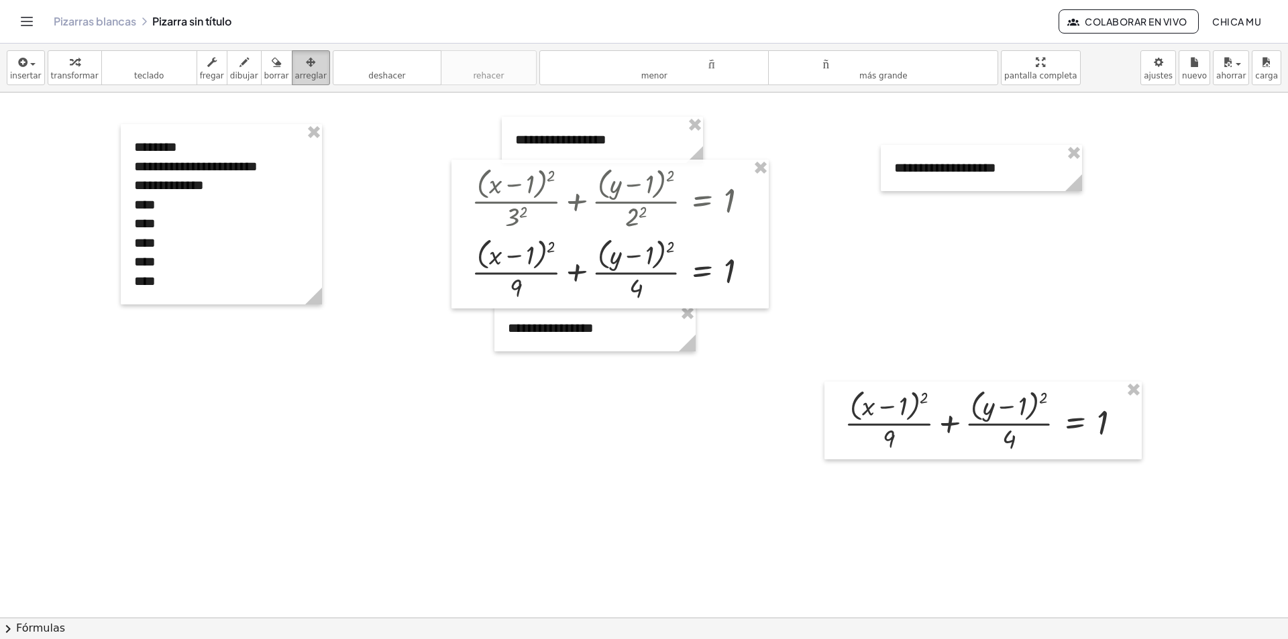
click at [295, 71] on font "arreglar" at bounding box center [311, 75] width 32 height 9
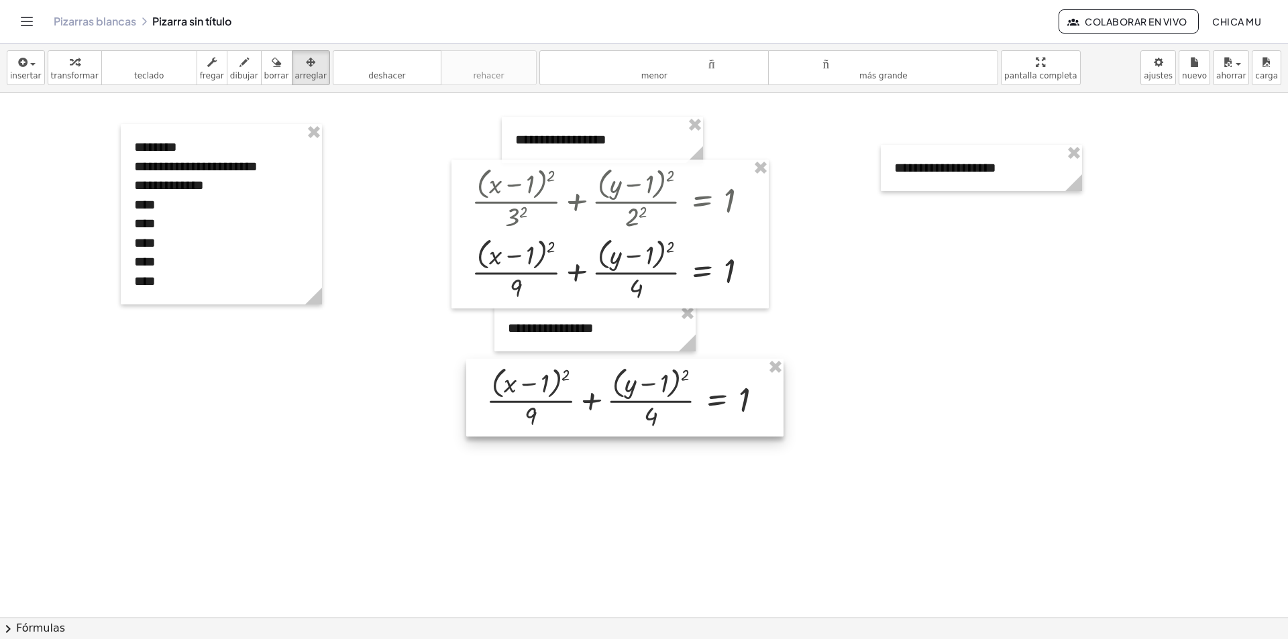
drag, startPoint x: 976, startPoint y: 423, endPoint x: 622, endPoint y: 399, distance: 355.0
click at [622, 399] on div at bounding box center [624, 398] width 317 height 78
click at [74, 72] on font "transformar" at bounding box center [75, 75] width 48 height 9
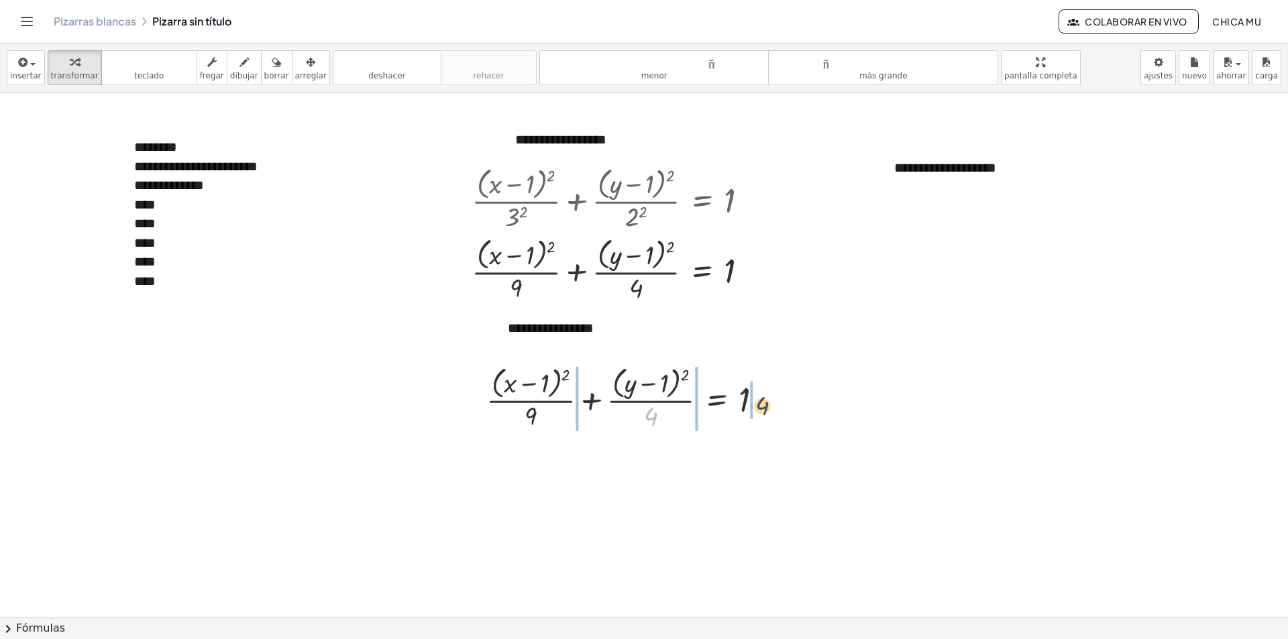
drag, startPoint x: 653, startPoint y: 417, endPoint x: 761, endPoint y: 407, distance: 108.5
click at [761, 407] on div at bounding box center [630, 397] width 301 height 71
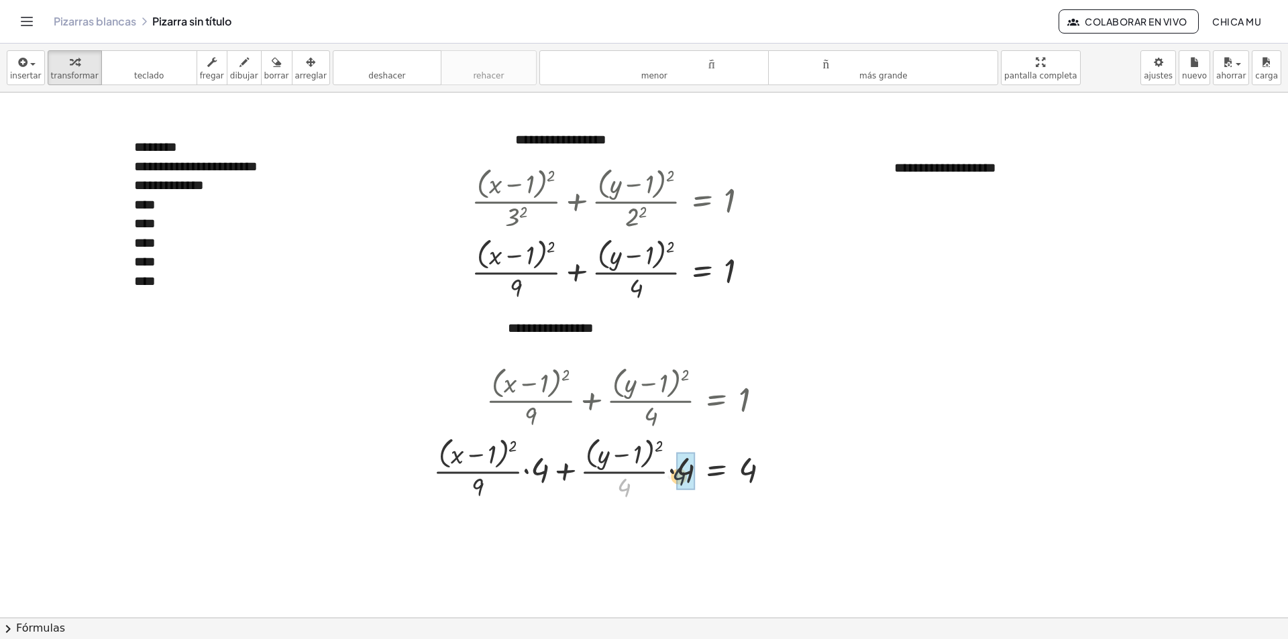
drag, startPoint x: 625, startPoint y: 490, endPoint x: 681, endPoint y: 477, distance: 57.9
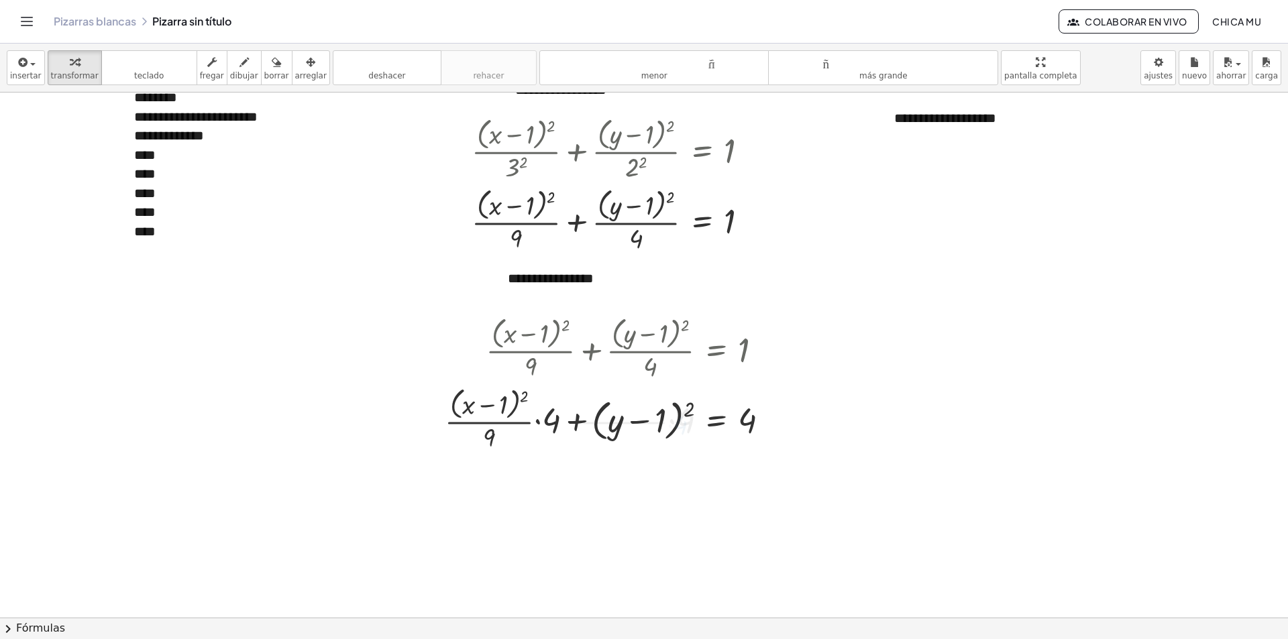
scroll to position [67, 0]
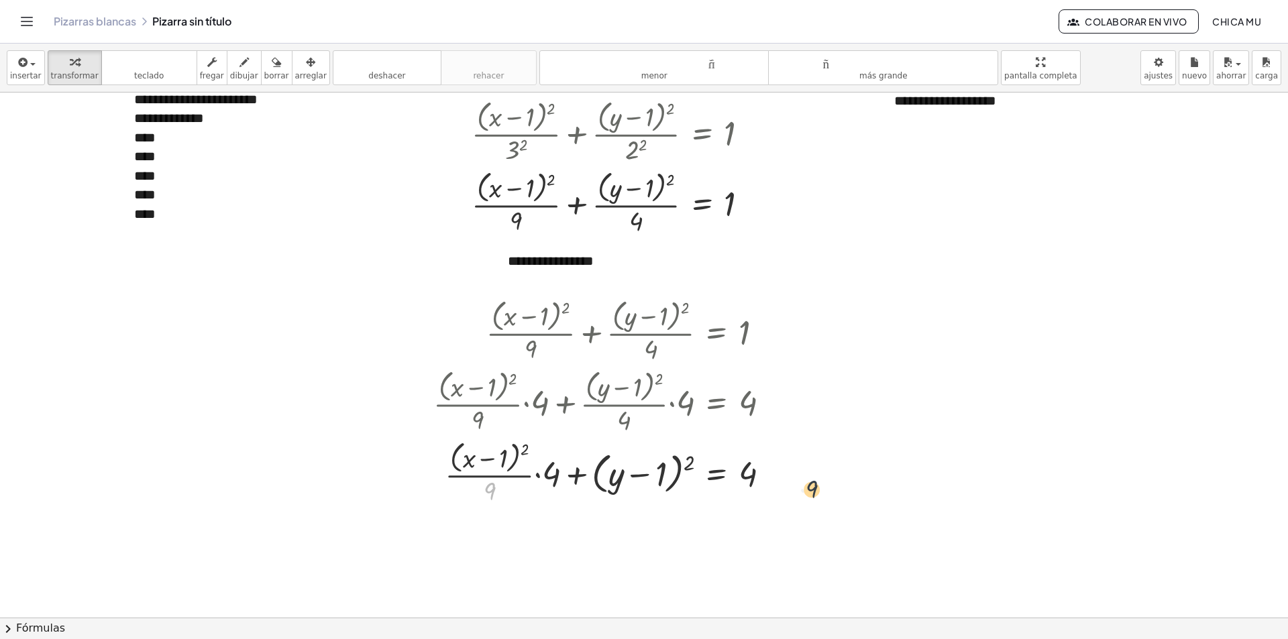
drag, startPoint x: 639, startPoint y: 496, endPoint x: 814, endPoint y: 494, distance: 175.1
drag, startPoint x: 487, startPoint y: 492, endPoint x: 761, endPoint y: 476, distance: 274.2
click at [761, 476] on div at bounding box center [607, 472] width 360 height 71
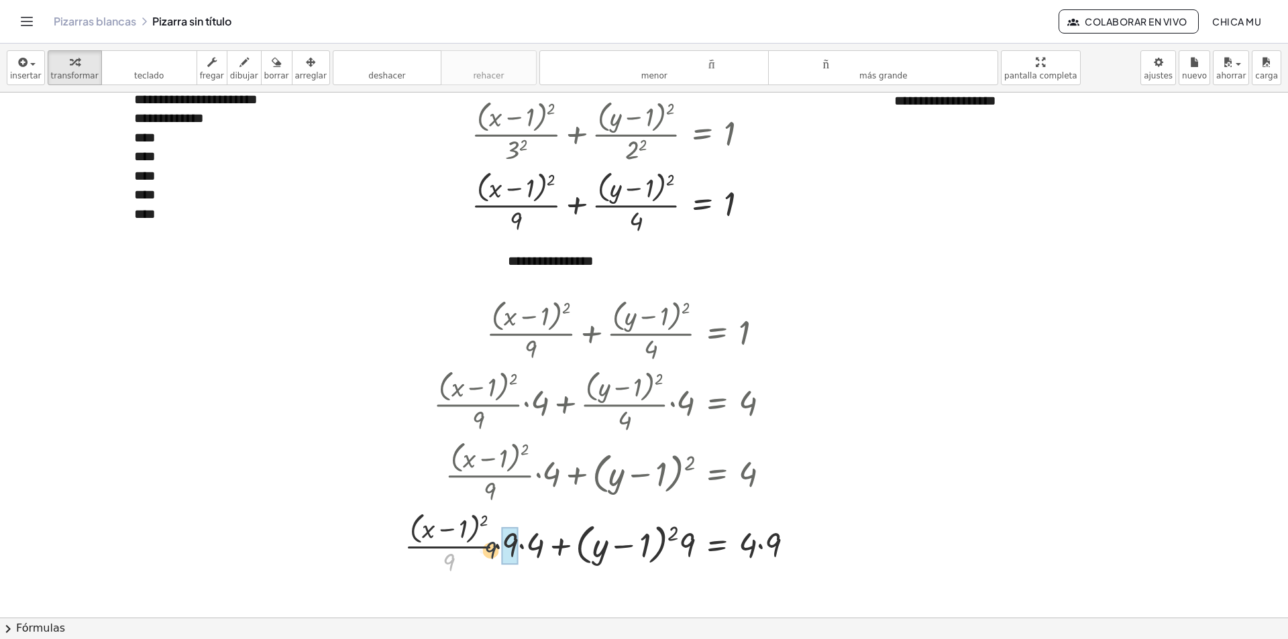
drag, startPoint x: 458, startPoint y: 563, endPoint x: 507, endPoint y: 549, distance: 51.4
click at [507, 549] on div at bounding box center [605, 543] width 414 height 71
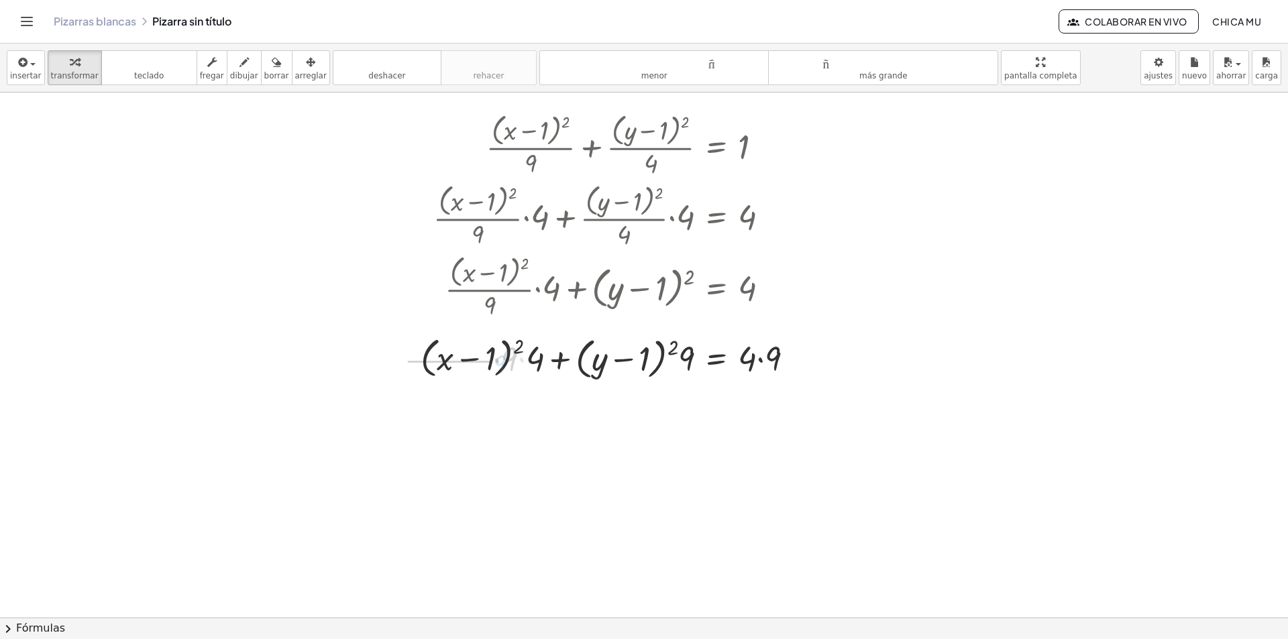
scroll to position [268, 0]
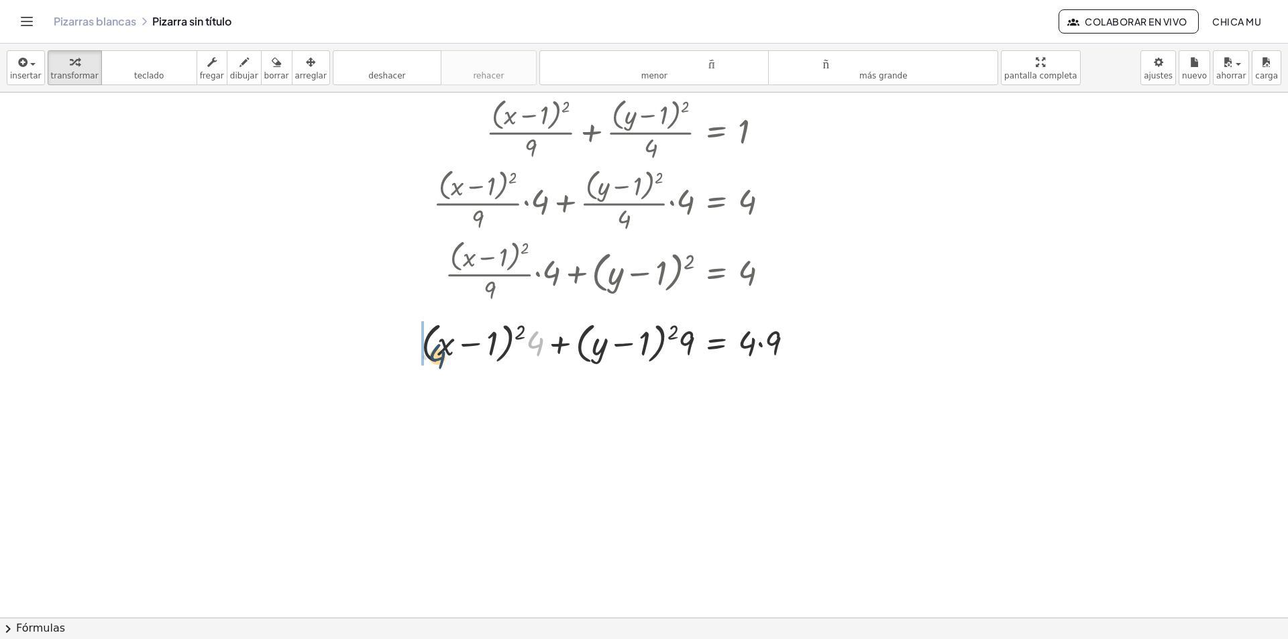
drag, startPoint x: 514, startPoint y: 356, endPoint x: 435, endPoint y: 362, distance: 78.8
click at [435, 362] on div at bounding box center [613, 342] width 396 height 51
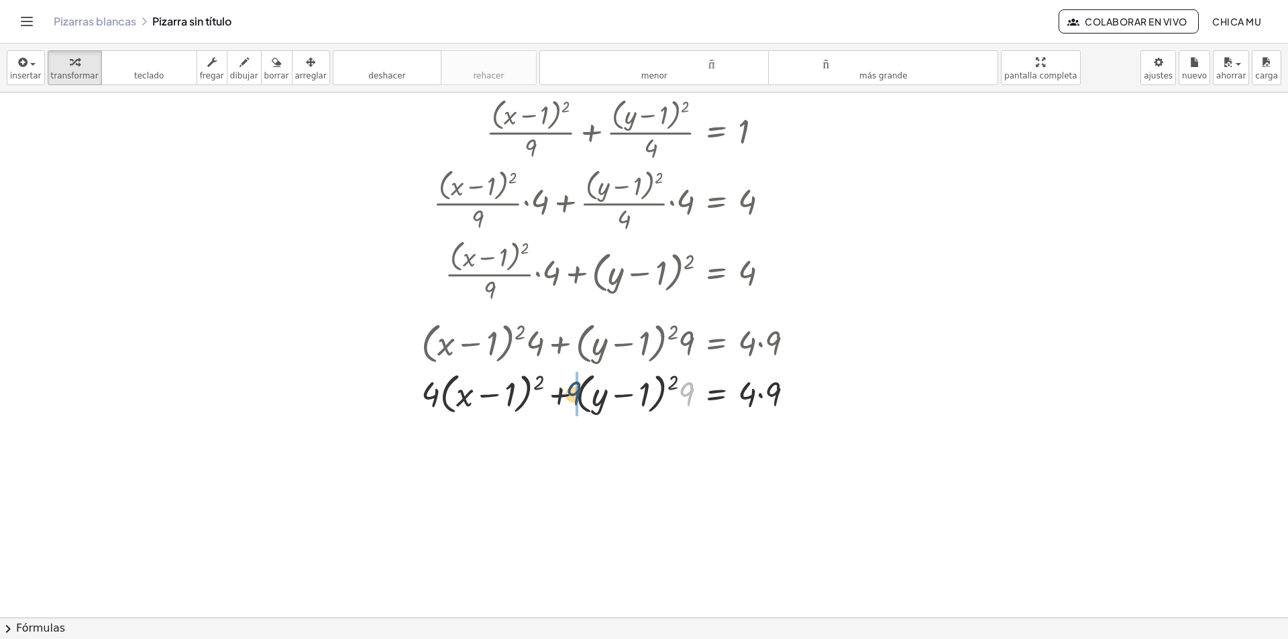
drag, startPoint x: 648, startPoint y: 398, endPoint x: 578, endPoint y: 398, distance: 69.8
drag, startPoint x: 168, startPoint y: 625, endPoint x: 216, endPoint y: 593, distance: 58.0
click at [167, 616] on button "chevron_right Fórmulas" at bounding box center [644, 628] width 1288 height 21
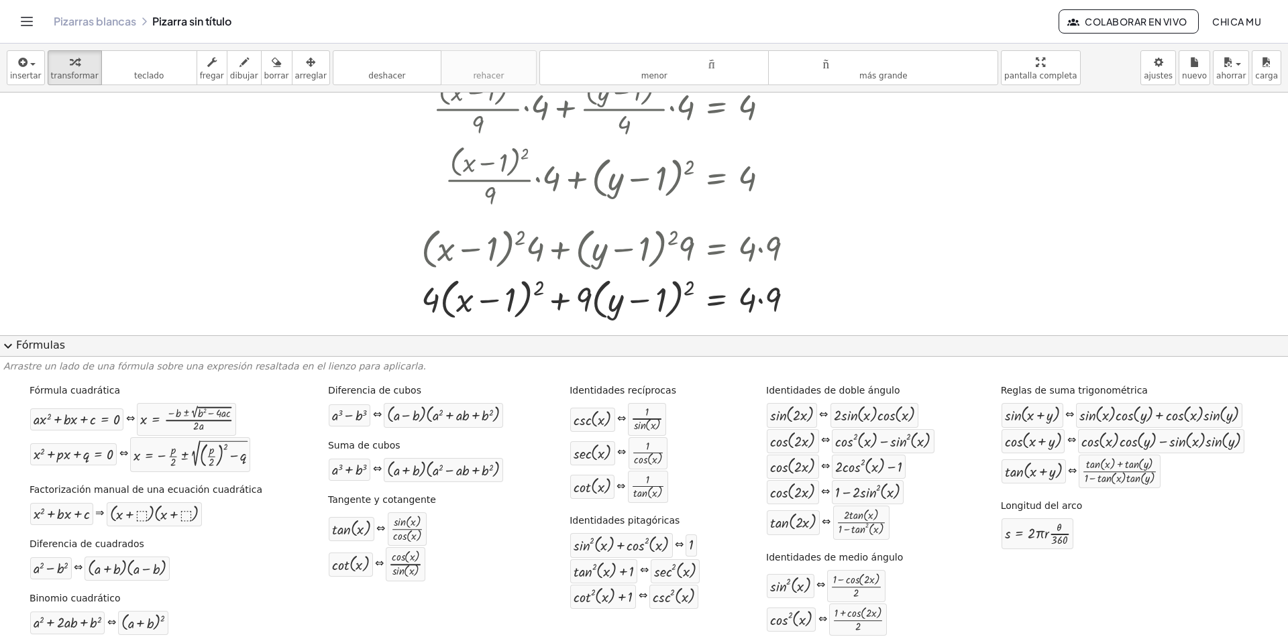
scroll to position [402, 0]
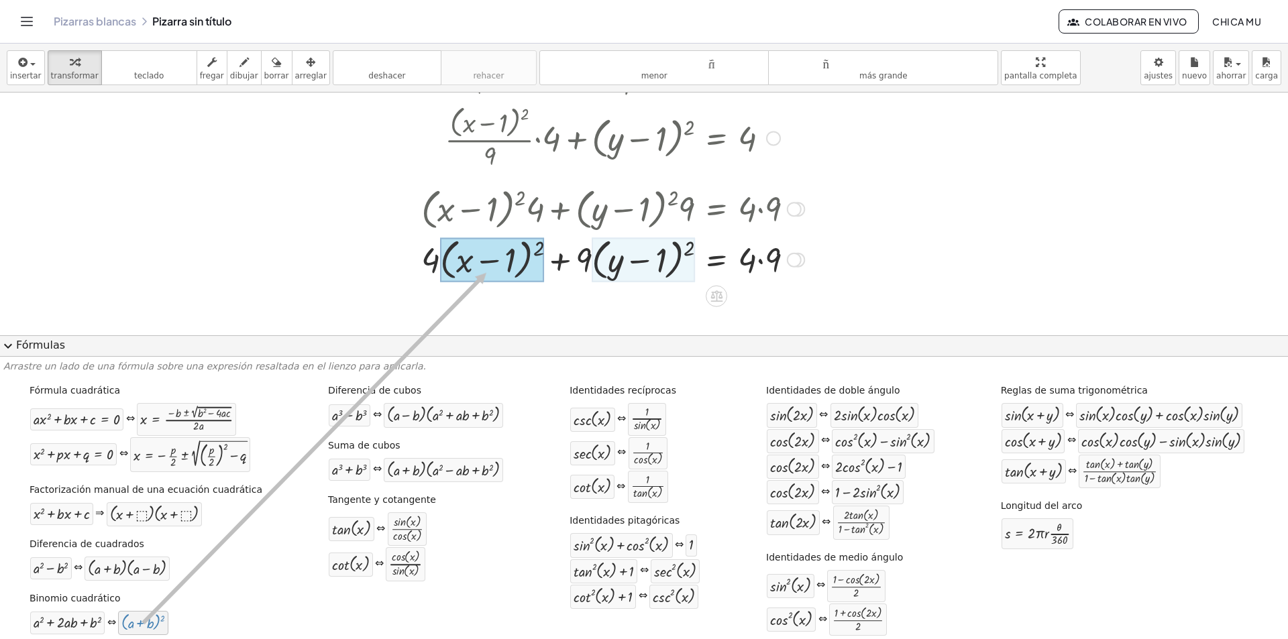
drag, startPoint x: 129, startPoint y: 633, endPoint x: 489, endPoint y: 268, distance: 512.8
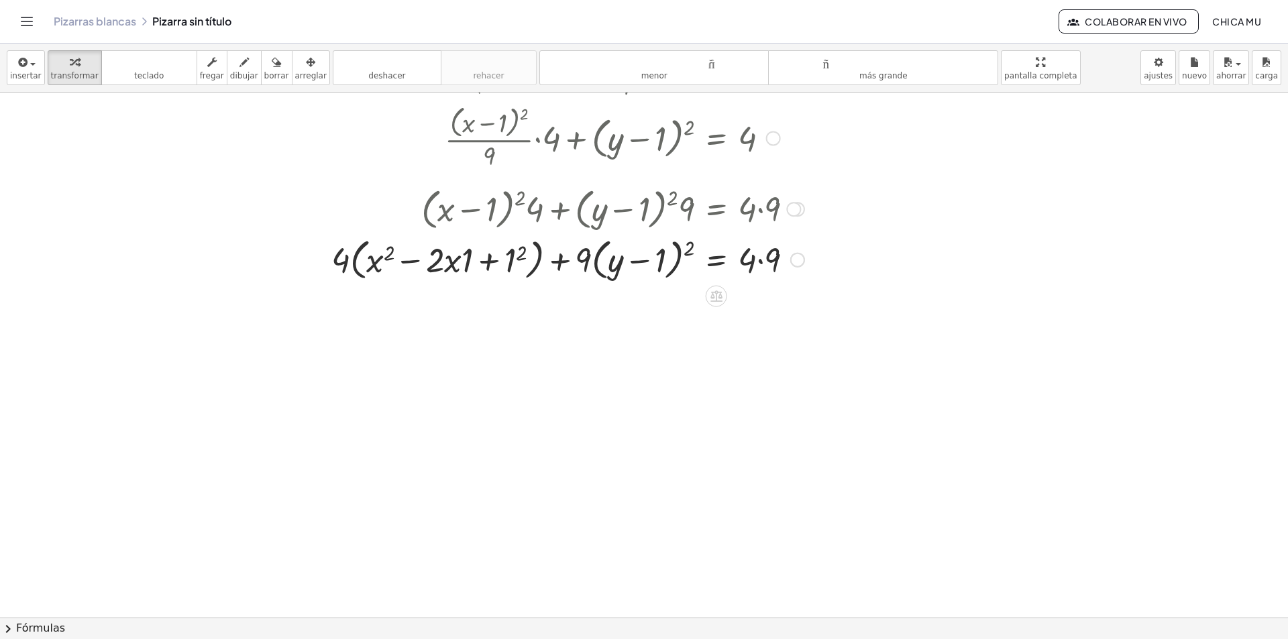
click at [138, 616] on button "chevron_right Fórmulas" at bounding box center [644, 628] width 1288 height 21
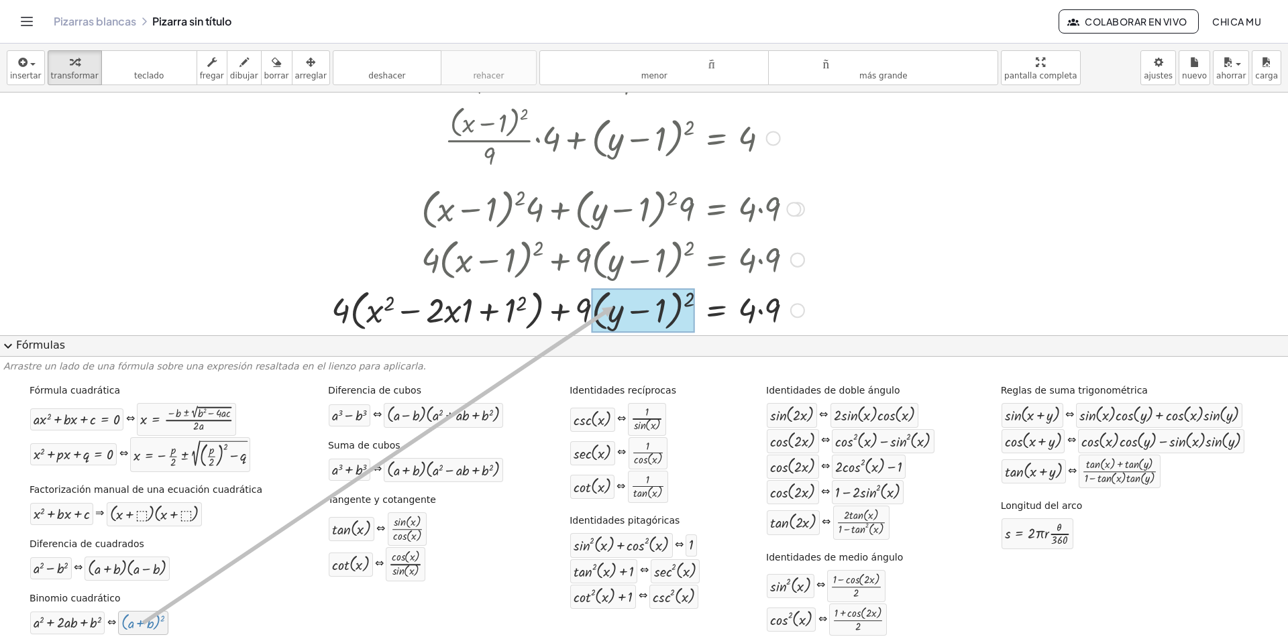
drag, startPoint x: 137, startPoint y: 629, endPoint x: 616, endPoint y: 306, distance: 578.5
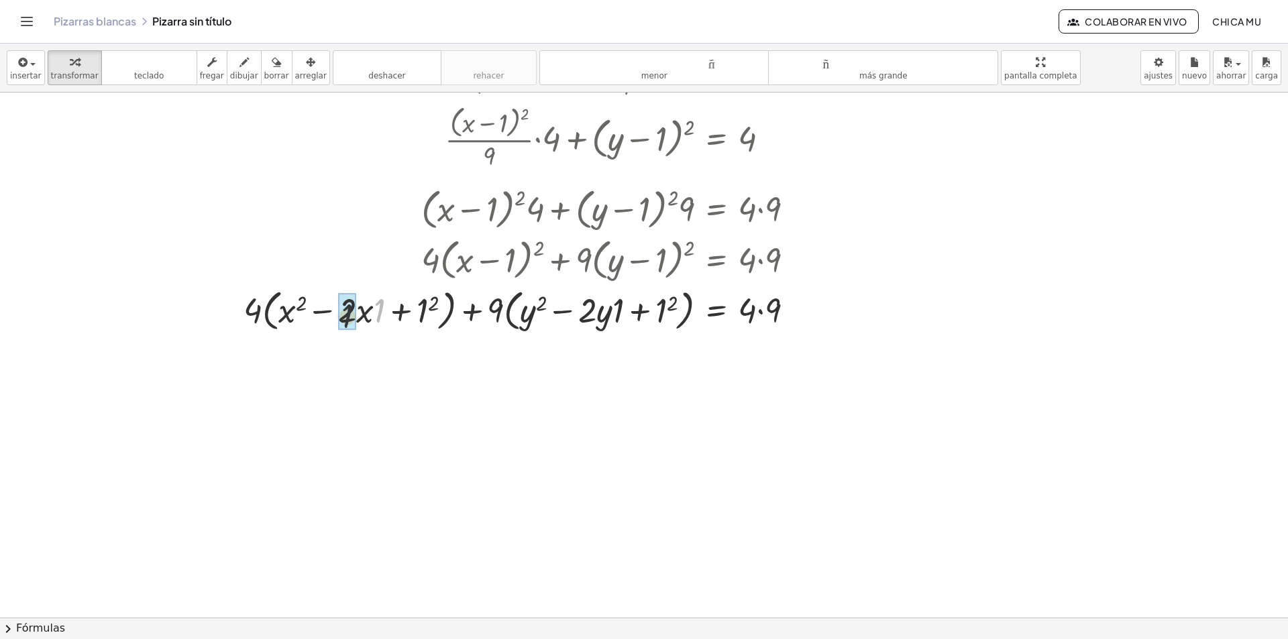
drag, startPoint x: 381, startPoint y: 309, endPoint x: 344, endPoint y: 315, distance: 37.3
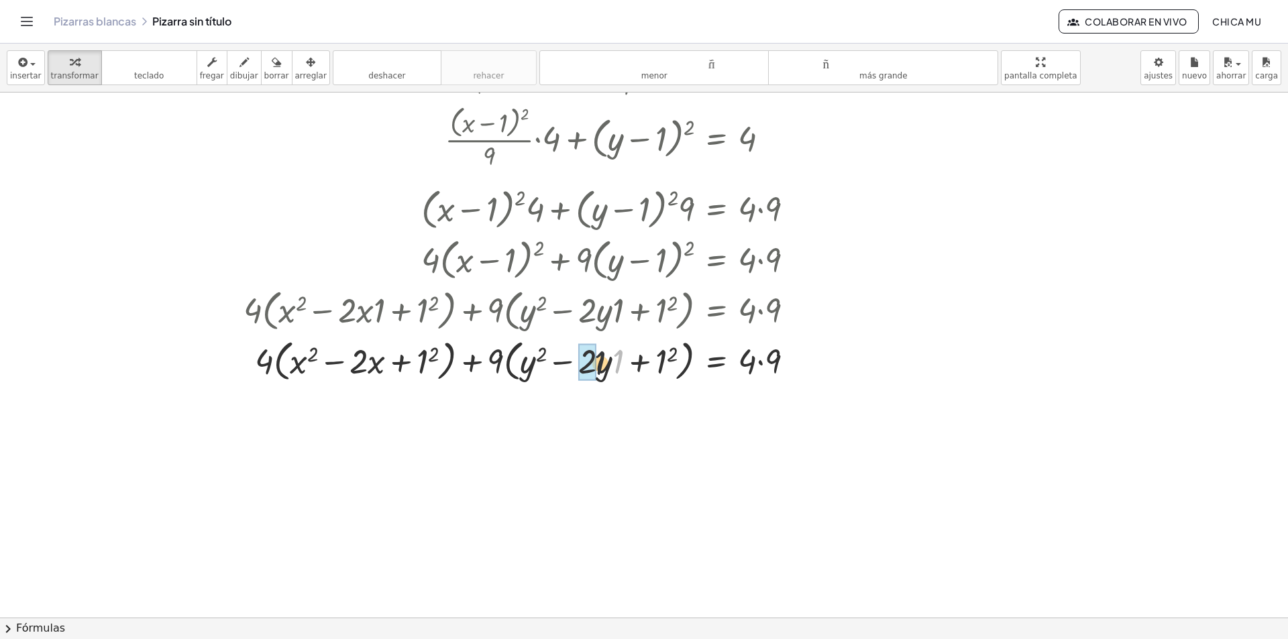
drag, startPoint x: 621, startPoint y: 364, endPoint x: 594, endPoint y: 365, distance: 26.2
click at [673, 356] on div at bounding box center [524, 360] width 574 height 51
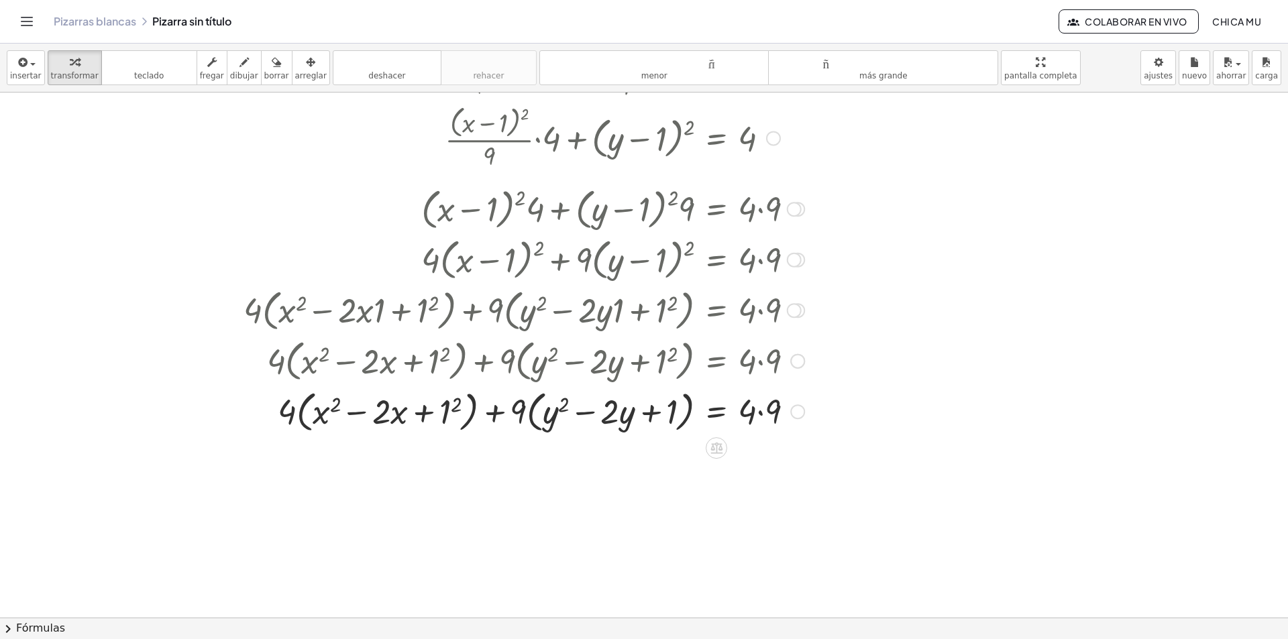
click at [464, 406] on div at bounding box center [524, 410] width 574 height 51
click at [461, 407] on div at bounding box center [524, 410] width 574 height 51
drag, startPoint x: 313, startPoint y: 415, endPoint x: 321, endPoint y: 415, distance: 8.0
click at [321, 415] on div at bounding box center [524, 410] width 574 height 51
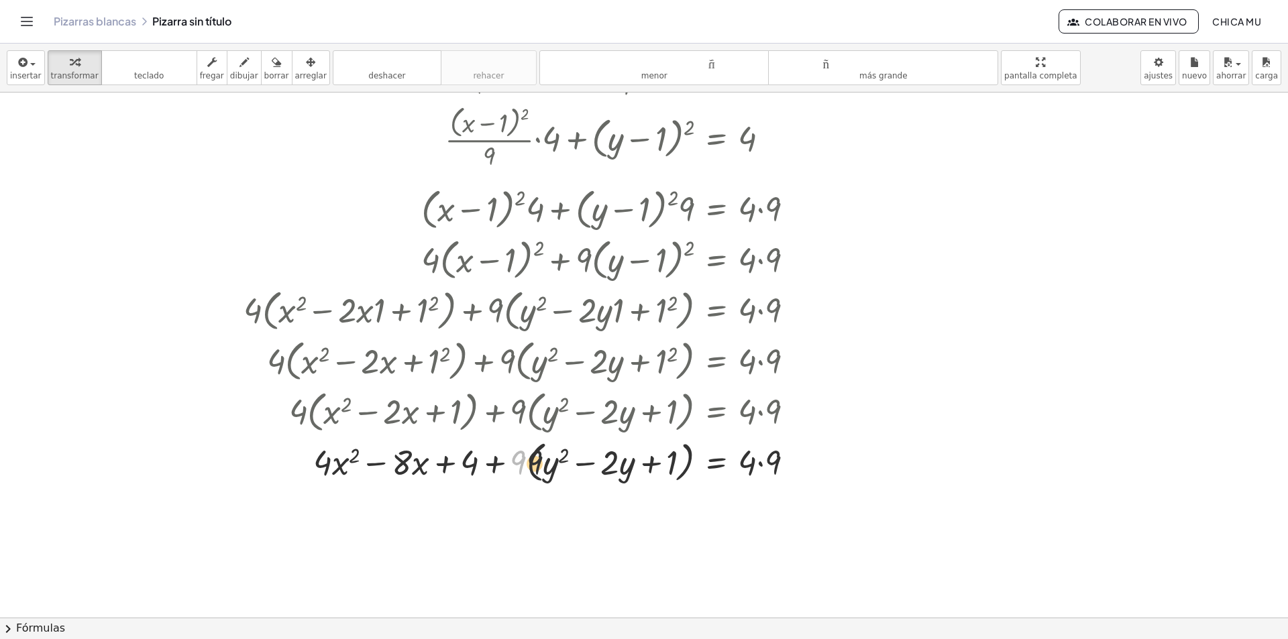
drag, startPoint x: 515, startPoint y: 463, endPoint x: 535, endPoint y: 463, distance: 20.8
click at [535, 463] on div at bounding box center [524, 461] width 574 height 51
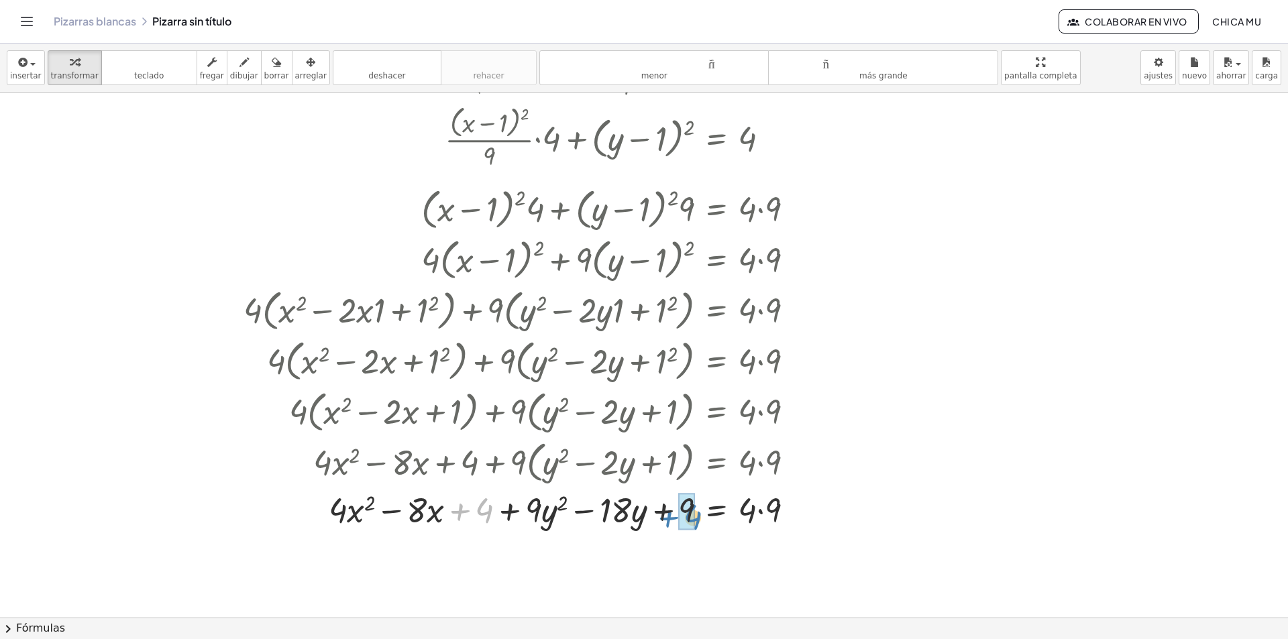
drag, startPoint x: 572, startPoint y: 502, endPoint x: 699, endPoint y: 516, distance: 127.6
click at [699, 516] on div at bounding box center [524, 509] width 574 height 46
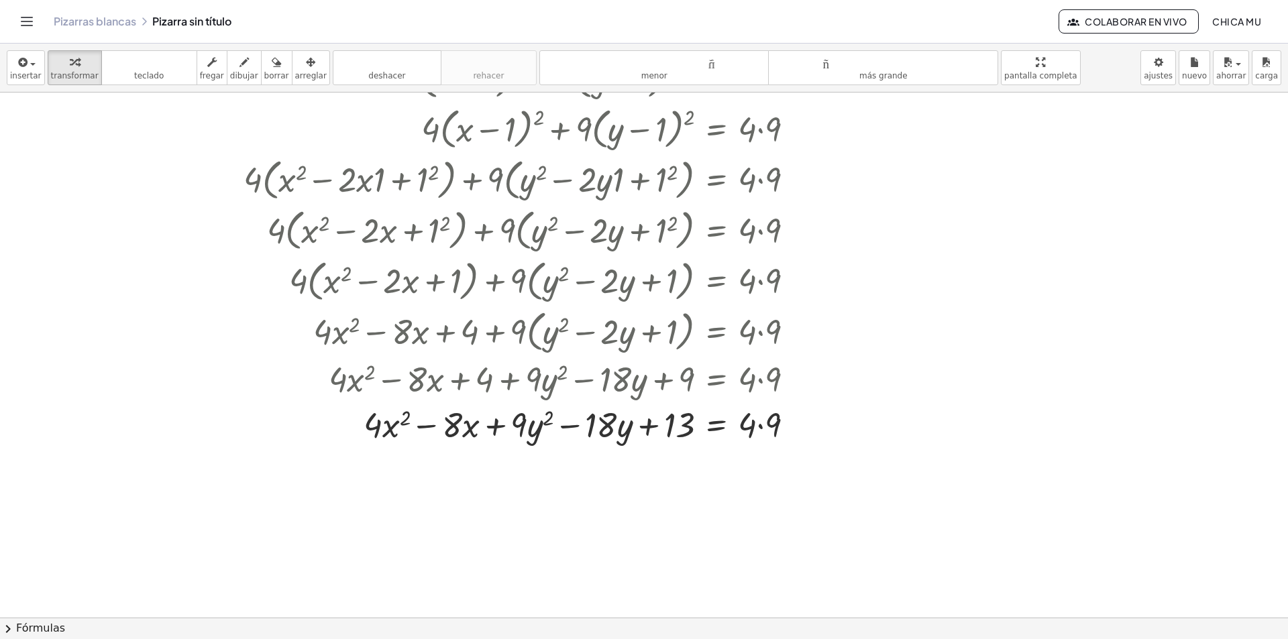
scroll to position [537, 0]
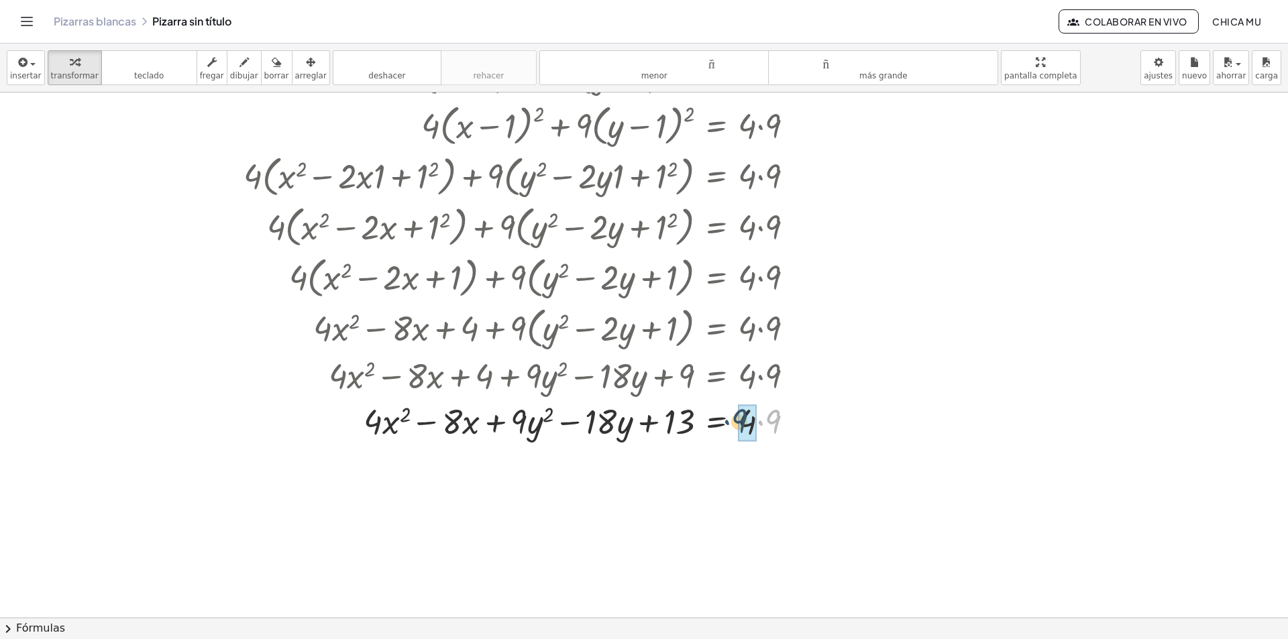
drag, startPoint x: 750, startPoint y: 428, endPoint x: 733, endPoint y: 429, distance: 16.8
click at [733, 429] on div at bounding box center [524, 421] width 574 height 46
click at [734, 429] on div at bounding box center [524, 421] width 574 height 46
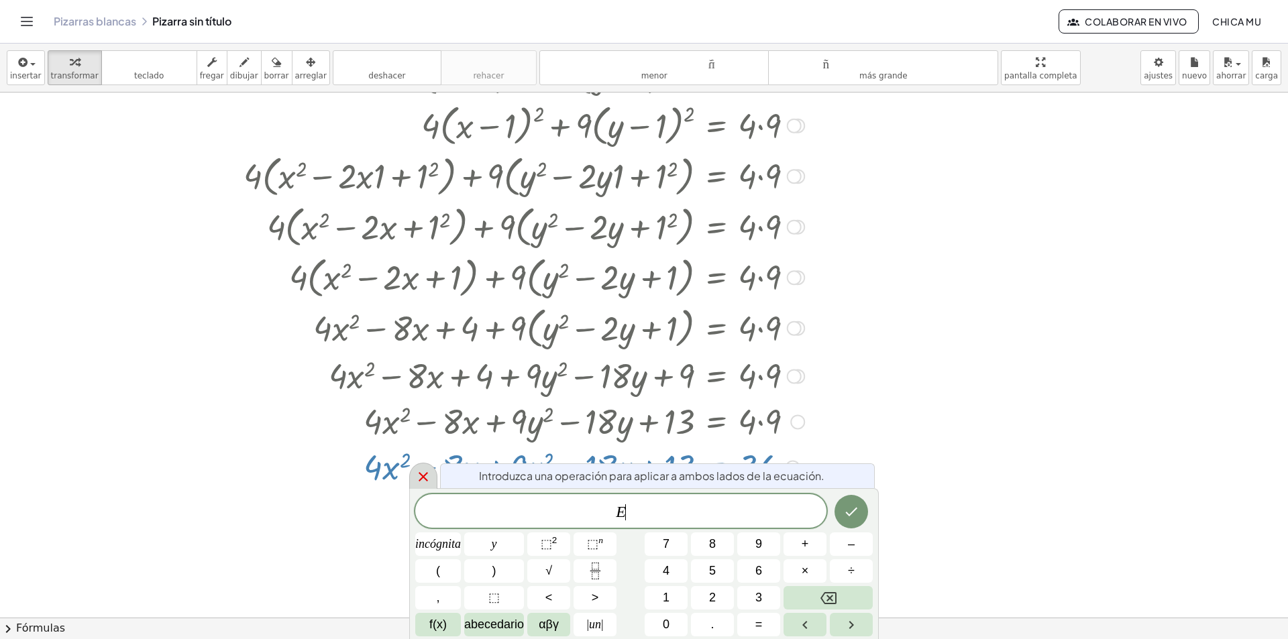
click at [419, 479] on icon at bounding box center [423, 477] width 16 height 16
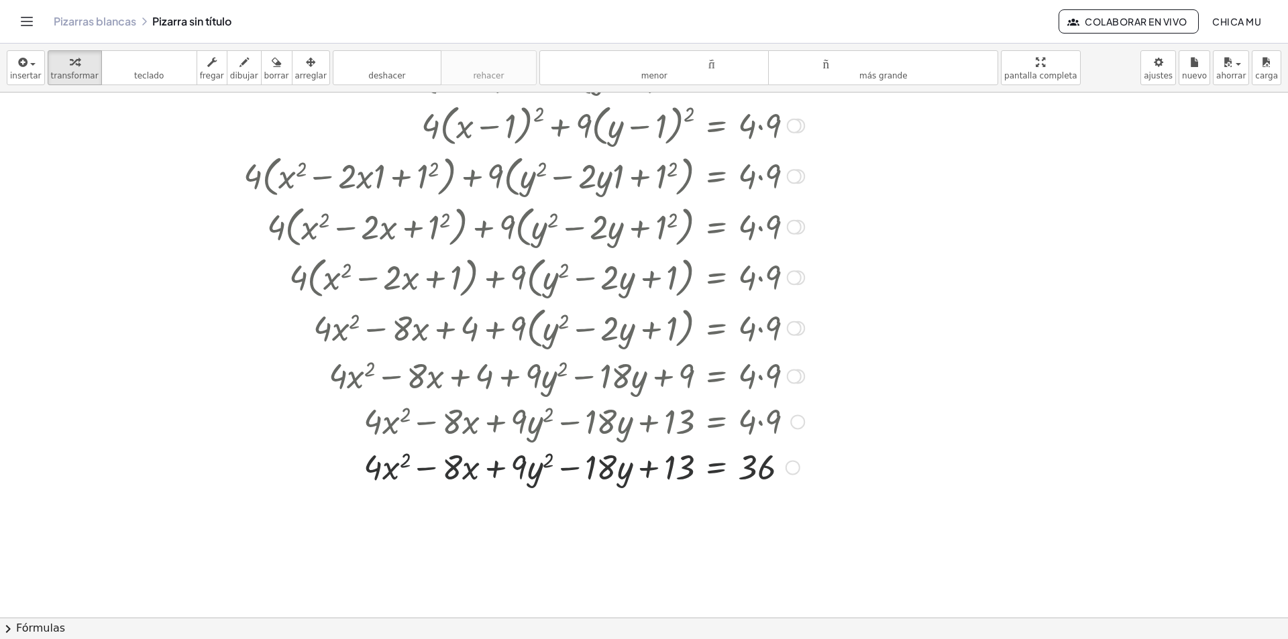
scroll to position [604, 0]
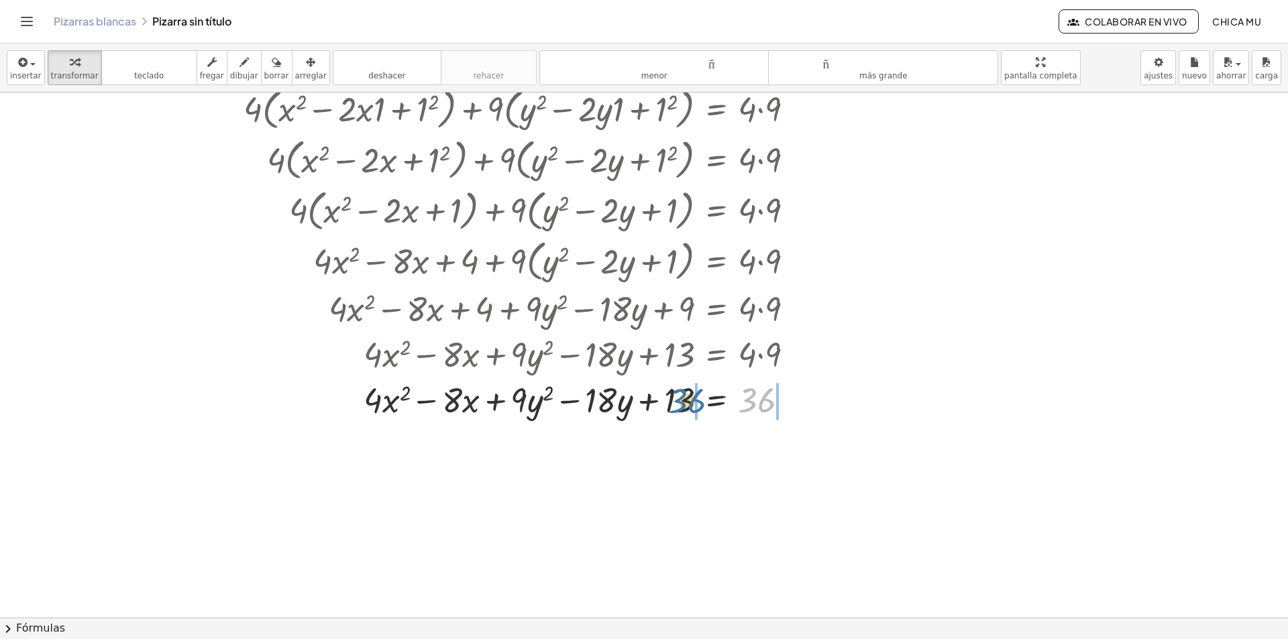
drag, startPoint x: 756, startPoint y: 408, endPoint x: 676, endPoint y: 408, distance: 79.8
click at [676, 408] on div at bounding box center [524, 399] width 574 height 46
drag, startPoint x: 749, startPoint y: 405, endPoint x: 669, endPoint y: 401, distance: 80.6
click at [669, 401] on div at bounding box center [524, 399] width 574 height 46
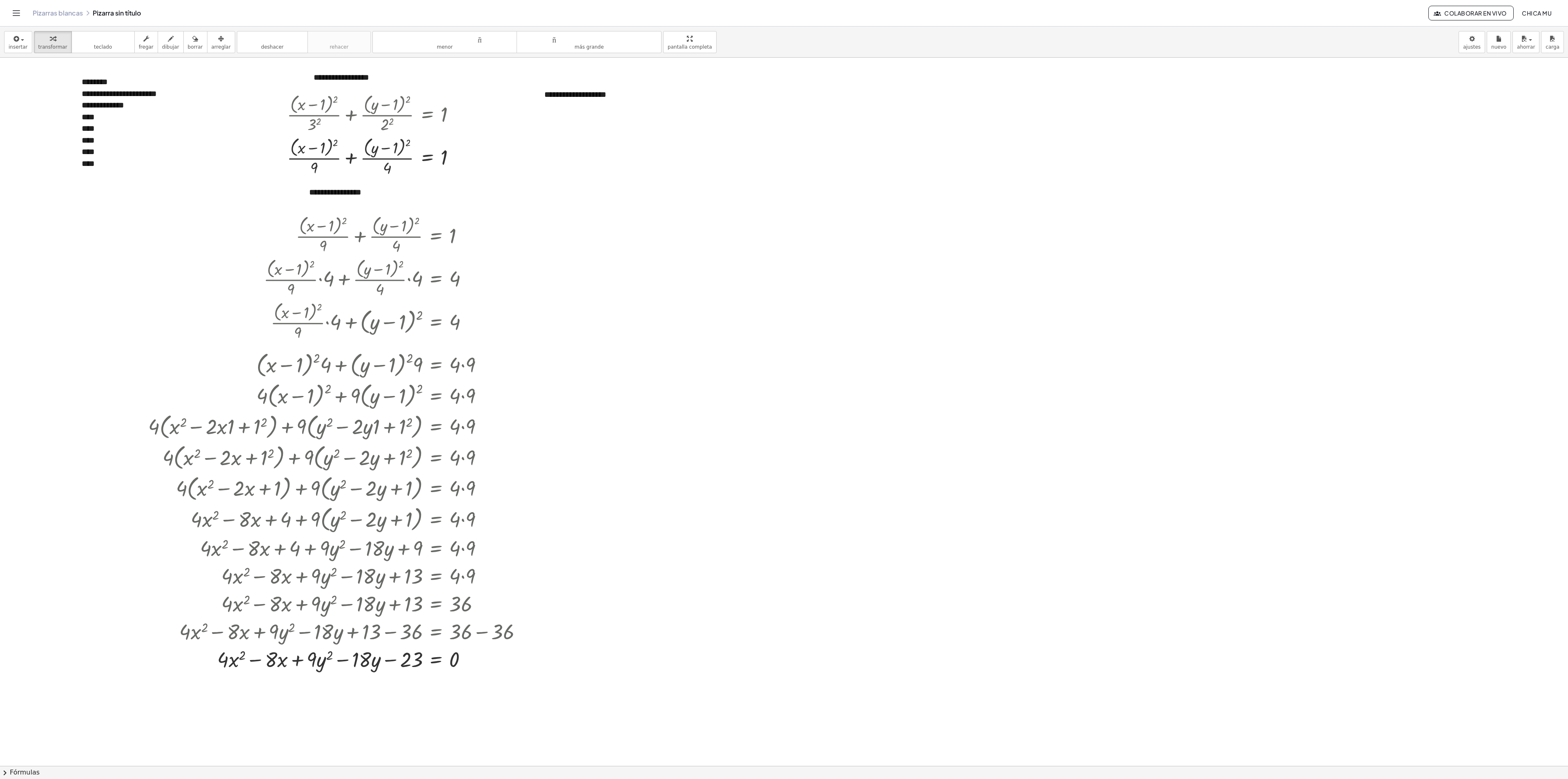
scroll to position [0, 0]
